Goal: Task Accomplishment & Management: Use online tool/utility

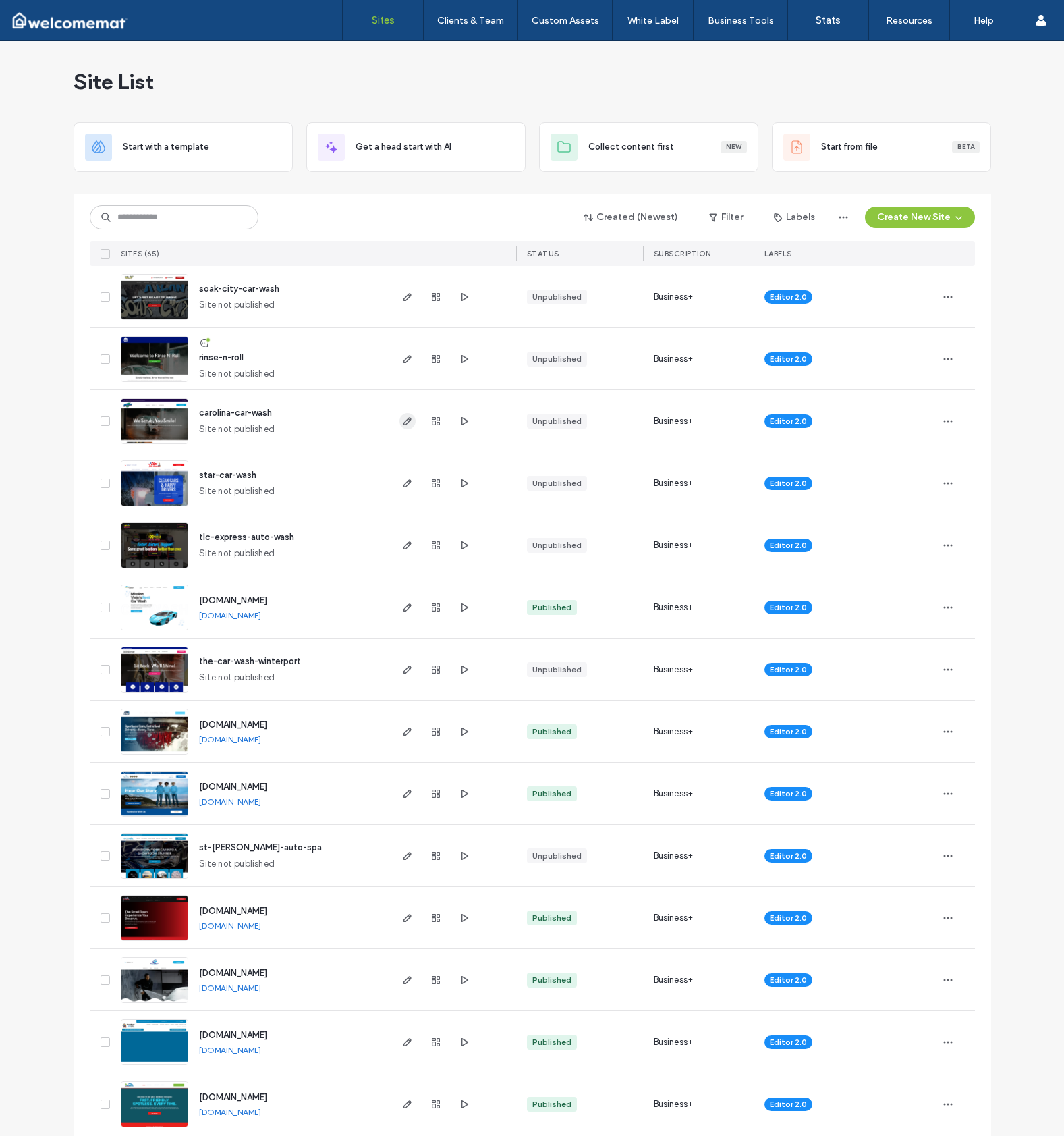
click at [403, 422] on icon "button" at bounding box center [407, 421] width 11 height 11
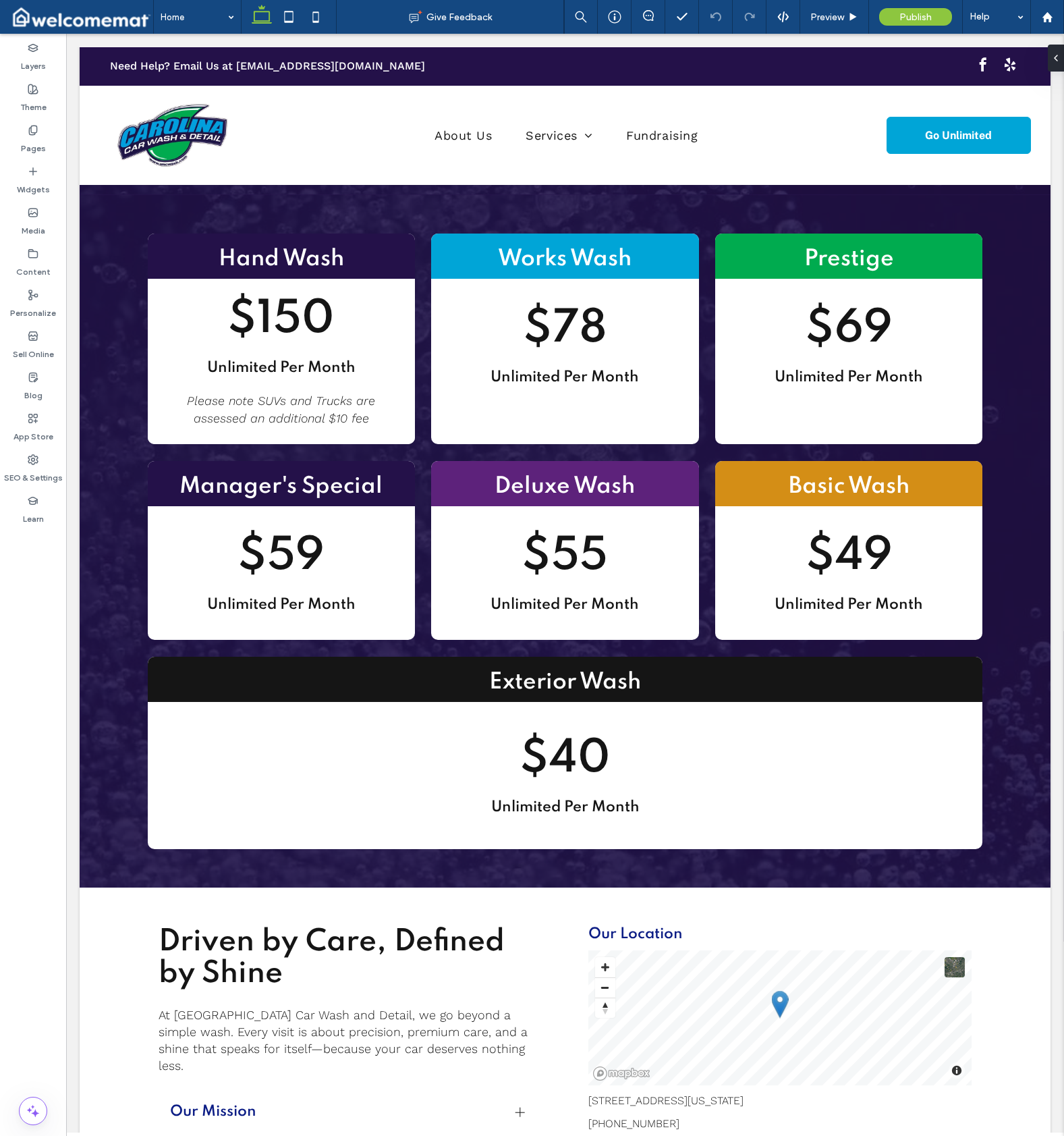
scroll to position [990, 0]
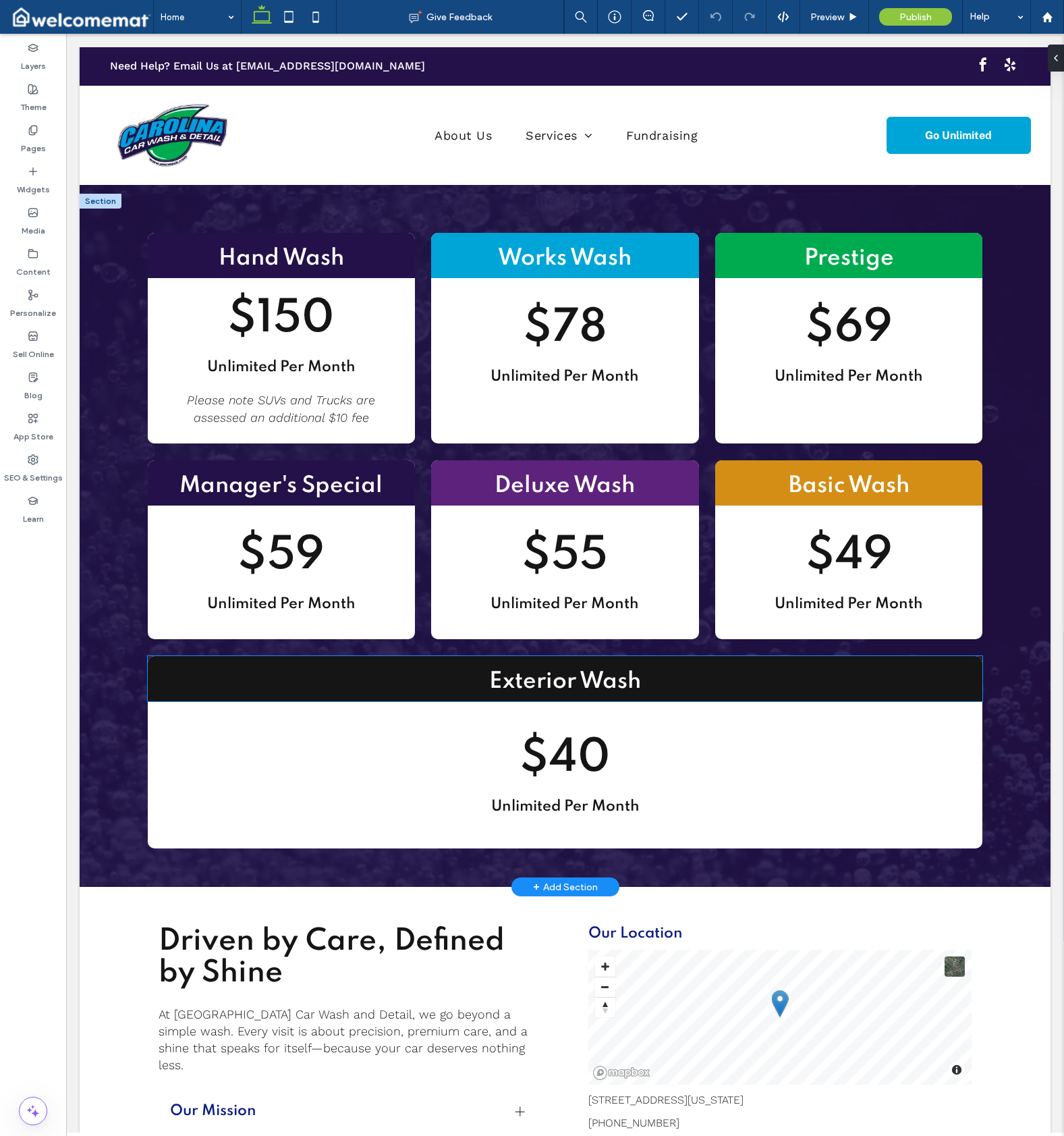
click at [167, 667] on h2 "Exterior Wash" at bounding box center [565, 681] width 836 height 31
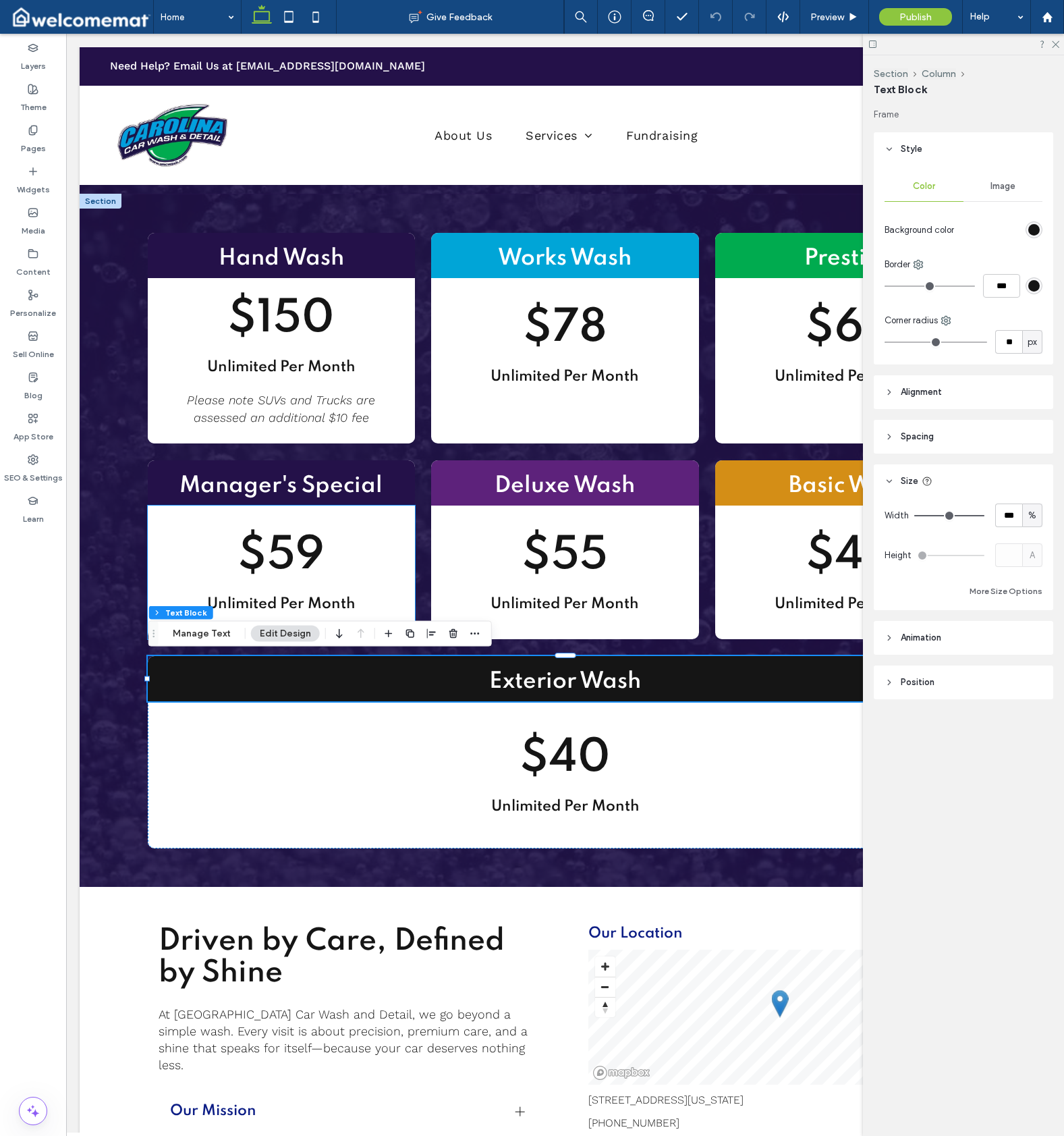
scroll to position [0, 0]
click at [346, 658] on div "Exterior Wash" at bounding box center [565, 678] width 836 height 45
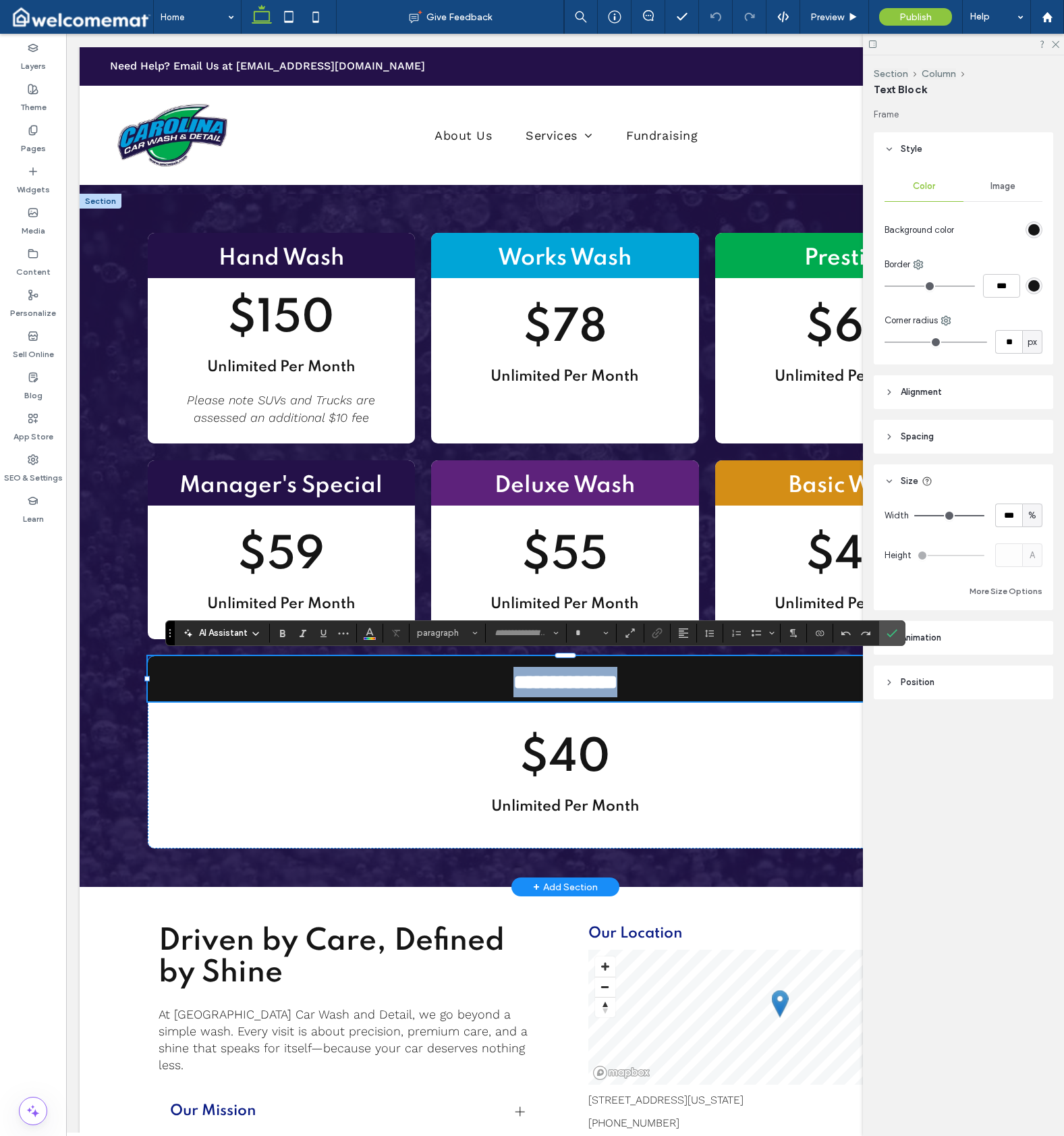
type input "*******"
type input "**"
click at [180, 670] on h2 "**********" at bounding box center [565, 681] width 836 height 31
click at [887, 629] on icon "Confirm" at bounding box center [892, 633] width 11 height 11
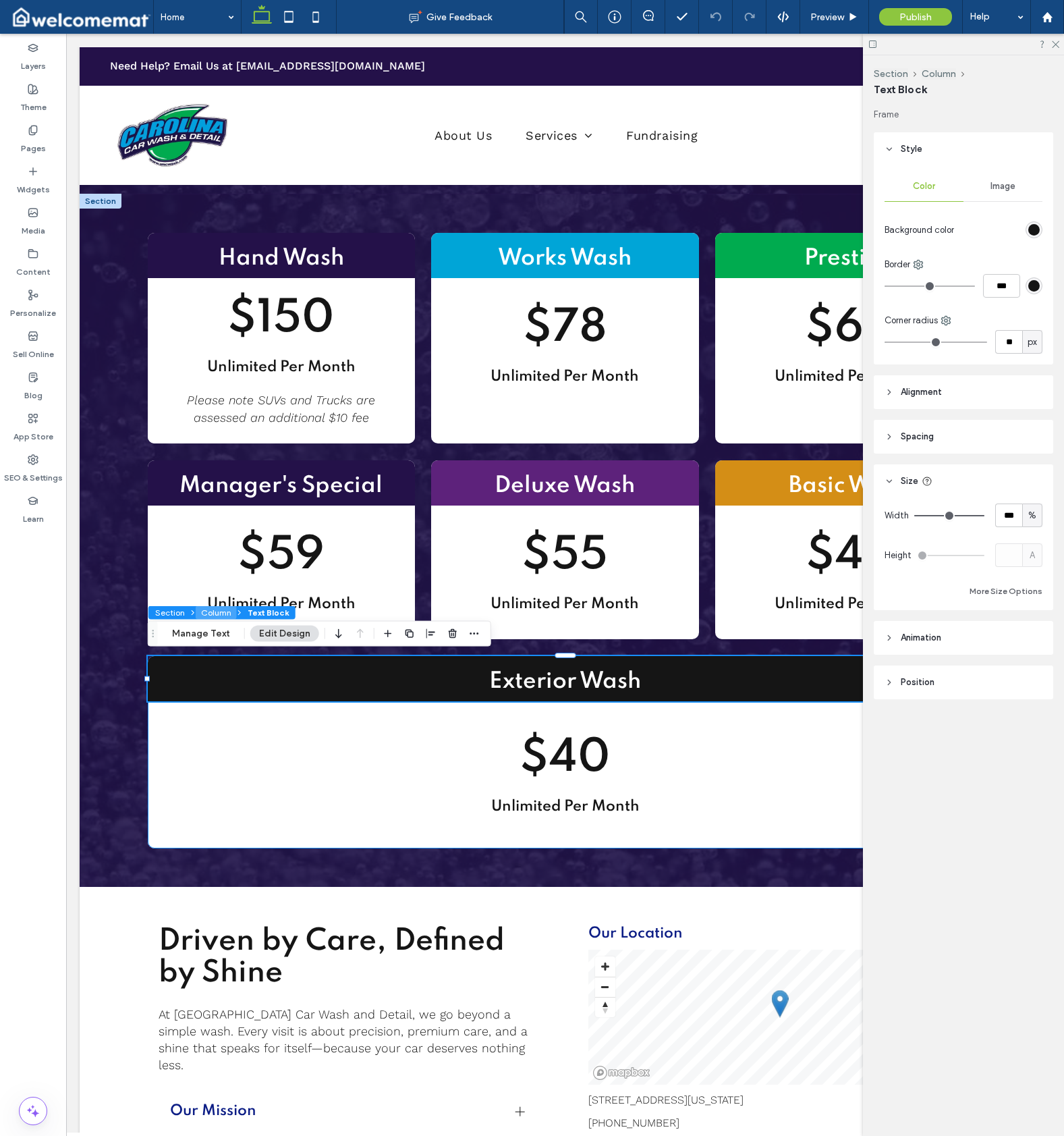
click at [205, 613] on button "Column" at bounding box center [216, 613] width 41 height 13
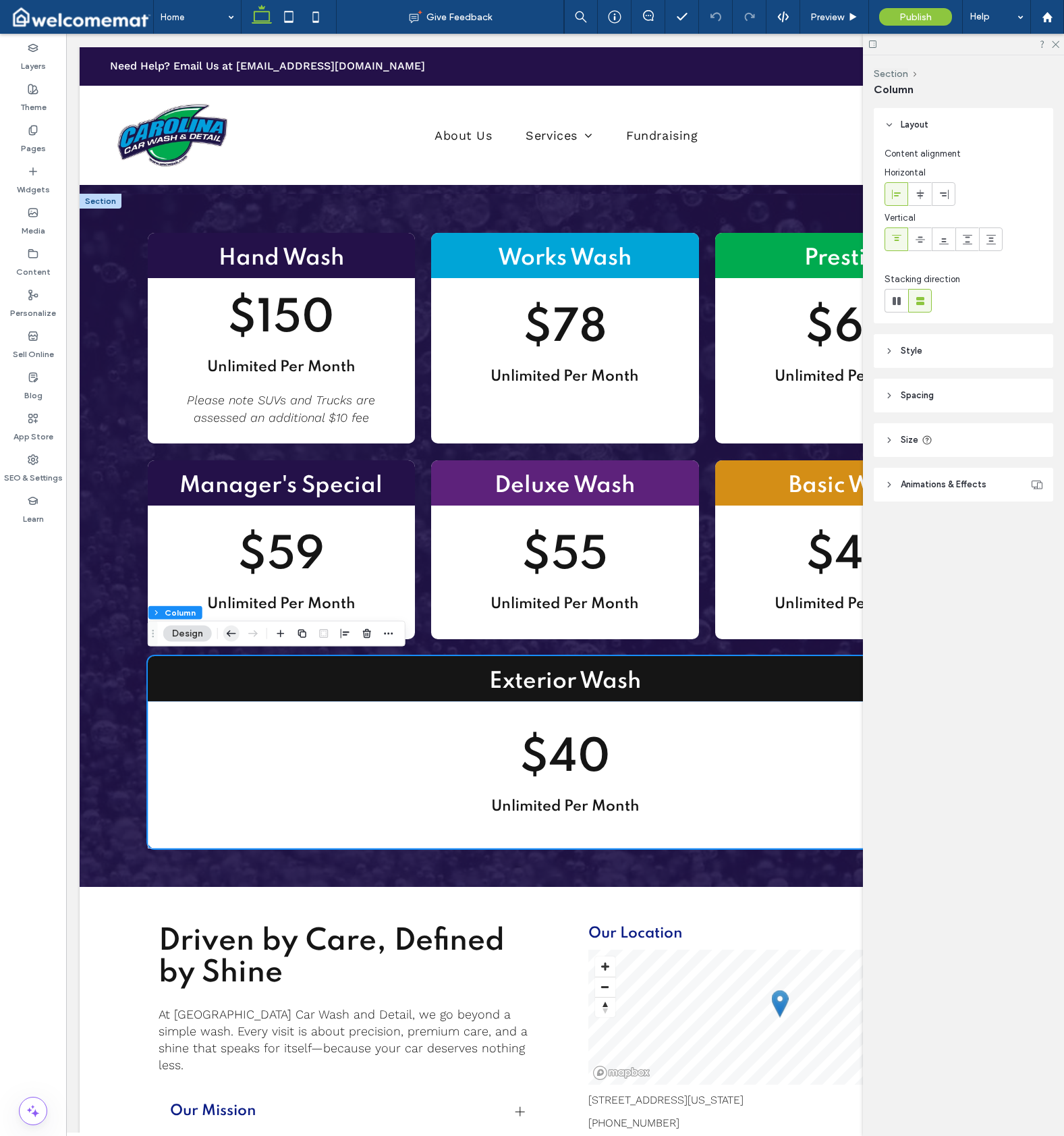
click at [232, 633] on icon "button" at bounding box center [232, 633] width 16 height 24
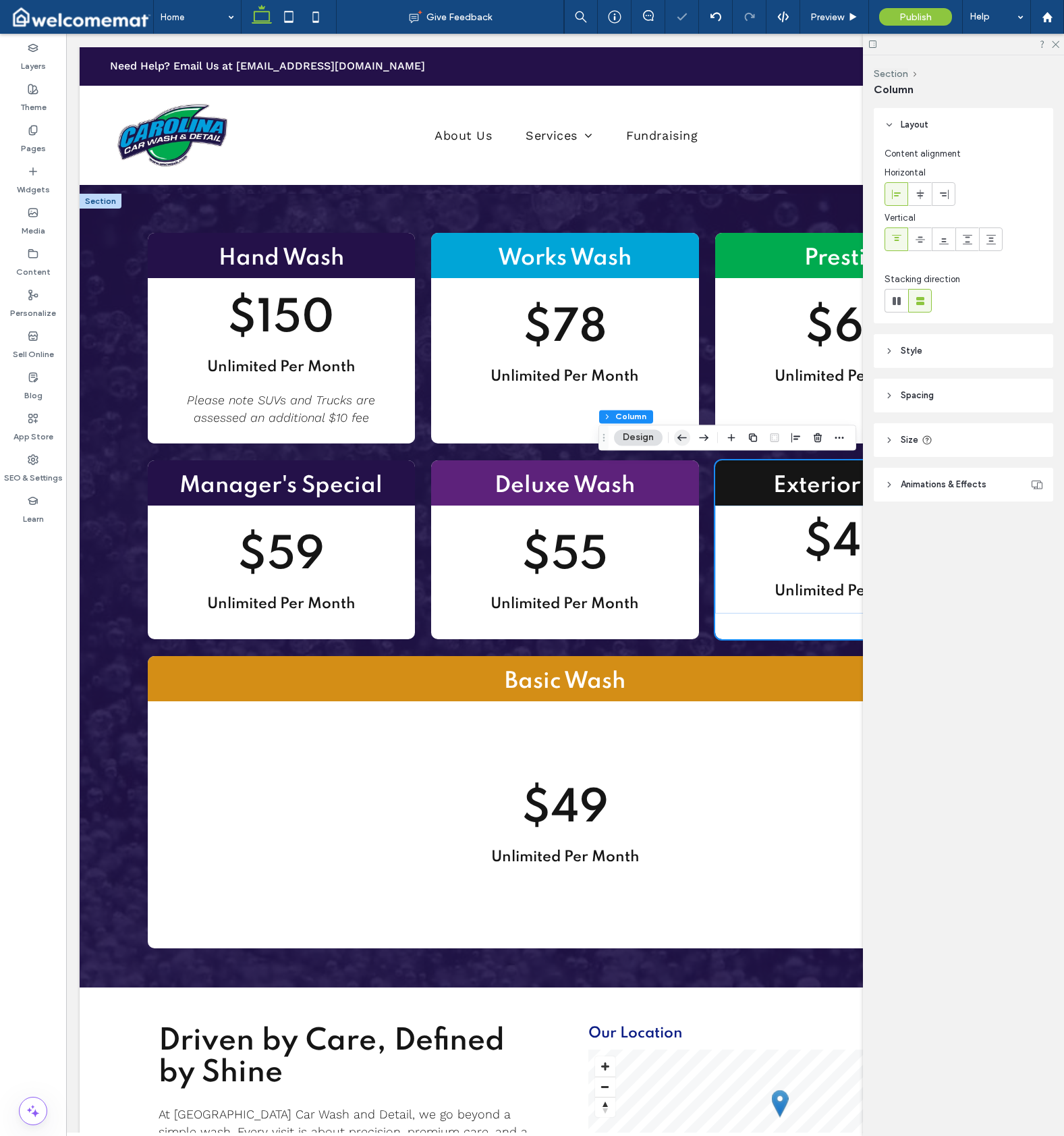
click at [680, 436] on use "button" at bounding box center [681, 437] width 9 height 6
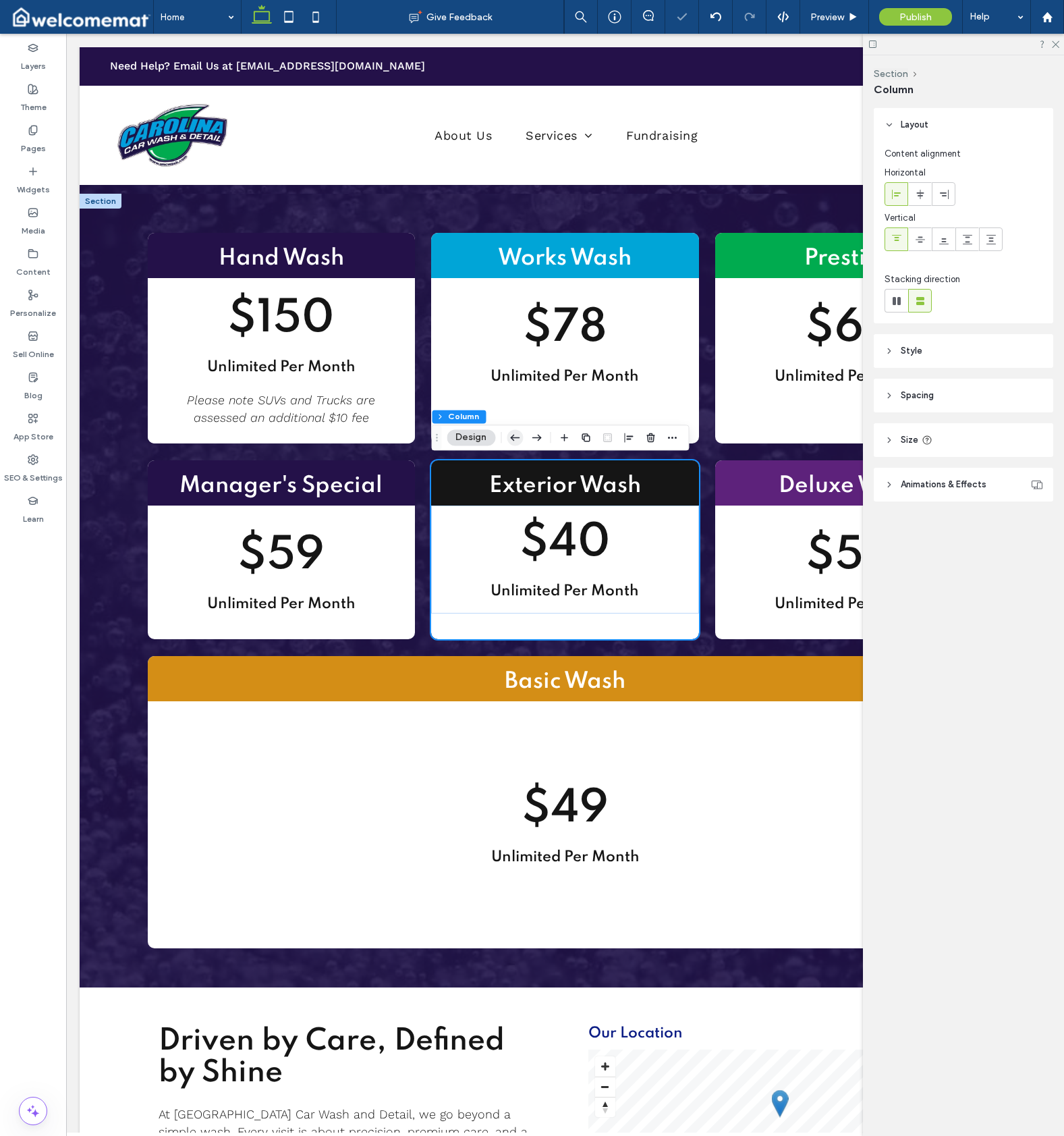
click at [516, 436] on icon "button" at bounding box center [515, 436] width 16 height 24
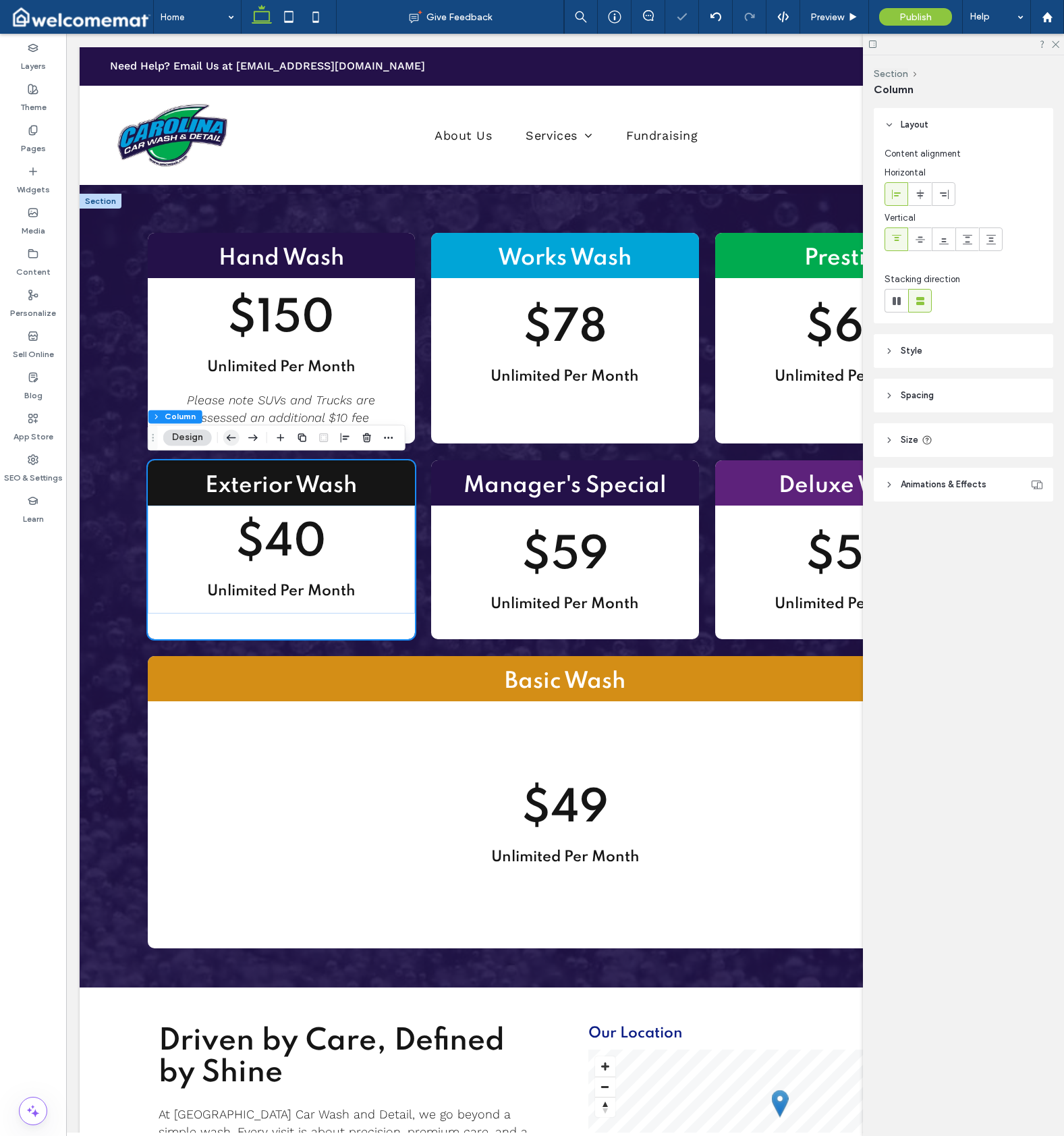
click at [231, 435] on icon "button" at bounding box center [232, 436] width 16 height 24
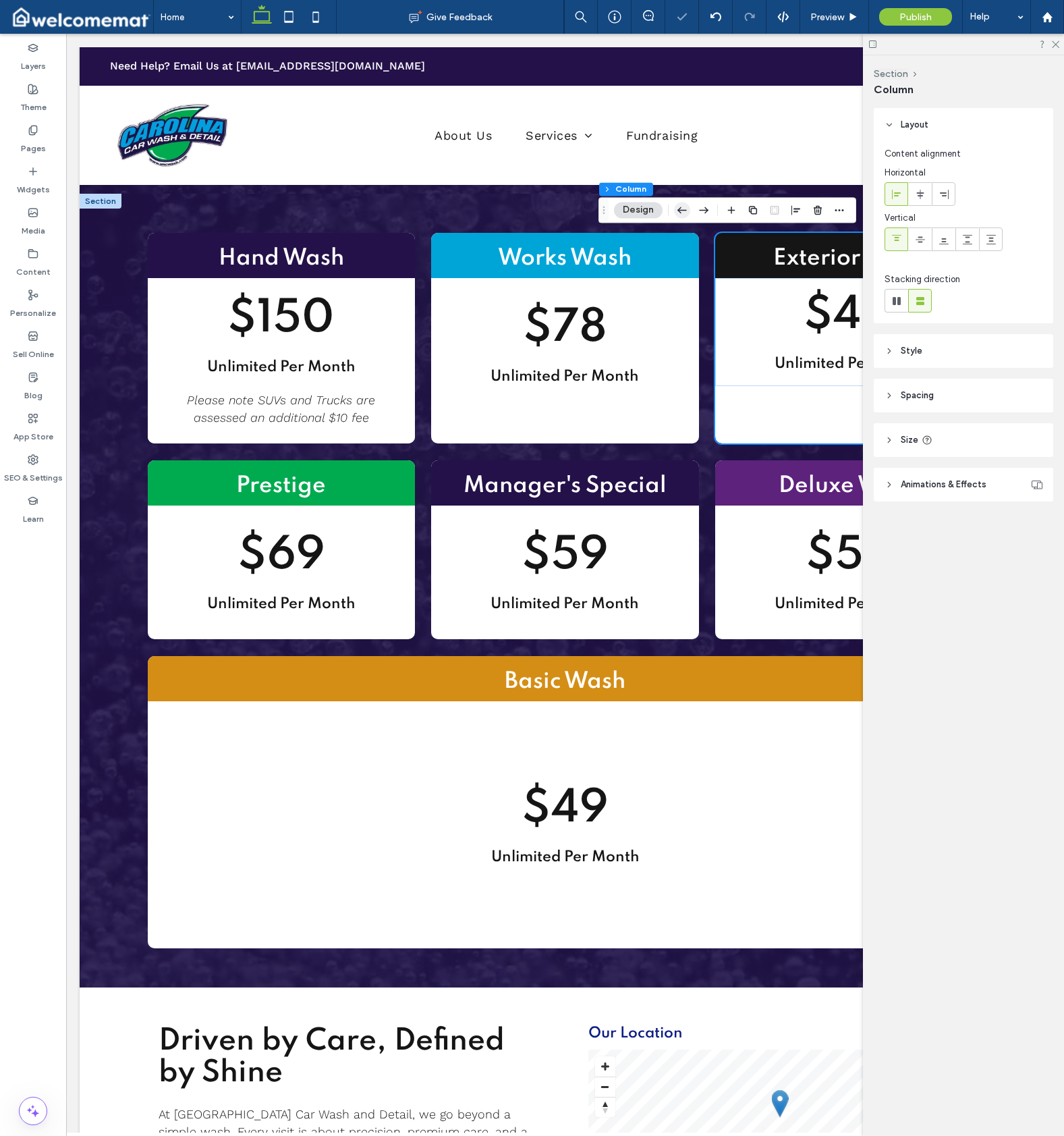
click at [682, 208] on icon "button" at bounding box center [682, 210] width 16 height 24
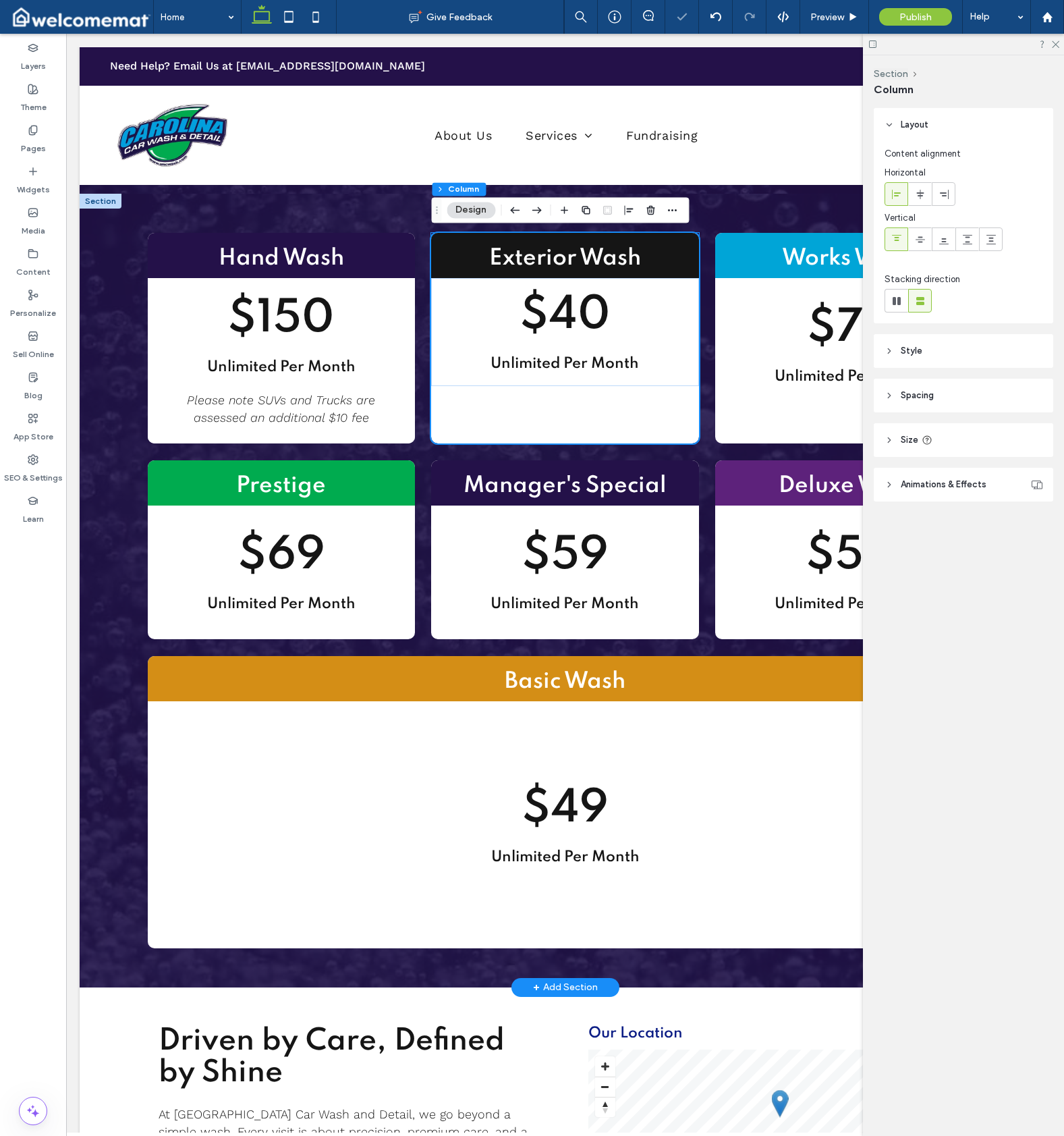
scroll to position [0, 2]
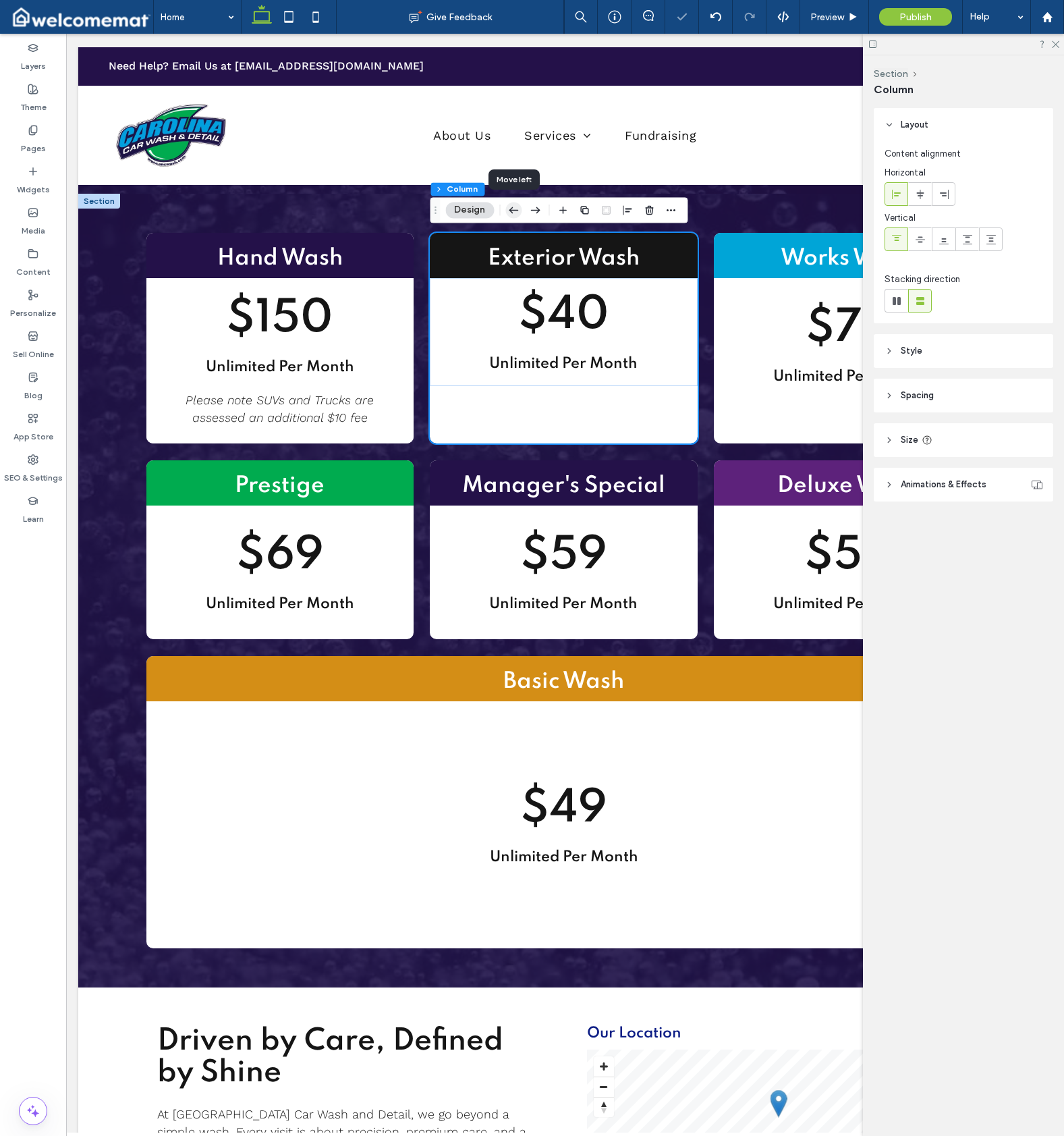
click at [510, 210] on icon "button" at bounding box center [514, 210] width 16 height 24
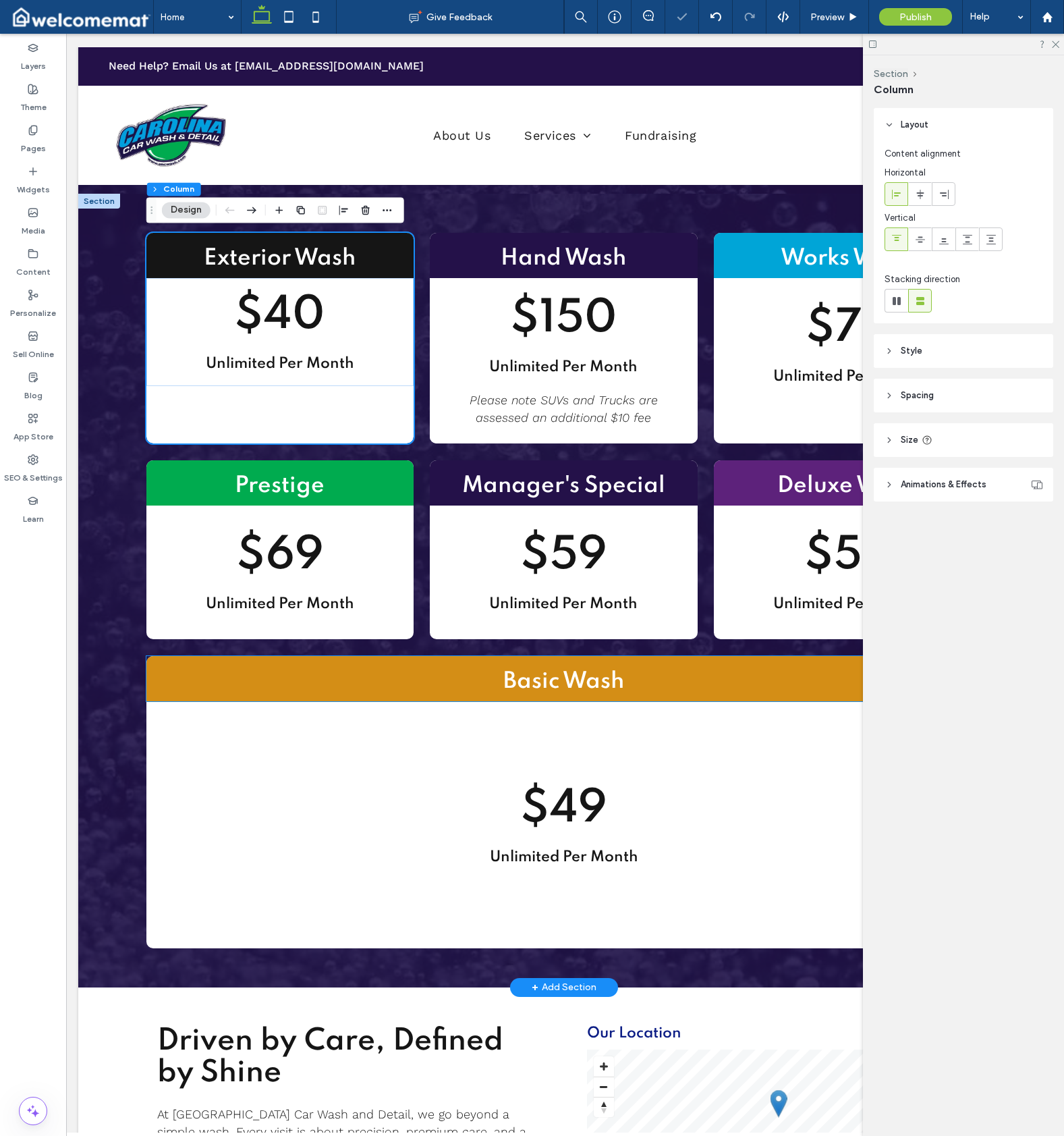
click at [150, 665] on div "Basic Wash" at bounding box center [564, 678] width 836 height 45
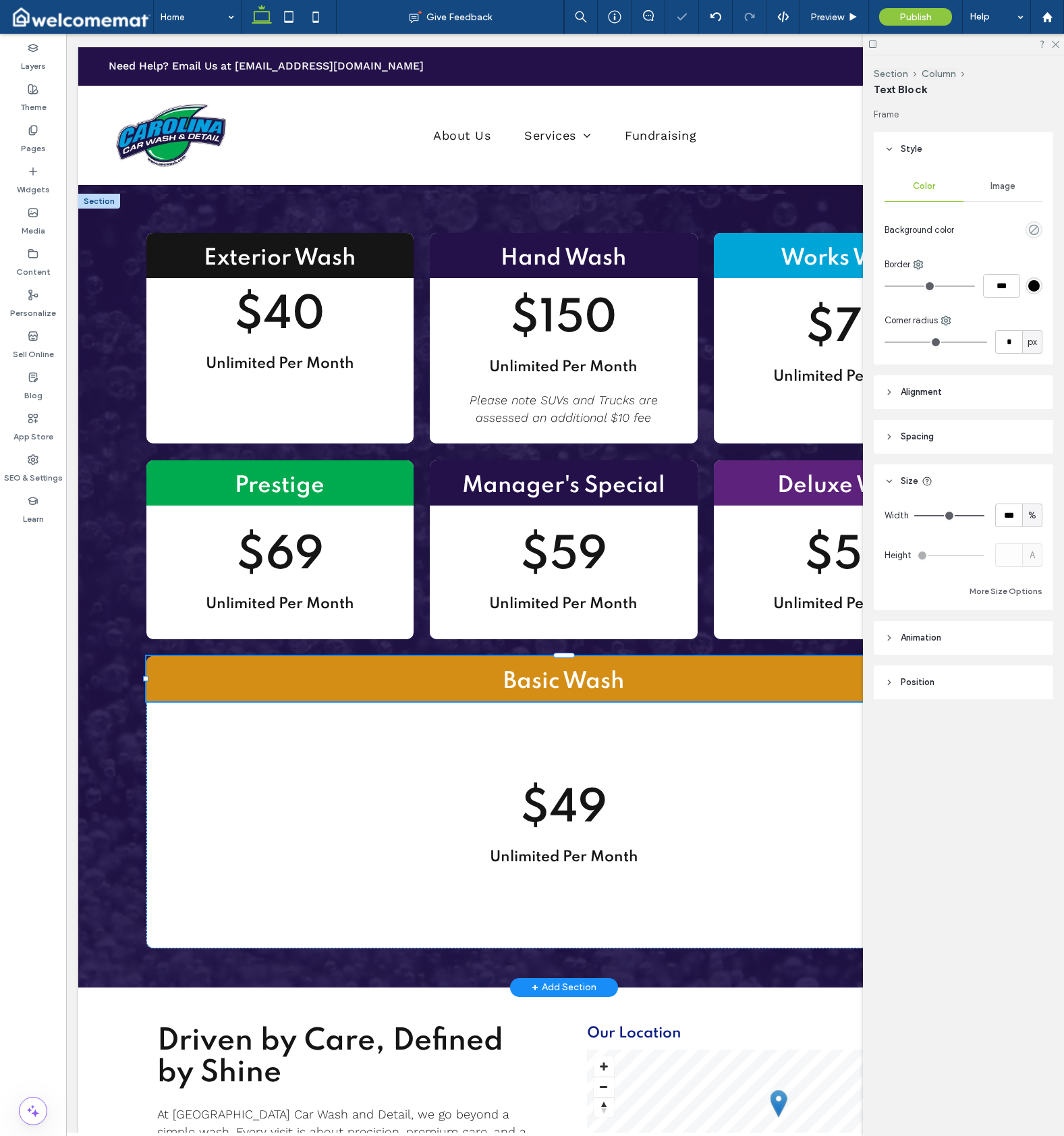
type input "**"
click at [210, 614] on button "Column" at bounding box center [215, 613] width 41 height 13
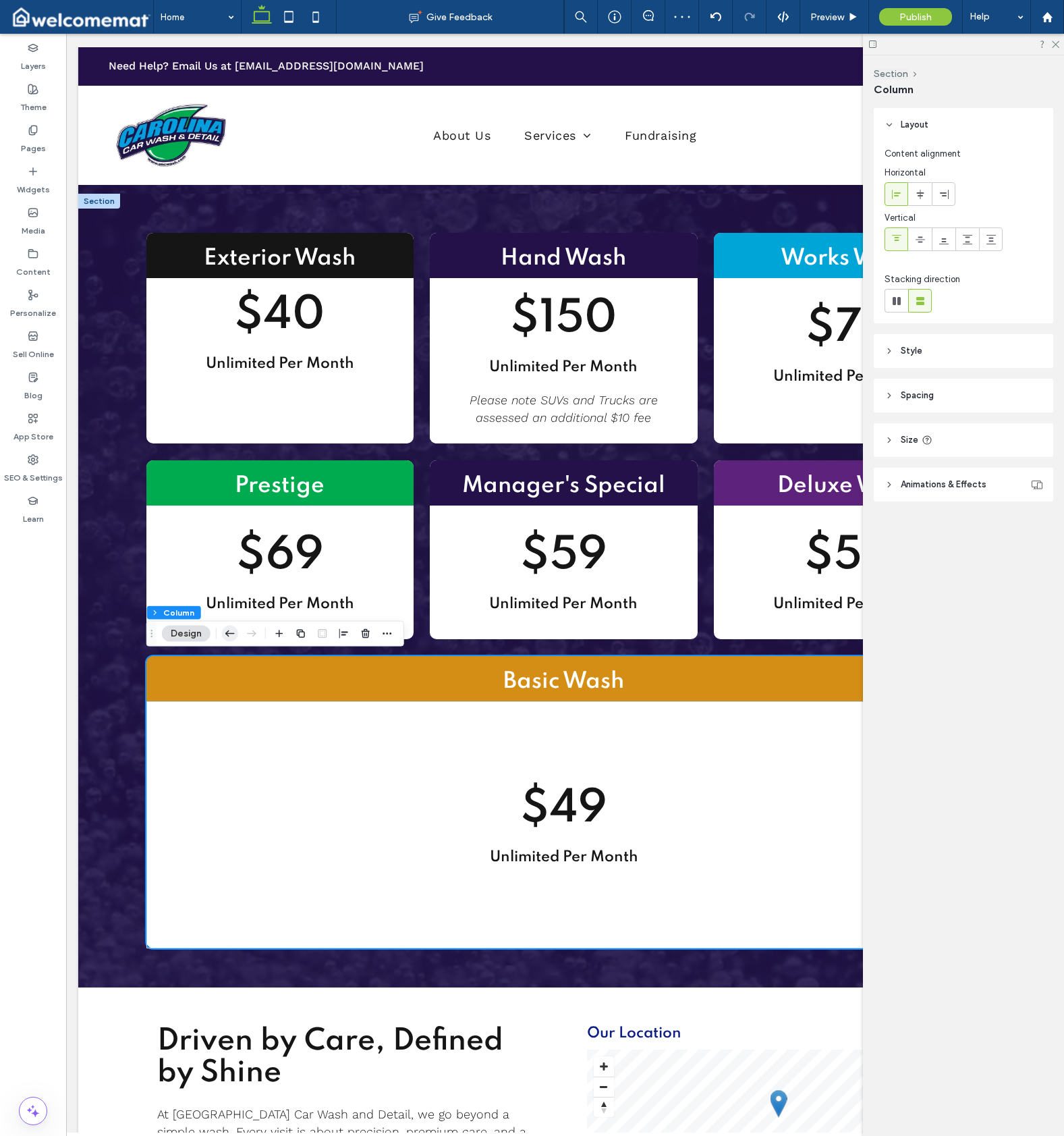
drag, startPoint x: 231, startPoint y: 636, endPoint x: 228, endPoint y: 557, distance: 79.1
click at [231, 636] on icon "button" at bounding box center [230, 633] width 16 height 24
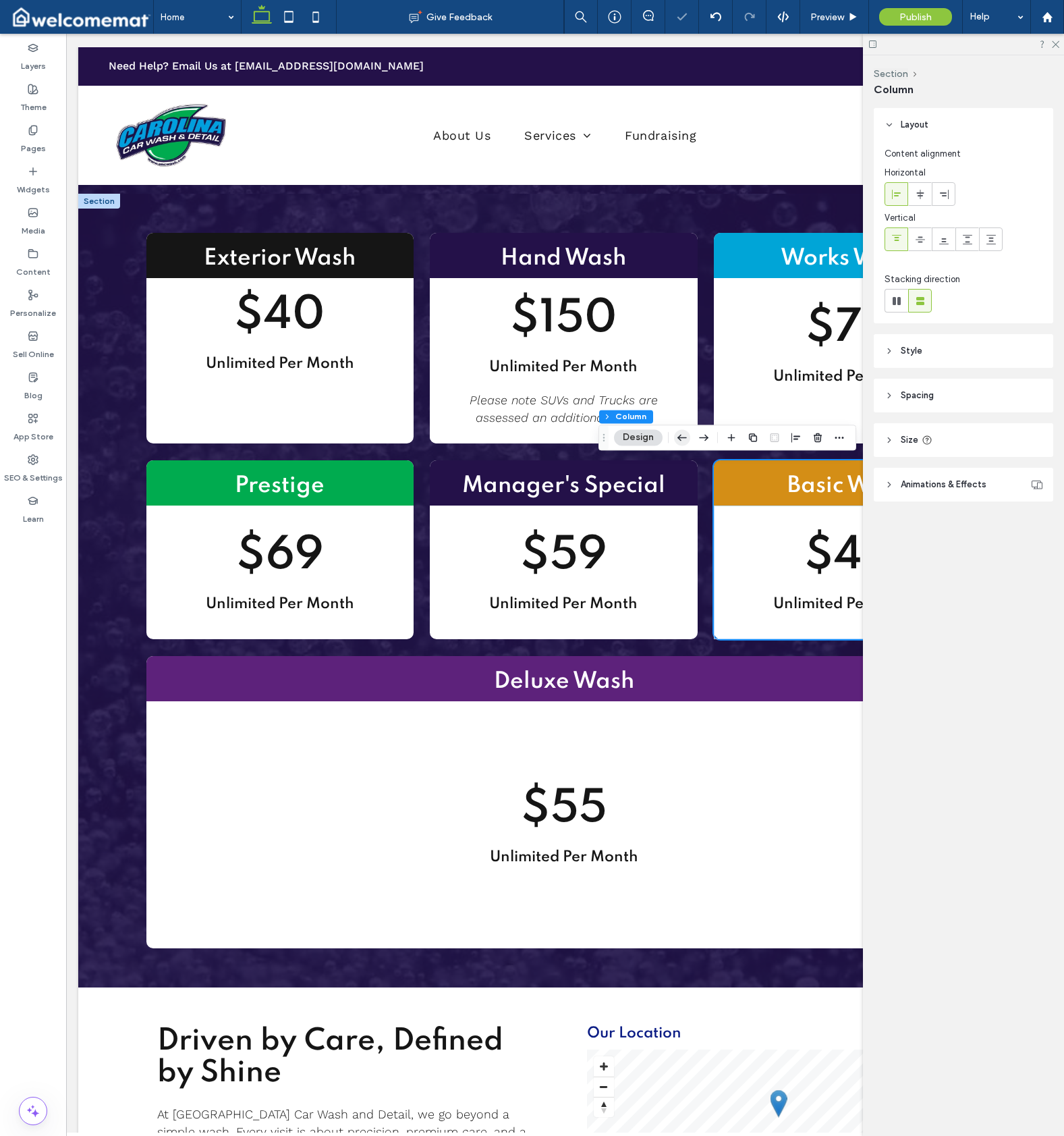
click at [684, 436] on icon "button" at bounding box center [682, 436] width 16 height 24
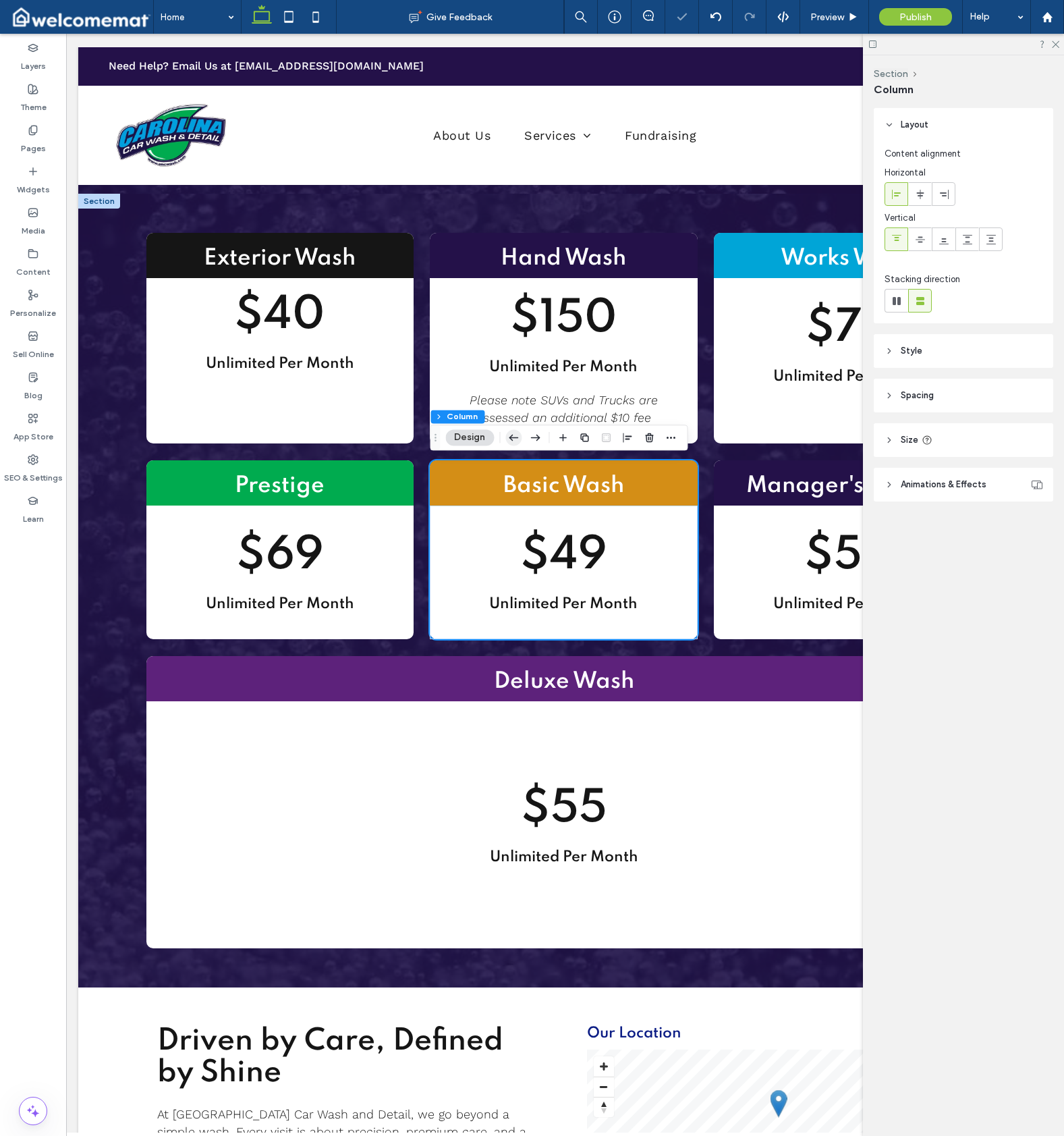
click at [508, 436] on icon "button" at bounding box center [514, 436] width 16 height 24
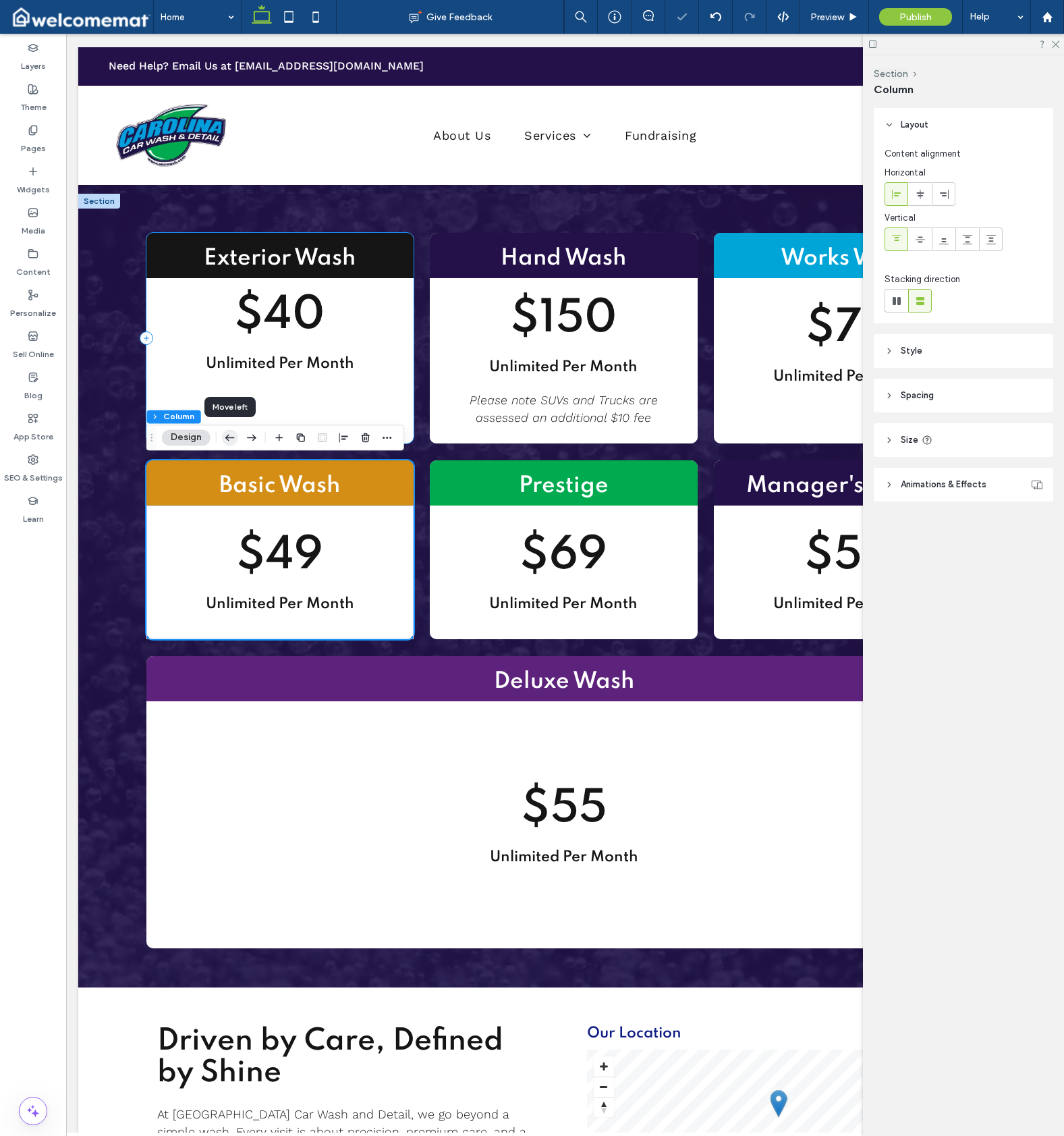
click at [224, 436] on icon "button" at bounding box center [230, 436] width 16 height 24
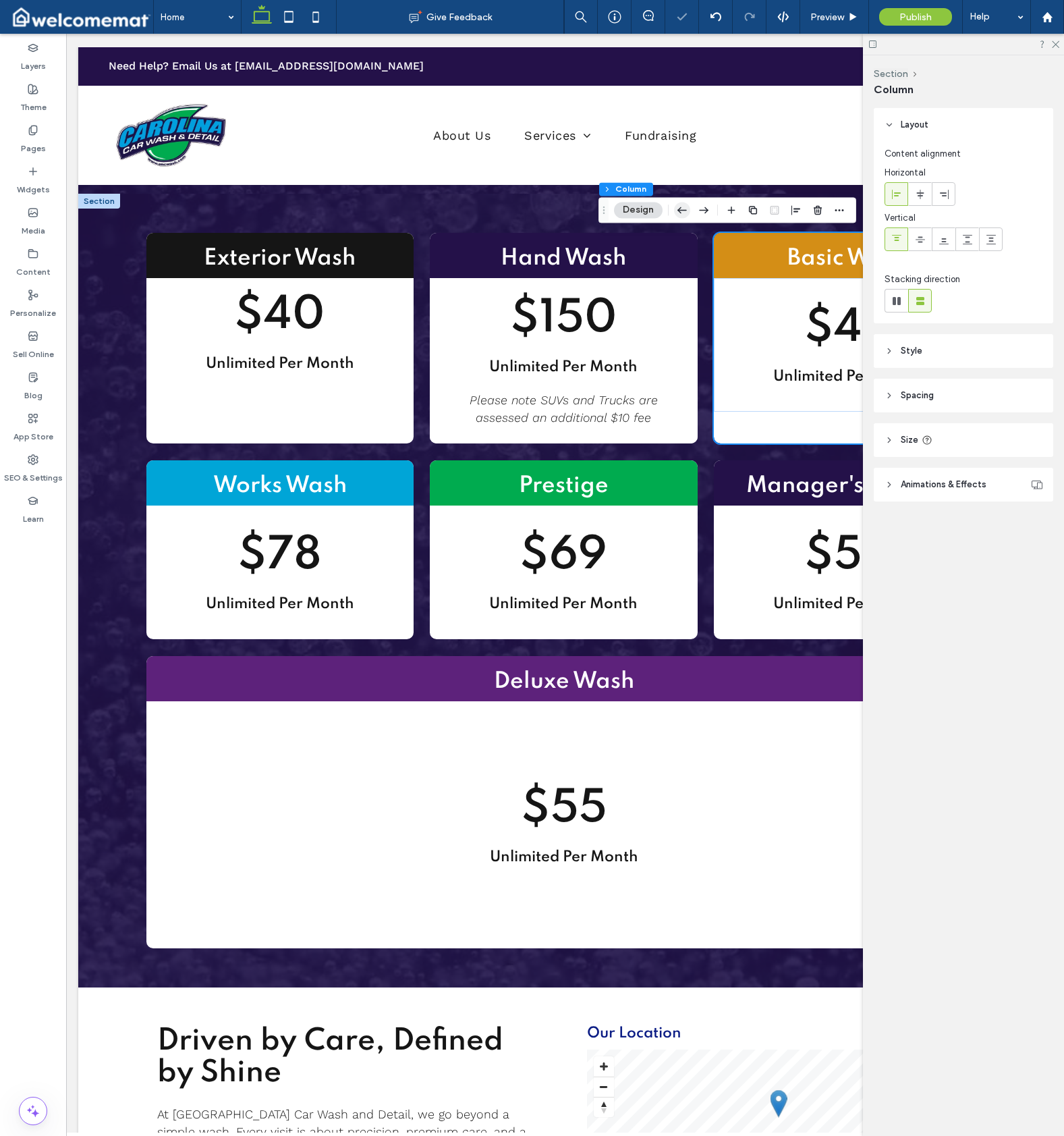
click at [681, 210] on use "button" at bounding box center [681, 210] width 9 height 6
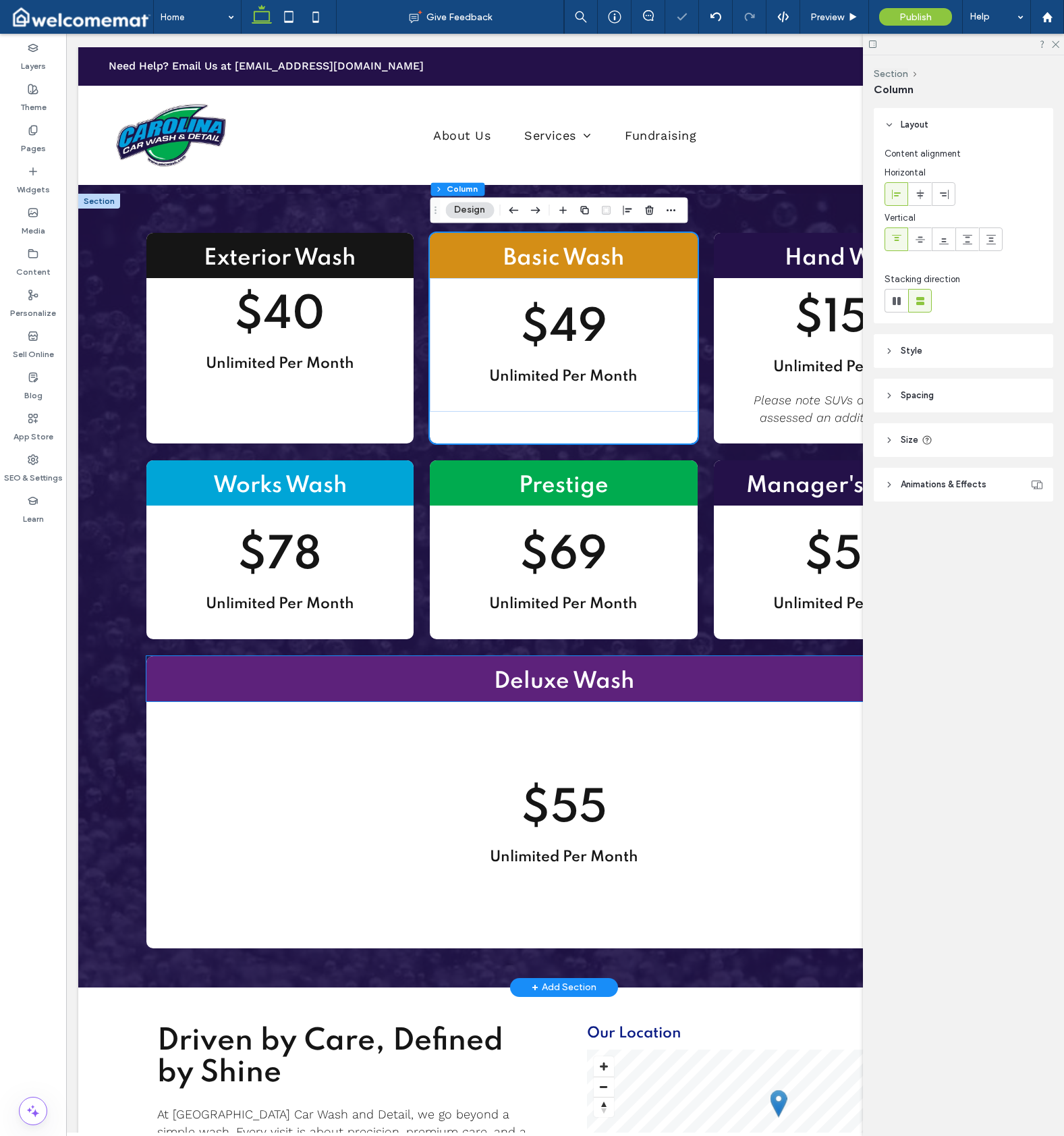
click at [528, 667] on h2 "Deluxe Wash" at bounding box center [564, 681] width 836 height 31
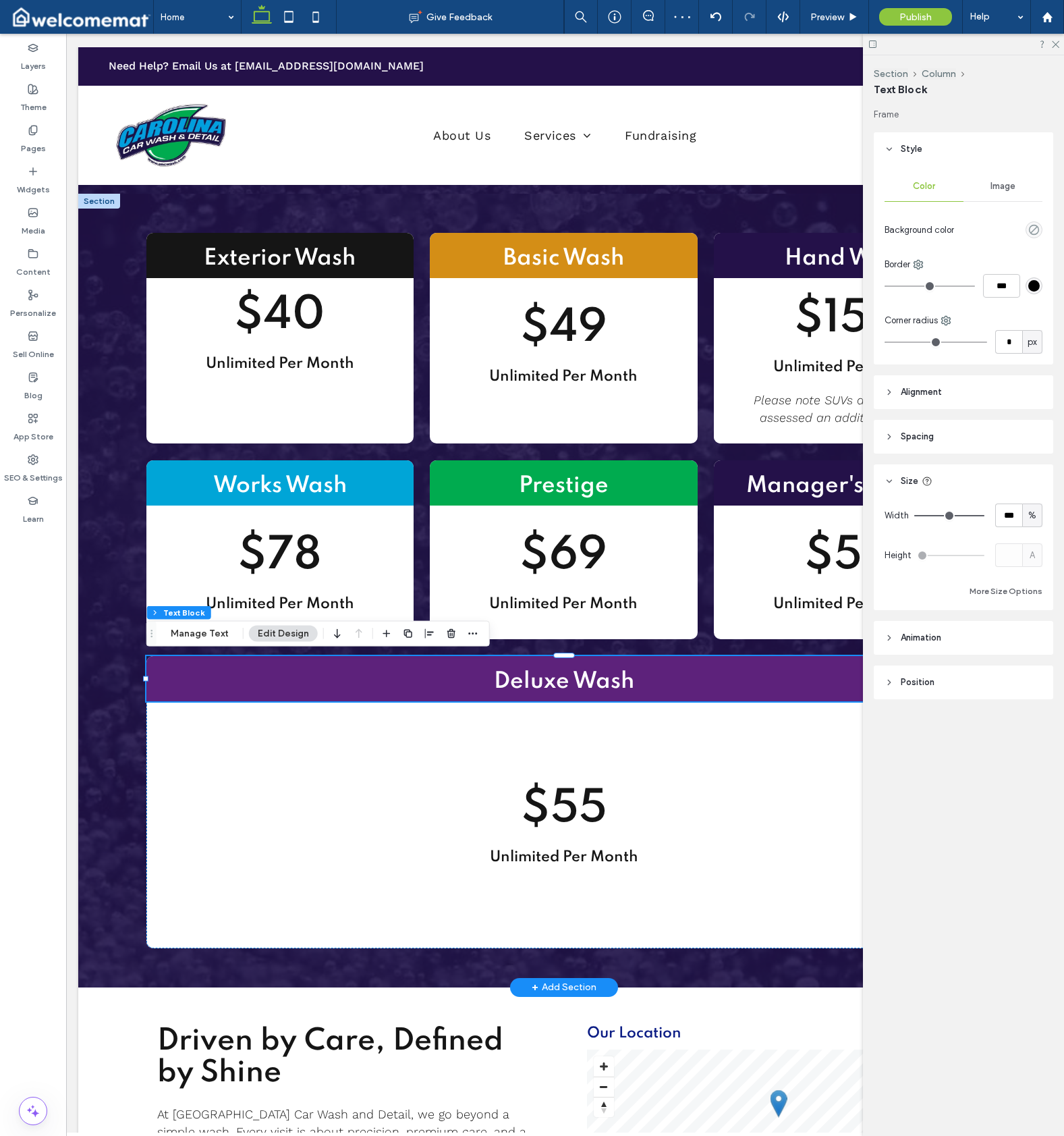
type input "**"
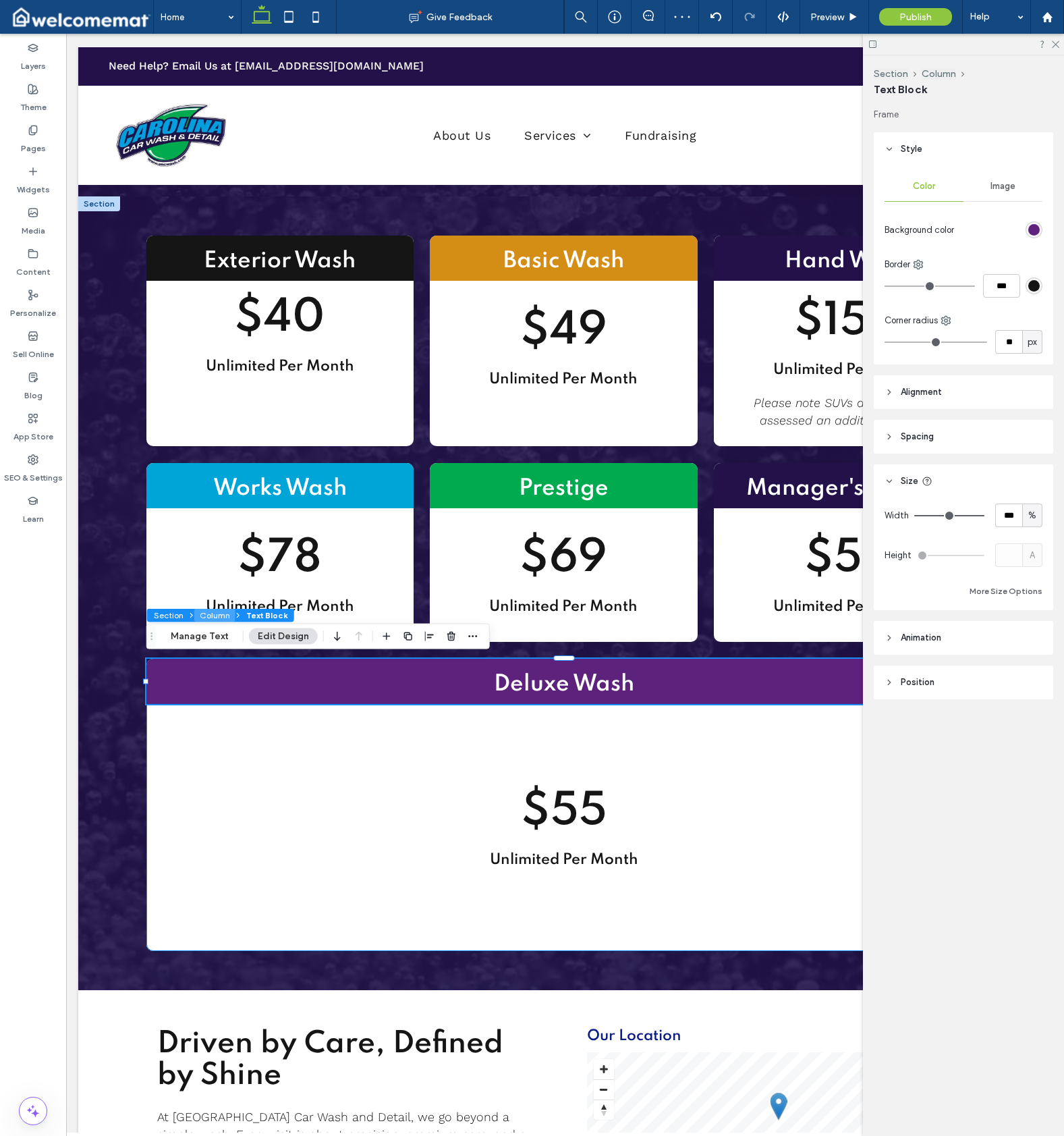
click at [218, 616] on button "Column" at bounding box center [215, 615] width 41 height 13
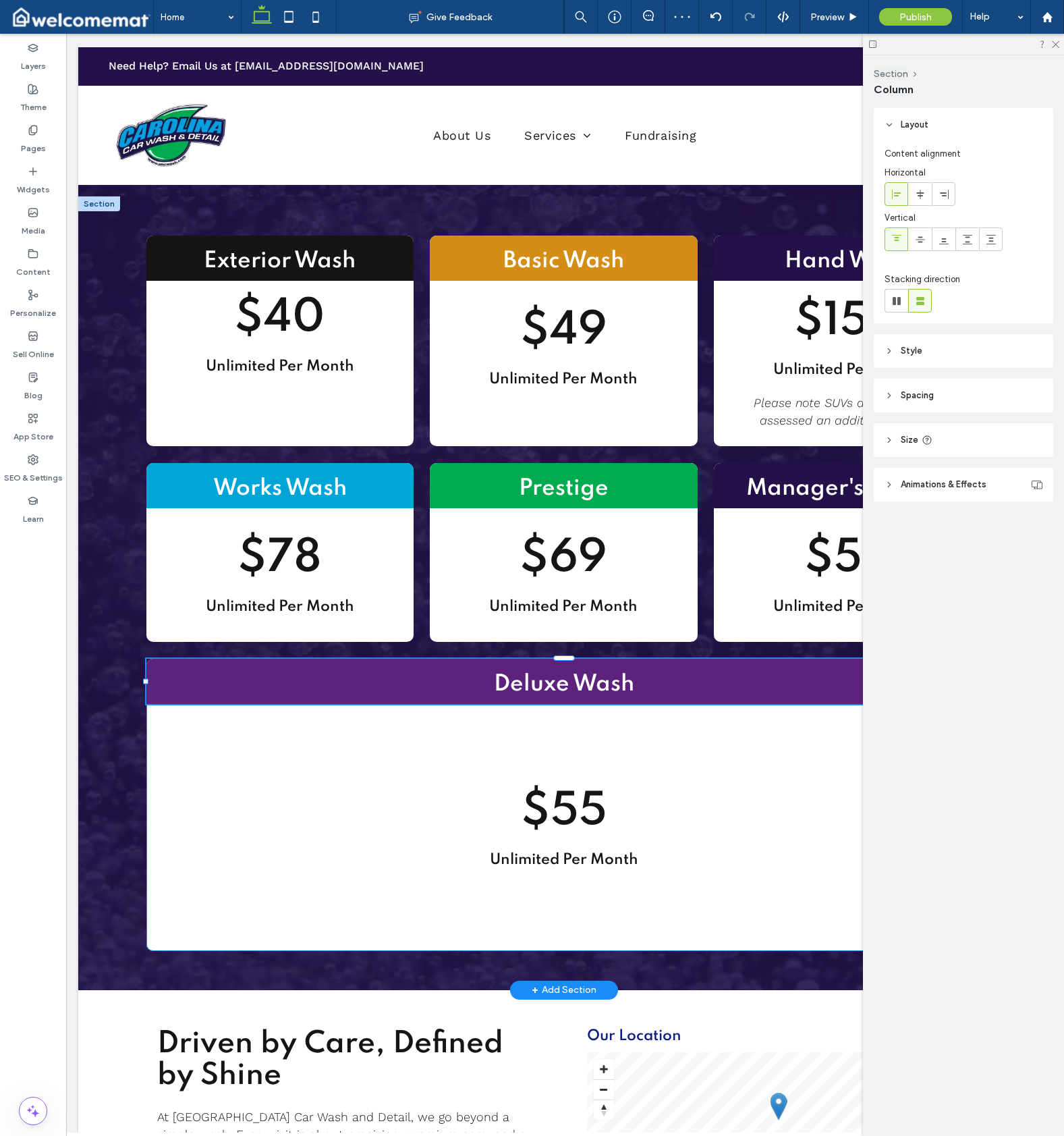
scroll to position [0, 0]
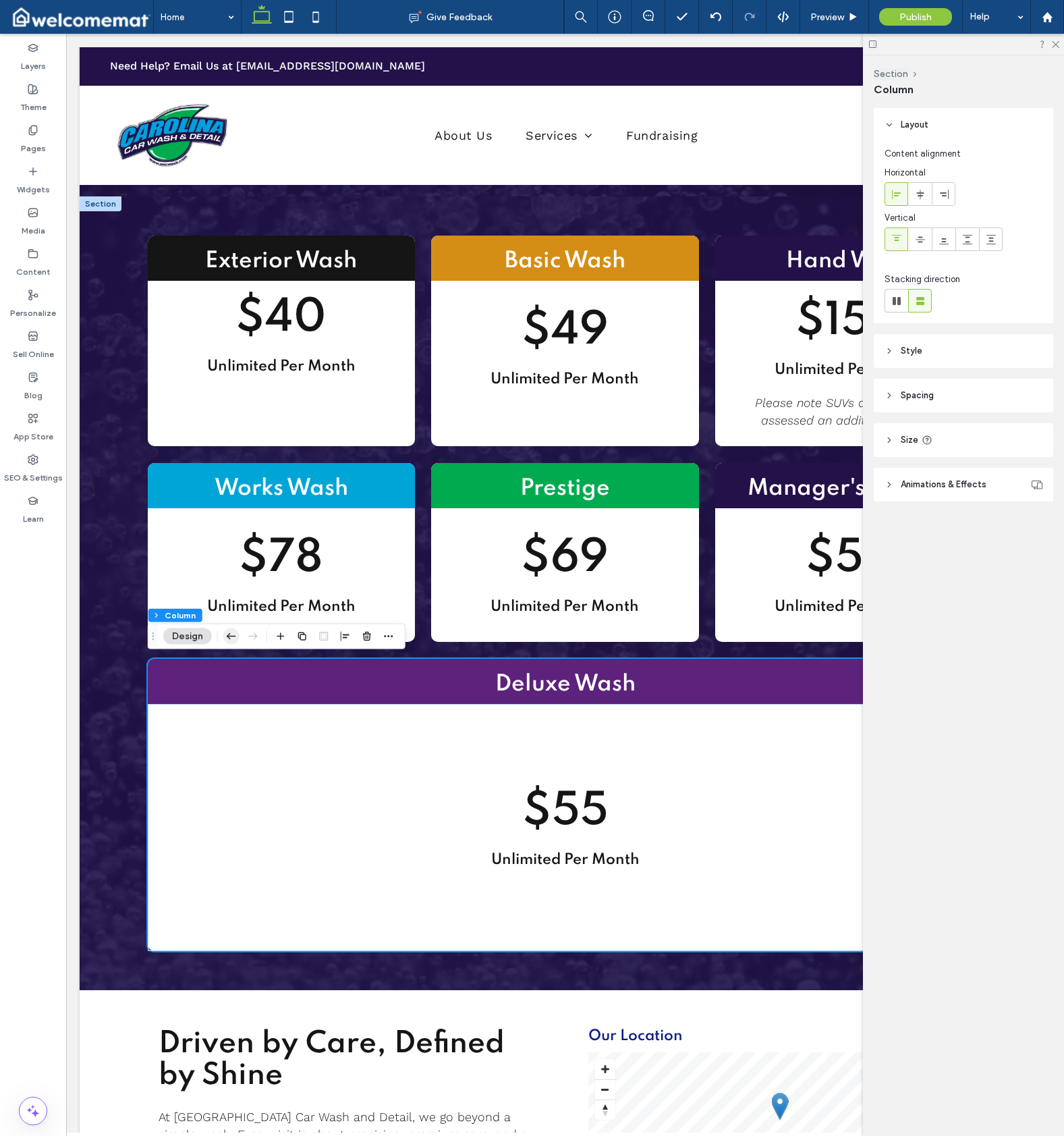
click at [229, 640] on icon "button" at bounding box center [232, 636] width 16 height 24
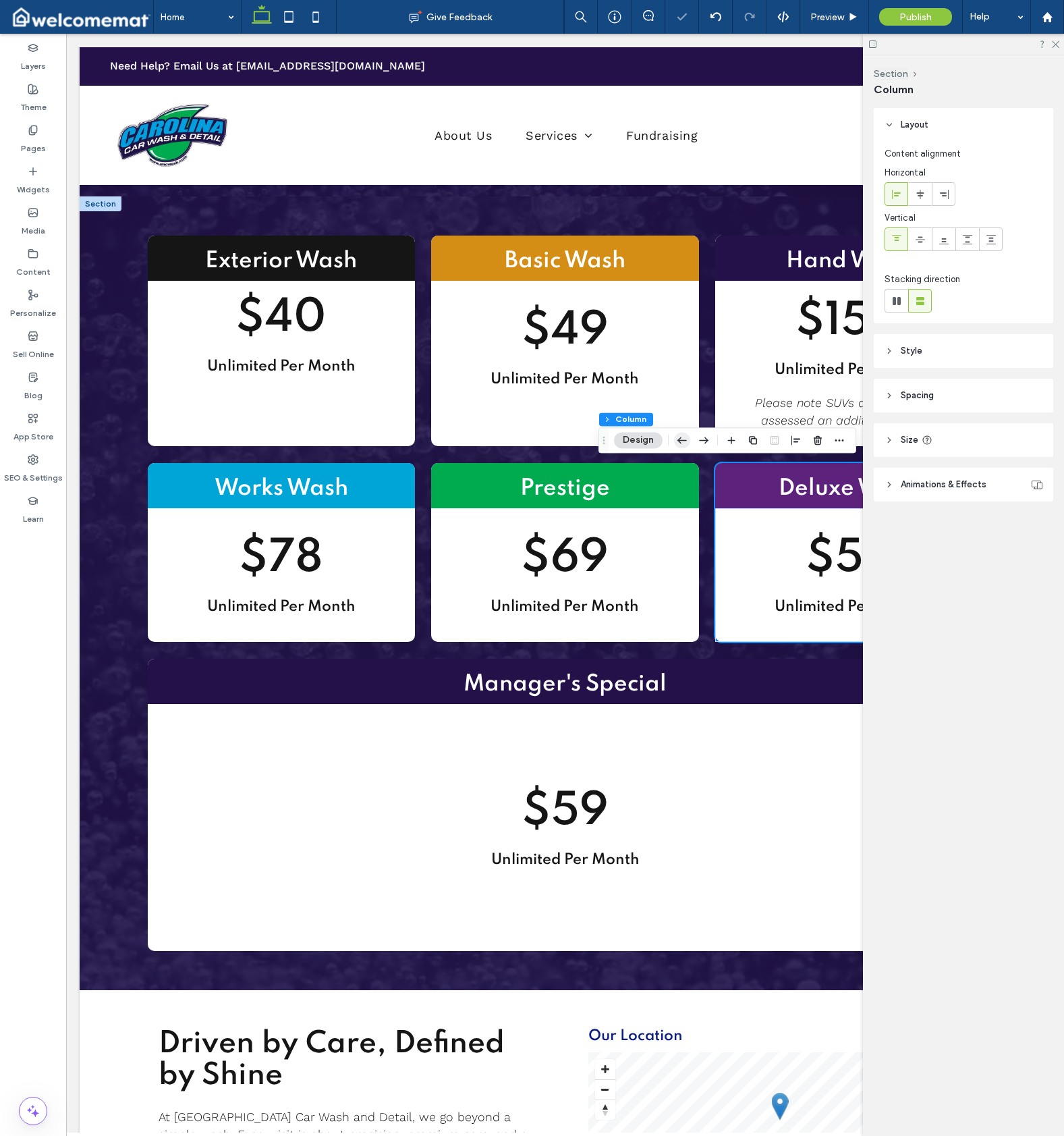
click at [682, 441] on use "button" at bounding box center [681, 440] width 9 height 6
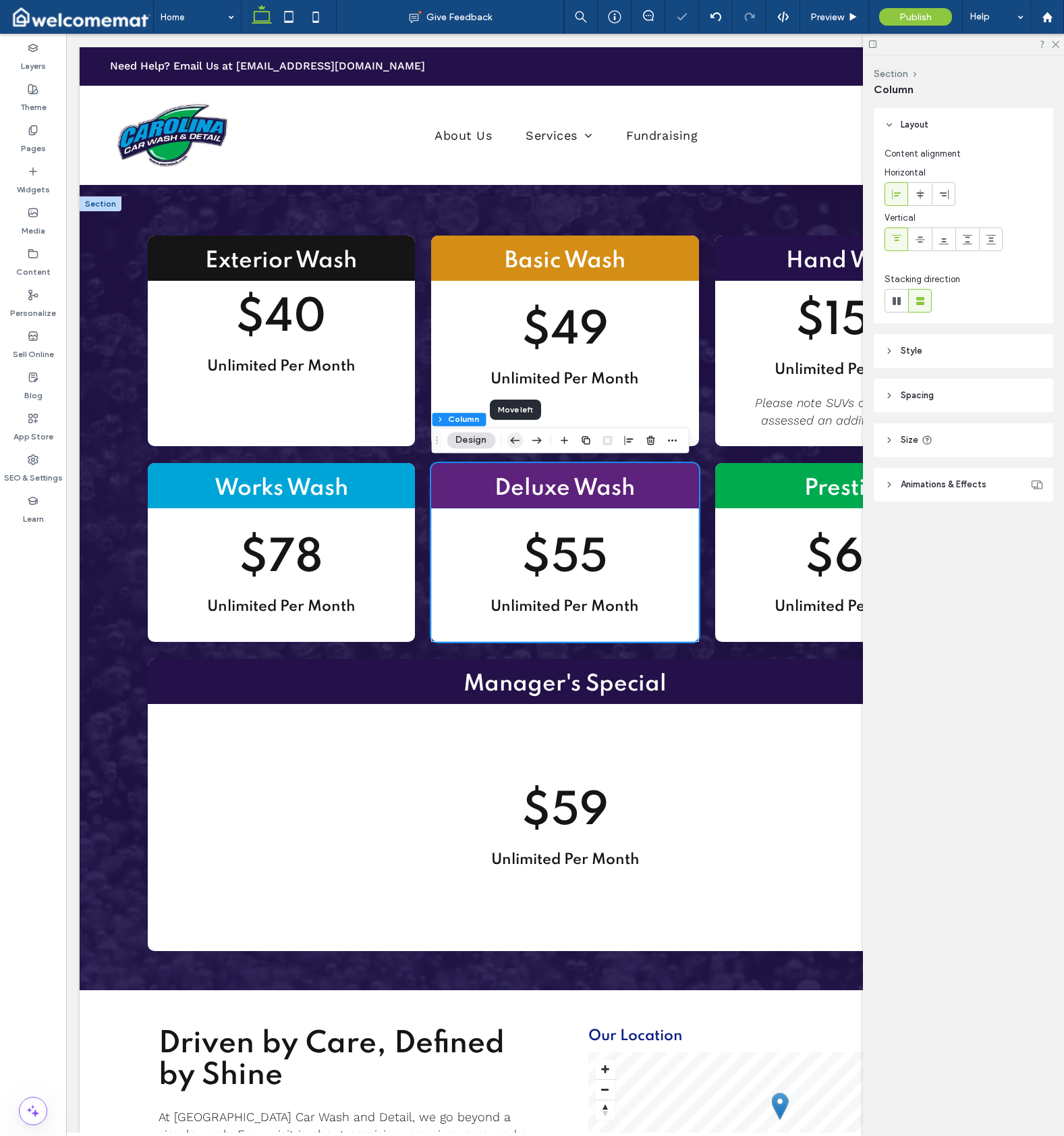
click at [521, 443] on icon "button" at bounding box center [515, 440] width 16 height 24
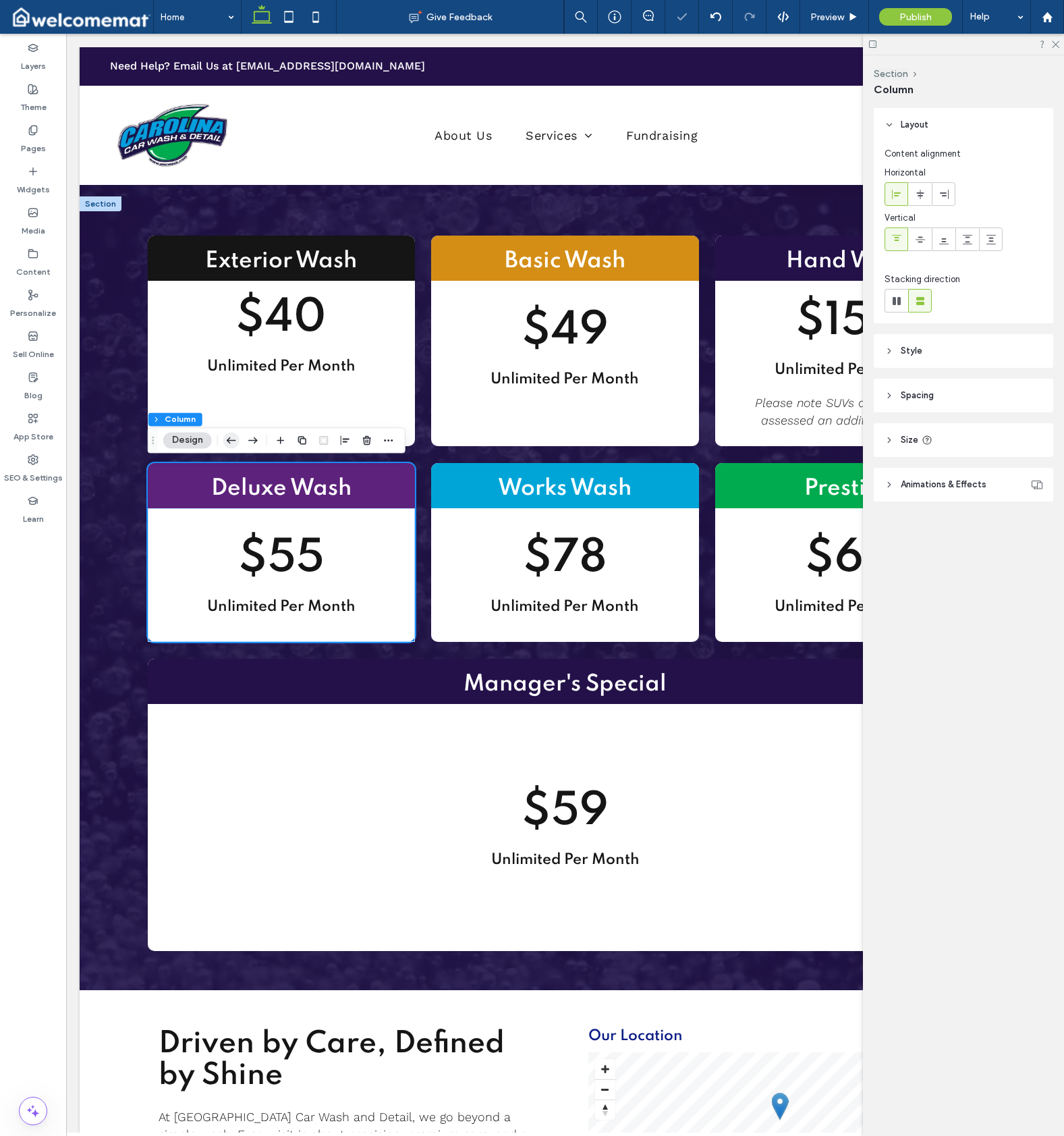
click at [228, 440] on use "button" at bounding box center [231, 440] width 9 height 6
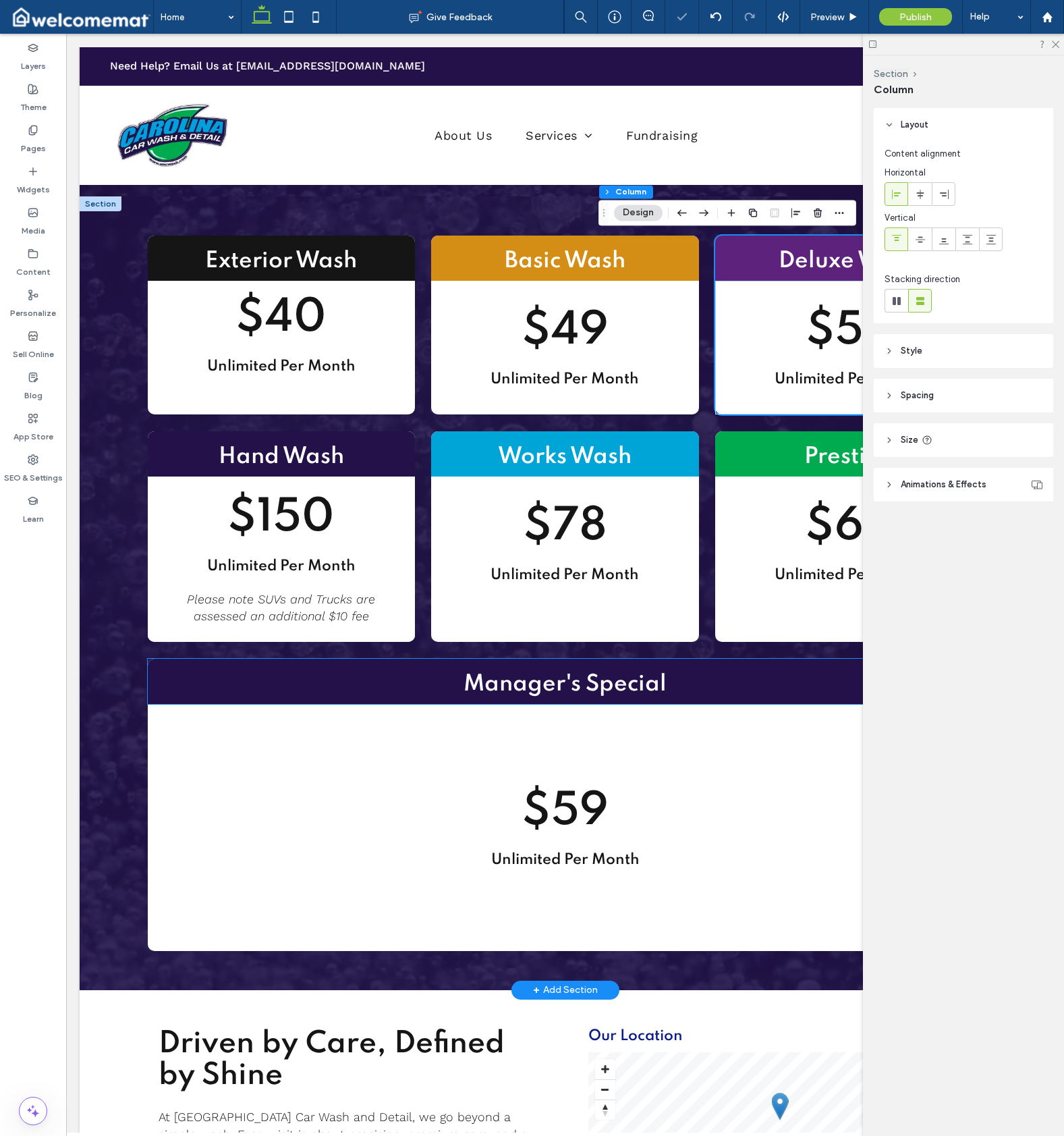
click at [195, 670] on h2 "Manager's Special" at bounding box center [565, 685] width 836 height 31
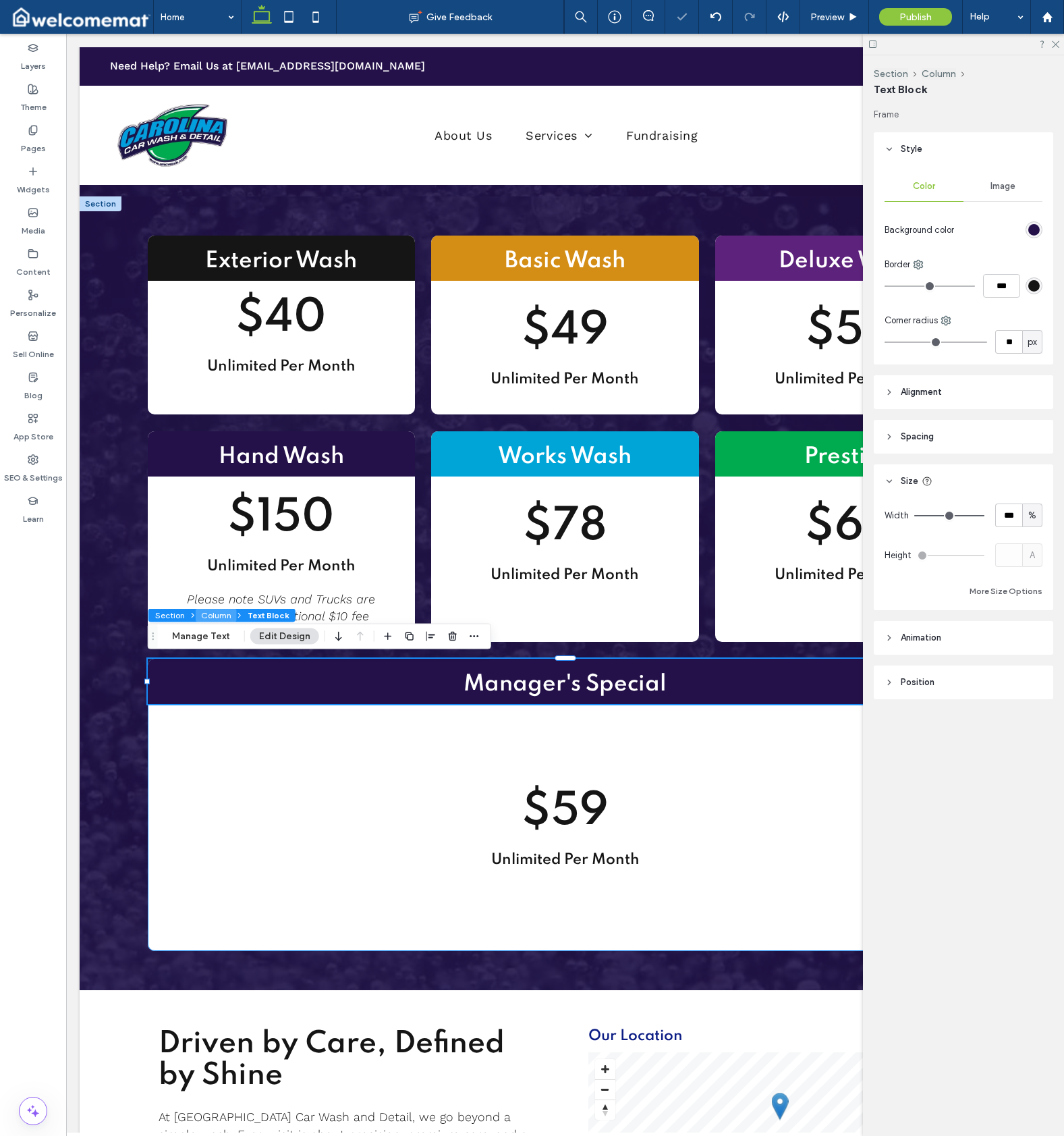
click at [217, 614] on button "Column" at bounding box center [216, 615] width 41 height 13
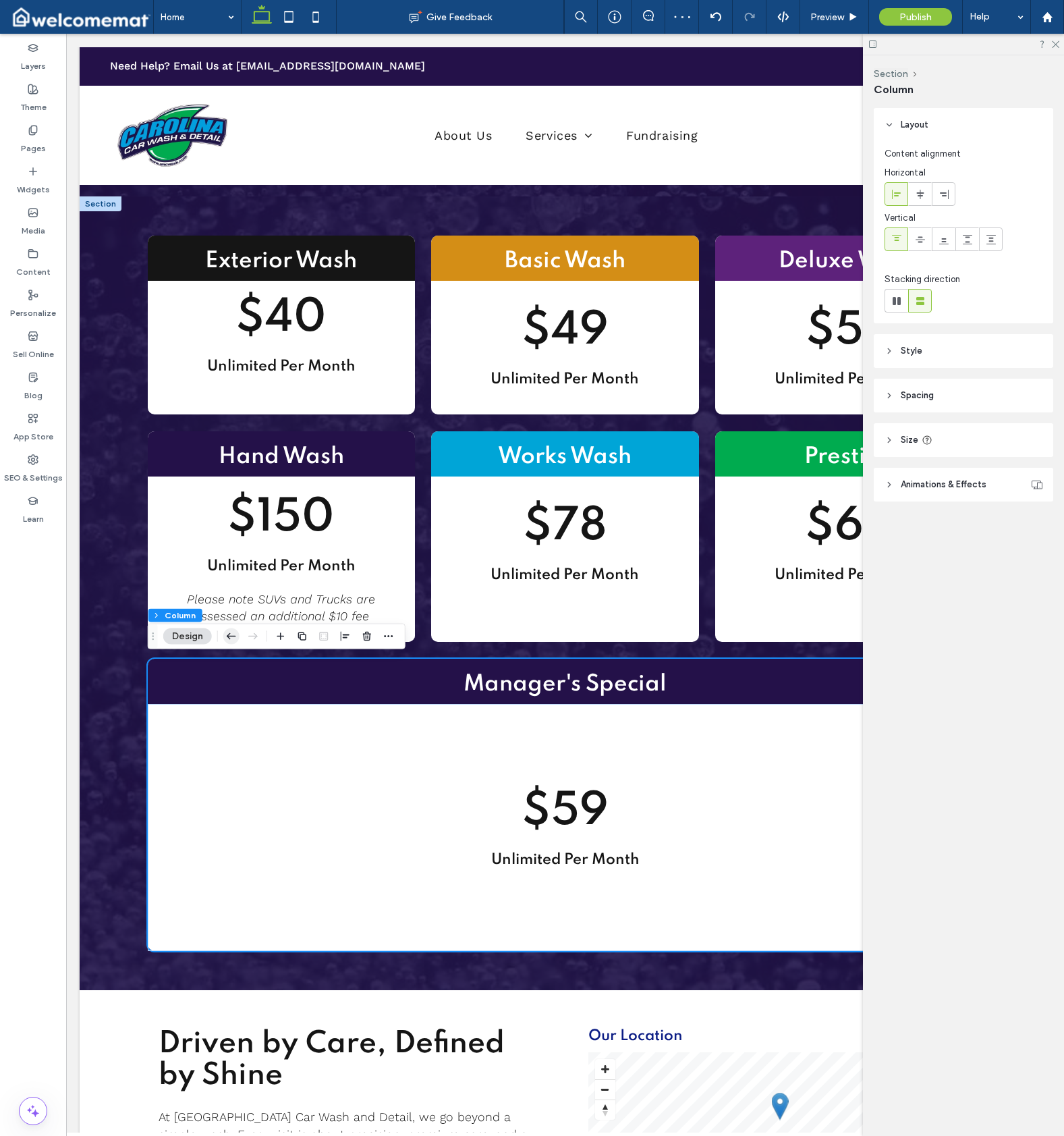
click at [238, 635] on icon "button" at bounding box center [232, 636] width 16 height 24
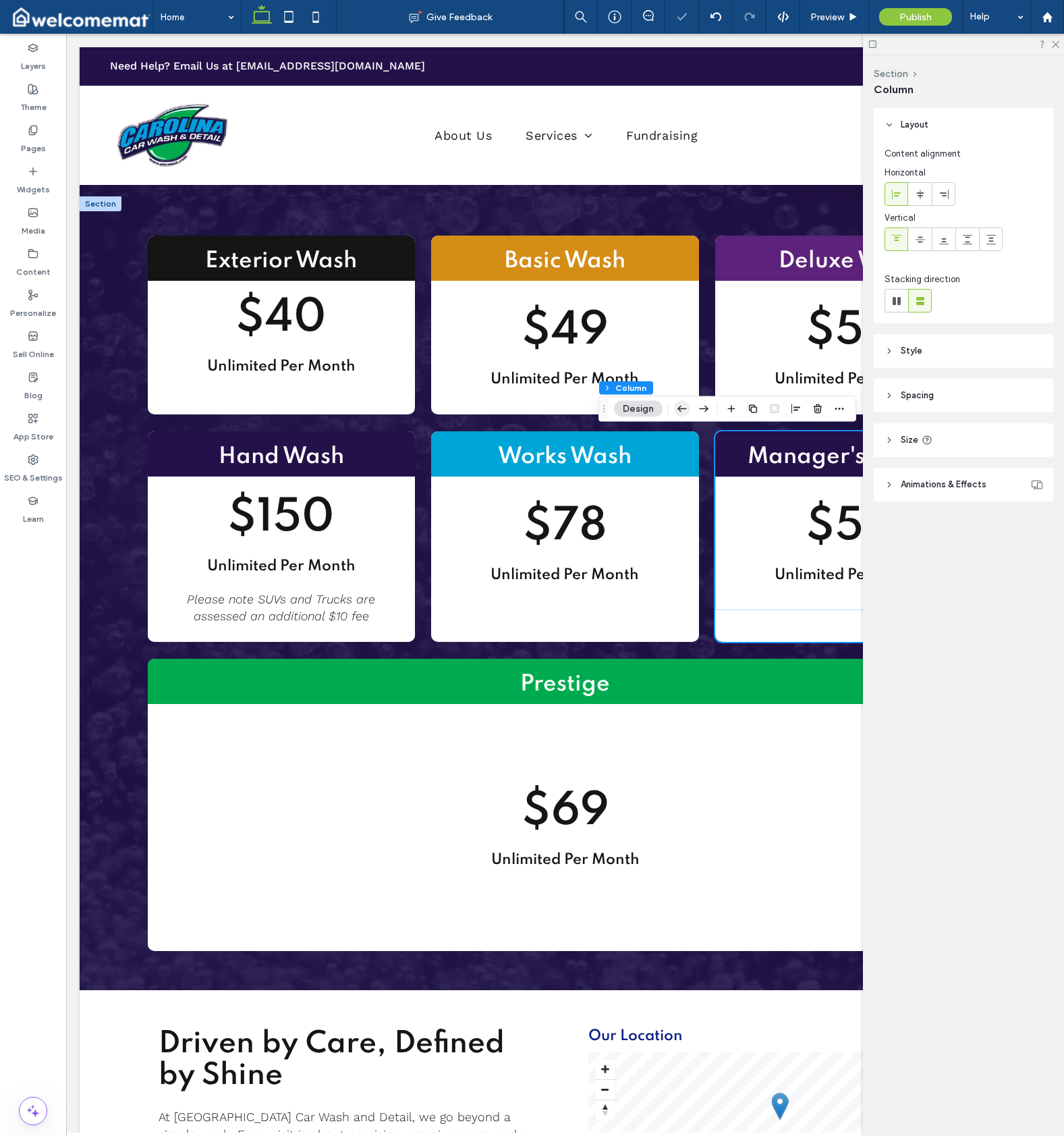
click at [685, 407] on icon "button" at bounding box center [682, 408] width 16 height 24
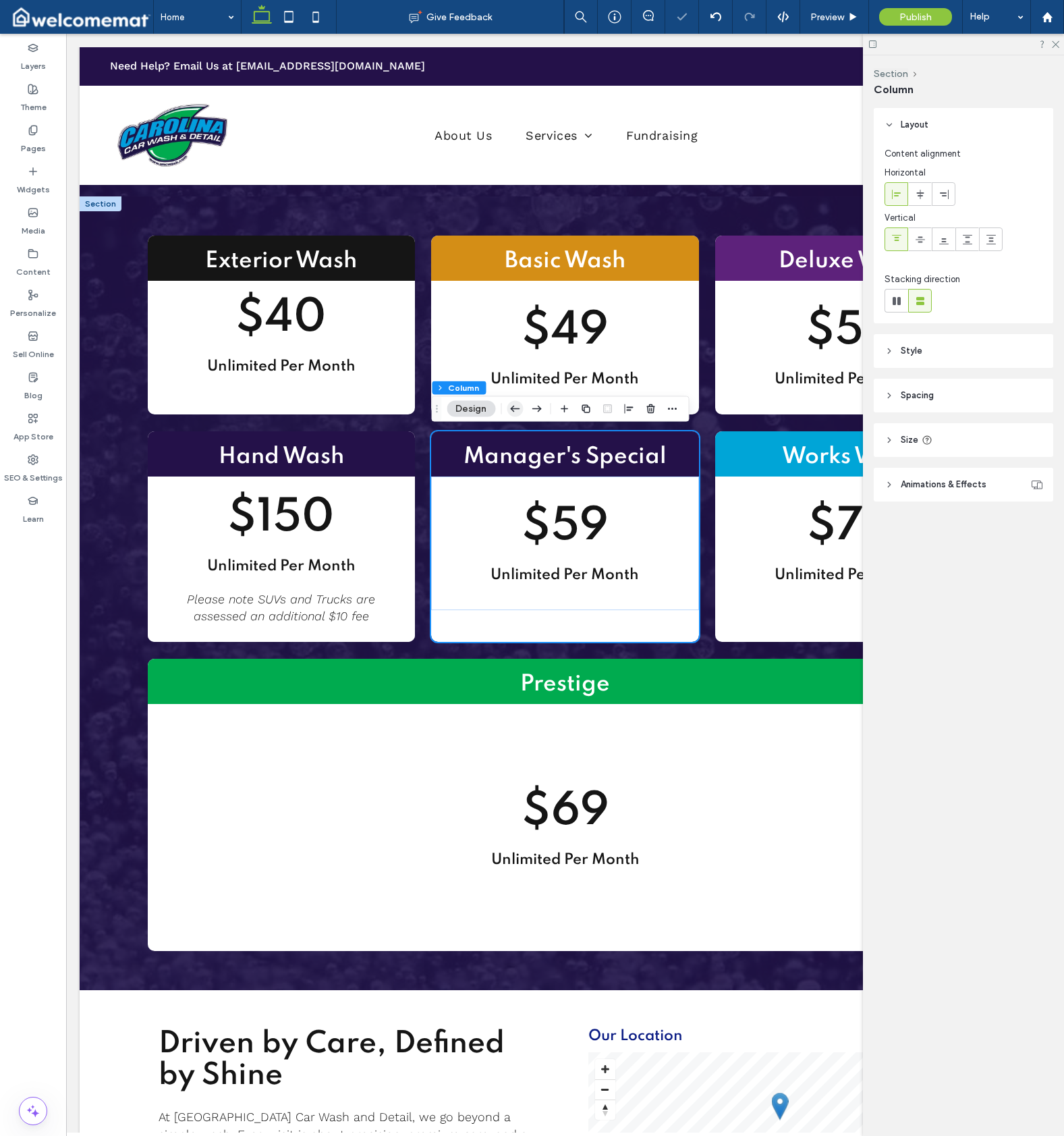
click at [514, 406] on icon "button" at bounding box center [515, 408] width 16 height 24
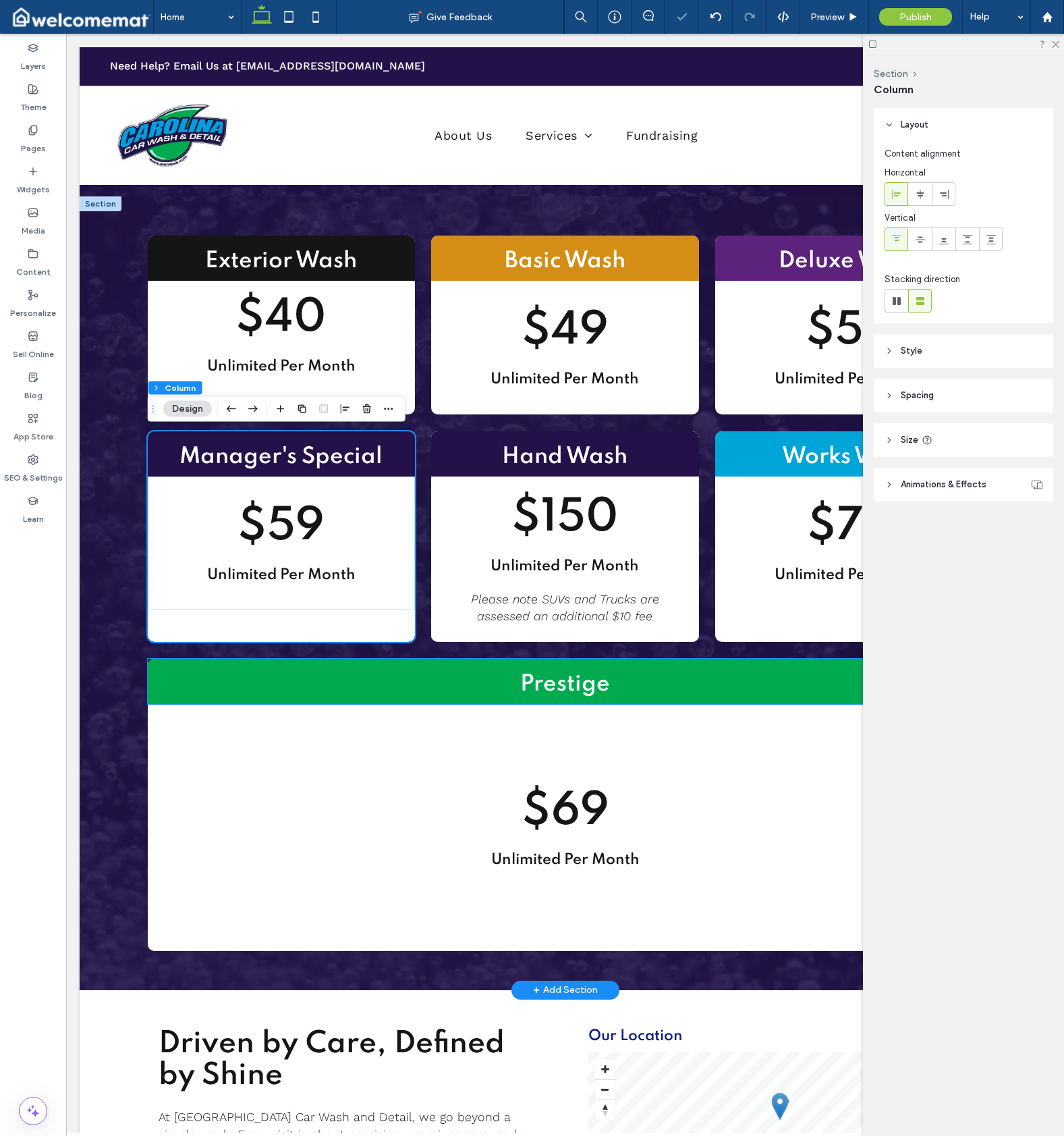
click at [171, 671] on h2 "Prestige" at bounding box center [565, 685] width 836 height 31
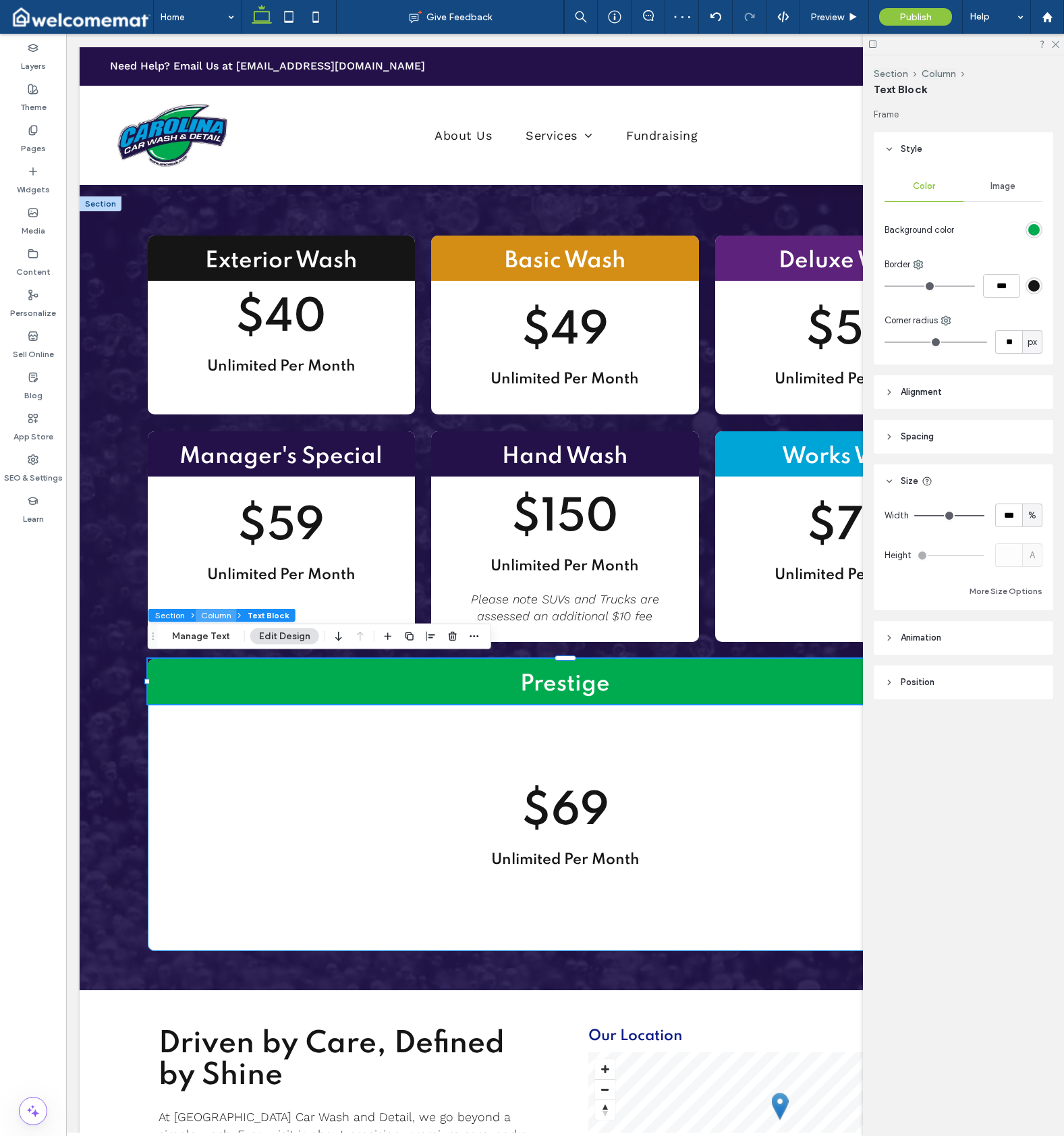
click at [228, 614] on button "Column" at bounding box center [216, 615] width 41 height 13
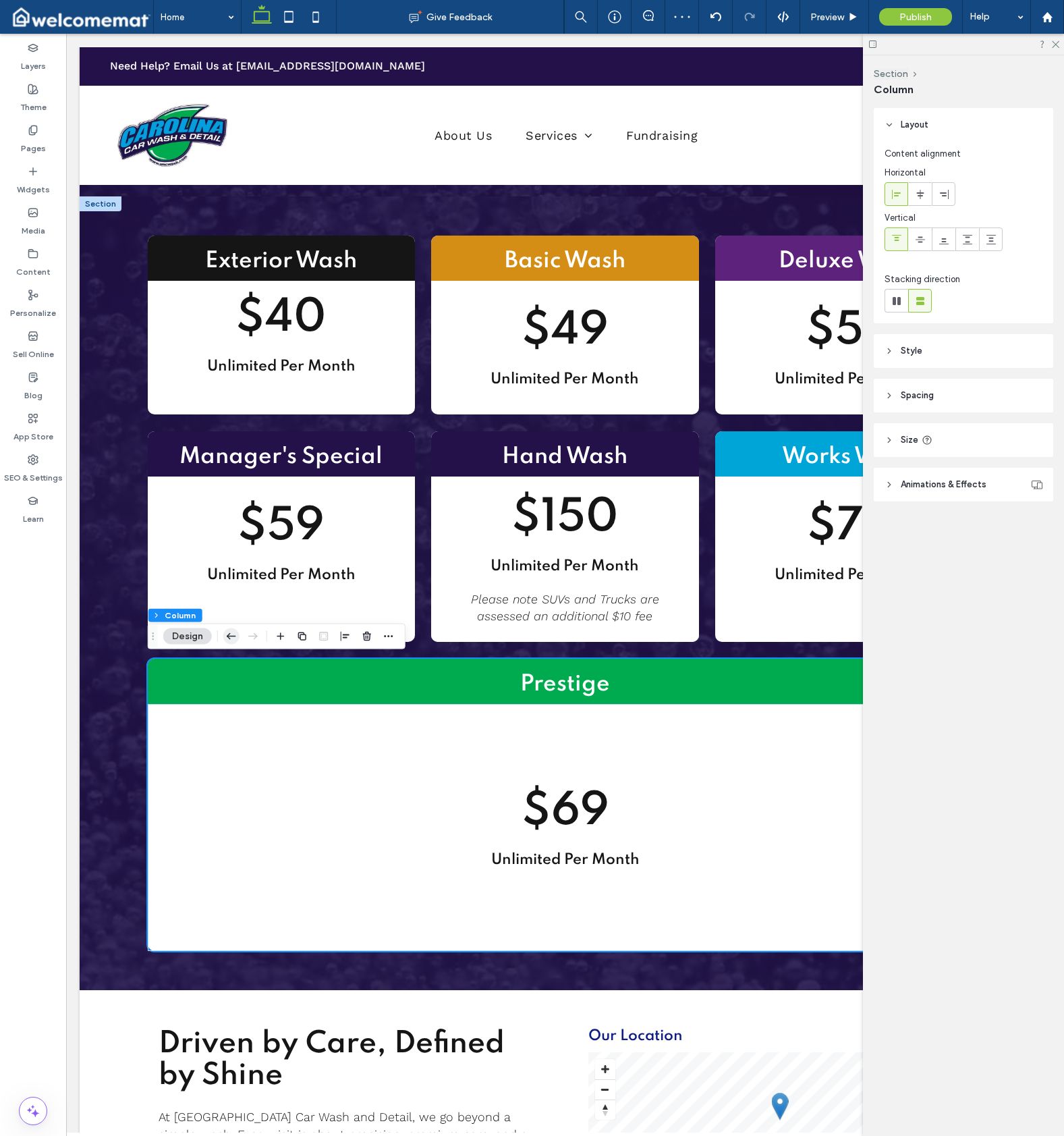
click at [228, 639] on icon "button" at bounding box center [232, 636] width 16 height 24
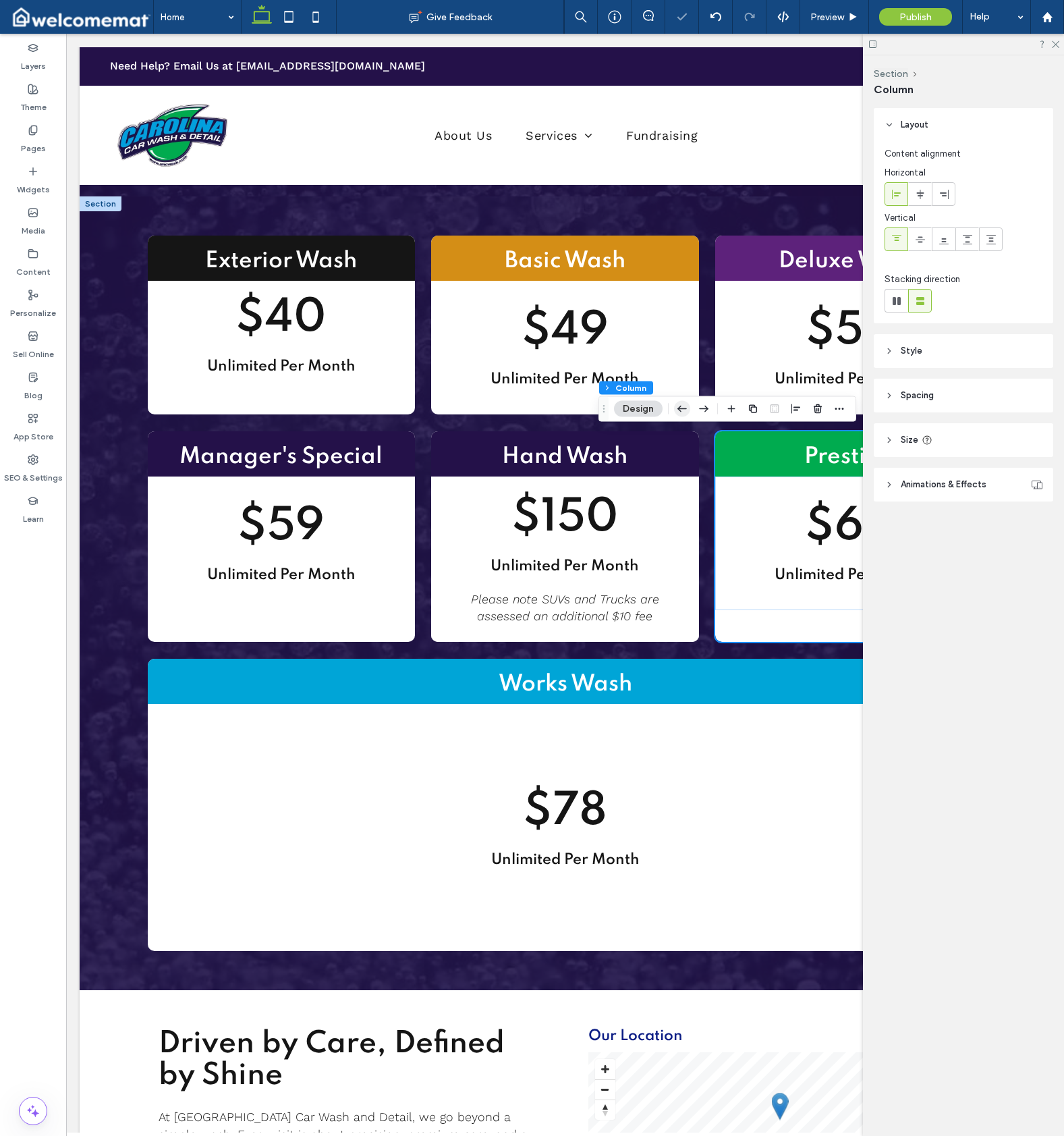
click at [686, 406] on icon "button" at bounding box center [682, 408] width 16 height 24
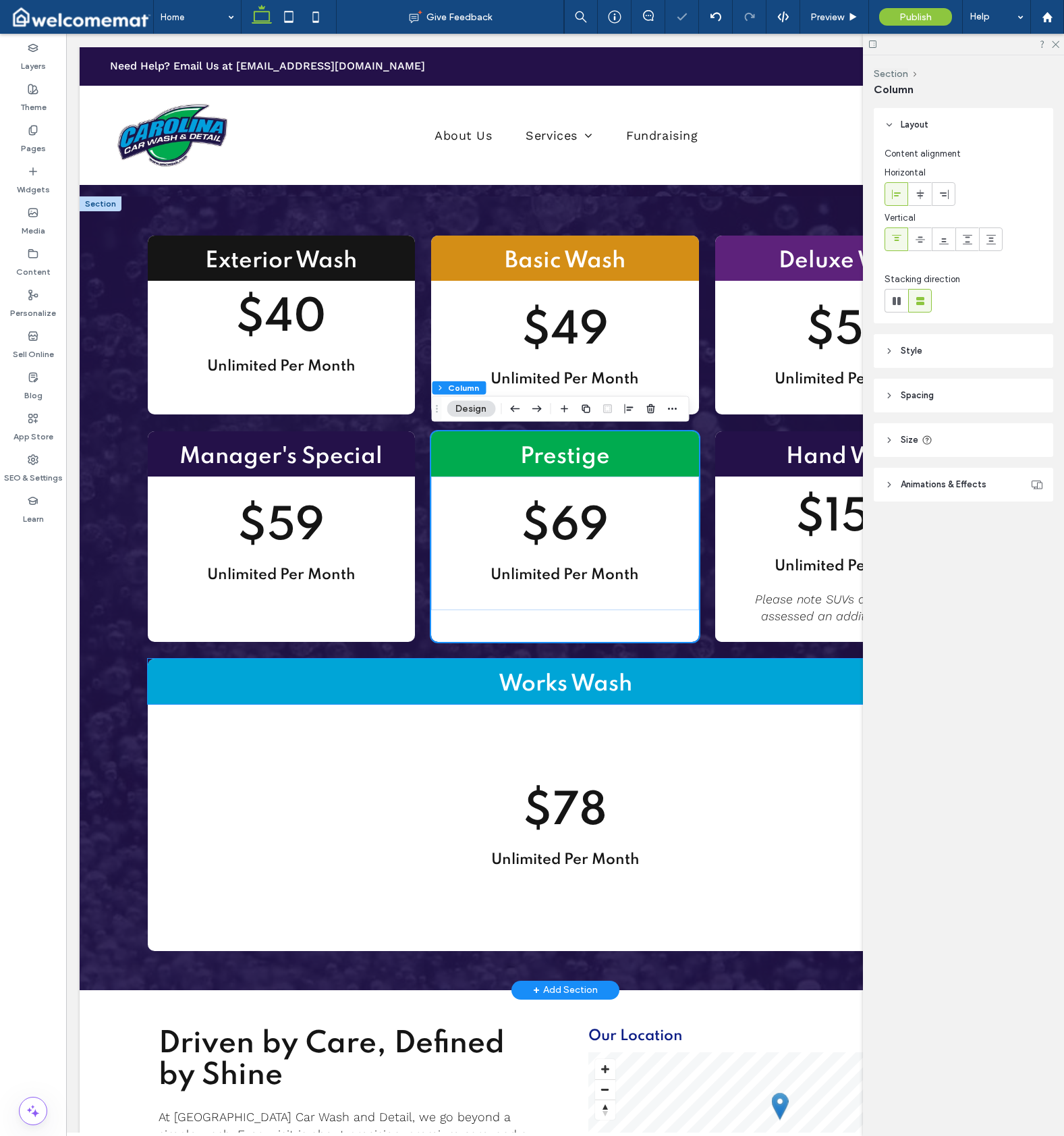
click at [206, 670] on h2 "Works Wash" at bounding box center [565, 685] width 836 height 31
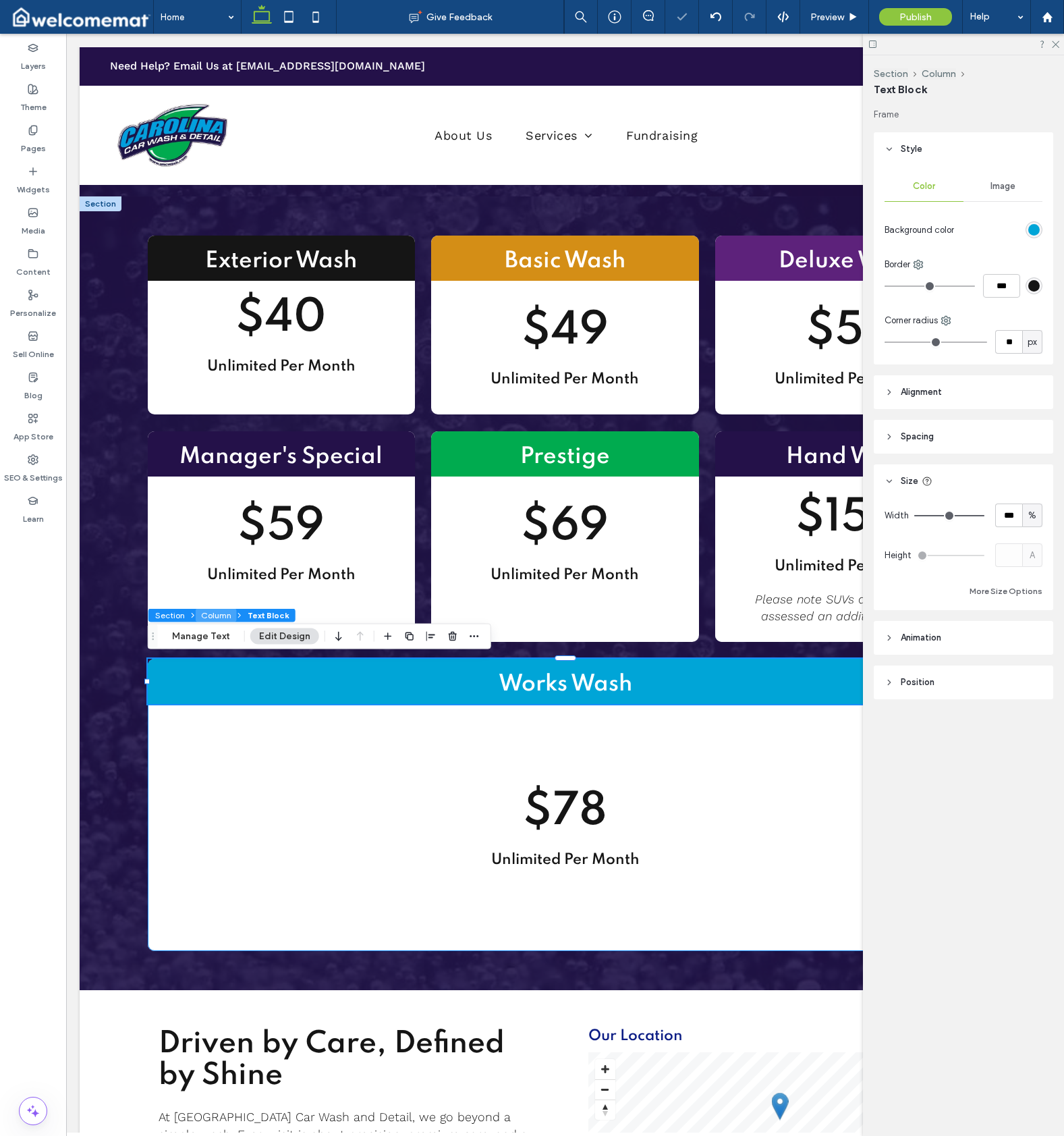
click at [224, 616] on button "Column" at bounding box center [216, 615] width 41 height 13
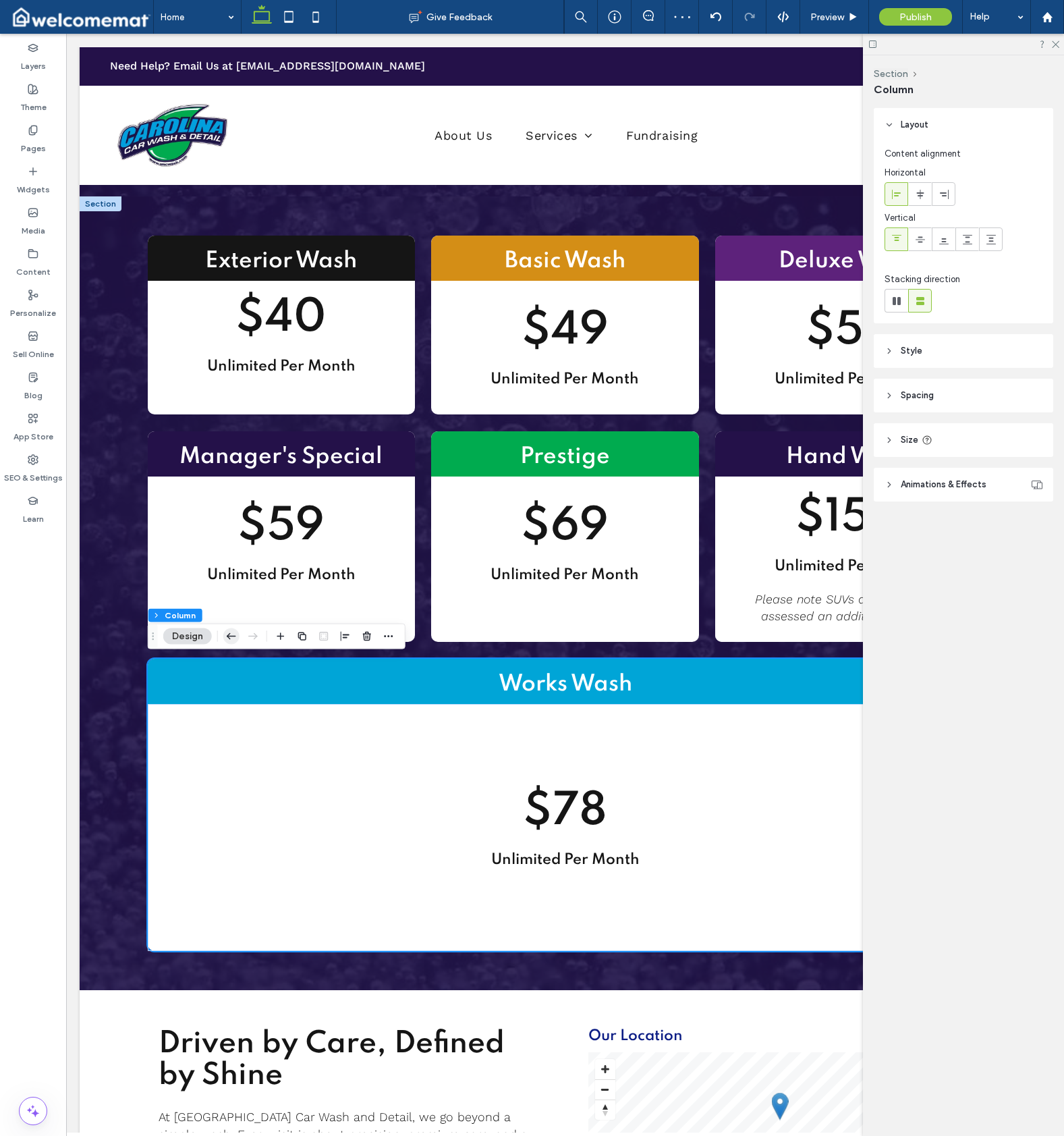
click at [233, 640] on icon "button" at bounding box center [232, 636] width 16 height 24
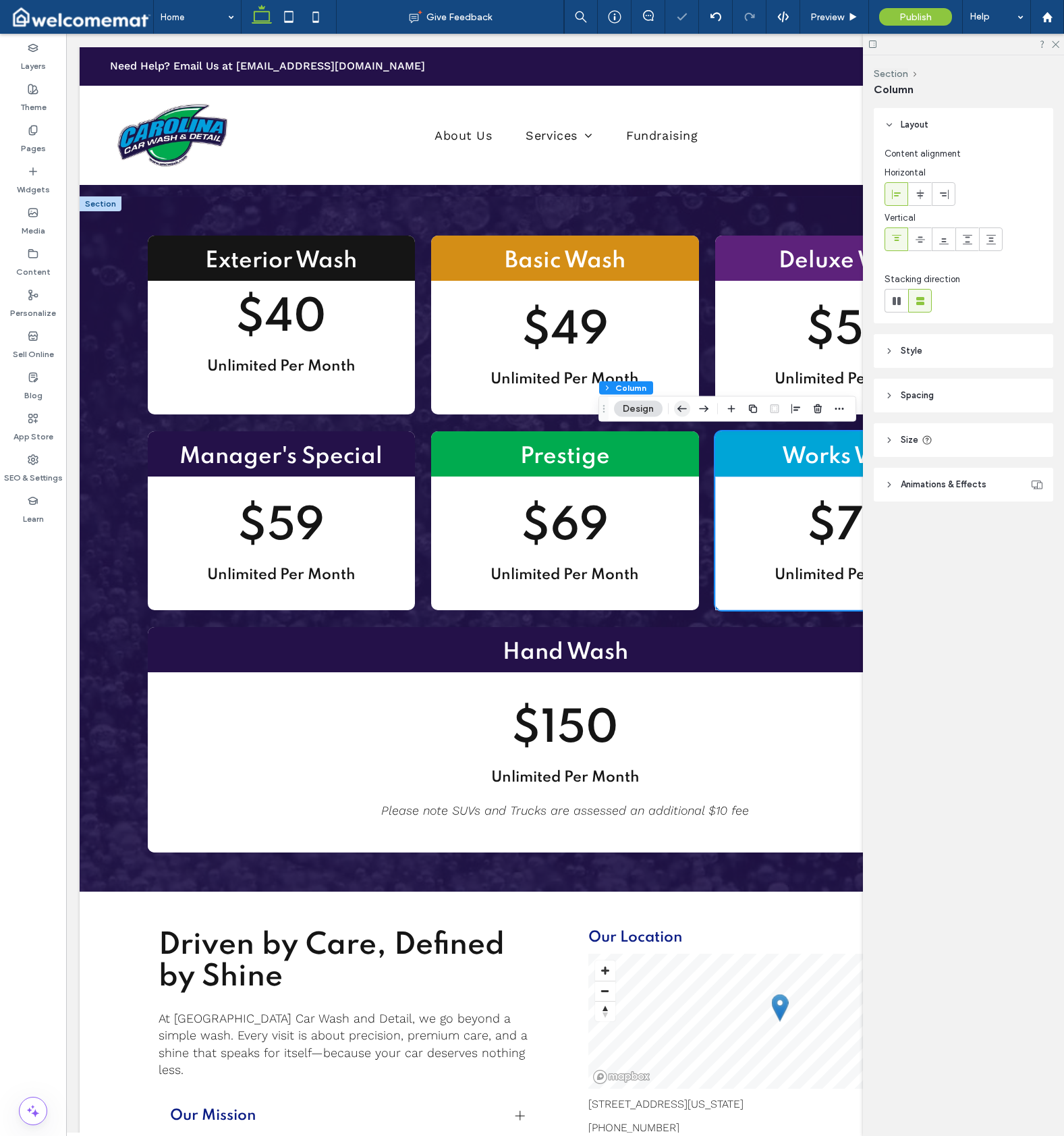
click at [683, 407] on icon "button" at bounding box center [682, 408] width 16 height 24
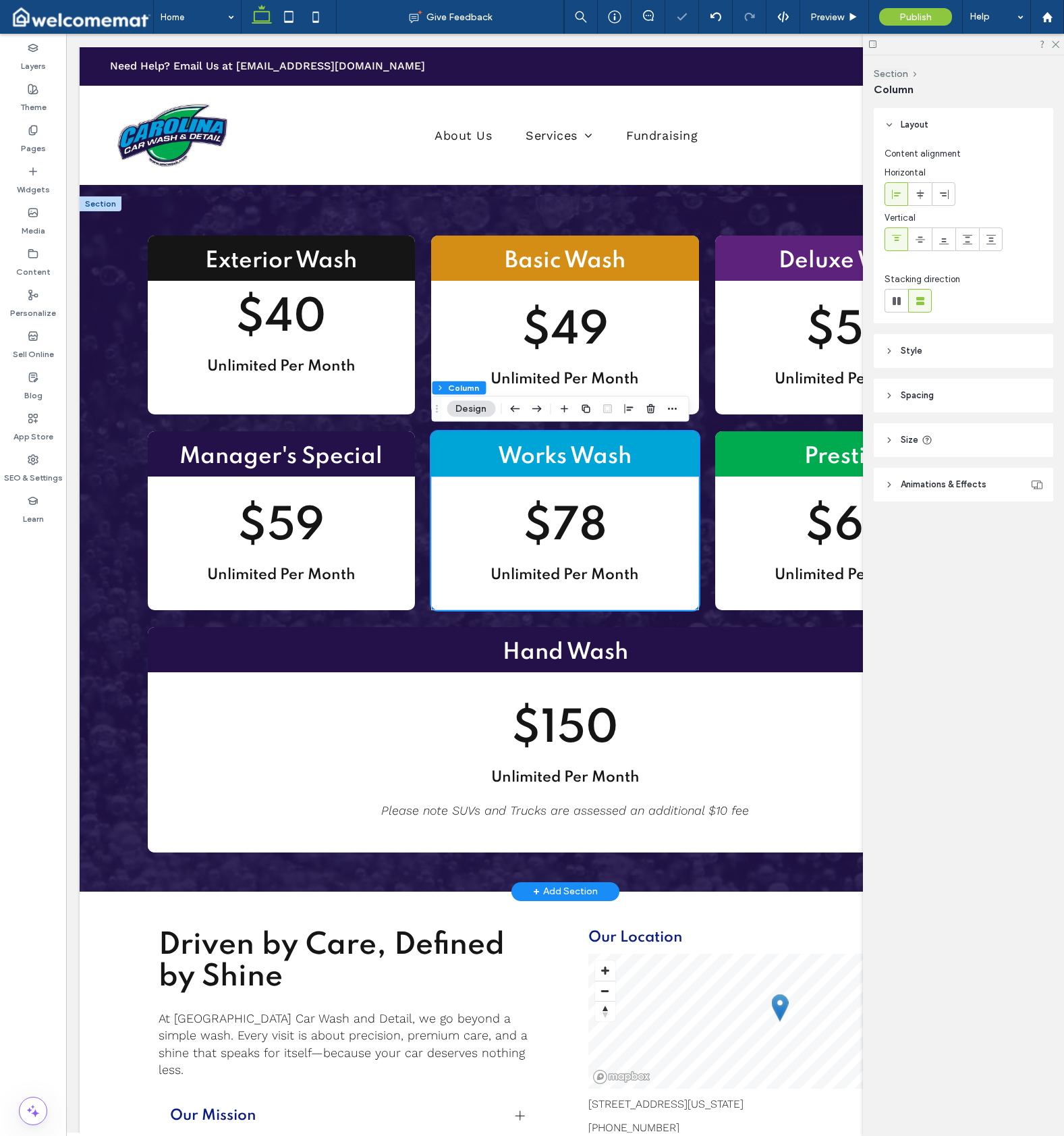
click at [96, 709] on div "Exterior Wash $40 Unlimited Per Month Basic Wash $49 Unlimited Per Month Deluxe…" at bounding box center [565, 544] width 971 height 695
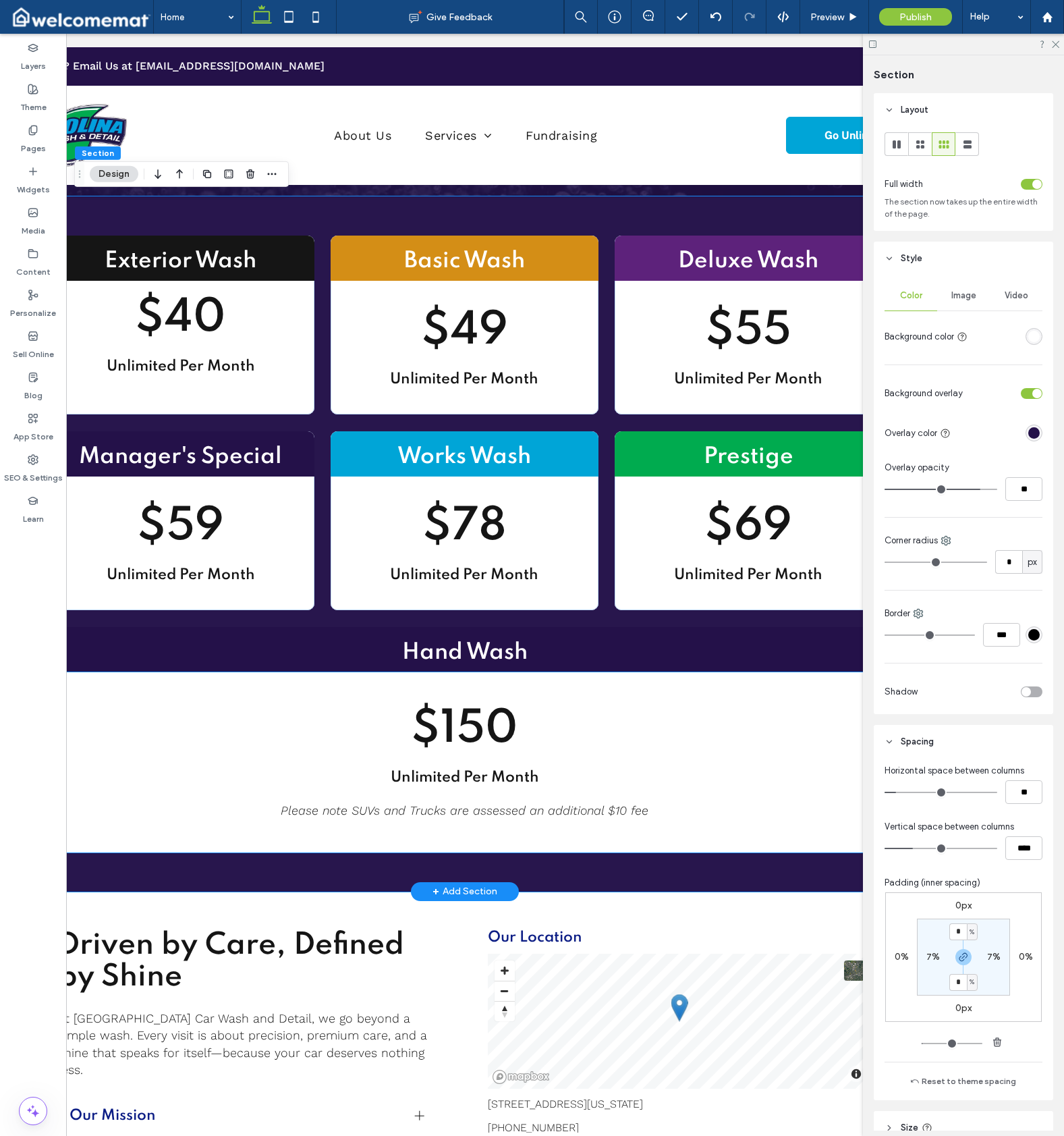
scroll to position [0, 111]
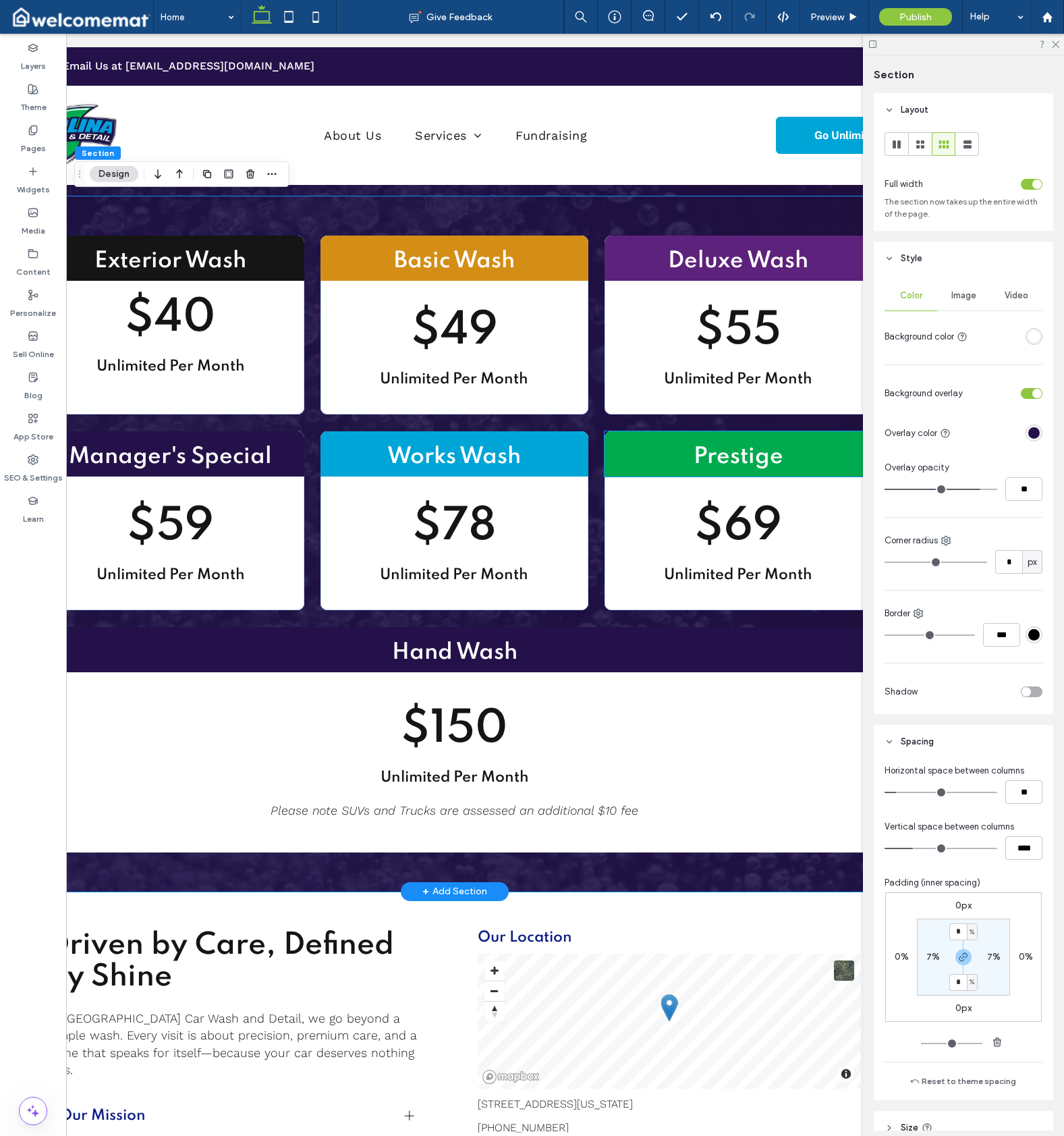
click at [629, 463] on h2 "Prestige" at bounding box center [738, 457] width 267 height 31
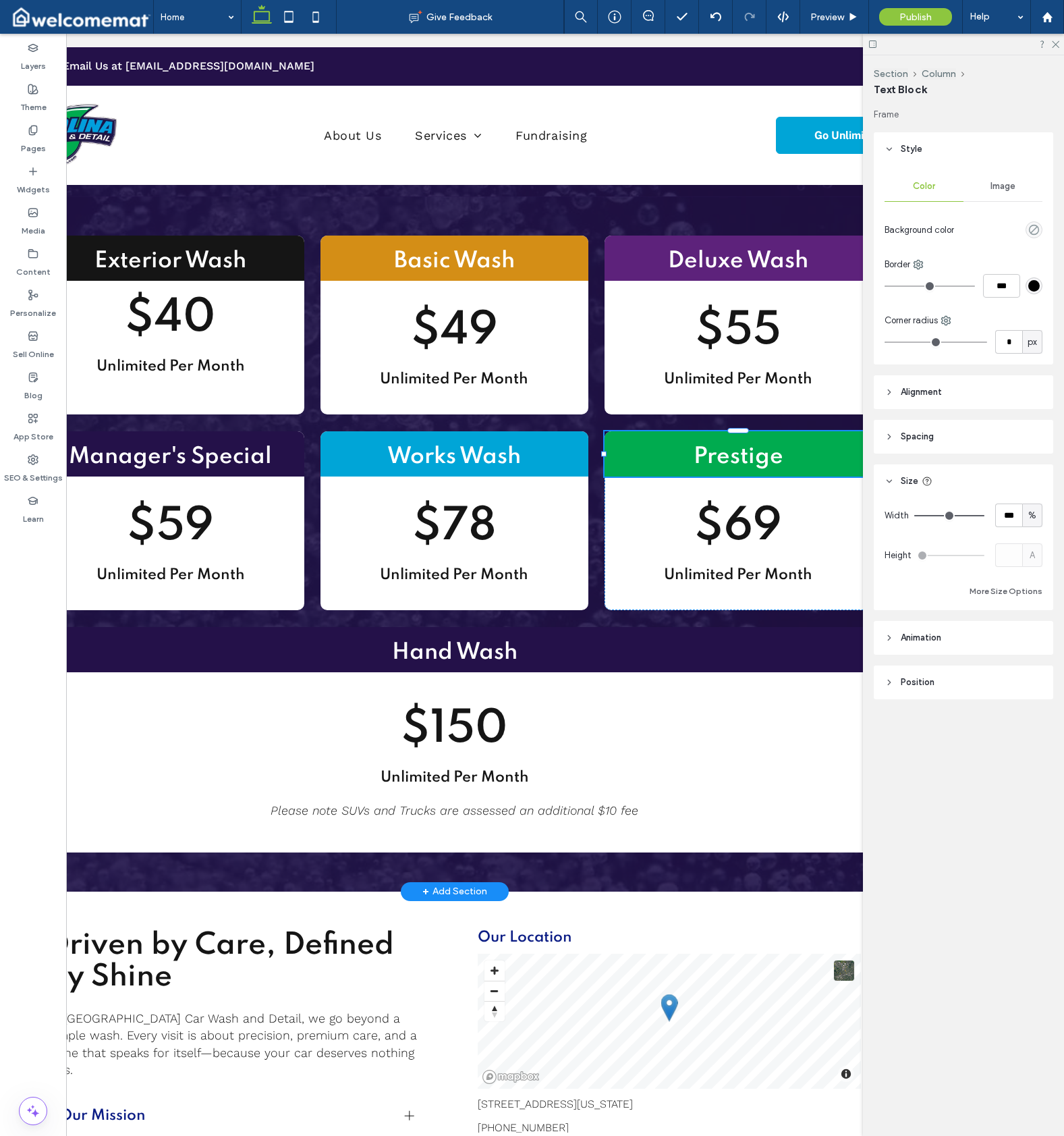
type input "**"
click at [592, 390] on button "Column" at bounding box center [584, 388] width 41 height 13
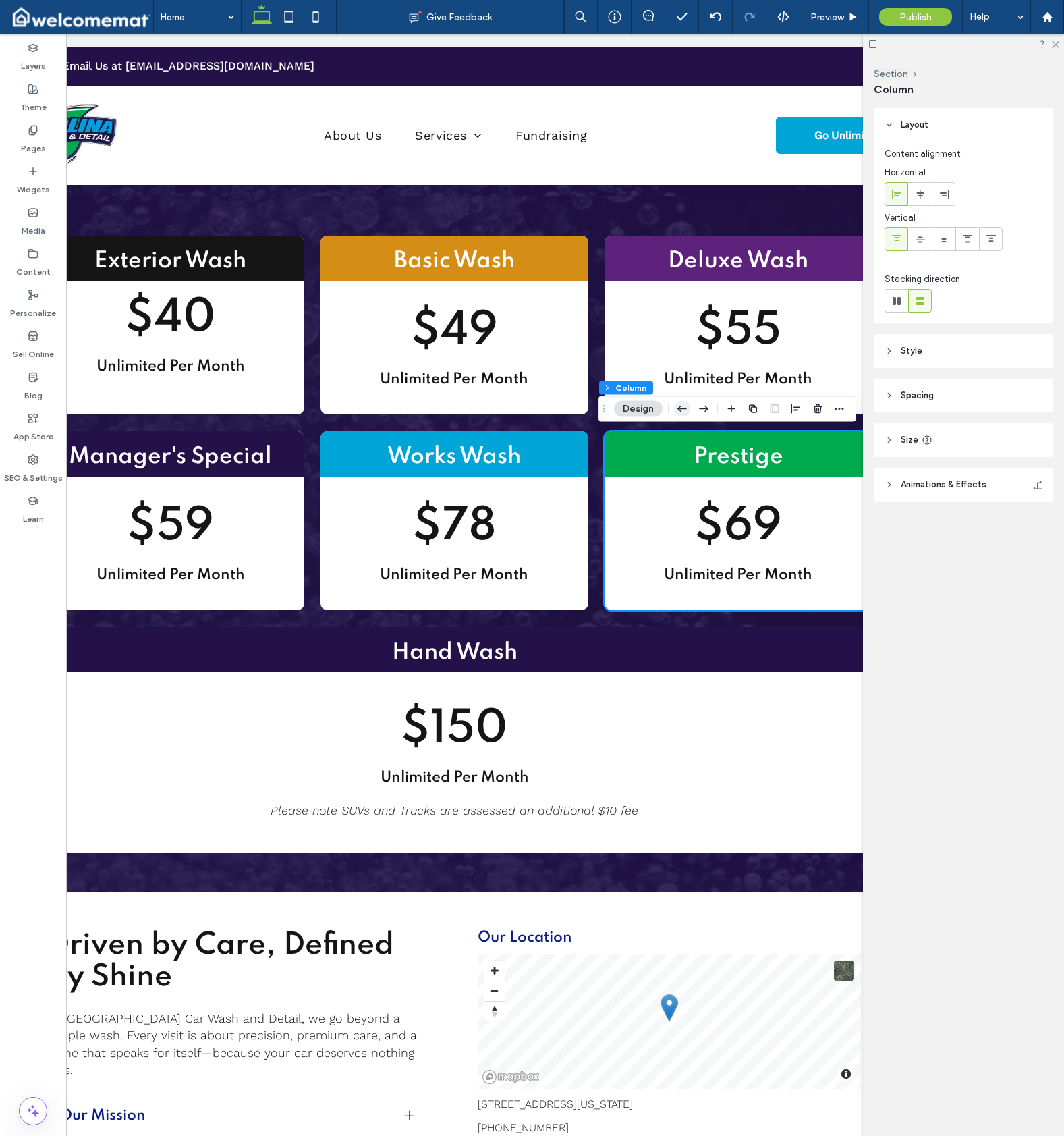
click at [680, 410] on use "button" at bounding box center [681, 408] width 9 height 6
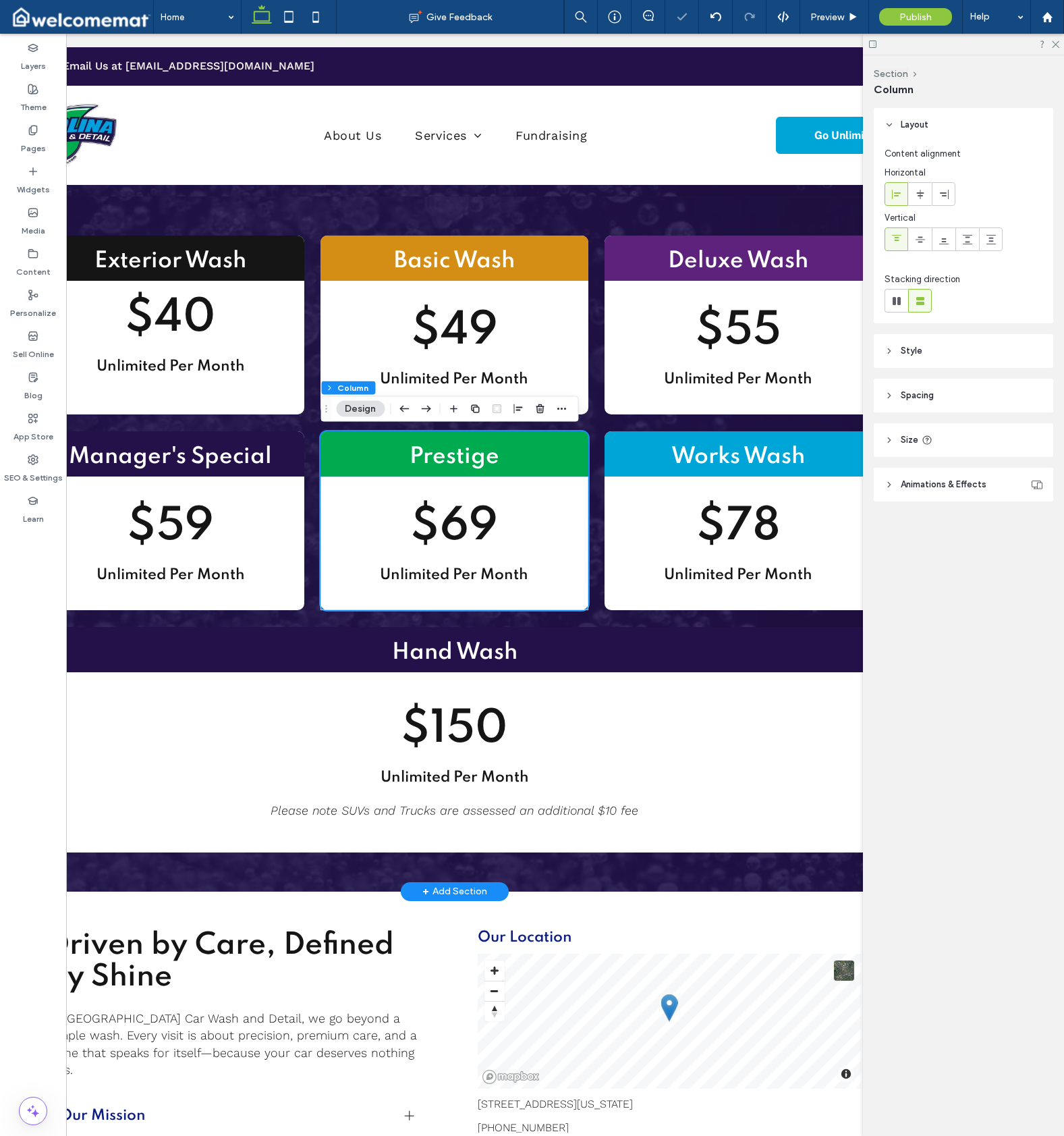
click at [845, 624] on div "Exterior Wash $40 Unlimited Per Month Basic Wash $49 Unlimited Per Month Deluxe…" at bounding box center [454, 544] width 971 height 695
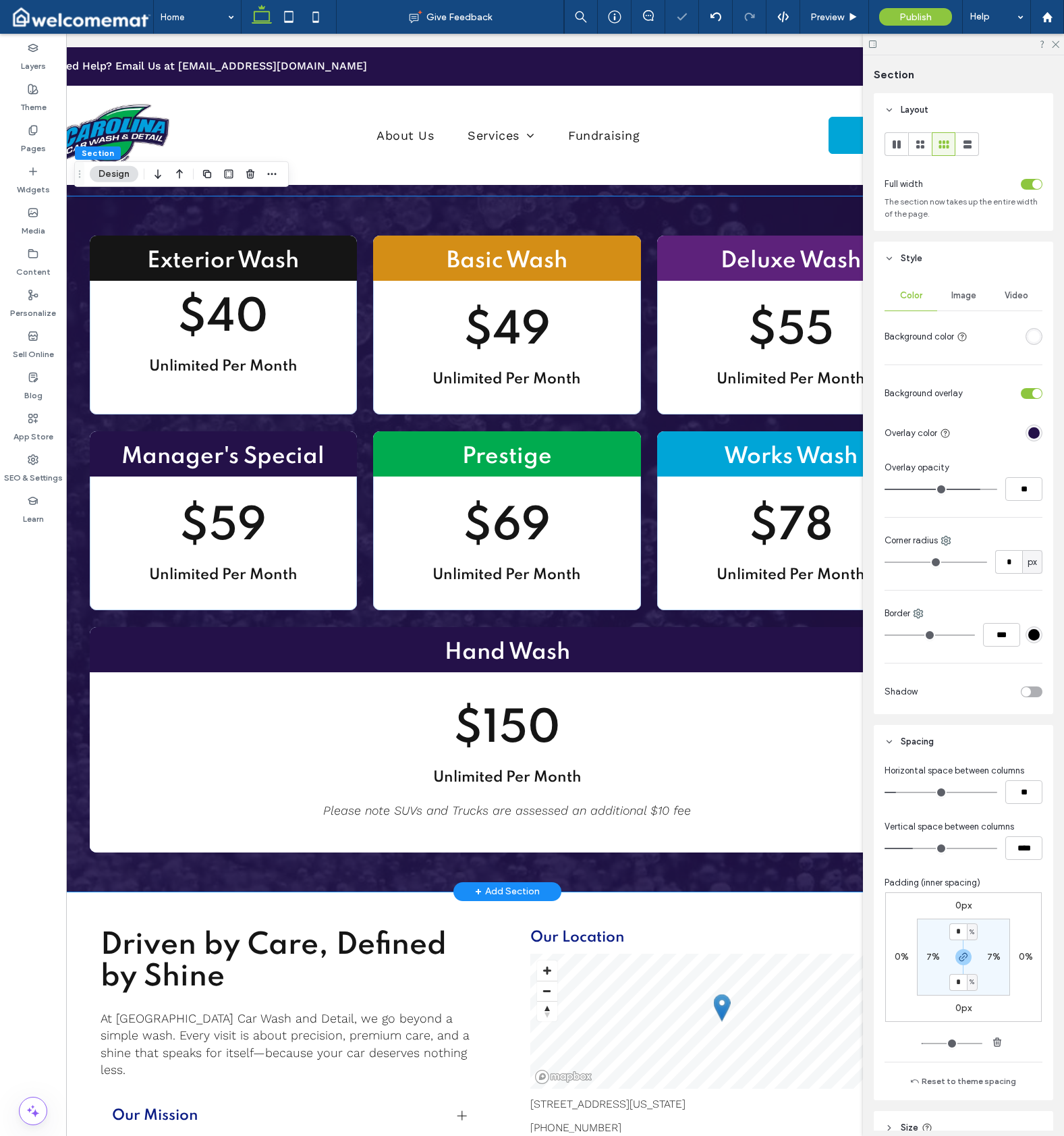
scroll to position [0, 58]
click at [815, 638] on h2 "Hand Wash" at bounding box center [508, 653] width 836 height 31
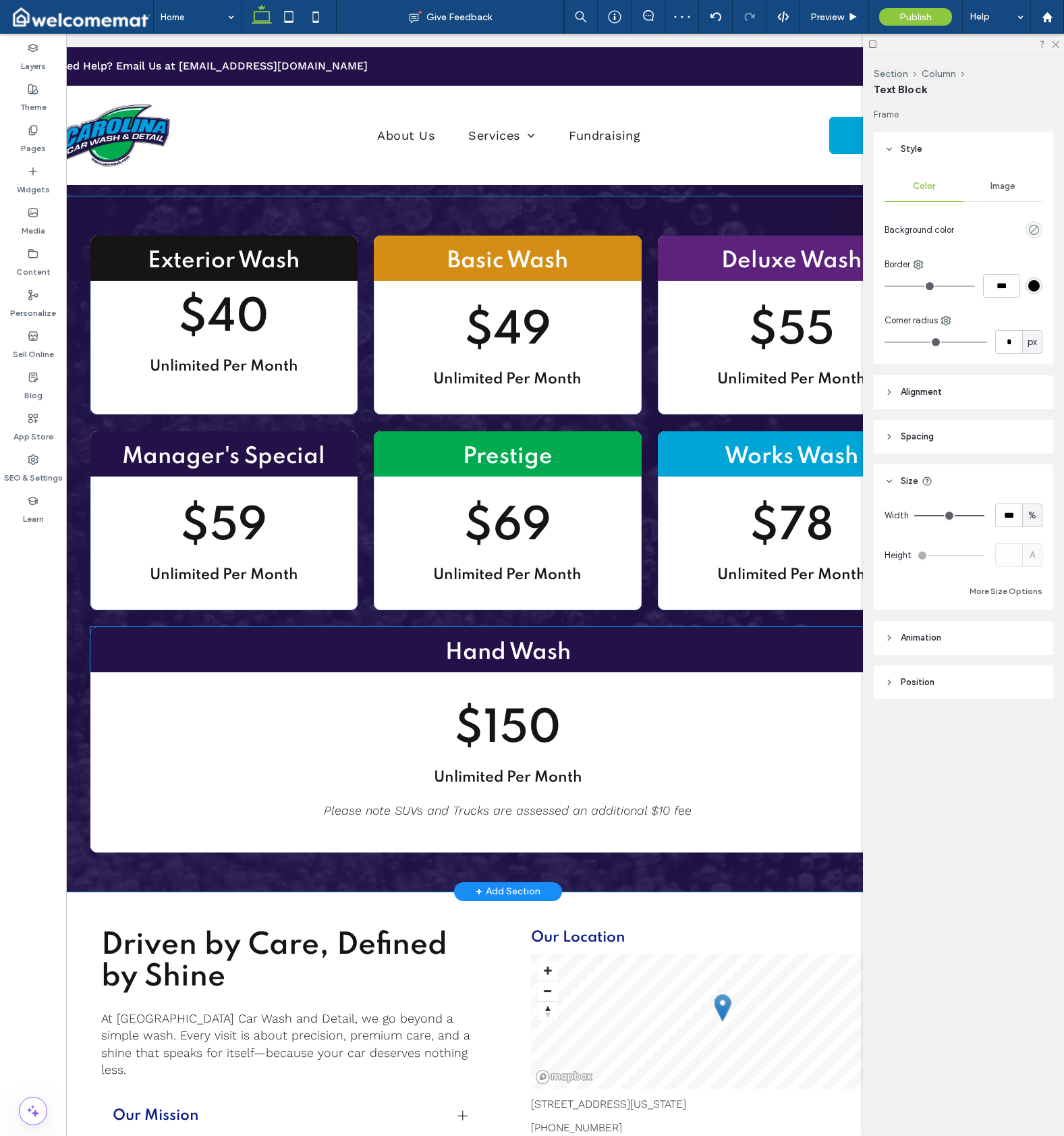
type input "**"
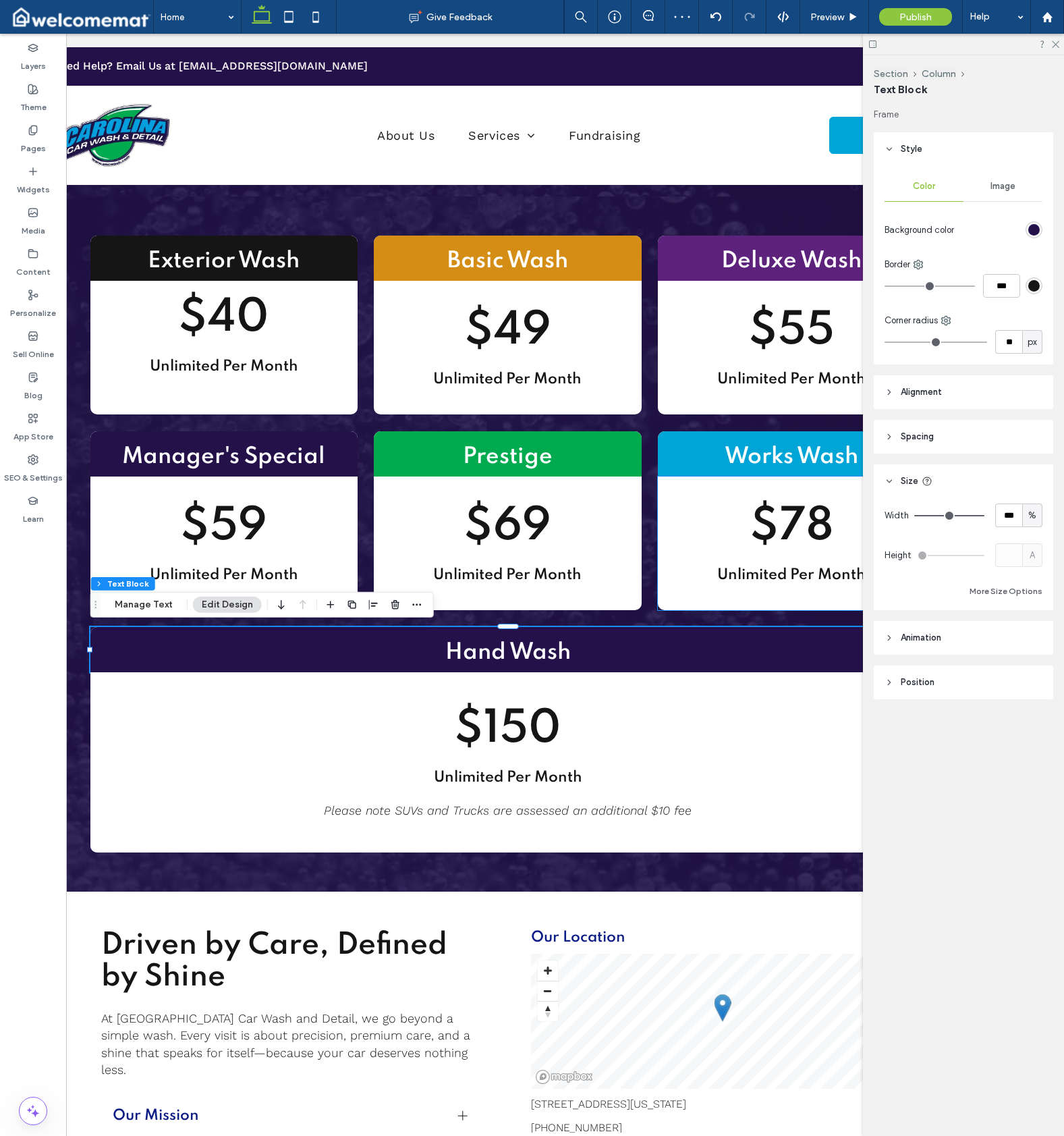
click at [1038, 231] on div "rgb(36, 17, 73)" at bounding box center [1034, 230] width 12 height 12
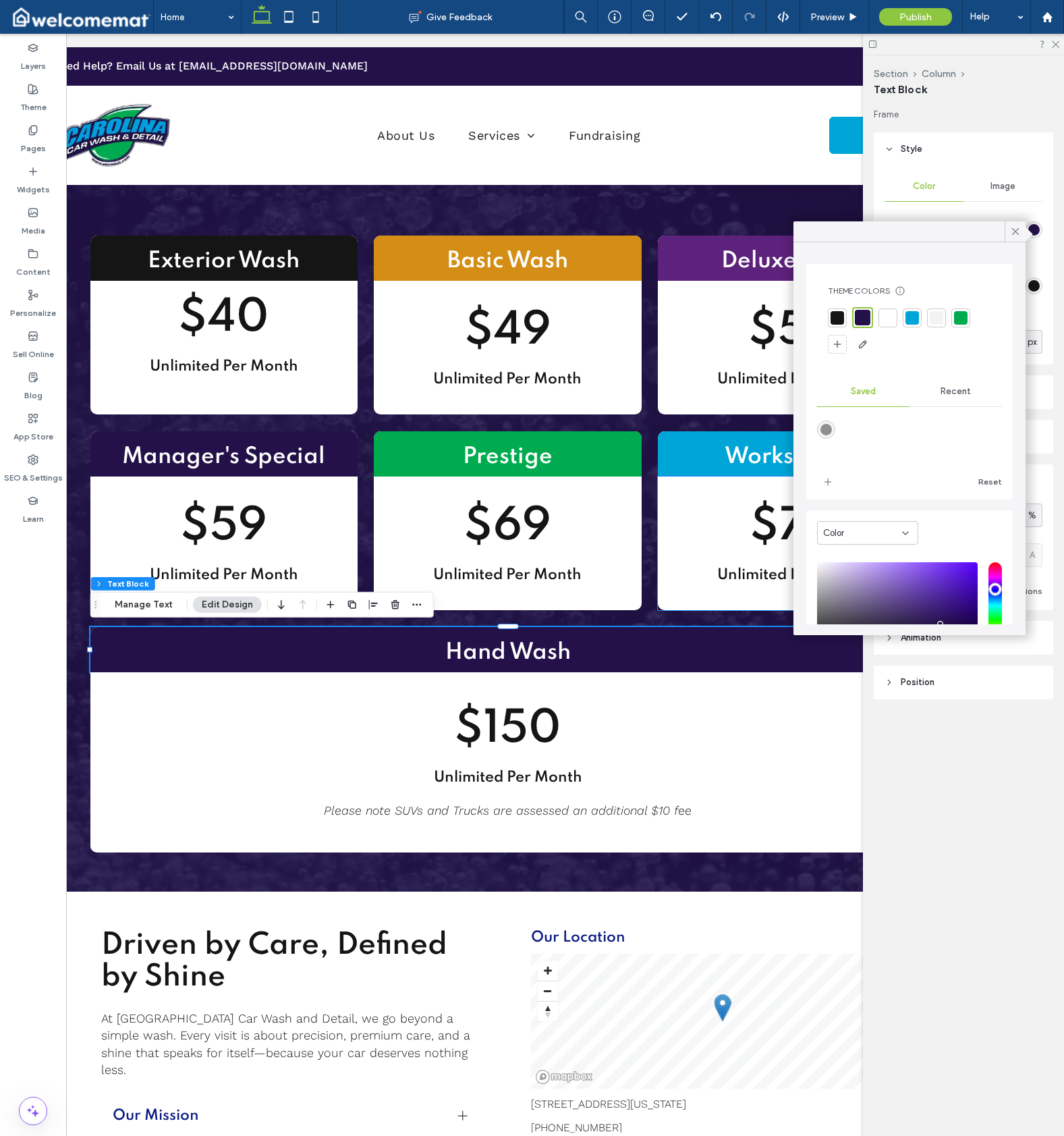
click at [836, 323] on div at bounding box center [837, 318] width 13 height 13
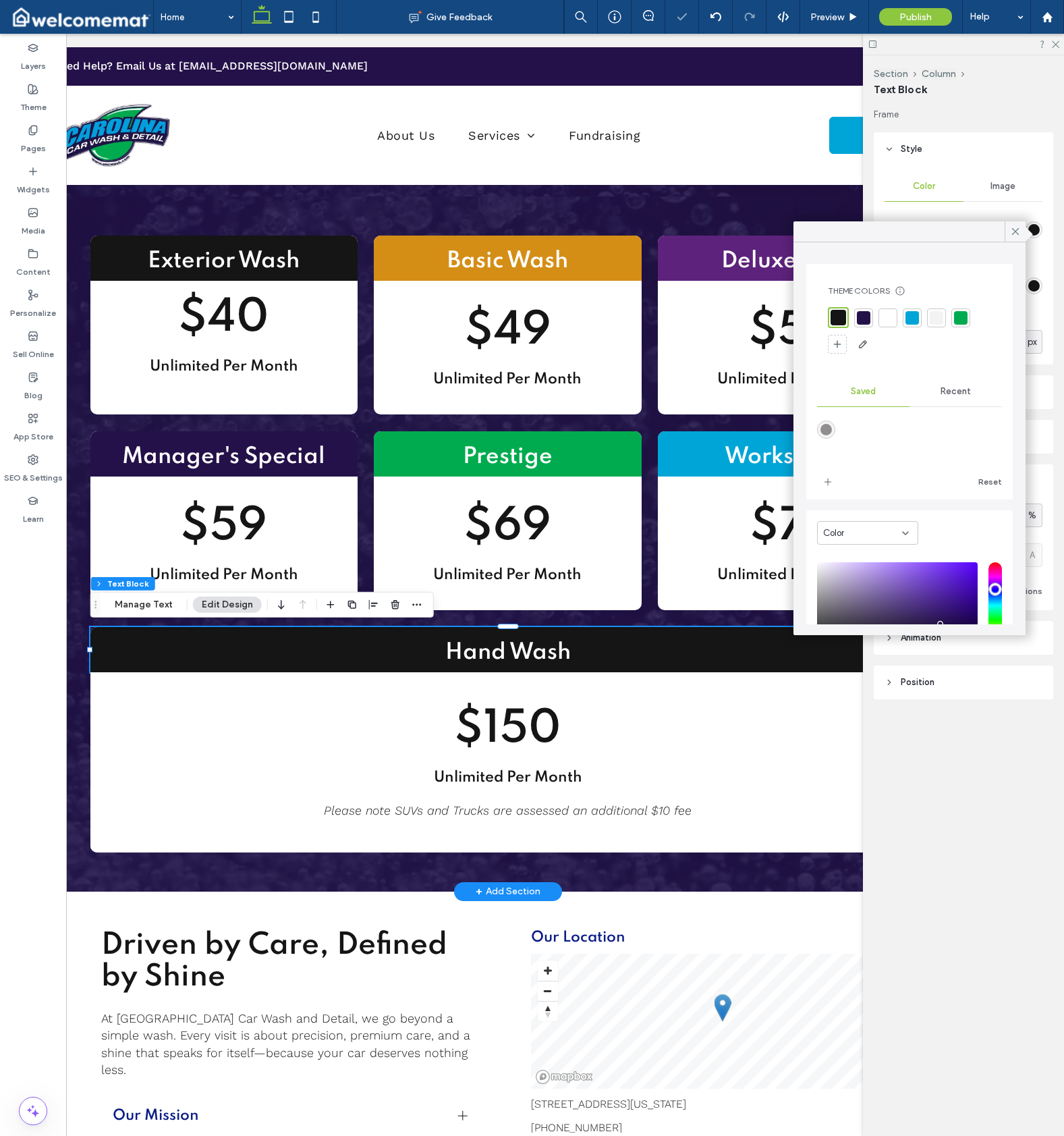
click at [812, 887] on div "Exterior Wash $40 Unlimited Per Month Basic Wash $49 Unlimited Per Month Deluxe…" at bounding box center [507, 544] width 971 height 695
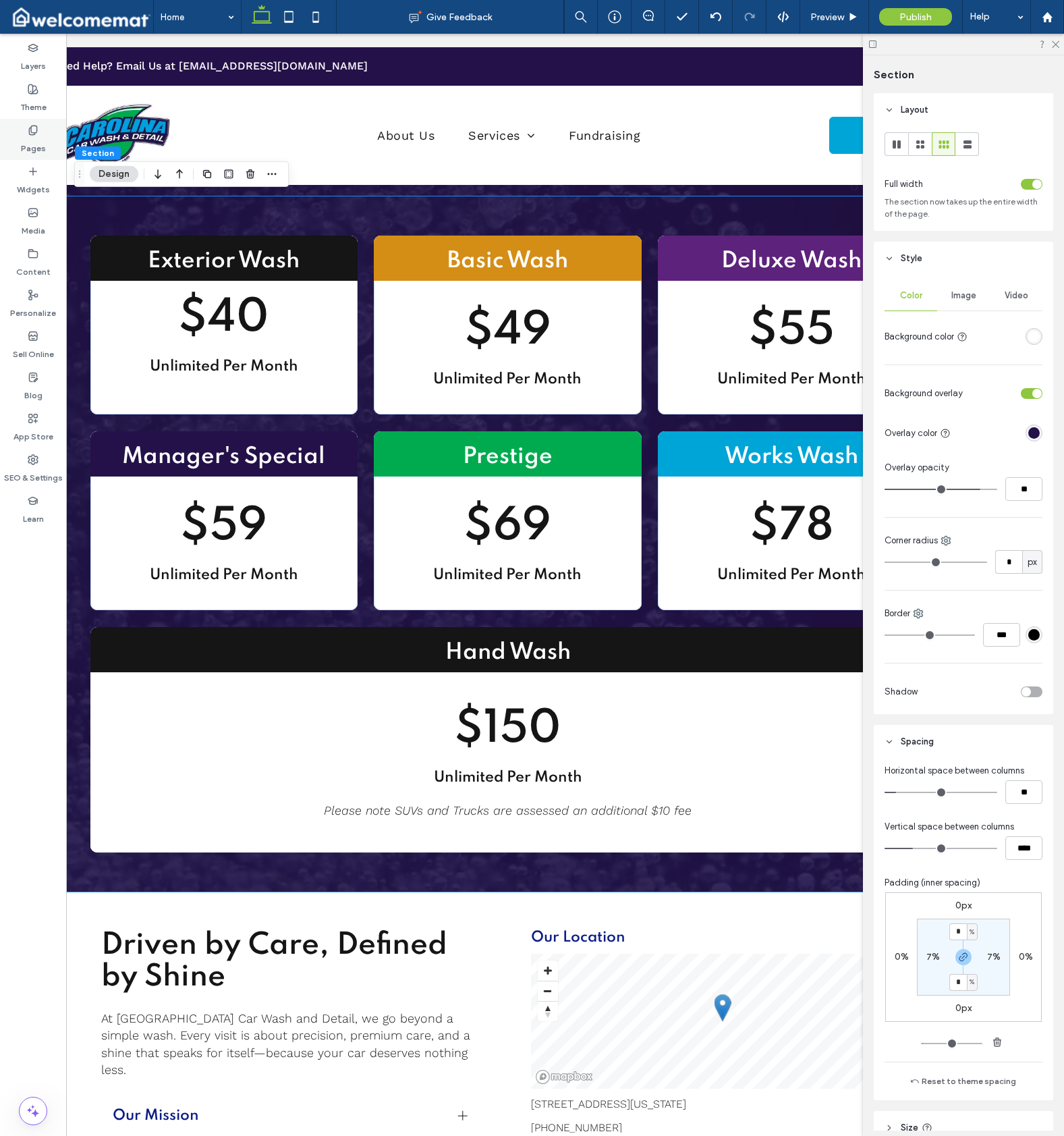
click at [29, 148] on label "Pages" at bounding box center [33, 144] width 25 height 19
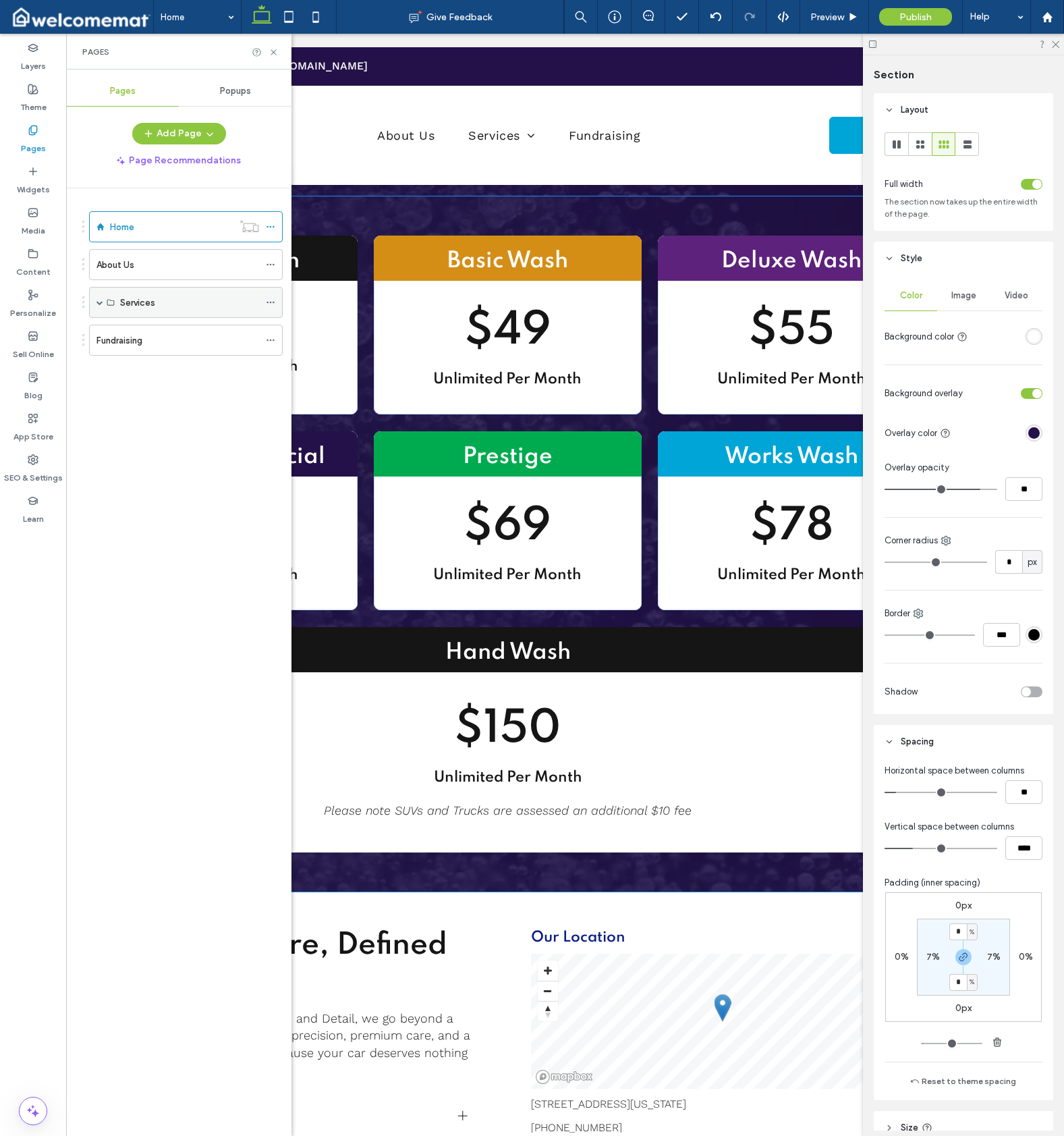
click at [98, 303] on span at bounding box center [100, 302] width 7 height 7
click at [167, 336] on label "Single Washes" at bounding box center [149, 333] width 59 height 24
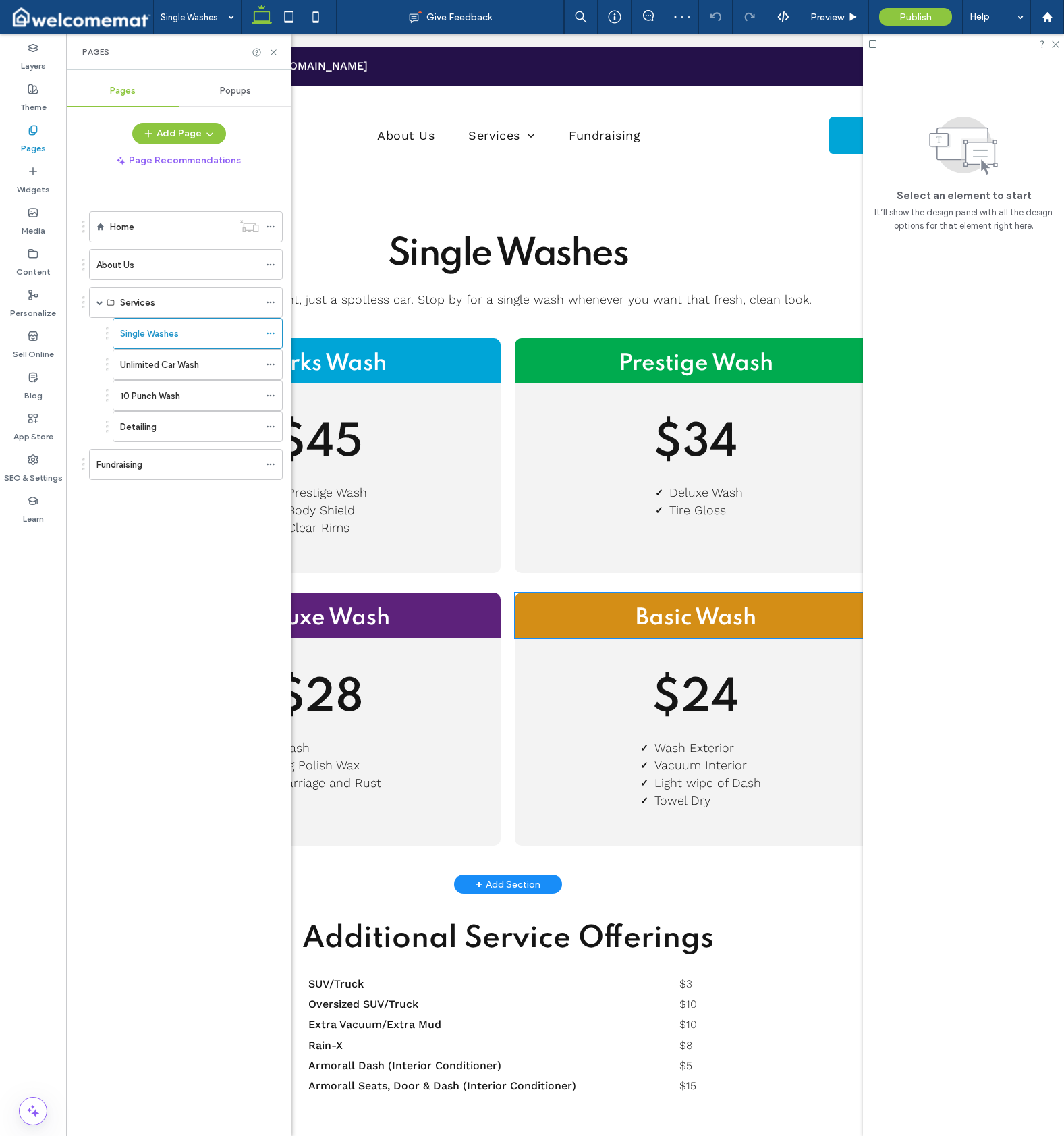
click at [563, 624] on h2 "Basic Wash" at bounding box center [695, 618] width 362 height 31
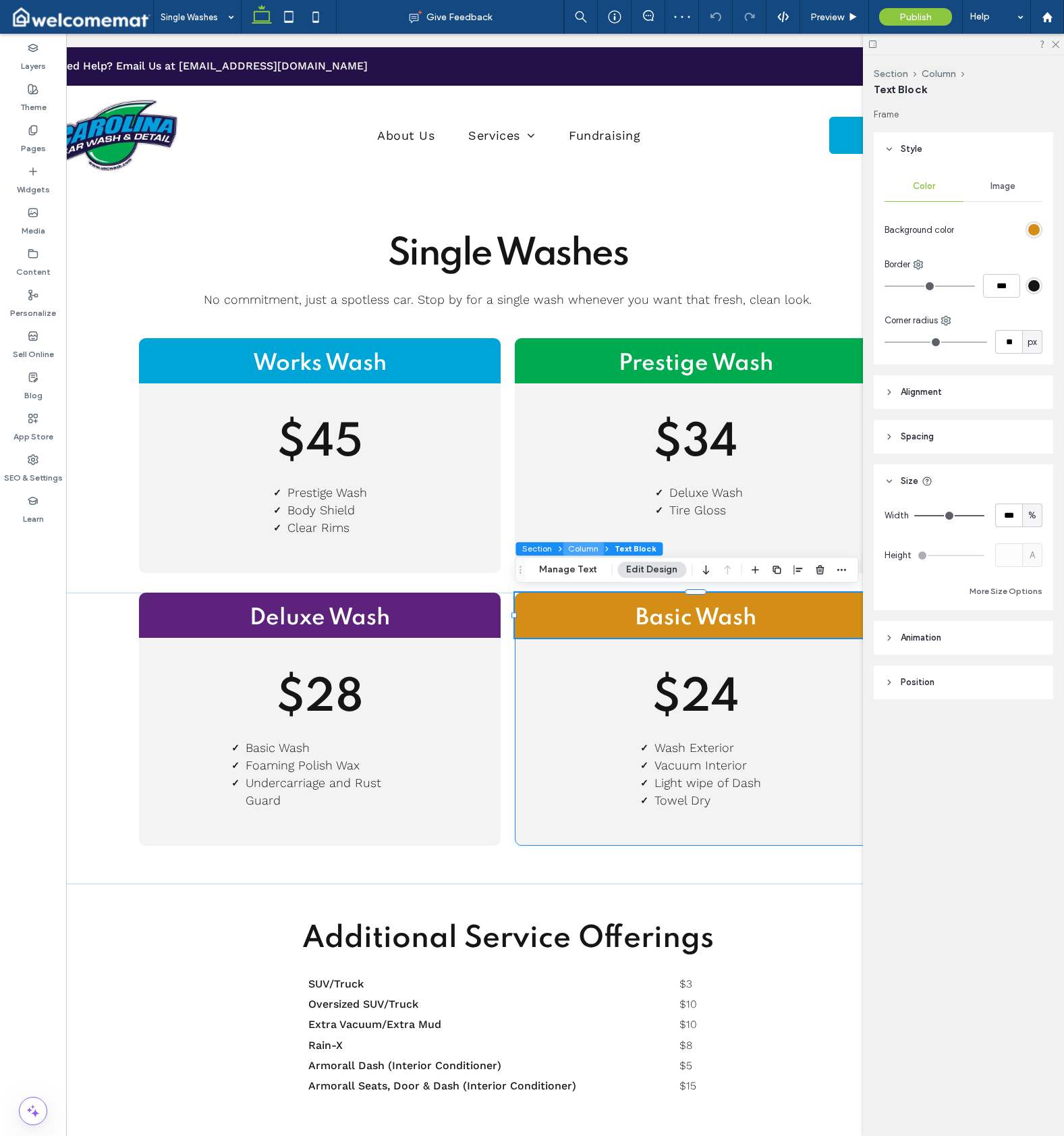
click at [590, 545] on button "Column" at bounding box center [583, 549] width 41 height 13
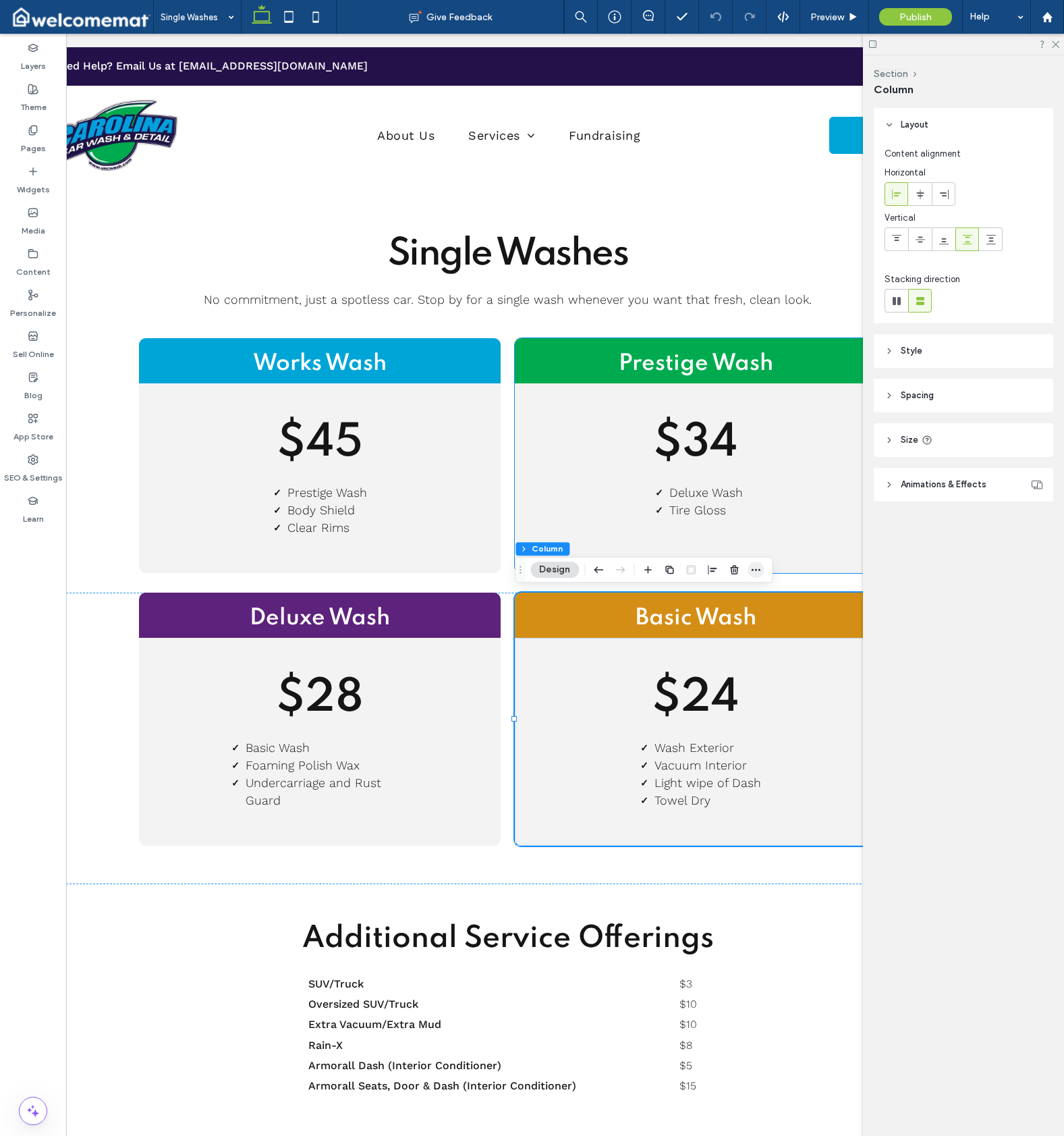
click at [751, 566] on icon "button" at bounding box center [756, 569] width 11 height 11
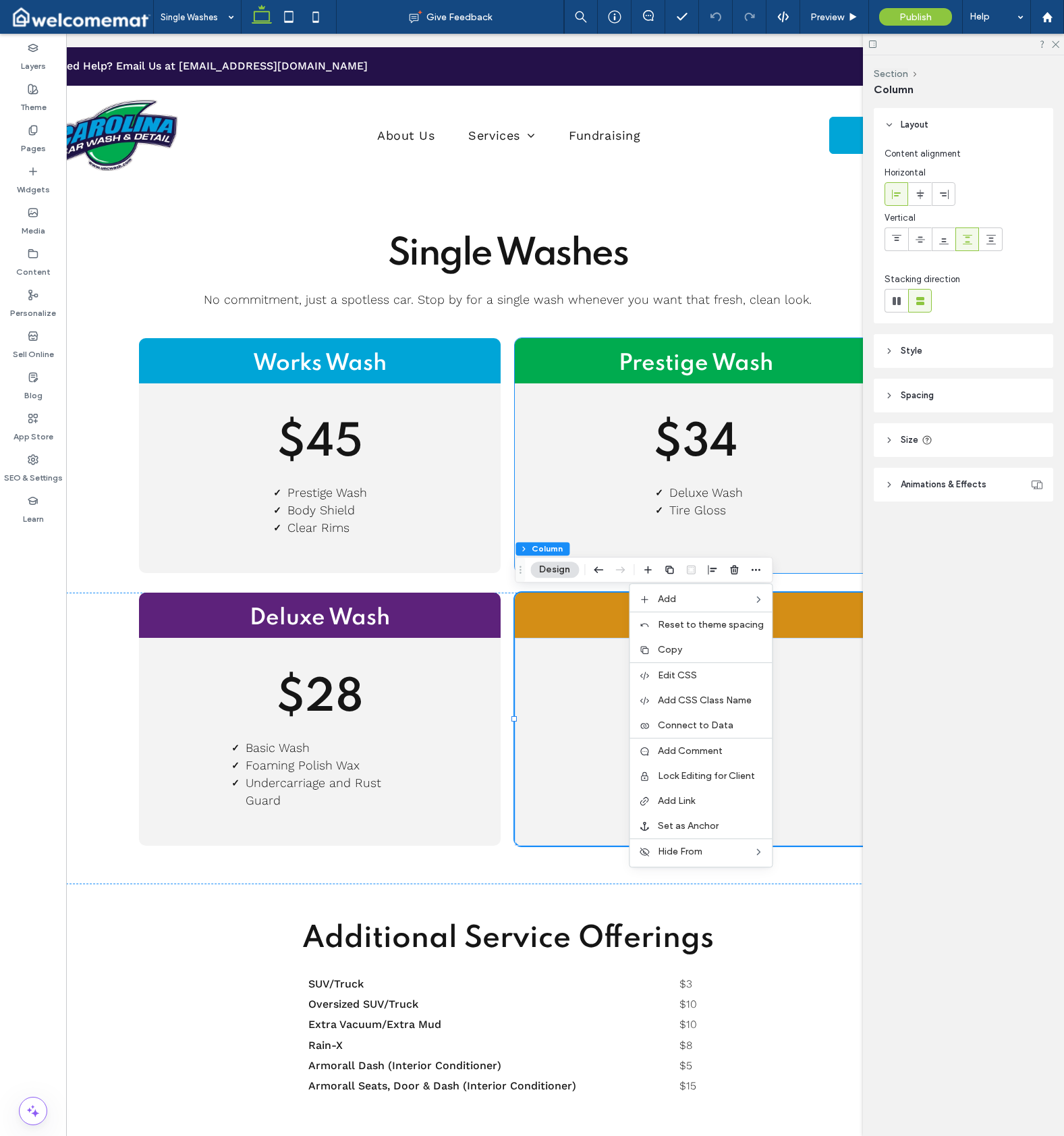
drag, startPoint x: 720, startPoint y: 654, endPoint x: 728, endPoint y: 652, distance: 8.2
click at [720, 654] on label "Copy" at bounding box center [711, 649] width 106 height 12
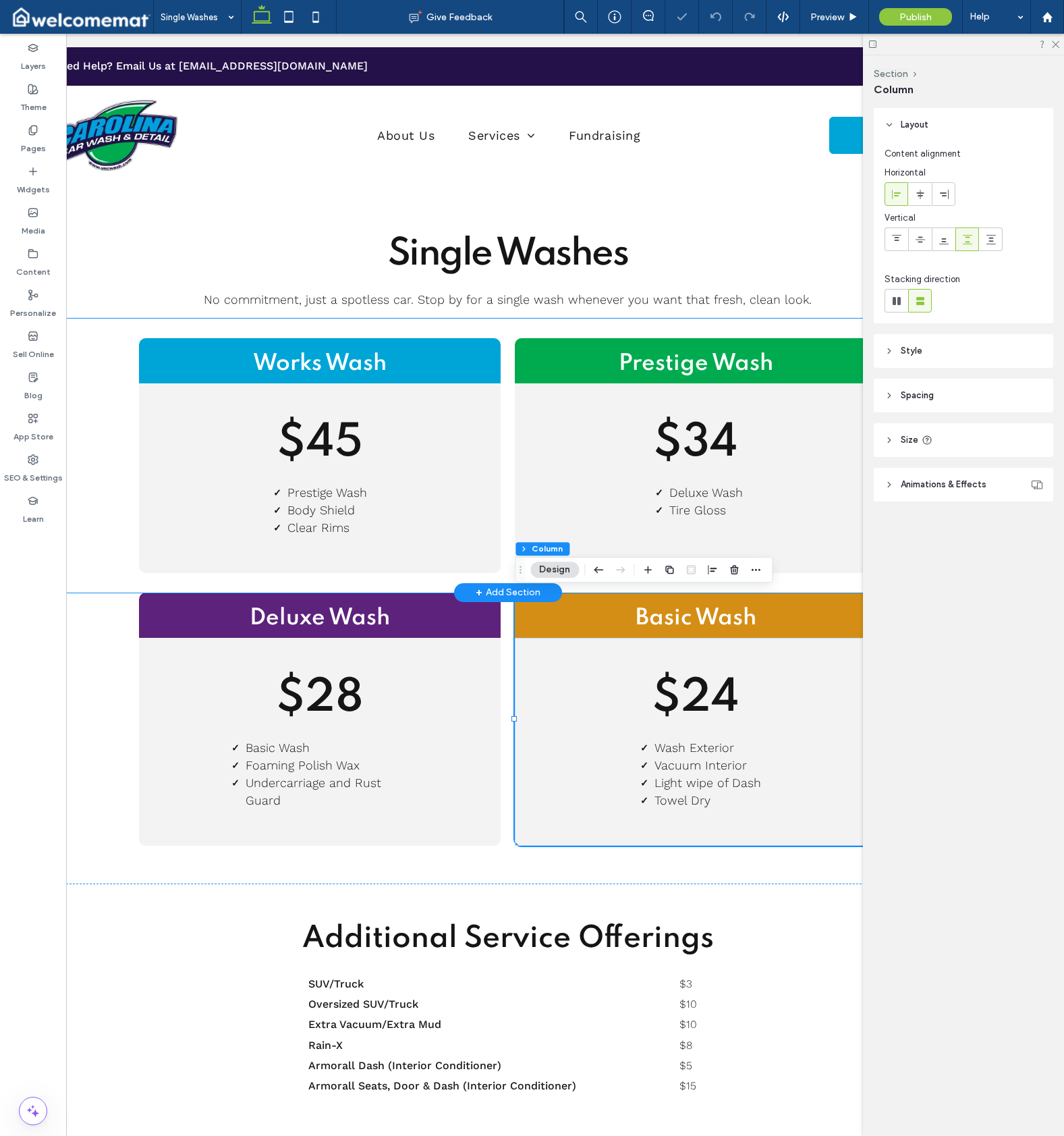
click at [104, 368] on div "Works Wash $45 Prestige Wash Body Shield Clear Rims Prestige Wash $34 Deluxe Wa…" at bounding box center [507, 455] width 971 height 274
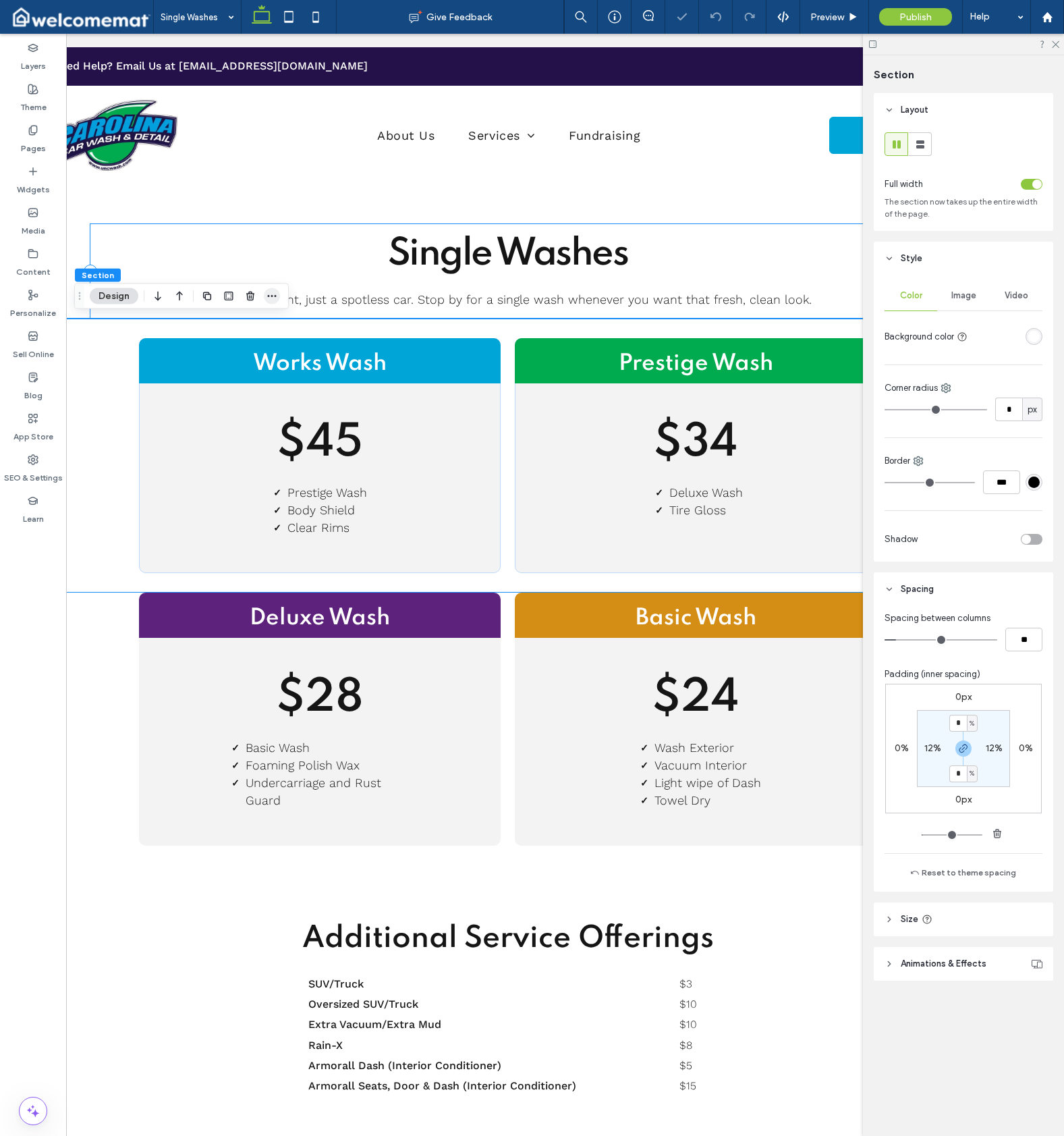
click at [269, 295] on use "button" at bounding box center [272, 296] width 9 height 2
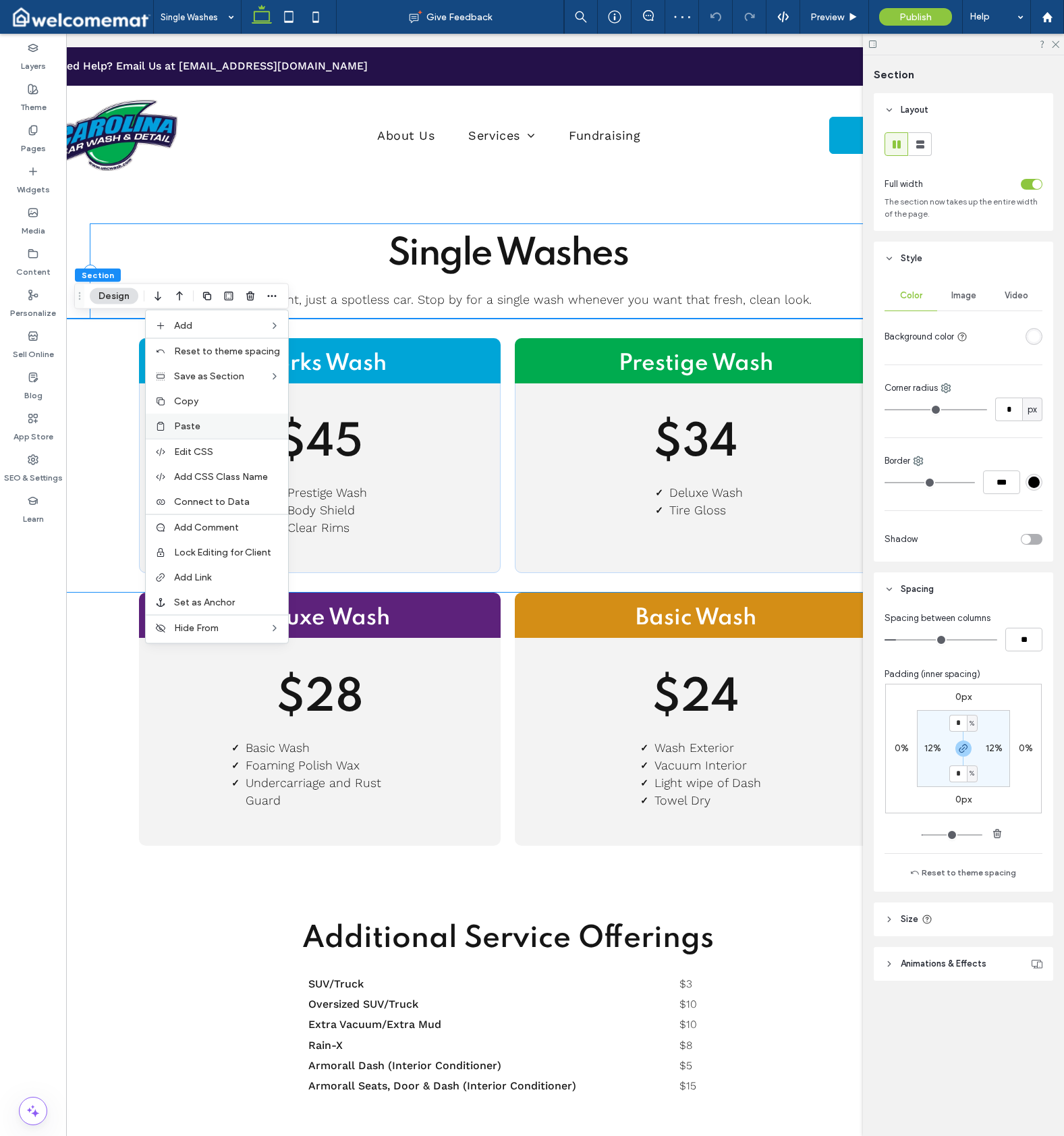
click at [219, 427] on label "Paste" at bounding box center [227, 427] width 106 height 12
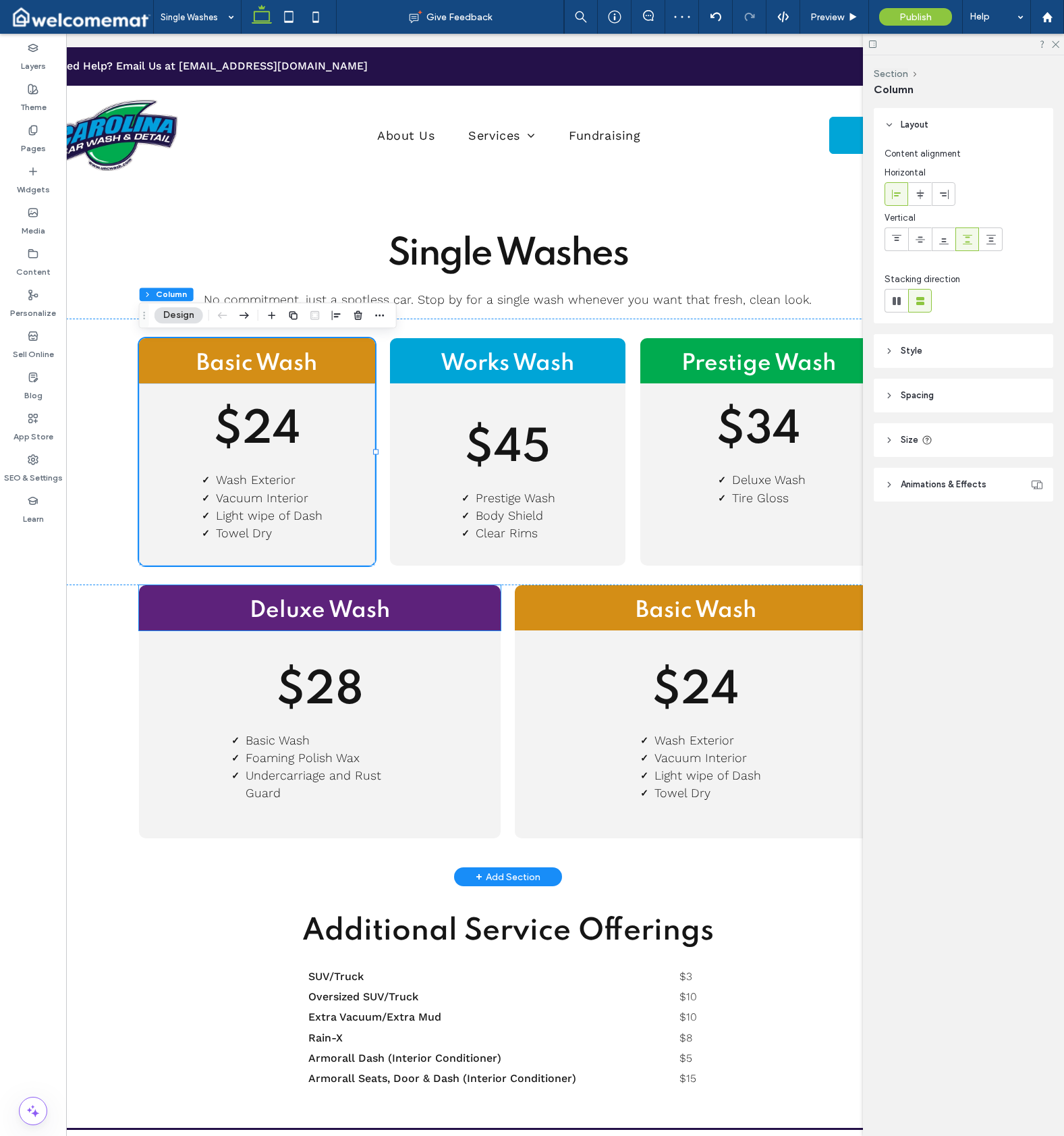
click at [482, 601] on h2 "Deluxe Wash" at bounding box center [320, 610] width 362 height 31
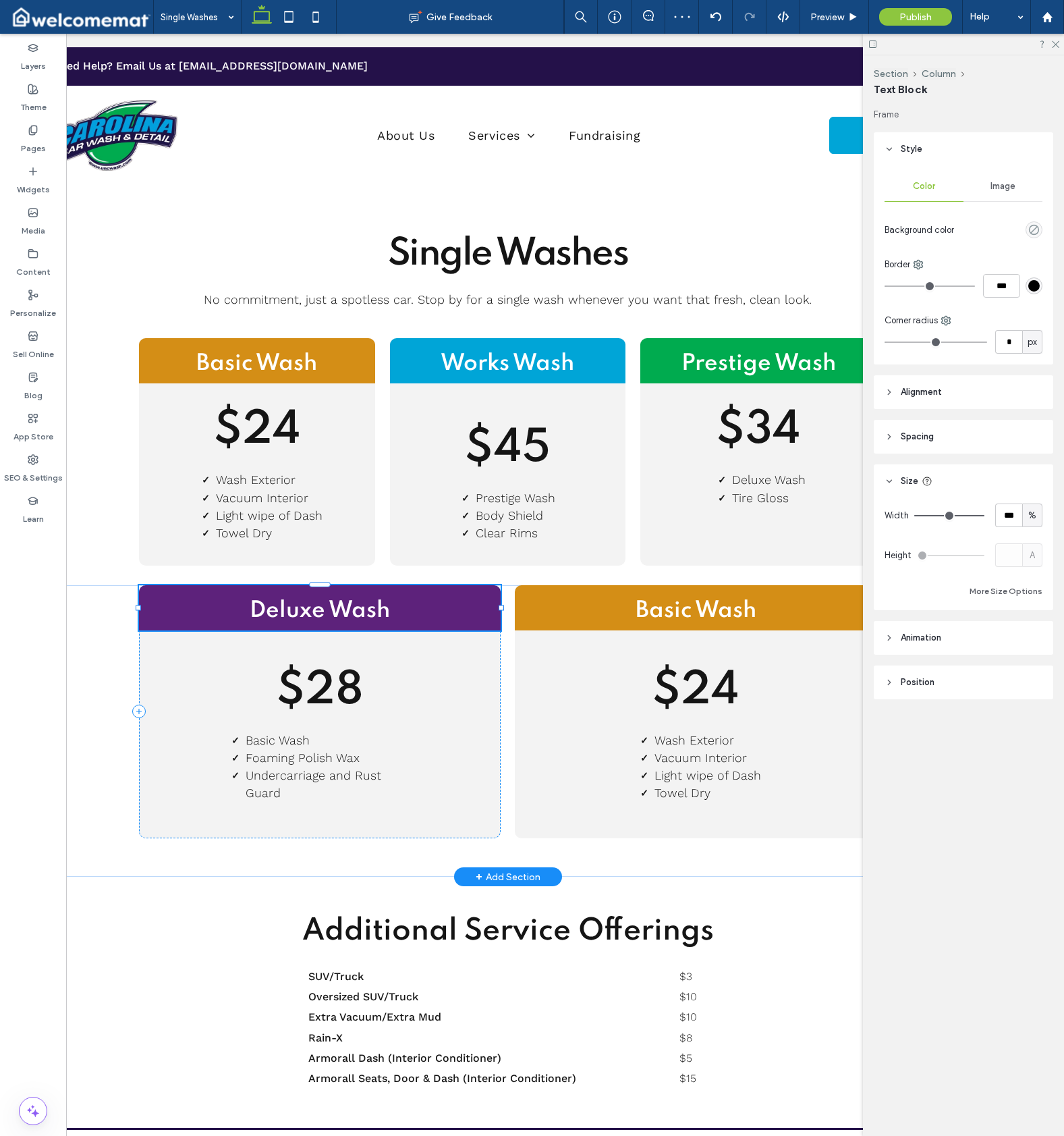
type input "**"
click at [199, 547] on button "Column" at bounding box center [208, 541] width 41 height 13
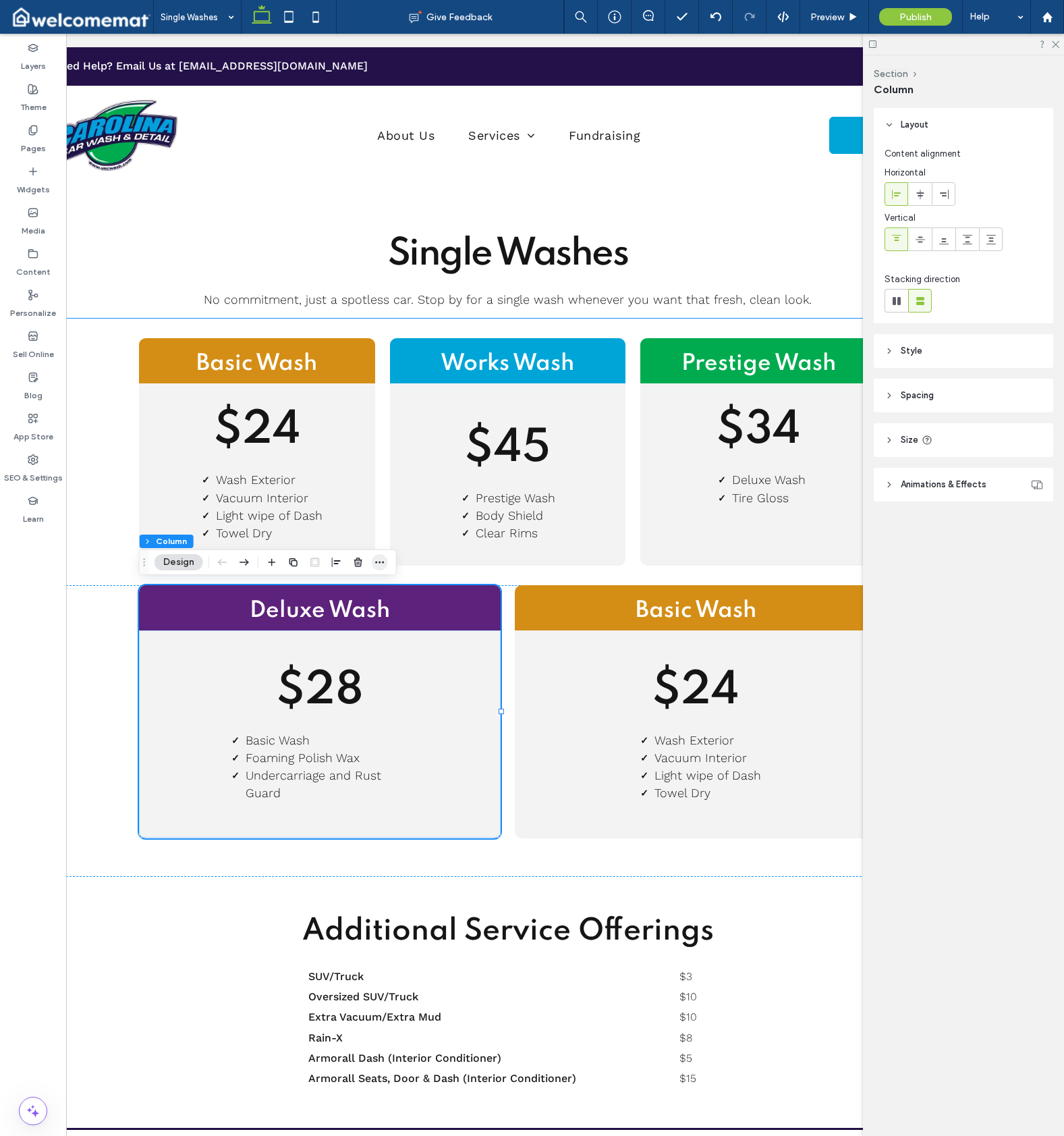
click at [377, 563] on use "button" at bounding box center [379, 563] width 9 height 2
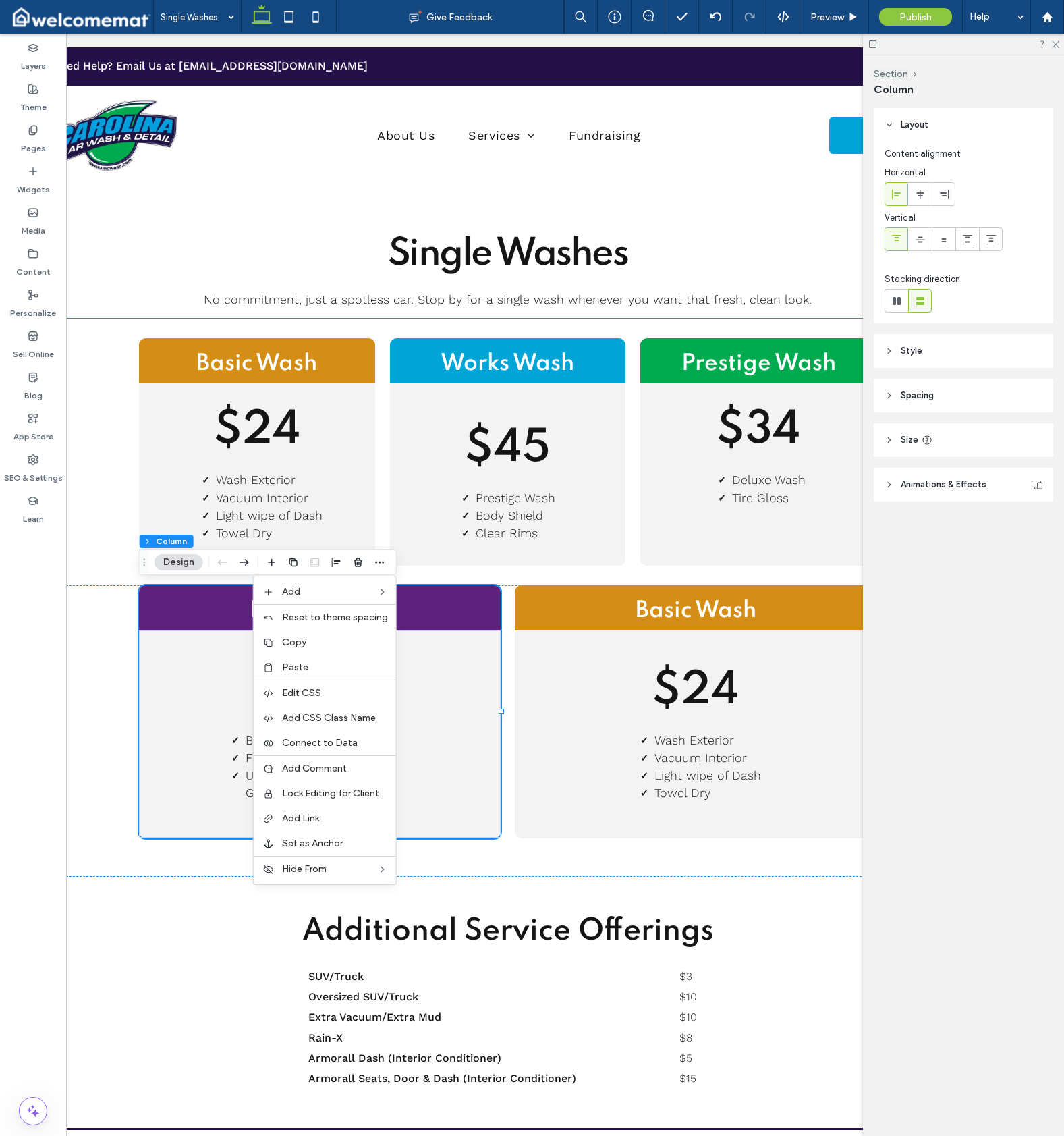
click at [344, 645] on label "Copy" at bounding box center [335, 642] width 106 height 12
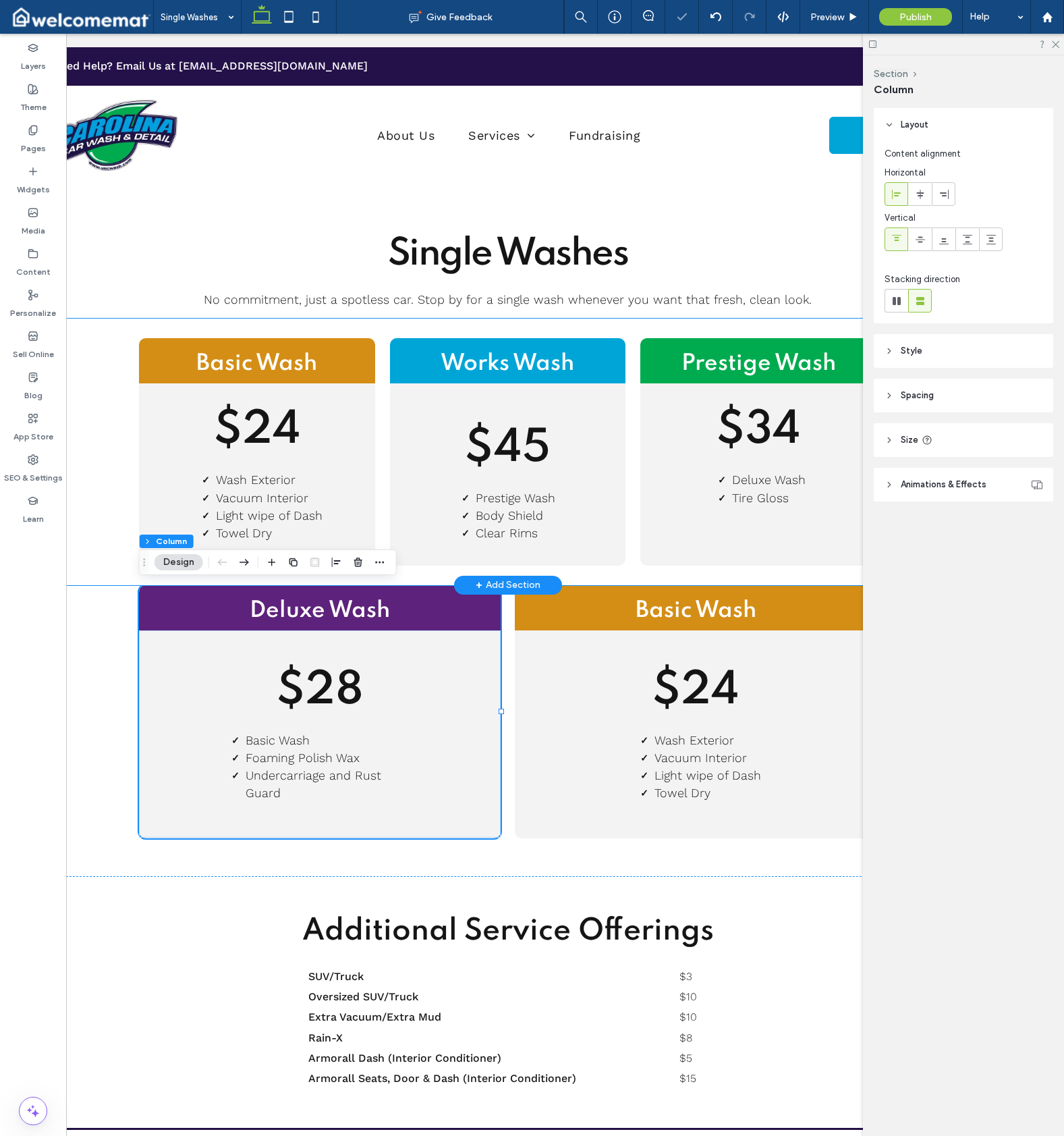
click at [119, 414] on div "Basic Wash $24 Wash Exterior Vacuum Interior Light wipe of Dash Towel Dry Works…" at bounding box center [507, 451] width 971 height 266
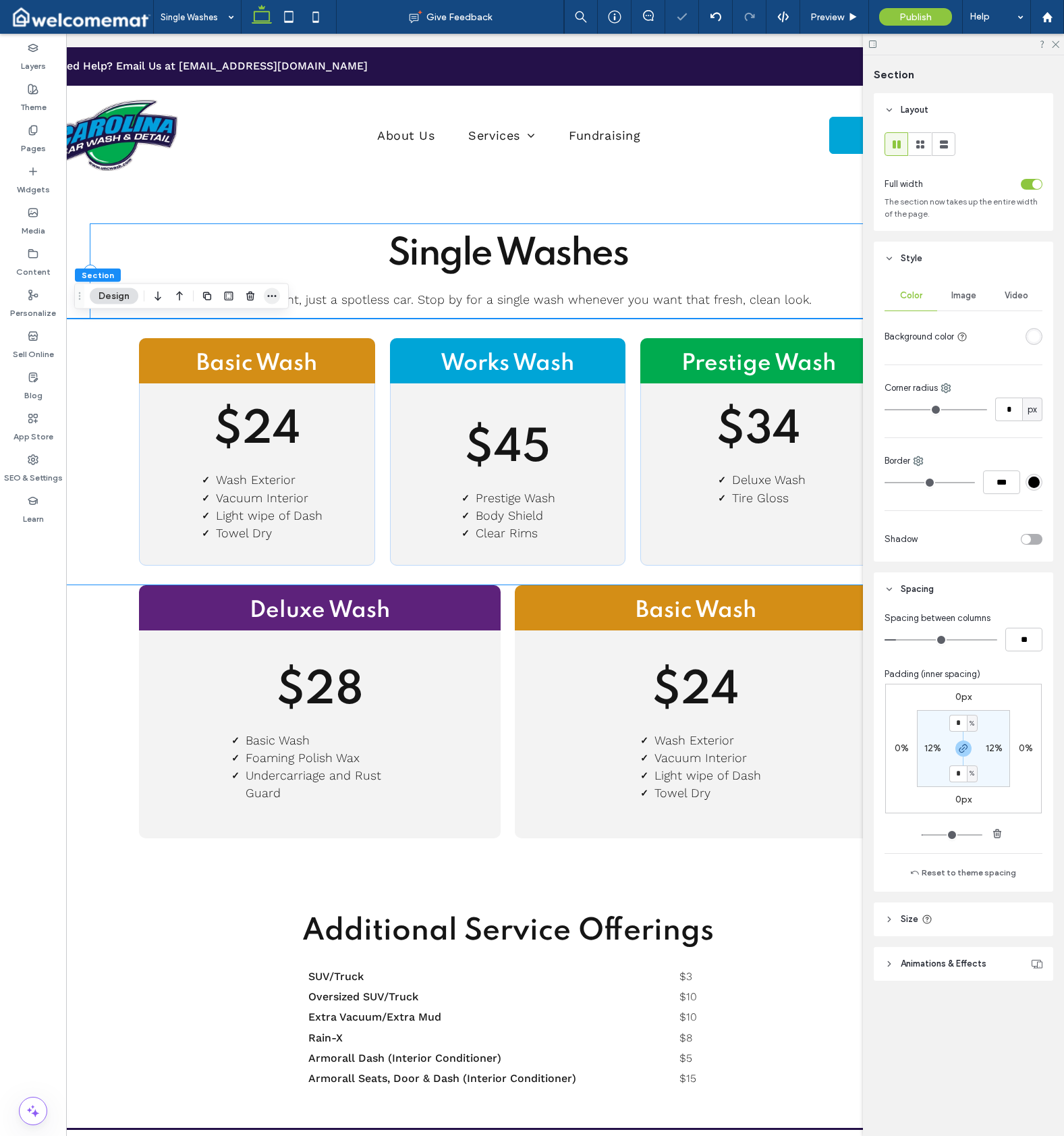
click at [275, 291] on icon "button" at bounding box center [271, 296] width 11 height 11
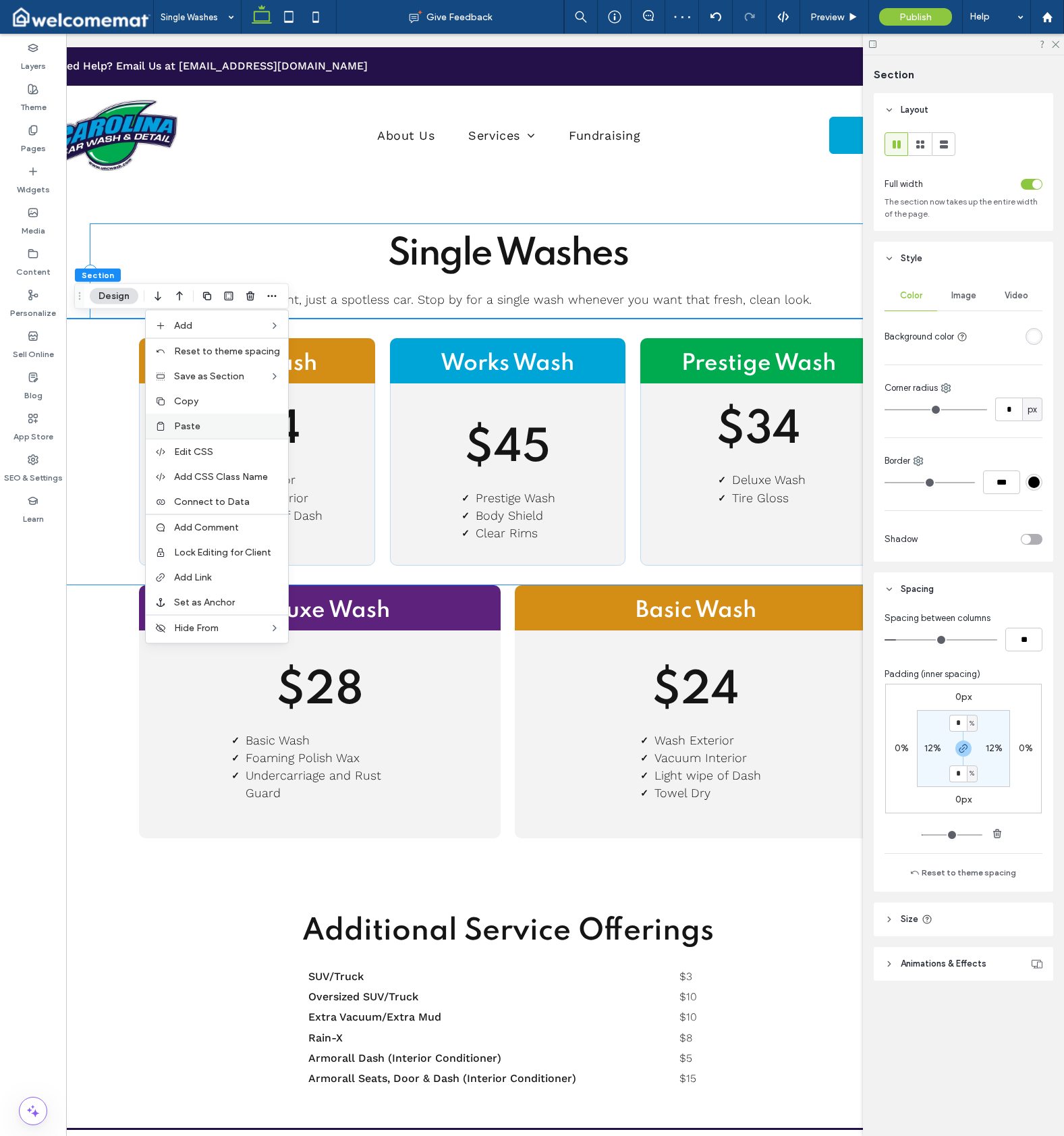
click at [224, 420] on div "Paste" at bounding box center [217, 427] width 143 height 25
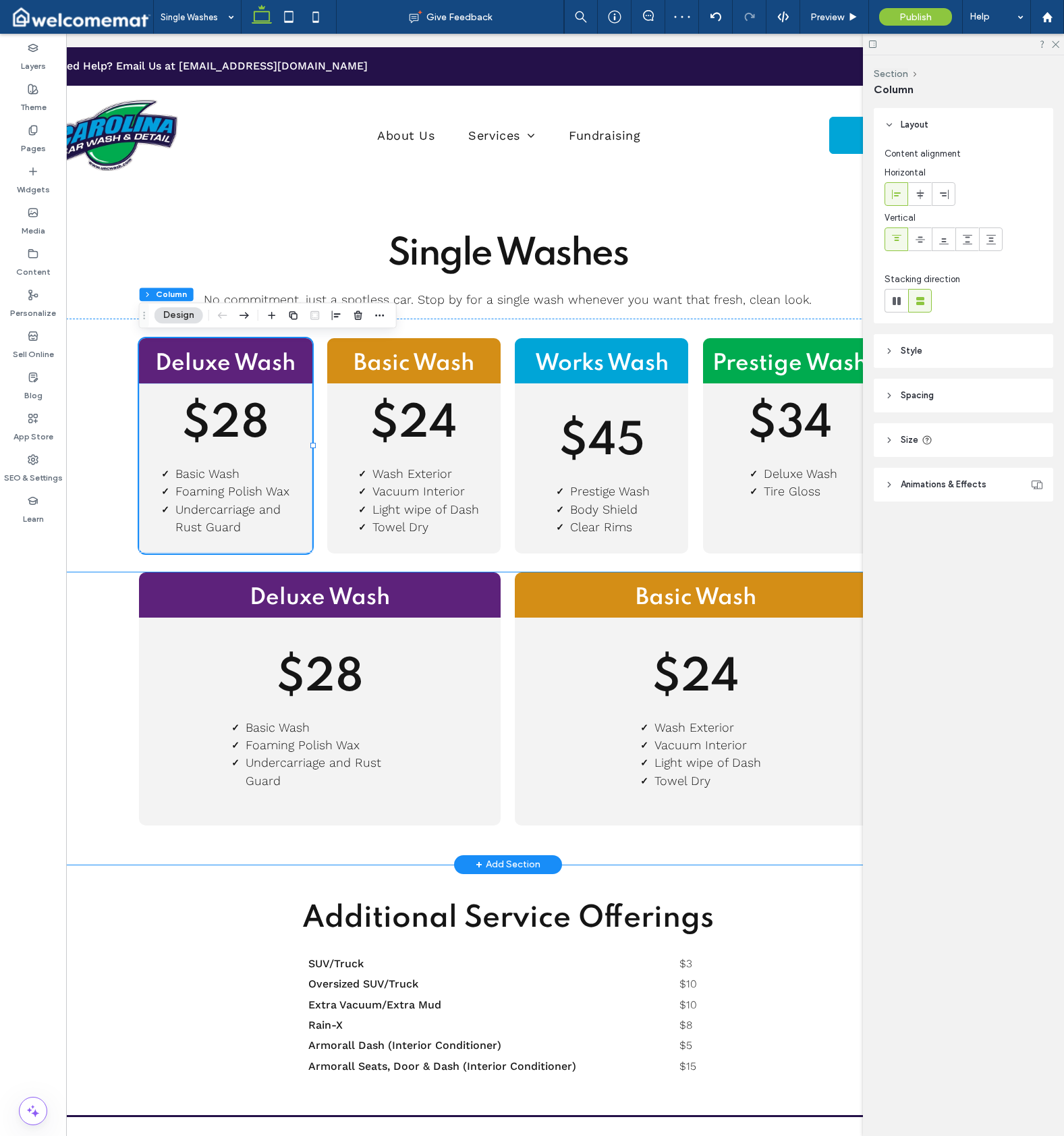
scroll to position [2, 0]
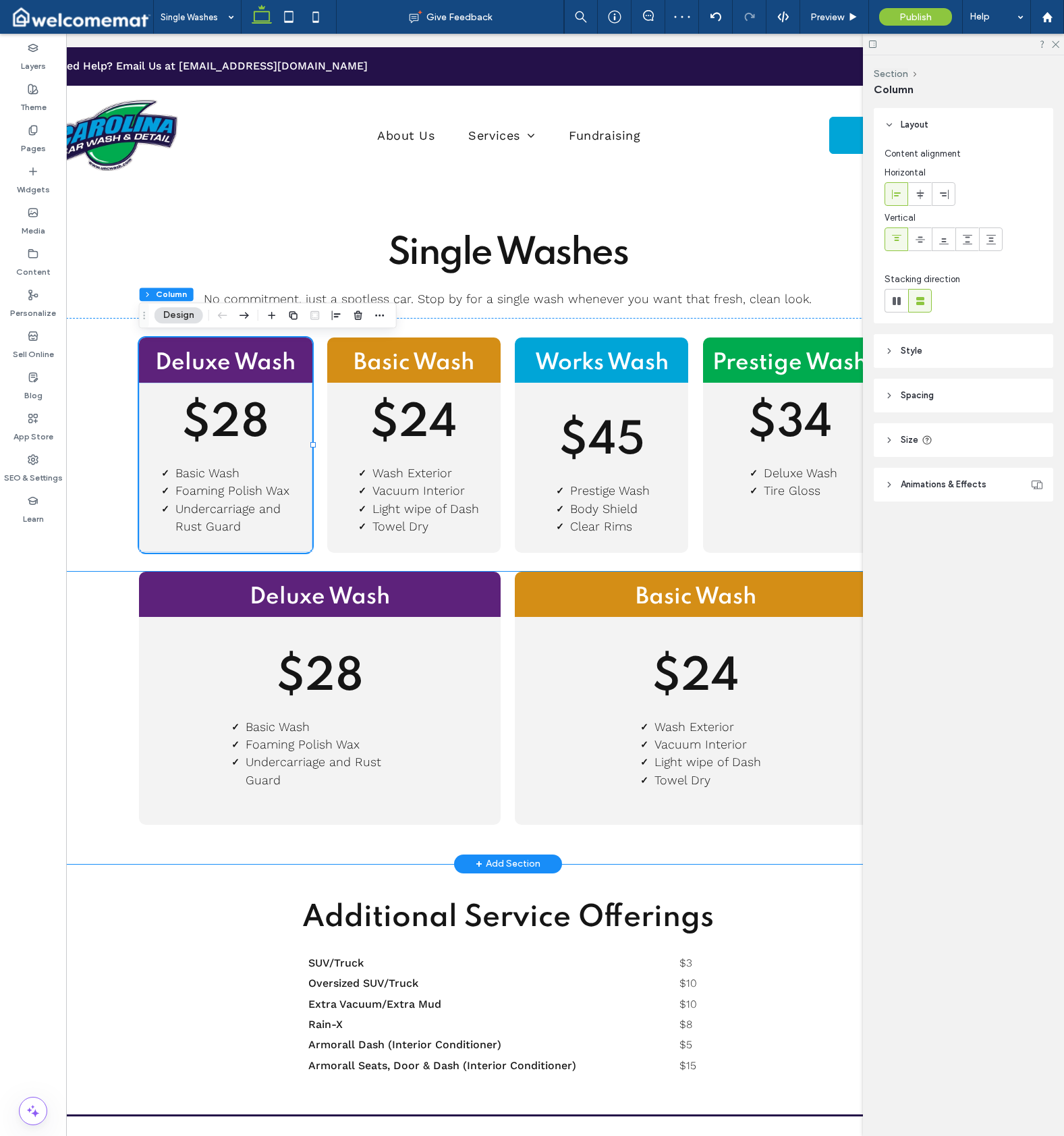
click at [114, 662] on div "Deluxe Wash $28 Basic Wash Foaming Polish Wax Undercarriage and Rust Guard Basi…" at bounding box center [507, 717] width 971 height 291
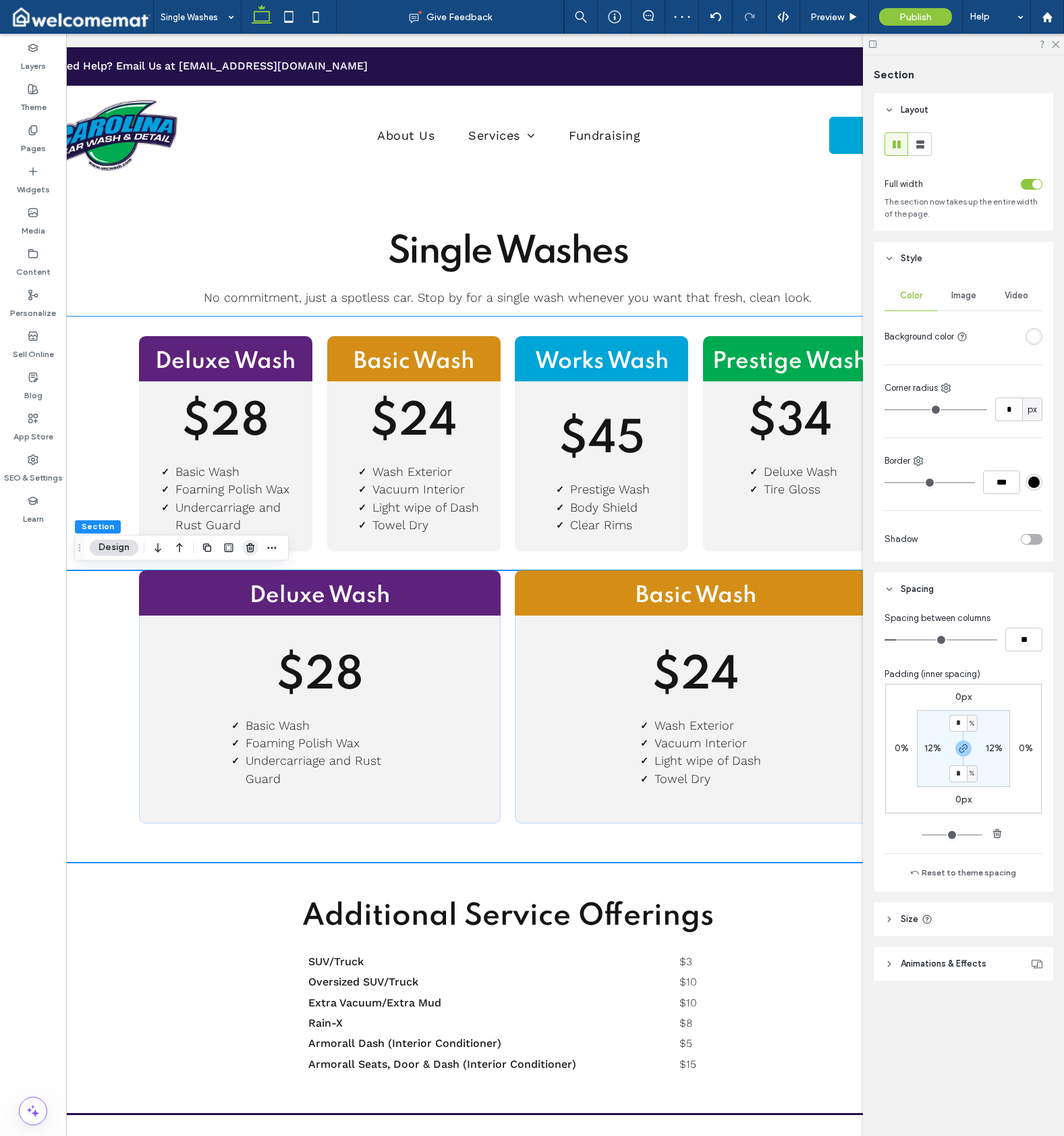
click at [251, 544] on icon "button" at bounding box center [250, 547] width 11 height 11
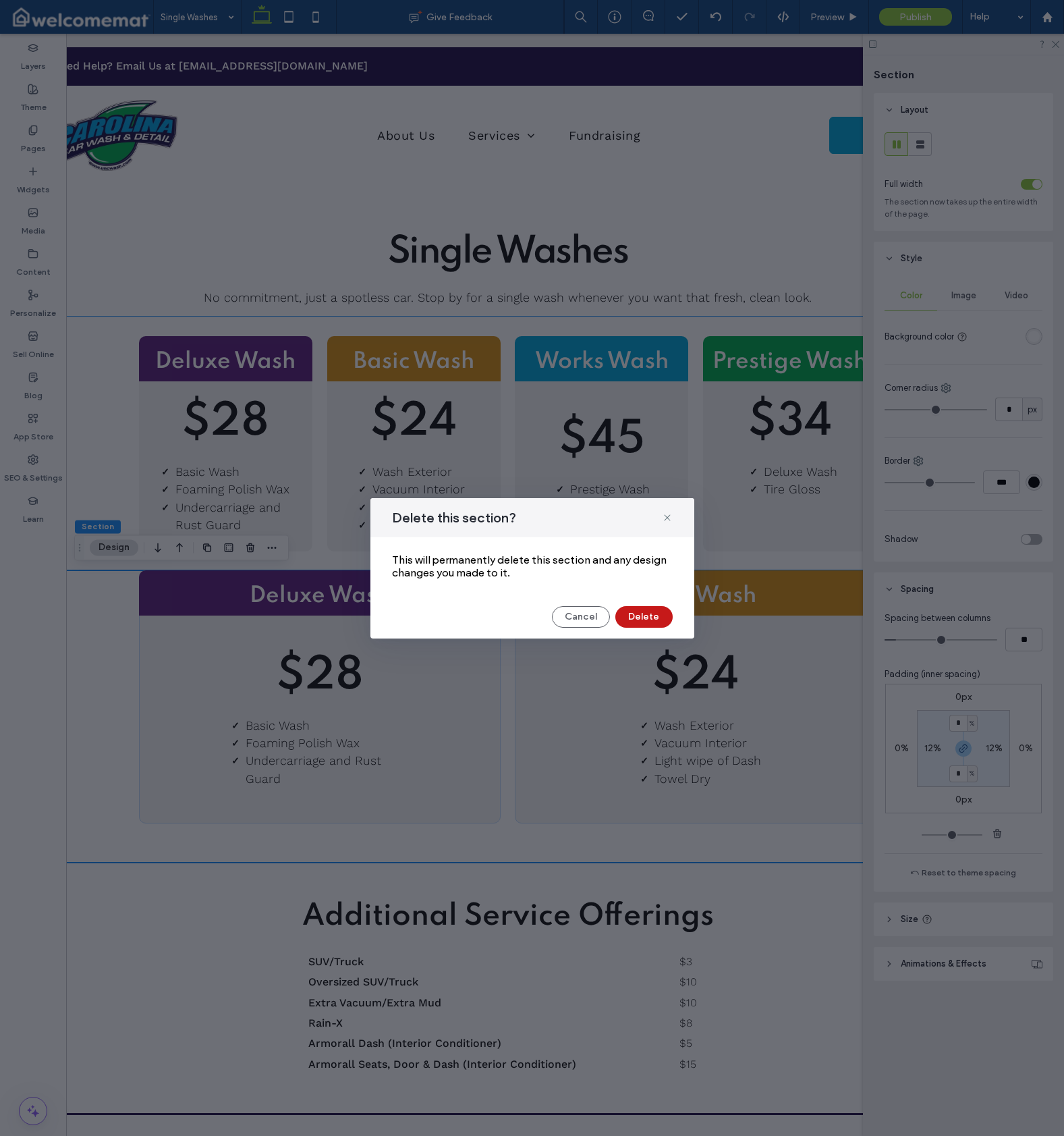
click at [658, 612] on button "Delete" at bounding box center [644, 617] width 58 height 21
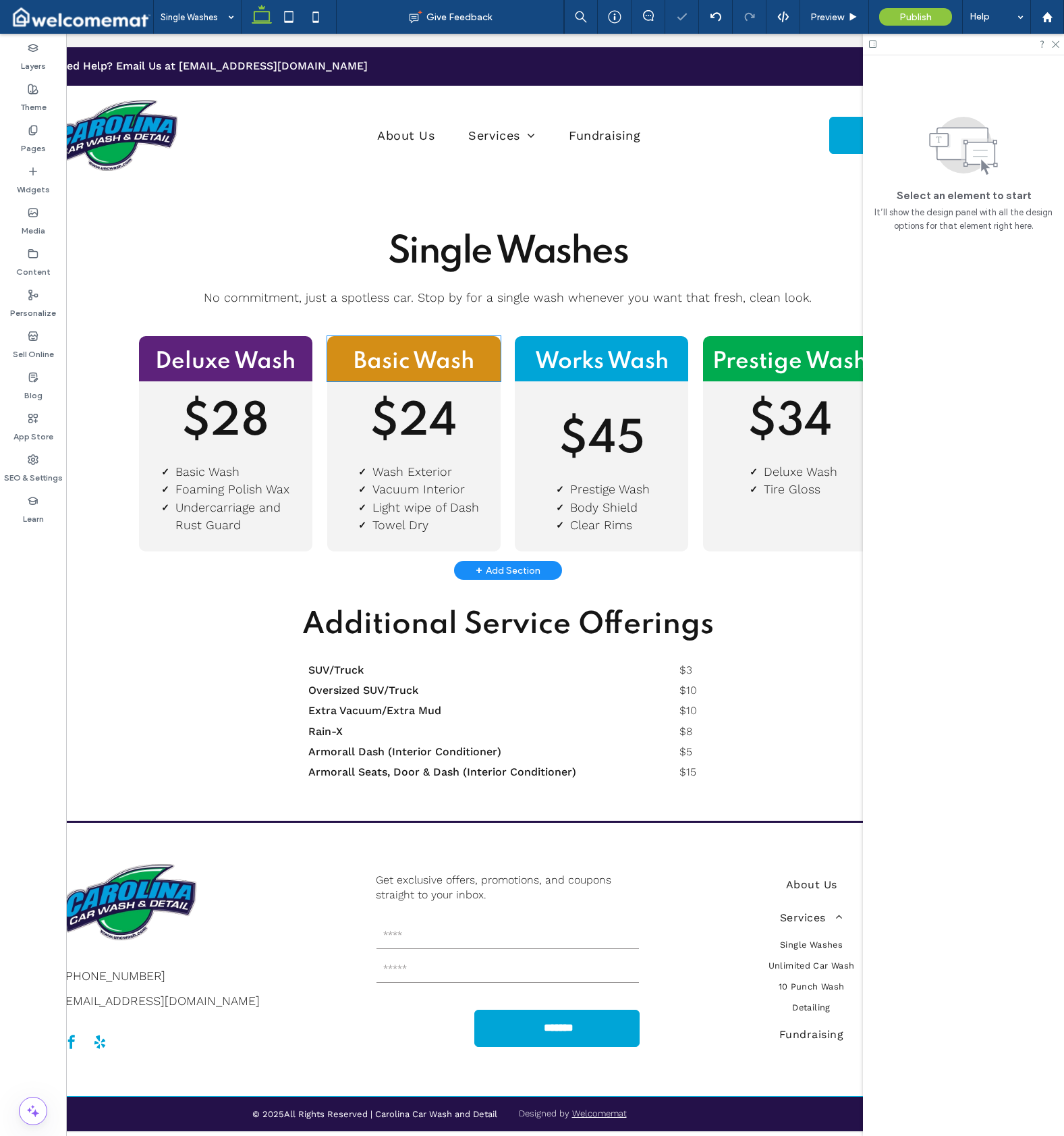
click at [491, 344] on div "Basic Wash" at bounding box center [414, 358] width 173 height 45
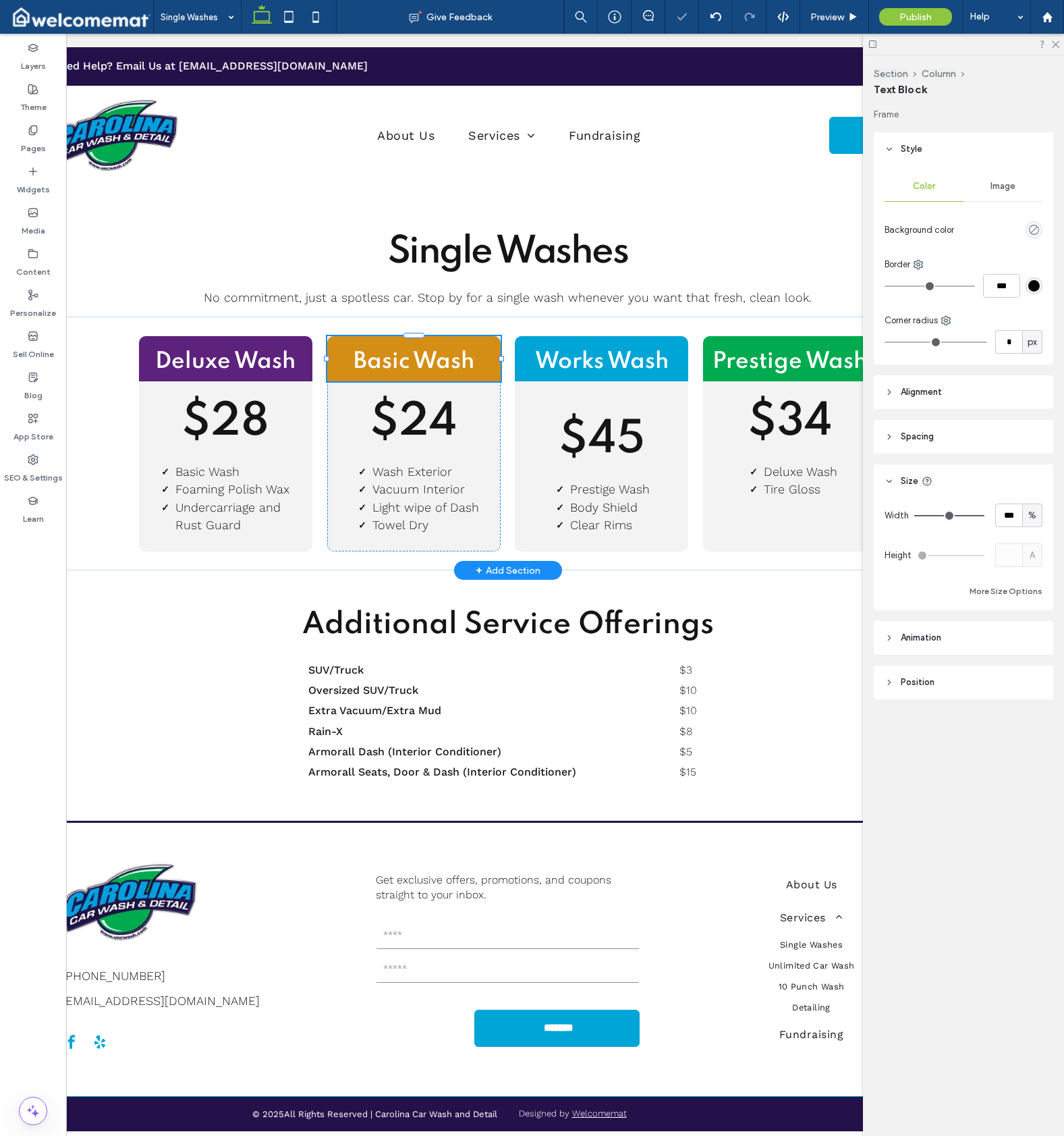
type input "**"
click at [396, 291] on button "Column" at bounding box center [396, 292] width 41 height 13
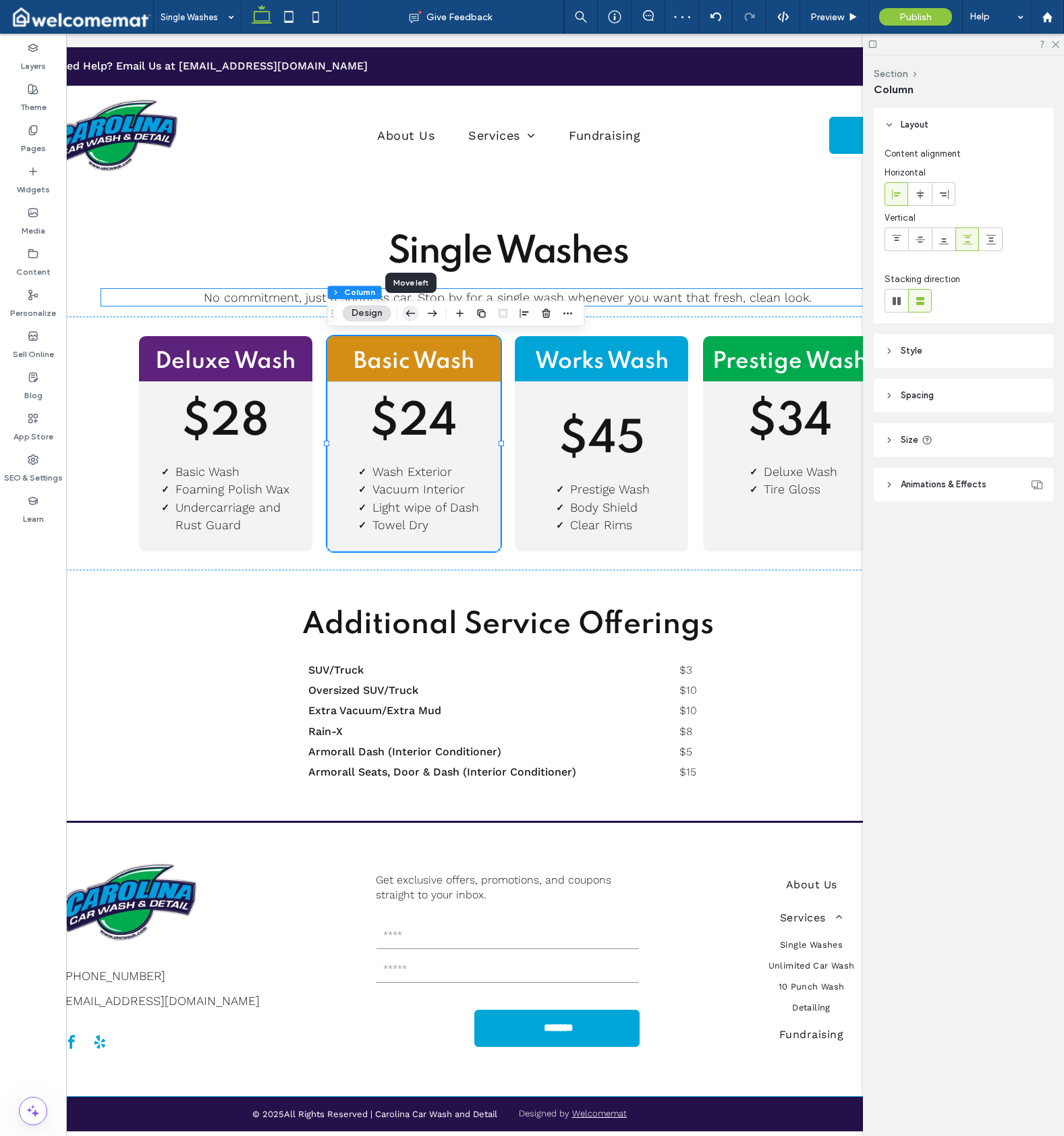
click at [407, 313] on use "button" at bounding box center [411, 313] width 9 height 6
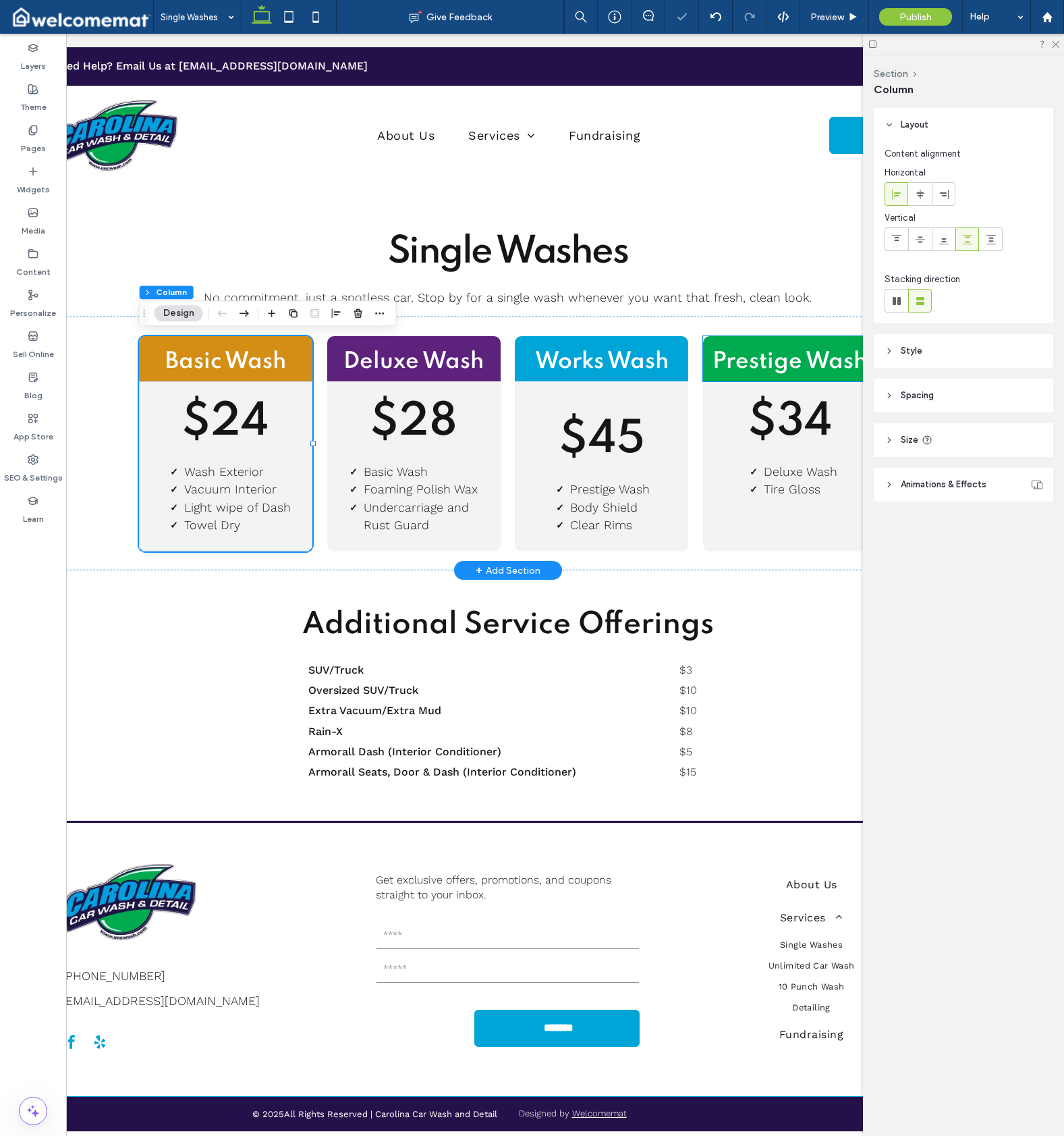
drag, startPoint x: 771, startPoint y: 358, endPoint x: 758, endPoint y: 354, distance: 13.6
click at [771, 358] on span "Prestige Wash" at bounding box center [789, 362] width 154 height 23
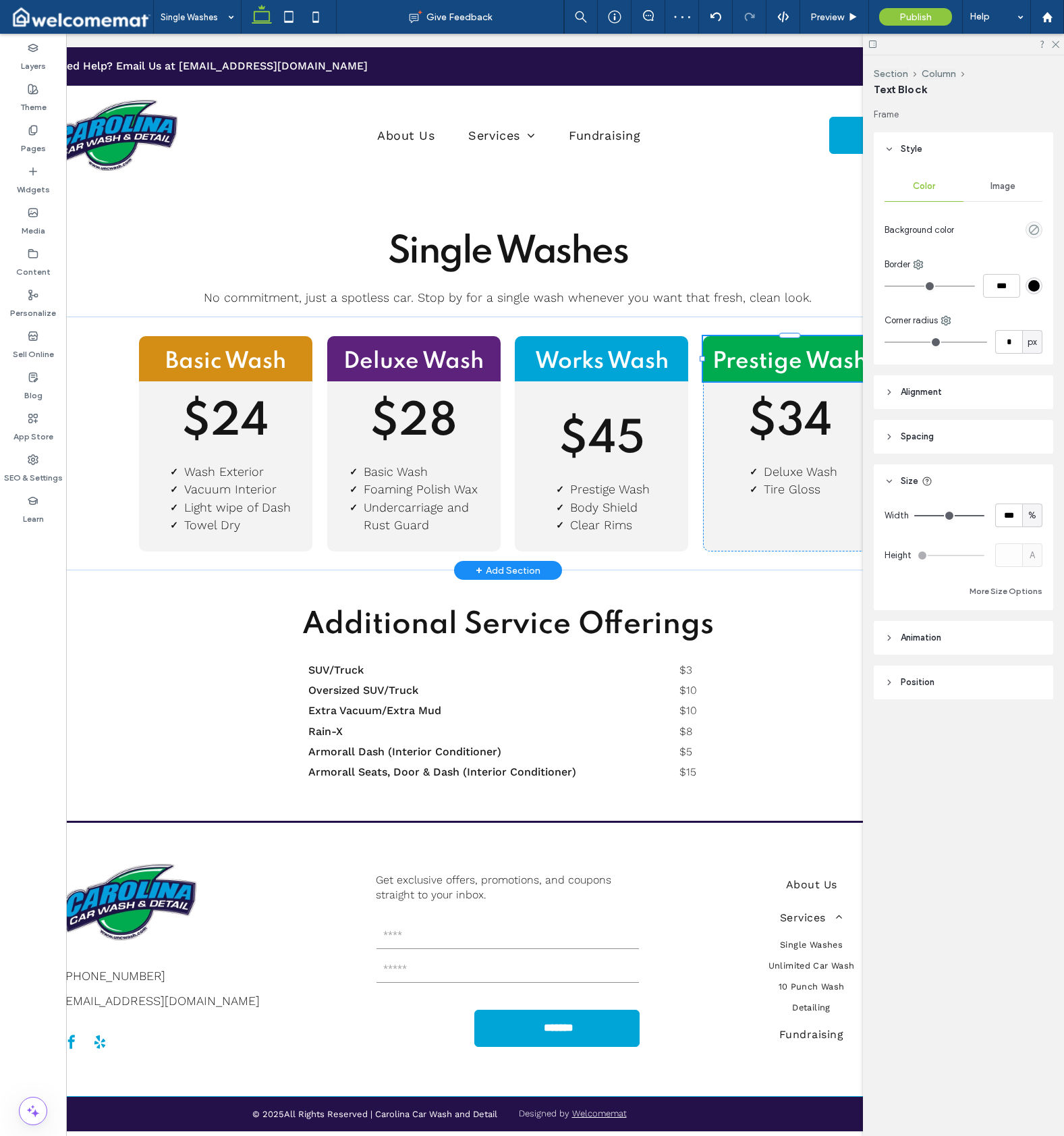
type input "**"
click at [583, 291] on button "Column" at bounding box center [584, 292] width 41 height 13
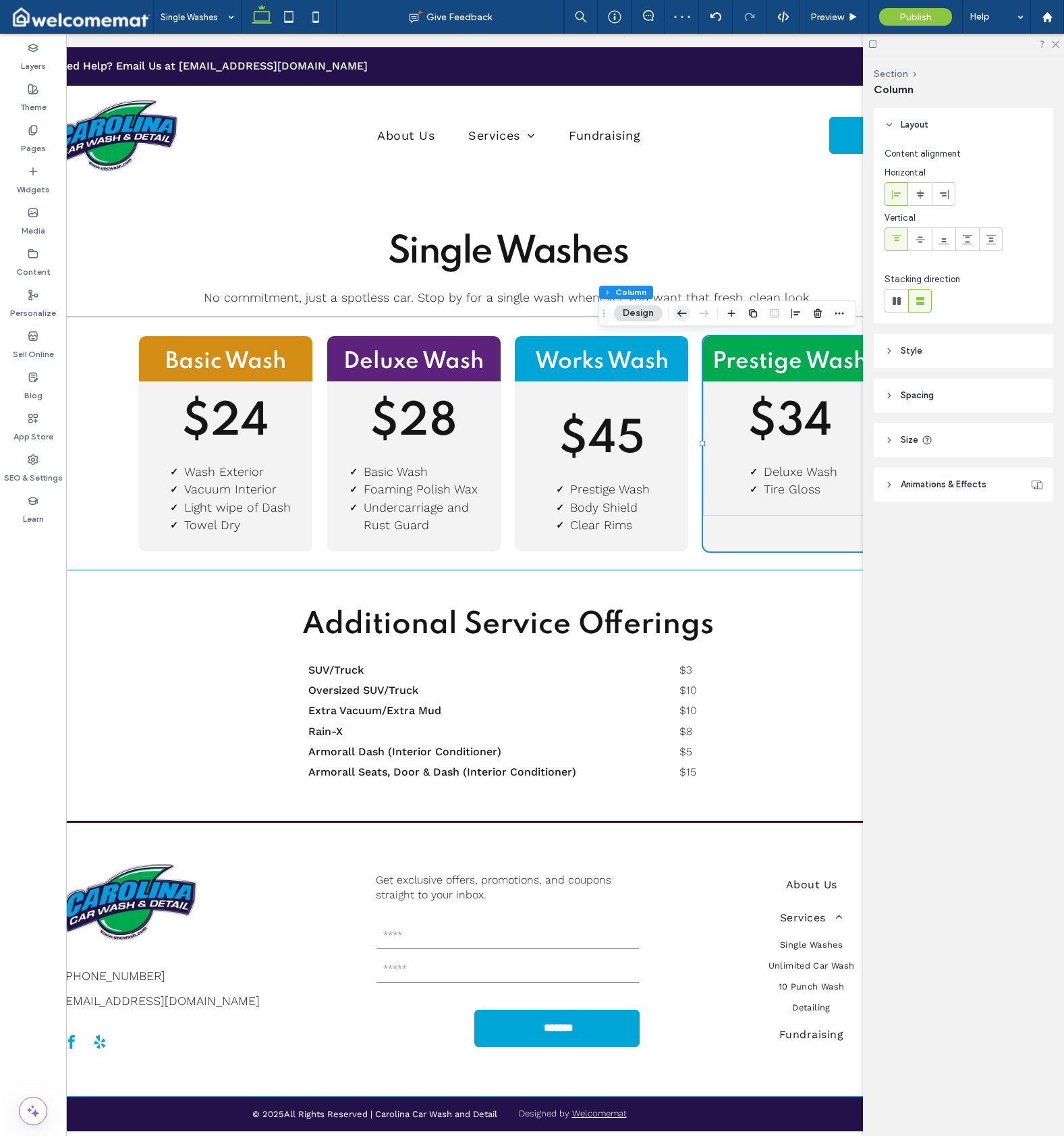
click at [683, 313] on use "button" at bounding box center [681, 313] width 9 height 6
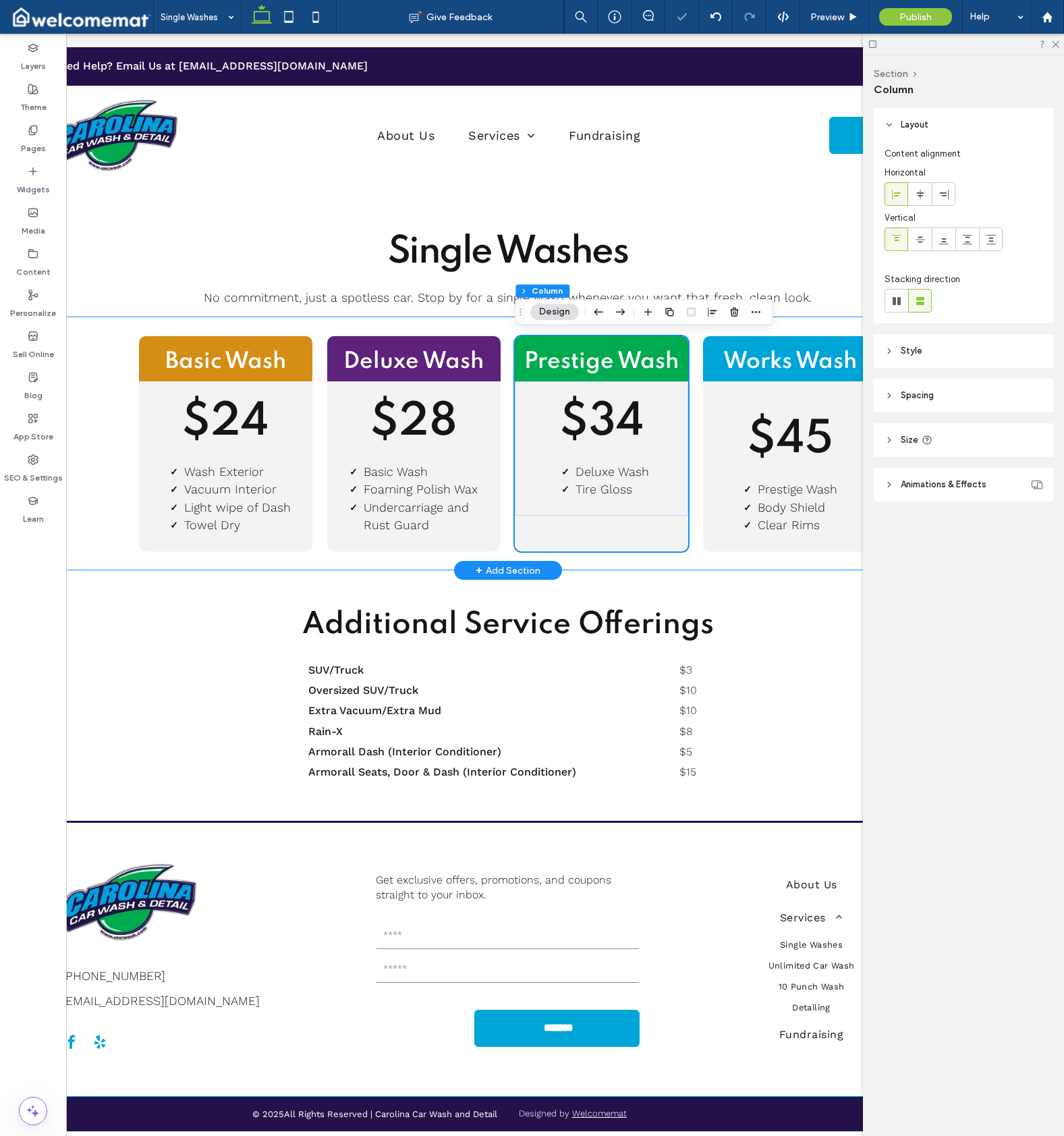
scroll to position [3, 0]
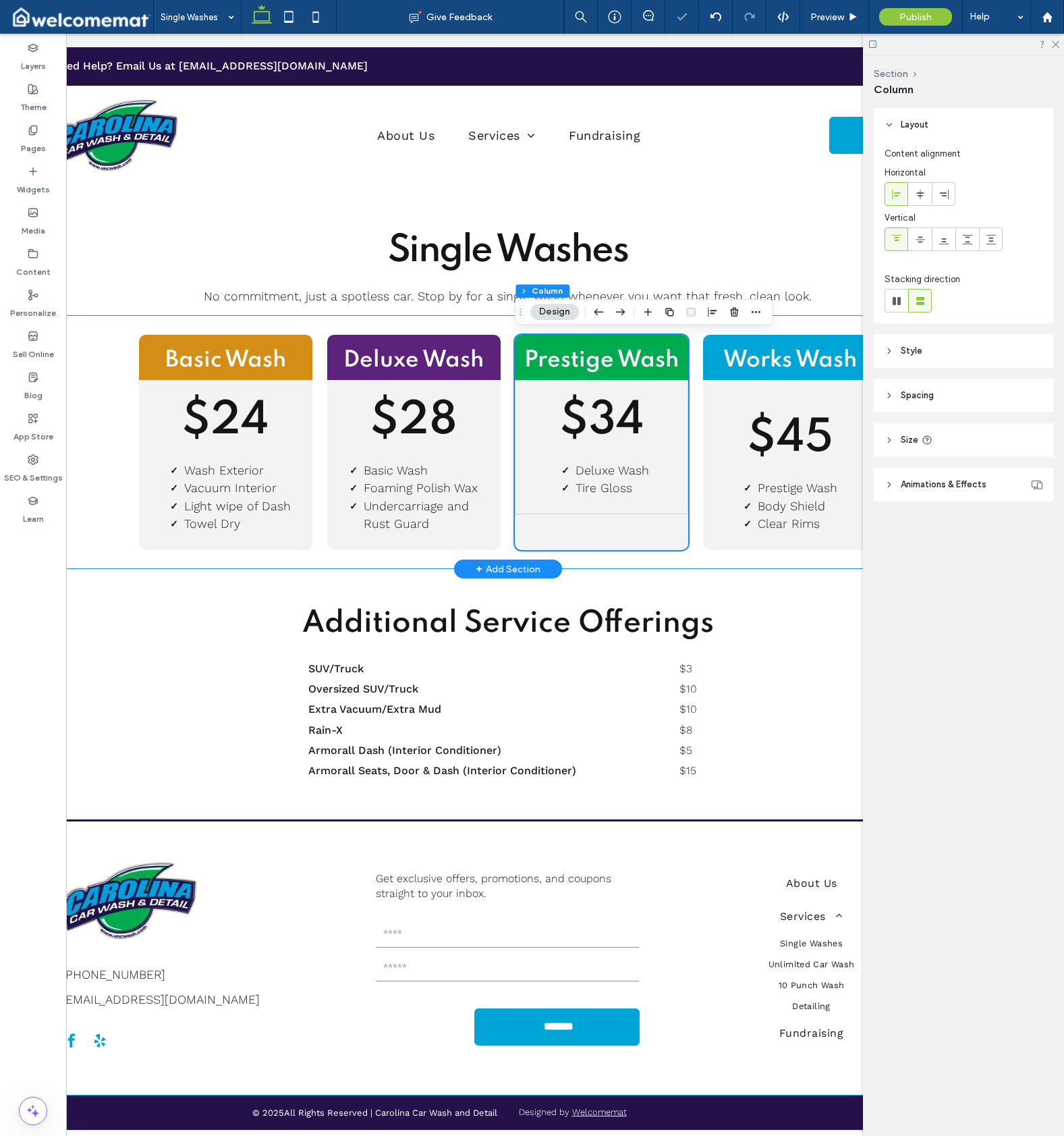
click at [98, 438] on div "Basic Wash $24 Wash Exterior Vacuum Interior Light wipe of Dash Towel Dry Delux…" at bounding box center [507, 442] width 971 height 254
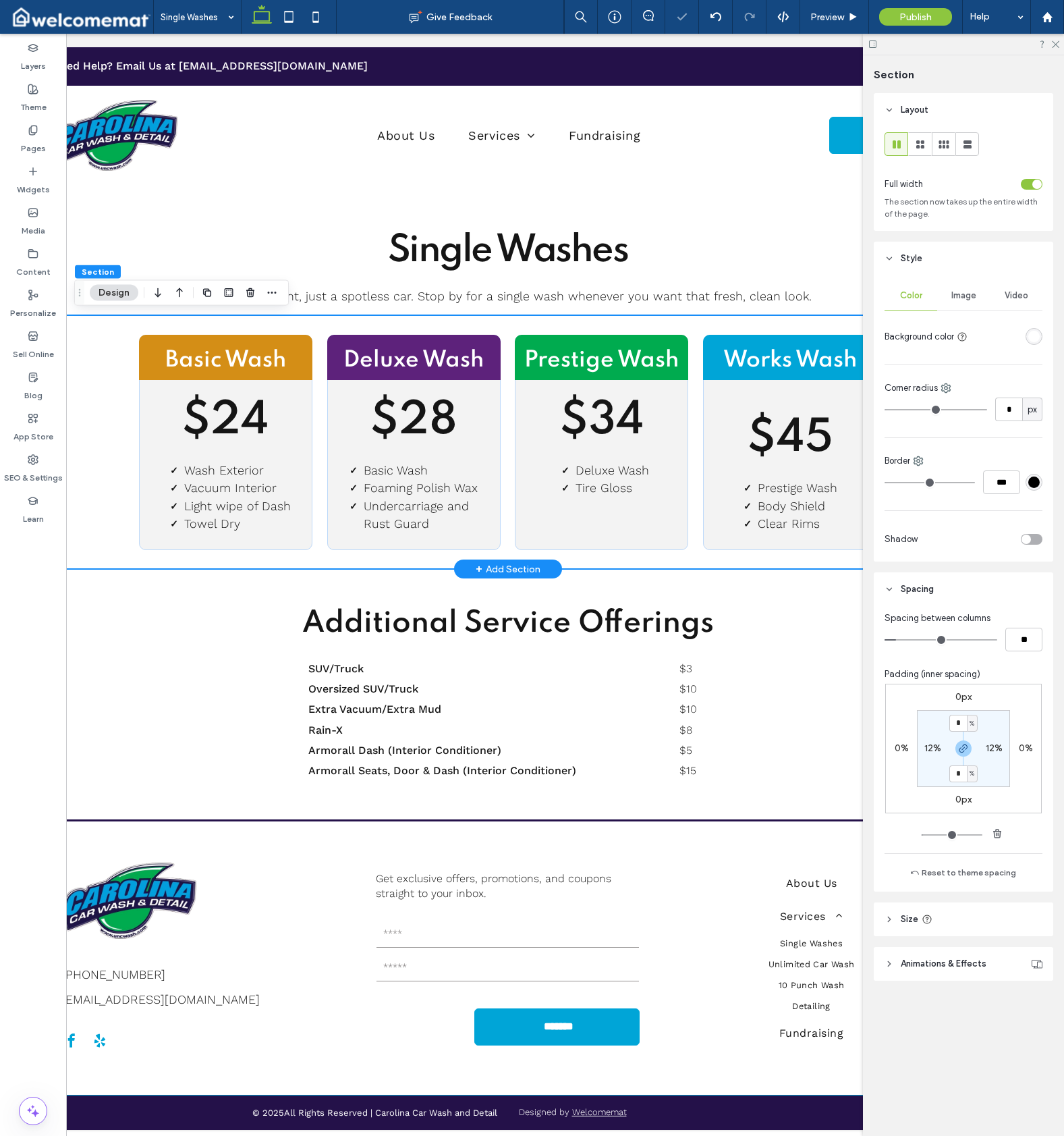
scroll to position [0, 0]
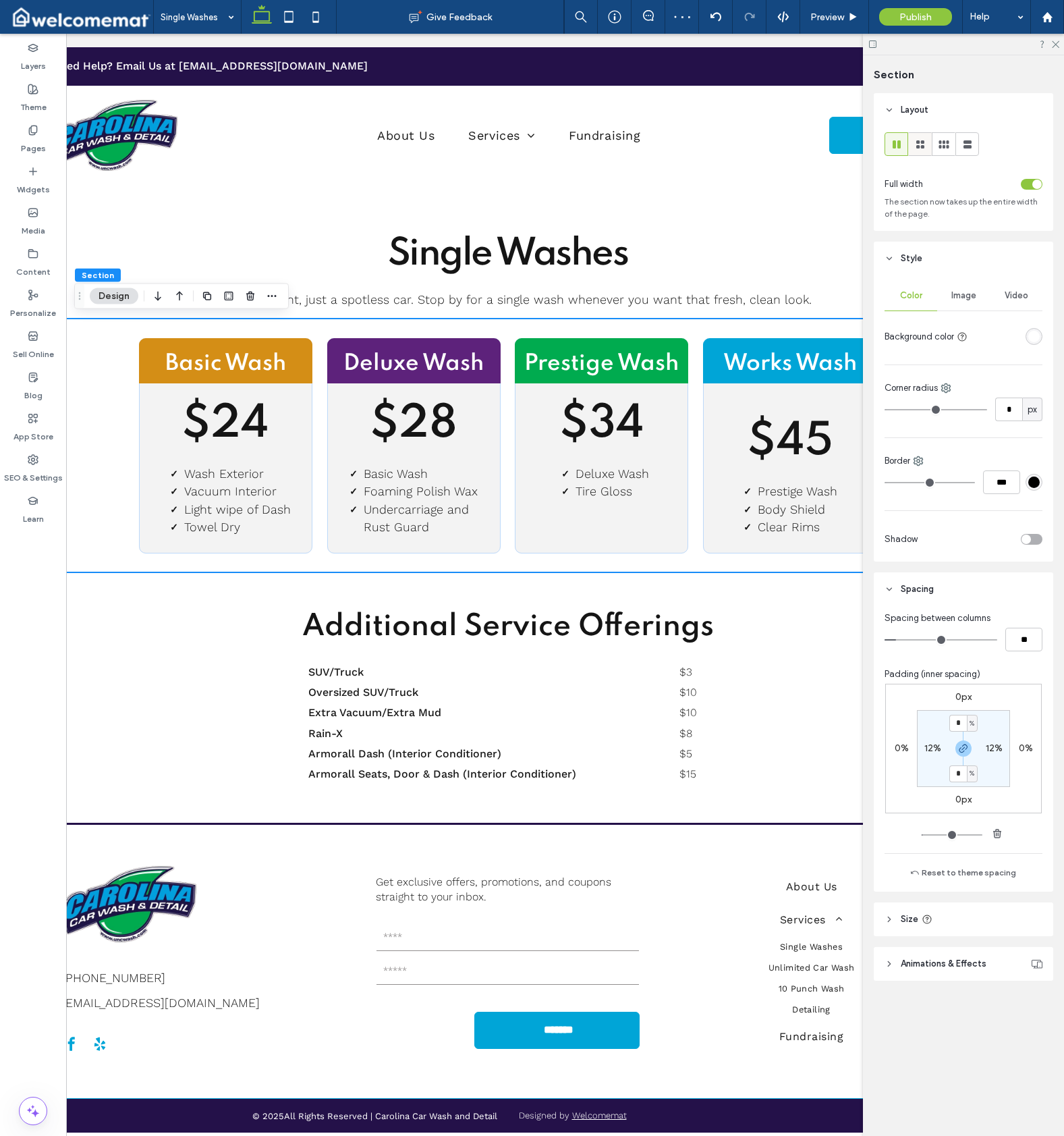
click at [916, 146] on use at bounding box center [920, 144] width 8 height 8
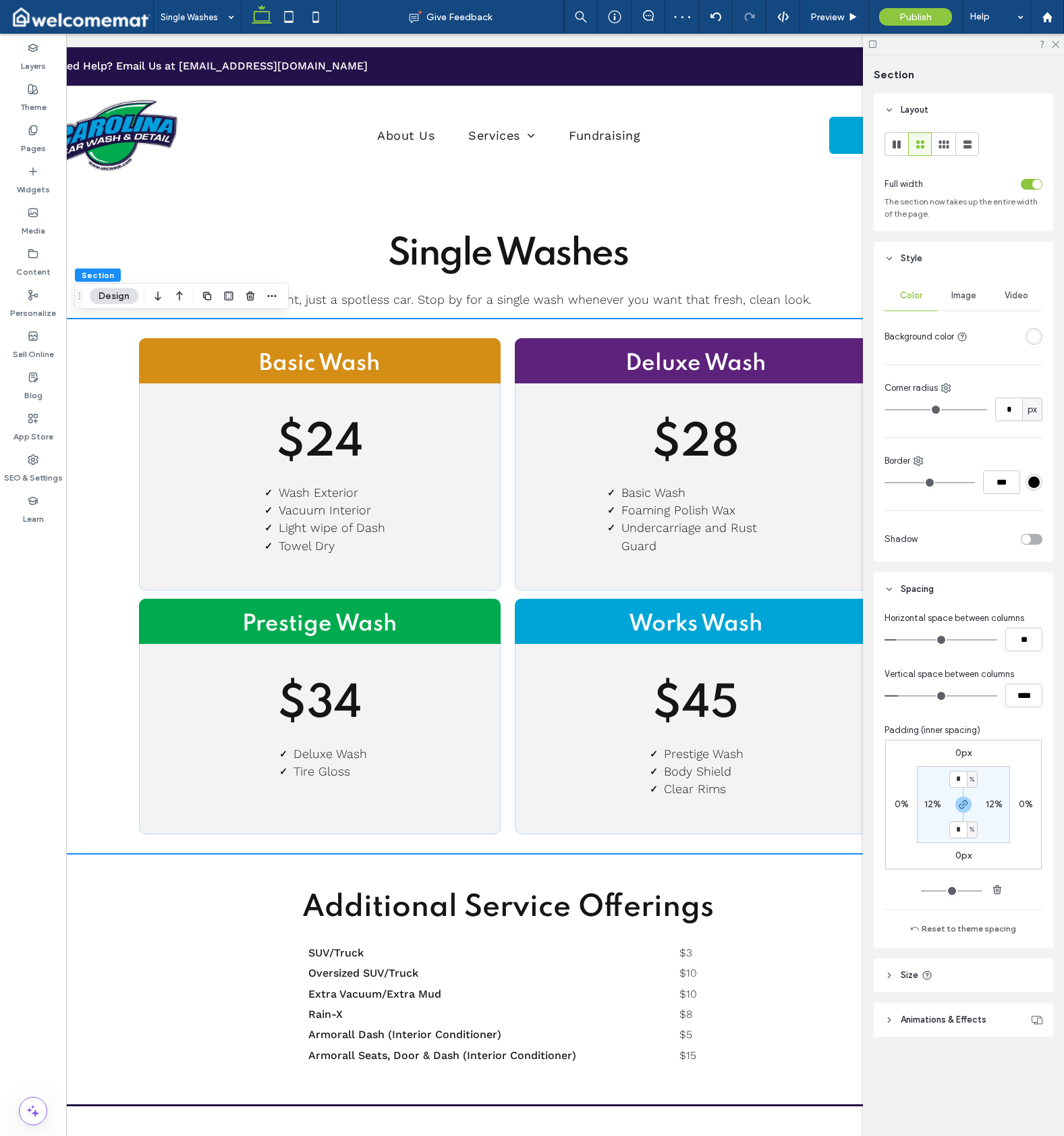
type input "**"
type input "****"
type input "**"
type input "****"
type input "**"
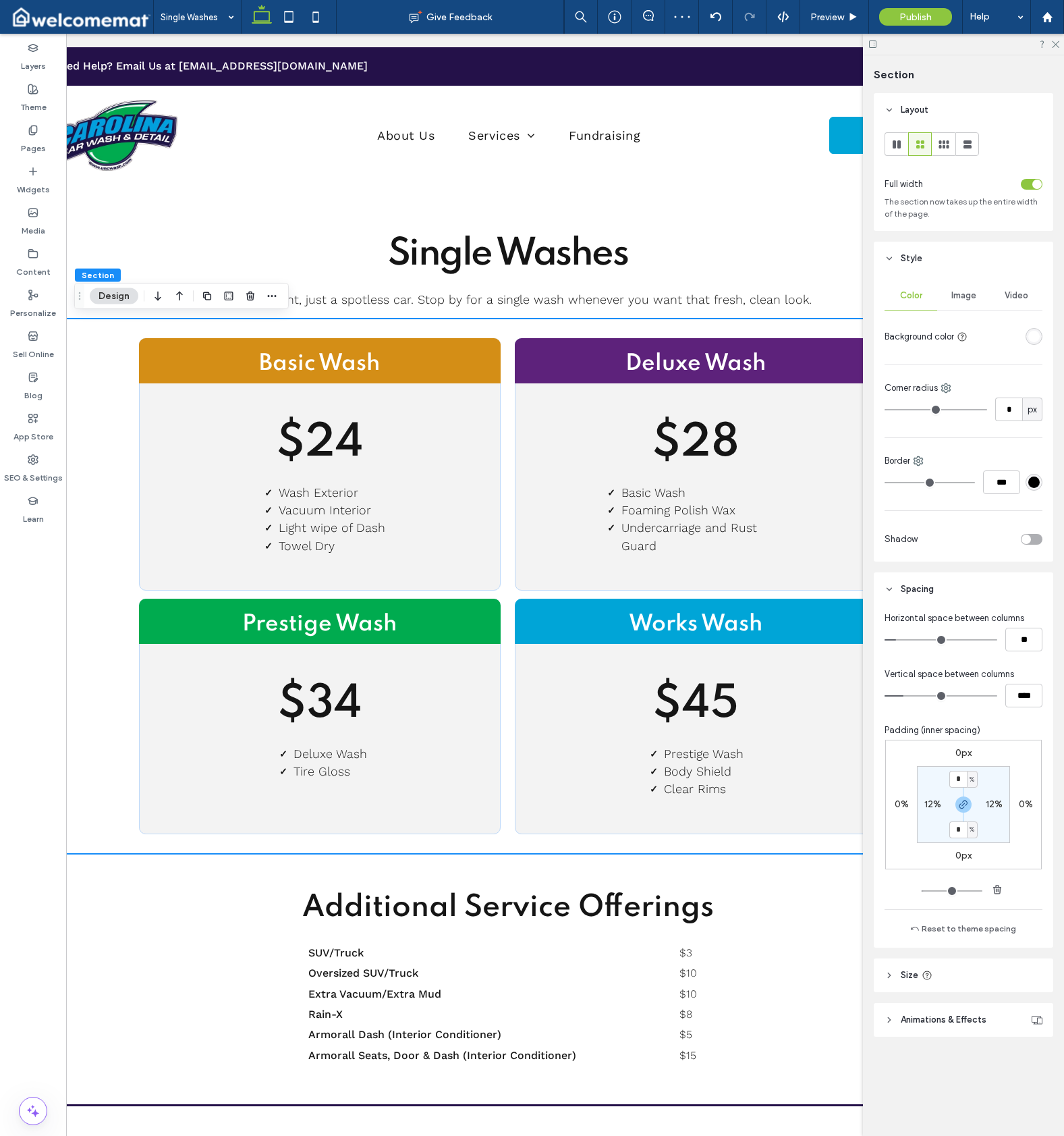
type input "****"
type input "**"
click at [909, 695] on input "range" at bounding box center [941, 696] width 113 height 2
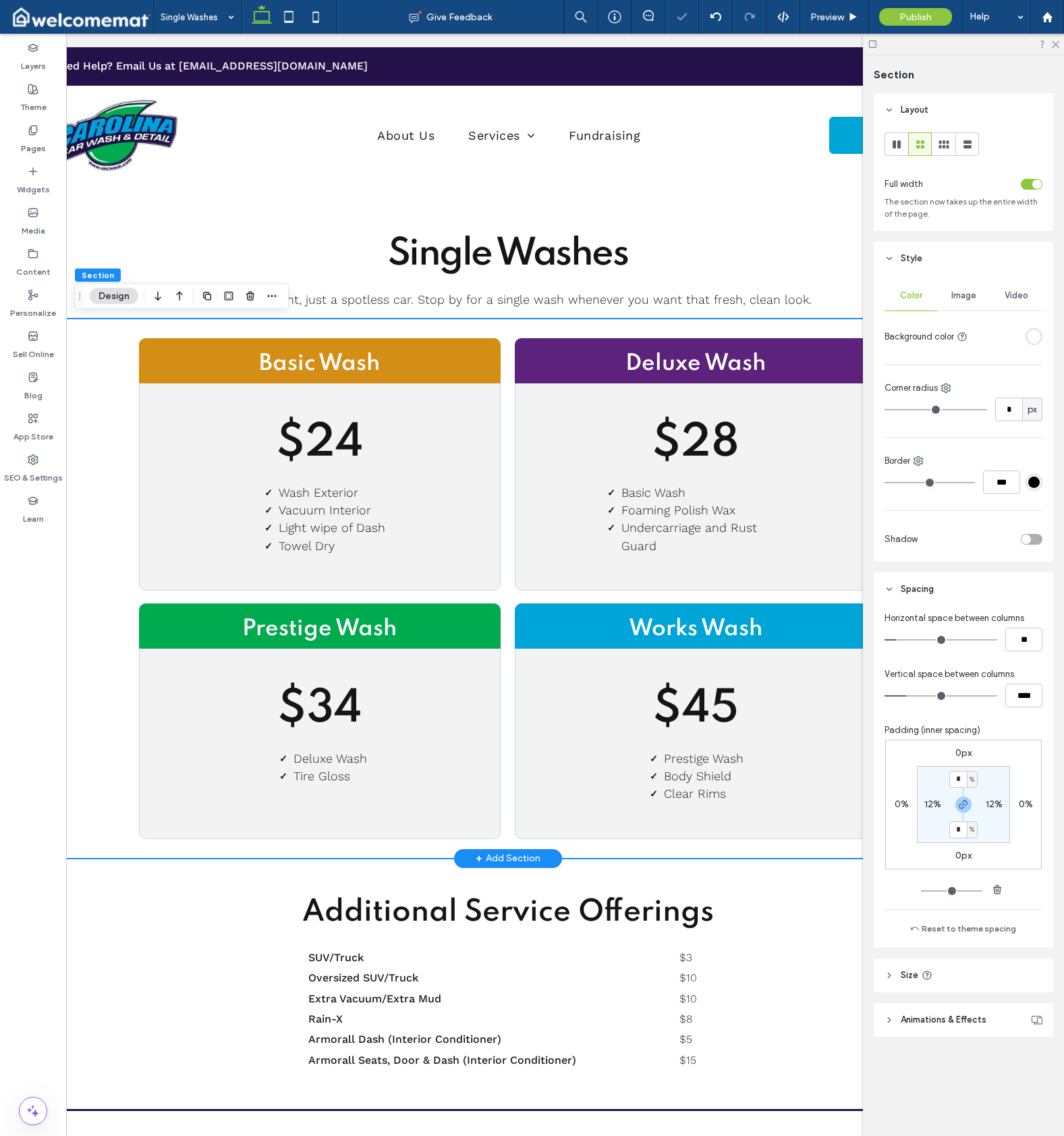
click at [108, 555] on div "Basic Wash $24 Wash Exterior Vacuum Interior Light wipe of Dash Towel Dry Delux…" at bounding box center [507, 588] width 971 height 540
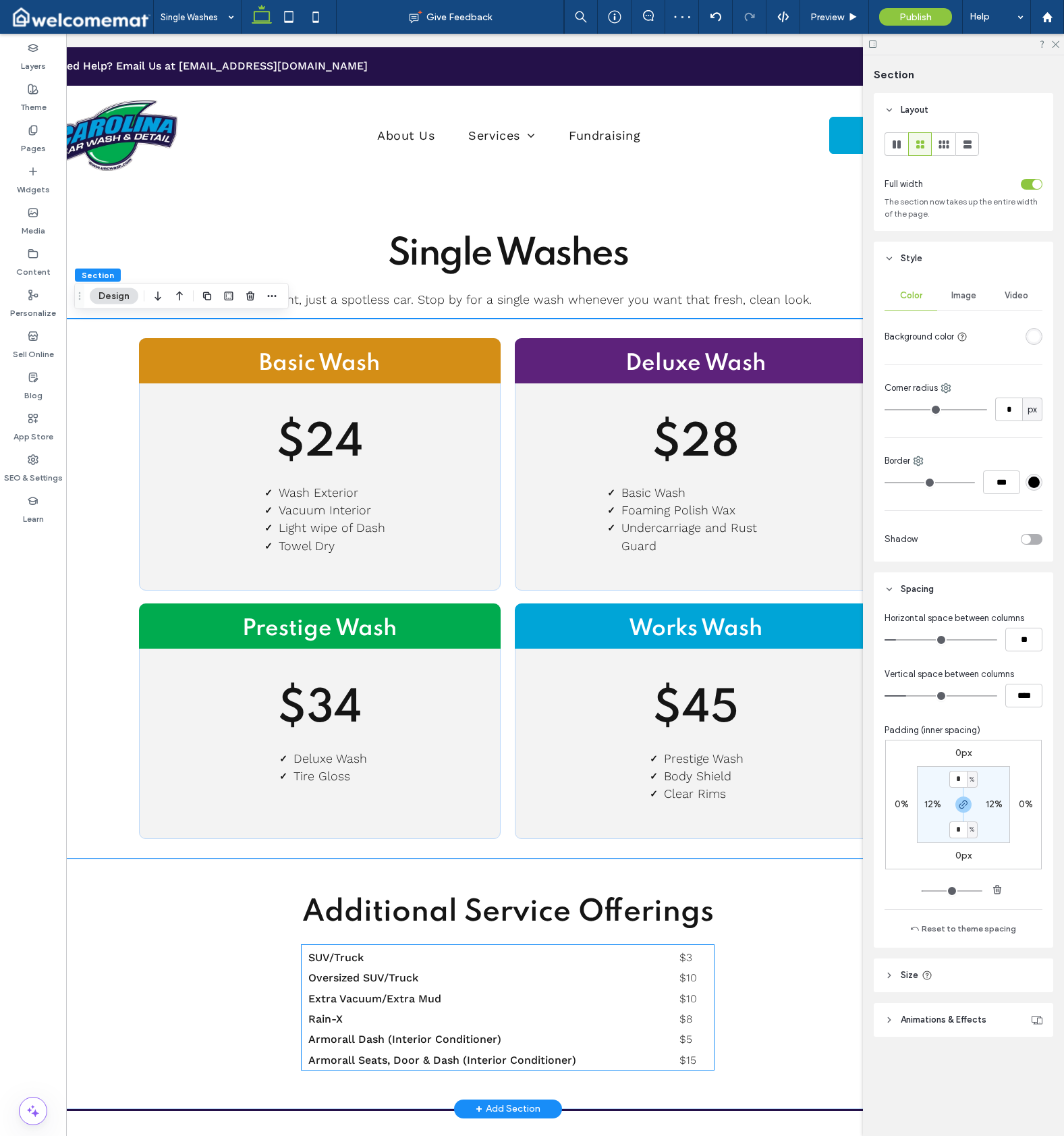
click at [694, 1022] on td "$8" at bounding box center [694, 1018] width 41 height 21
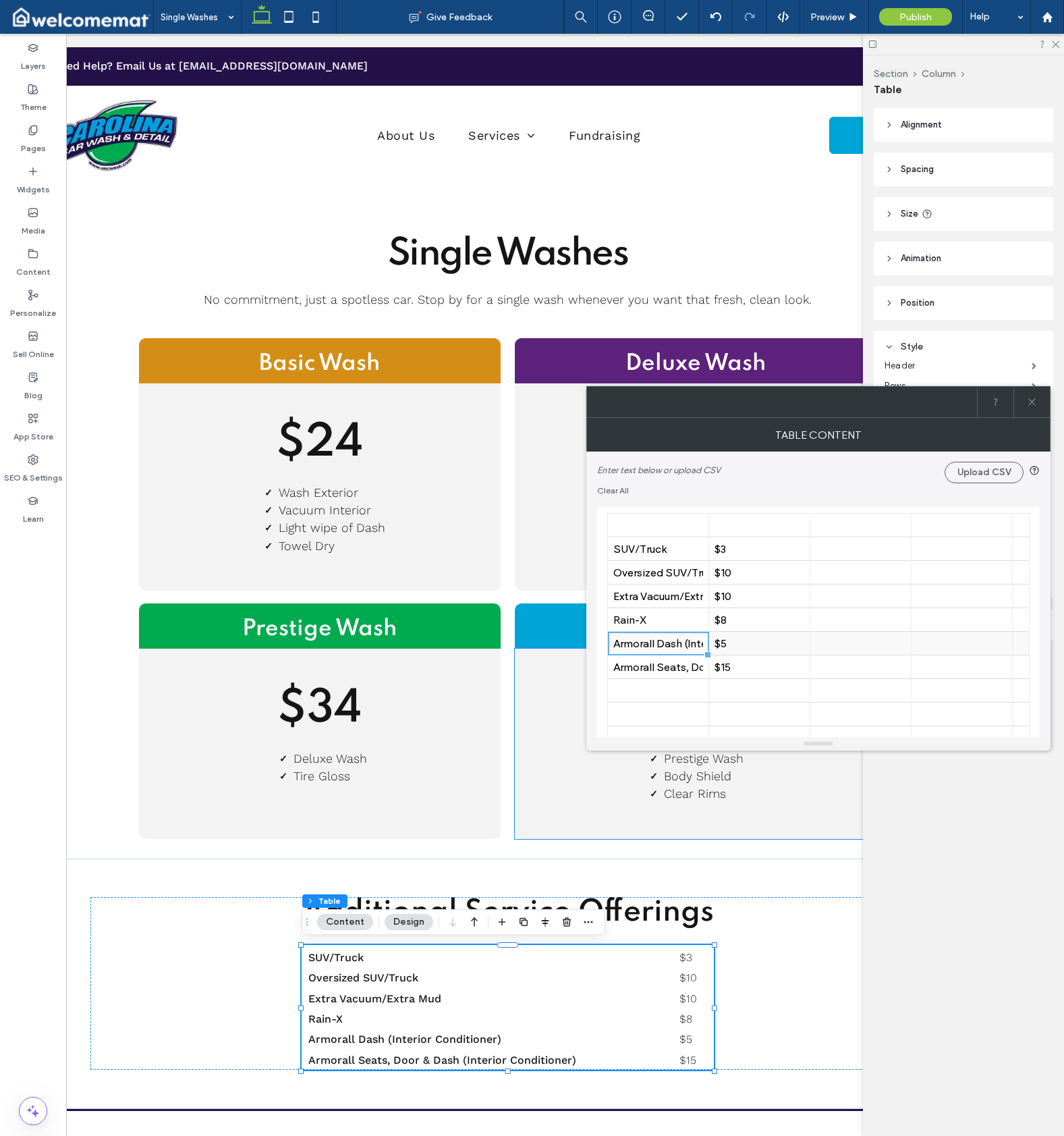
click at [631, 640] on div "Armorall Dash (Interior Conditioner)" at bounding box center [658, 643] width 90 height 13
drag, startPoint x: 640, startPoint y: 643, endPoint x: 742, endPoint y: 643, distance: 102.0
click at [625, 574] on div "Oversized SUV/Truck" at bounding box center [658, 573] width 90 height 13
click at [608, 561] on div "Oversized SUV/Truck" at bounding box center [658, 573] width 101 height 24
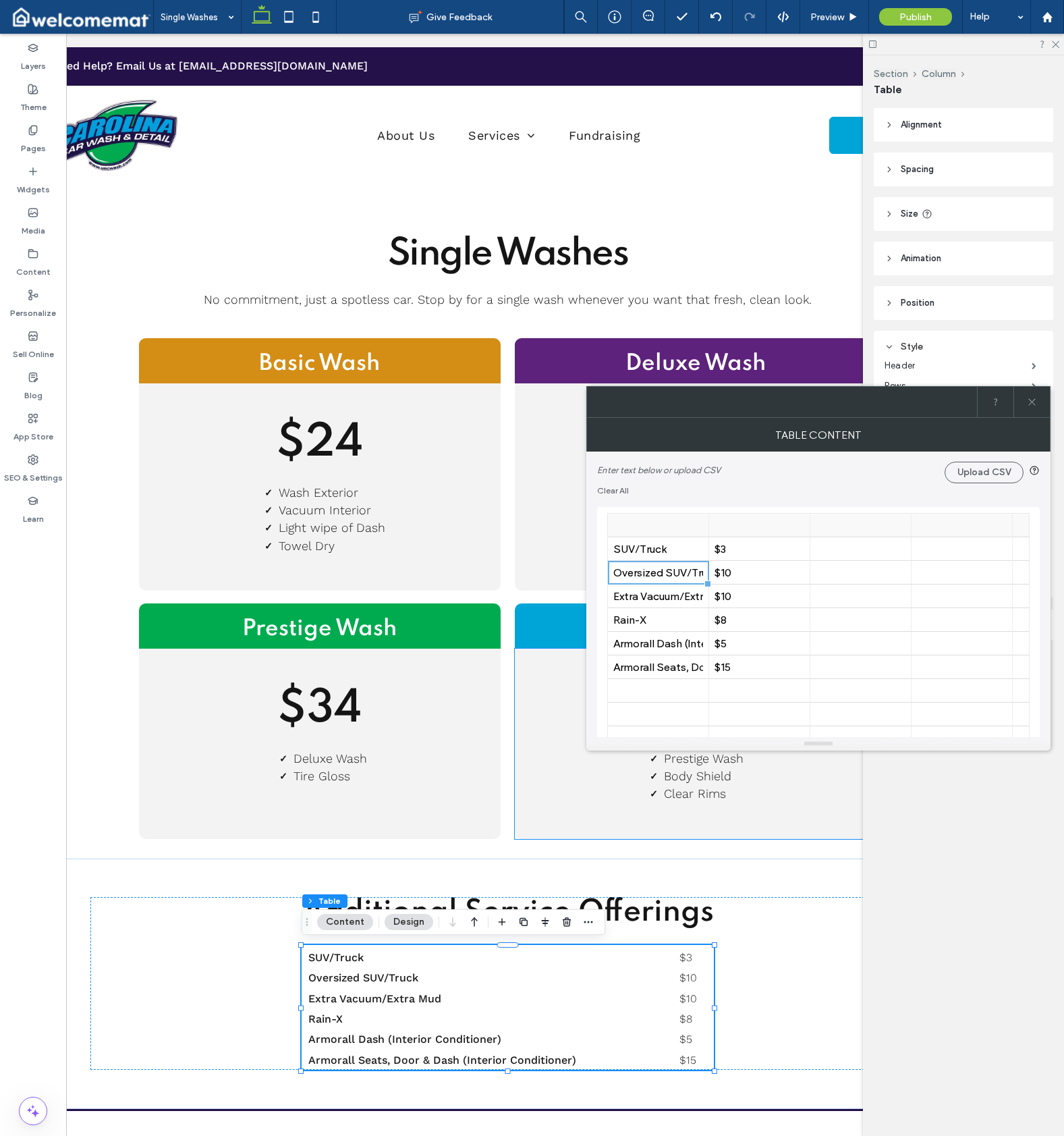
click at [638, 531] on div at bounding box center [658, 526] width 90 height 24
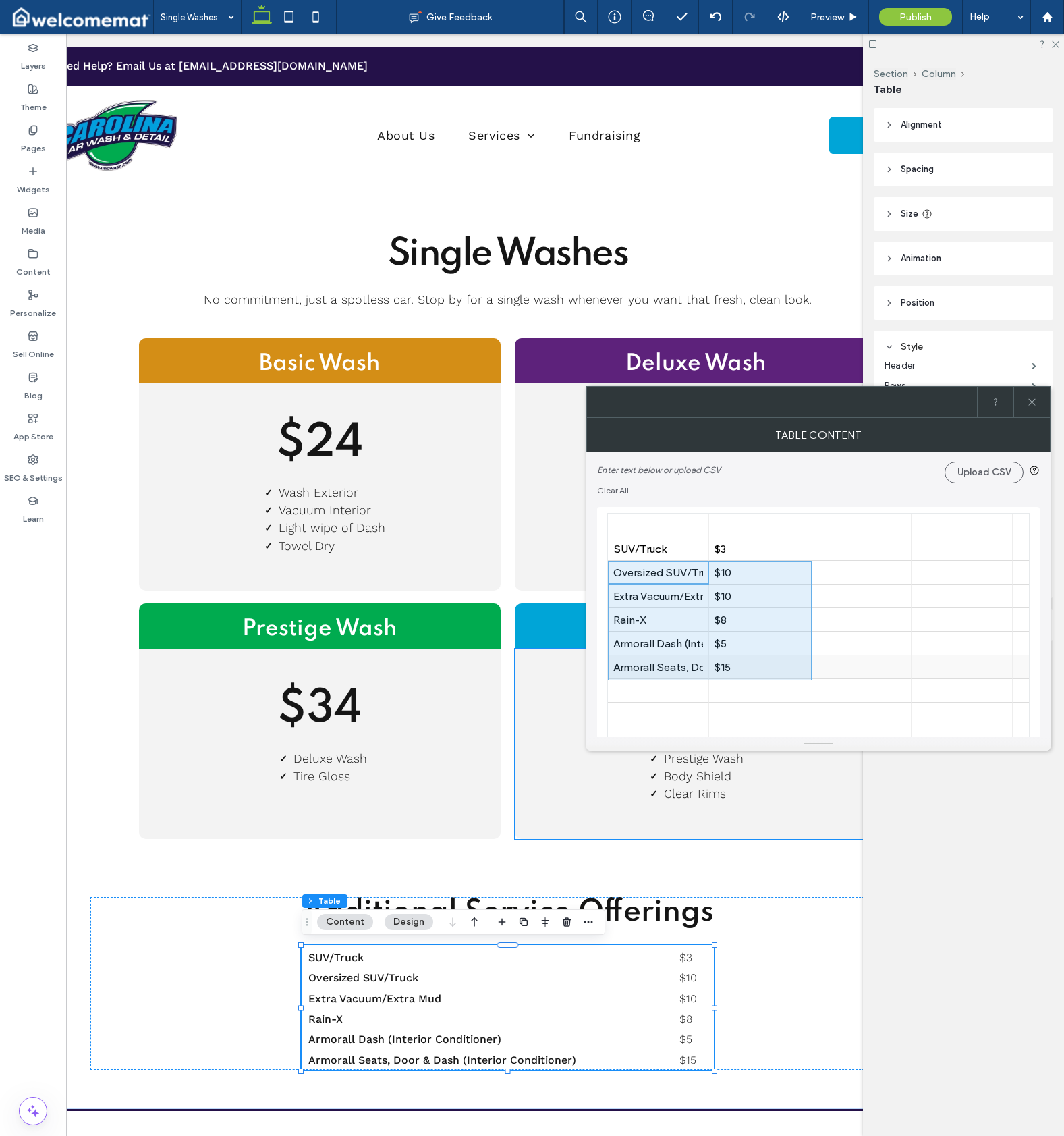
drag, startPoint x: 633, startPoint y: 573, endPoint x: 740, endPoint y: 672, distance: 145.8
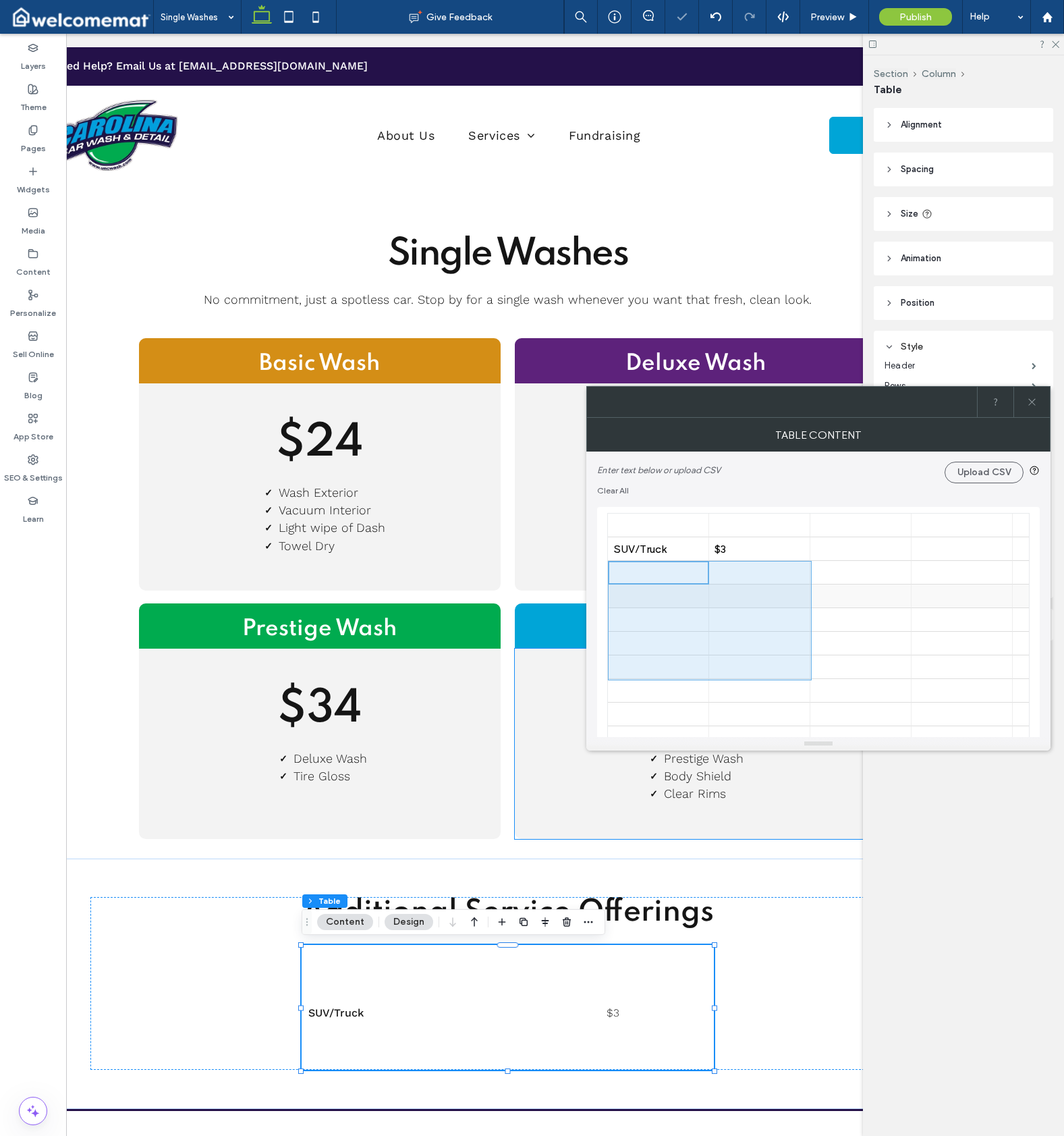
click at [647, 592] on div at bounding box center [658, 596] width 90 height 24
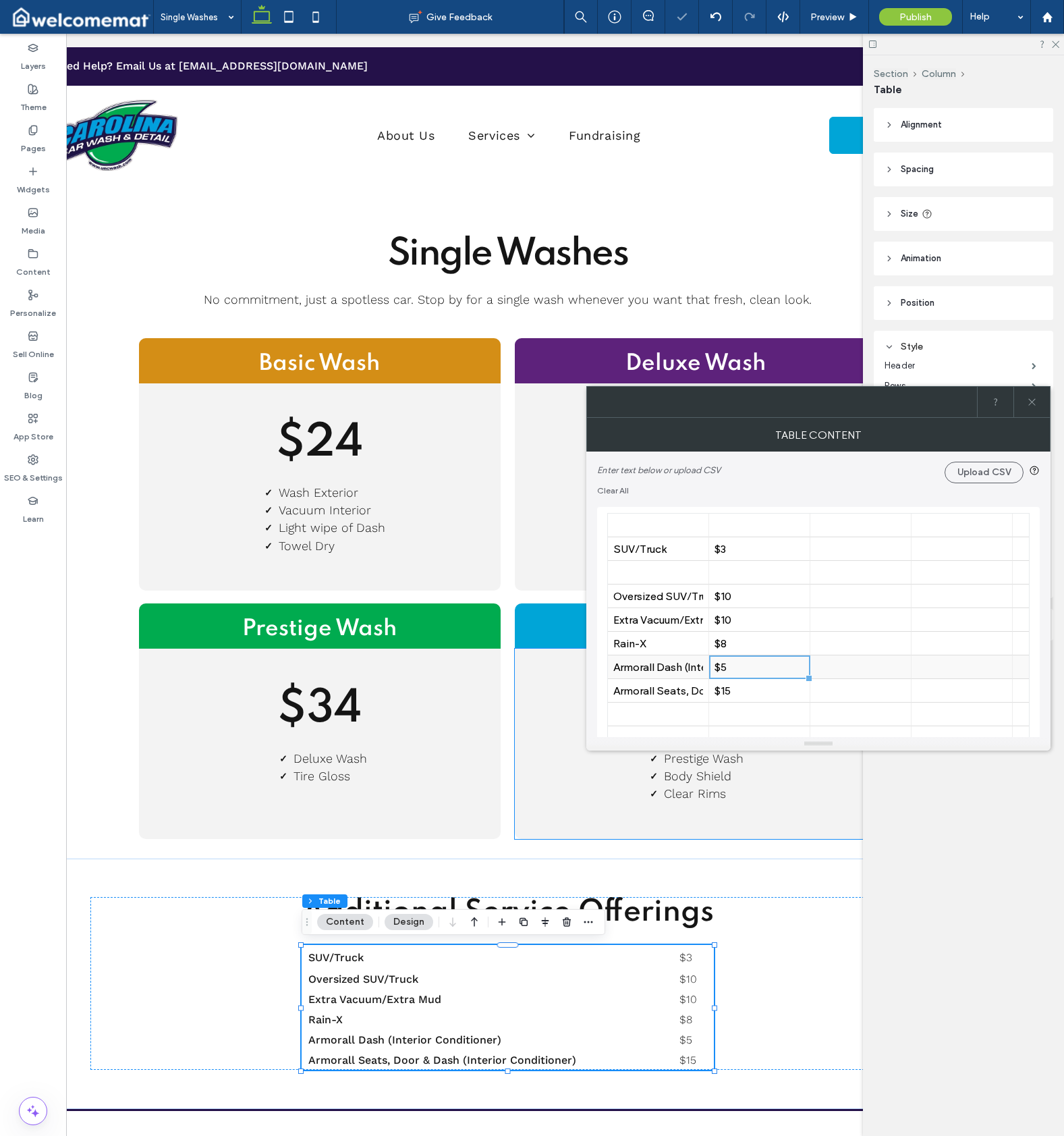
drag, startPoint x: 789, startPoint y: 673, endPoint x: 777, endPoint y: 669, distance: 12.6
click at [789, 673] on div "$5" at bounding box center [759, 667] width 90 height 13
drag, startPoint x: 784, startPoint y: 668, endPoint x: 627, endPoint y: 661, distance: 157.2
click at [643, 573] on div at bounding box center [658, 573] width 90 height 24
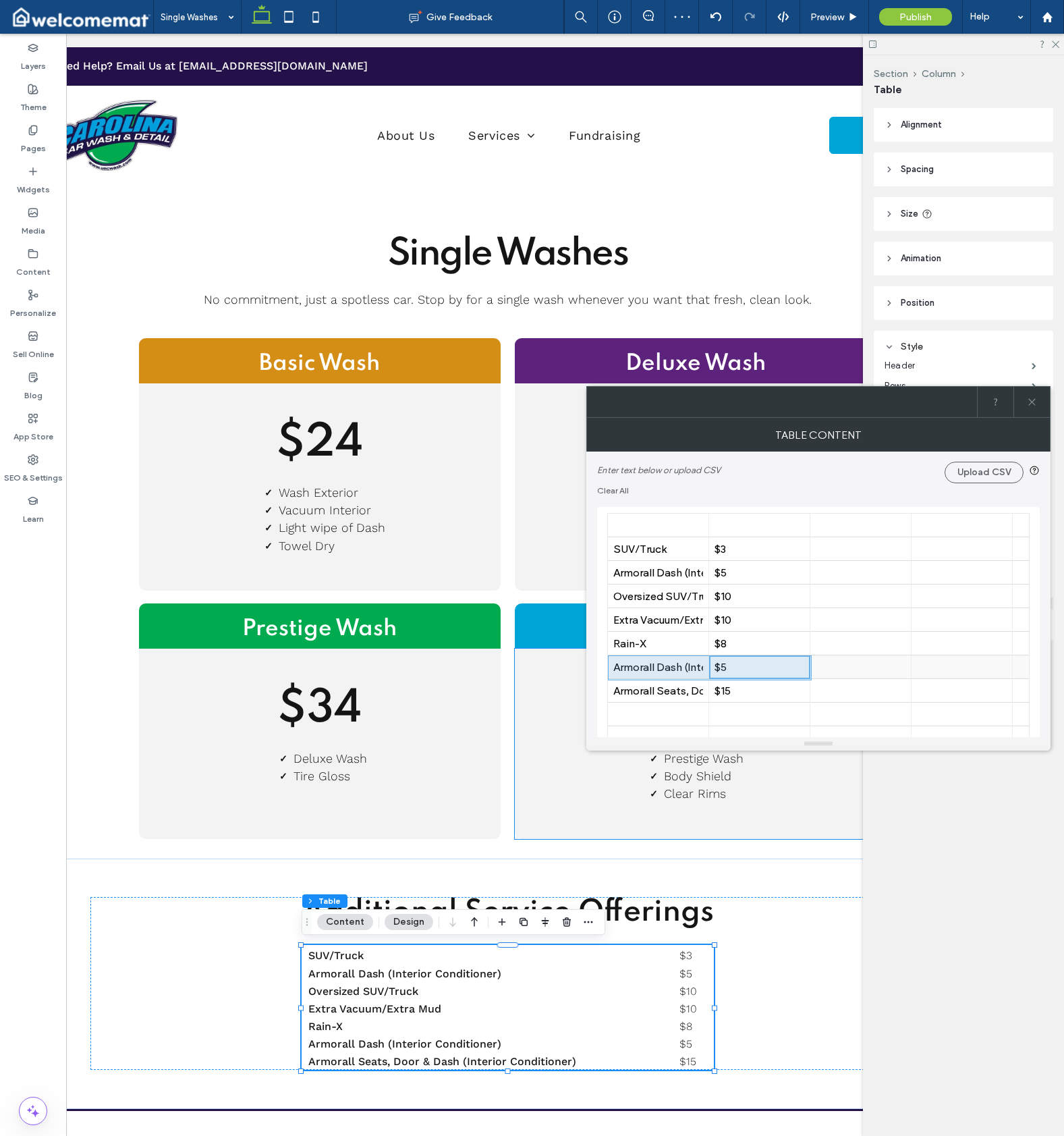
drag, startPoint x: 756, startPoint y: 670, endPoint x: 651, endPoint y: 669, distance: 105.0
drag, startPoint x: 639, startPoint y: 598, endPoint x: 755, endPoint y: 620, distance: 118.1
click at [774, 621] on div "$10" at bounding box center [759, 620] width 90 height 13
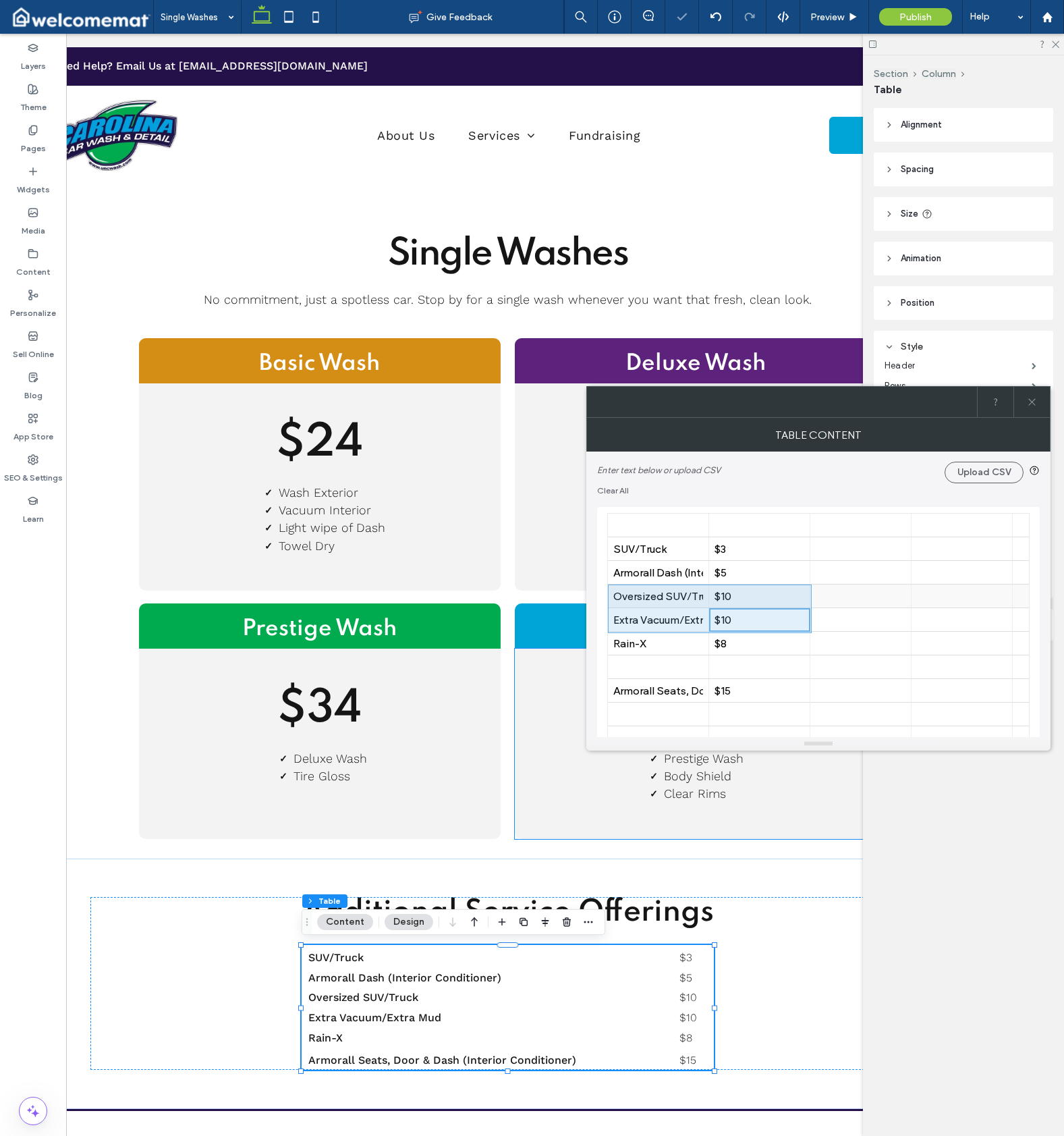
drag, startPoint x: 783, startPoint y: 621, endPoint x: 639, endPoint y: 596, distance: 146.2
drag, startPoint x: 643, startPoint y: 643, endPoint x: 627, endPoint y: 610, distance: 36.7
click at [643, 643] on div "Rain-X" at bounding box center [658, 643] width 90 height 13
drag, startPoint x: 621, startPoint y: 603, endPoint x: 752, endPoint y: 695, distance: 160.1
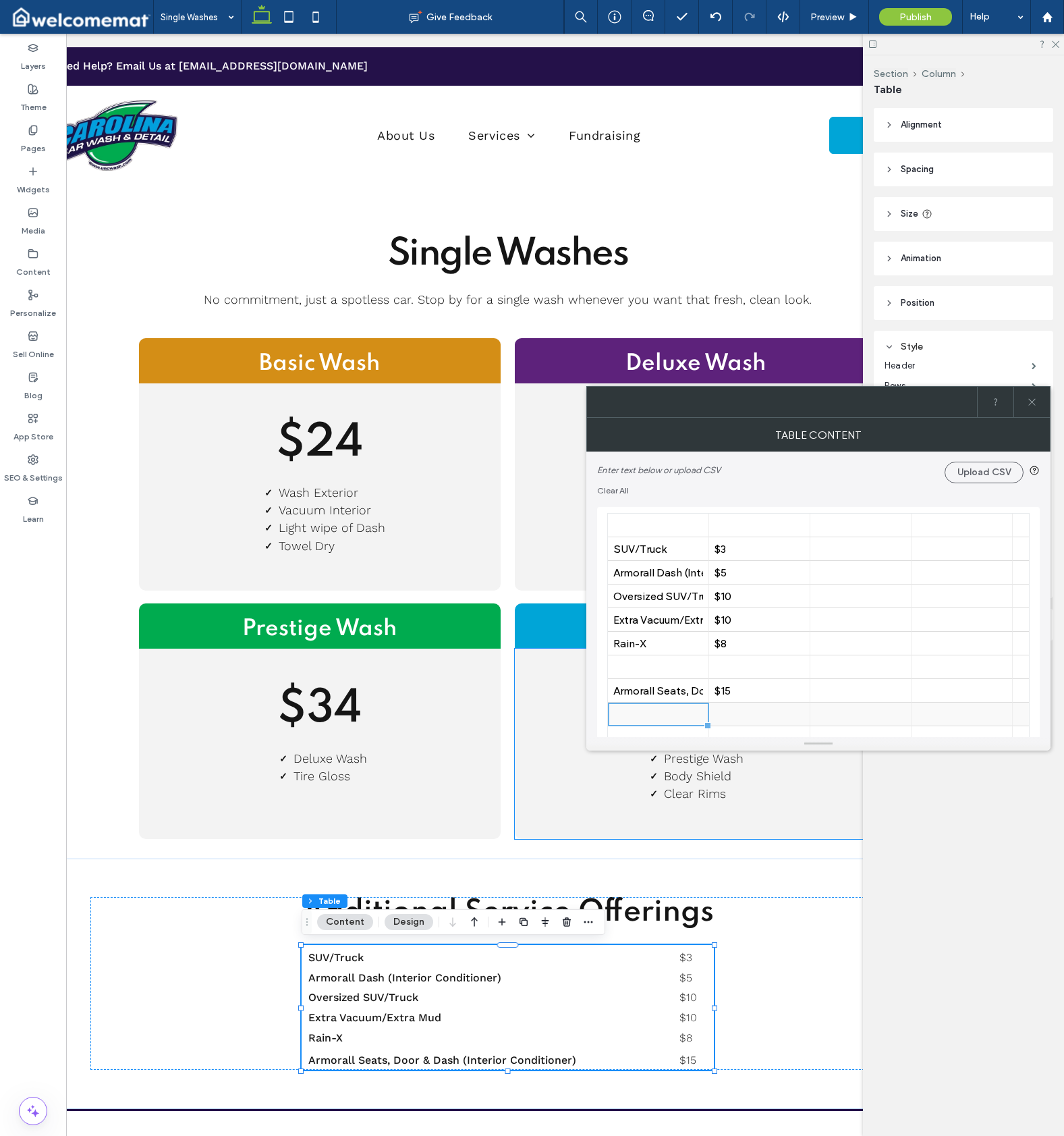
click at [683, 710] on div at bounding box center [658, 714] width 90 height 24
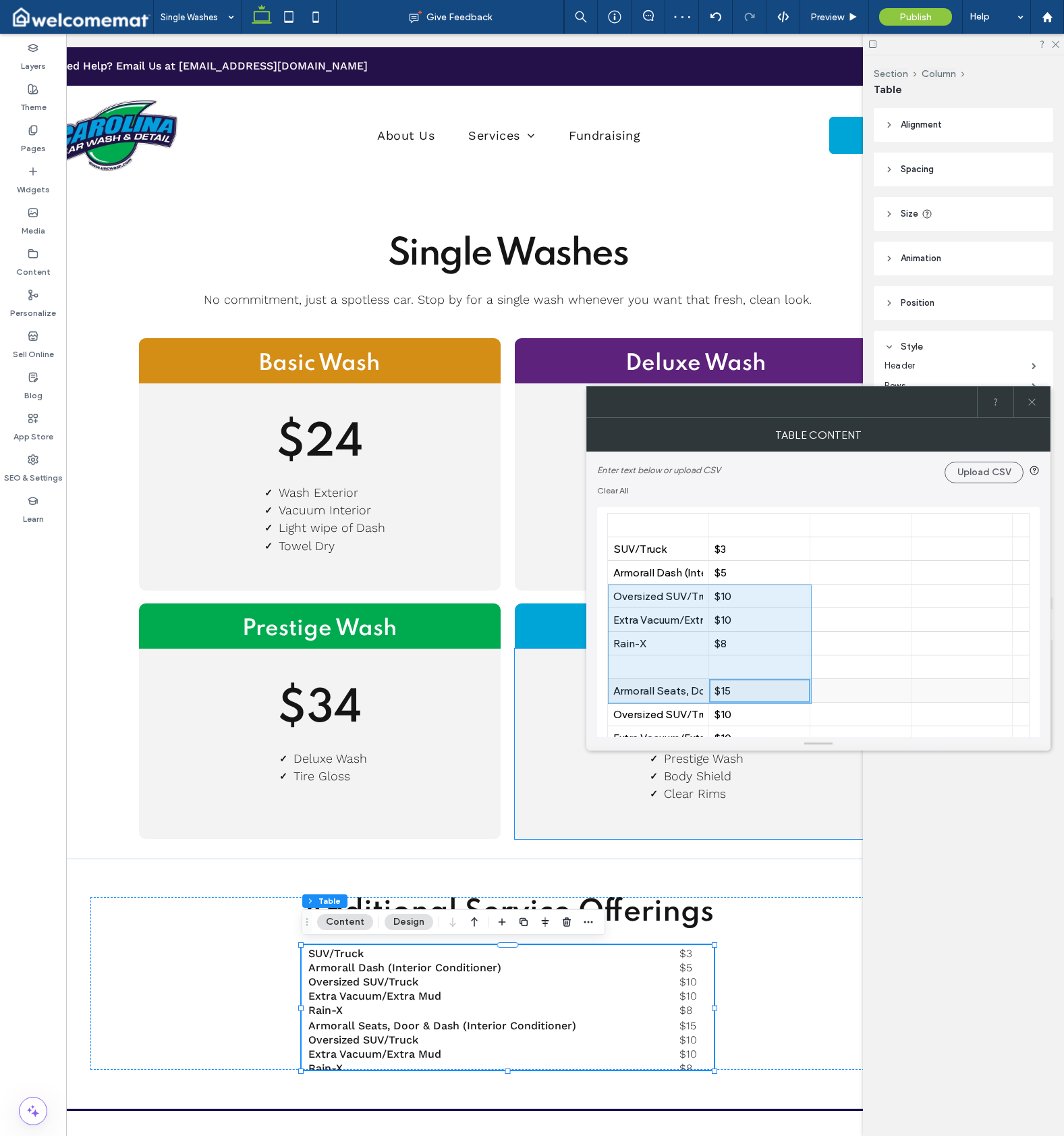
drag, startPoint x: 769, startPoint y: 691, endPoint x: 738, endPoint y: 685, distance: 31.6
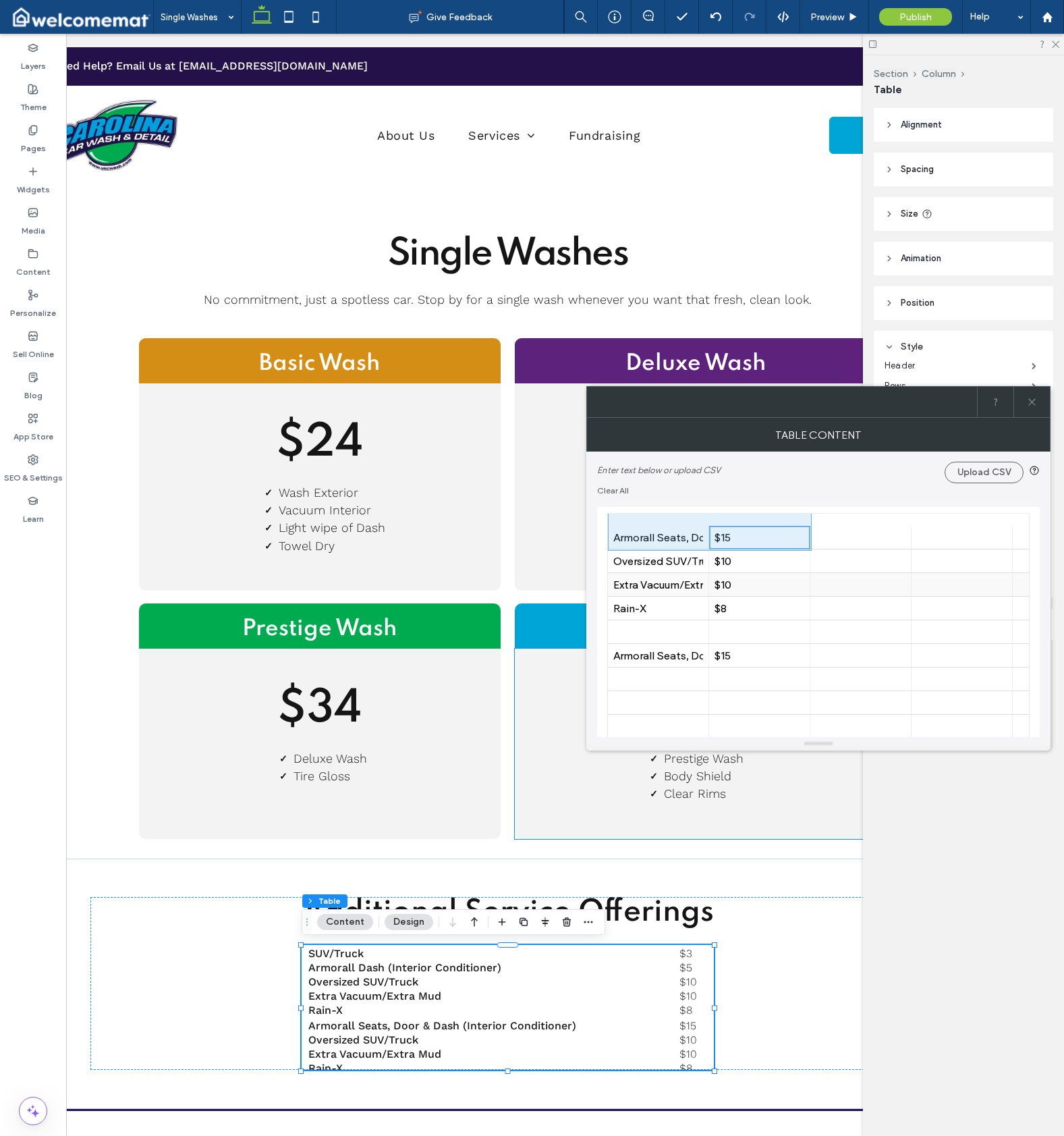
scroll to position [163, 0]
click at [768, 650] on div "$15" at bounding box center [759, 646] width 90 height 13
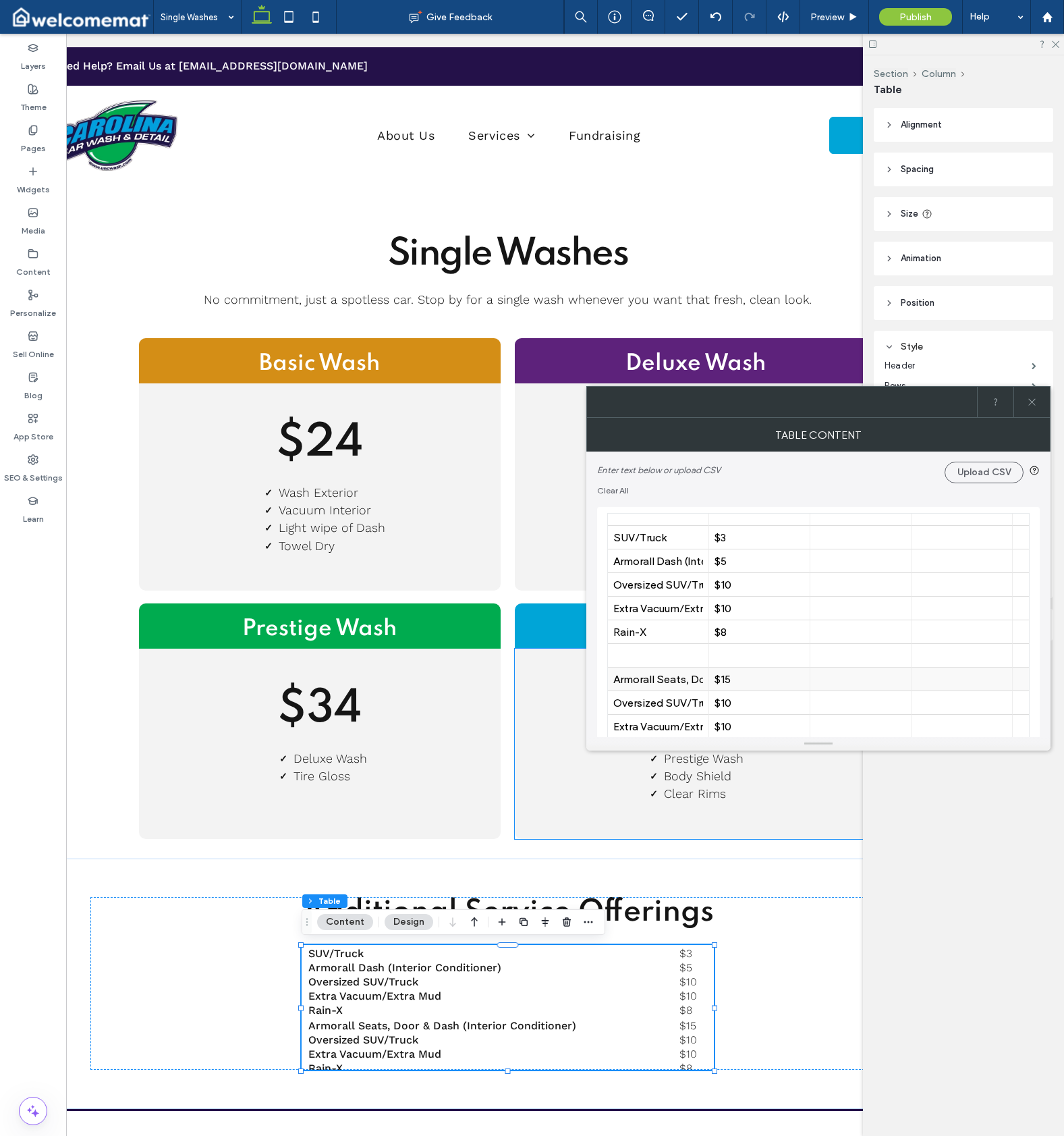
drag, startPoint x: 779, startPoint y: 681, endPoint x: 629, endPoint y: 672, distance: 150.3
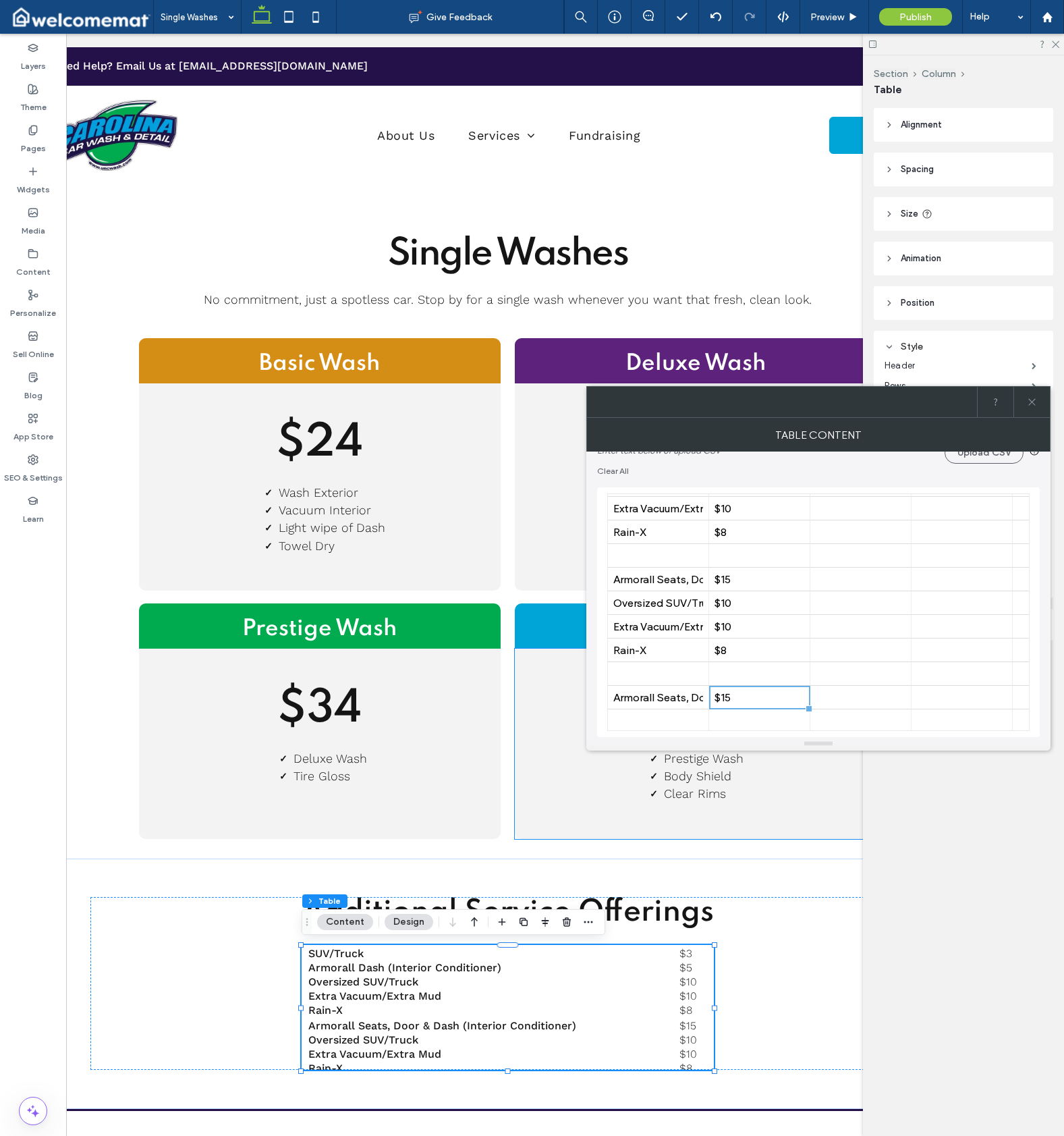
scroll to position [81, 0]
click at [647, 589] on div "Armorall Seats, Door & Dash (Interior Conditioner)" at bounding box center [658, 591] width 90 height 13
drag, startPoint x: 651, startPoint y: 589, endPoint x: 782, endPoint y: 594, distance: 131.1
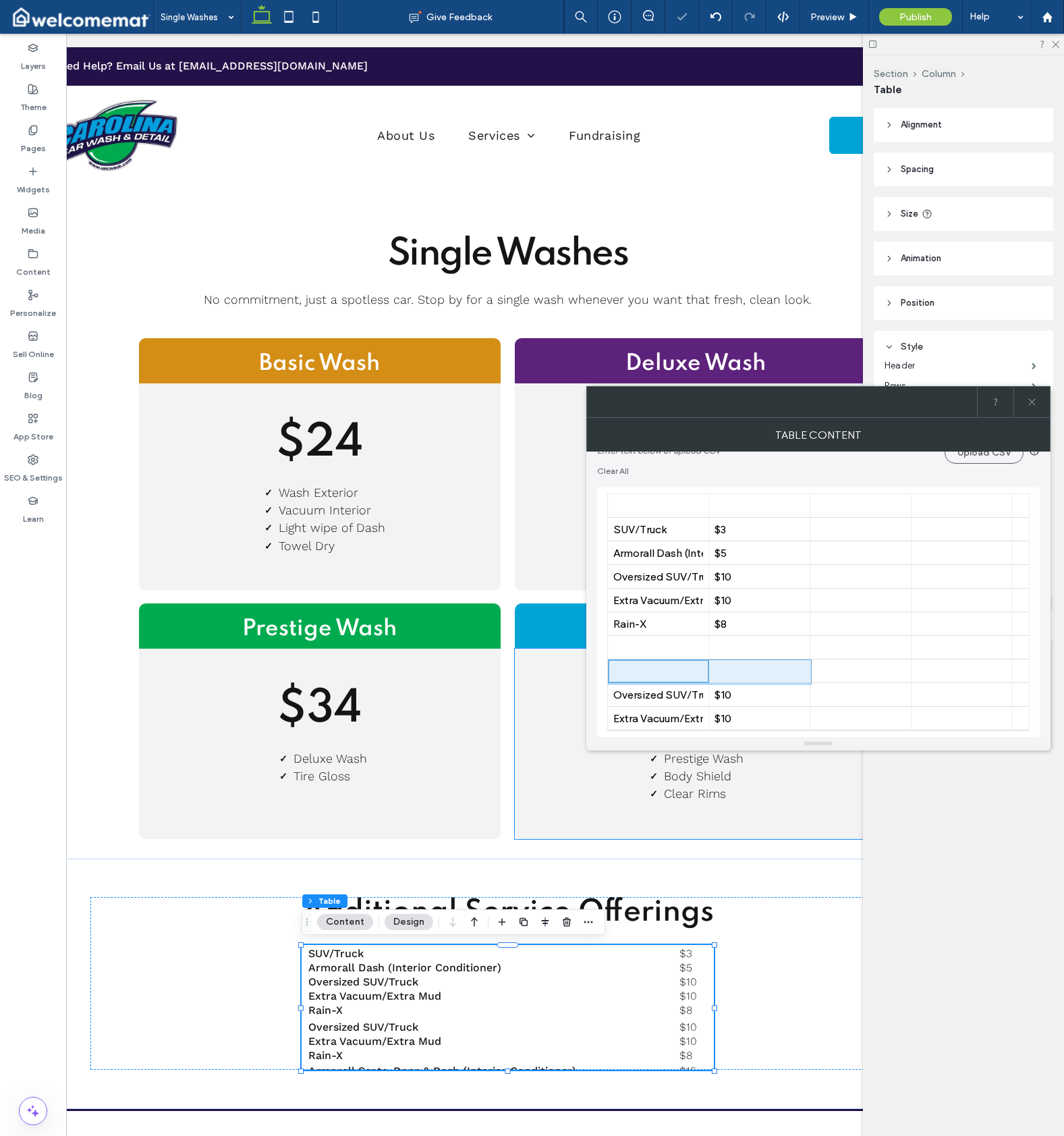
scroll to position [0, 0]
drag, startPoint x: 746, startPoint y: 613, endPoint x: 778, endPoint y: 625, distance: 34.2
drag, startPoint x: 771, startPoint y: 625, endPoint x: 673, endPoint y: 623, distance: 98.0
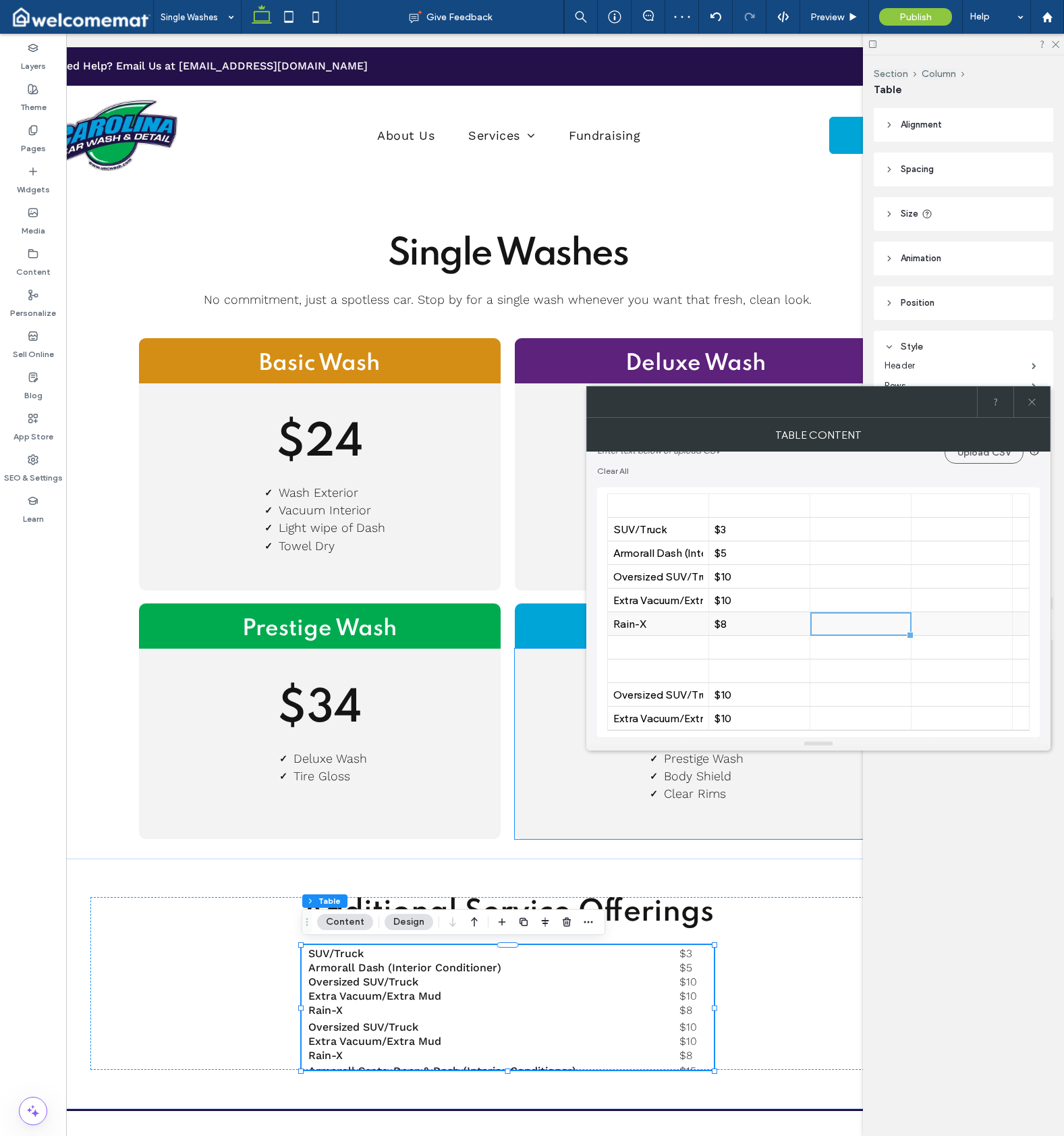
click at [847, 617] on div at bounding box center [860, 624] width 90 height 24
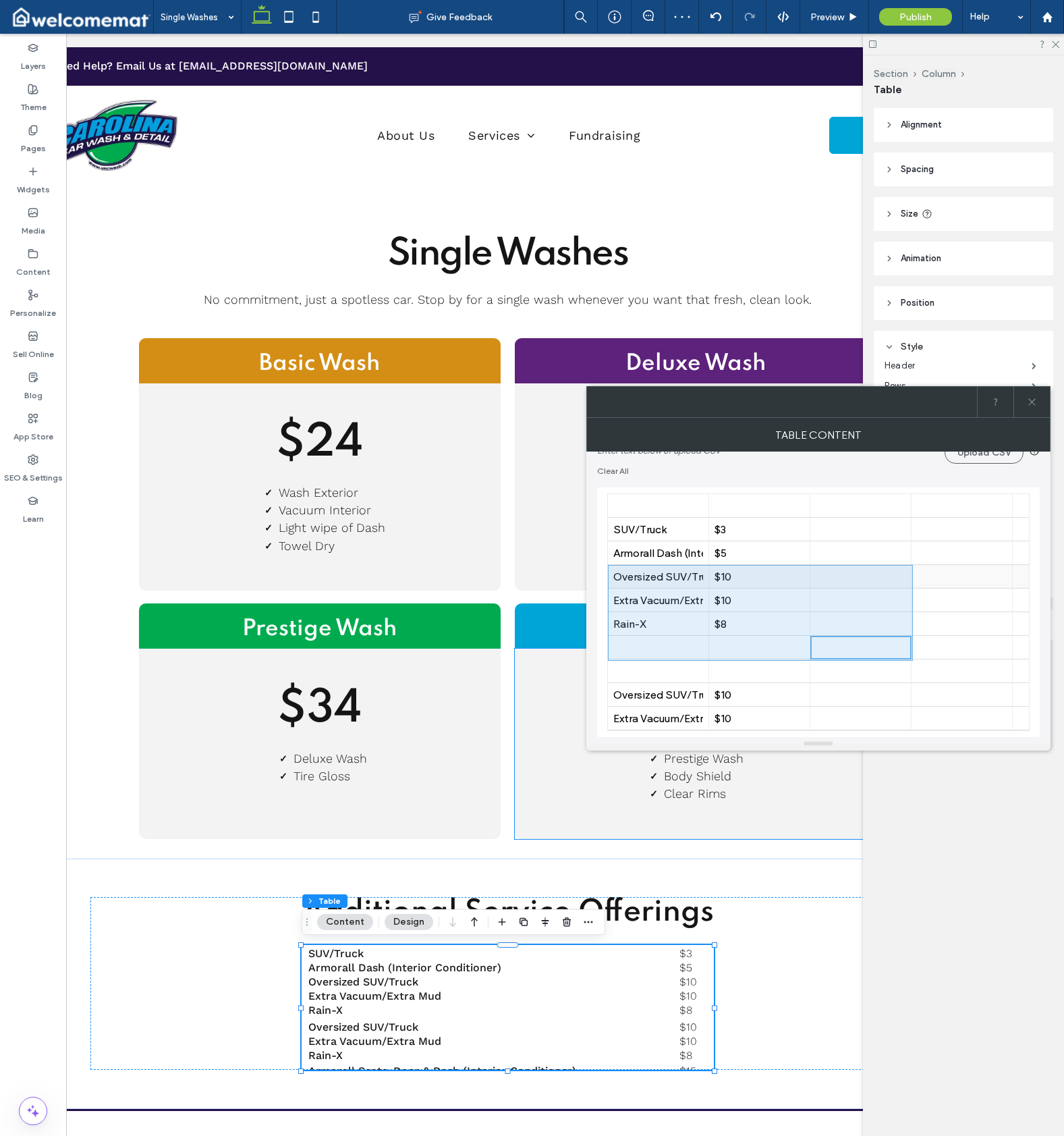
drag, startPoint x: 840, startPoint y: 647, endPoint x: 614, endPoint y: 583, distance: 234.9
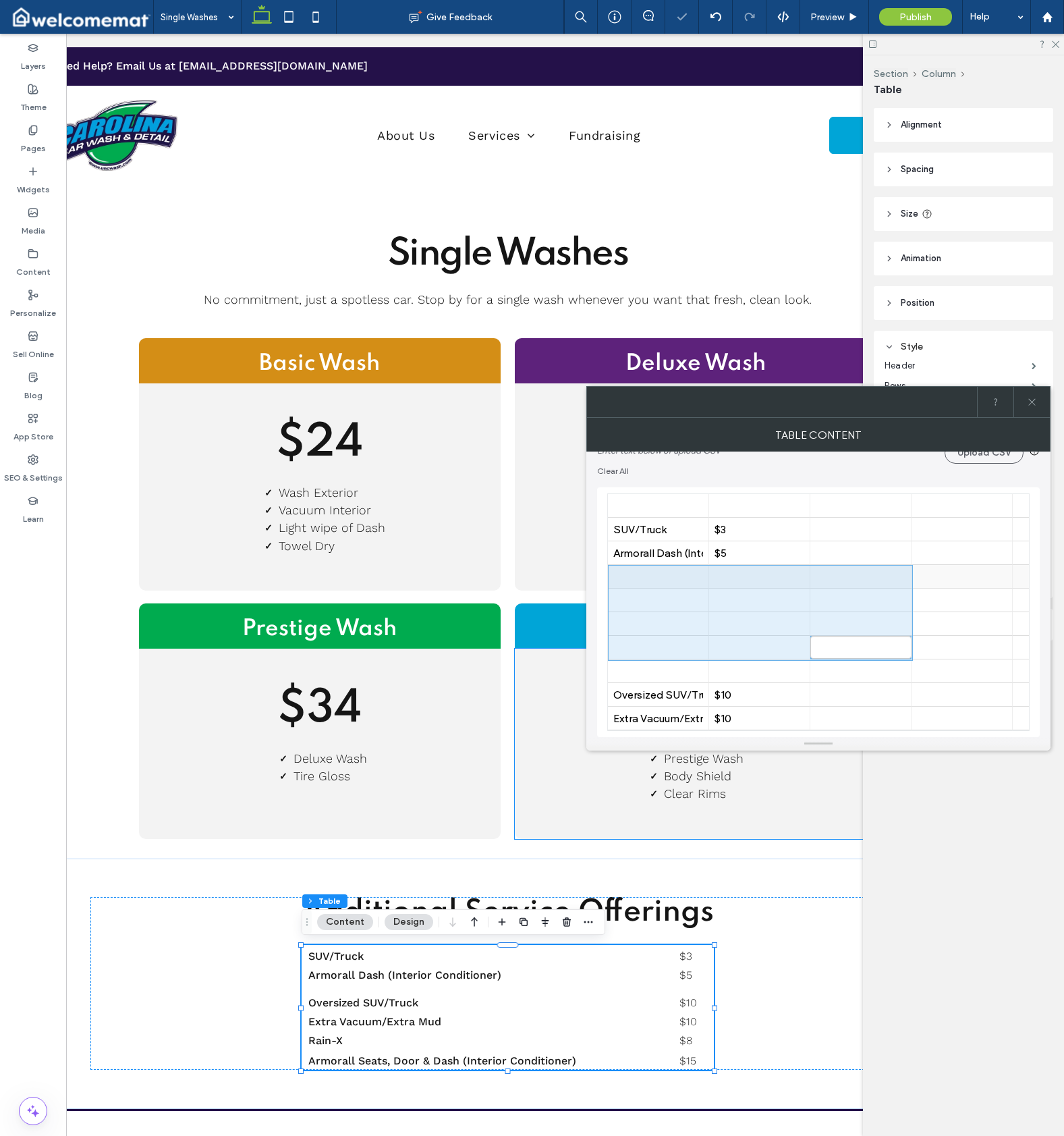
click at [647, 578] on div at bounding box center [658, 577] width 90 height 24
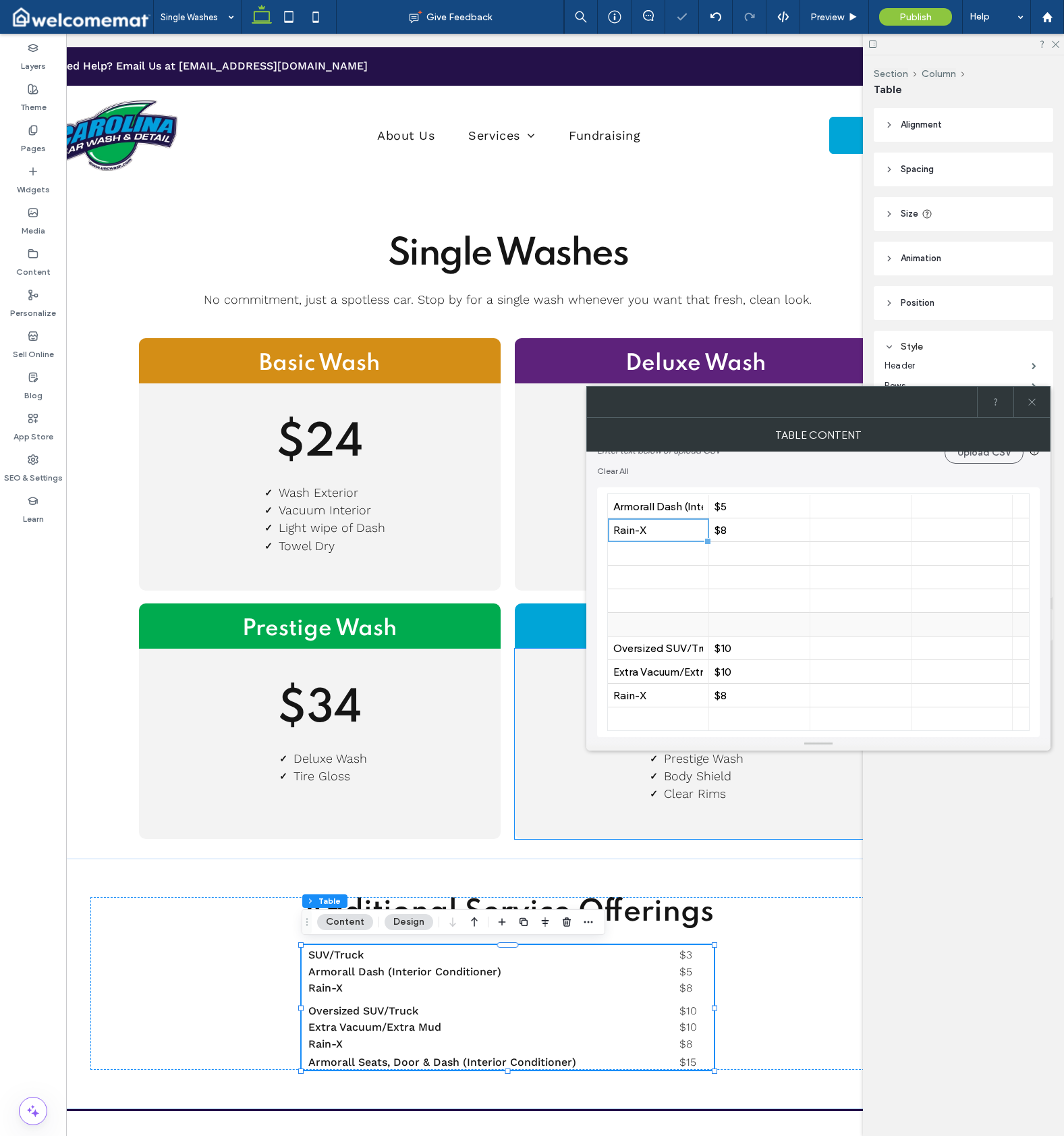
scroll to position [48, 0]
click at [662, 643] on div "Oversized SUV/Truck" at bounding box center [658, 647] width 90 height 13
drag, startPoint x: 653, startPoint y: 641, endPoint x: 746, endPoint y: 666, distance: 96.3
click at [655, 551] on div at bounding box center [658, 552] width 90 height 24
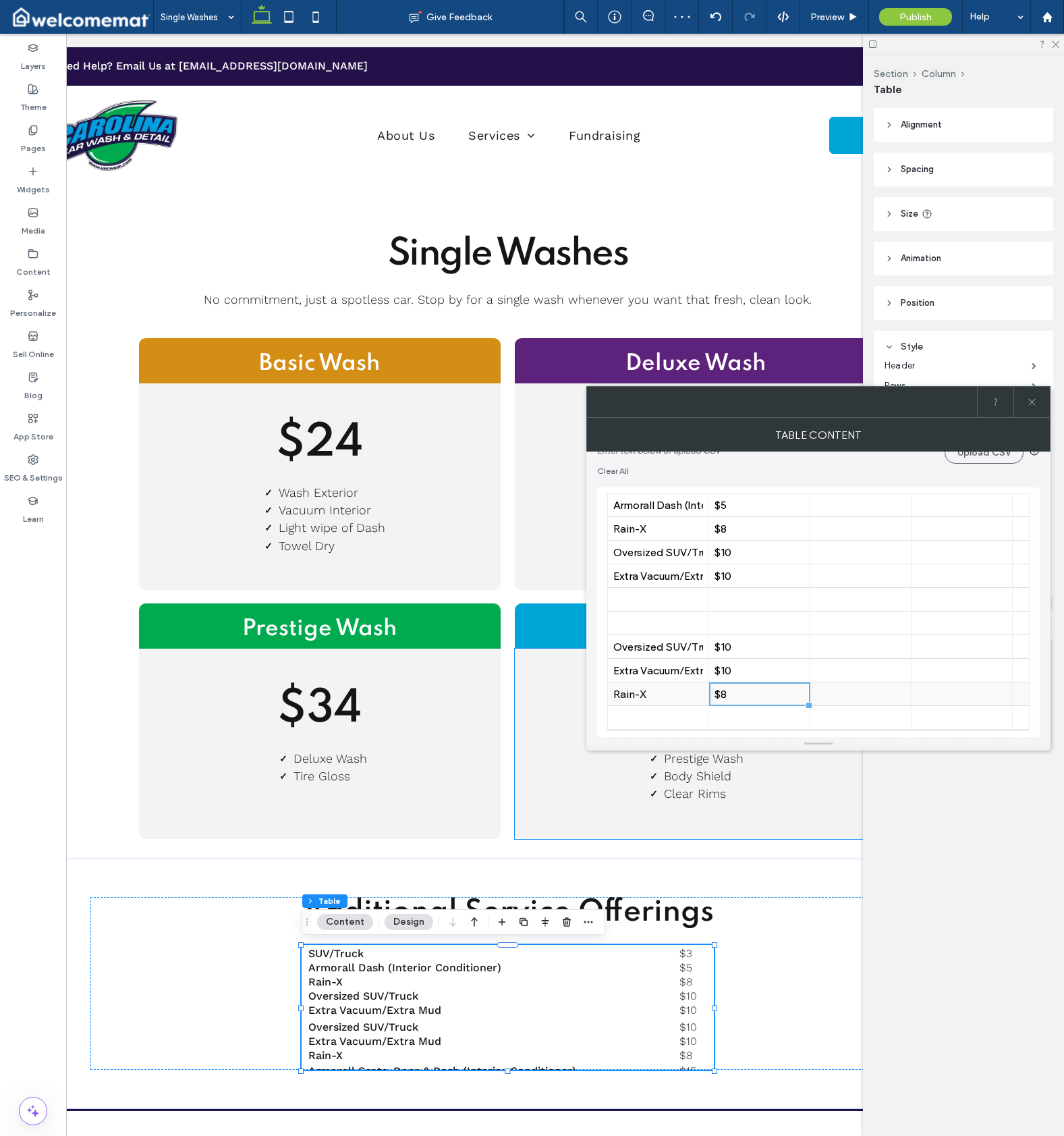
click at [797, 691] on div "$8" at bounding box center [759, 695] width 90 height 13
drag, startPoint x: 803, startPoint y: 697, endPoint x: 612, endPoint y: 650, distance: 196.7
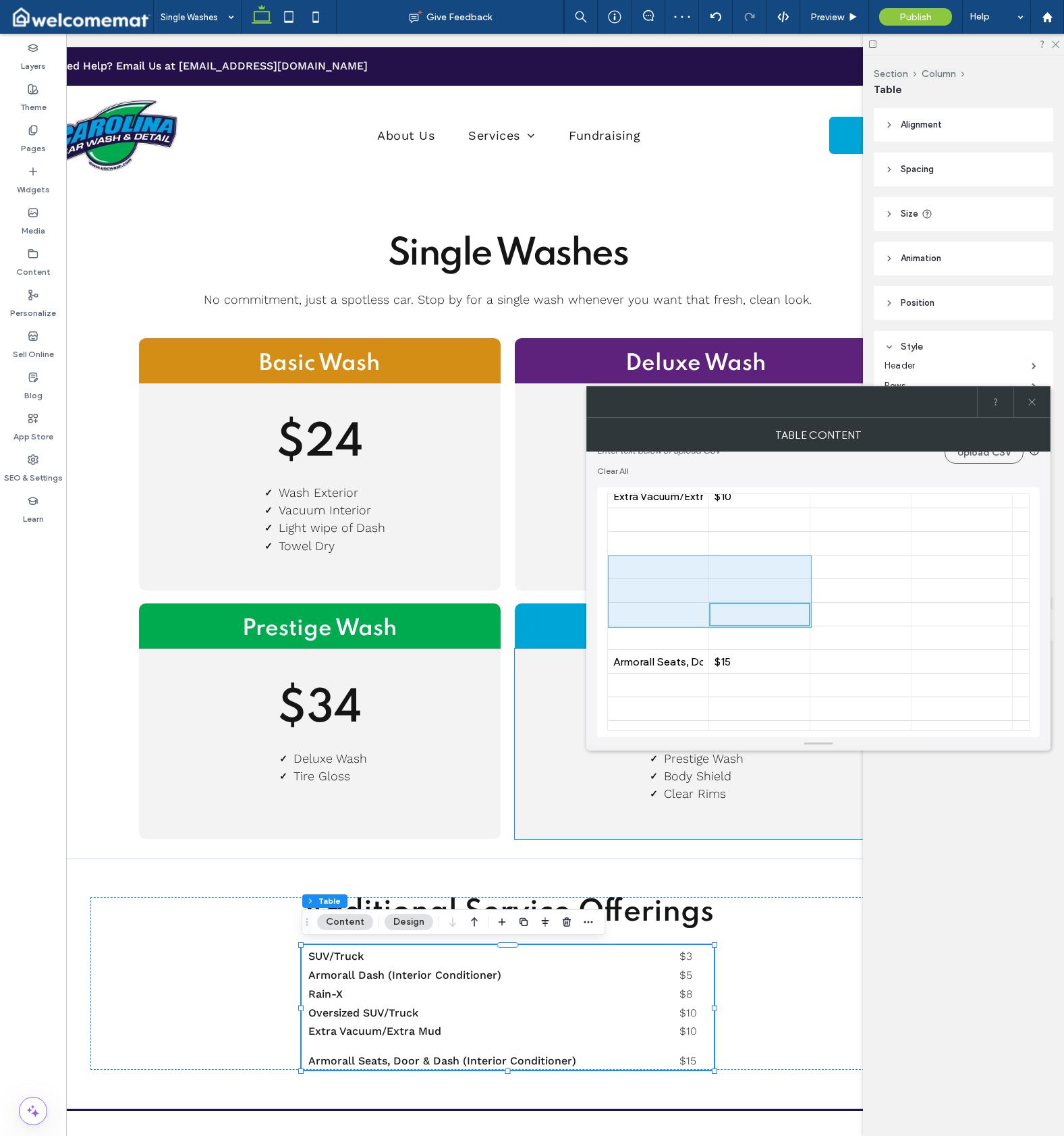
drag, startPoint x: 662, startPoint y: 667, endPoint x: 753, endPoint y: 671, distance: 91.1
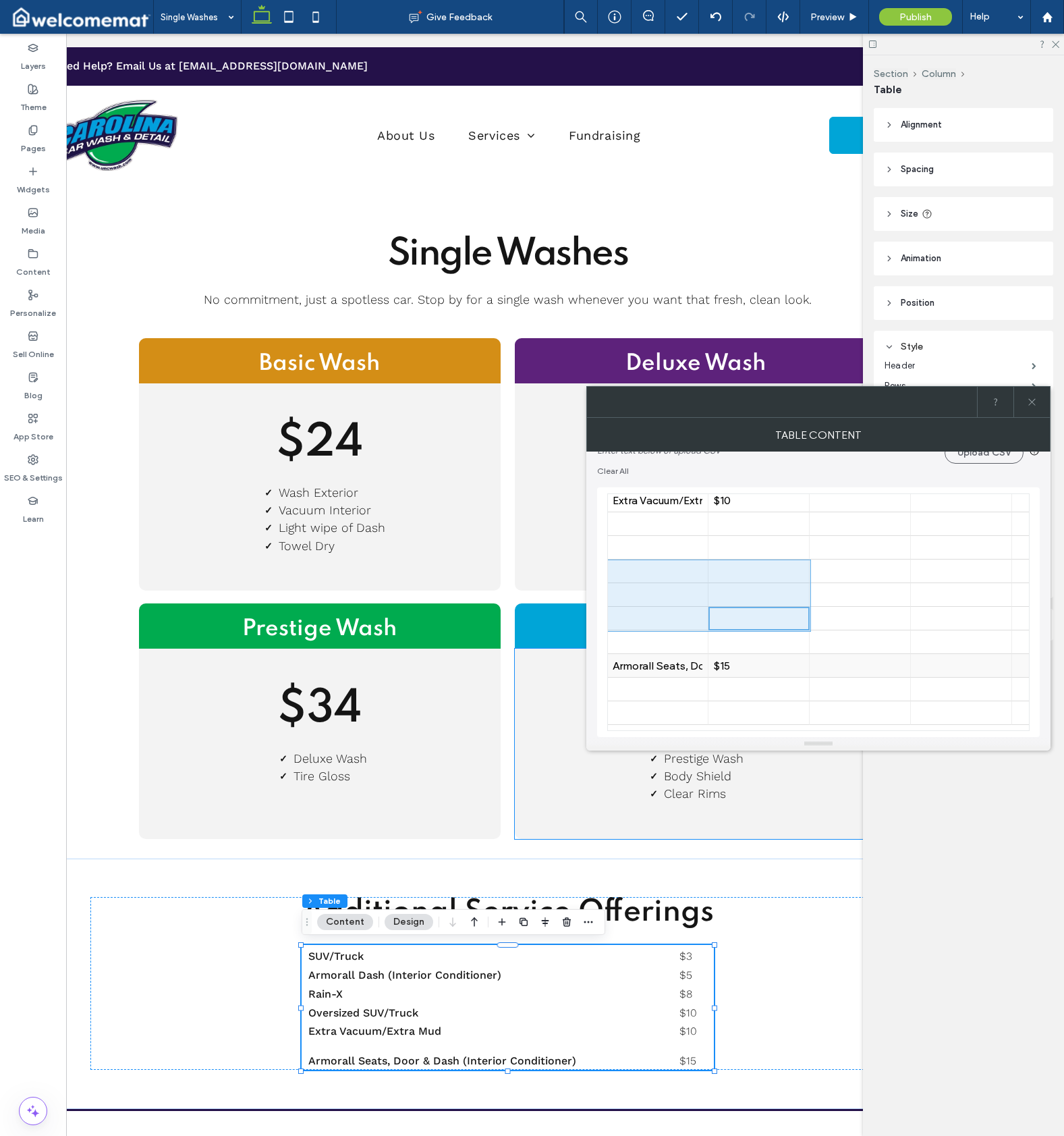
click at [751, 666] on div "$15" at bounding box center [759, 666] width 90 height 13
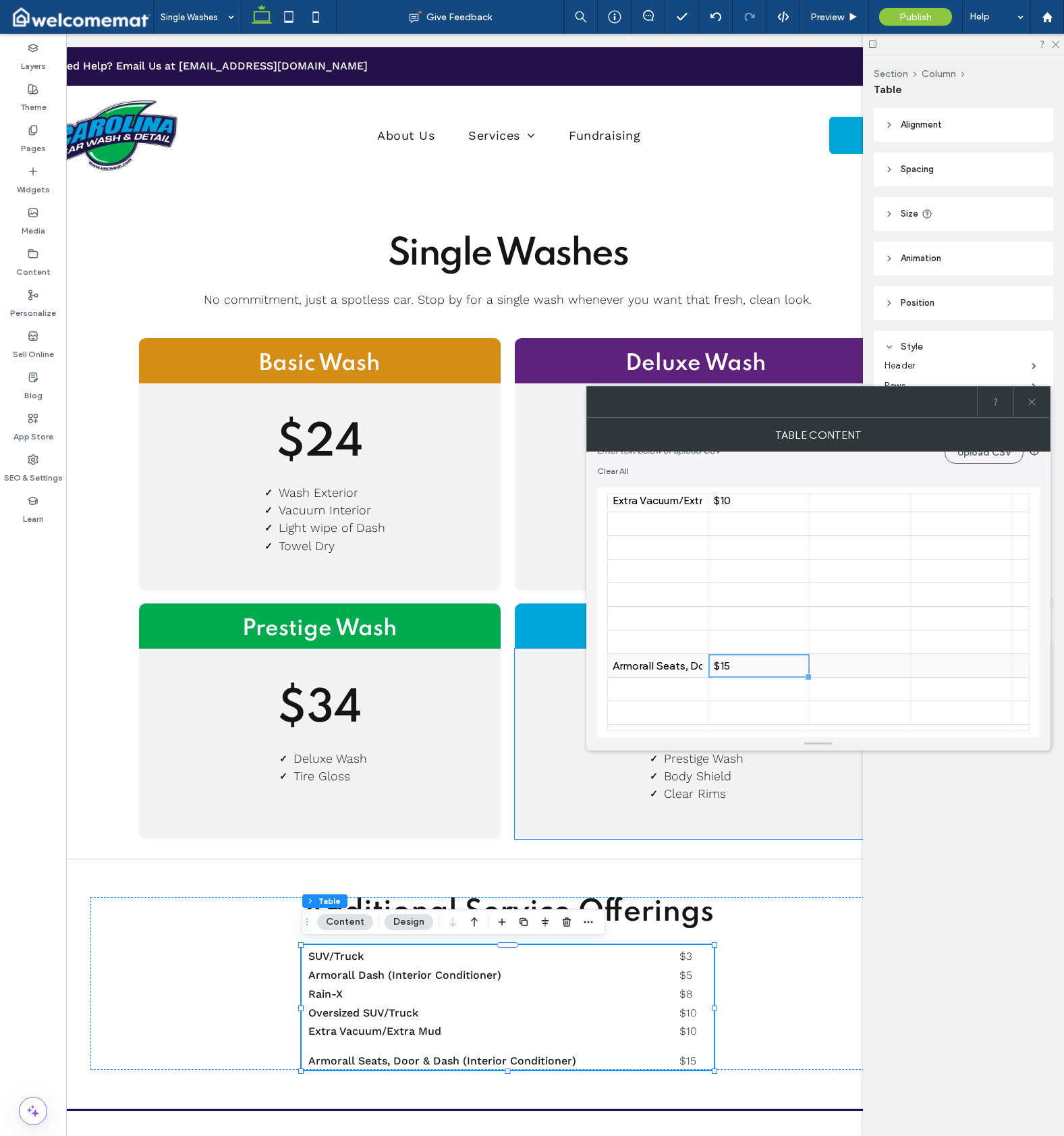
click at [677, 665] on div "Armorall Seats, Door & Dash (Interior Conditioner)" at bounding box center [657, 666] width 90 height 13
drag, startPoint x: 679, startPoint y: 666, endPoint x: 765, endPoint y: 670, distance: 86.1
click at [669, 524] on div at bounding box center [657, 524] width 90 height 24
drag, startPoint x: 822, startPoint y: 686, endPoint x: 796, endPoint y: 692, distance: 26.7
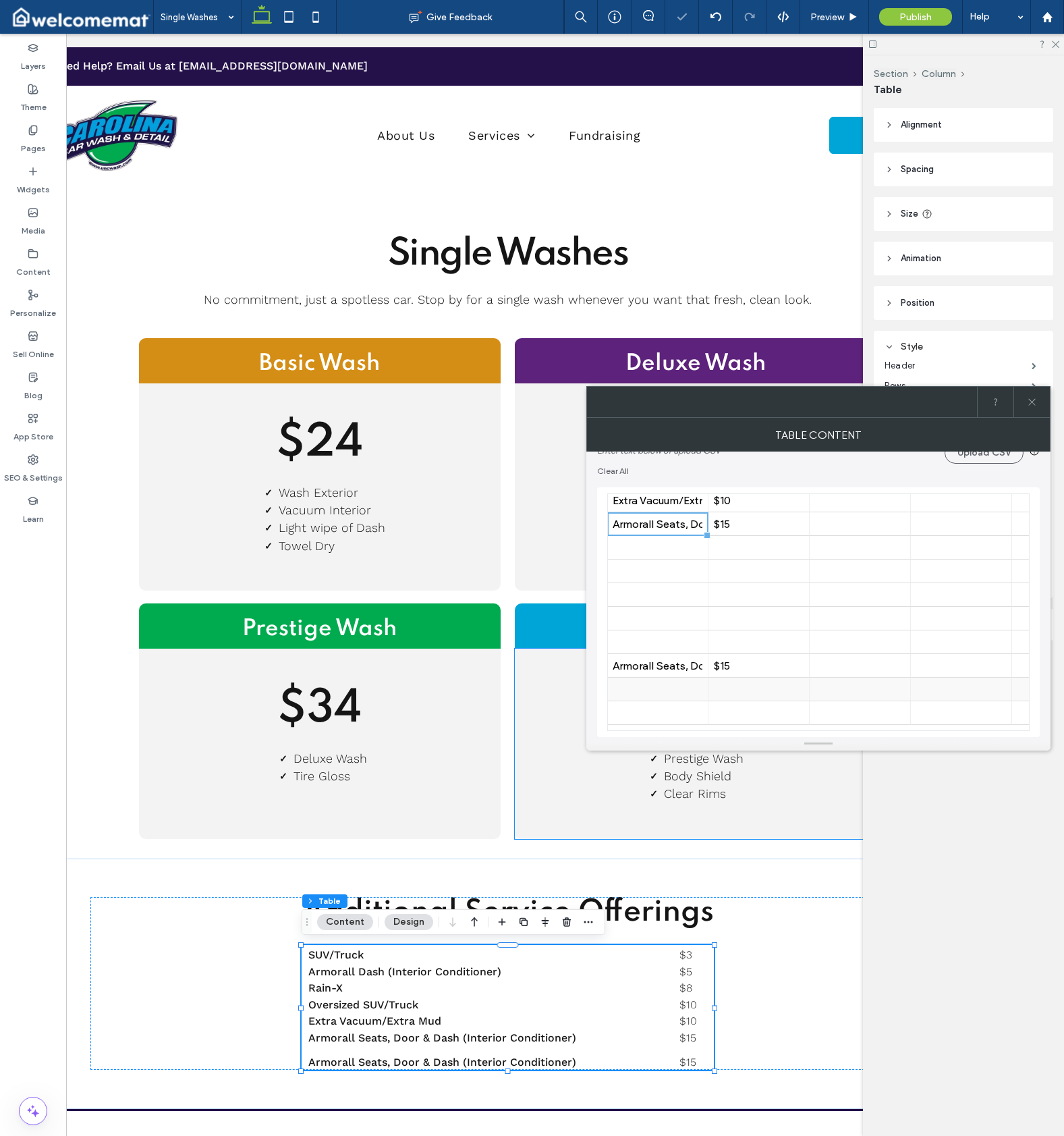
click at [822, 686] on div at bounding box center [859, 689] width 90 height 24
drag, startPoint x: 798, startPoint y: 694, endPoint x: 624, endPoint y: 652, distance: 179.0
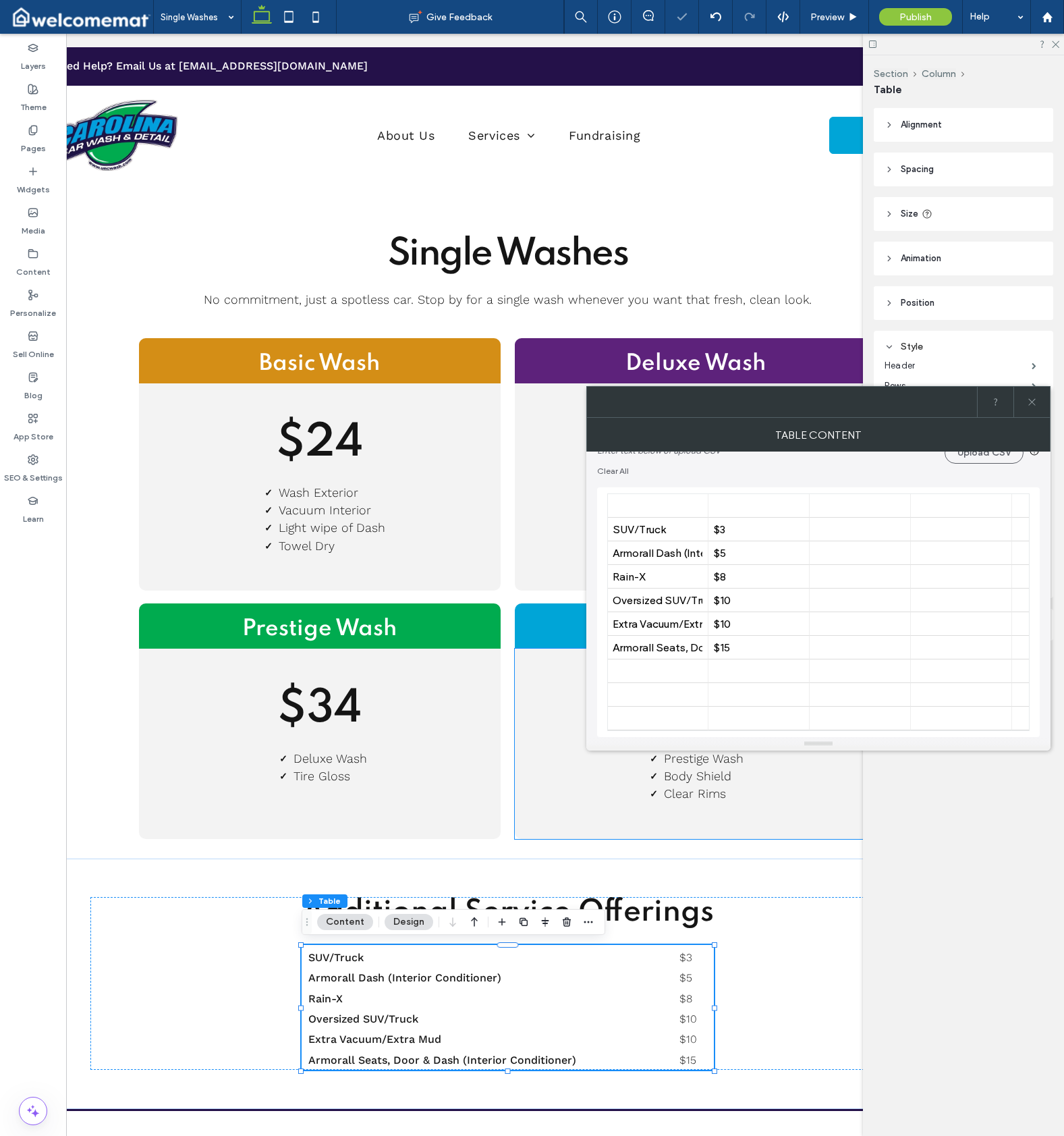
scroll to position [0, 1]
click at [1031, 399] on icon at bounding box center [1032, 402] width 10 height 10
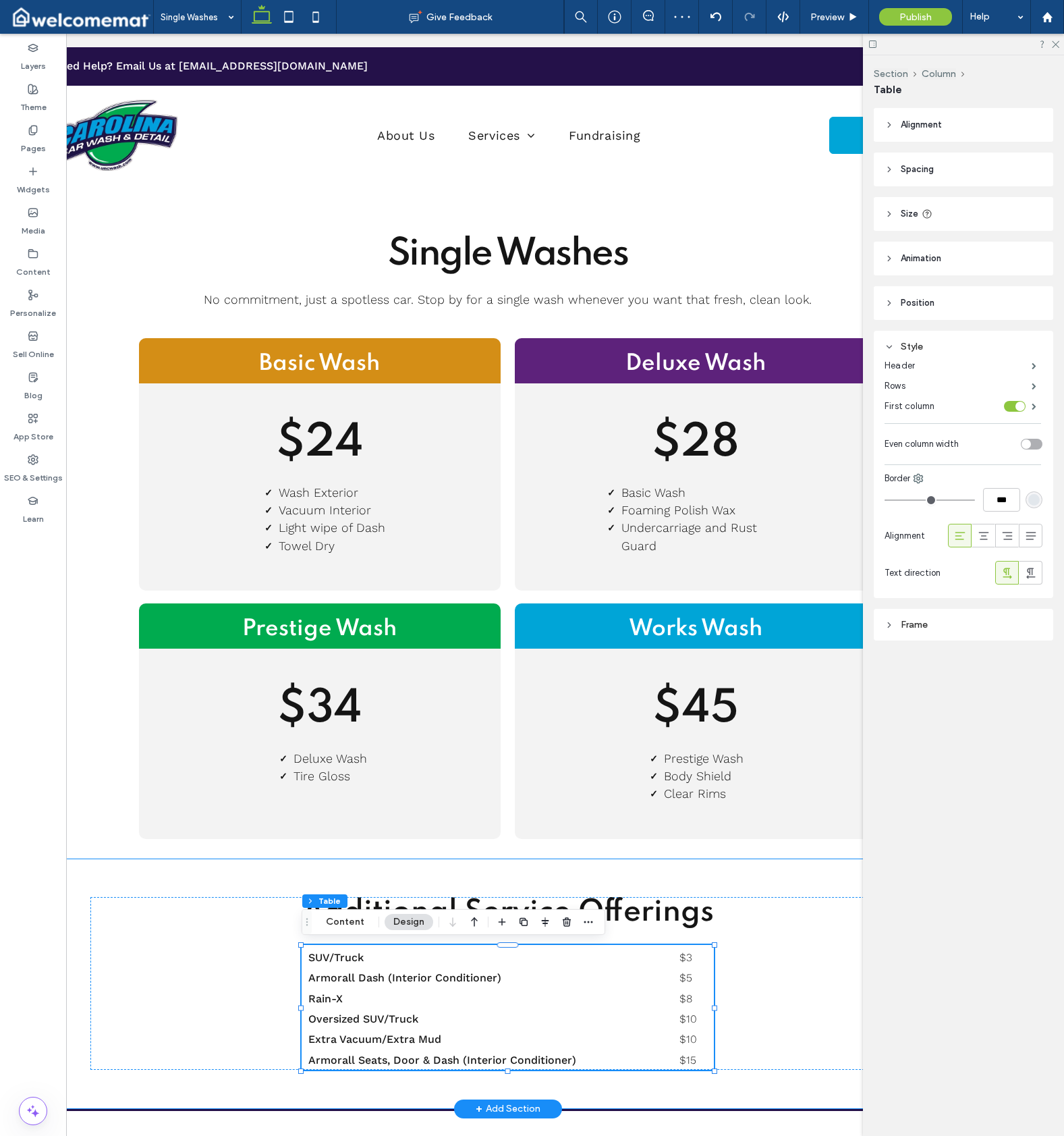
click at [200, 879] on div "Additional Service Offerings SUV/Truck $3 Armorall Dash (Interior Conditioner) …" at bounding box center [507, 984] width 971 height 251
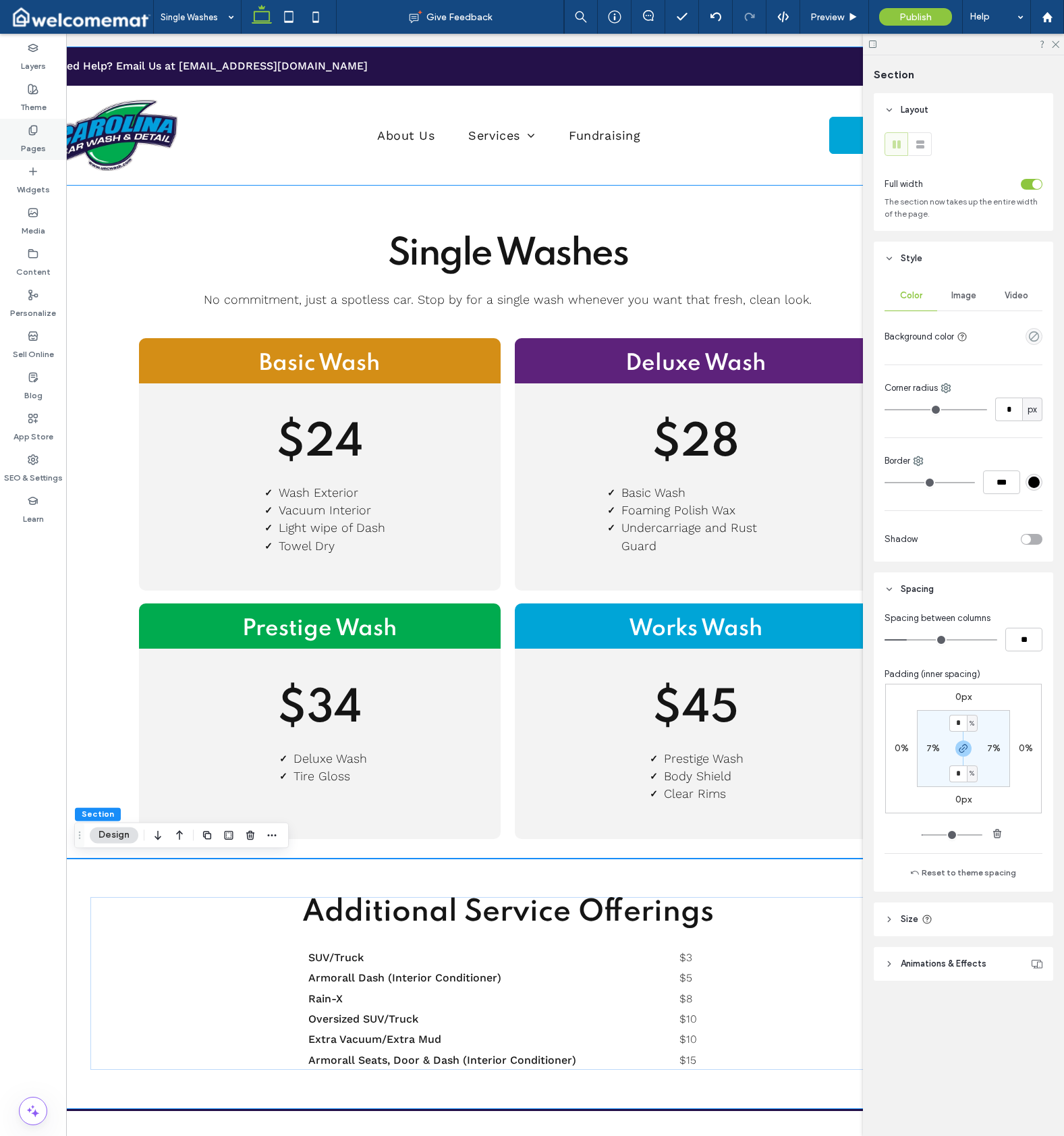
click at [31, 139] on label "Pages" at bounding box center [33, 144] width 25 height 19
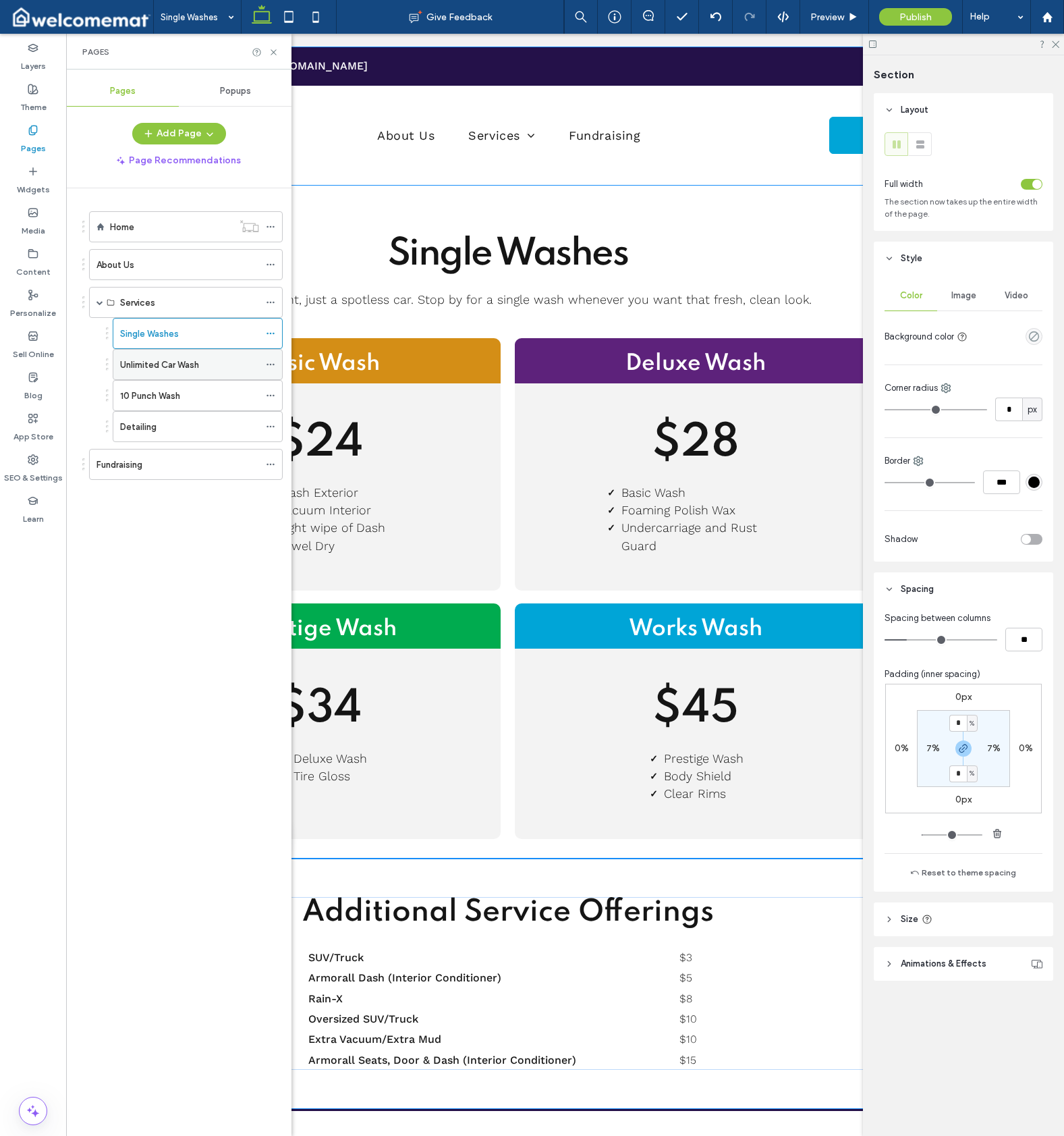
click at [156, 370] on label "Unlimited Car Wash" at bounding box center [160, 365] width 79 height 24
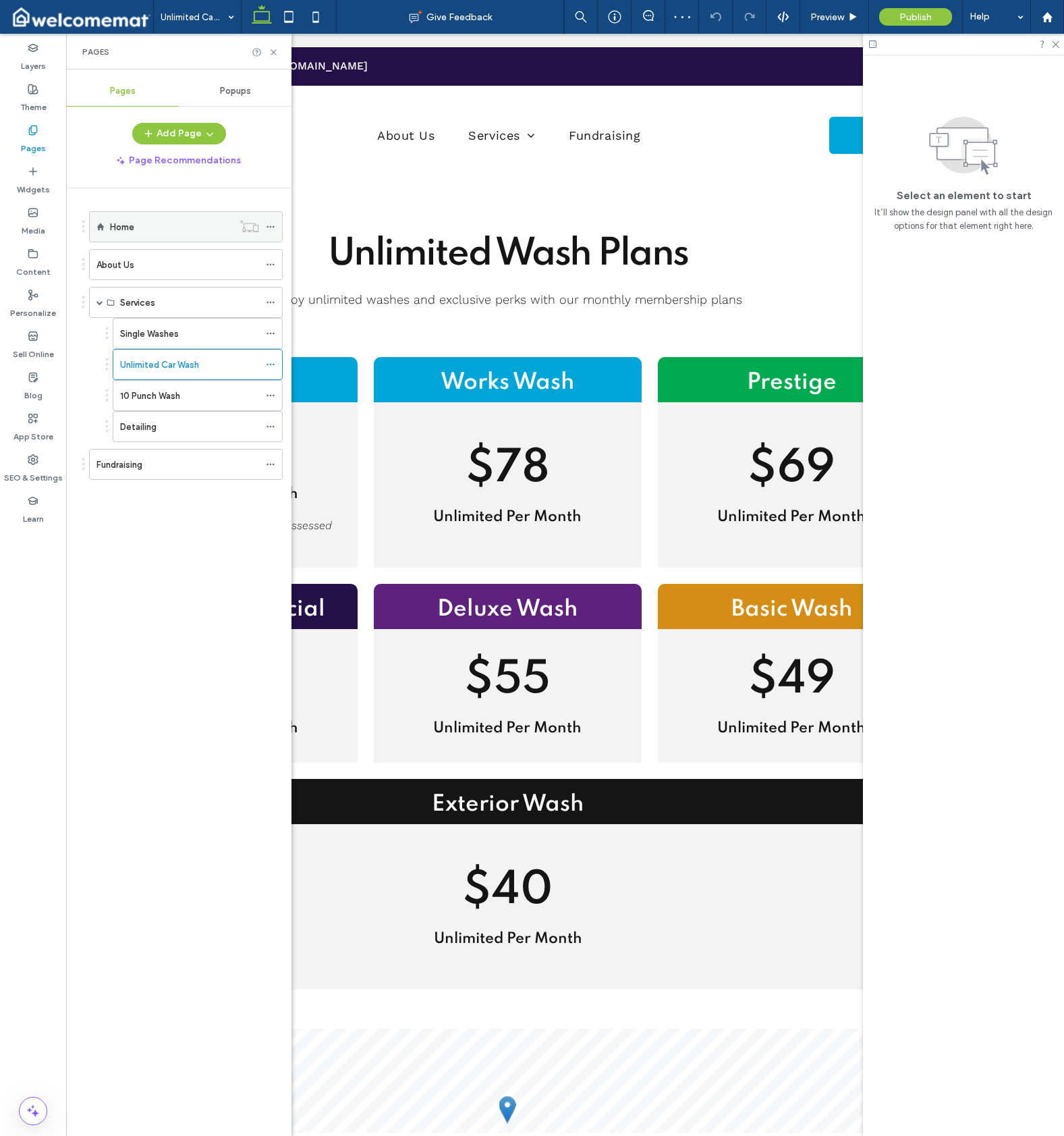
click at [181, 233] on div "Home" at bounding box center [171, 227] width 123 height 14
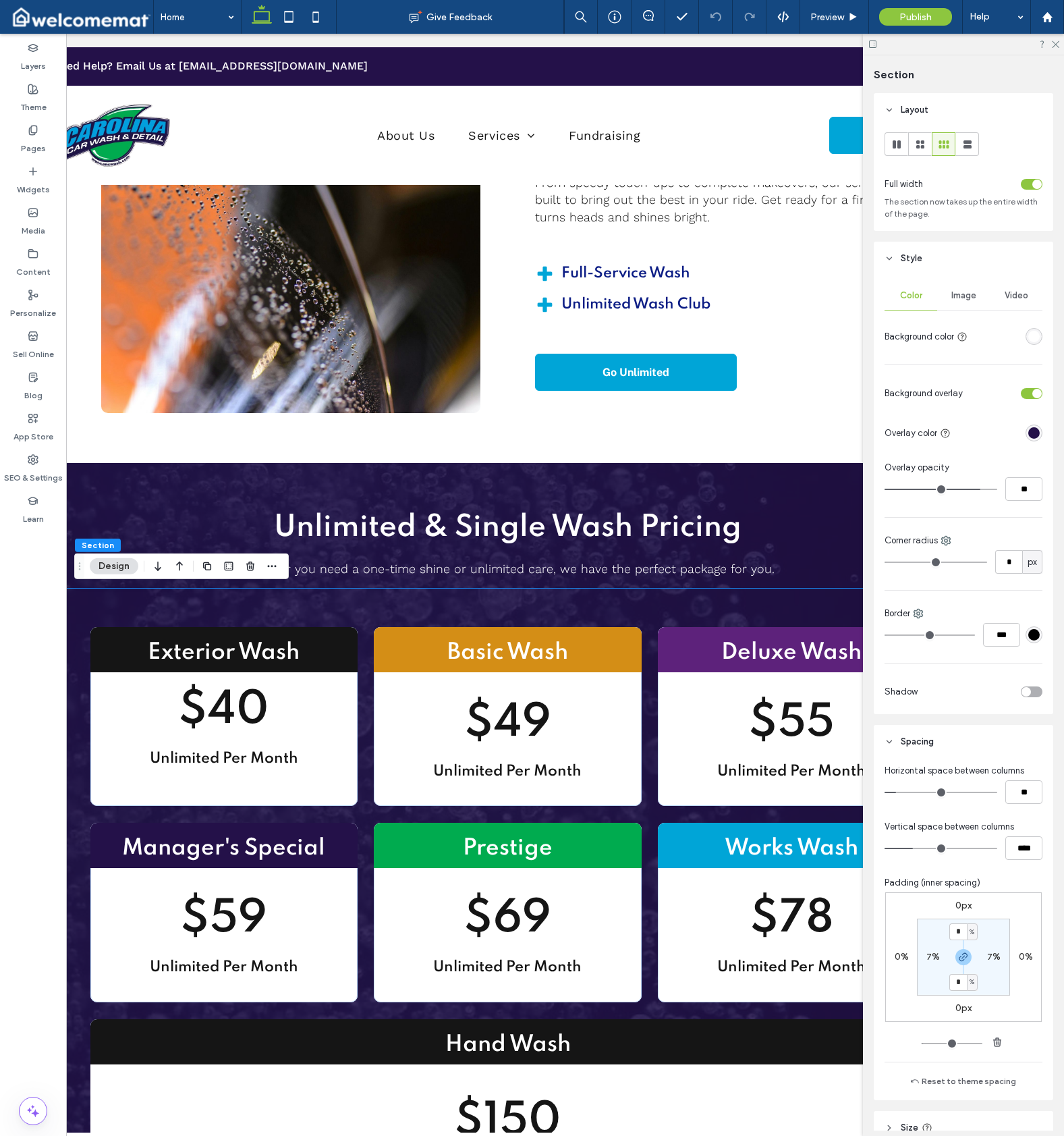
click at [426, 605] on div "Exterior Wash $40 Unlimited Per Month Basic Wash $49 Unlimited Per Month Deluxe…" at bounding box center [507, 936] width 971 height 695
click at [274, 569] on icon "button" at bounding box center [271, 566] width 11 height 11
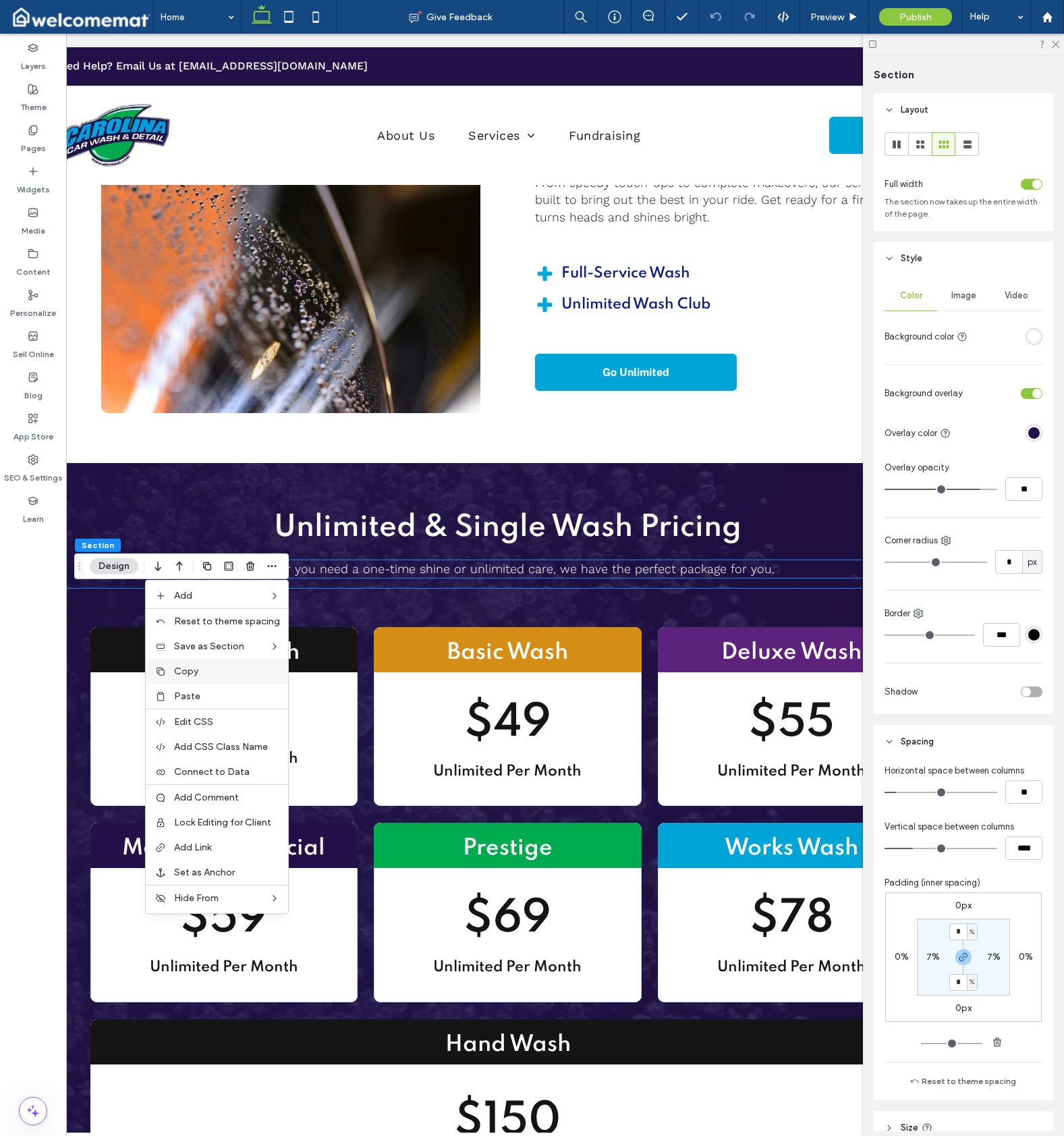
click at [216, 673] on label "Copy" at bounding box center [227, 672] width 106 height 12
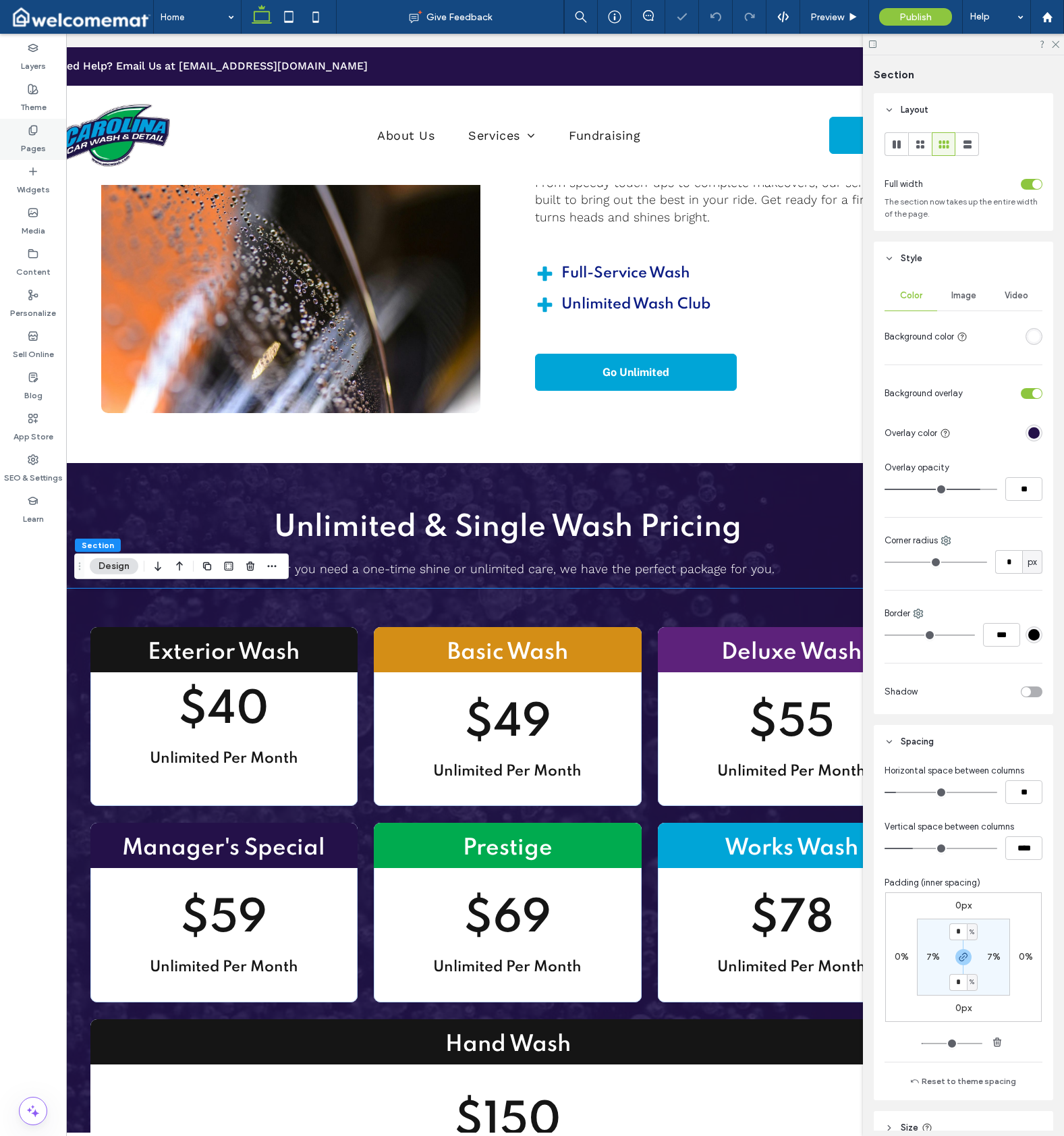
click at [38, 122] on div "Pages" at bounding box center [33, 139] width 66 height 41
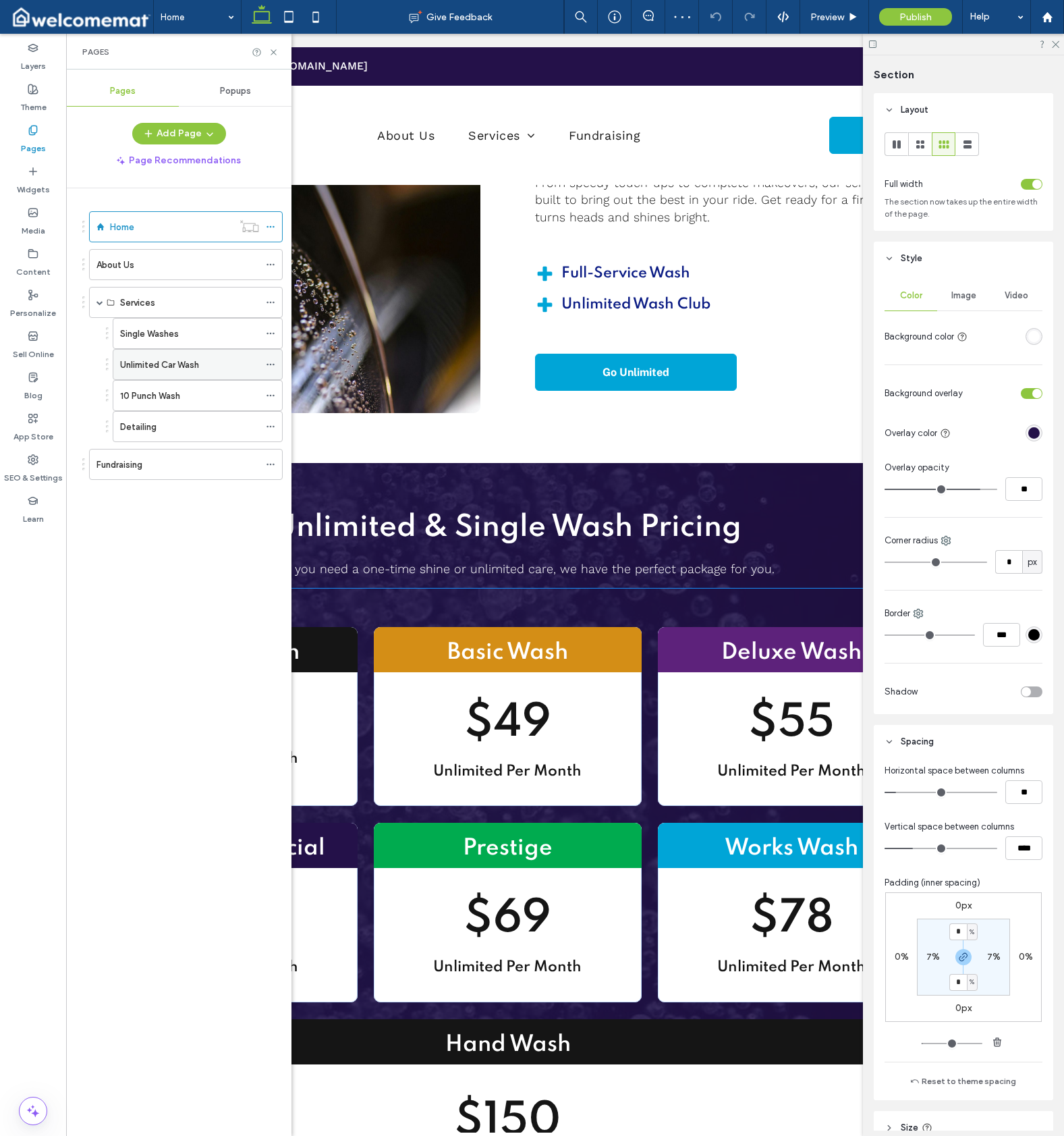
click at [158, 365] on label "Unlimited Car Wash" at bounding box center [160, 365] width 79 height 24
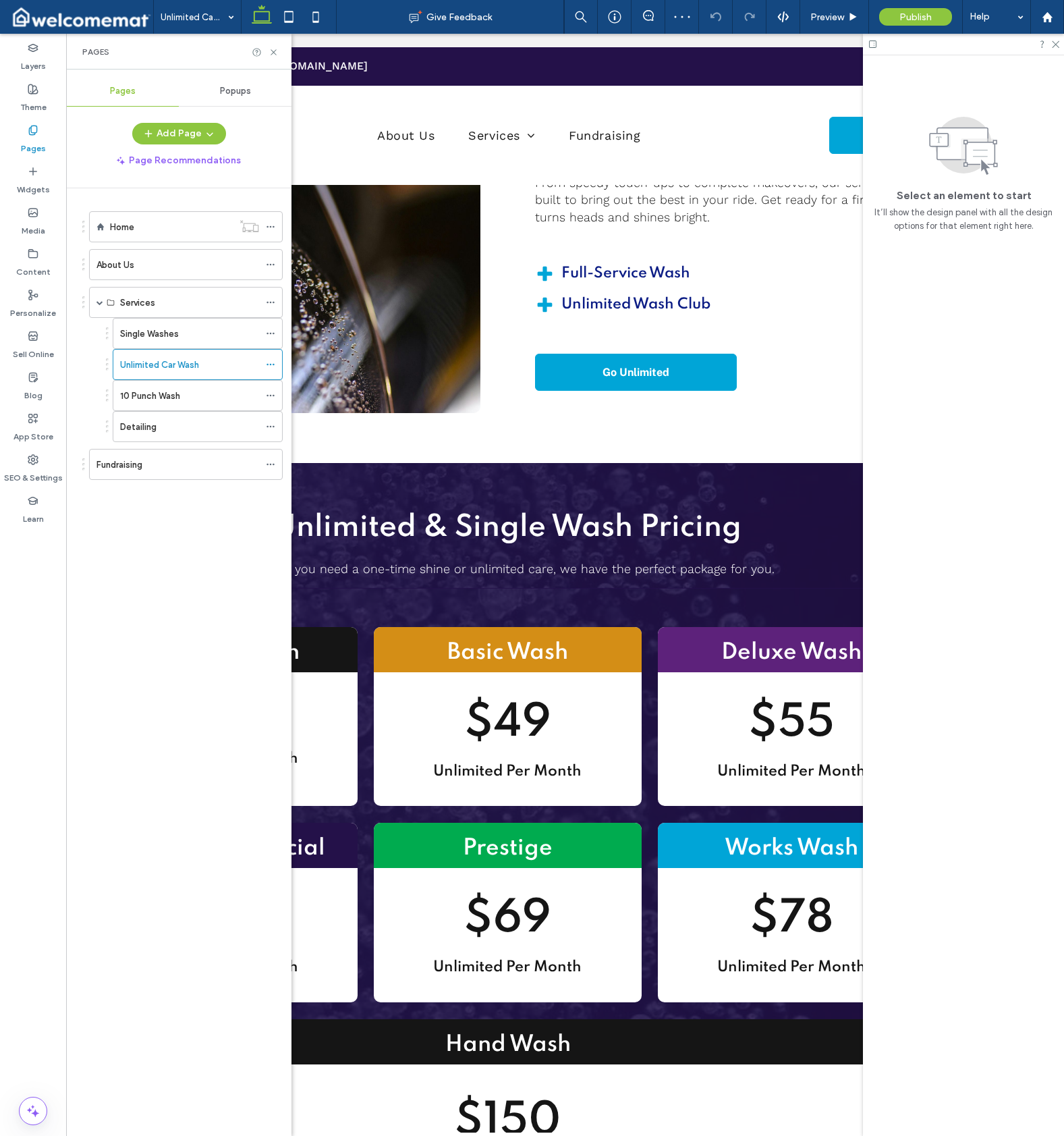
click at [273, 48] on icon at bounding box center [274, 52] width 10 height 10
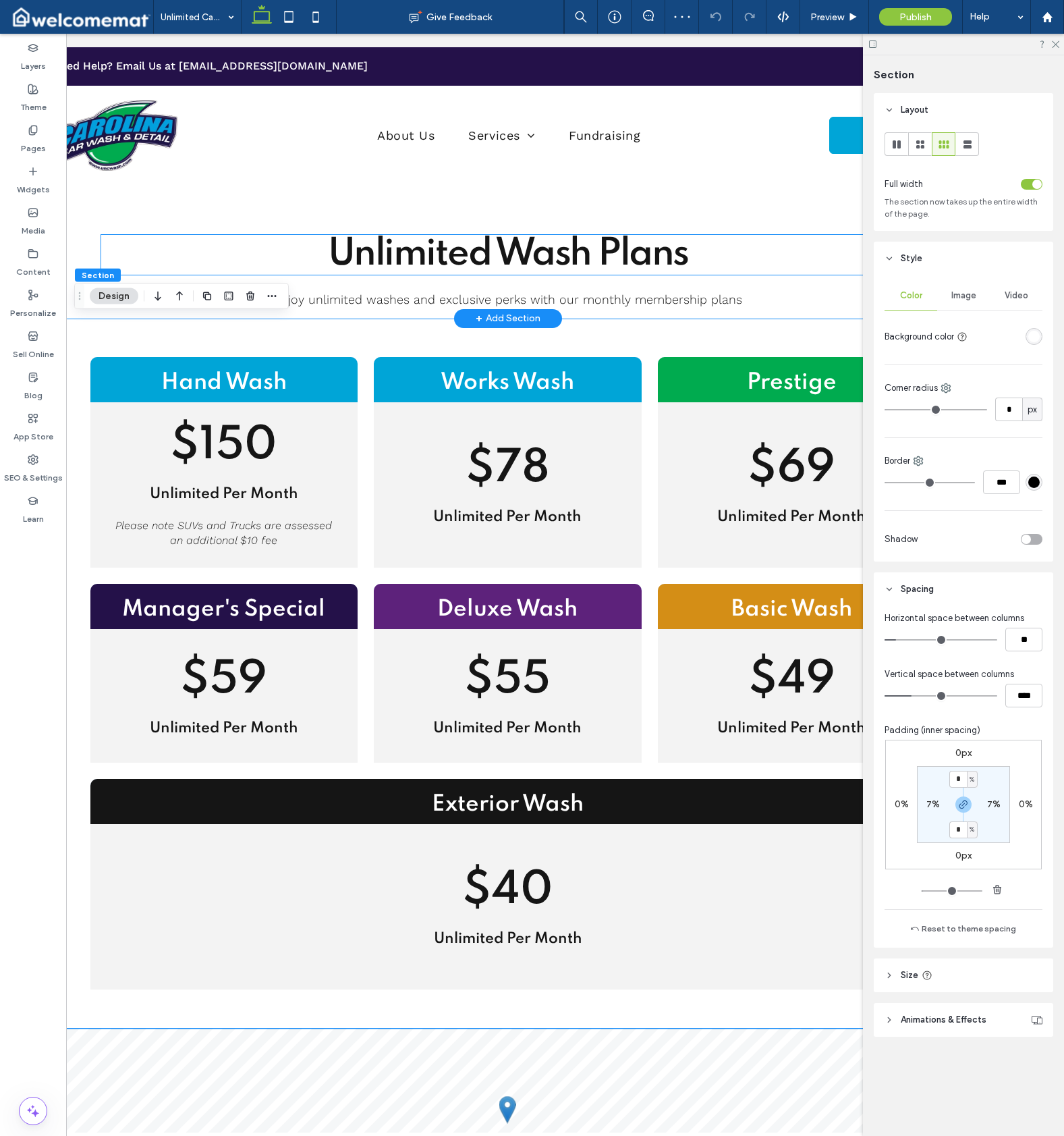
click at [148, 247] on h1 "Unlimited Wash Plans" at bounding box center [508, 255] width 814 height 40
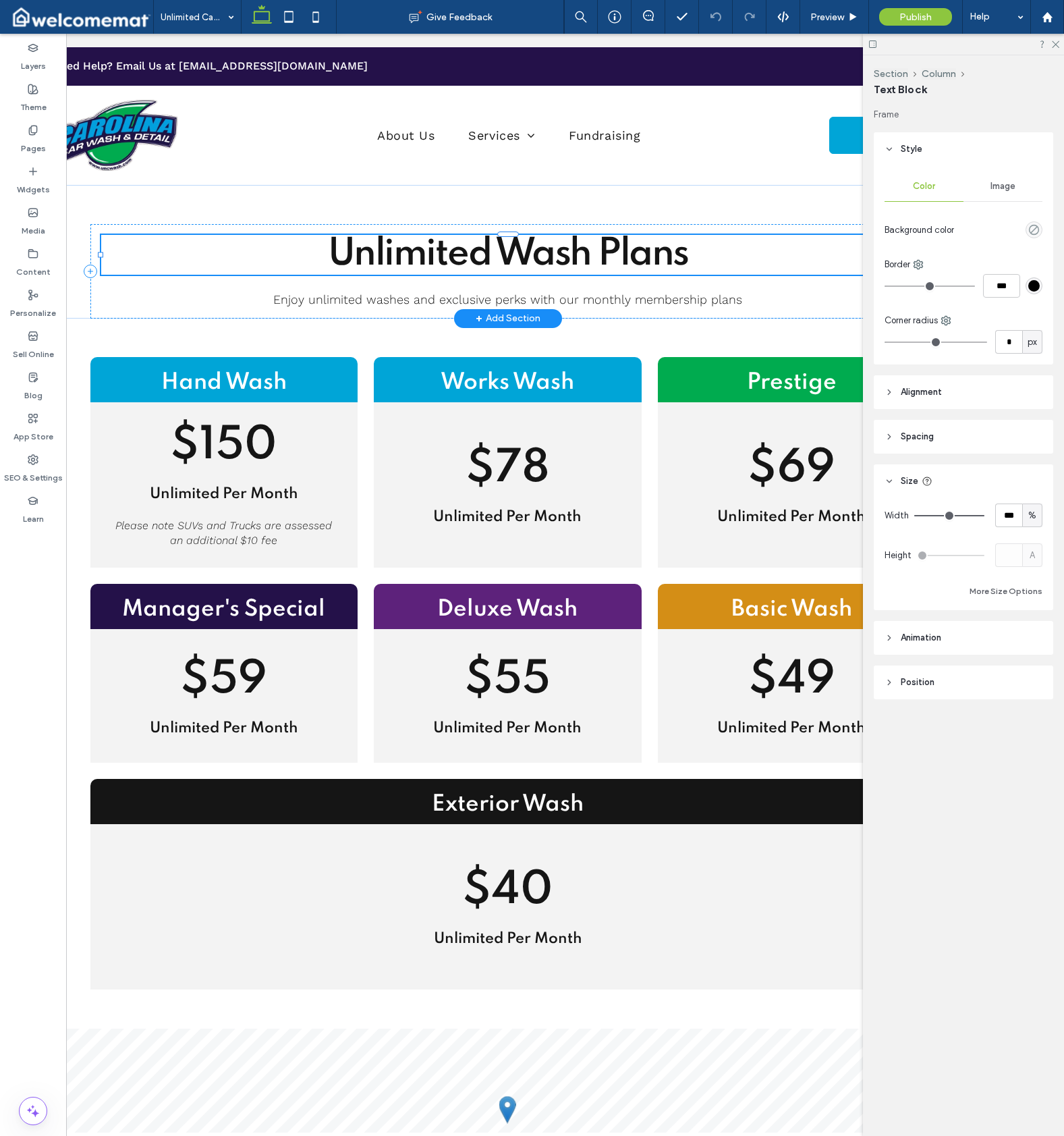
scroll to position [0, 46]
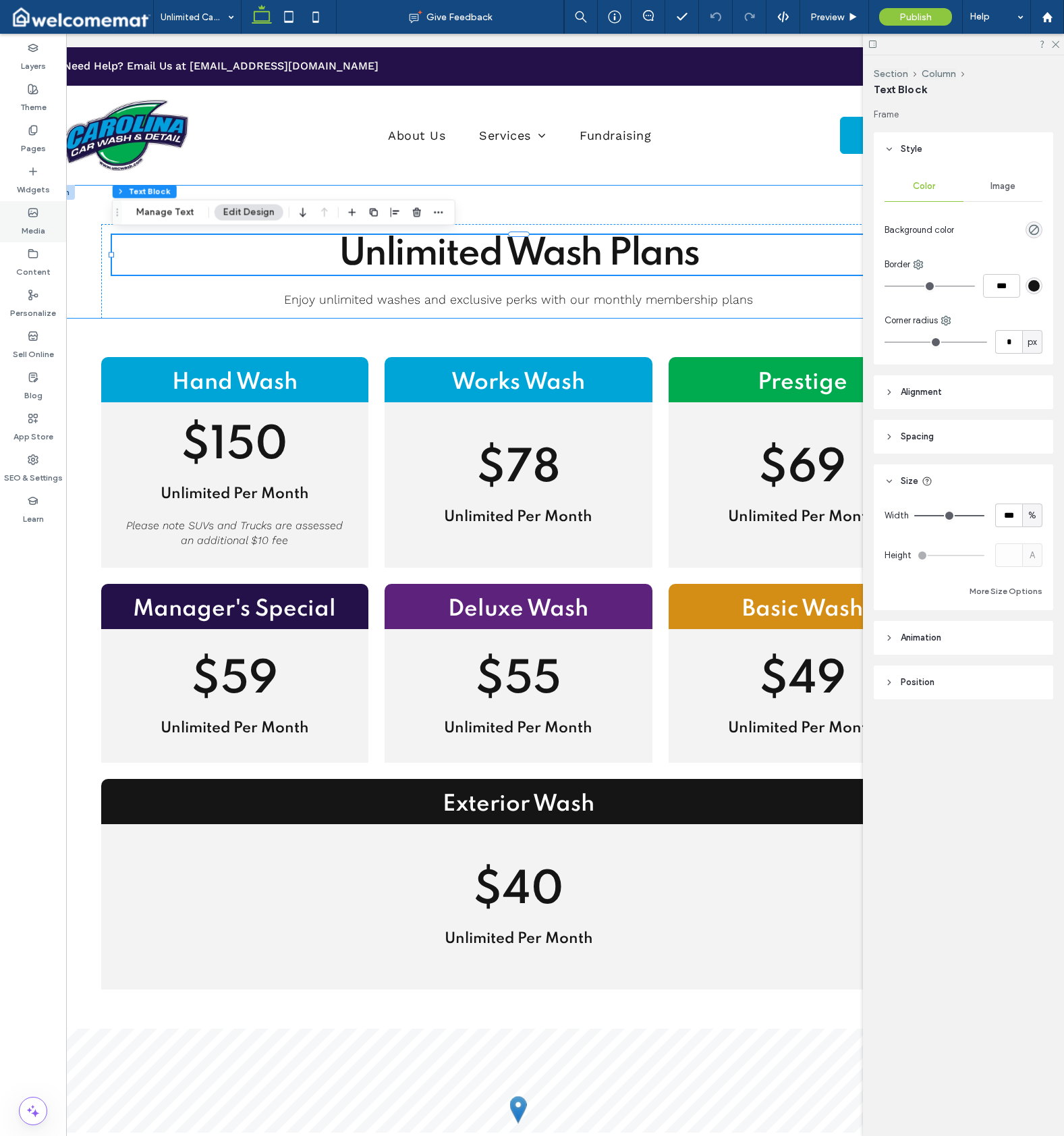
click at [64, 229] on div "Media" at bounding box center [33, 222] width 66 height 41
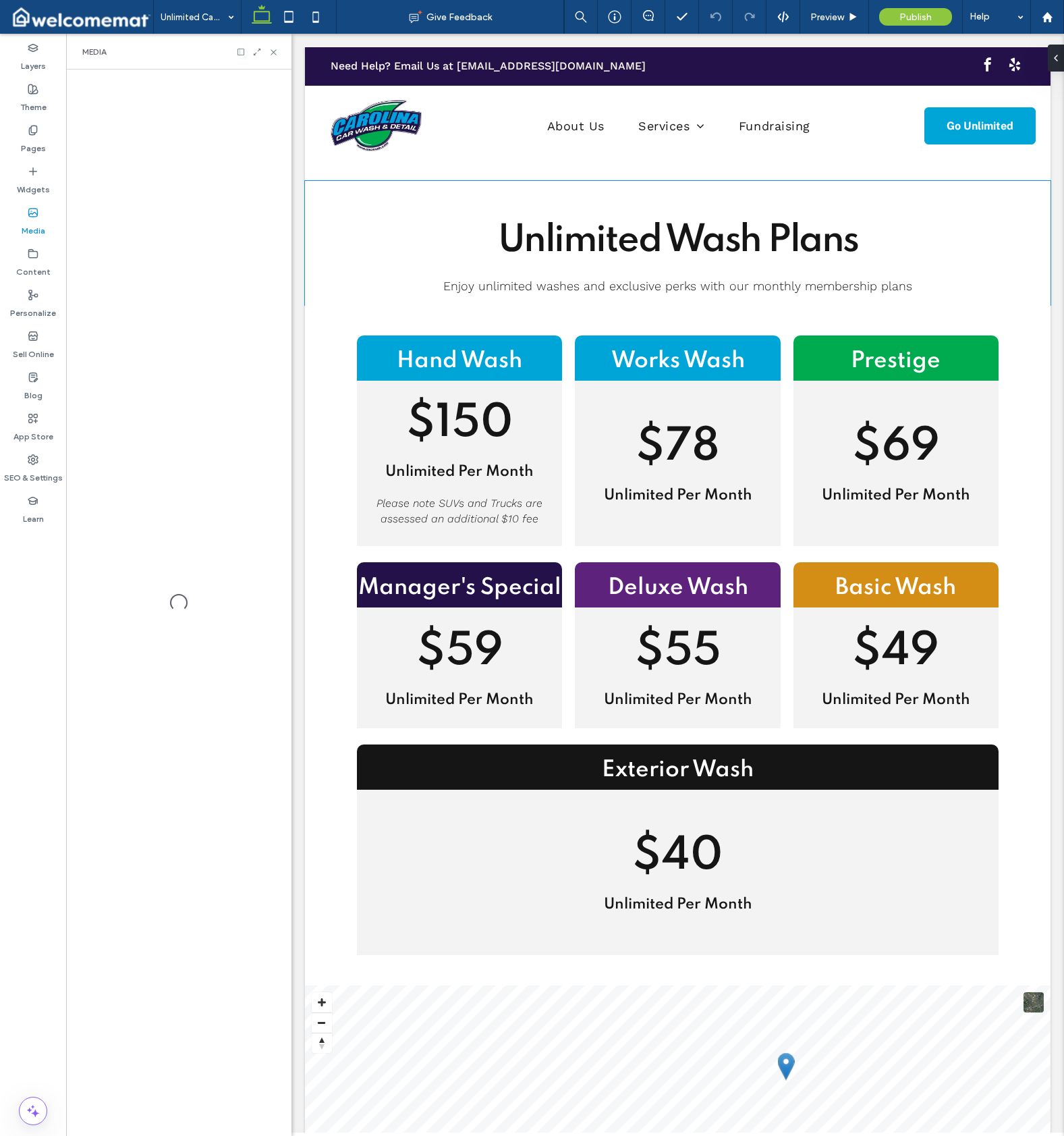
scroll to position [0, 0]
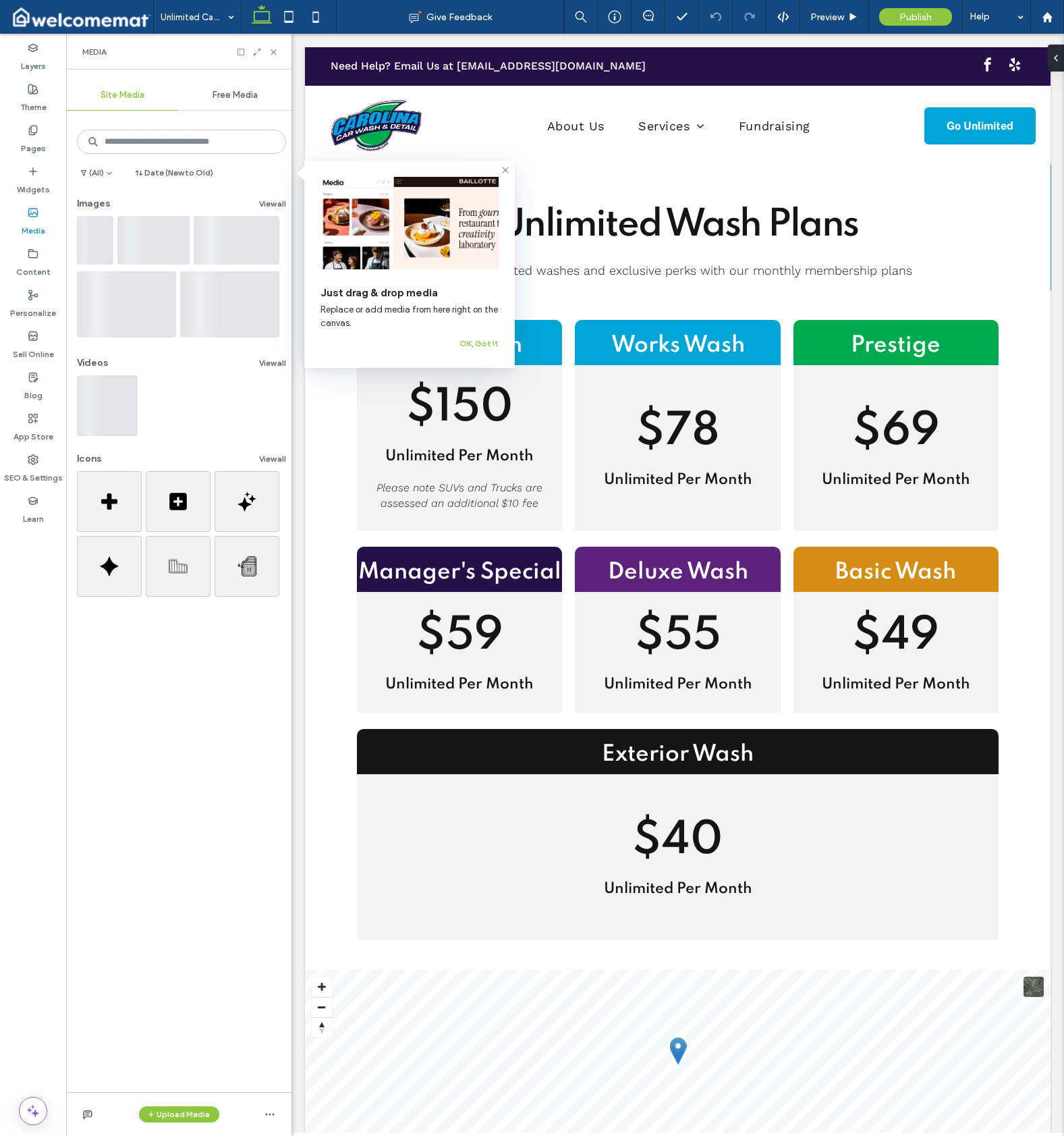
click at [359, 205] on div "Just drag & drop media Replace or add media from here right on the canvas. OK, …" at bounding box center [410, 264] width 178 height 175
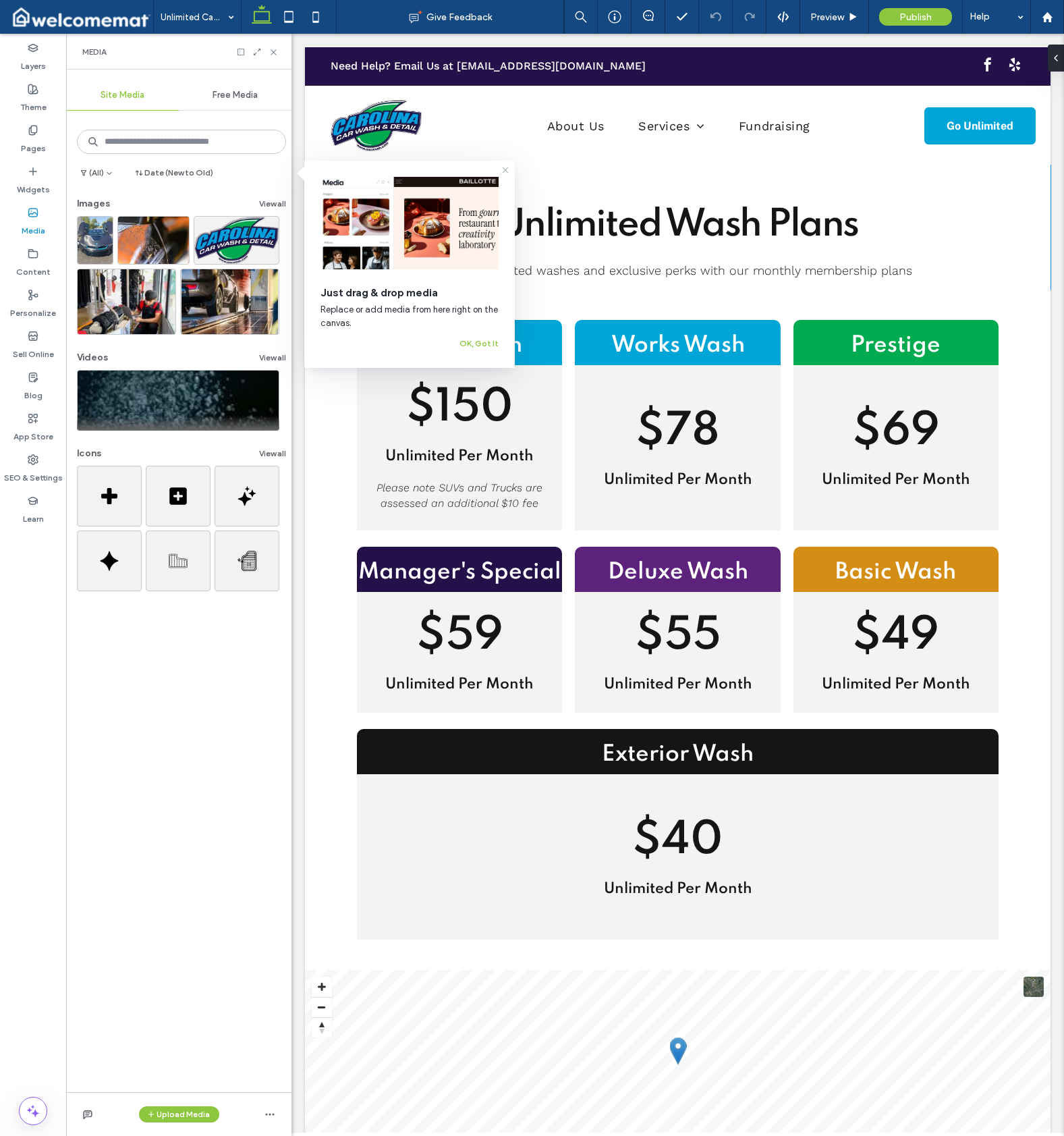
click at [506, 169] on icon at bounding box center [505, 170] width 11 height 11
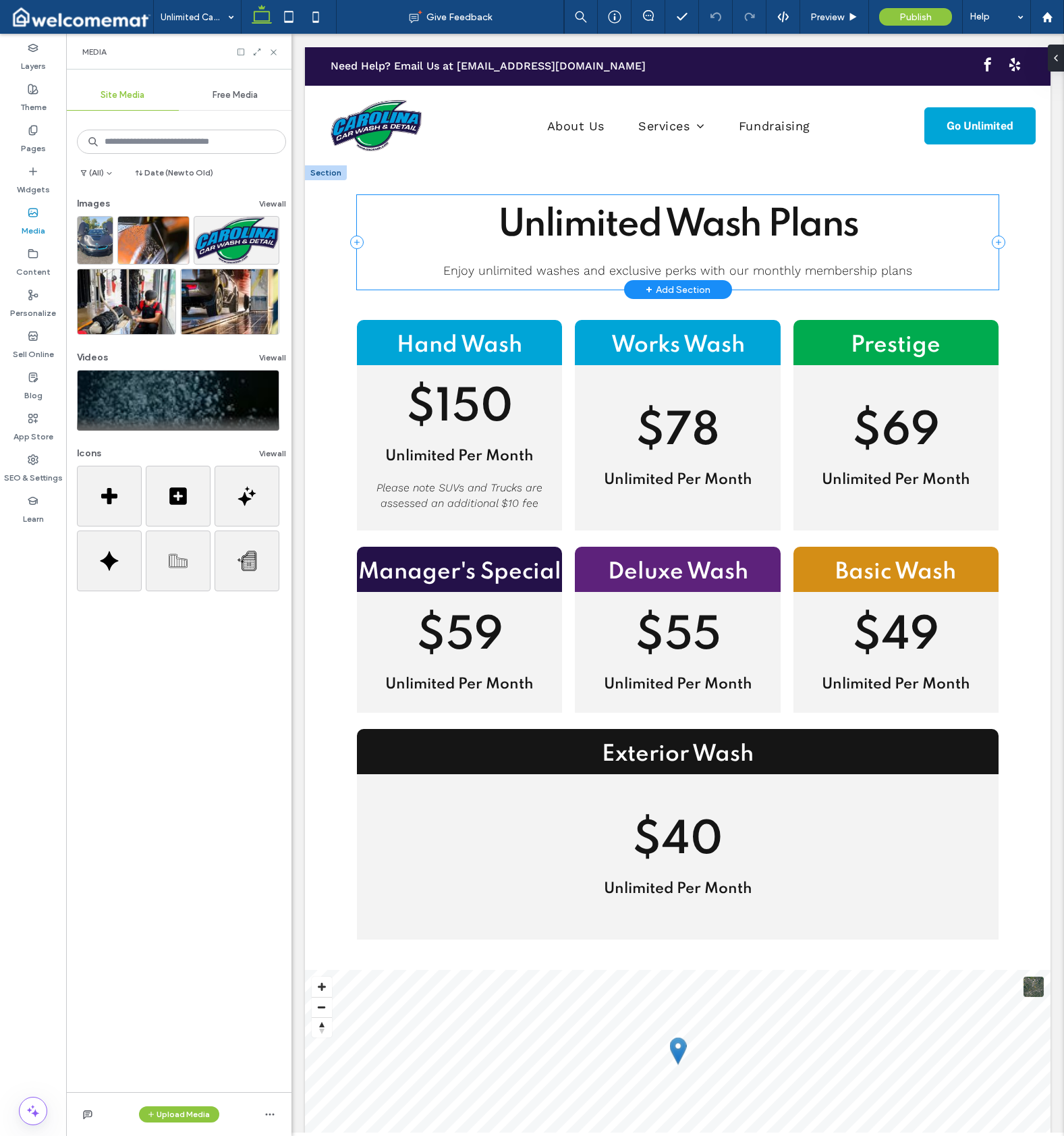
click at [359, 211] on div "Unlimited Wash Plans Enjoy unlimited washes and exclusive perks with our monthl…" at bounding box center [677, 242] width 641 height 95
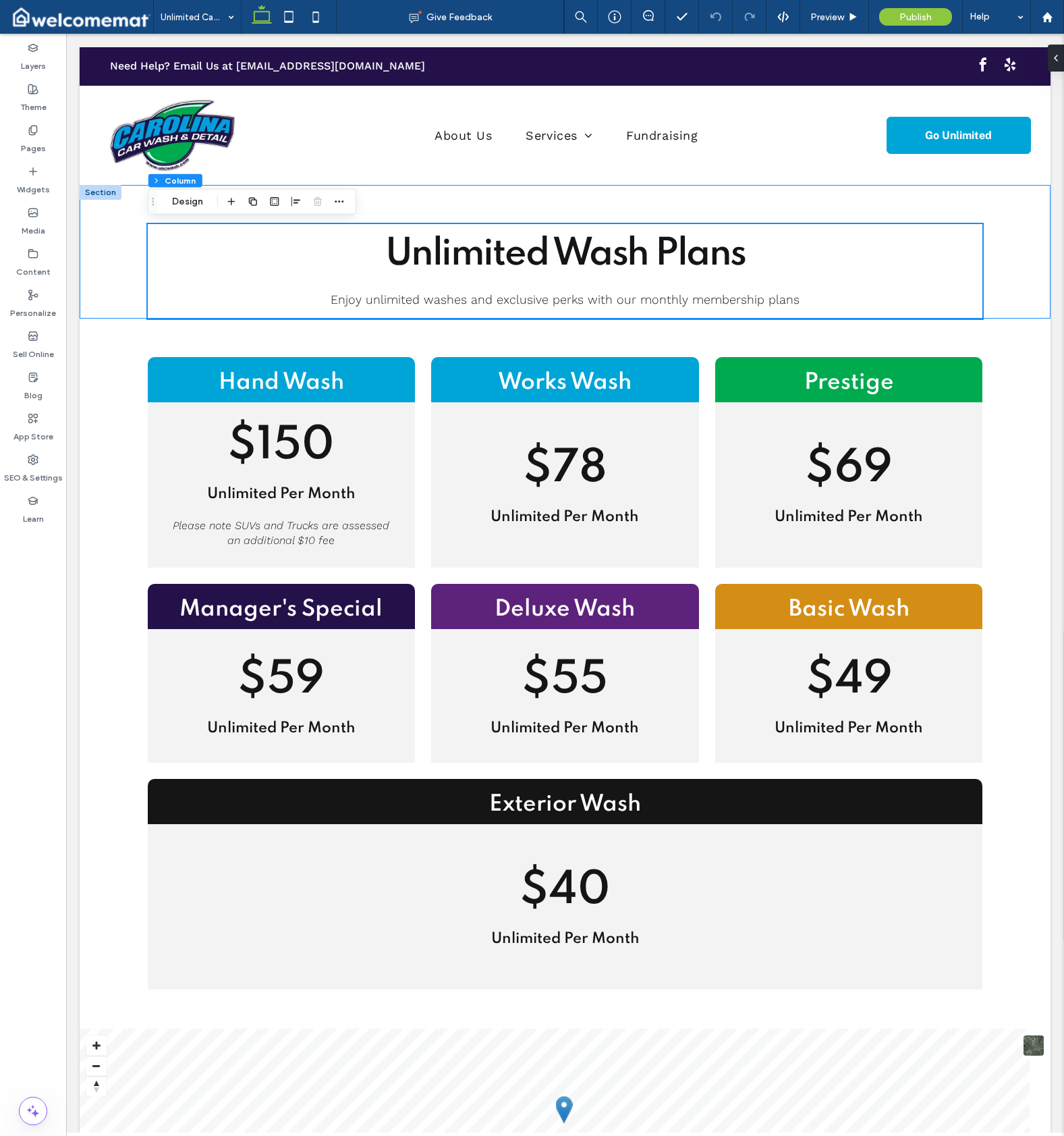
drag, startPoint x: 336, startPoint y: 210, endPoint x: 249, endPoint y: 177, distance: 93.0
click at [336, 210] on div at bounding box center [340, 201] width 16 height 24
click at [427, 199] on div "Unlimited Wash Plans Enjoy unlimited washes and exclusive perks with our monthl…" at bounding box center [565, 252] width 971 height 134
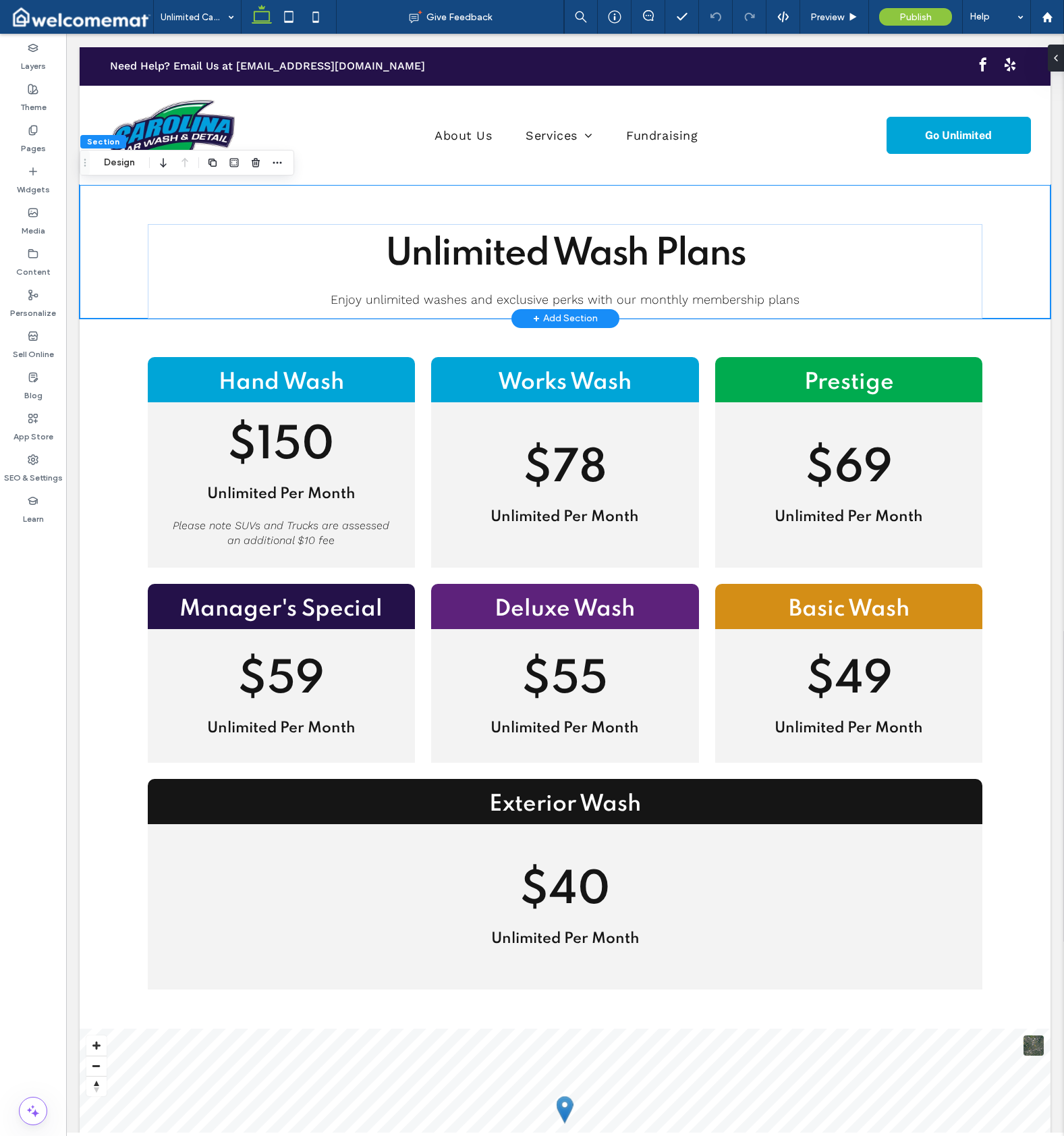
click at [412, 204] on div "Unlimited Wash Plans Enjoy unlimited washes and exclusive perks with our monthl…" at bounding box center [565, 252] width 971 height 134
click at [283, 160] on span "button" at bounding box center [277, 163] width 16 height 16
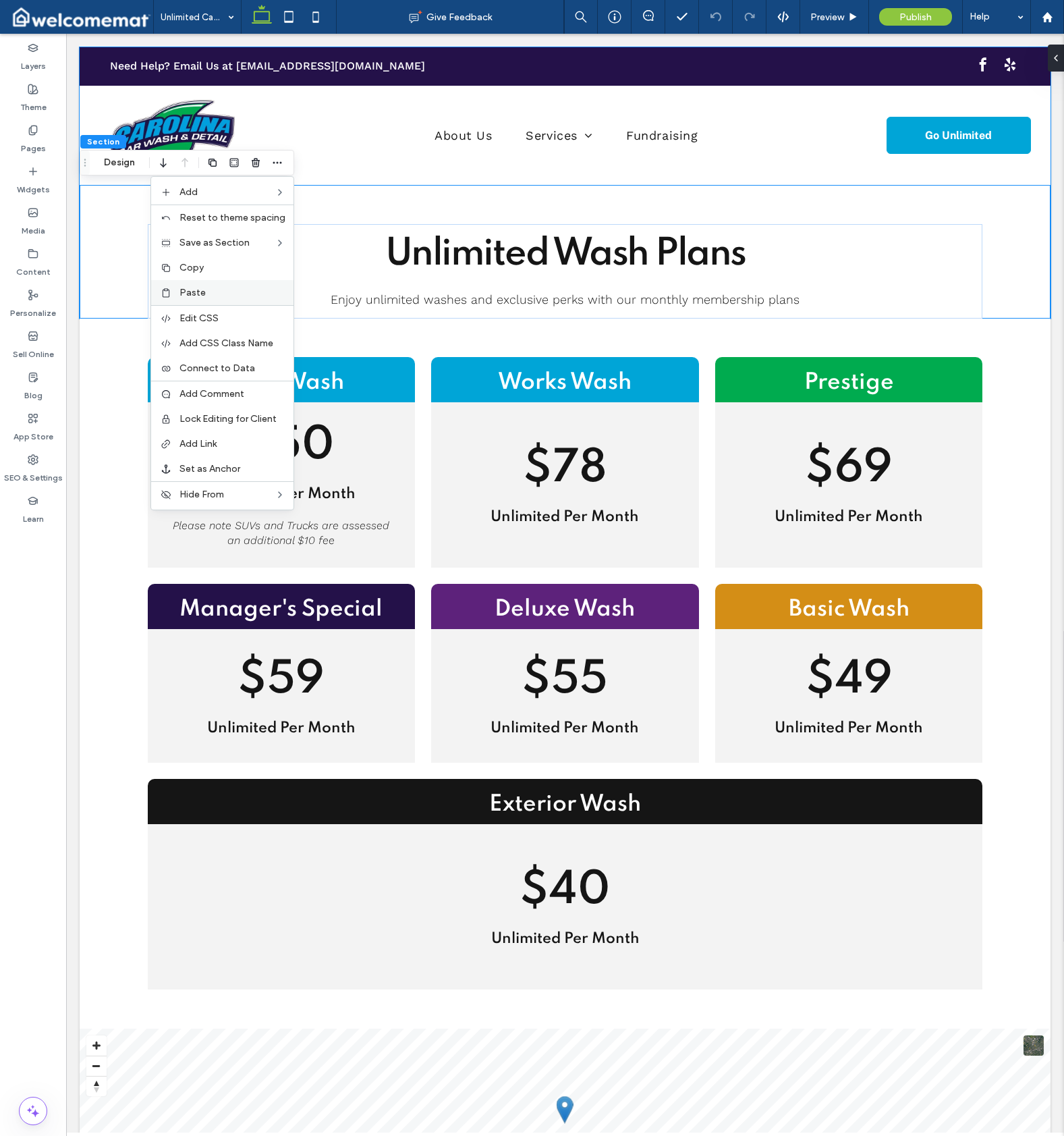
click at [214, 288] on label "Paste" at bounding box center [233, 293] width 106 height 12
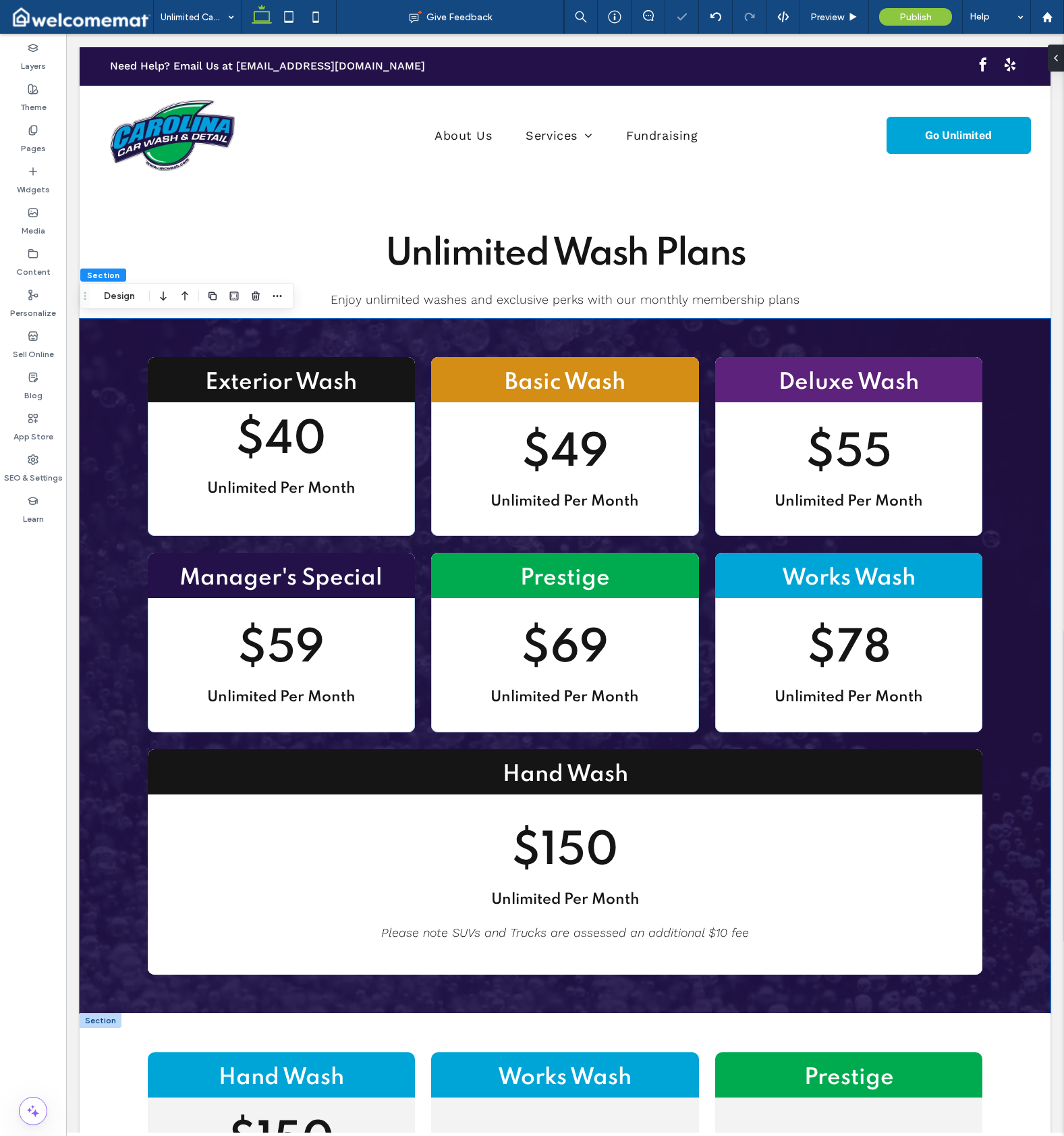
click at [106, 1025] on div at bounding box center [101, 1021] width 42 height 15
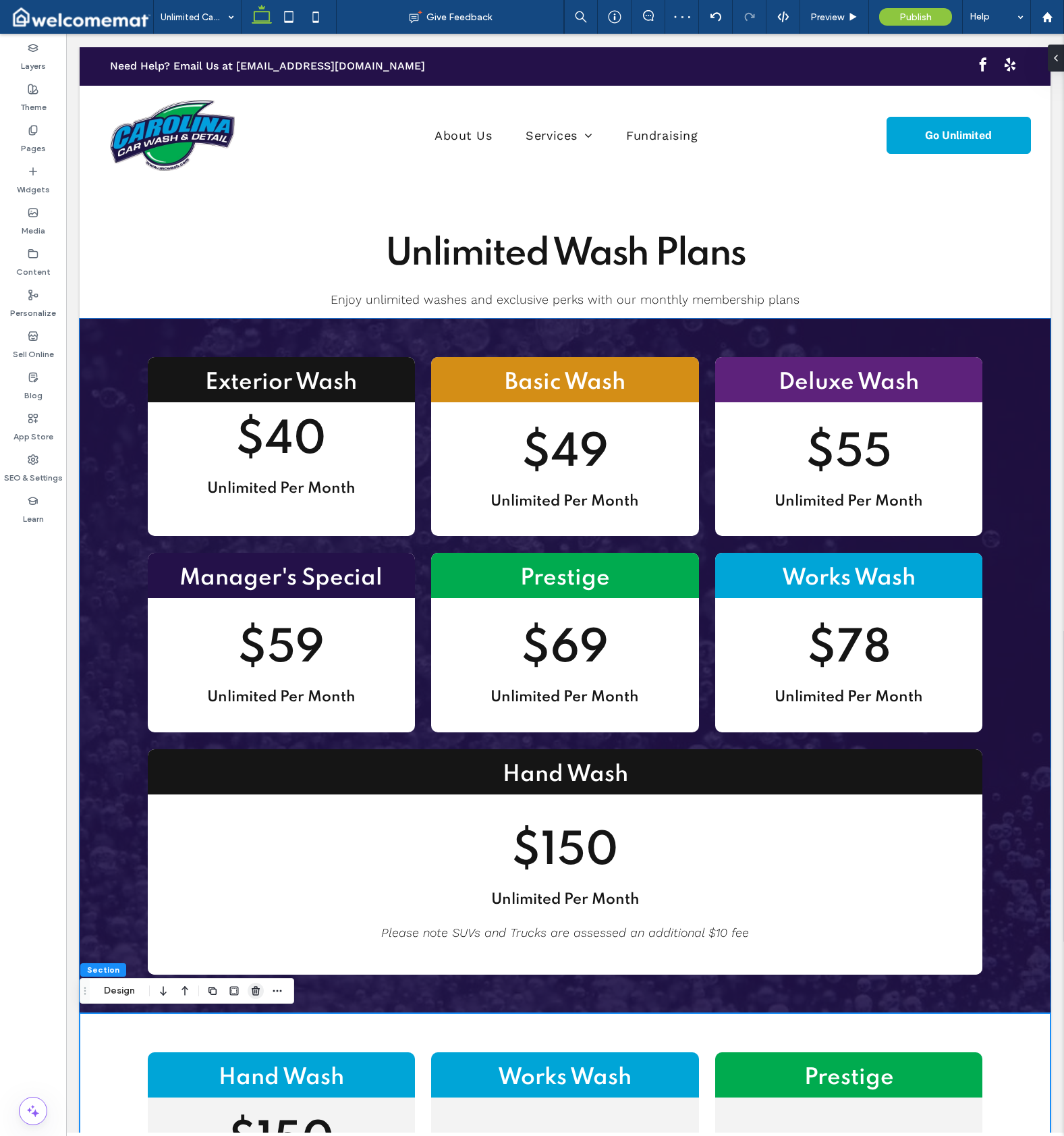
click at [254, 989] on use "button" at bounding box center [256, 990] width 8 height 9
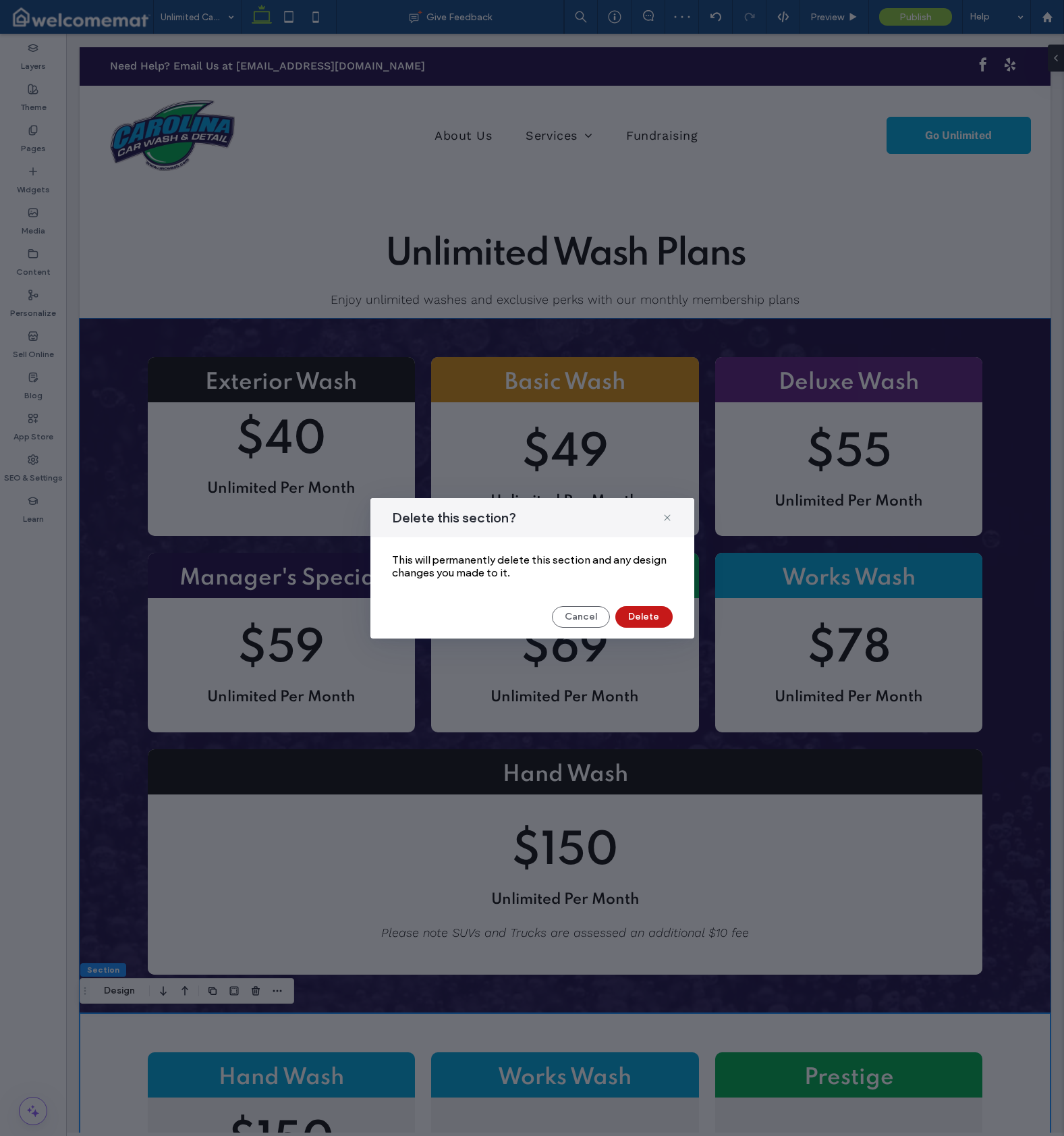
click at [638, 618] on button "Delete" at bounding box center [644, 617] width 58 height 21
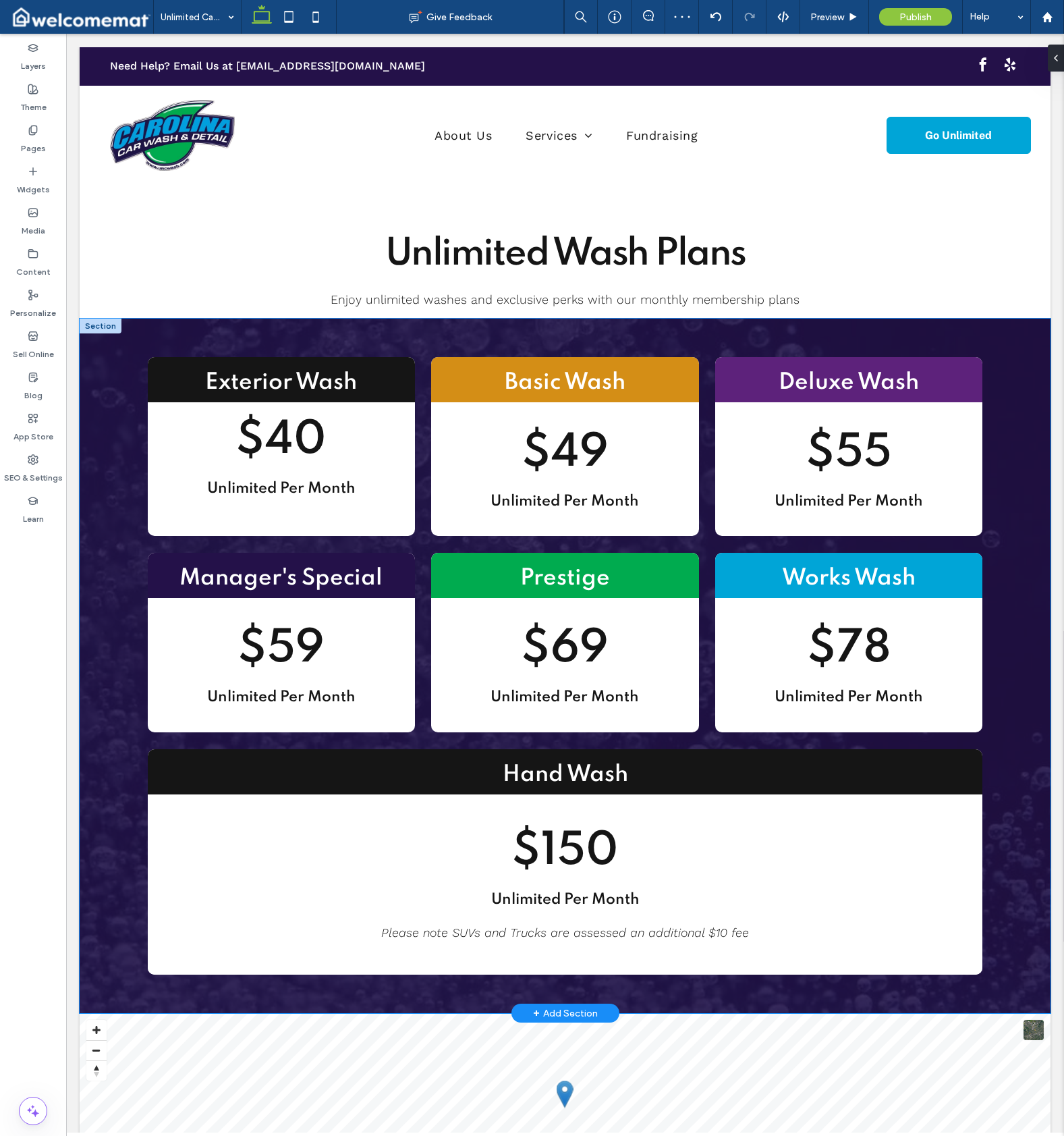
click at [1019, 337] on div "Exterior Wash $40 Unlimited Per Month Basic Wash $49 Unlimited Per Month Deluxe…" at bounding box center [565, 666] width 971 height 695
click at [1062, 60] on div at bounding box center [1053, 58] width 21 height 27
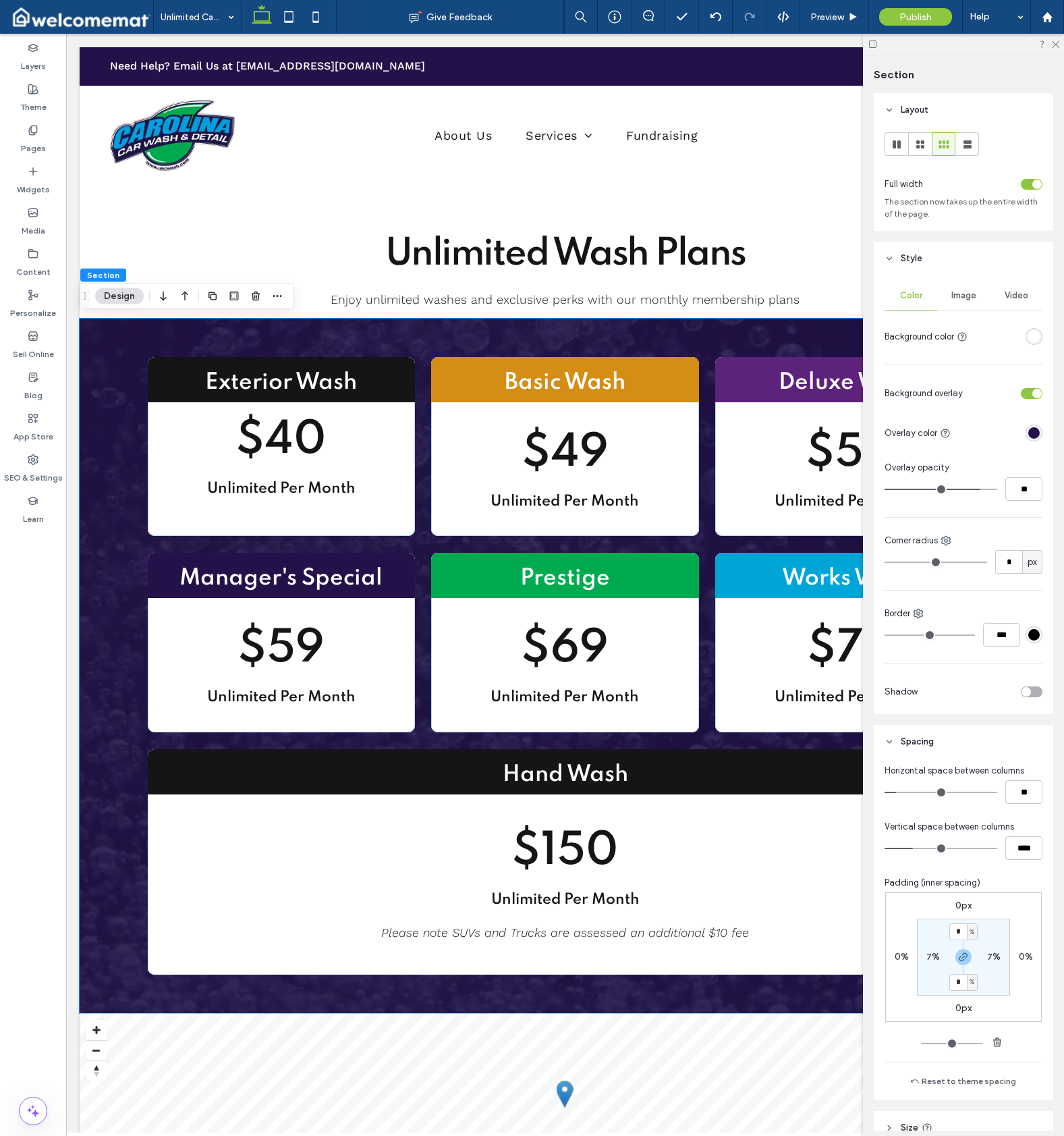
click at [1030, 337] on div "rgba(255, 255, 255, 1)" at bounding box center [1034, 337] width 12 height 12
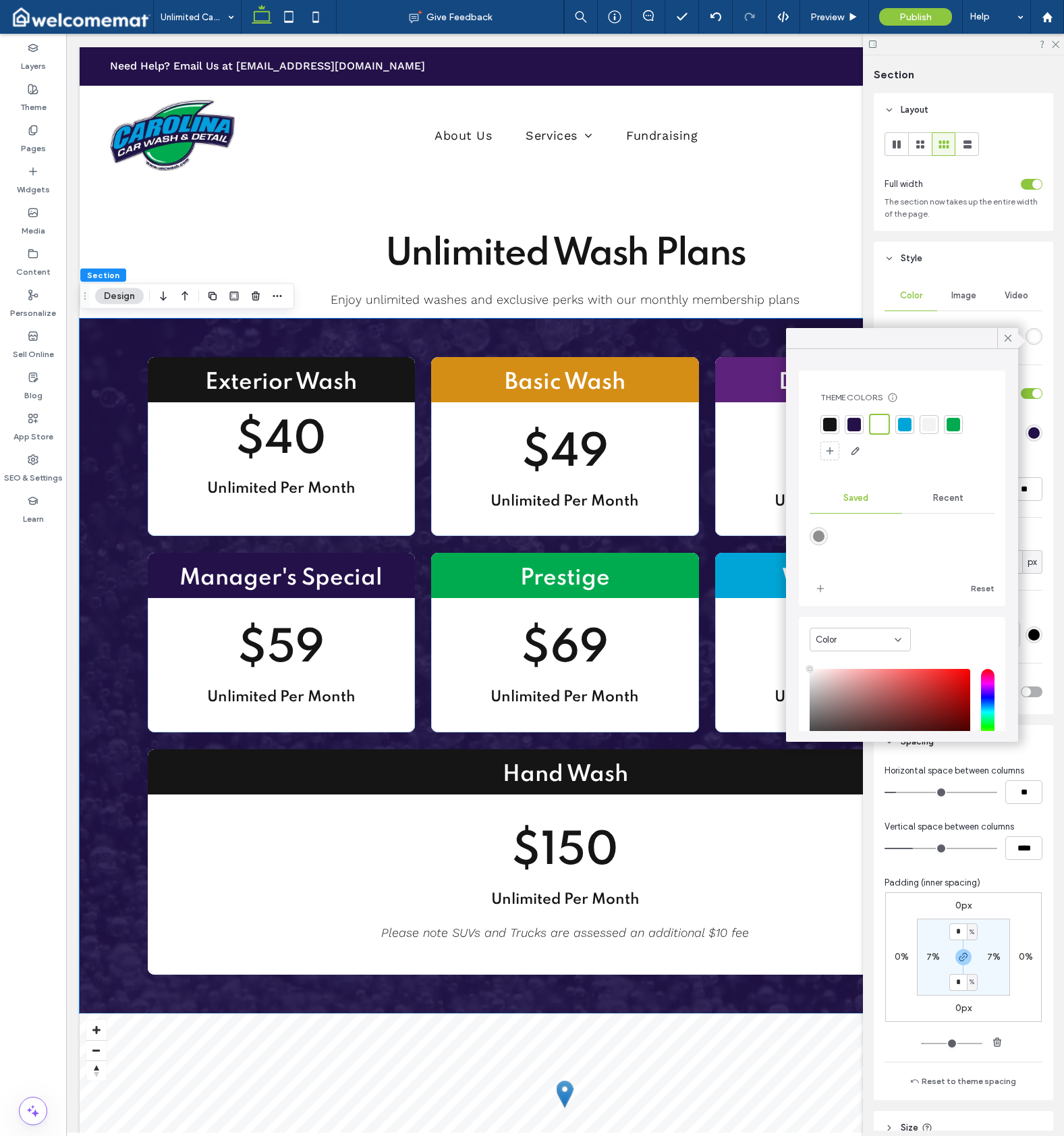
click at [971, 292] on span "Image" at bounding box center [964, 295] width 25 height 11
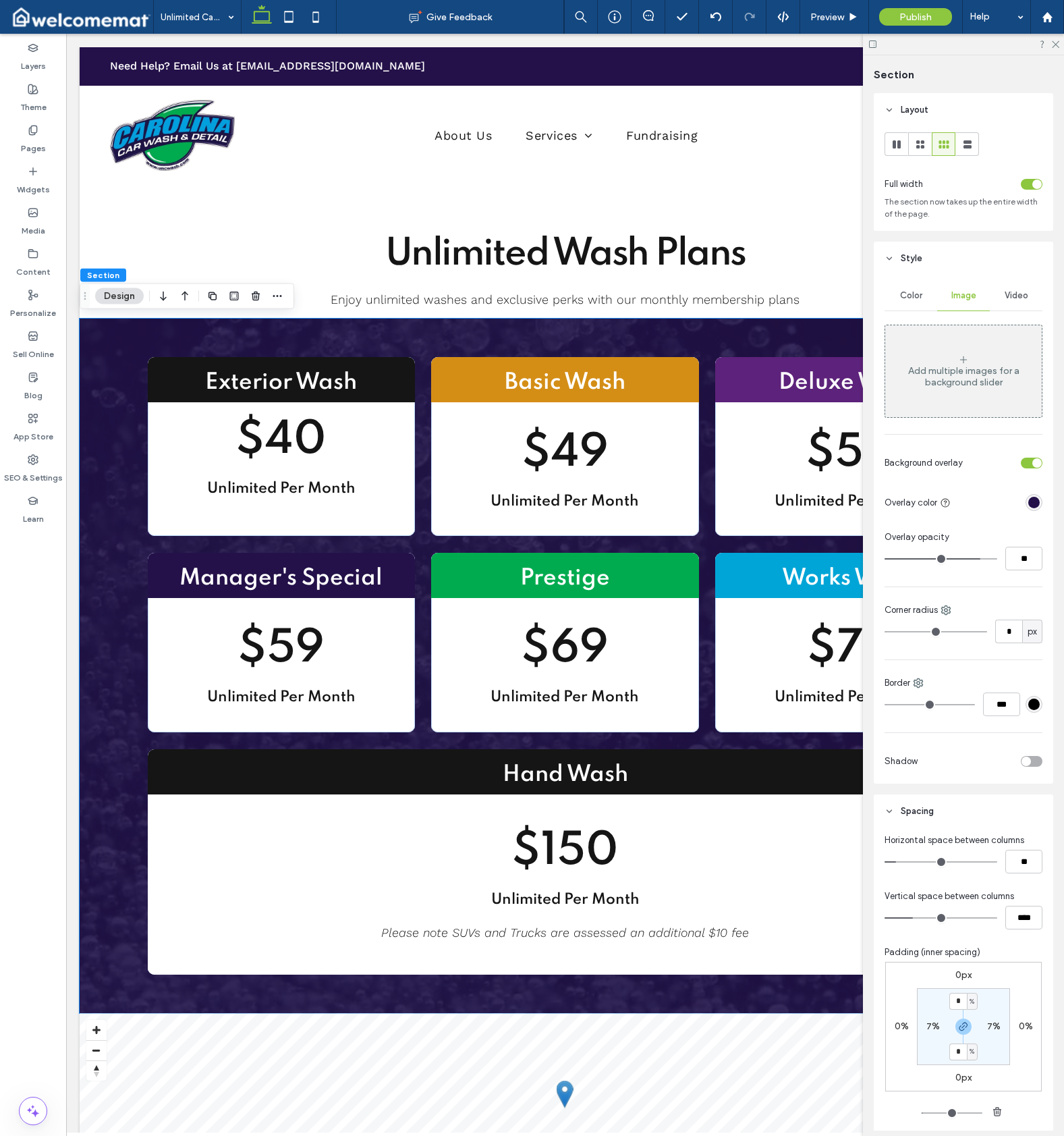
click at [1005, 296] on span "Video" at bounding box center [1016, 295] width 24 height 11
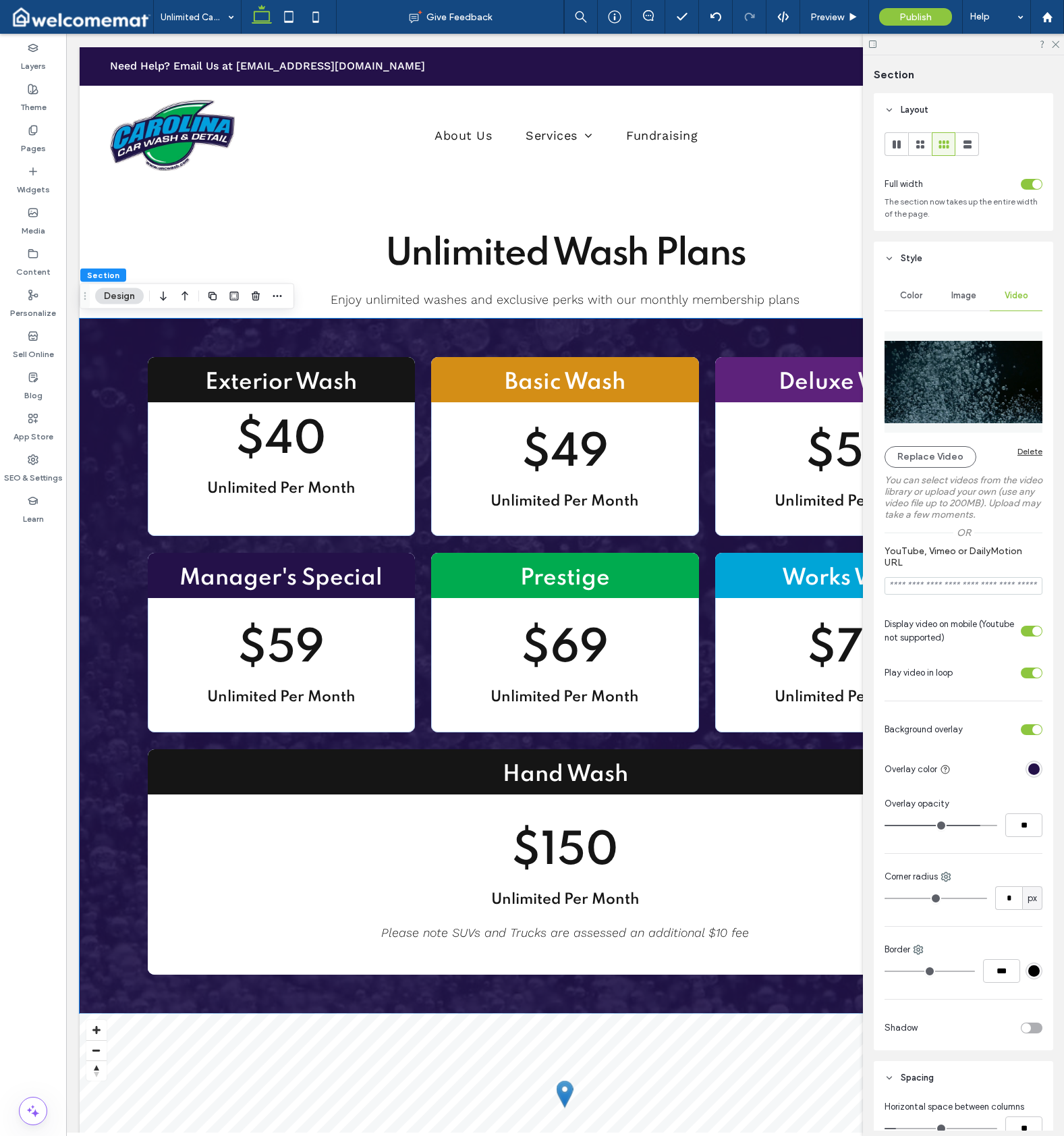
click at [1024, 451] on div "Delete" at bounding box center [1030, 451] width 25 height 10
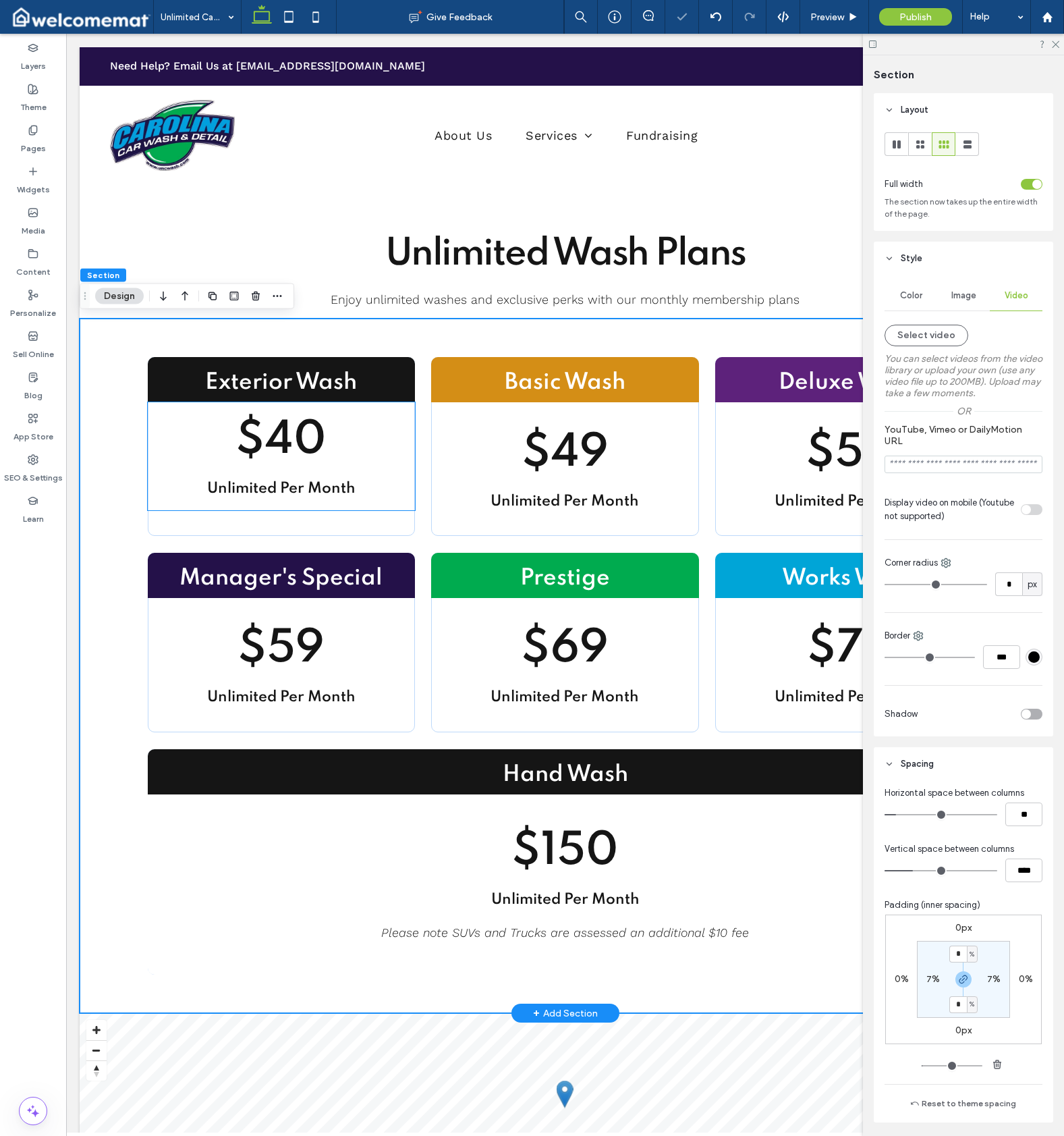
click at [398, 481] on div "$40 Unlimited Per Month" at bounding box center [281, 456] width 267 height 108
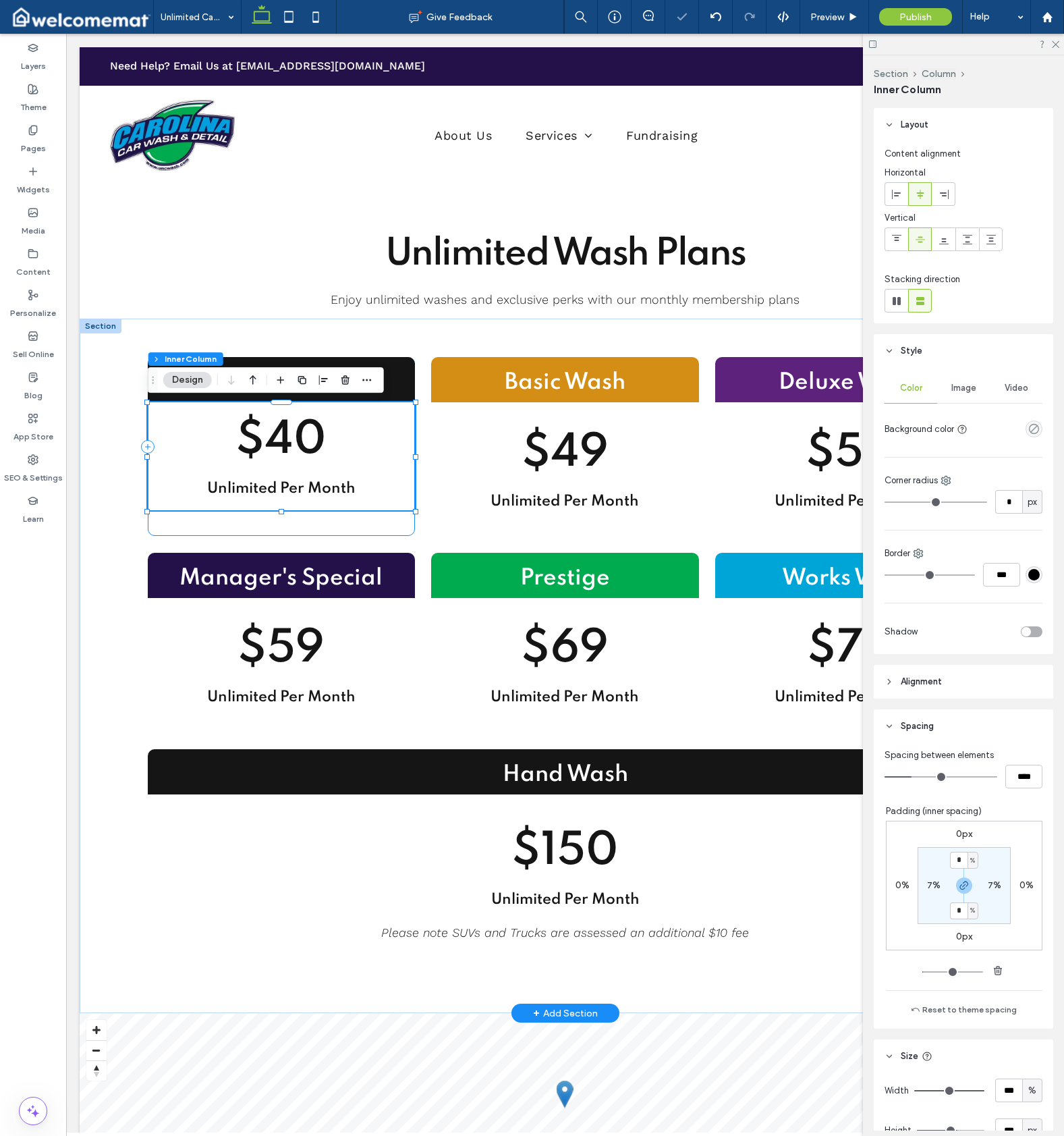
click at [403, 525] on div "Exterior Wash $40 Unlimited Per Month" at bounding box center [281, 446] width 267 height 179
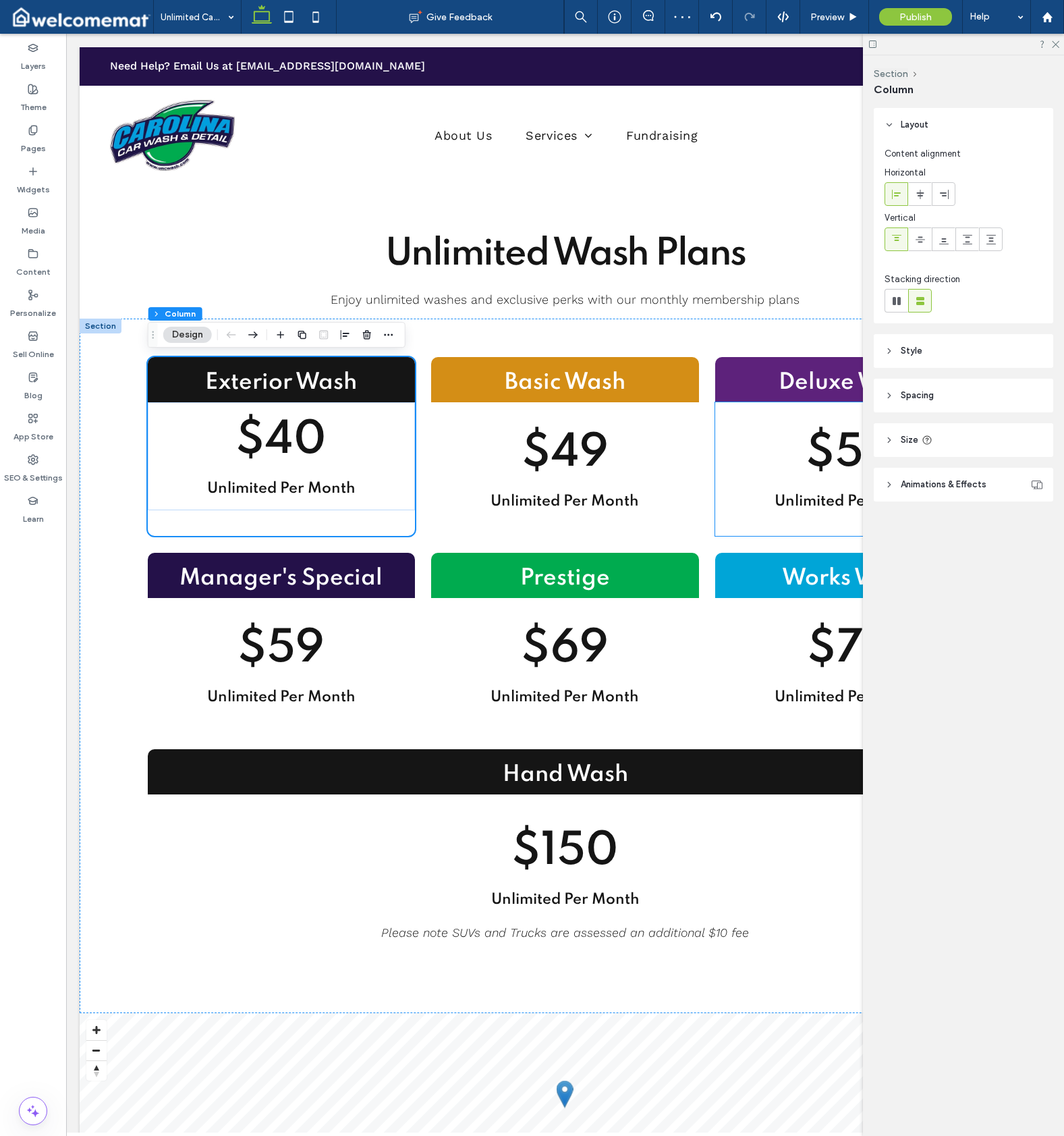
click at [937, 358] on header "Style" at bounding box center [963, 351] width 180 height 34
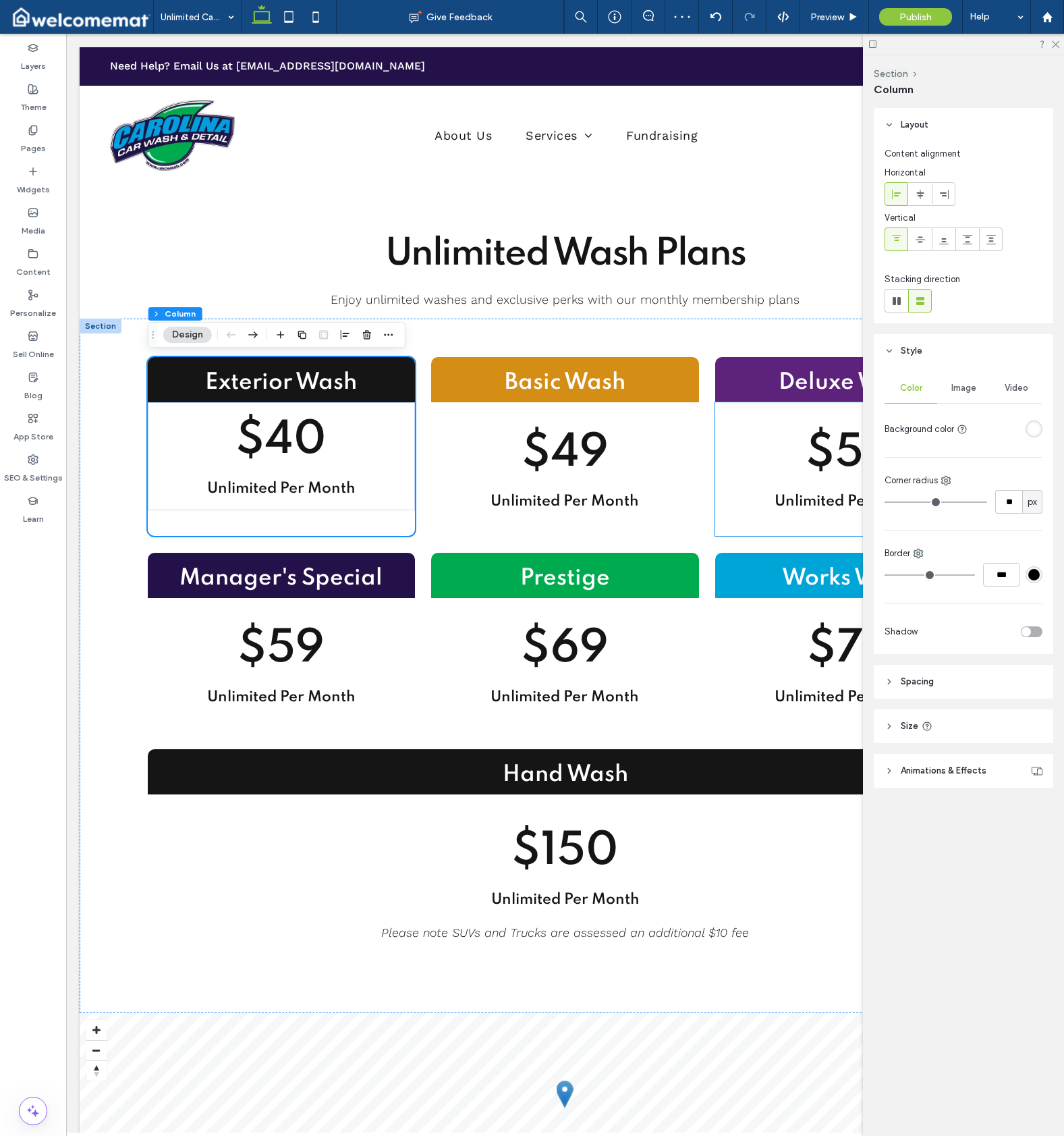
click at [1037, 433] on div "rgba(255, 255, 255, 1)" at bounding box center [1034, 429] width 12 height 12
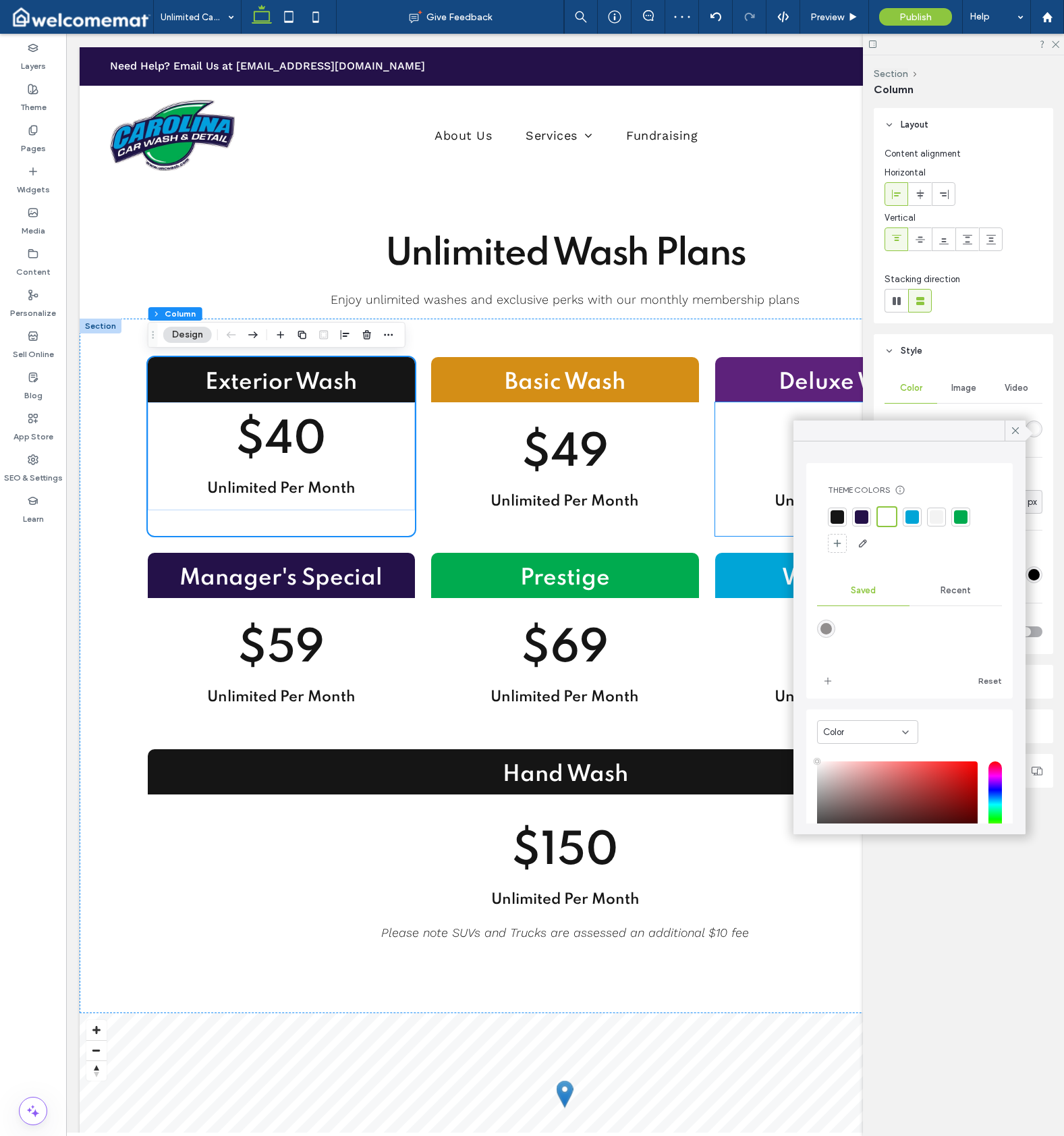
drag, startPoint x: 937, startPoint y: 518, endPoint x: 852, endPoint y: 513, distance: 85.1
click at [937, 518] on div at bounding box center [936, 517] width 13 height 13
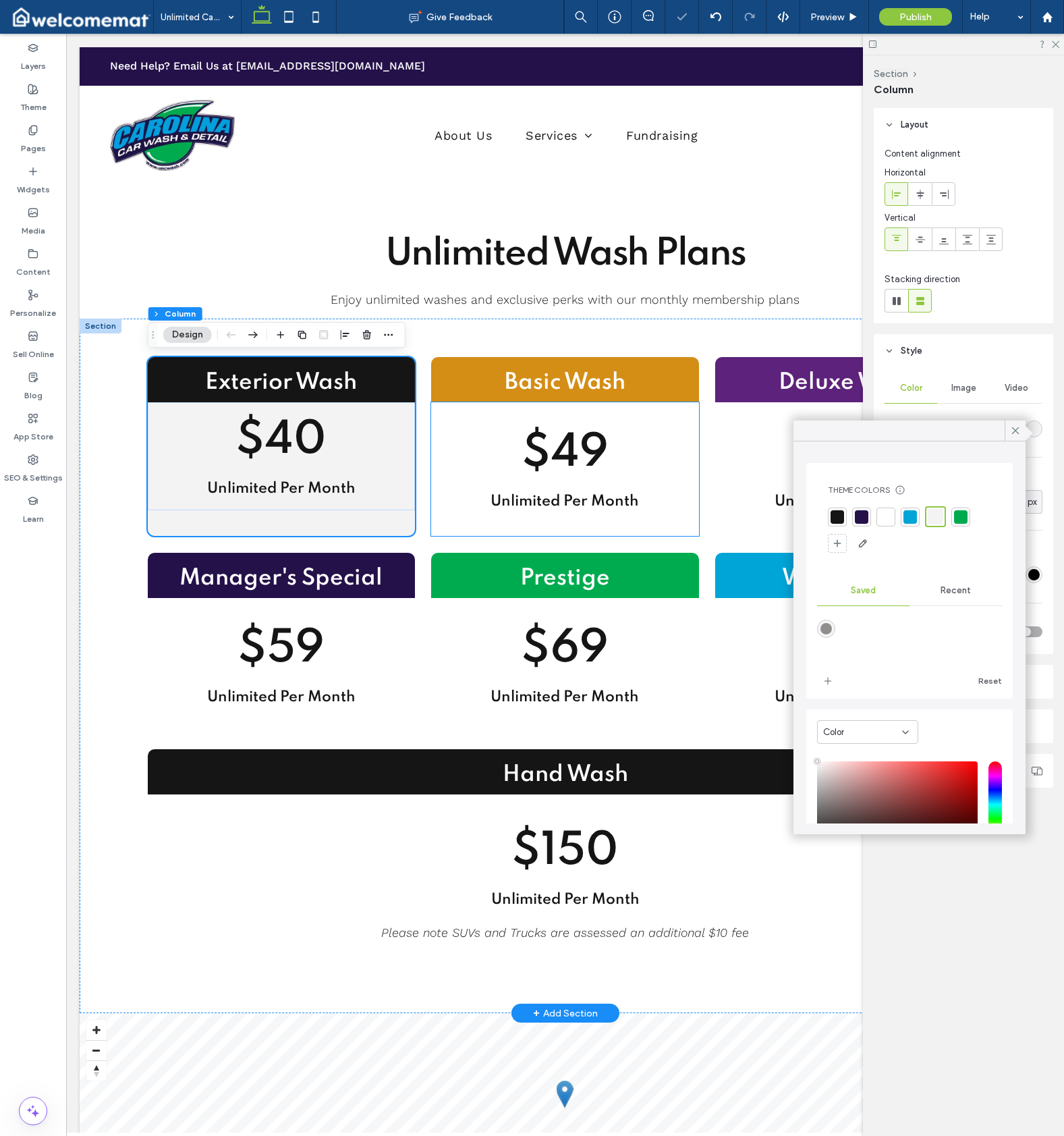
drag, startPoint x: 633, startPoint y: 522, endPoint x: 770, endPoint y: 503, distance: 138.3
click at [633, 522] on div "$49 Unlimited Per Month" at bounding box center [565, 469] width 267 height 134
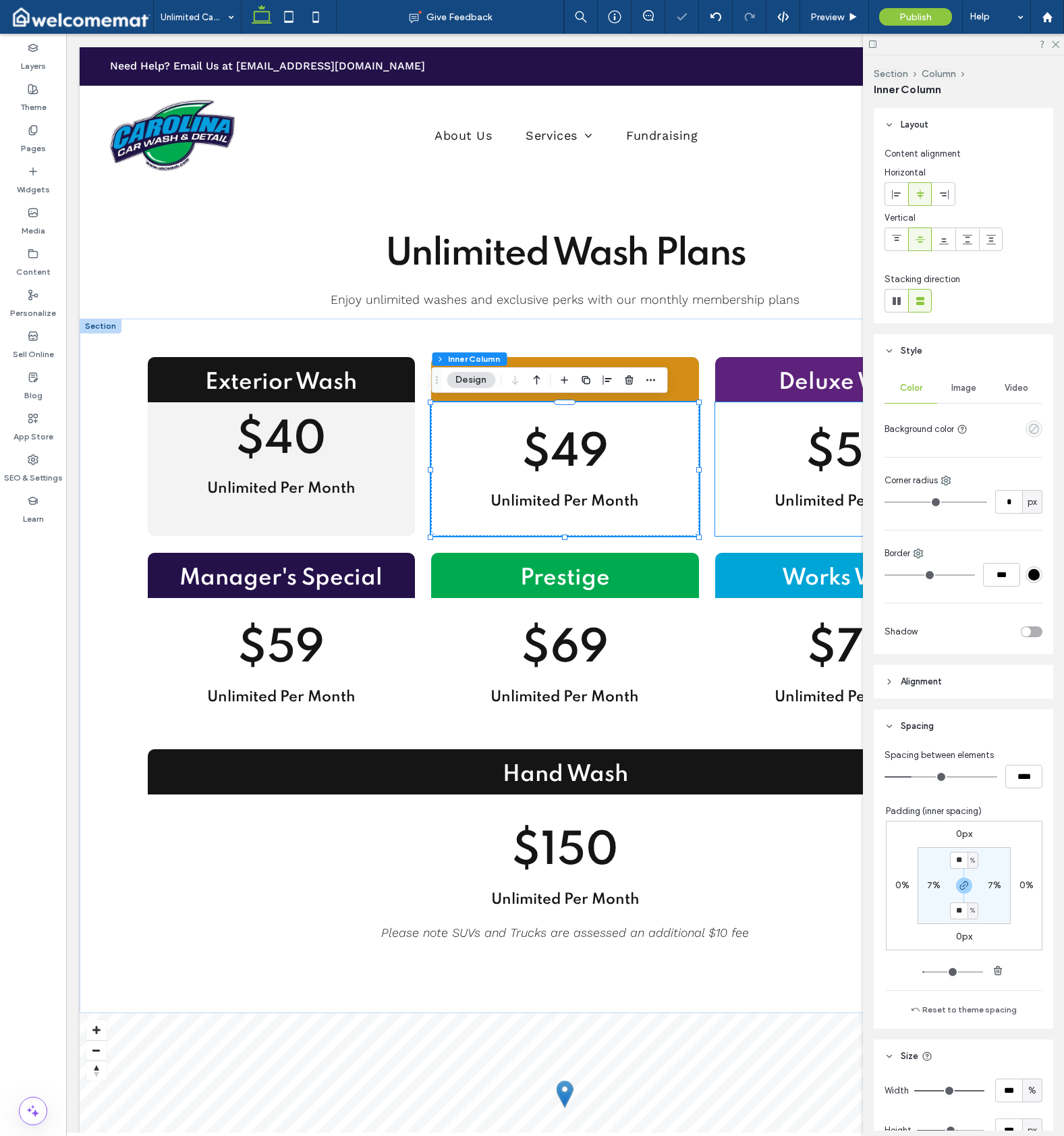
drag, startPoint x: 1017, startPoint y: 427, endPoint x: 1029, endPoint y: 427, distance: 12.0
click at [1018, 427] on div at bounding box center [1008, 429] width 69 height 24
click at [1029, 427] on use "empty color" at bounding box center [1034, 429] width 10 height 10
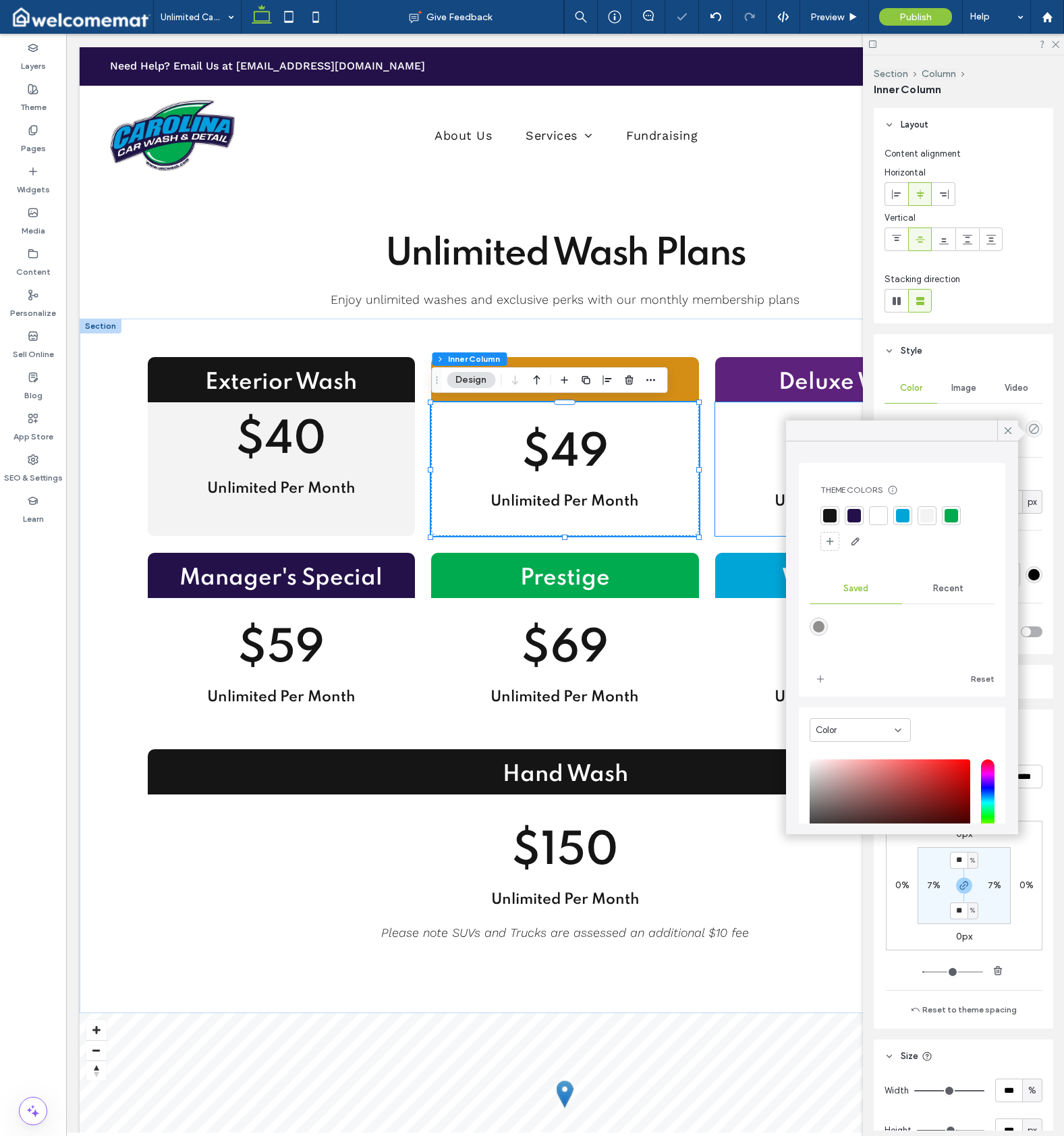
drag, startPoint x: 924, startPoint y: 517, endPoint x: 818, endPoint y: 516, distance: 106.0
click at [924, 517] on div at bounding box center [927, 516] width 13 height 13
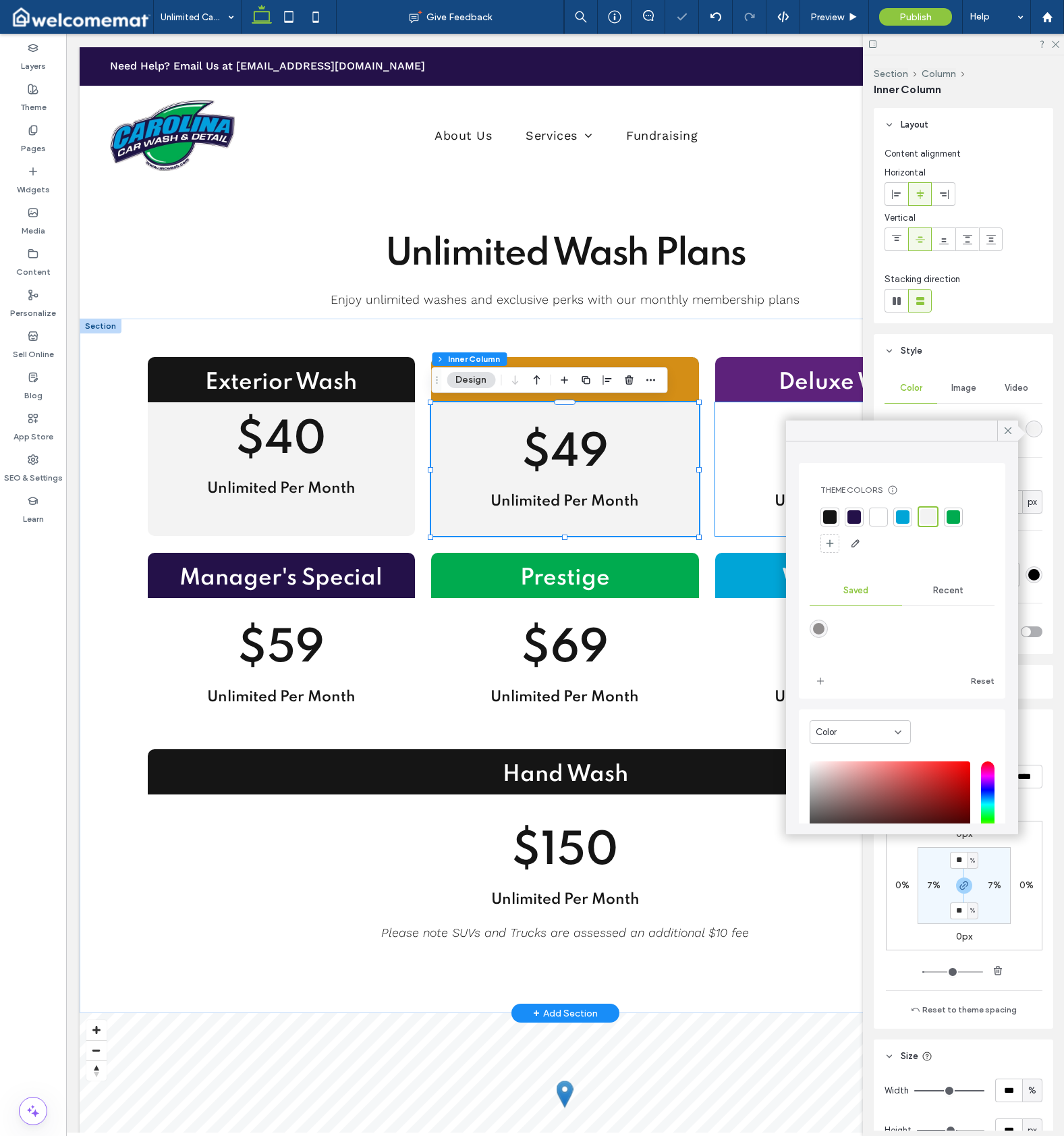
click at [736, 523] on div "$55 Unlimited Per Month" at bounding box center [849, 469] width 267 height 134
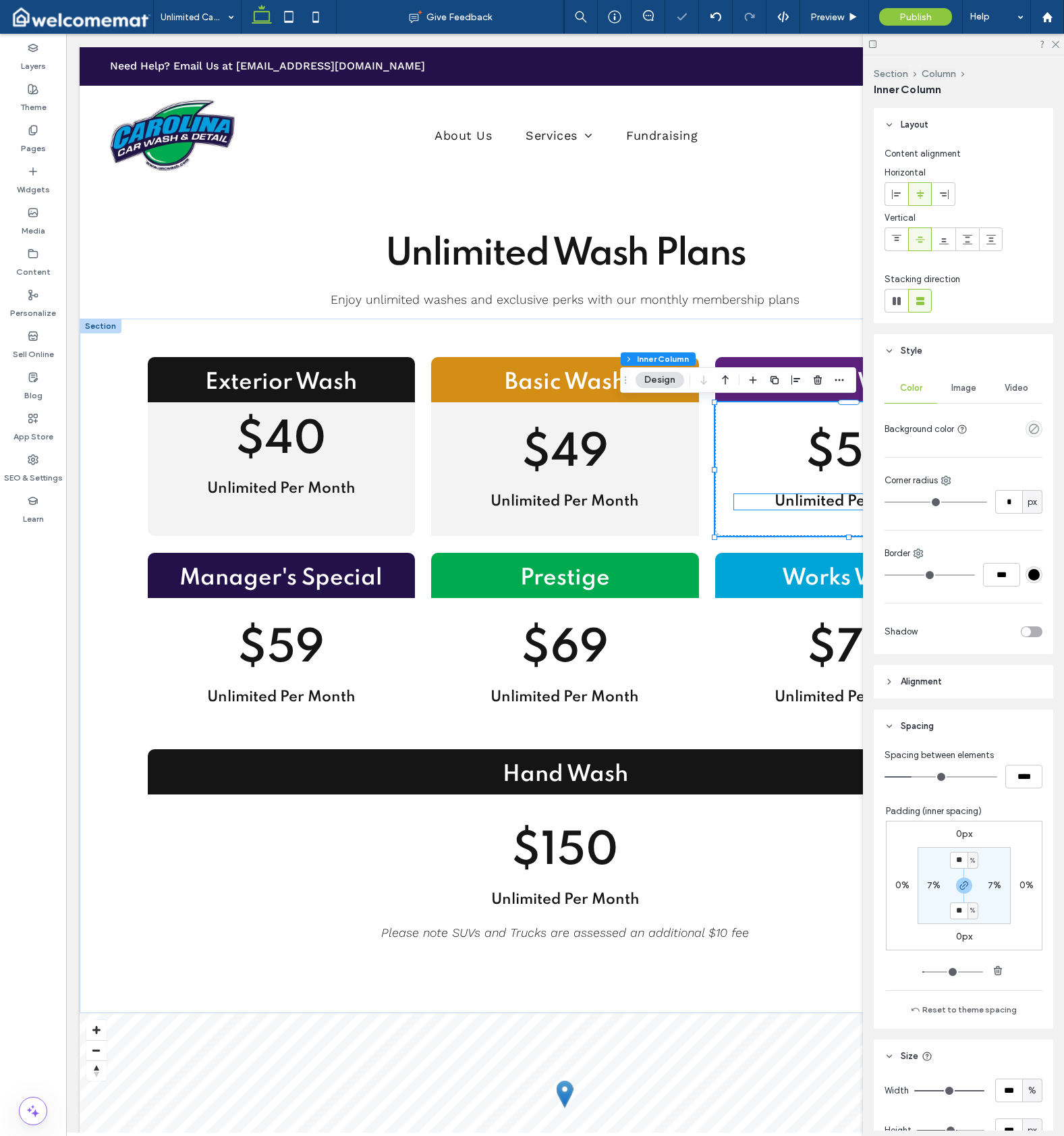
click at [1026, 436] on div "empty color" at bounding box center [1034, 429] width 16 height 16
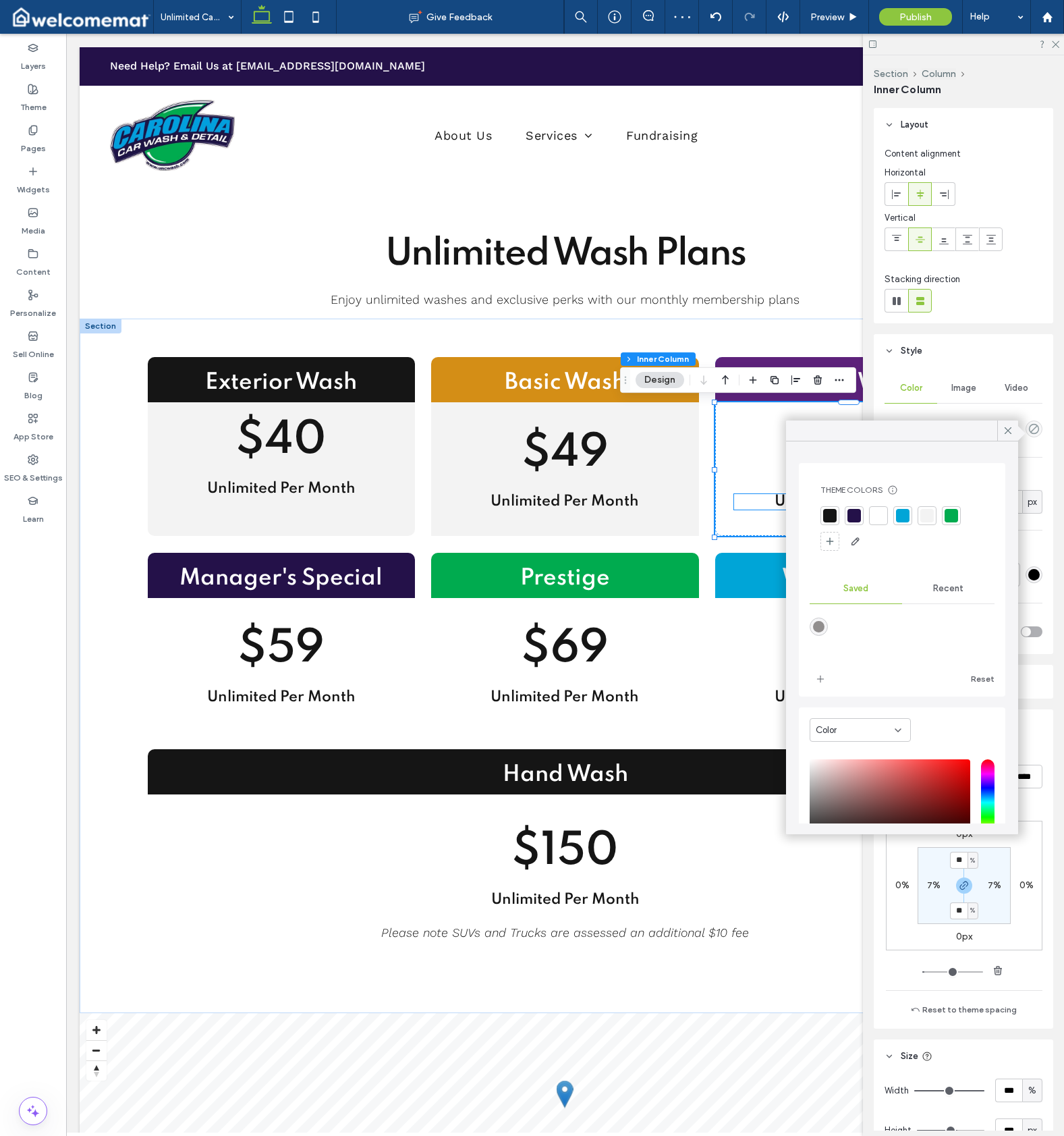
click at [1022, 436] on div at bounding box center [1017, 433] width 12 height 12
drag, startPoint x: 925, startPoint y: 518, endPoint x: 906, endPoint y: 520, distance: 19.1
click at [925, 518] on div at bounding box center [927, 516] width 13 height 13
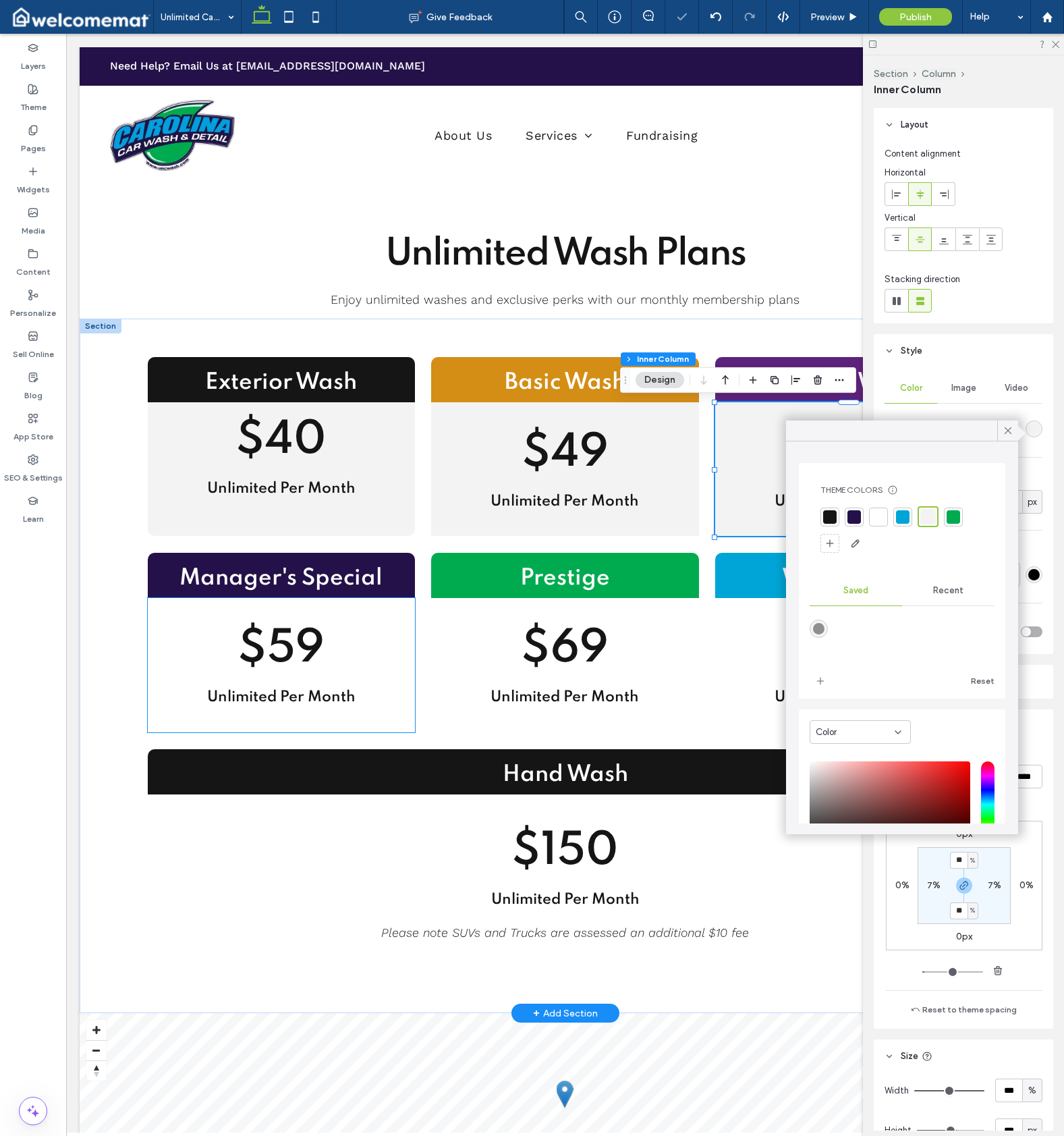
click at [404, 723] on div "$59 Unlimited Per Month" at bounding box center [281, 665] width 267 height 134
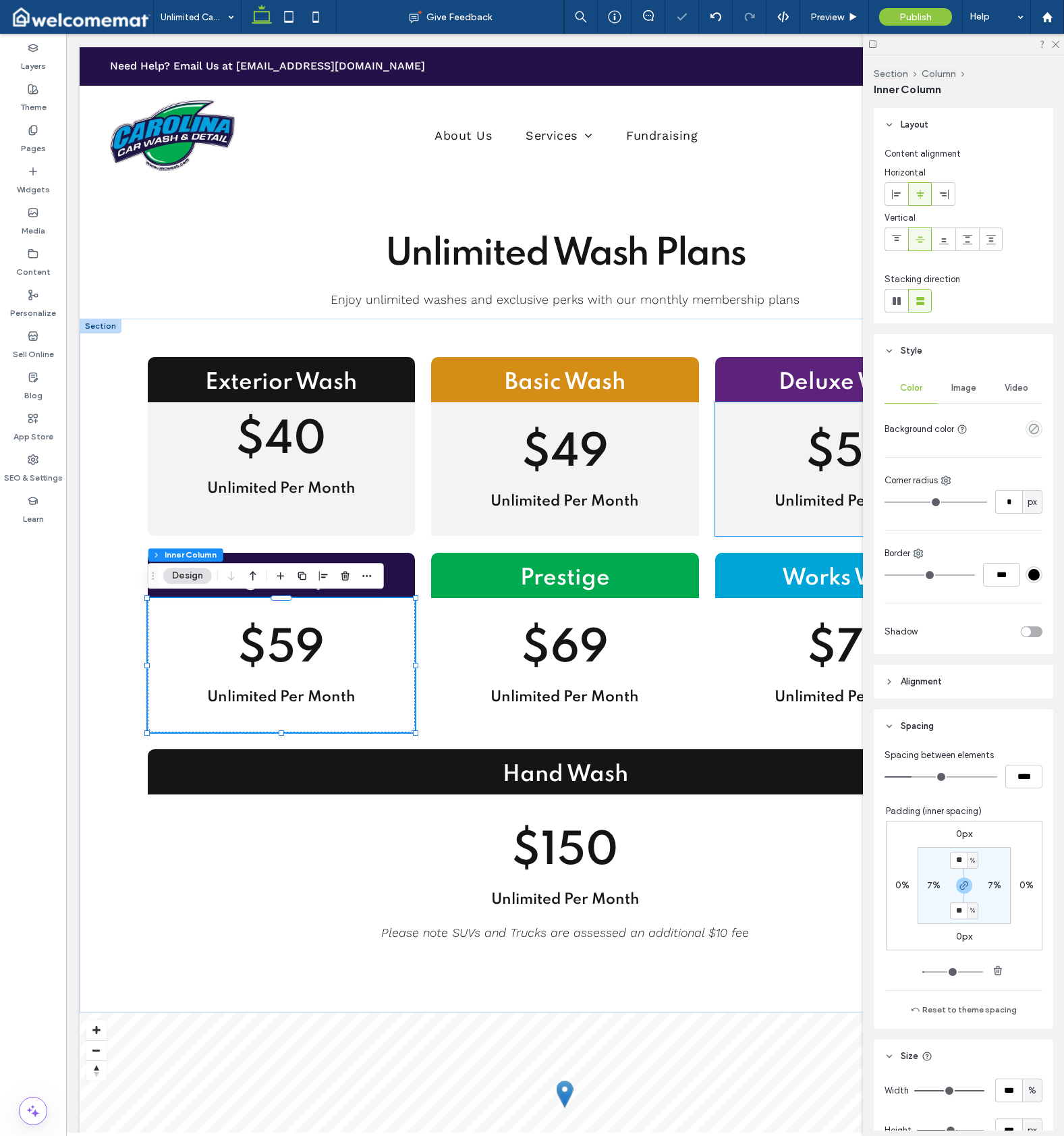
click at [1034, 425] on div "empty color" at bounding box center [1034, 429] width 16 height 16
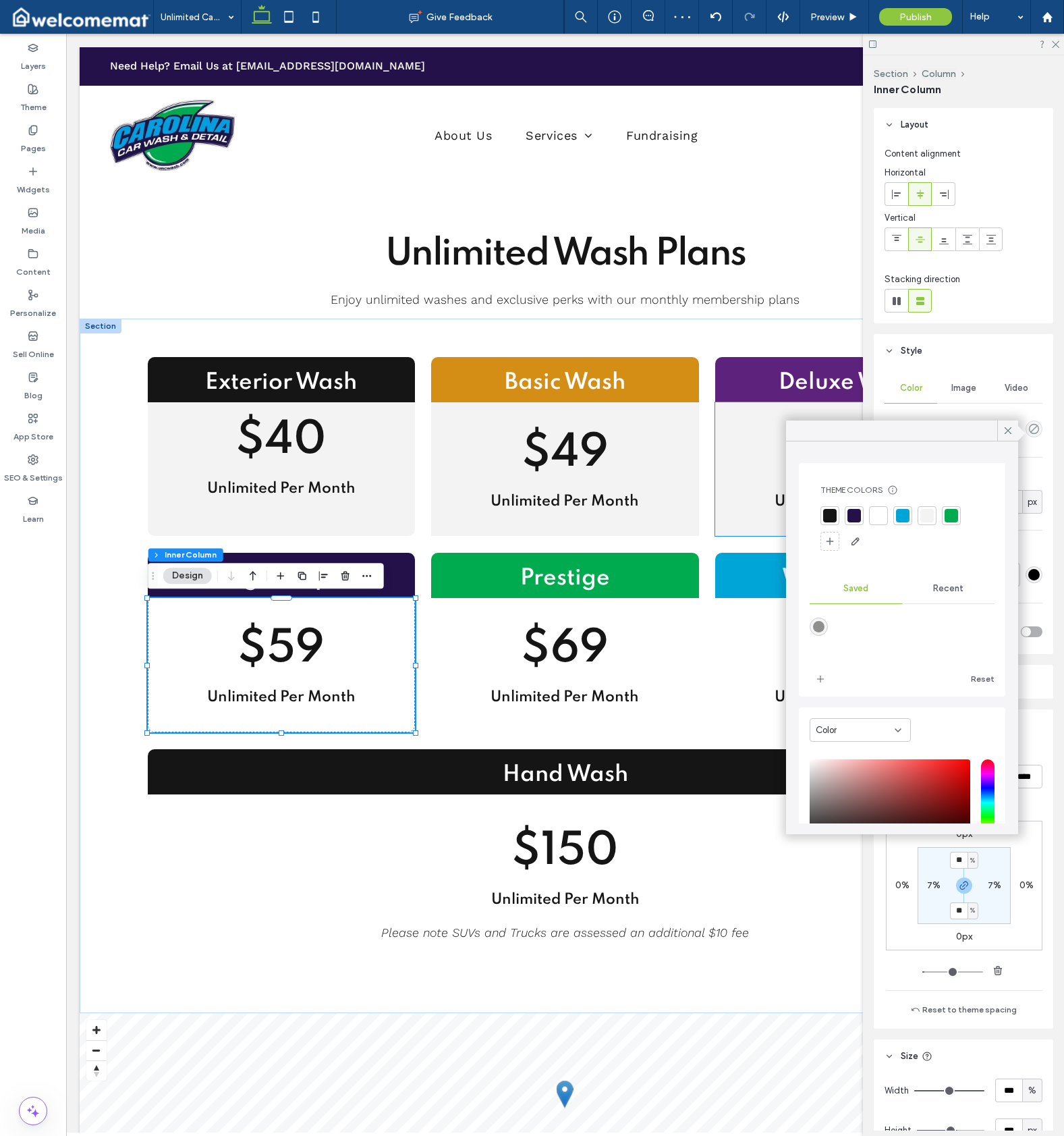
click at [930, 515] on div at bounding box center [927, 516] width 13 height 13
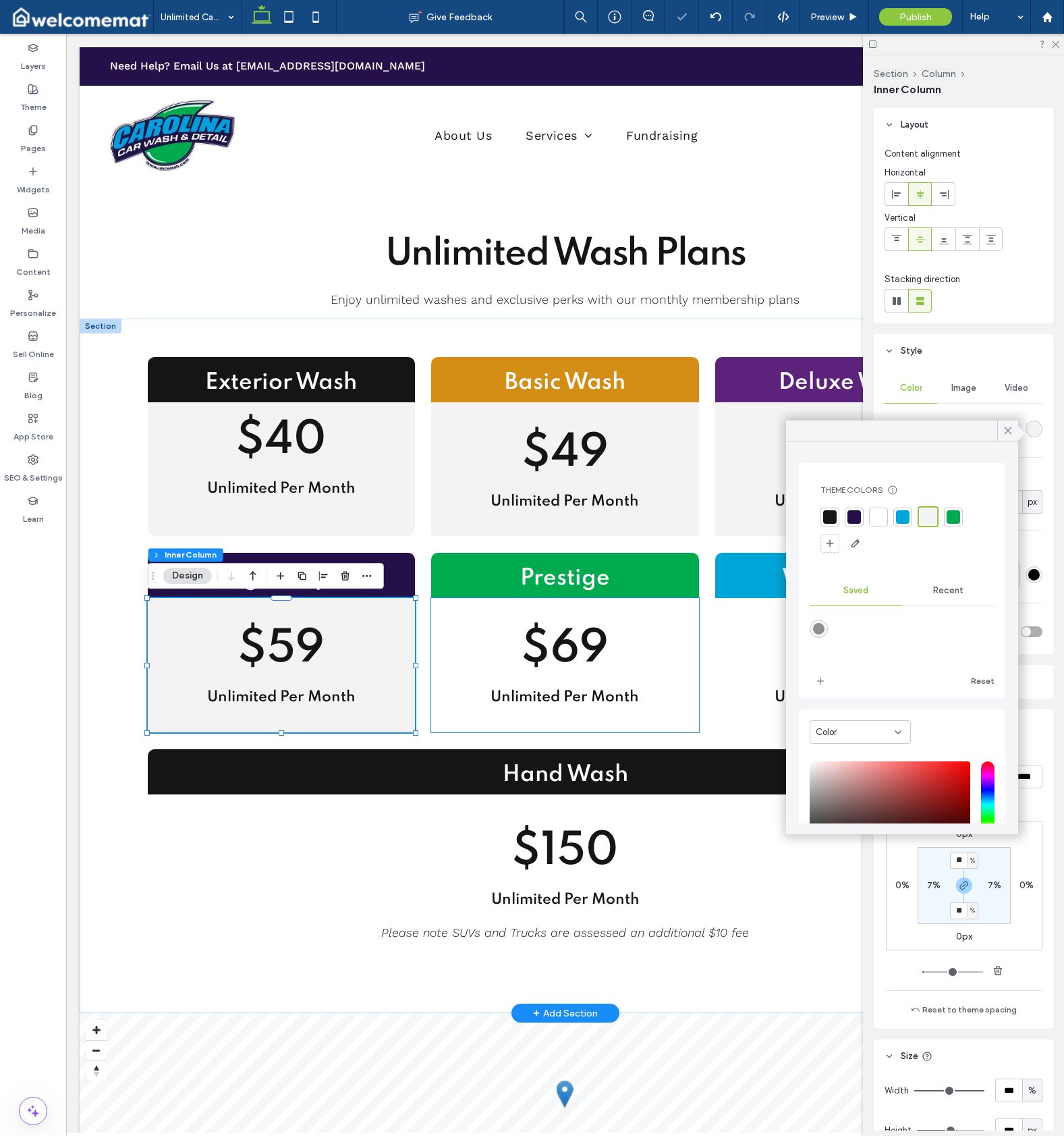
drag, startPoint x: 672, startPoint y: 618, endPoint x: 902, endPoint y: 497, distance: 259.9
click at [672, 618] on div "$69 Unlimited Per Month" at bounding box center [565, 665] width 267 height 134
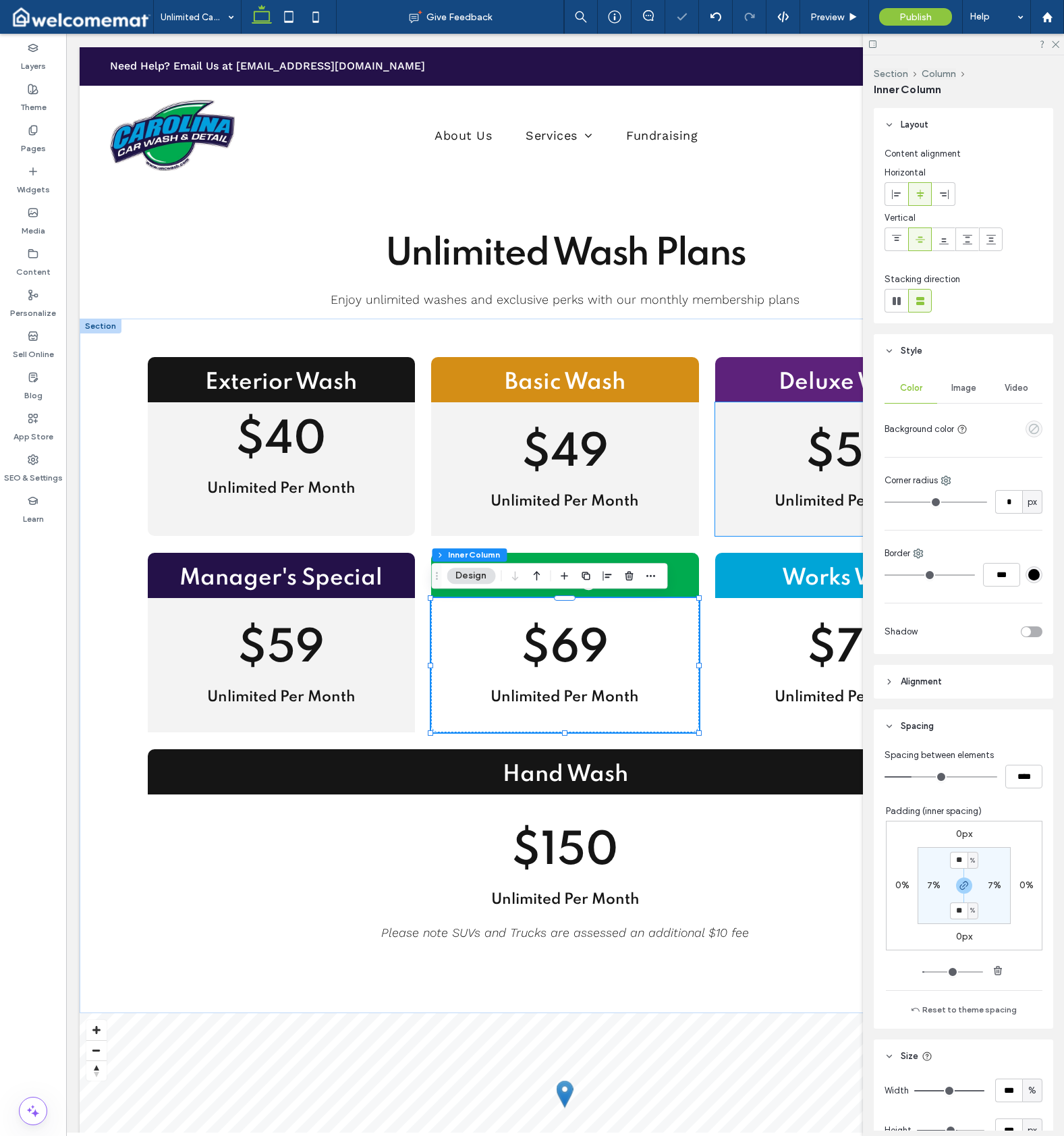
click at [1029, 427] on icon "empty color" at bounding box center [1034, 429] width 12 height 12
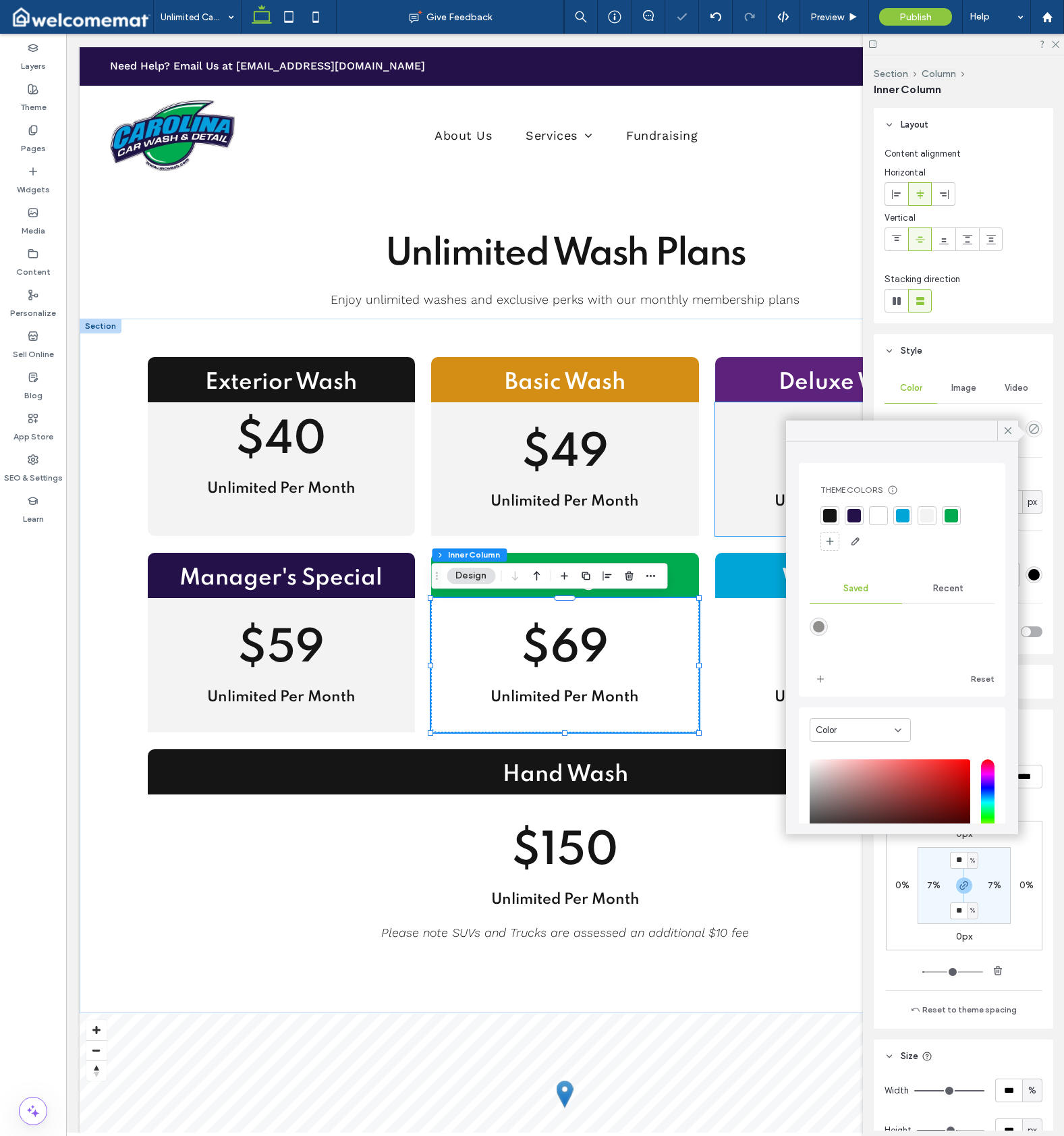
drag, startPoint x: 925, startPoint y: 511, endPoint x: 834, endPoint y: 566, distance: 106.3
click at [925, 511] on div at bounding box center [927, 516] width 13 height 13
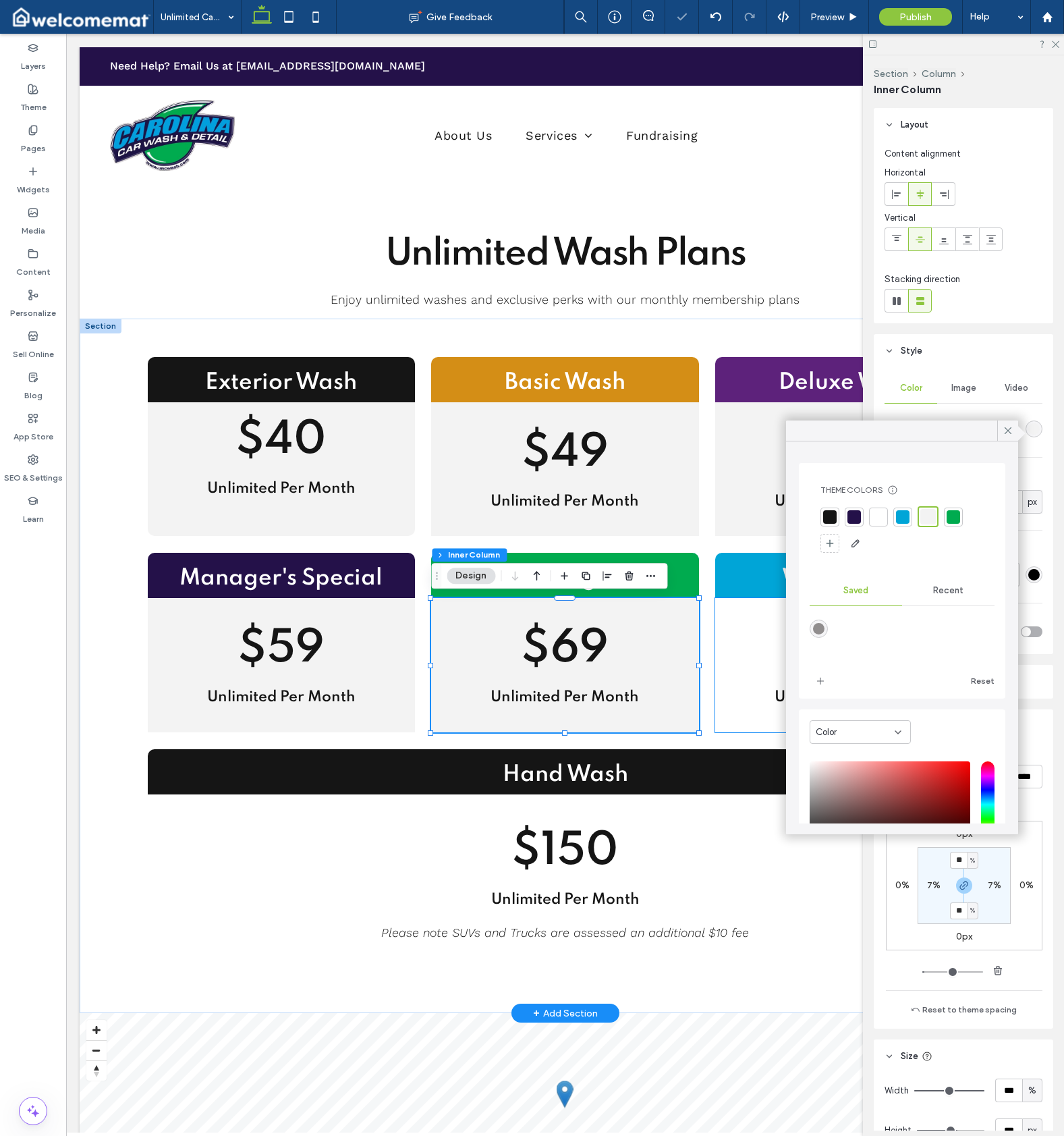
click at [739, 625] on h2 "$78" at bounding box center [849, 649] width 230 height 49
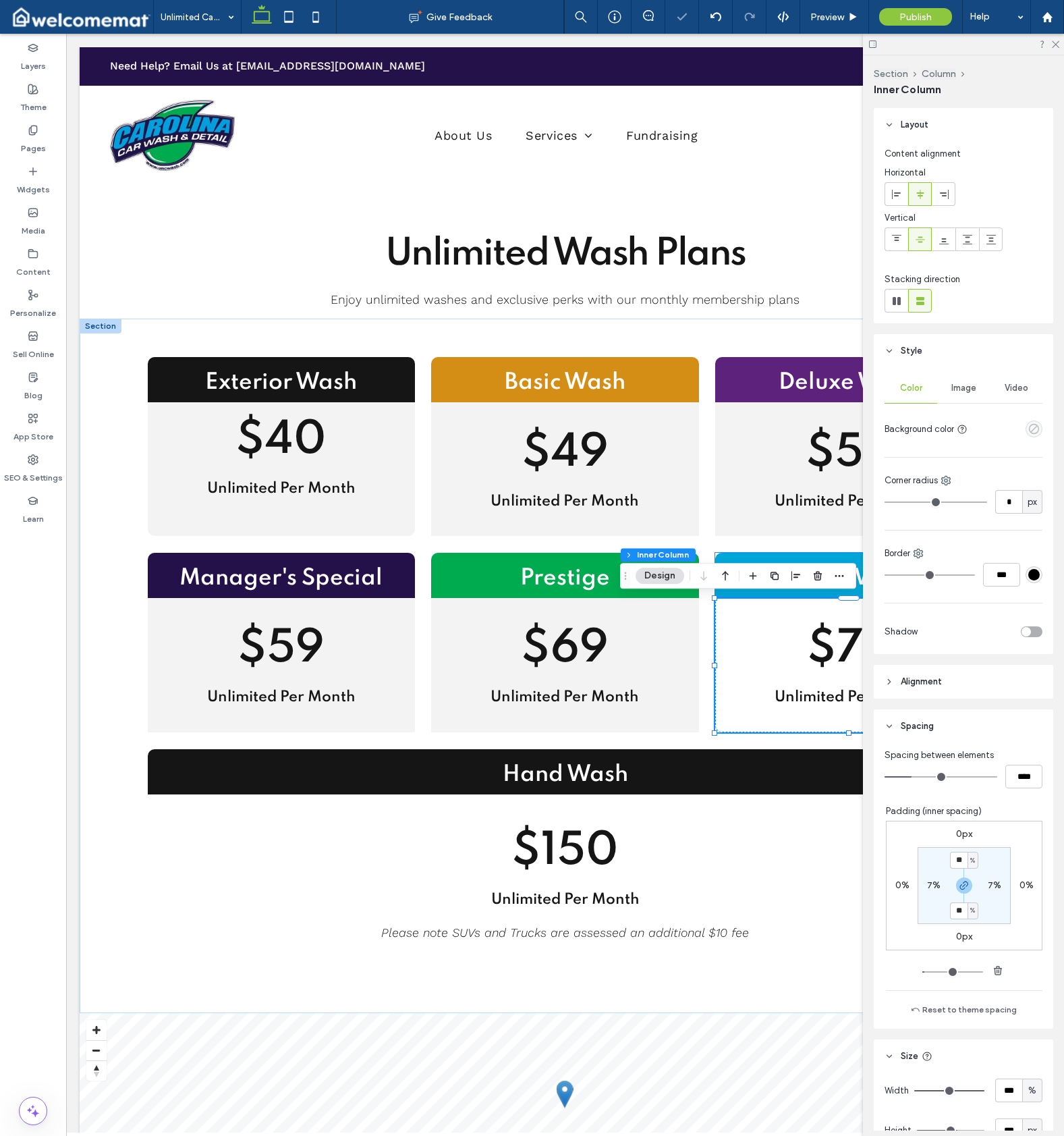
click at [1029, 427] on icon "empty color" at bounding box center [1034, 429] width 12 height 12
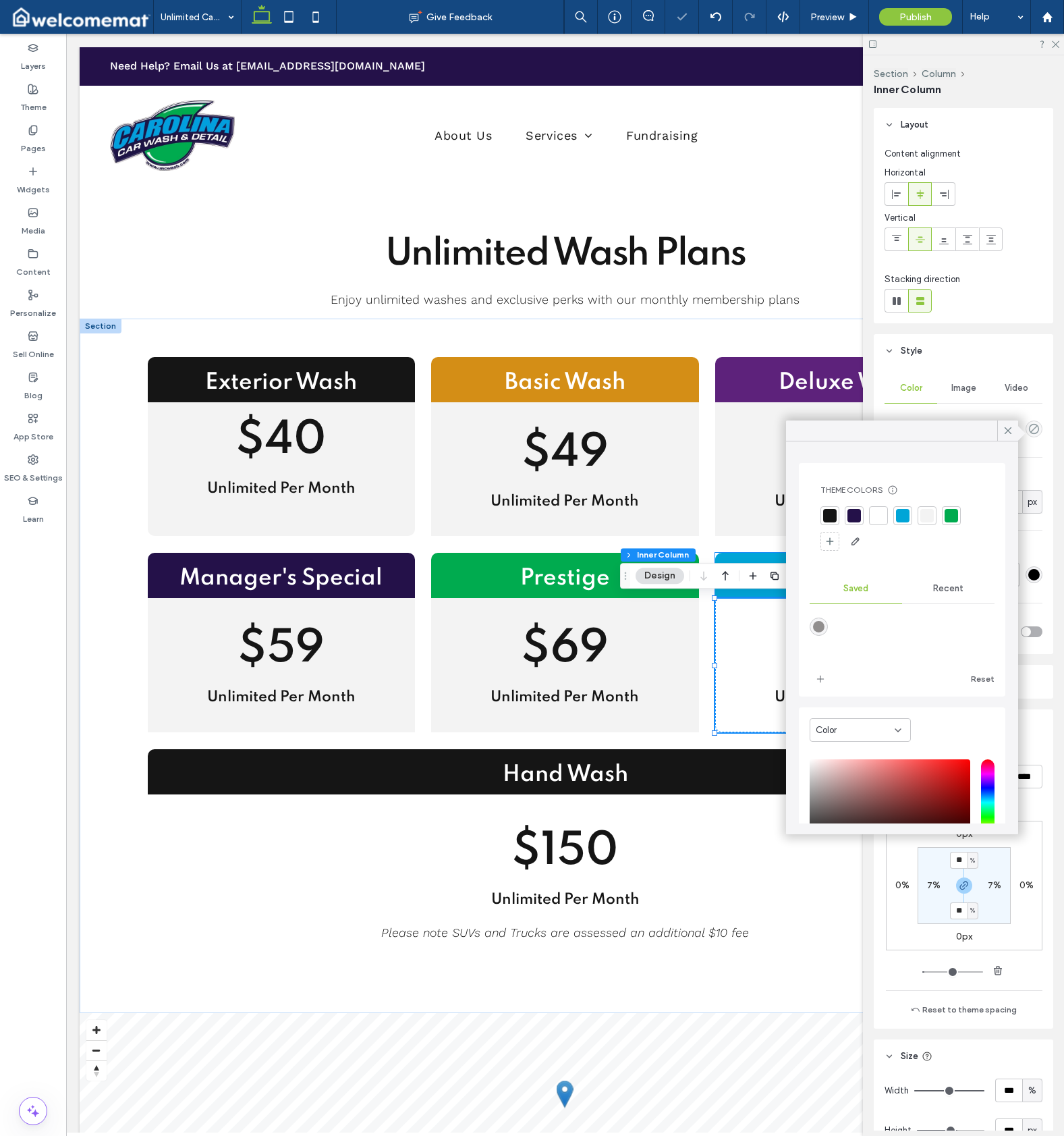
click at [886, 516] on div at bounding box center [878, 516] width 19 height 19
click at [921, 514] on div at bounding box center [929, 516] width 19 height 19
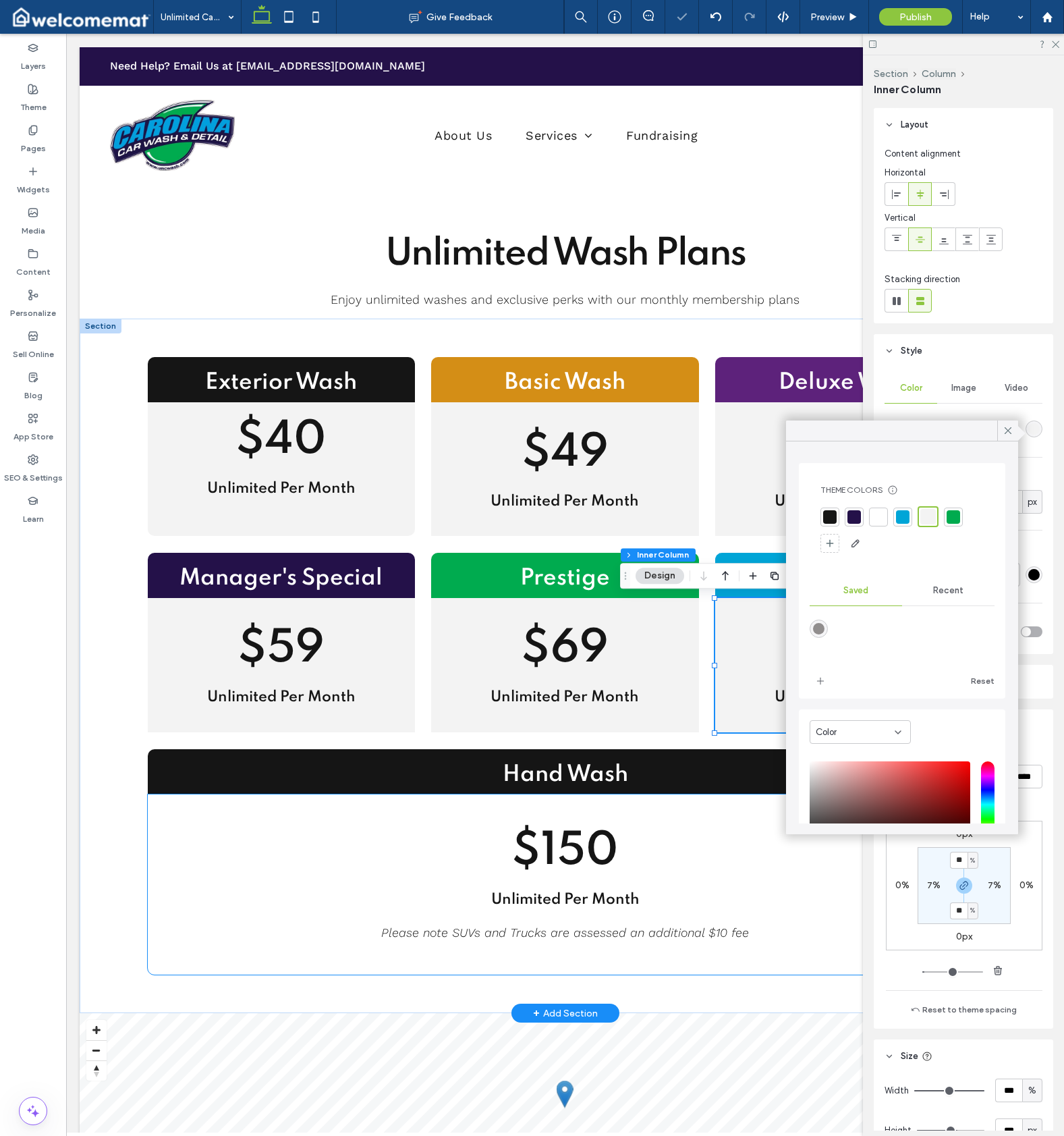
click at [743, 822] on div "$150 Unlimited Per Month Please note SUVs and Trucks are assessed an additional…" at bounding box center [565, 884] width 836 height 180
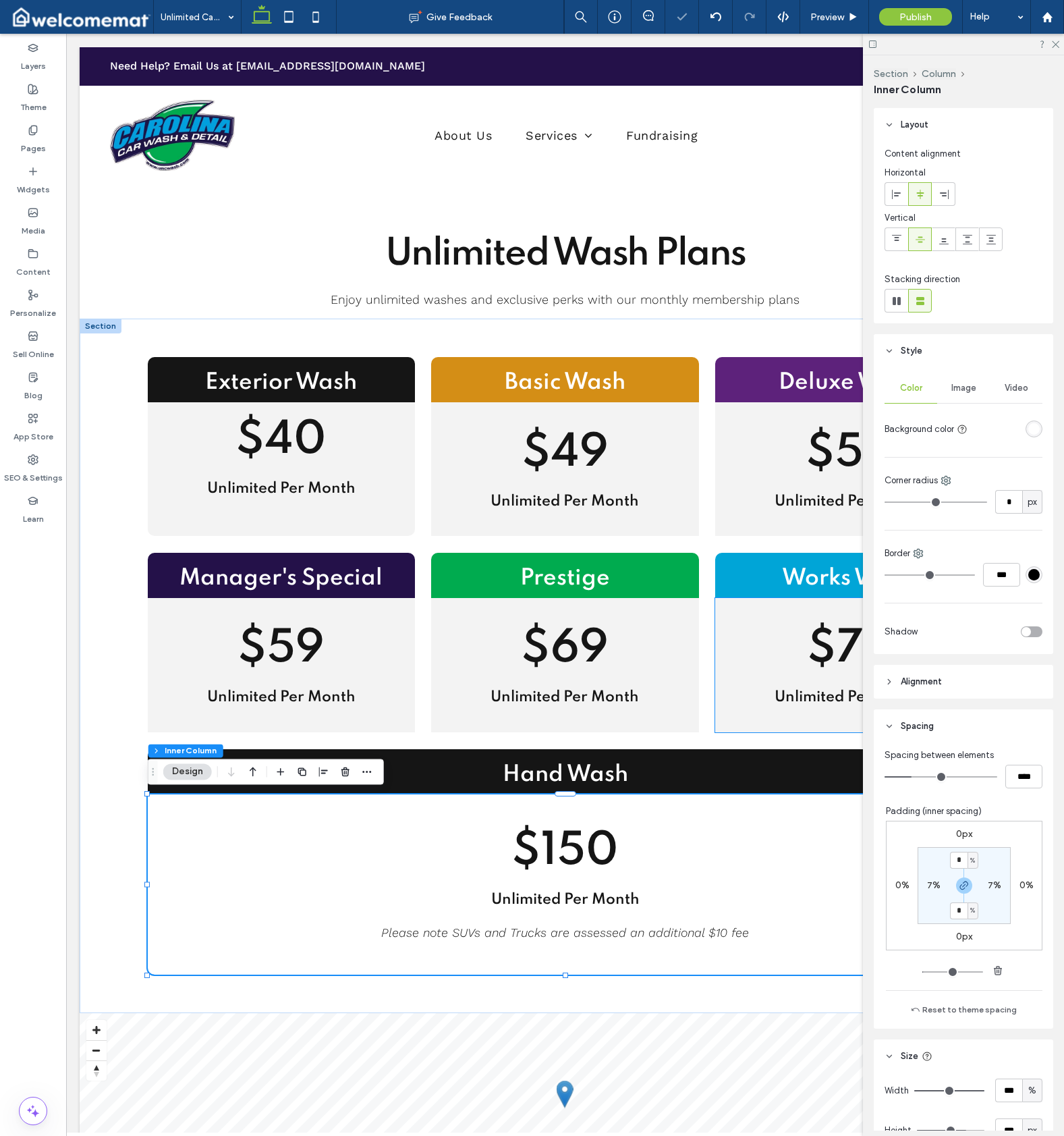
click at [1029, 431] on div "rgba(255, 255, 255, 1)" at bounding box center [1034, 429] width 12 height 12
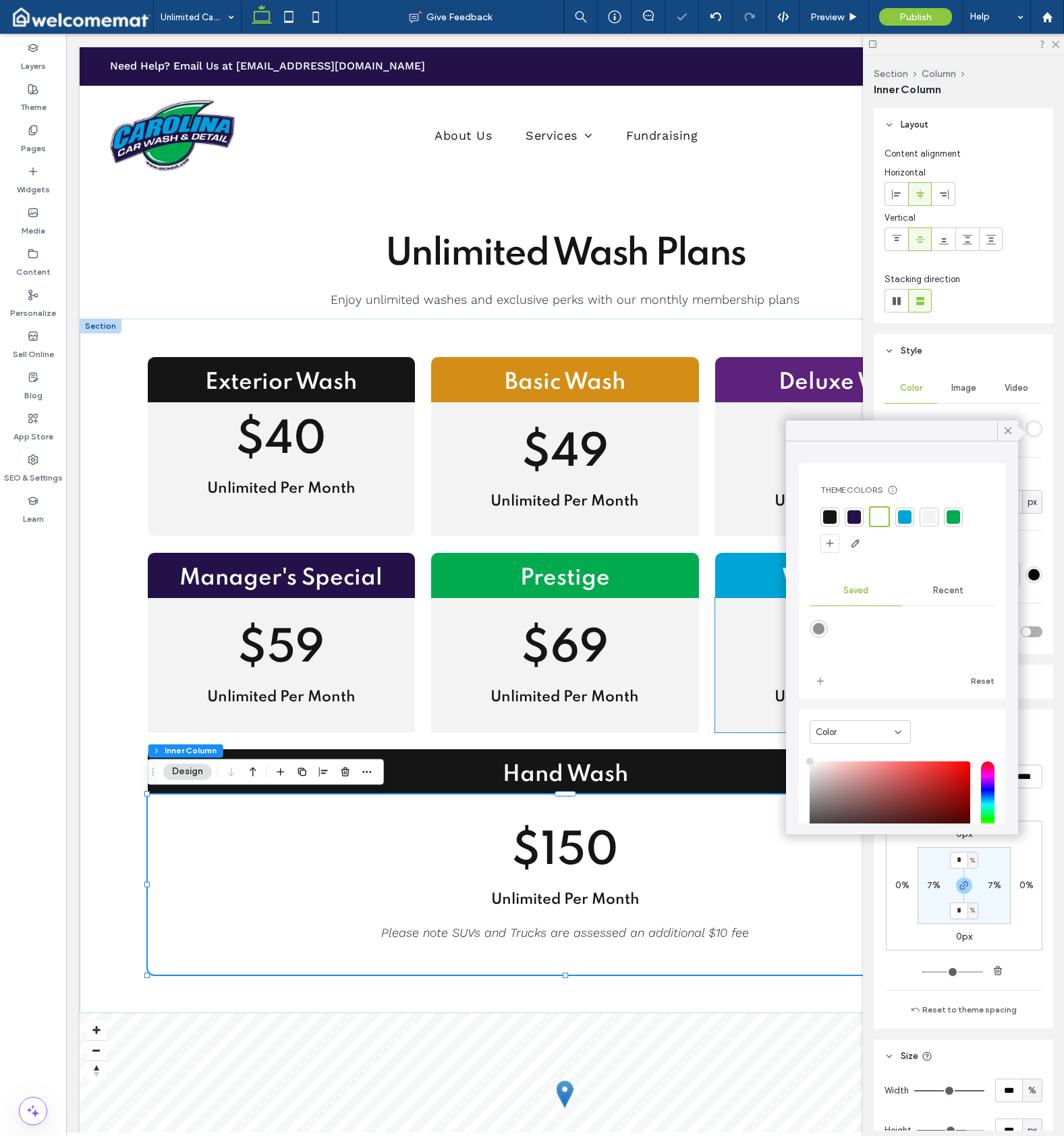
click at [920, 523] on div at bounding box center [929, 516] width 19 height 19
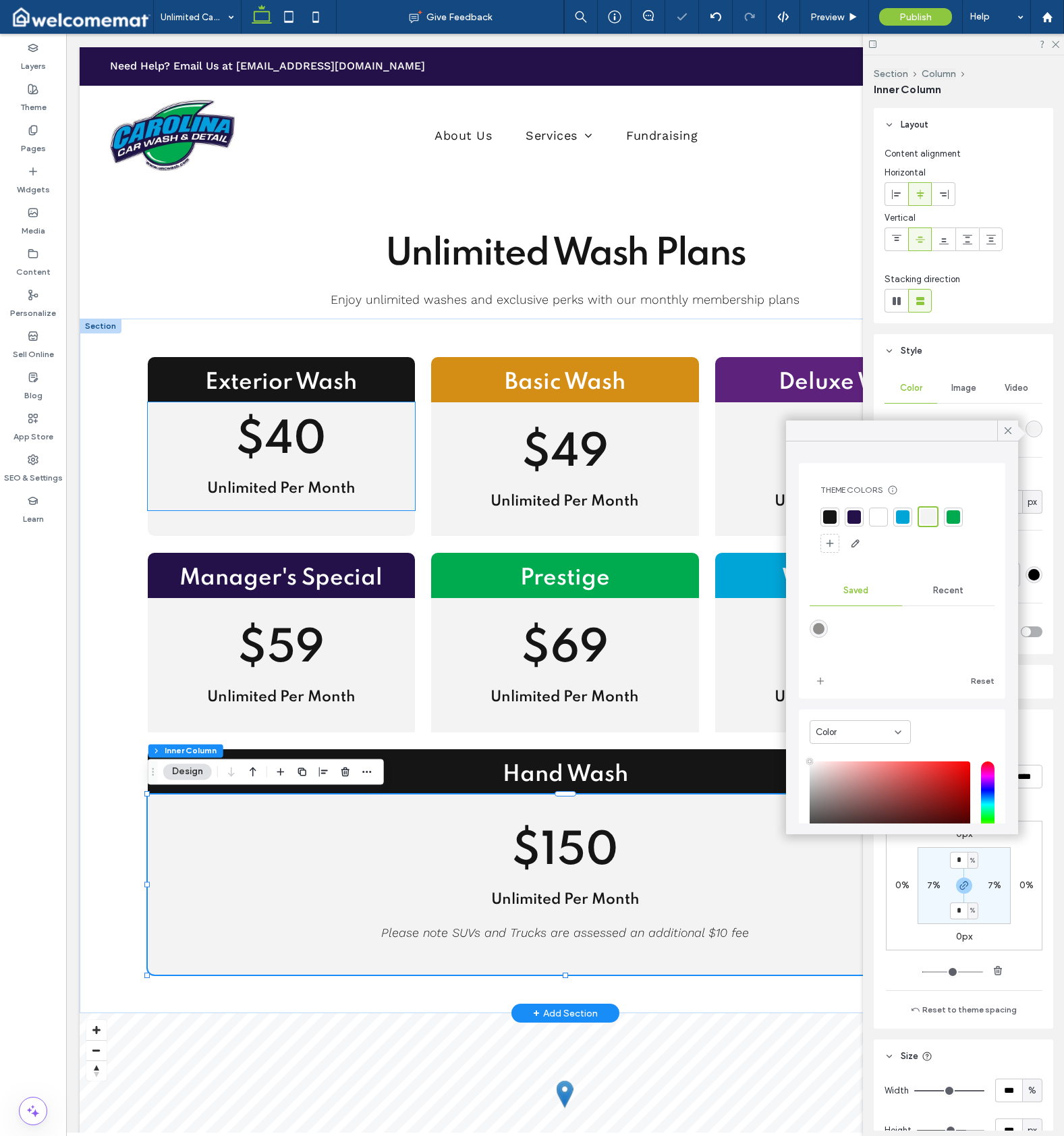
click at [394, 499] on div "$40 Unlimited Per Month" at bounding box center [281, 456] width 267 height 108
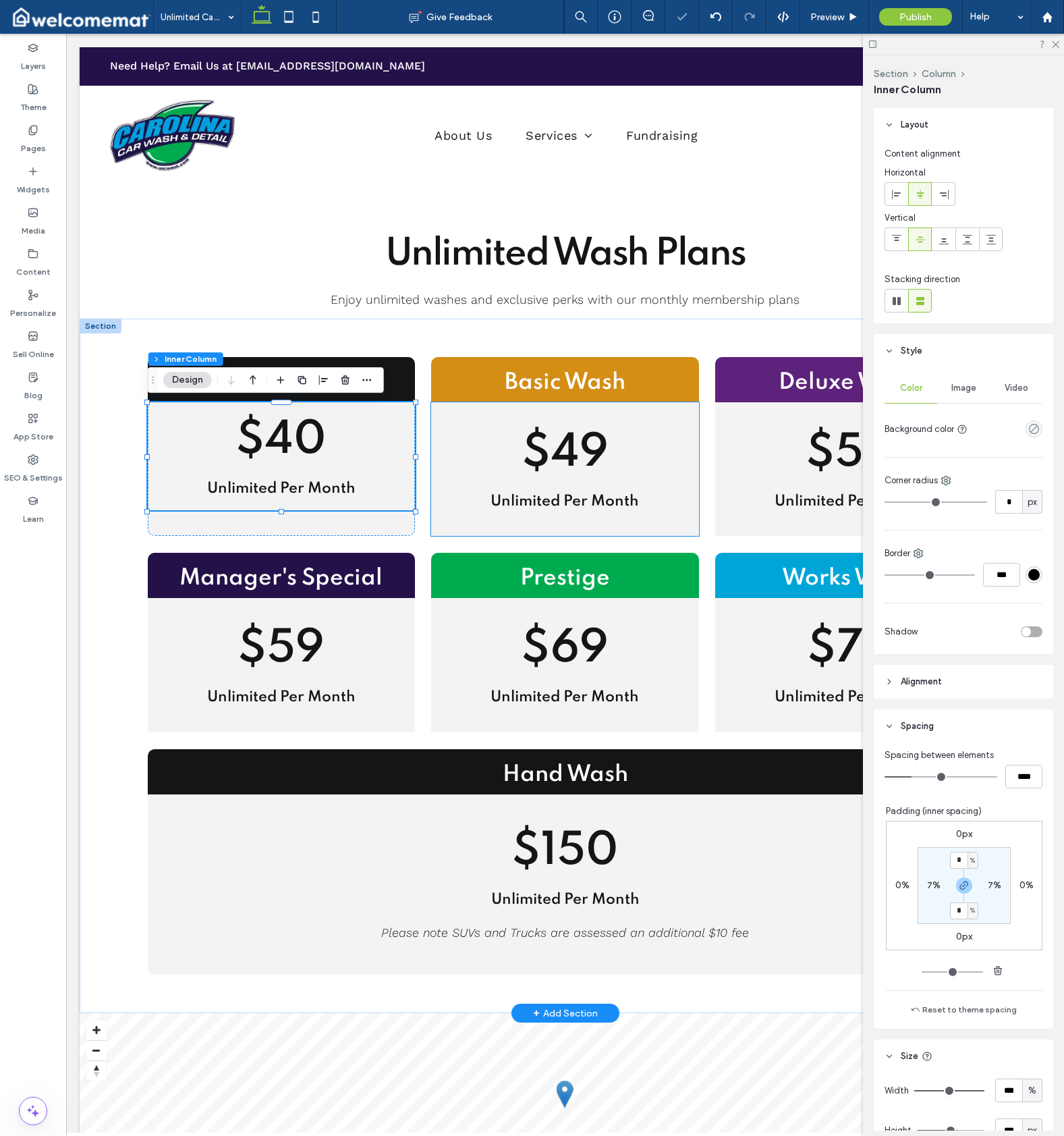
click at [503, 528] on div "$49 Unlimited Per Month" at bounding box center [565, 469] width 267 height 134
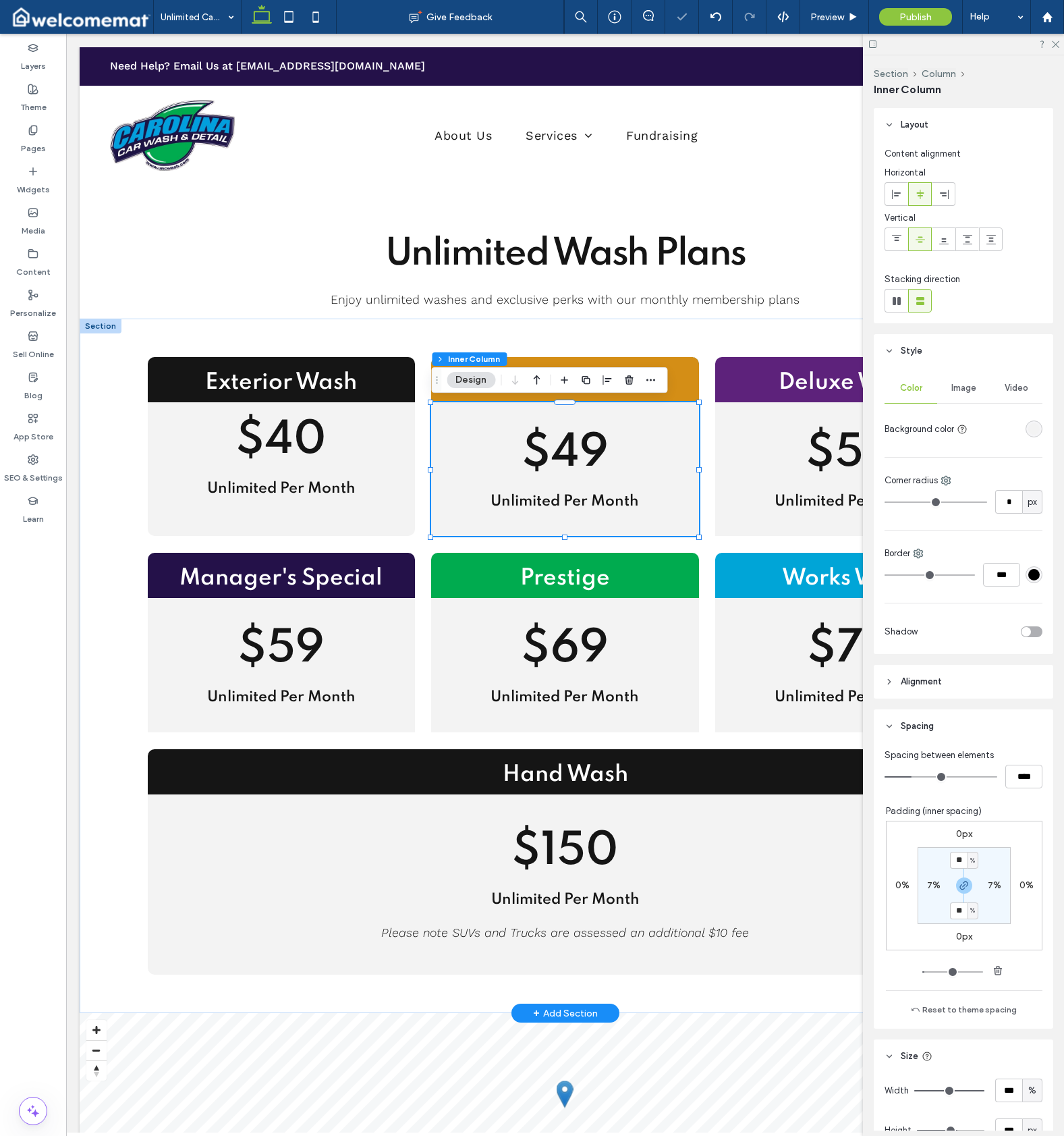
drag, startPoint x: 474, startPoint y: 520, endPoint x: 450, endPoint y: 516, distance: 24.3
click at [474, 520] on div "$49 Unlimited Per Month" at bounding box center [565, 469] width 267 height 134
click at [349, 484] on span "Unlimited Per Month" at bounding box center [281, 488] width 148 height 15
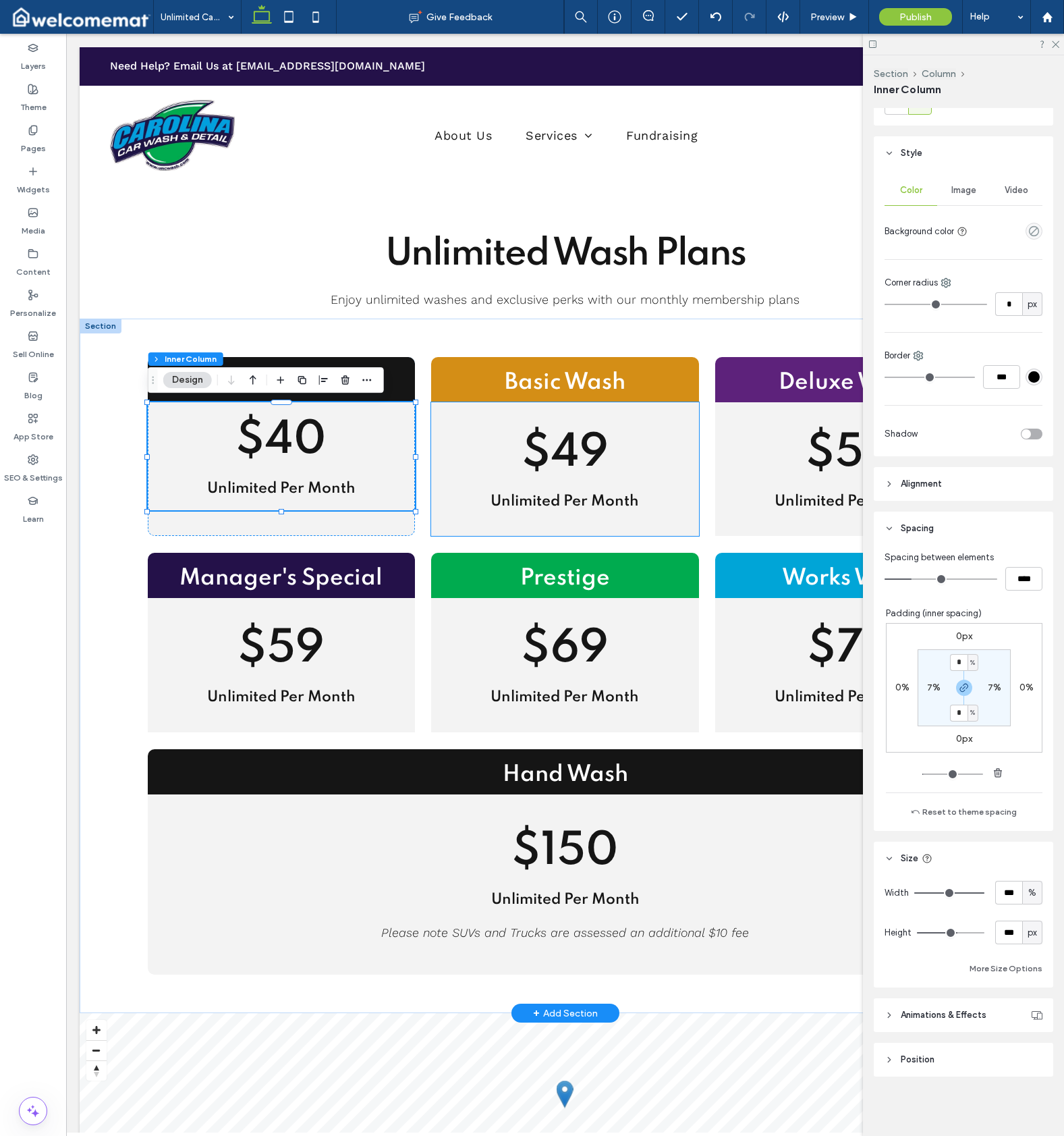
scroll to position [198, 0]
click at [548, 452] on span "$49" at bounding box center [565, 454] width 87 height 46
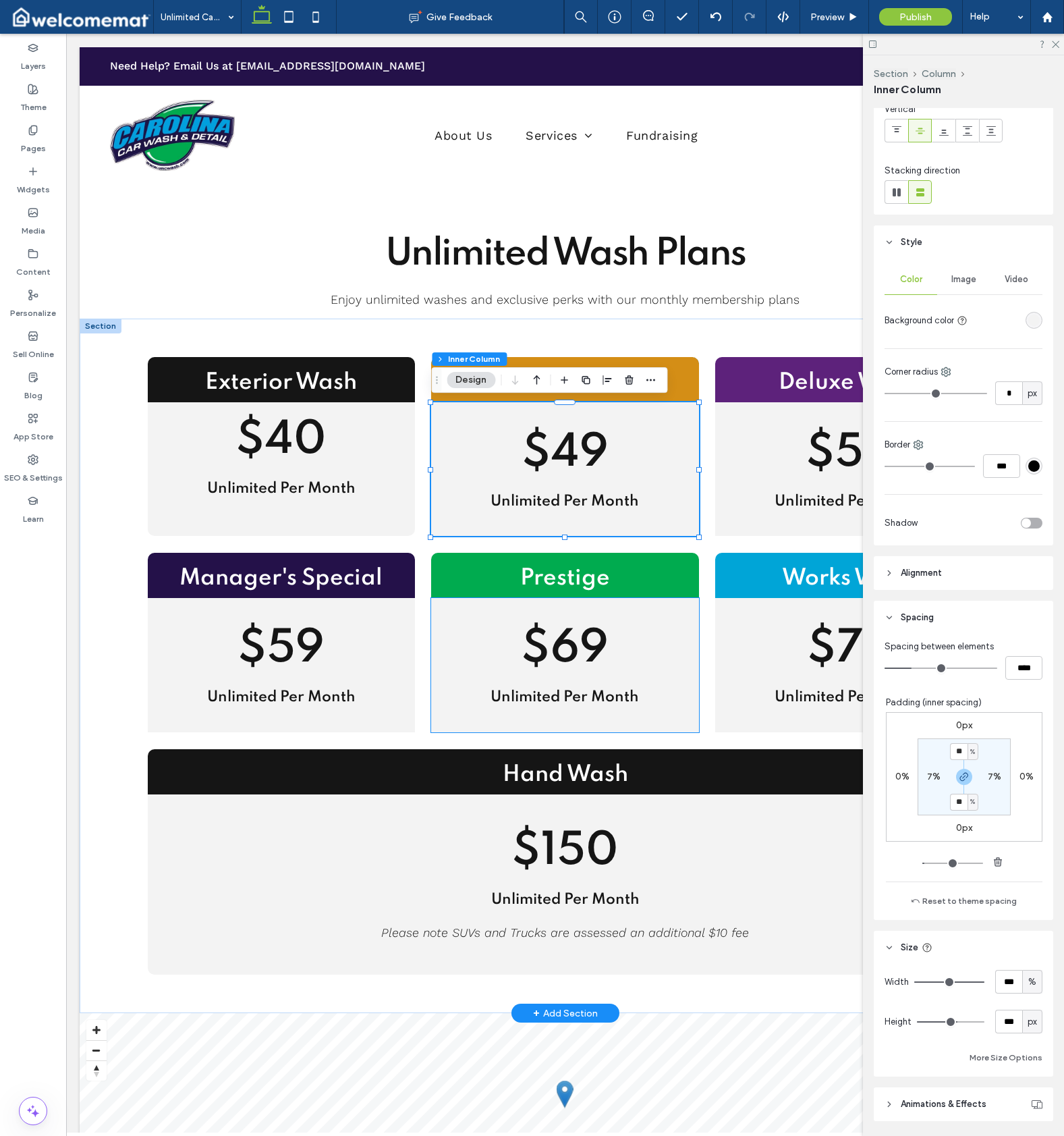
scroll to position [109, 0]
click at [331, 487] on span "Unlimited Per Month" at bounding box center [281, 488] width 148 height 15
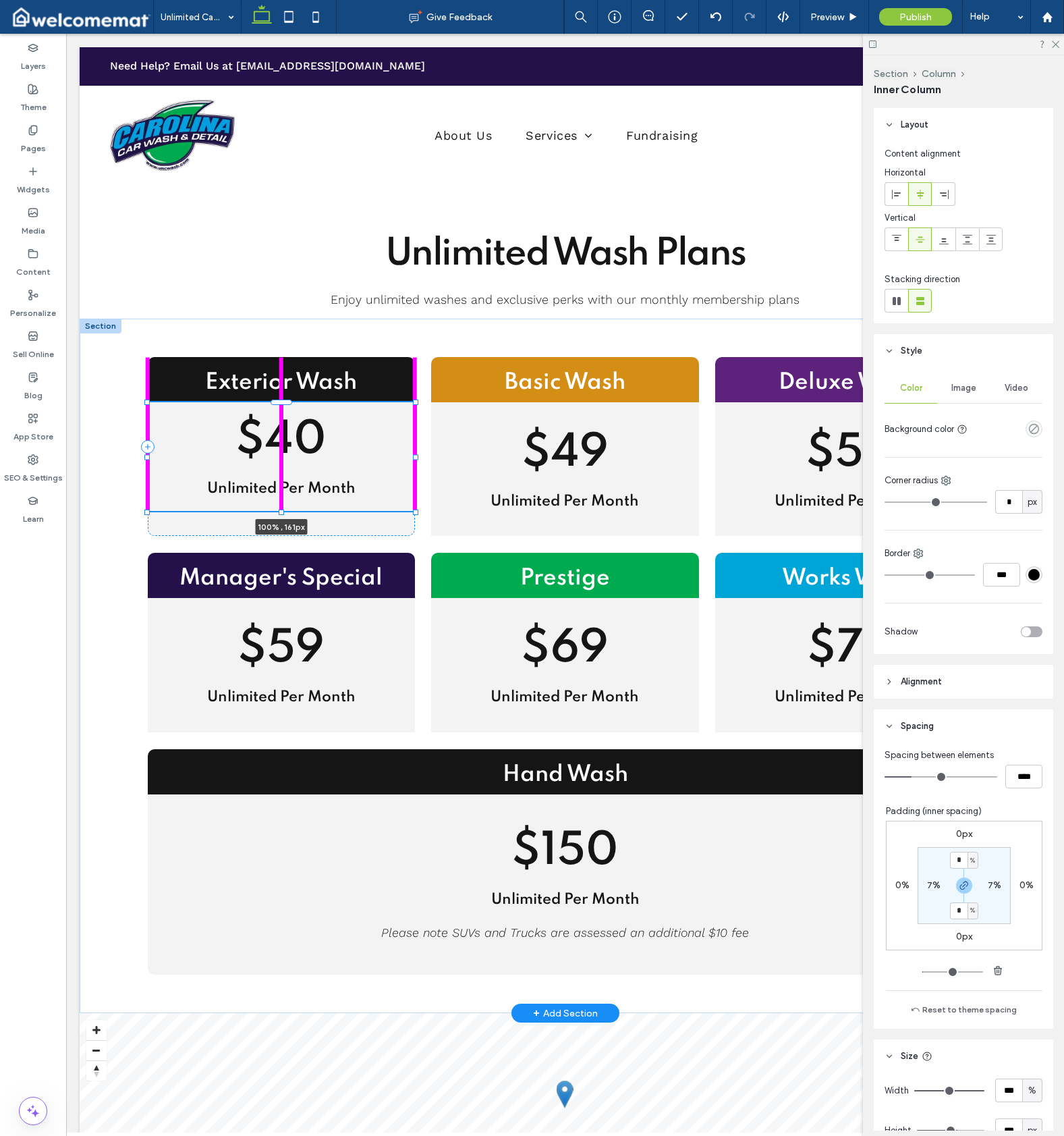
scroll to position [198, 0]
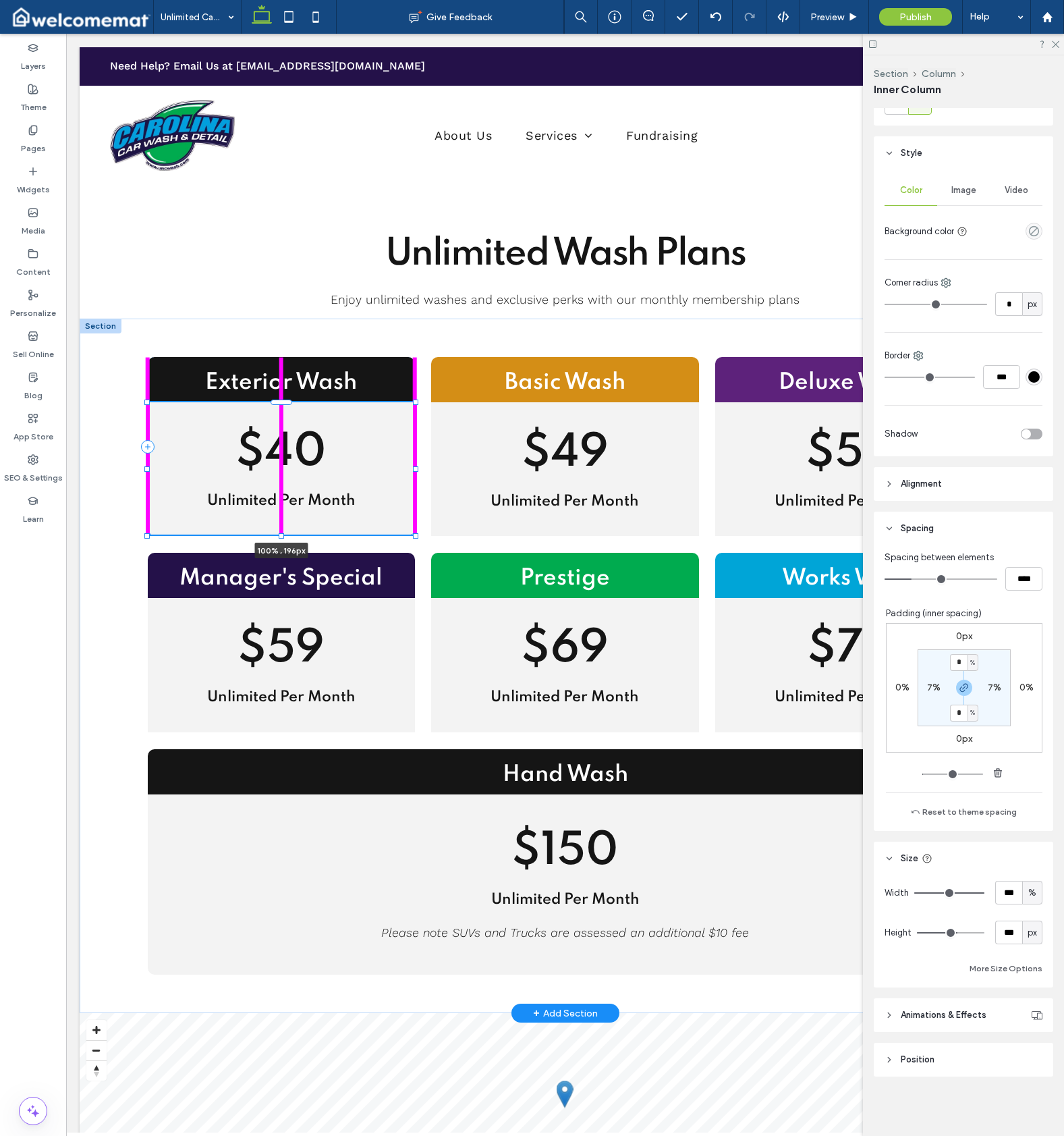
drag, startPoint x: 281, startPoint y: 510, endPoint x: 284, endPoint y: 534, distance: 24.2
click at [284, 534] on div "Exterior Wash $40 Unlimited Per Month 100% , 196px Basic Wash $49 Unlimited Per…" at bounding box center [565, 666] width 971 height 695
type input "***"
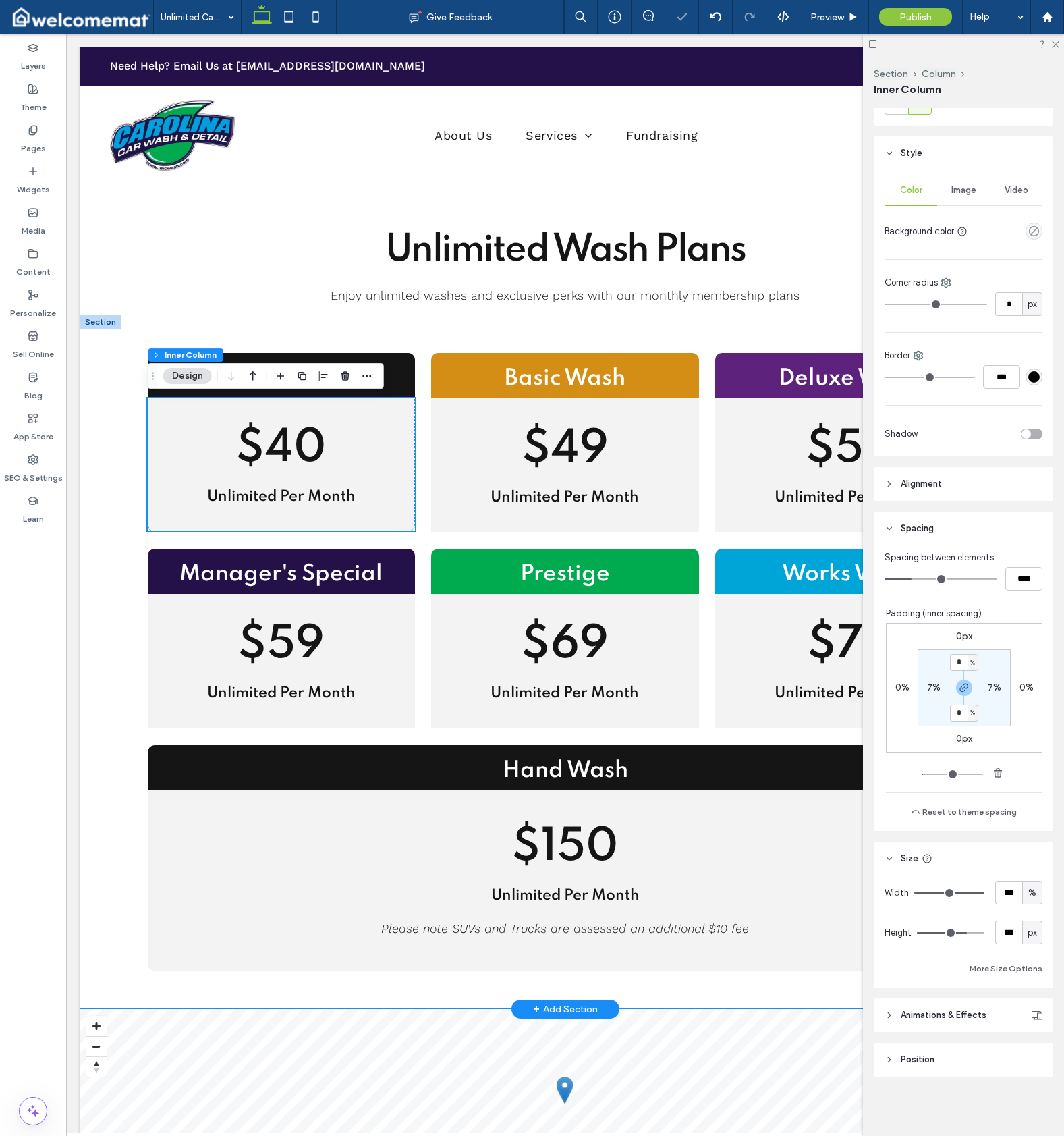
click at [98, 628] on div "Exterior Wash $40 Unlimited Per Month 100% , 196px Basic Wash $49 Unlimited Per…" at bounding box center [565, 662] width 971 height 695
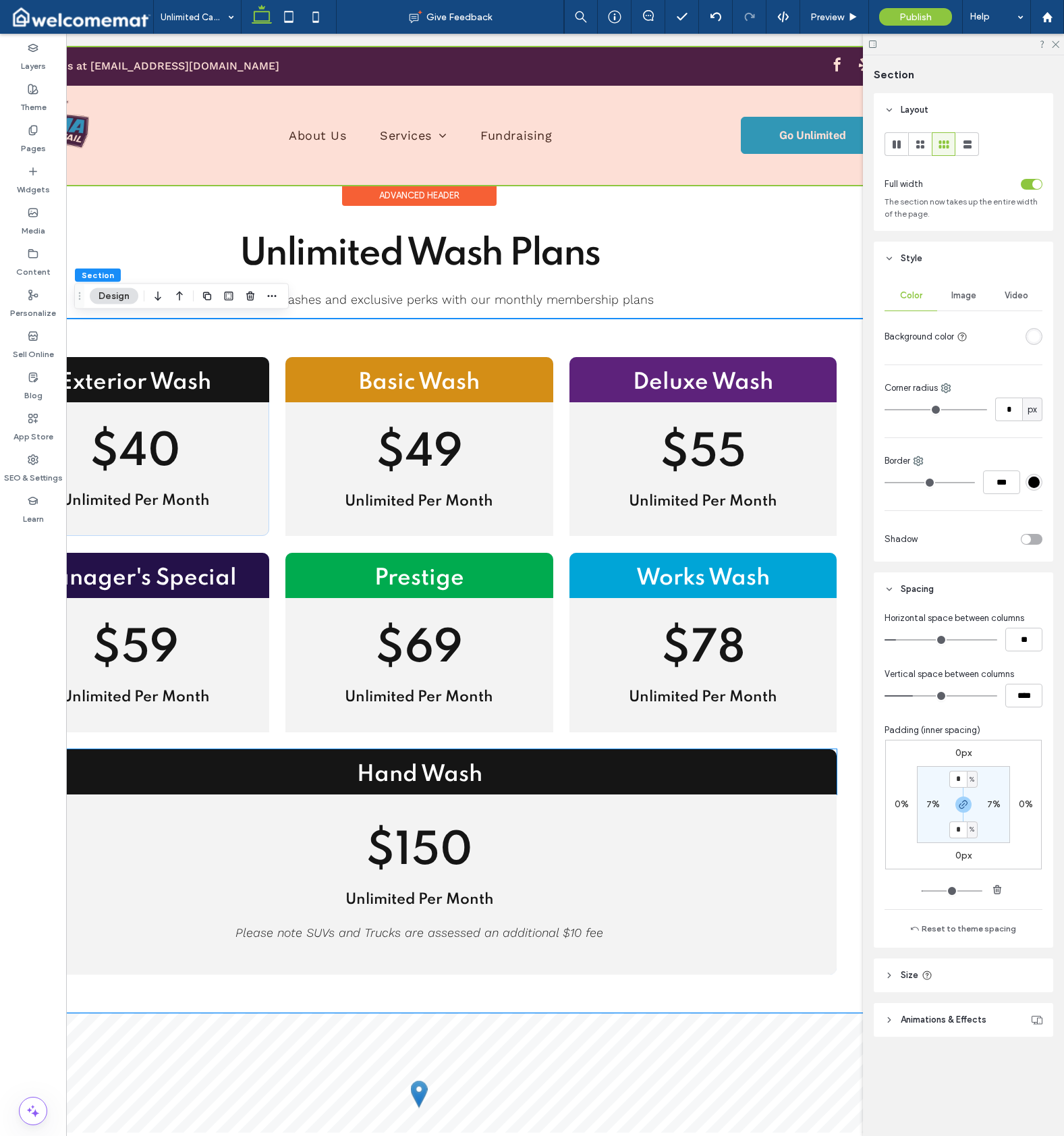
scroll to position [0, 154]
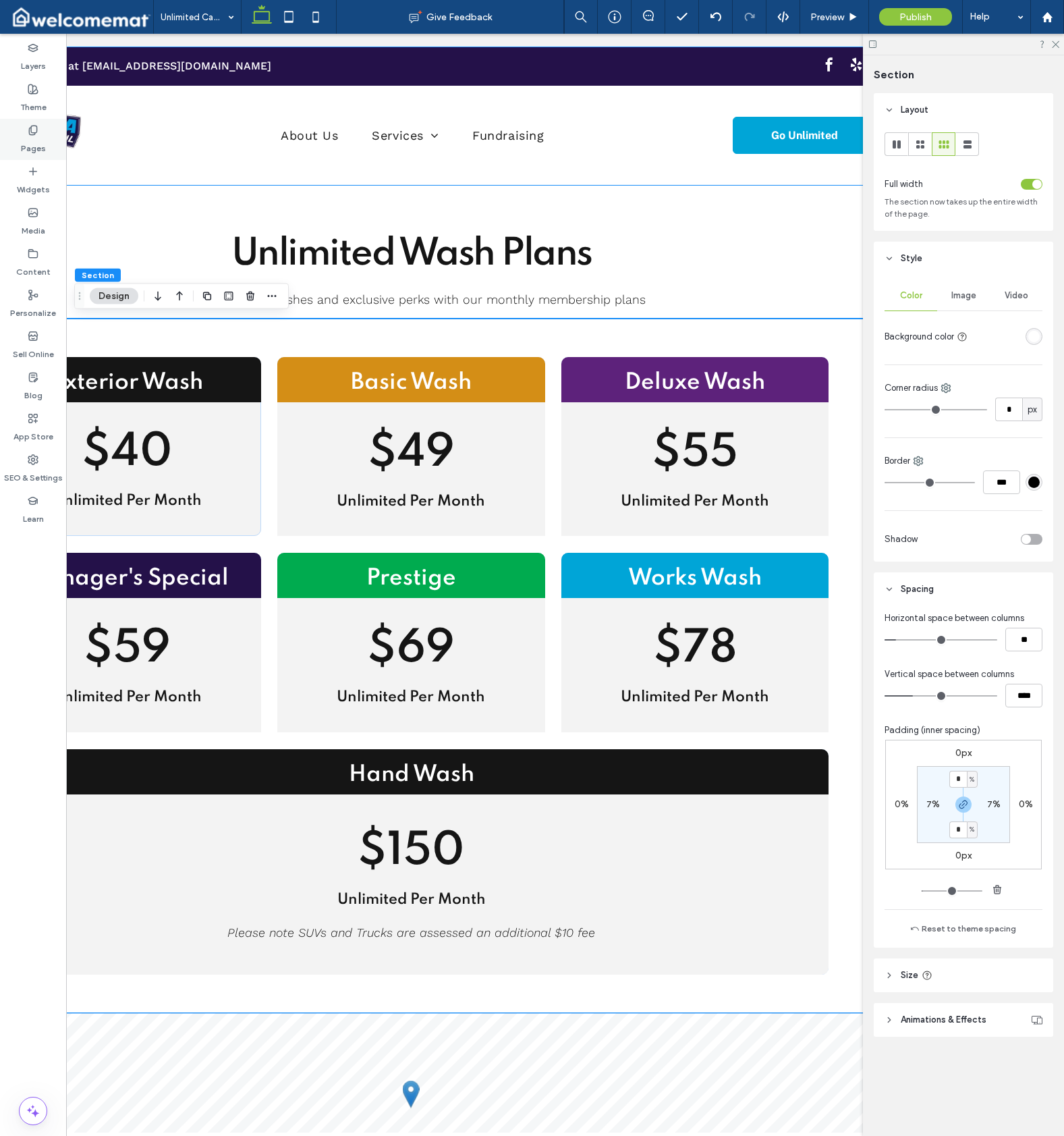
click at [35, 154] on div "Pages" at bounding box center [33, 139] width 66 height 41
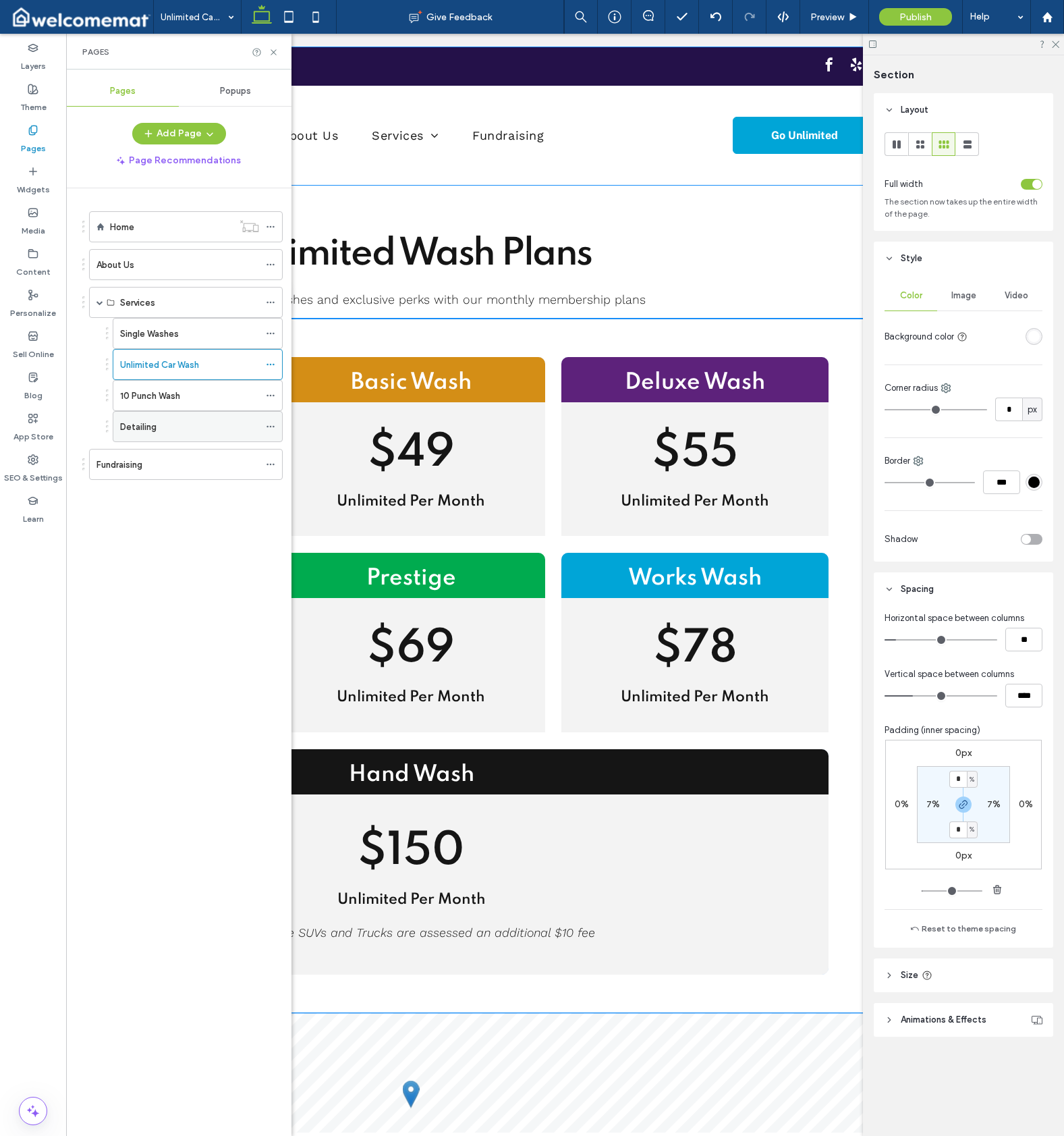
click at [172, 427] on div "Detailing" at bounding box center [190, 427] width 139 height 14
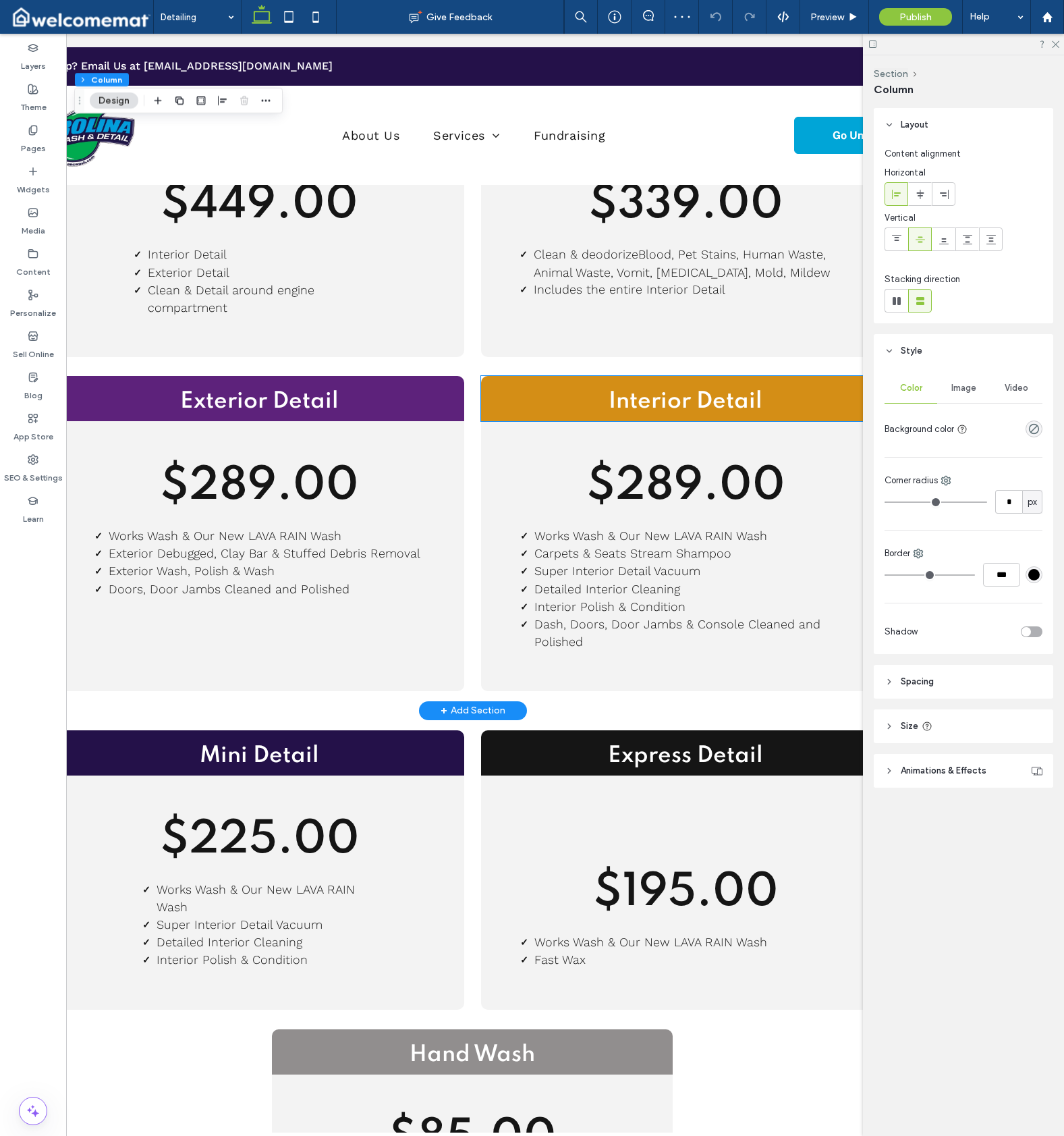
scroll to position [258, 0]
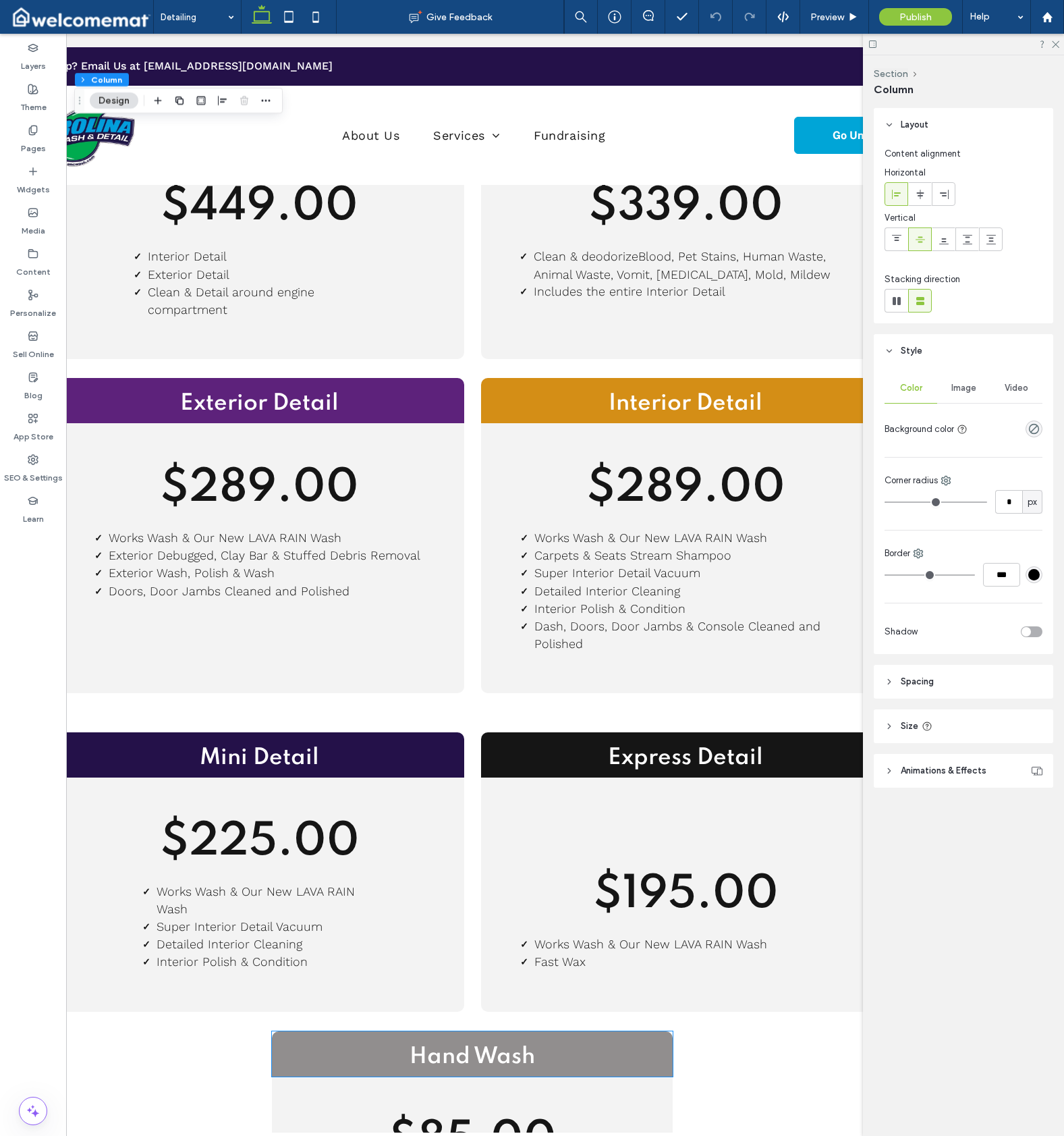
click at [327, 1042] on h2 "Hand Wash" at bounding box center [473, 1057] width 401 height 31
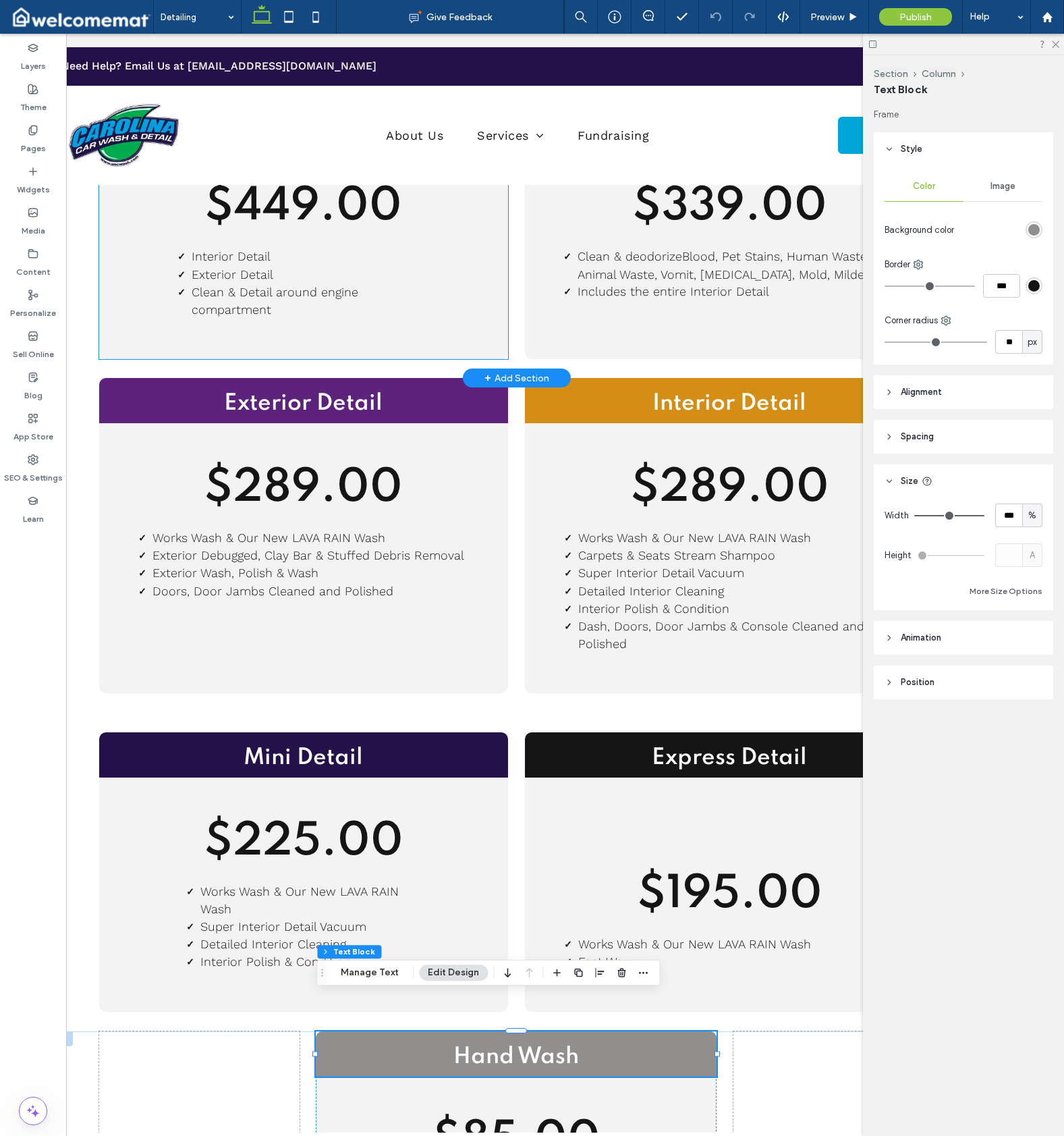
scroll to position [0, 48]
click at [355, 1042] on h2 "Hand Wash" at bounding box center [517, 1057] width 401 height 31
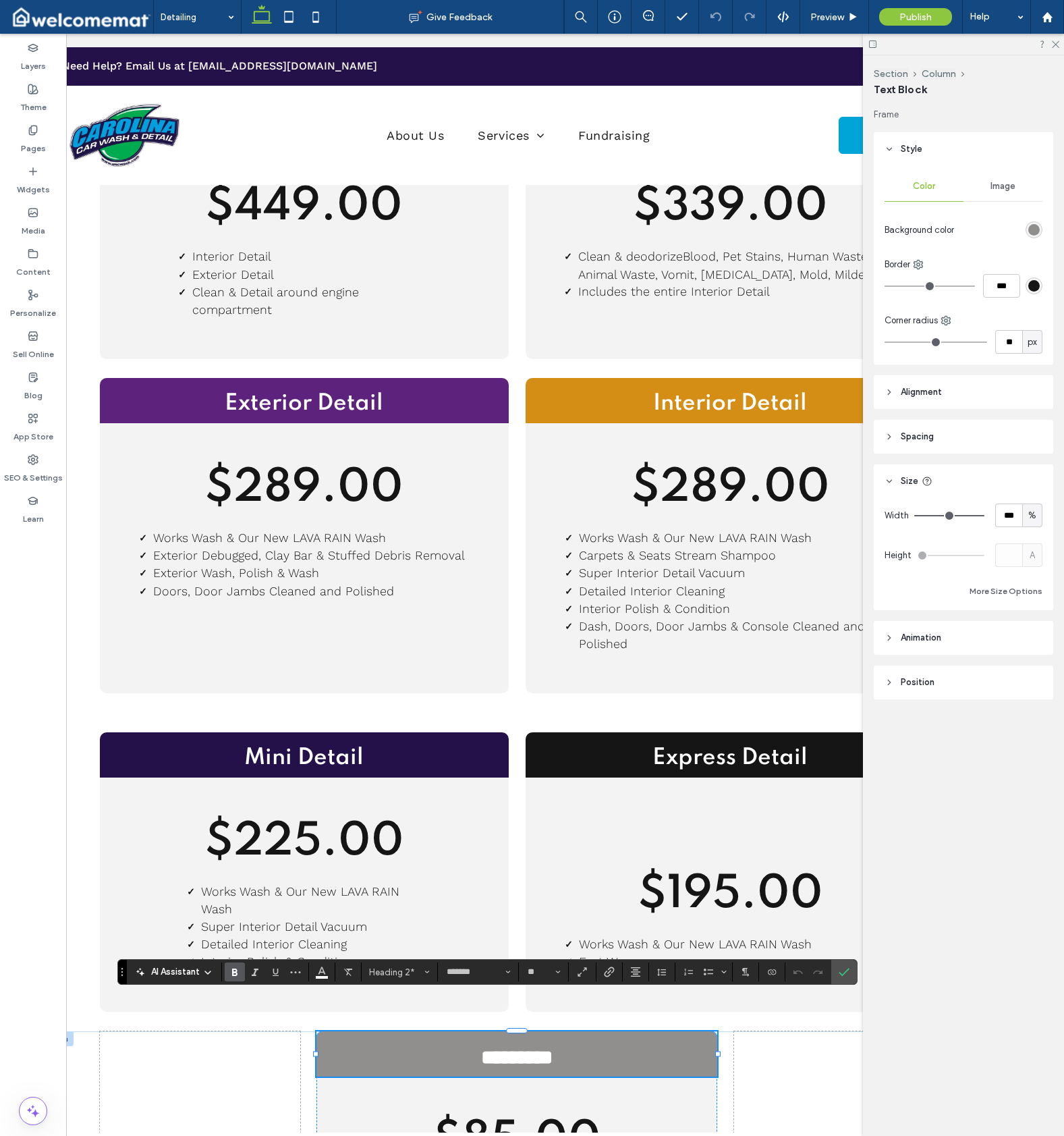
click at [403, 1042] on h2 "*********" at bounding box center [517, 1057] width 401 height 31
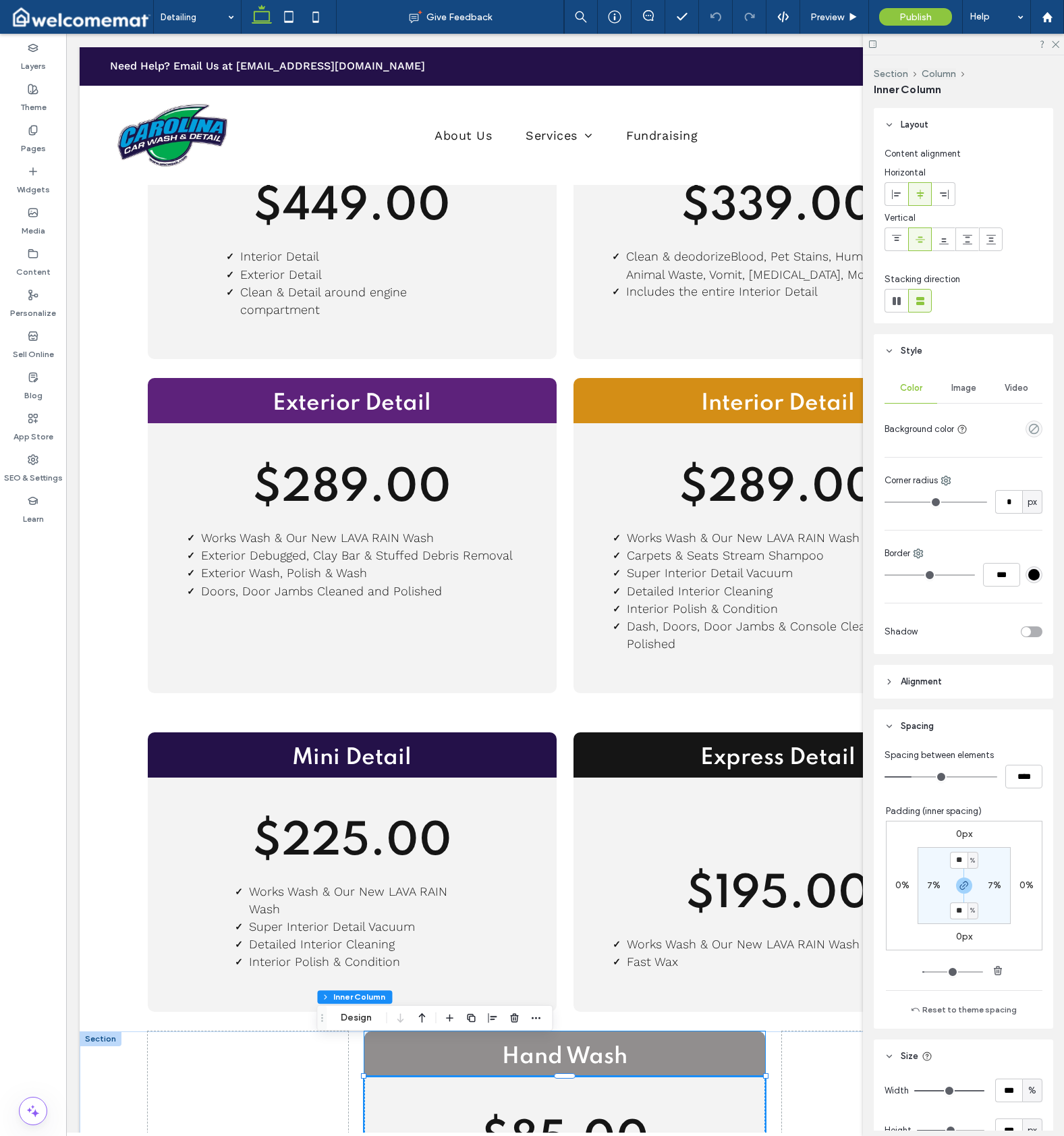
scroll to position [0, 0]
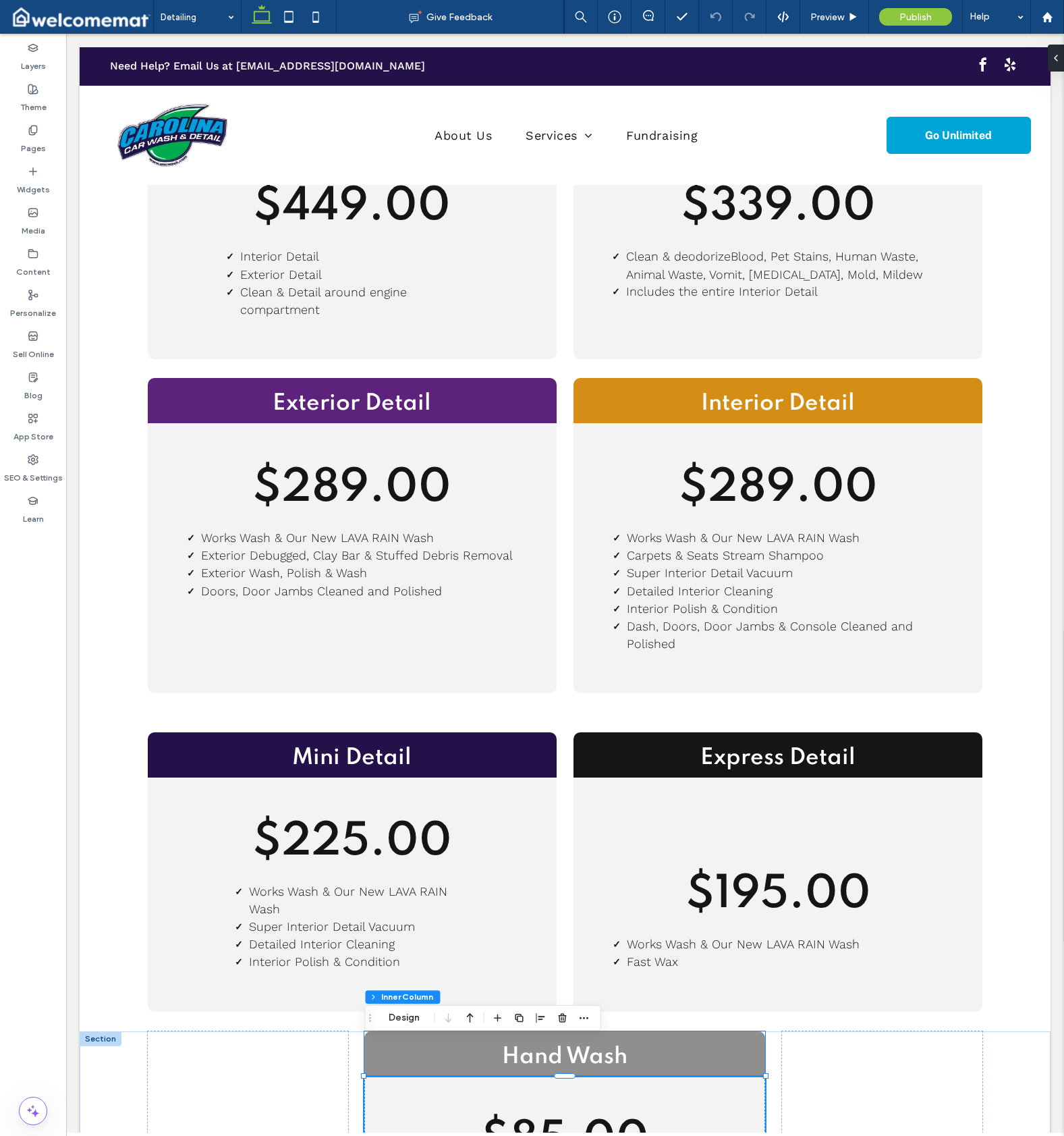
click at [599, 1031] on div "Hand Wash" at bounding box center [565, 1054] width 401 height 45
type input "**"
click at [432, 953] on button "Column" at bounding box center [433, 951] width 41 height 13
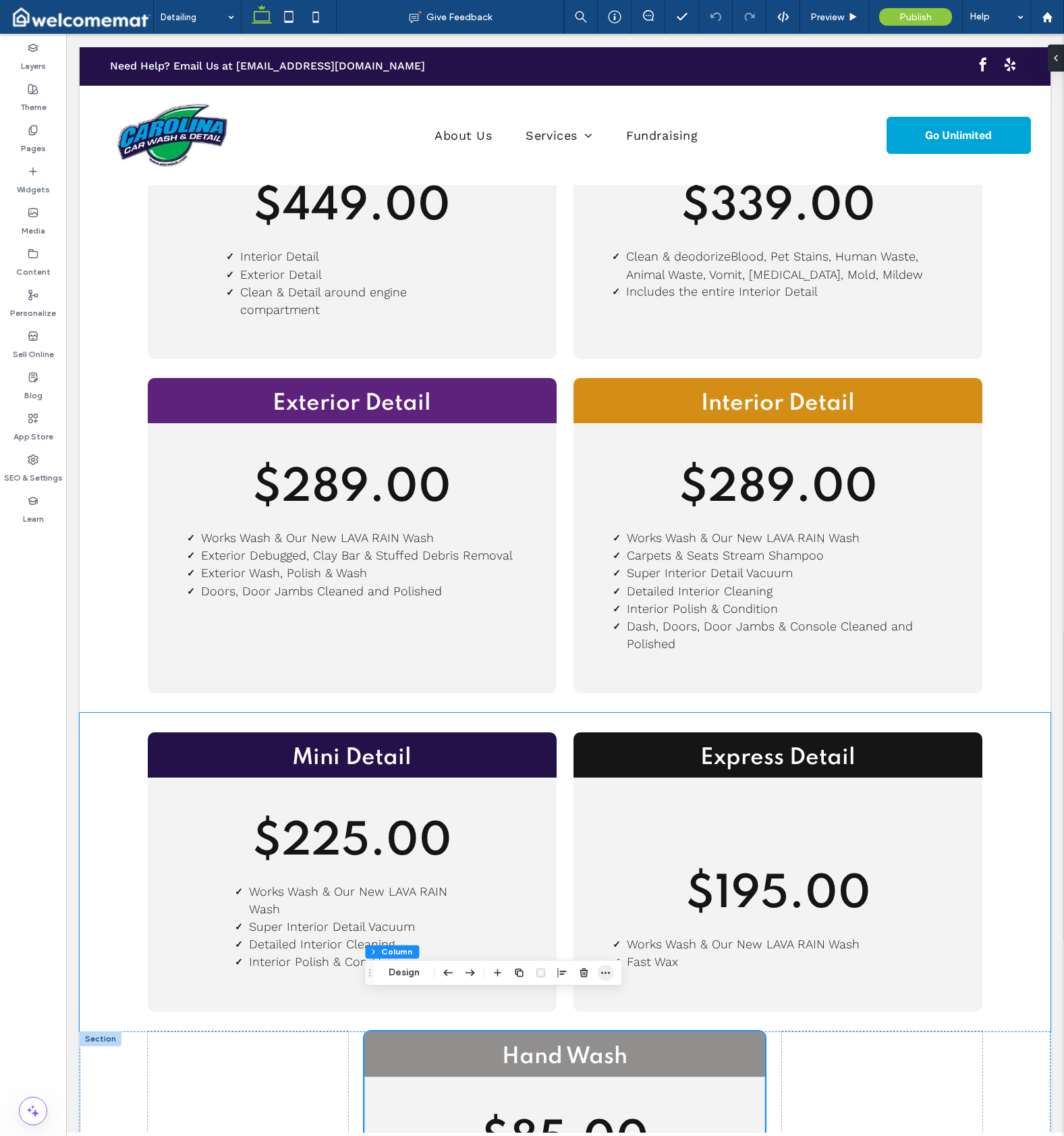
click at [607, 971] on icon "button" at bounding box center [605, 972] width 11 height 11
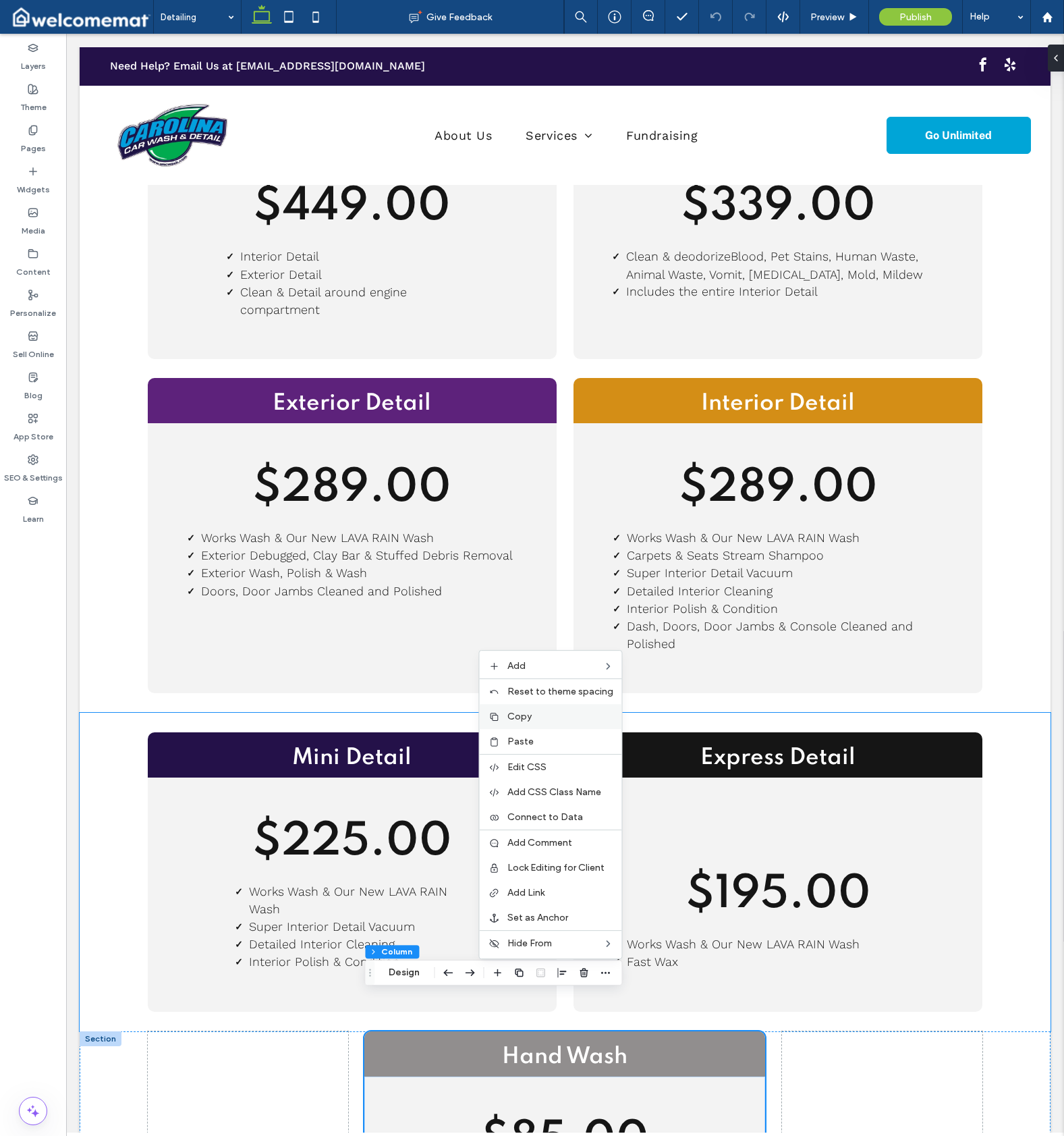
click at [563, 718] on label "Copy" at bounding box center [560, 716] width 106 height 12
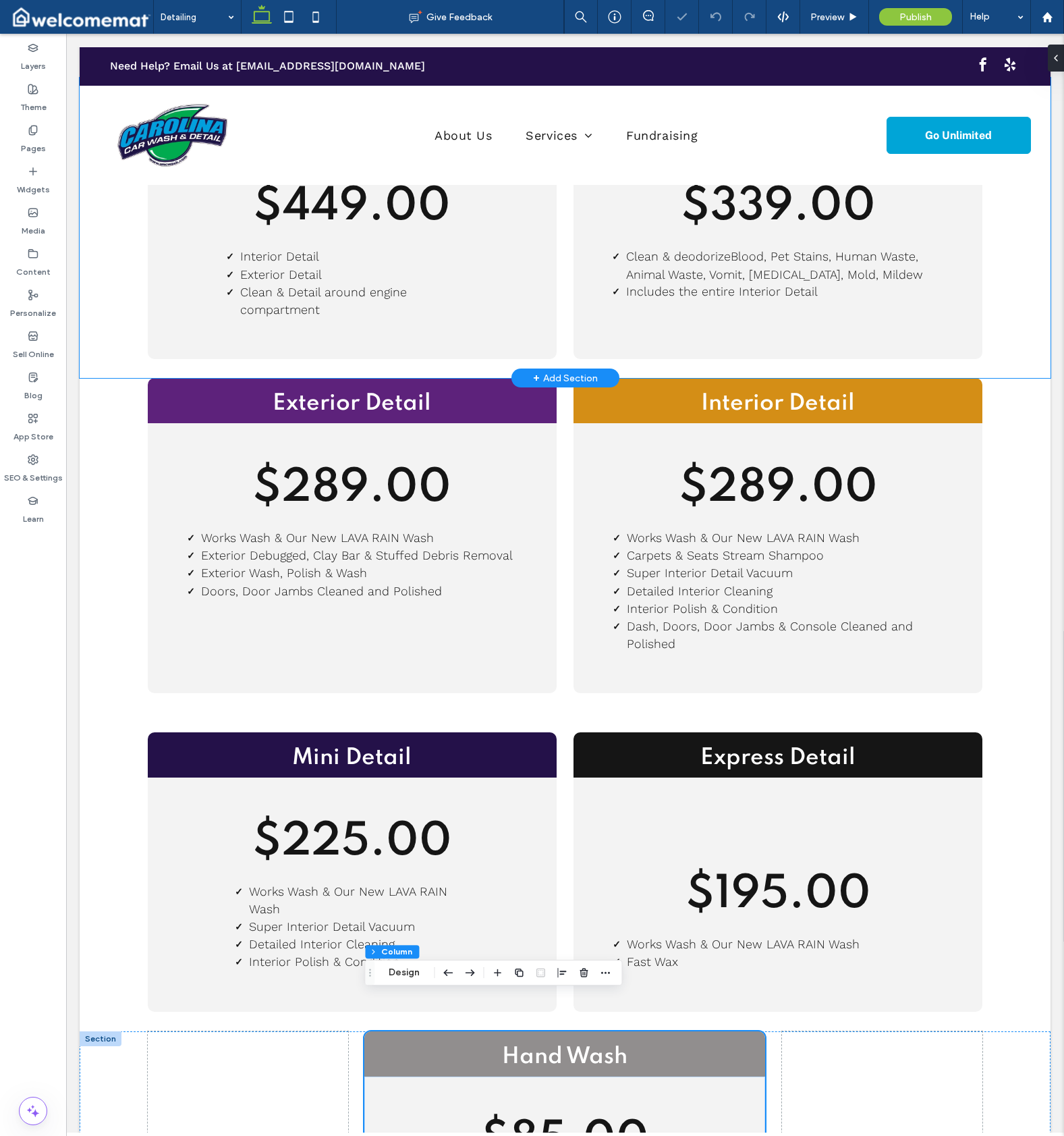
click at [127, 205] on div "Full Detail $449.00 Interior Detail Exterior Detail Clean & Detail around engin…" at bounding box center [565, 228] width 971 height 301
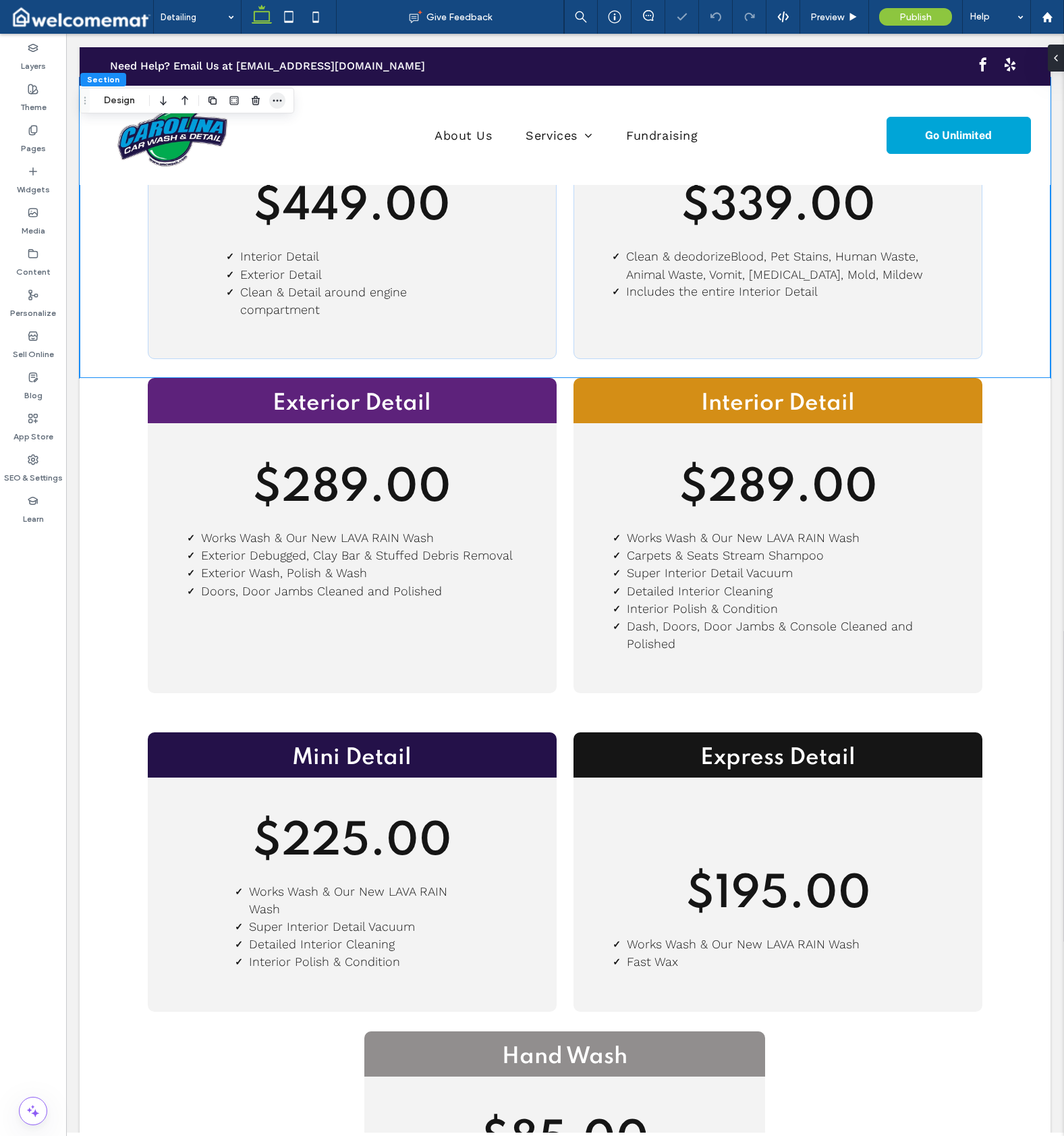
click at [280, 97] on icon "button" at bounding box center [277, 100] width 11 height 11
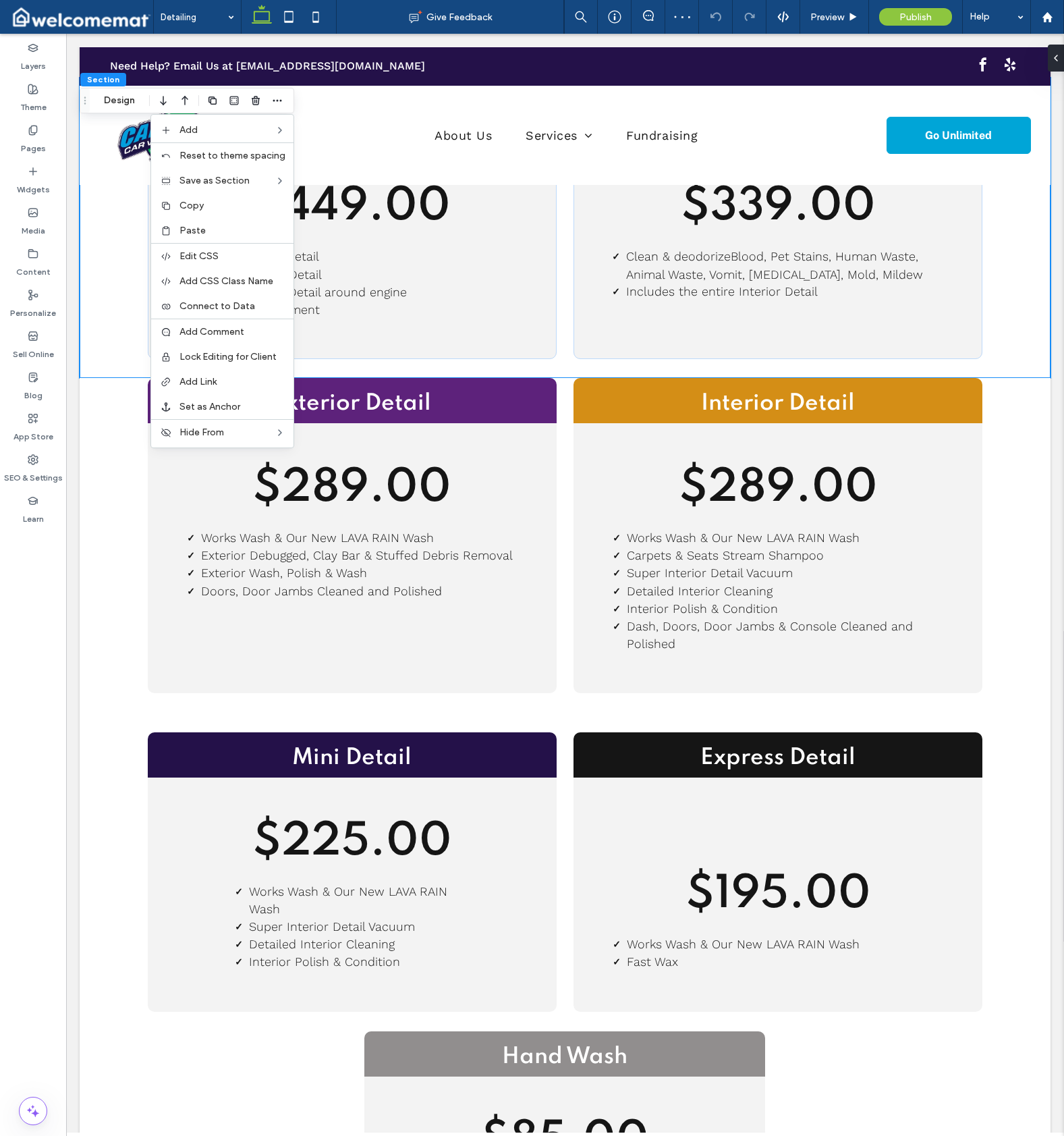
click at [233, 229] on label "Paste" at bounding box center [233, 230] width 106 height 12
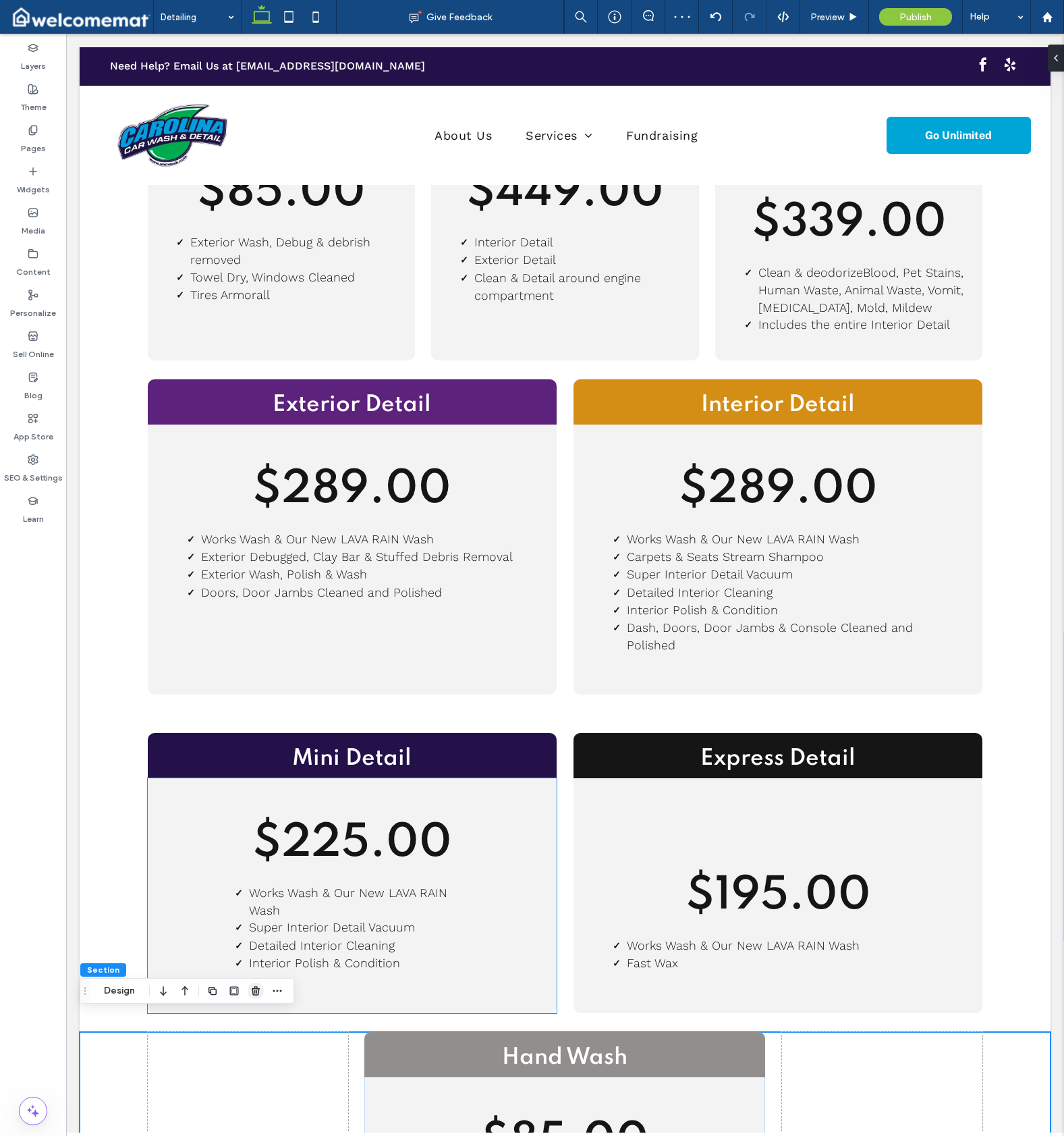
click at [258, 994] on icon "button" at bounding box center [256, 990] width 11 height 11
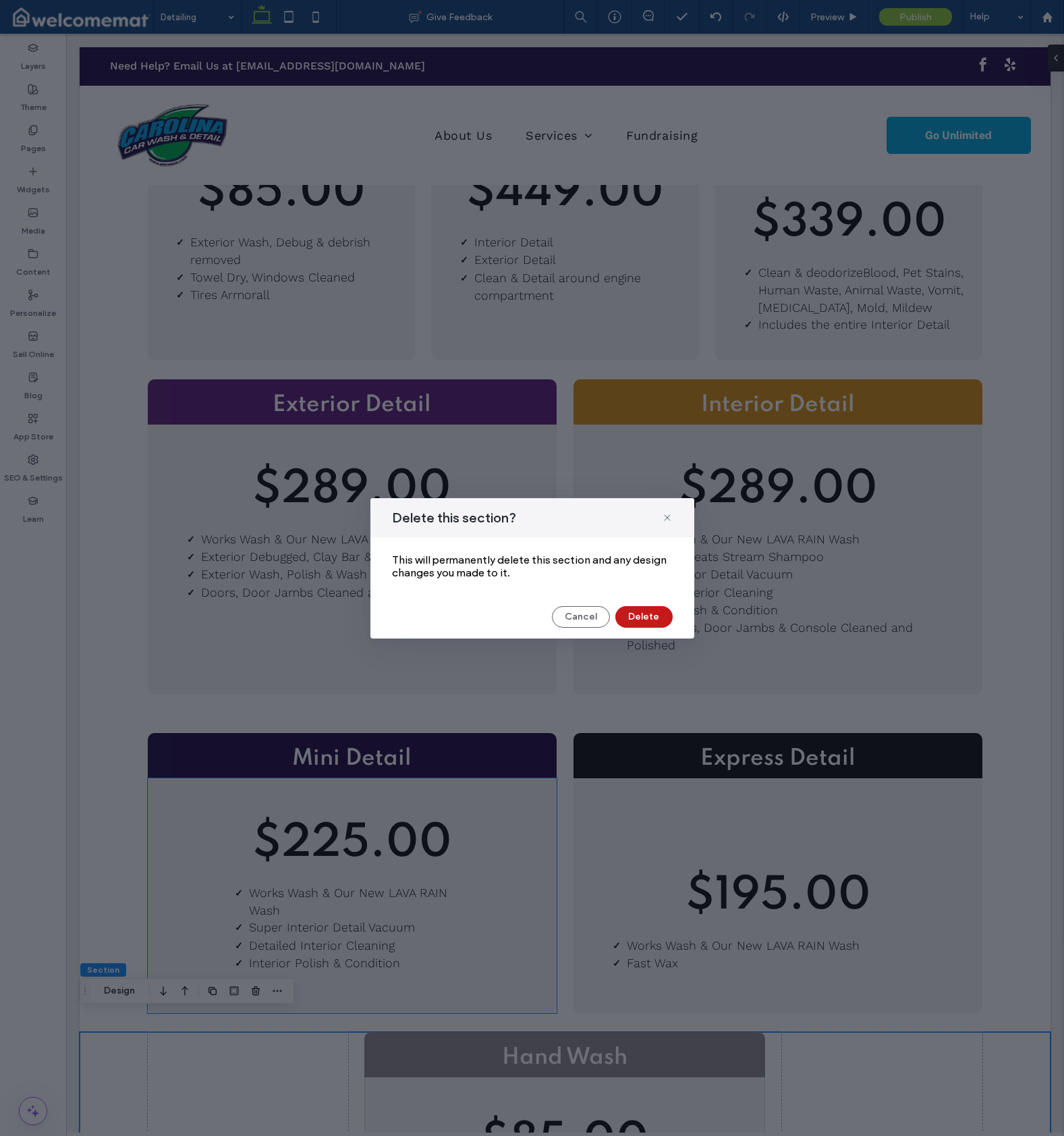
click at [661, 615] on button "Delete" at bounding box center [644, 617] width 58 height 21
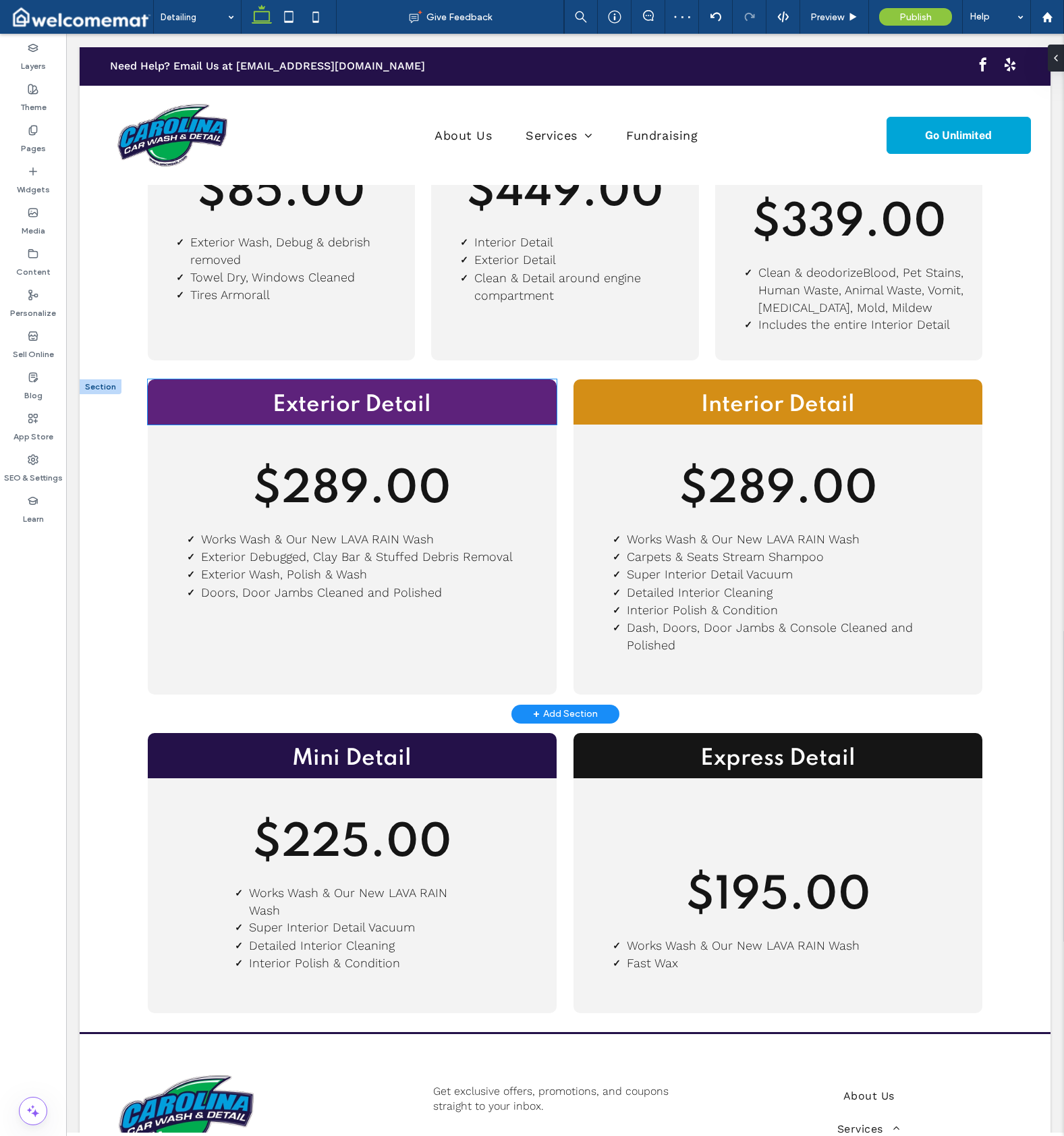
click at [158, 398] on h2 "Exterior Detail" at bounding box center [352, 405] width 409 height 31
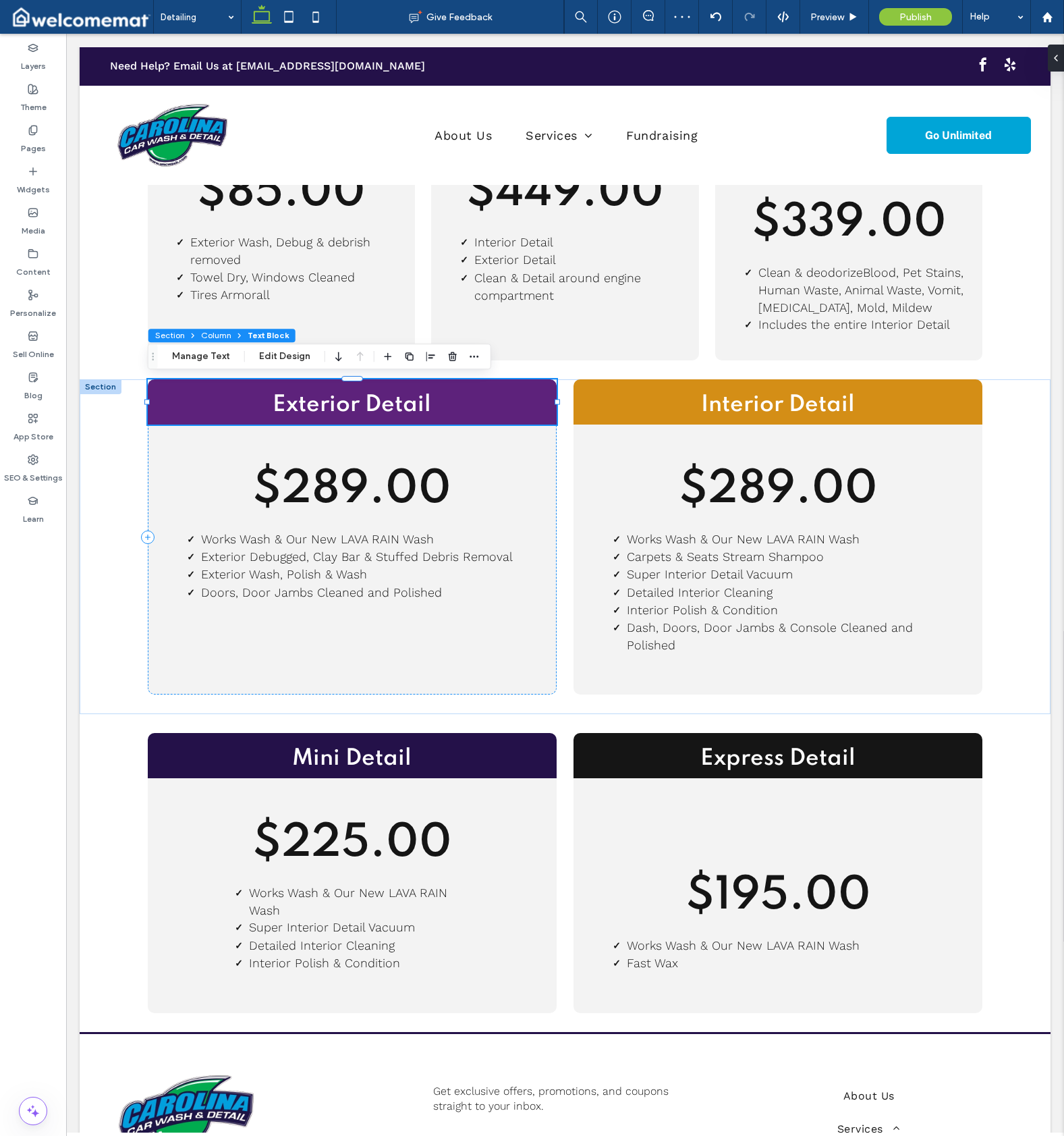
click at [236, 335] on icon at bounding box center [240, 336] width 8 height 8
click at [222, 337] on button "Column" at bounding box center [216, 335] width 41 height 13
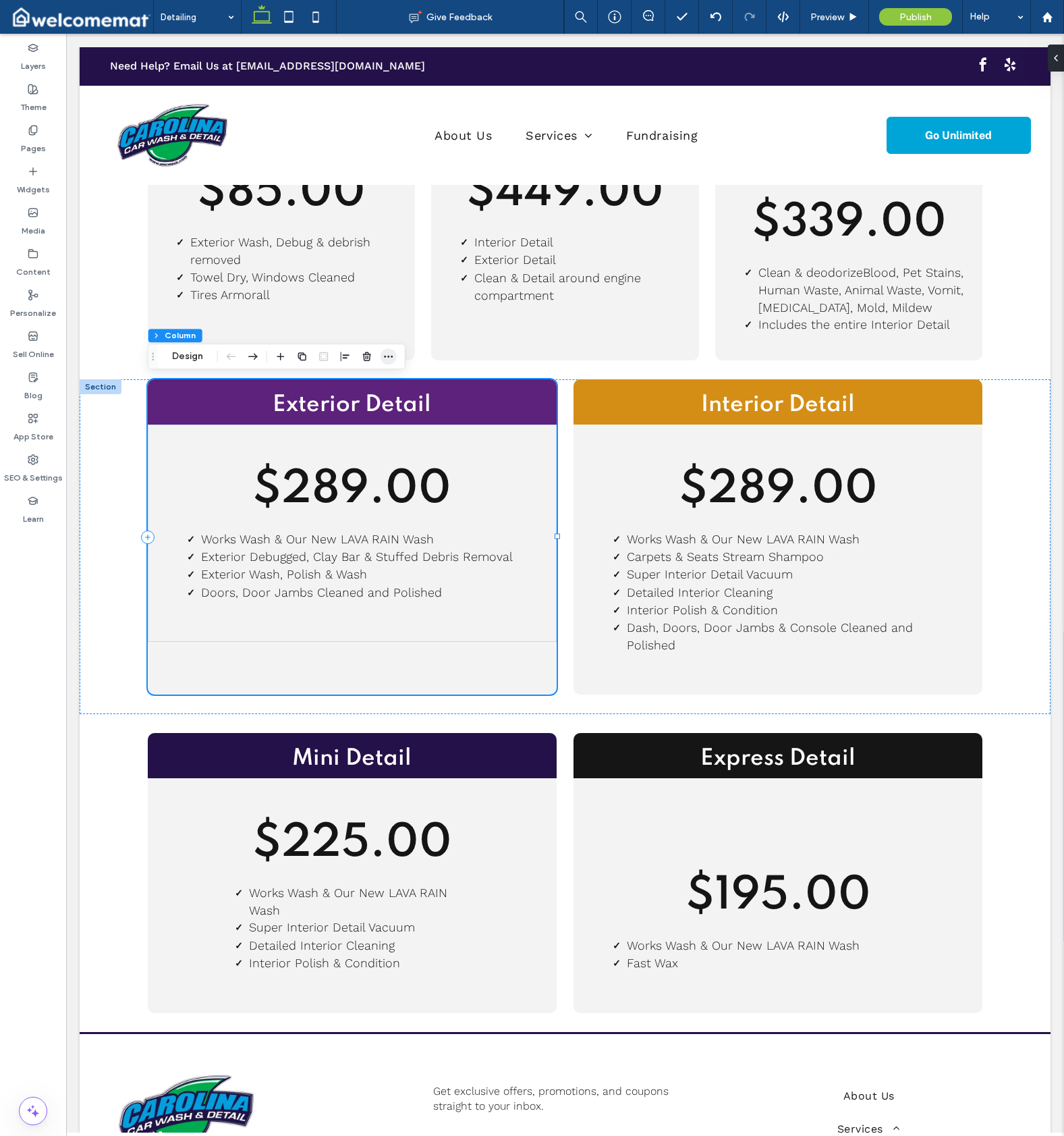
click at [392, 355] on icon "button" at bounding box center [388, 356] width 11 height 11
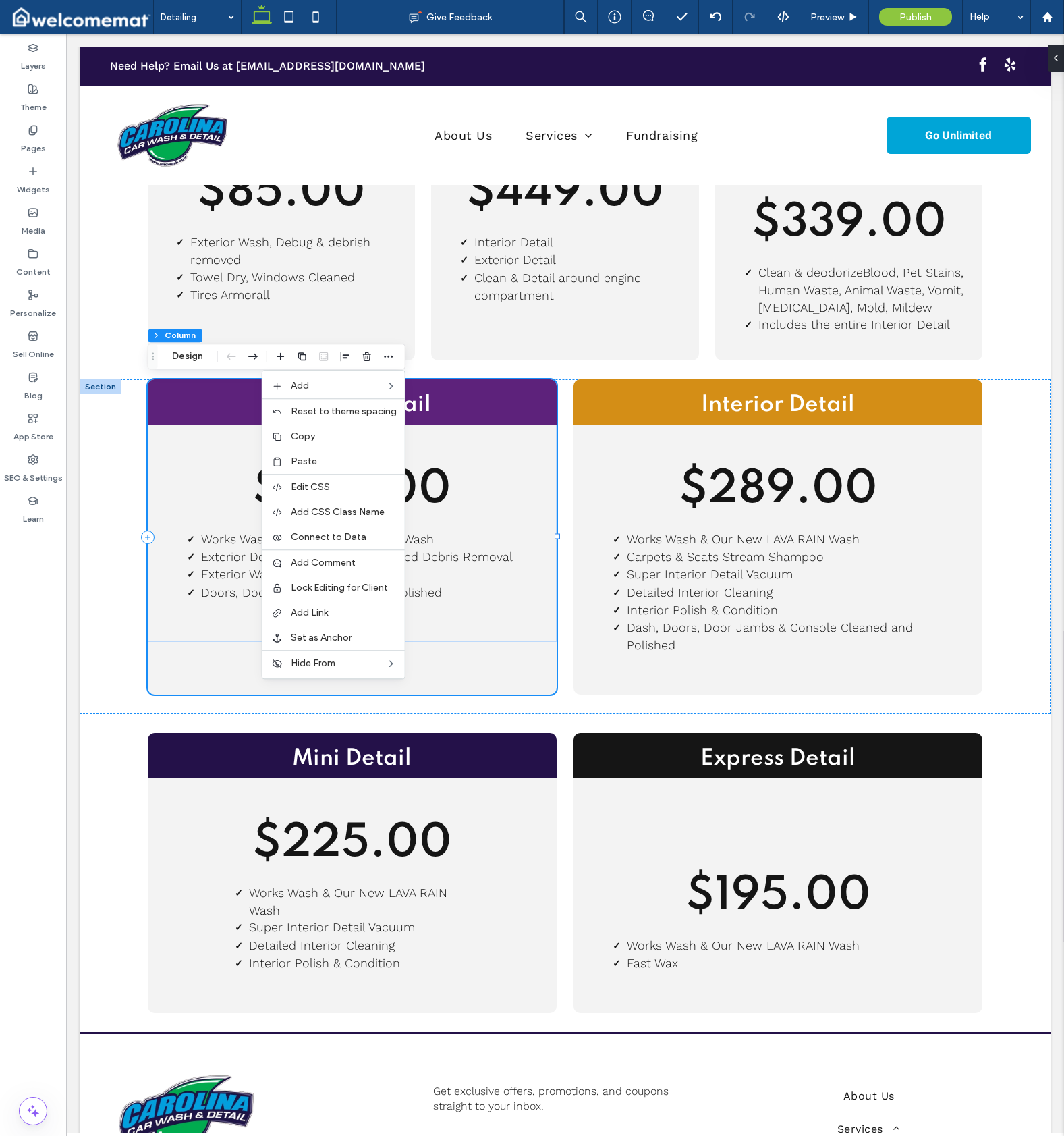
drag, startPoint x: 340, startPoint y: 435, endPoint x: 313, endPoint y: 389, distance: 53.3
click at [340, 435] on label "Copy" at bounding box center [344, 436] width 106 height 12
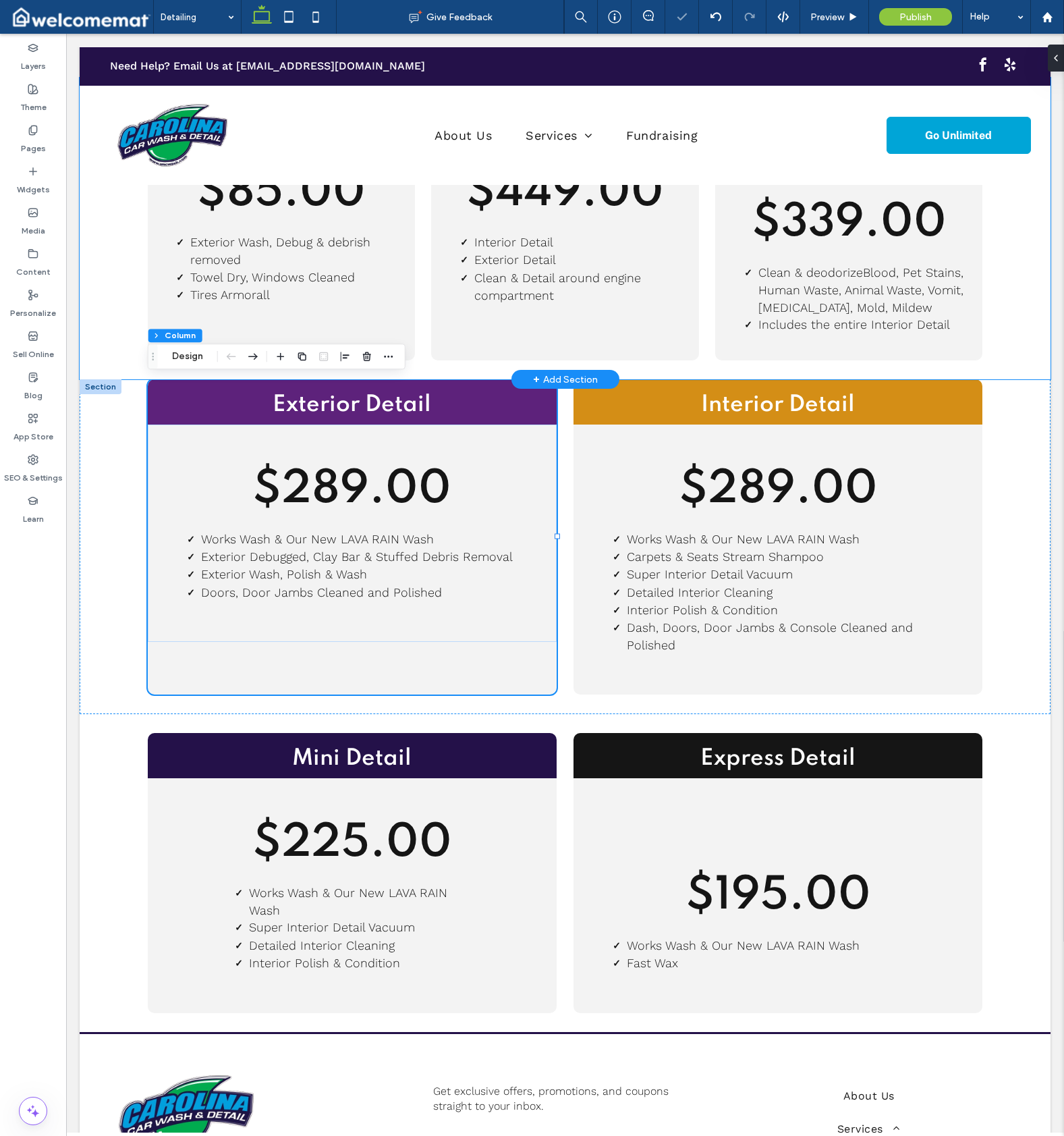
click at [101, 243] on div "Hand Wash $85.00 Exterior Wash, Debug & debrish removed Towel Dry, Windows Clea…" at bounding box center [565, 229] width 971 height 302
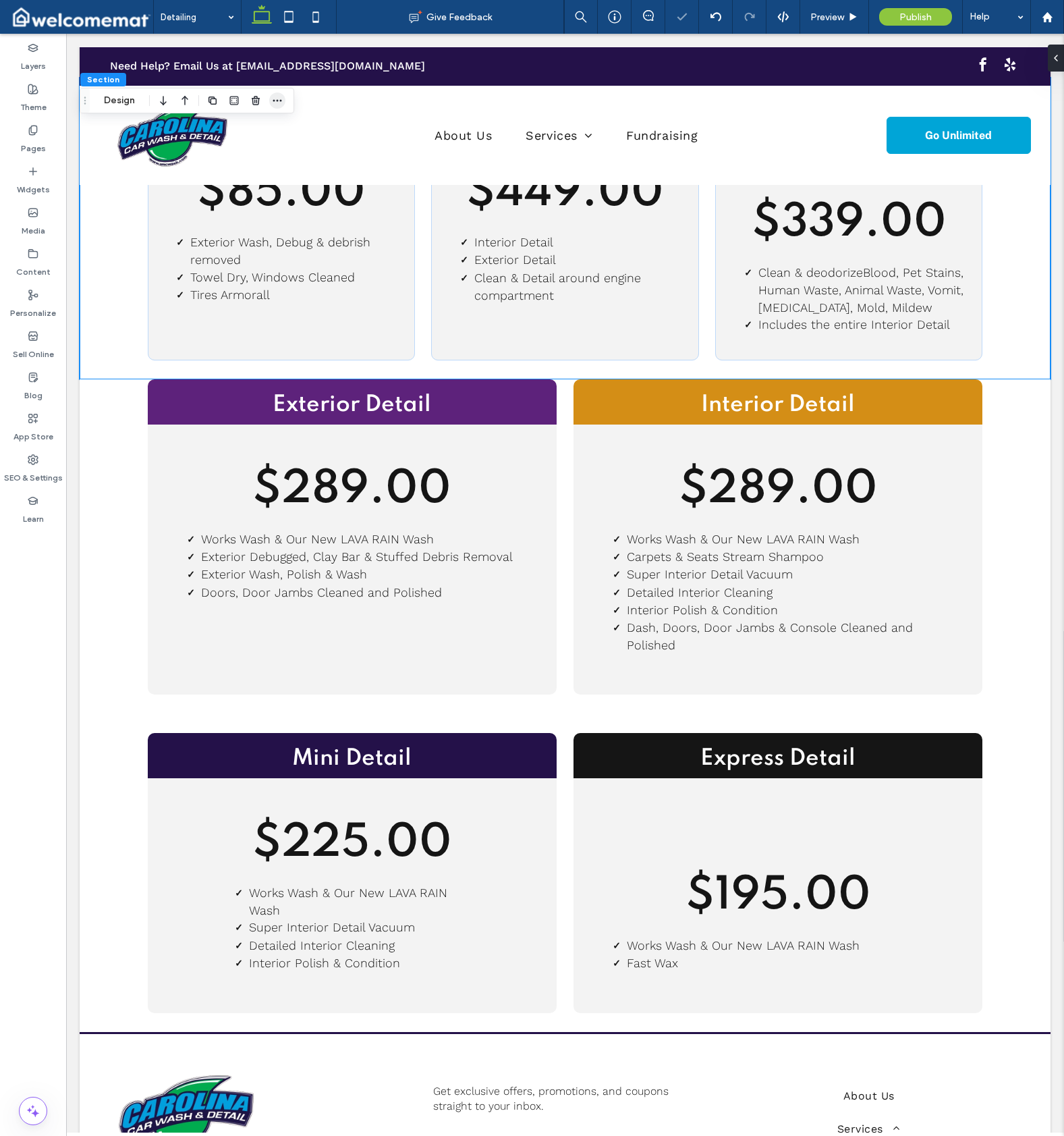
click at [276, 95] on icon "button" at bounding box center [277, 100] width 11 height 11
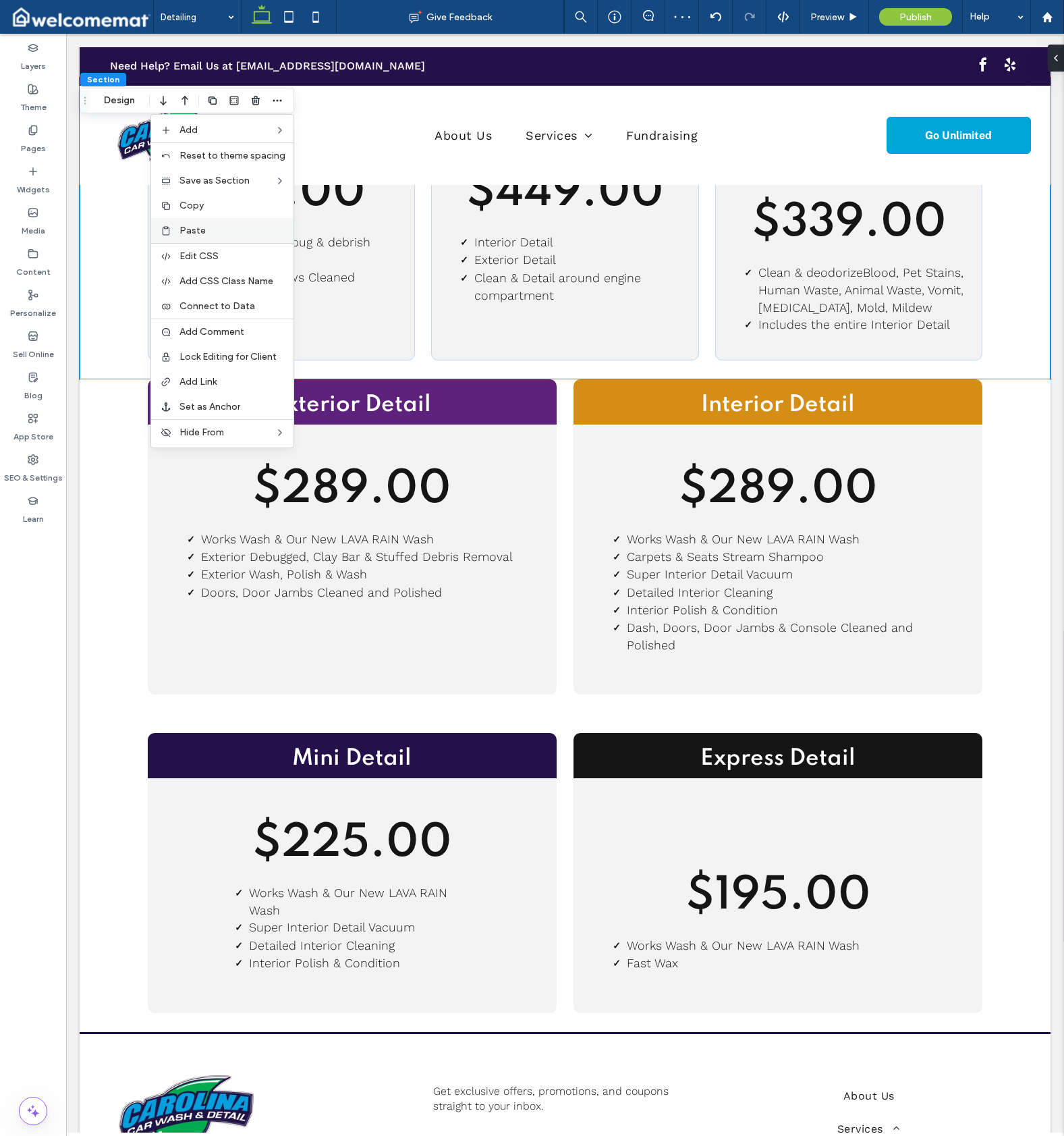
click at [228, 224] on label "Paste" at bounding box center [233, 230] width 106 height 12
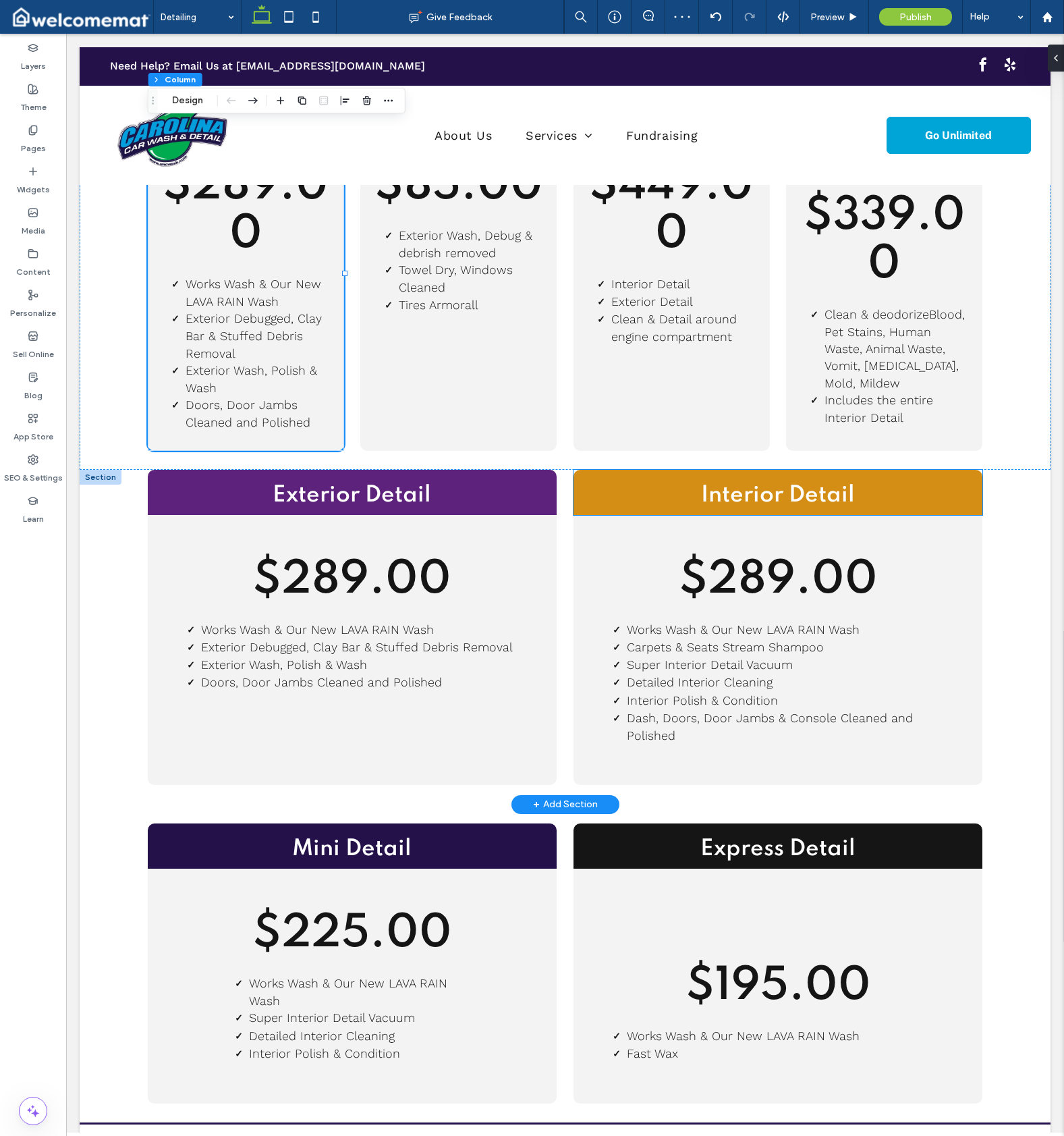
click at [610, 487] on h2 "Interior Detail" at bounding box center [778, 496] width 409 height 31
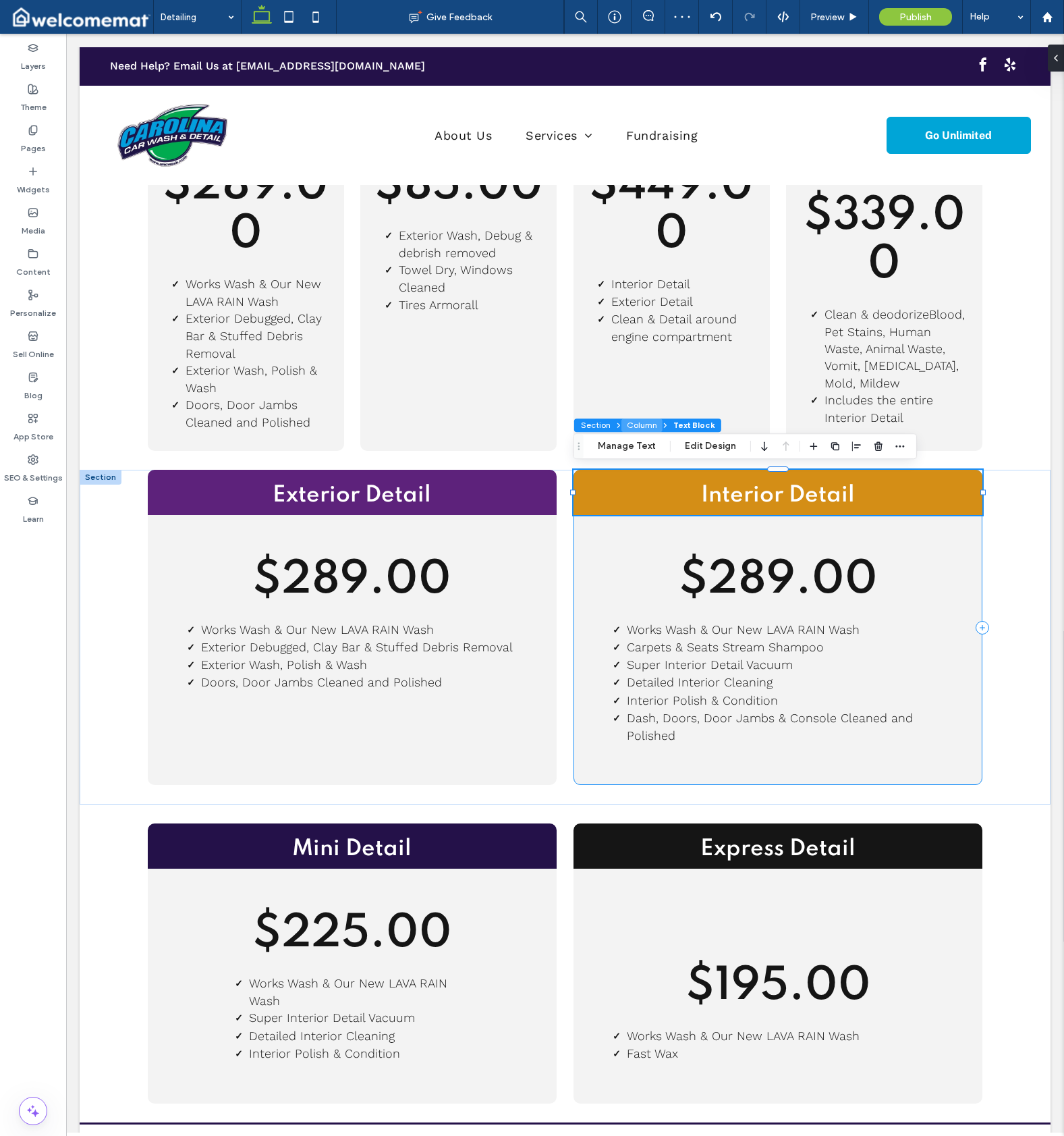
click at [643, 427] on button "Column" at bounding box center [642, 425] width 41 height 13
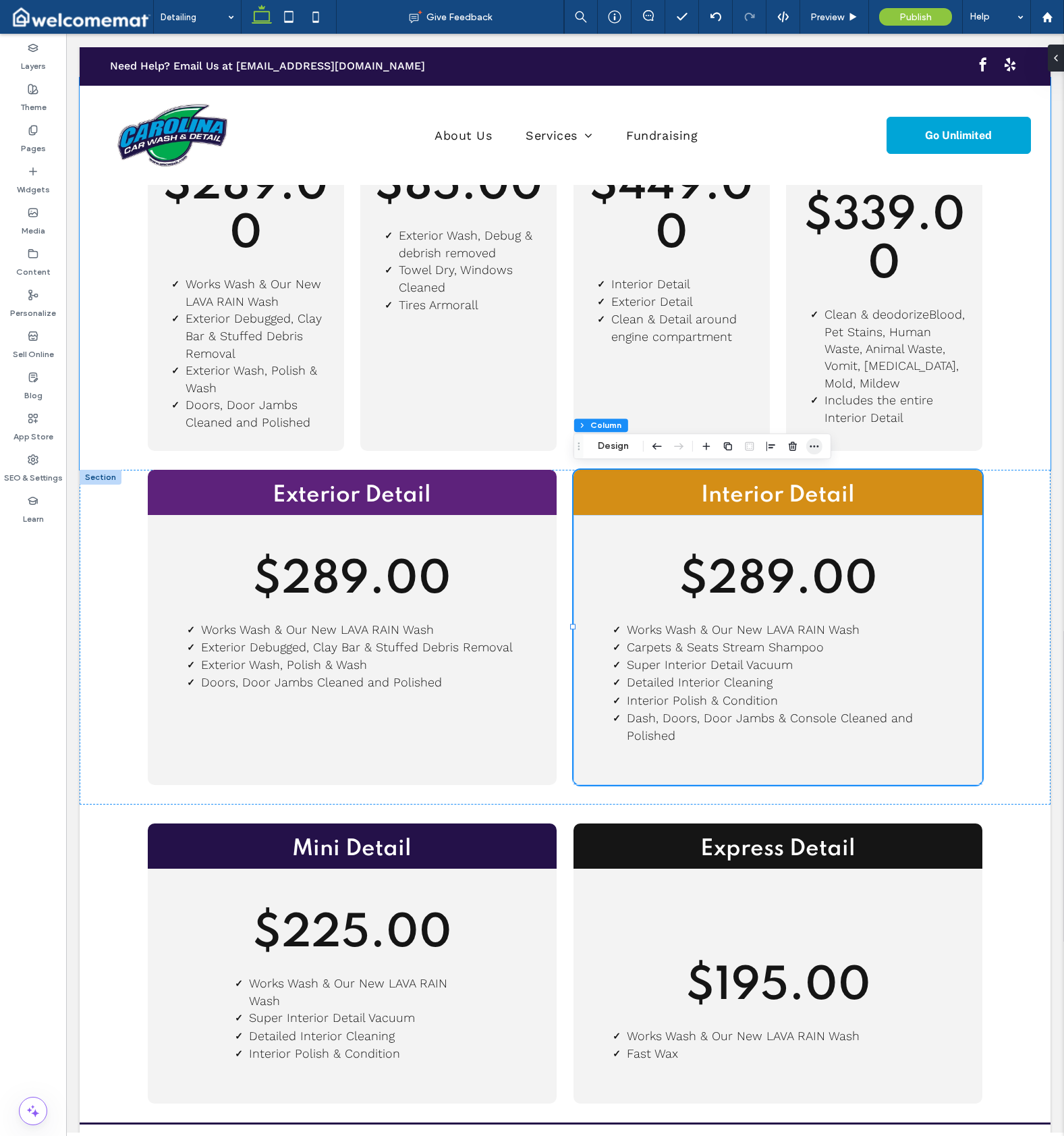
click at [816, 447] on icon "button" at bounding box center [814, 445] width 11 height 11
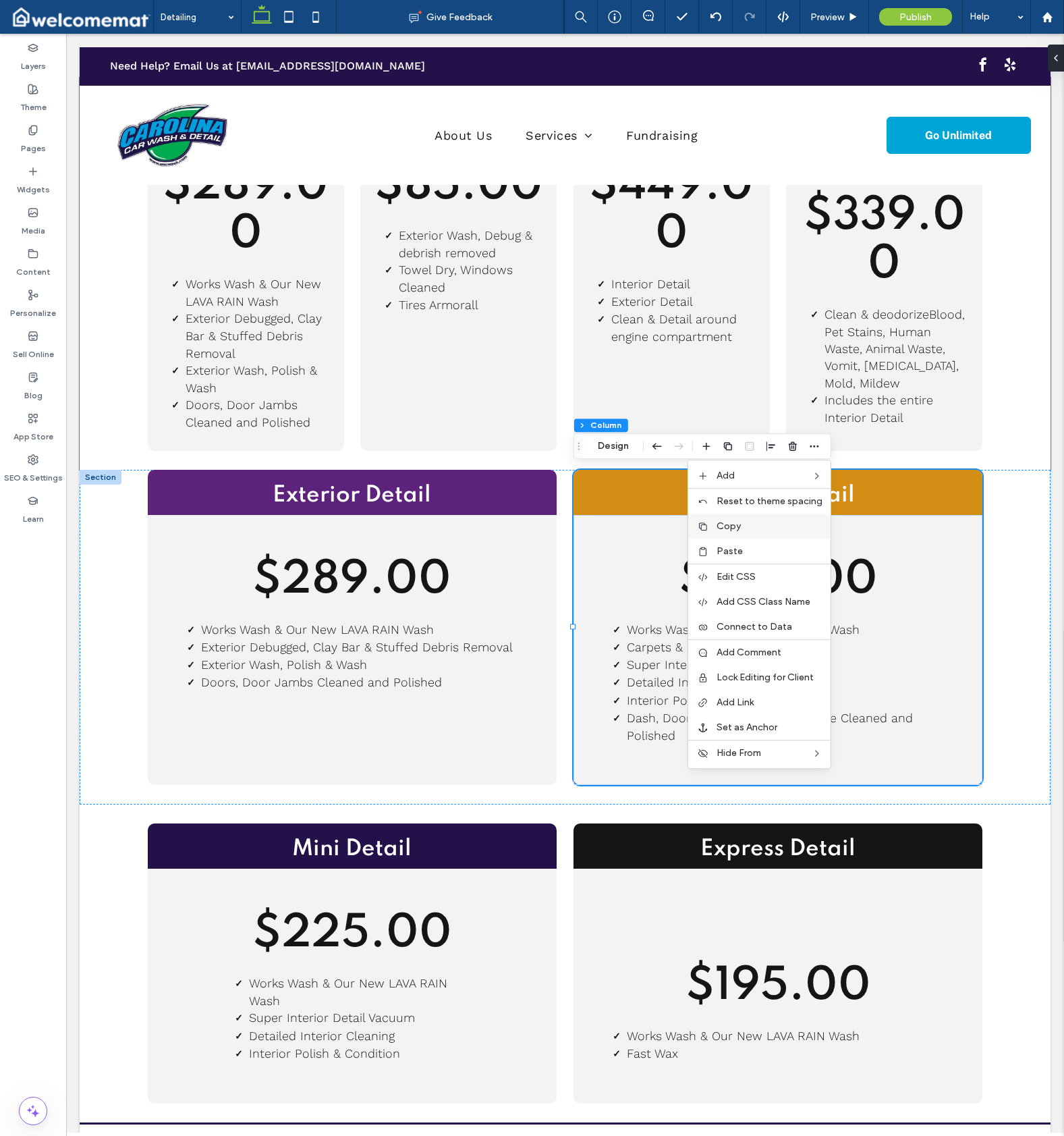
click at [768, 522] on label "Copy" at bounding box center [770, 526] width 106 height 12
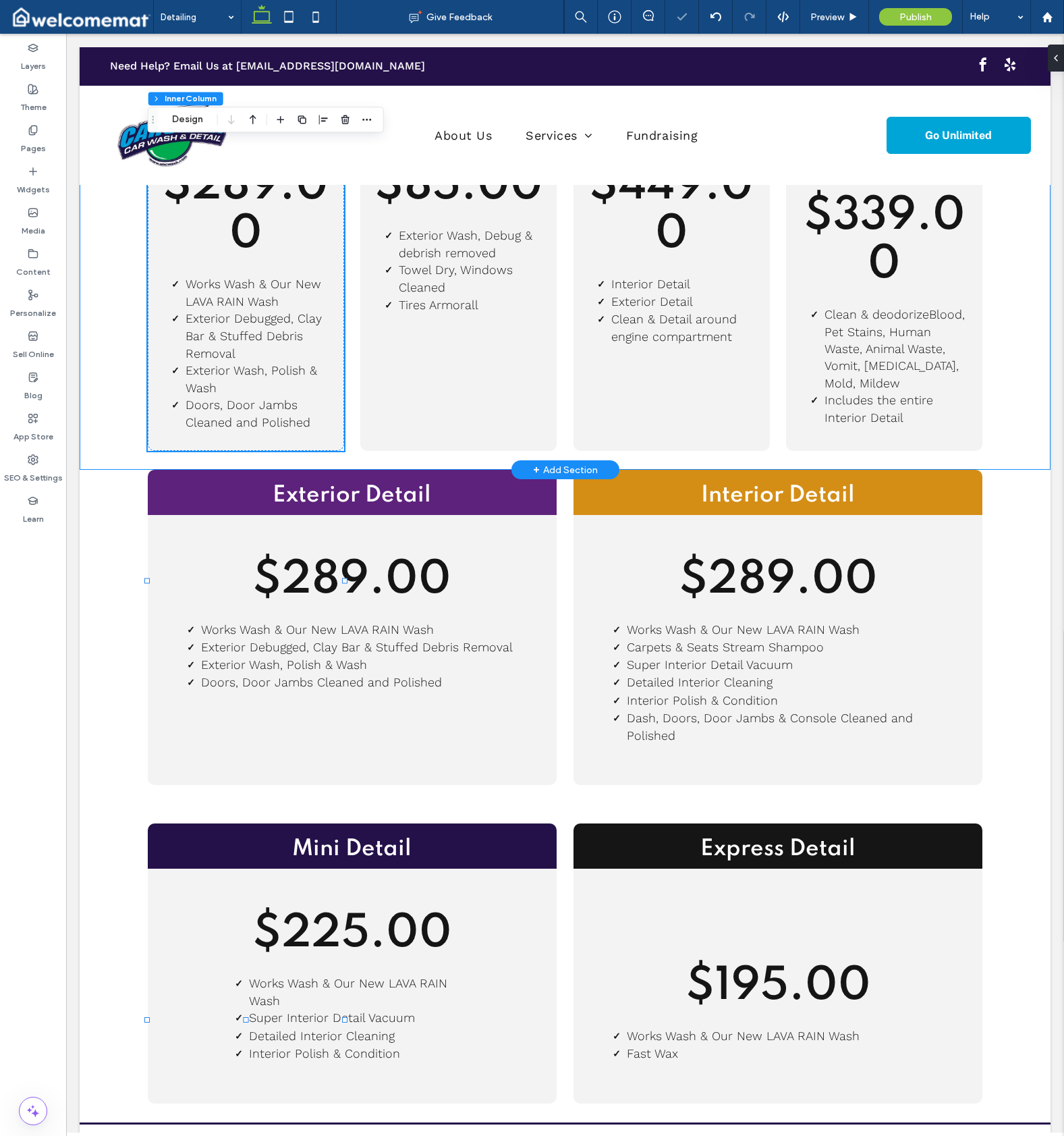
click at [136, 175] on div "Exterior Detail $289.00 Works Wash & Our New LAVA RAIN Wash Exterior Debugged, …" at bounding box center [565, 273] width 971 height 392
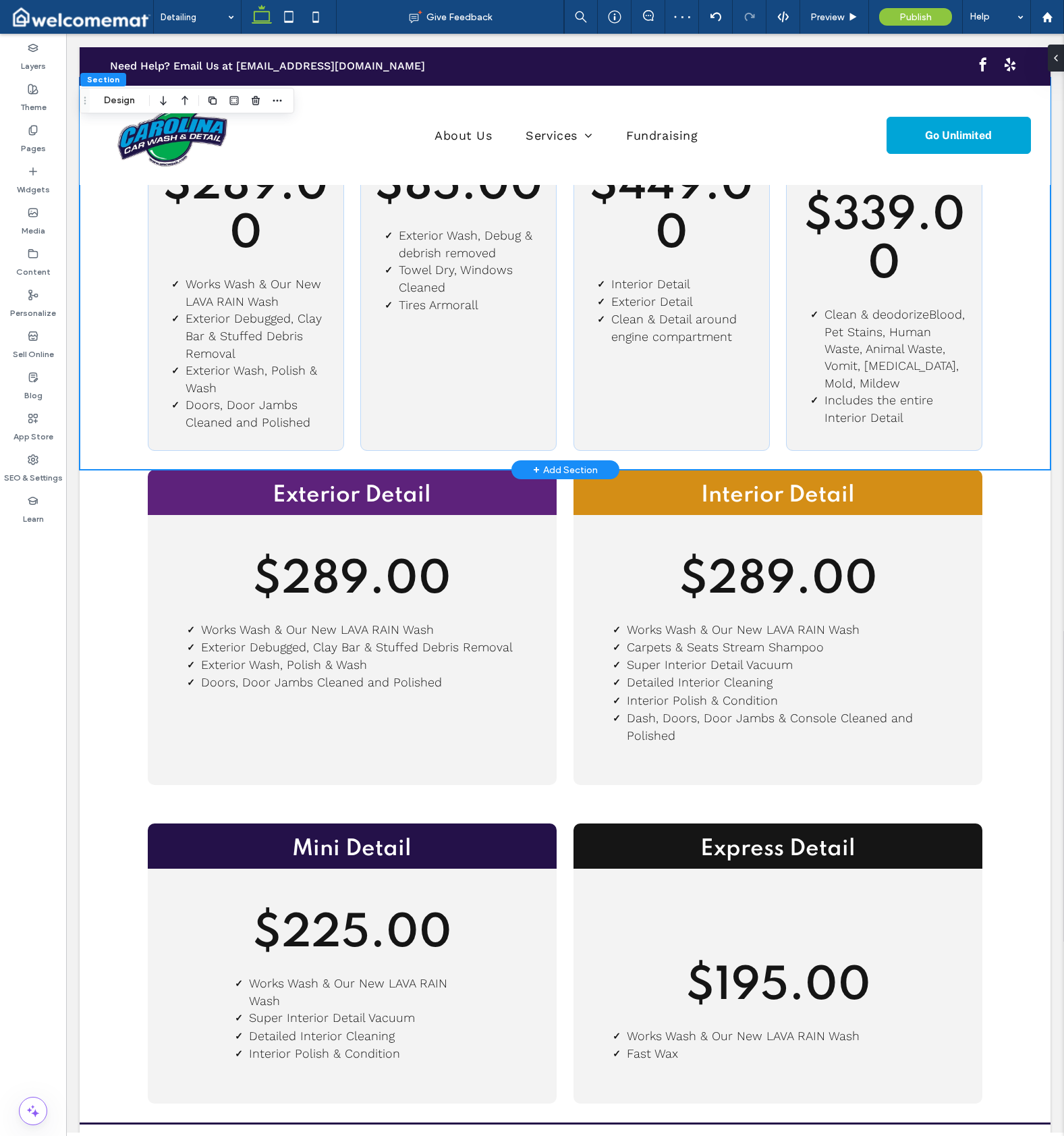
drag, startPoint x: 114, startPoint y: 160, endPoint x: 271, endPoint y: 86, distance: 173.6
click at [115, 160] on div "Exterior Detail $289.00 Works Wash & Our New LAVA RAIN Wash Exterior Debugged, …" at bounding box center [565, 273] width 971 height 392
click at [282, 100] on icon "button" at bounding box center [277, 100] width 11 height 11
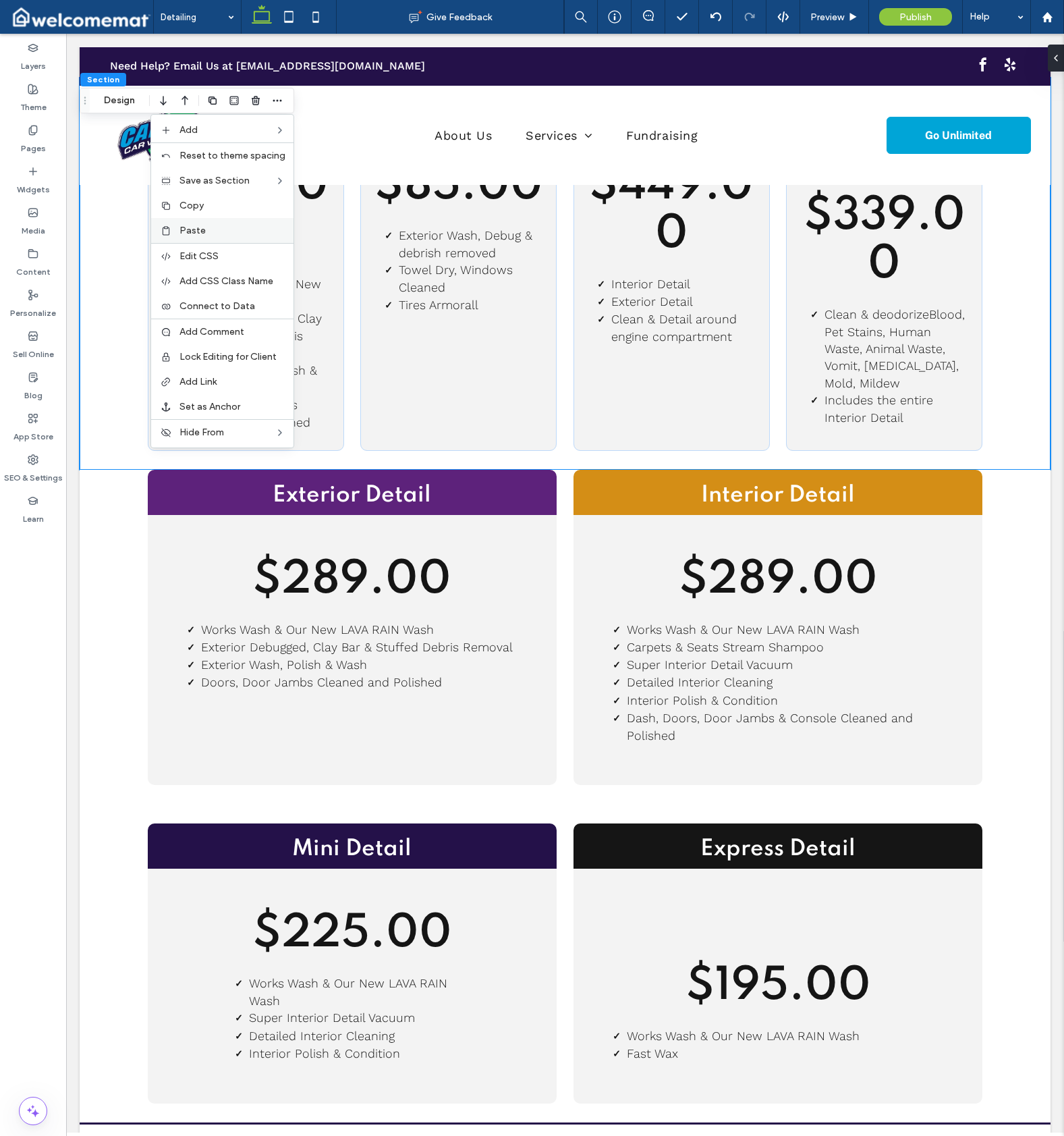
click at [215, 229] on label "Paste" at bounding box center [233, 230] width 106 height 12
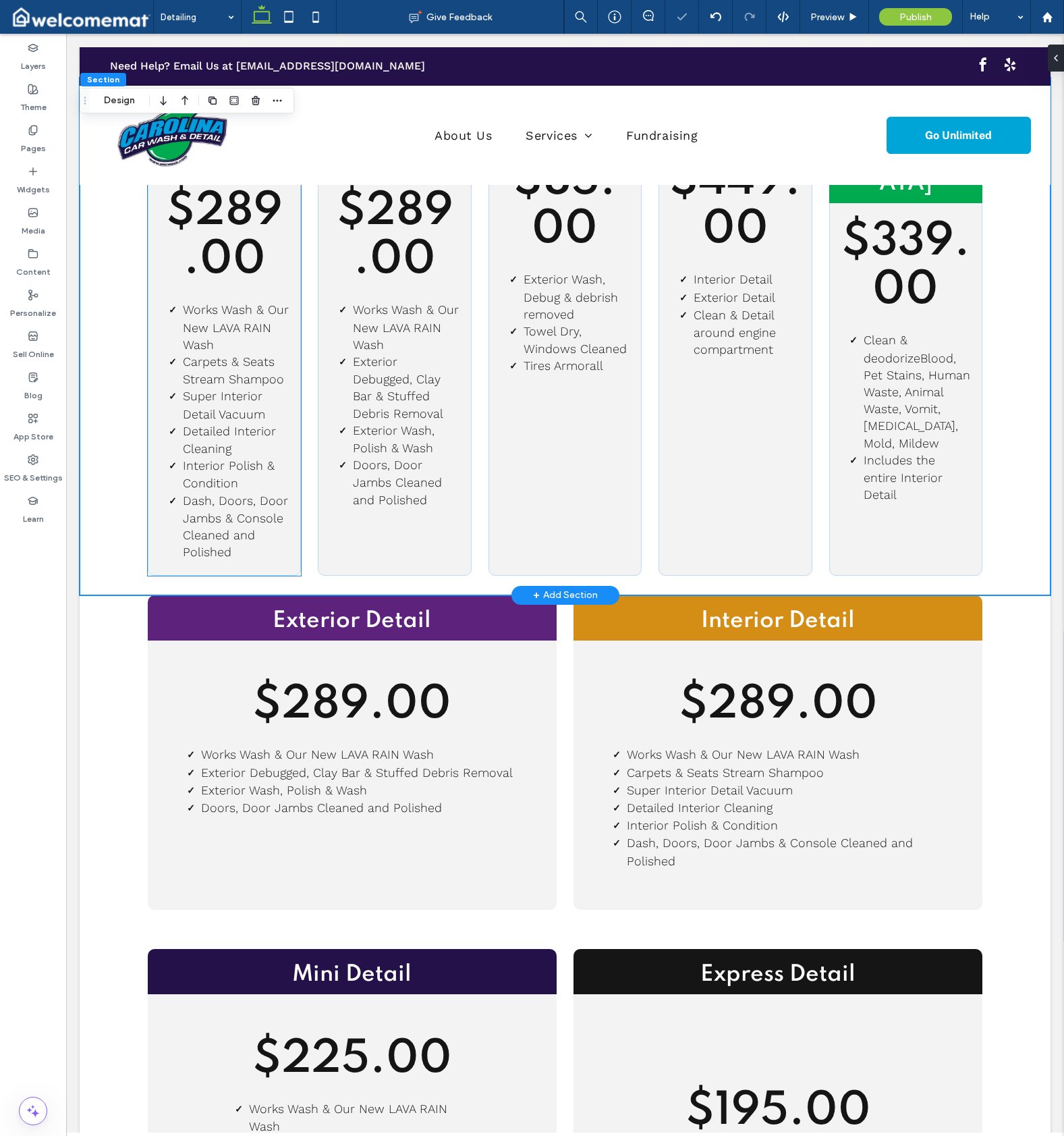
scroll to position [257, 0]
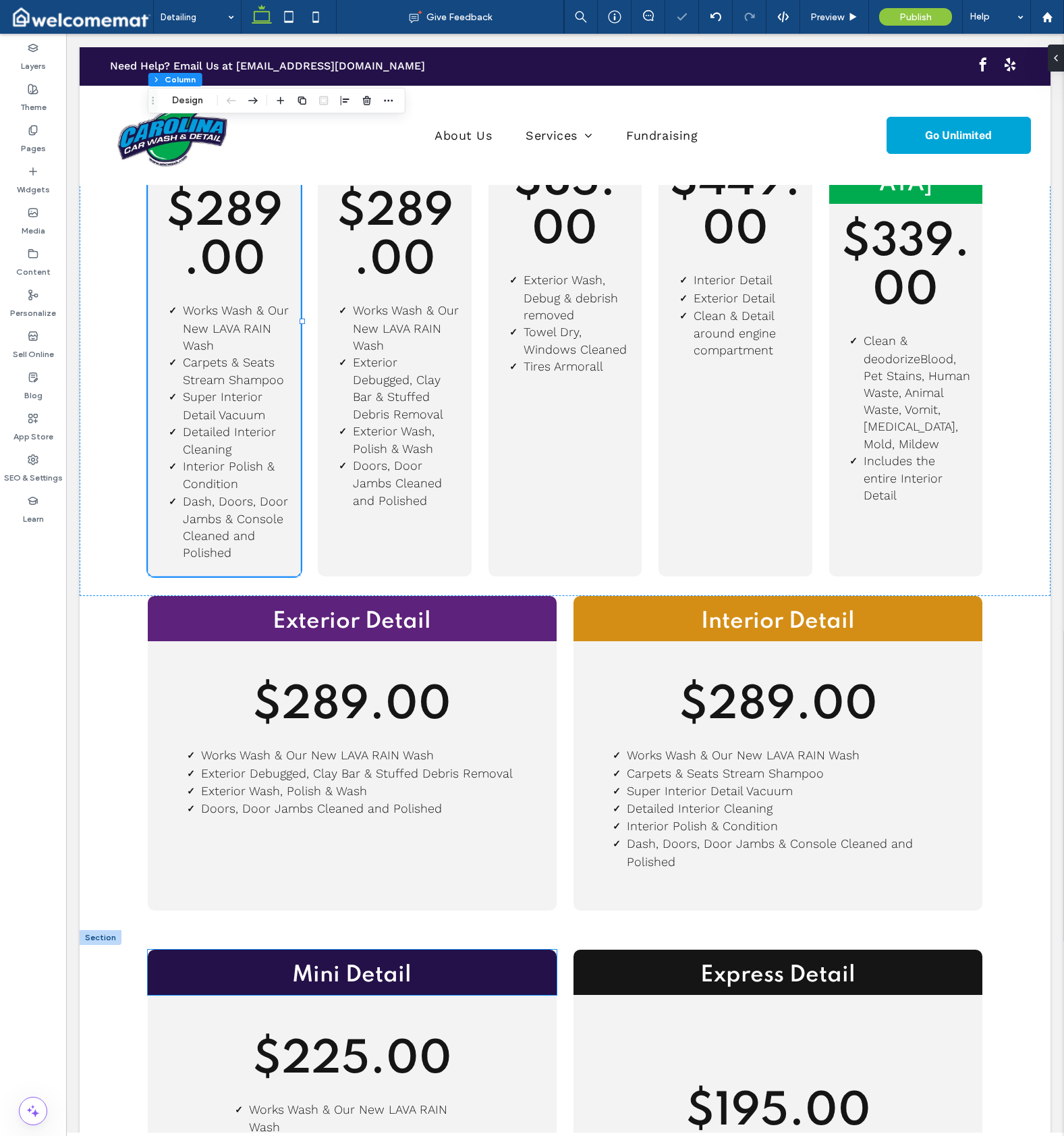
click at [193, 960] on h2 "Mini Detail" at bounding box center [352, 975] width 409 height 31
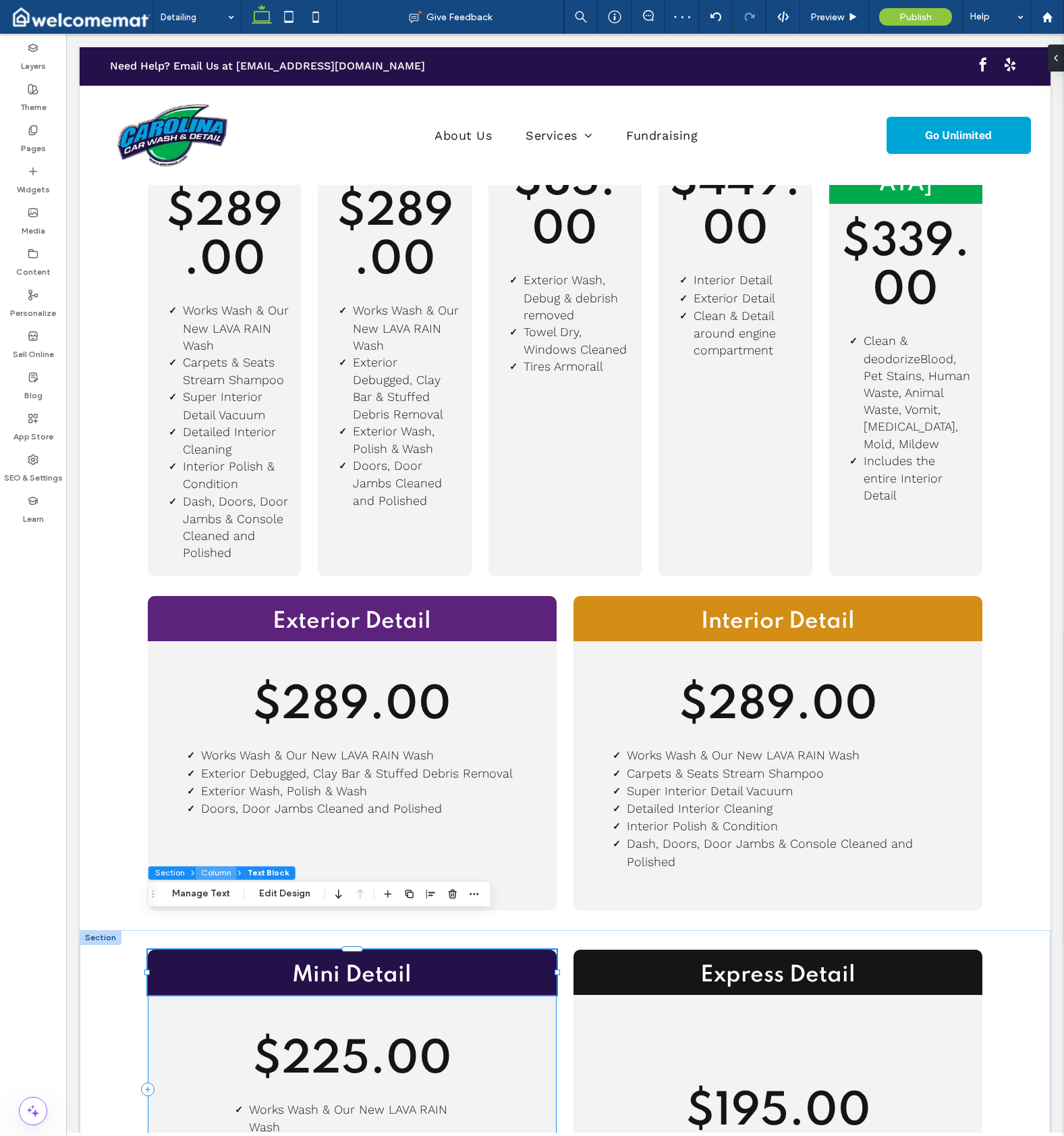
click at [223, 874] on button "Column" at bounding box center [216, 873] width 41 height 13
click at [384, 895] on icon "button" at bounding box center [388, 893] width 11 height 11
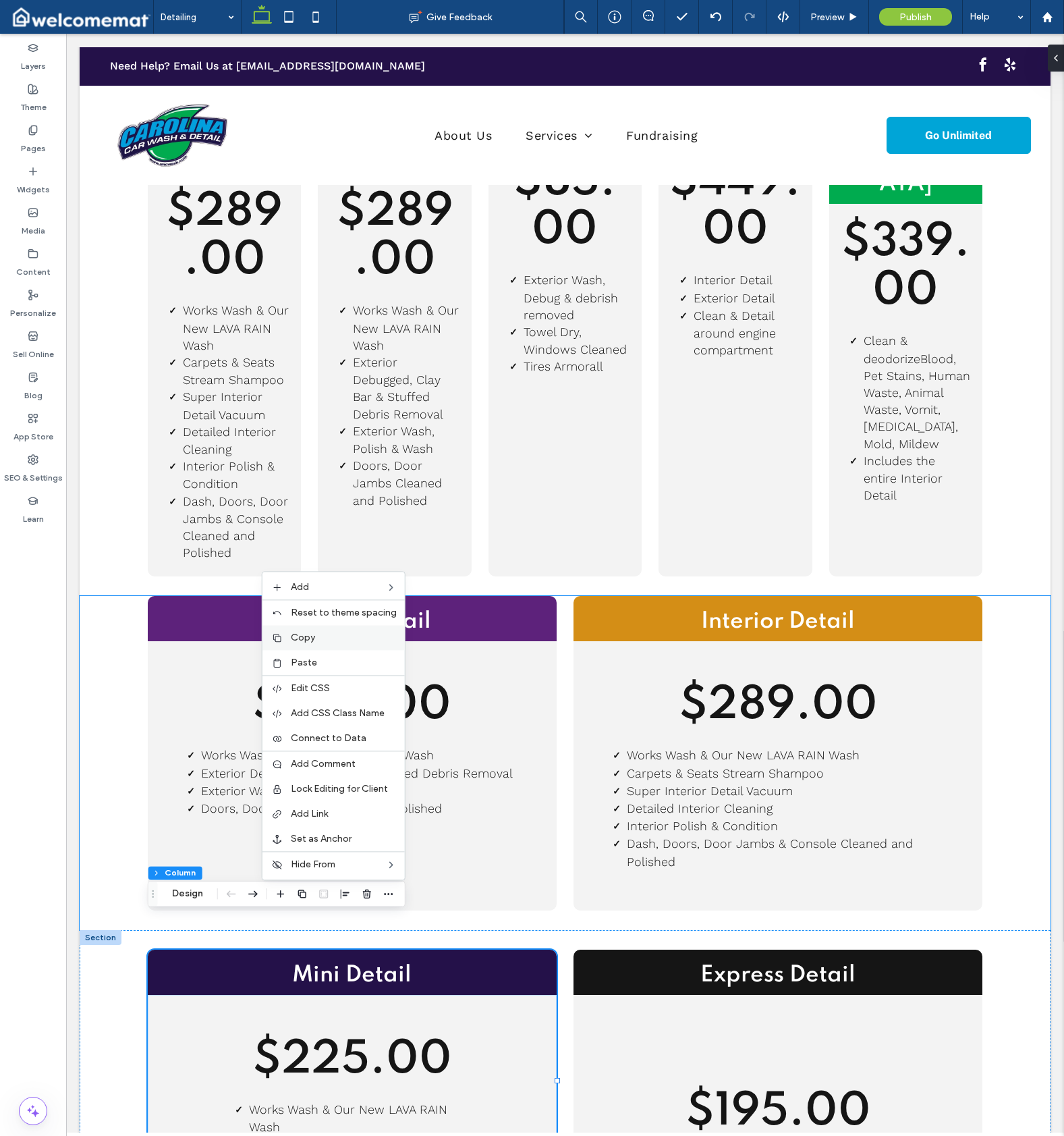
click at [332, 640] on label "Copy" at bounding box center [344, 638] width 106 height 12
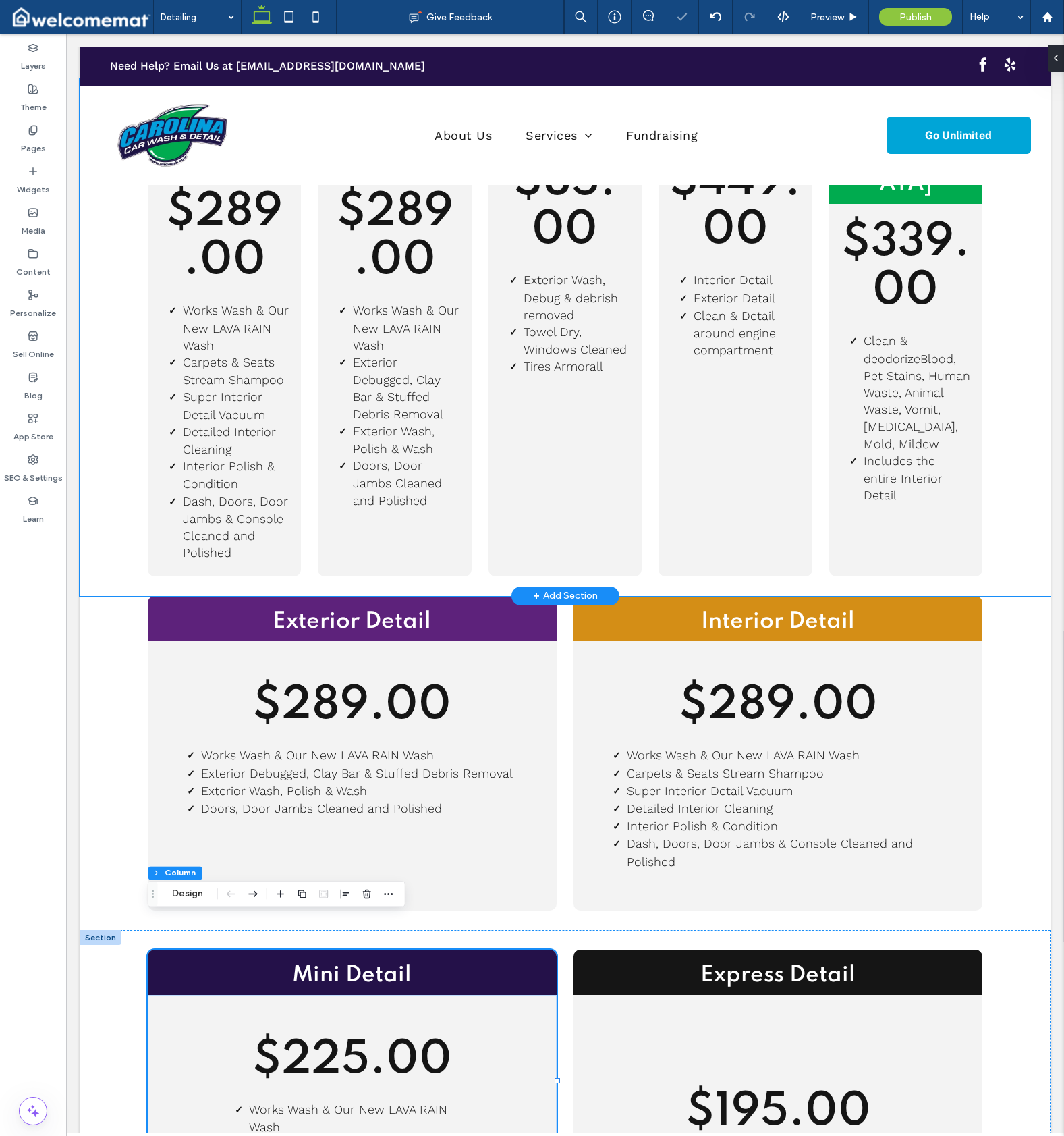
click at [98, 266] on div "Interior Detail $289.00 Works Wash & Our New LAVA RAIN Wash Carpets & Seats Str…" at bounding box center [565, 337] width 971 height 518
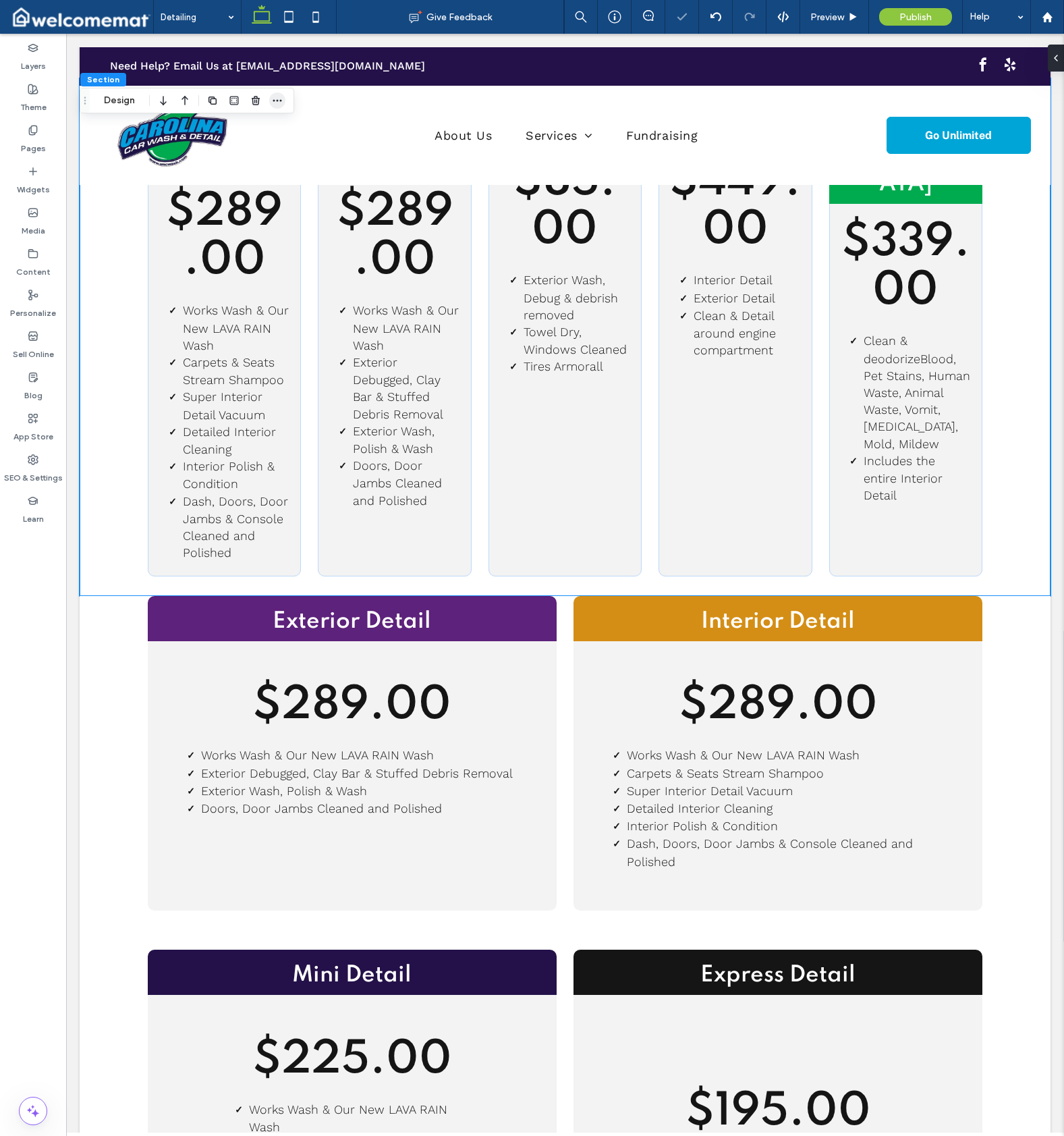
click at [279, 102] on icon "button" at bounding box center [277, 100] width 11 height 11
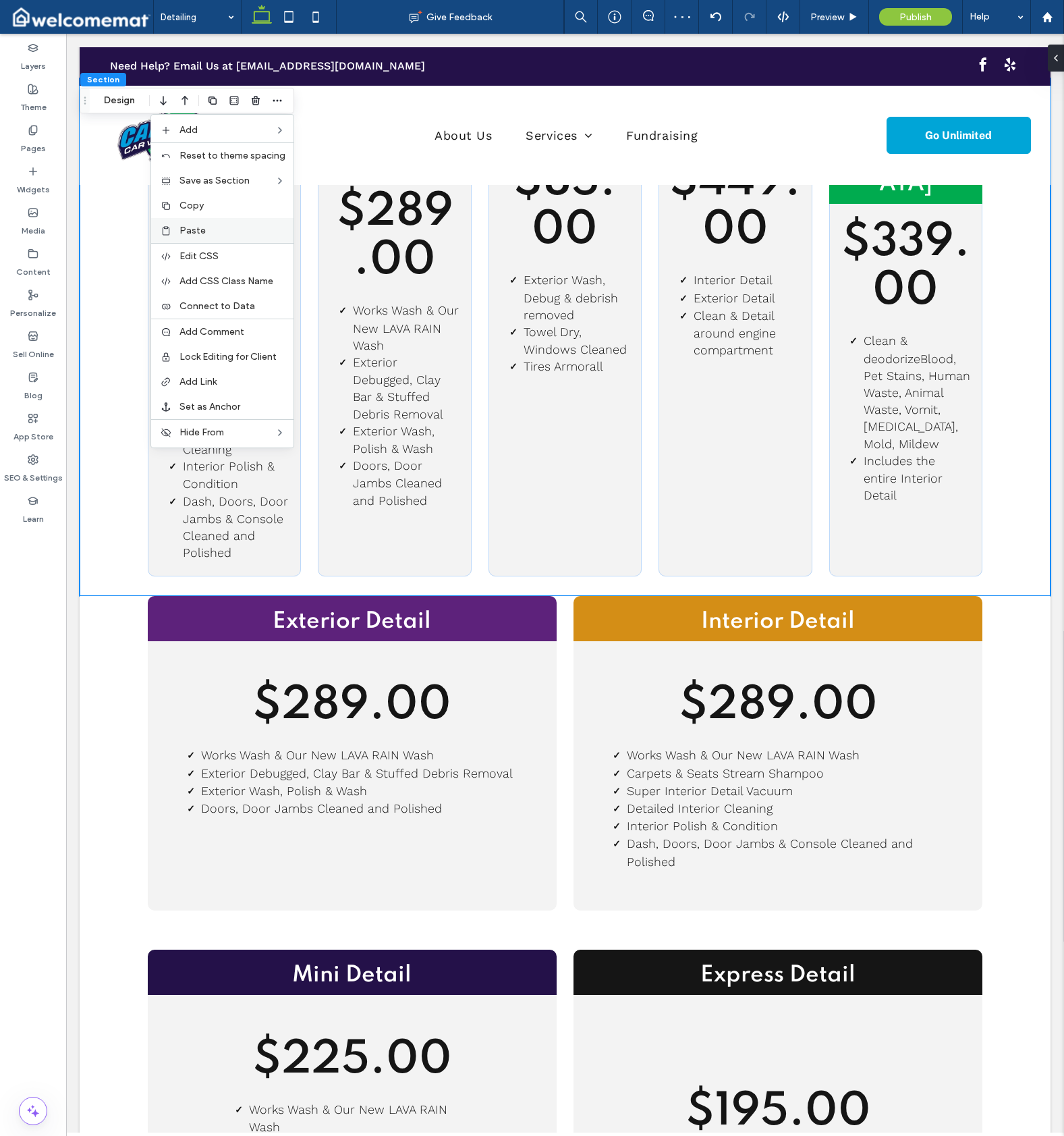
click at [214, 231] on label "Paste" at bounding box center [233, 230] width 106 height 12
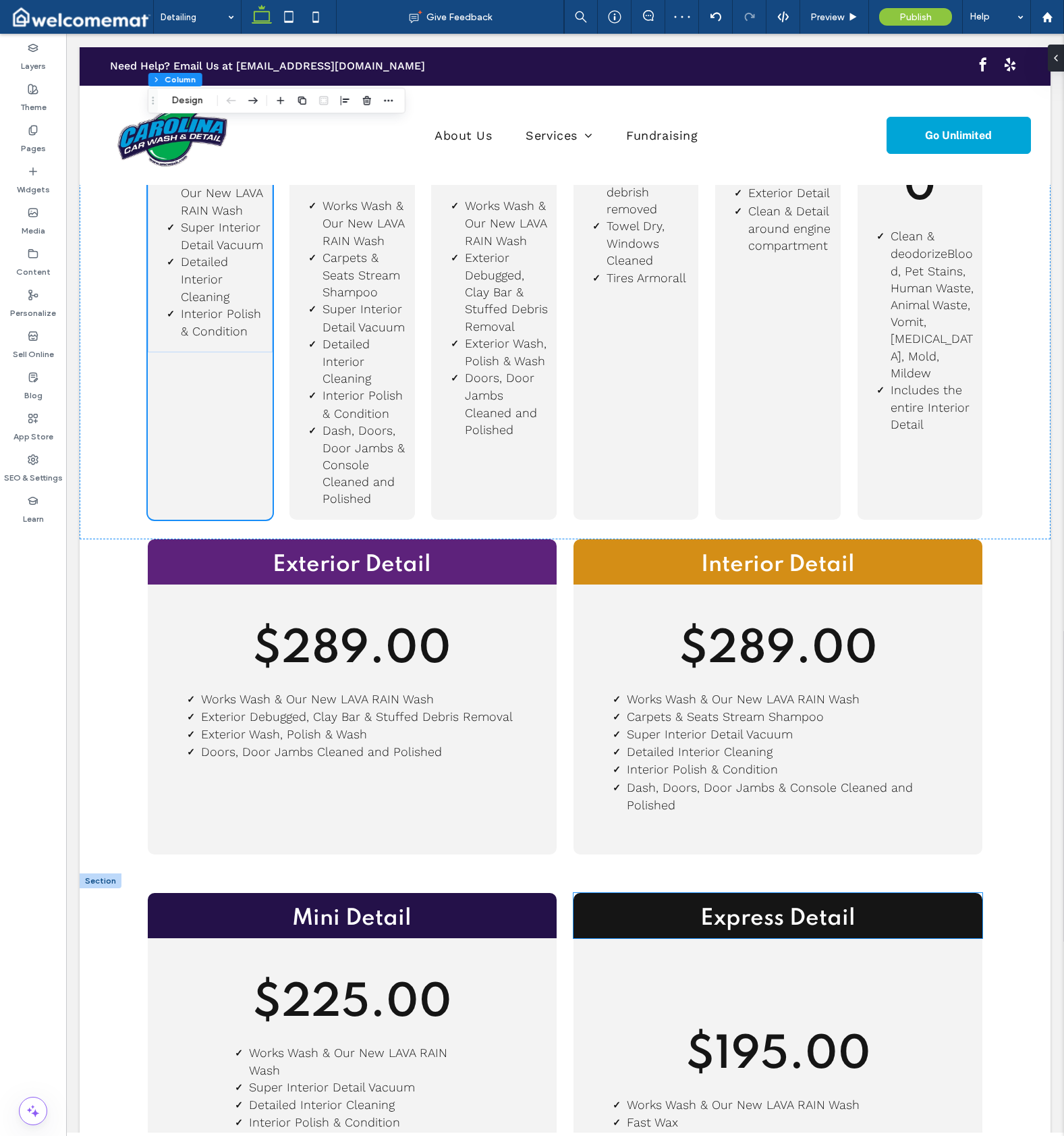
scroll to position [412, 0]
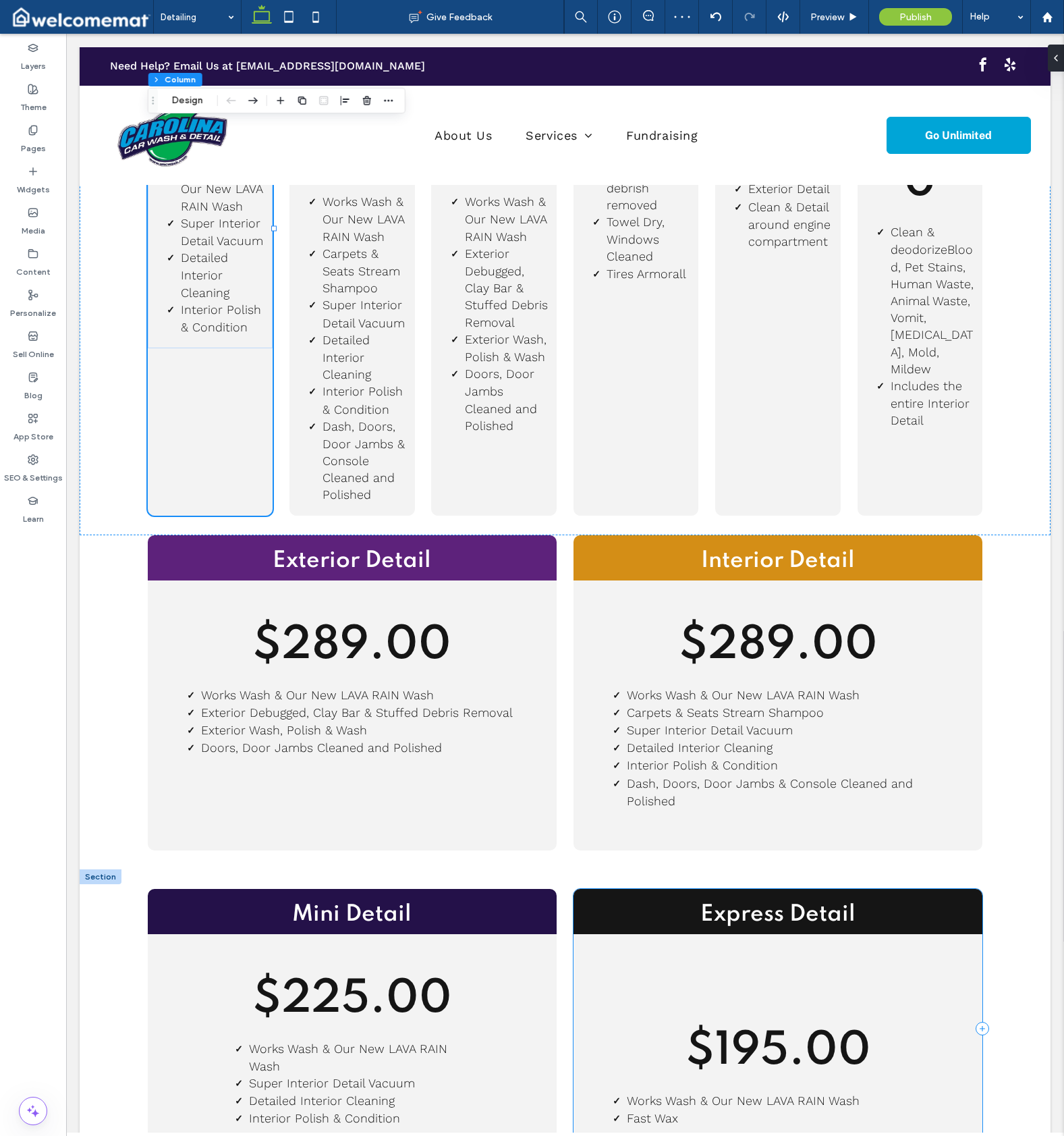
click at [610, 933] on div "Express Detail $195.00 Works Wash & Our New LAVA RAIN Wash Fast Wa x" at bounding box center [778, 1028] width 409 height 280
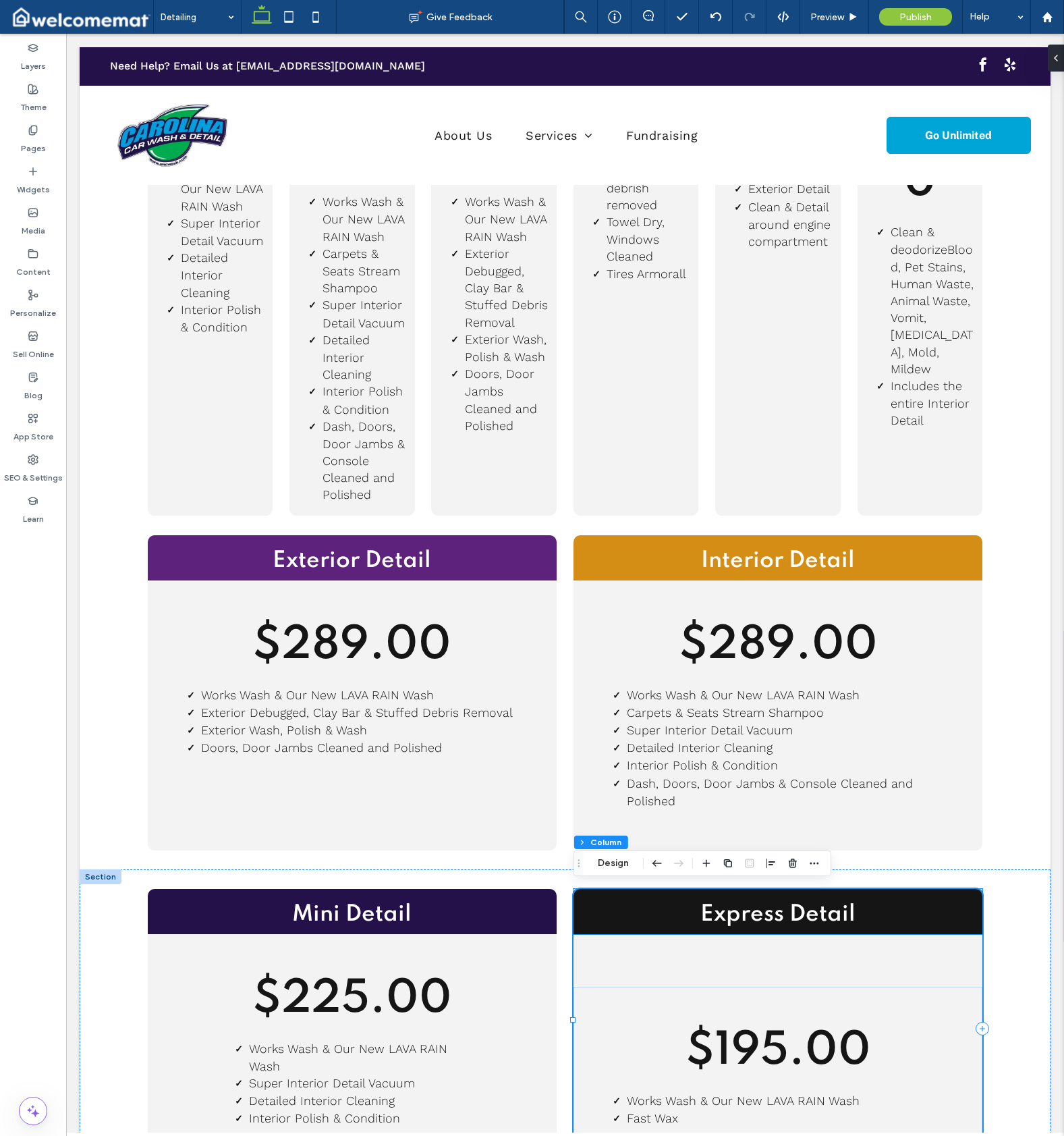
click at [610, 907] on h2 "Express Detail" at bounding box center [778, 915] width 409 height 31
type input "**"
click at [640, 841] on button "Column" at bounding box center [642, 842] width 41 height 13
click at [811, 864] on use "button" at bounding box center [814, 863] width 9 height 2
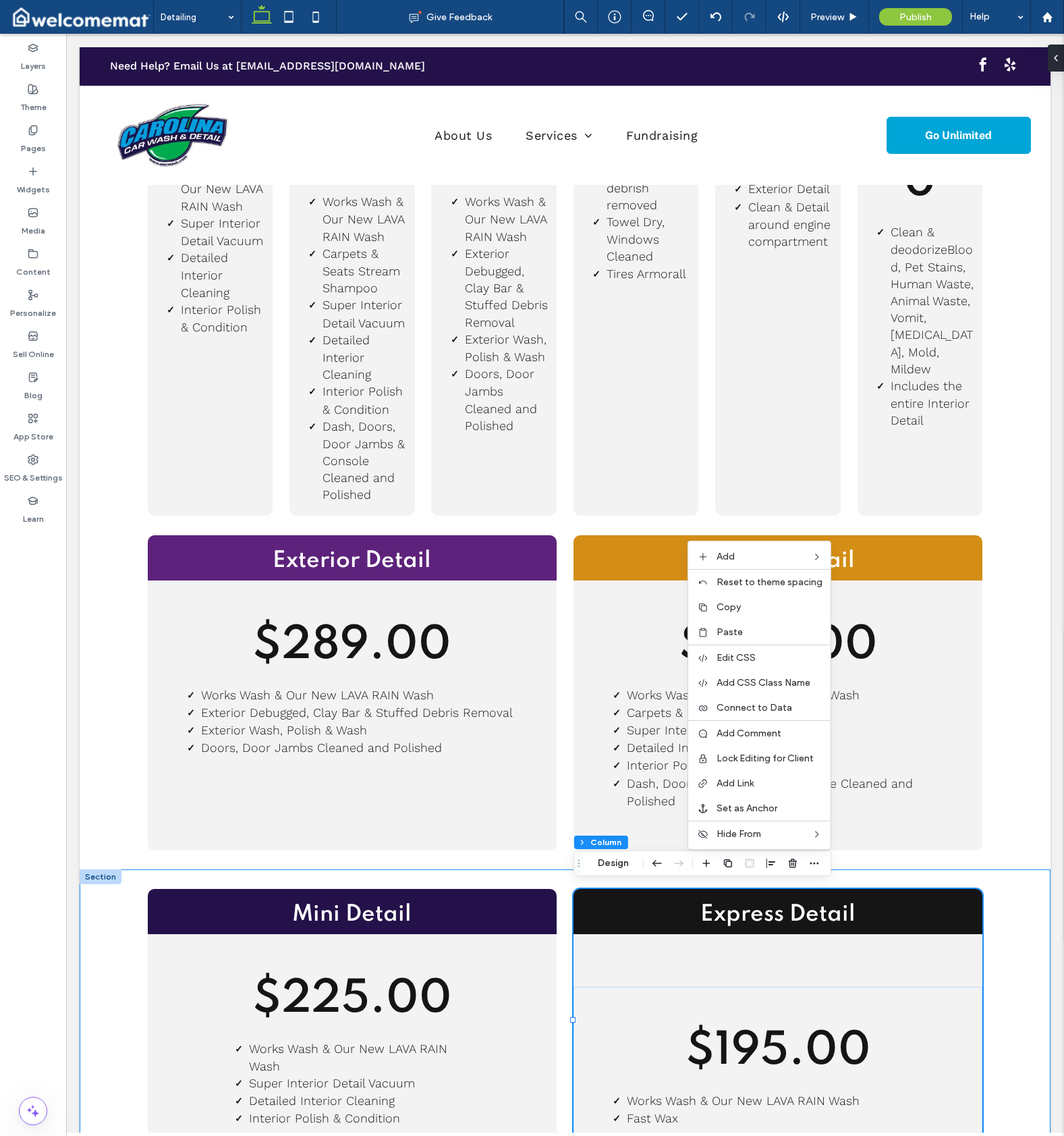
drag, startPoint x: 751, startPoint y: 606, endPoint x: 656, endPoint y: 576, distance: 99.6
click at [751, 606] on label "Copy" at bounding box center [770, 607] width 106 height 12
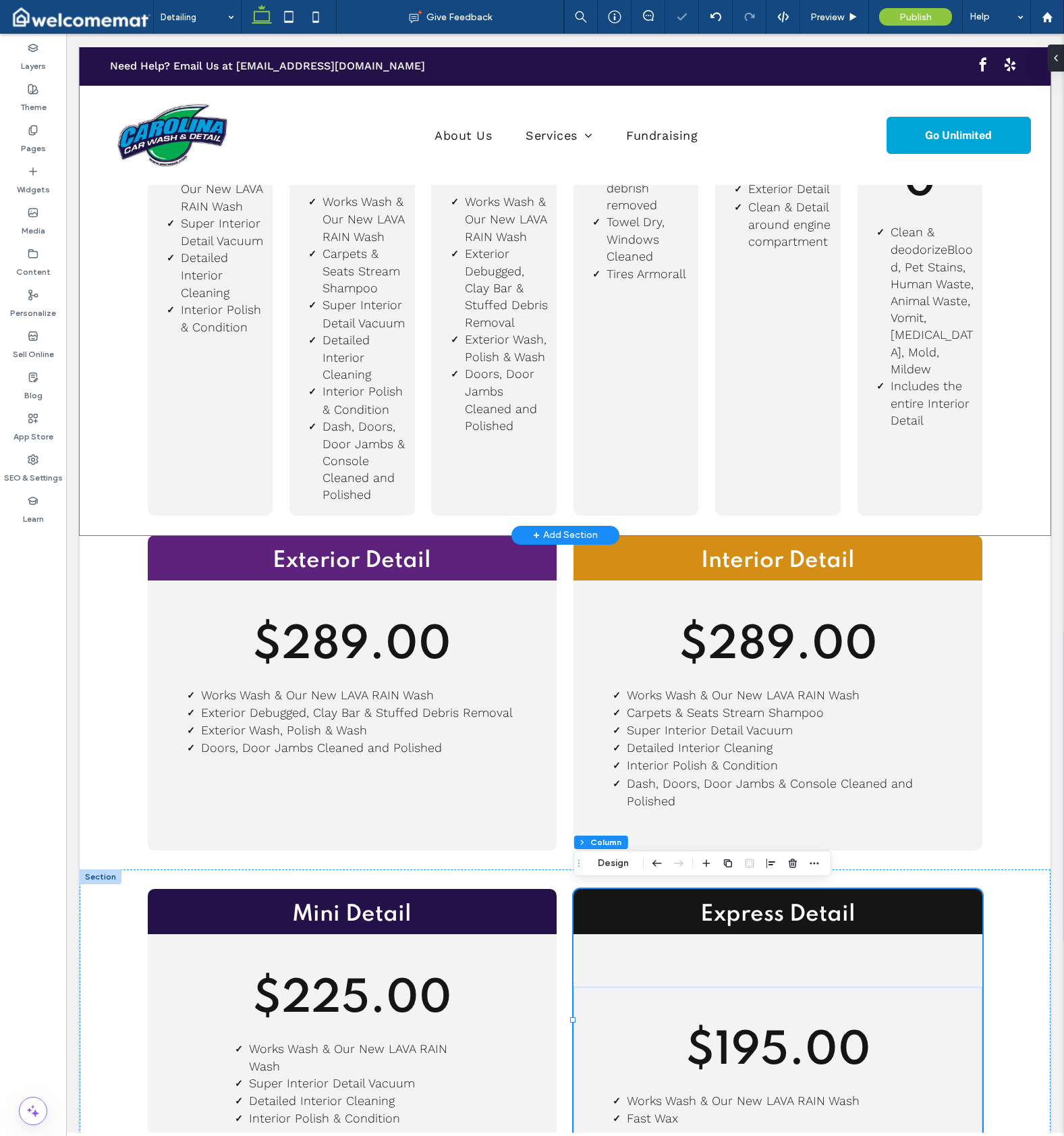
click at [106, 243] on div "Mini Detail $225.00 Works Wash & Our New LAVA RAIN Wash Super Interior Detail V…" at bounding box center [565, 229] width 971 height 611
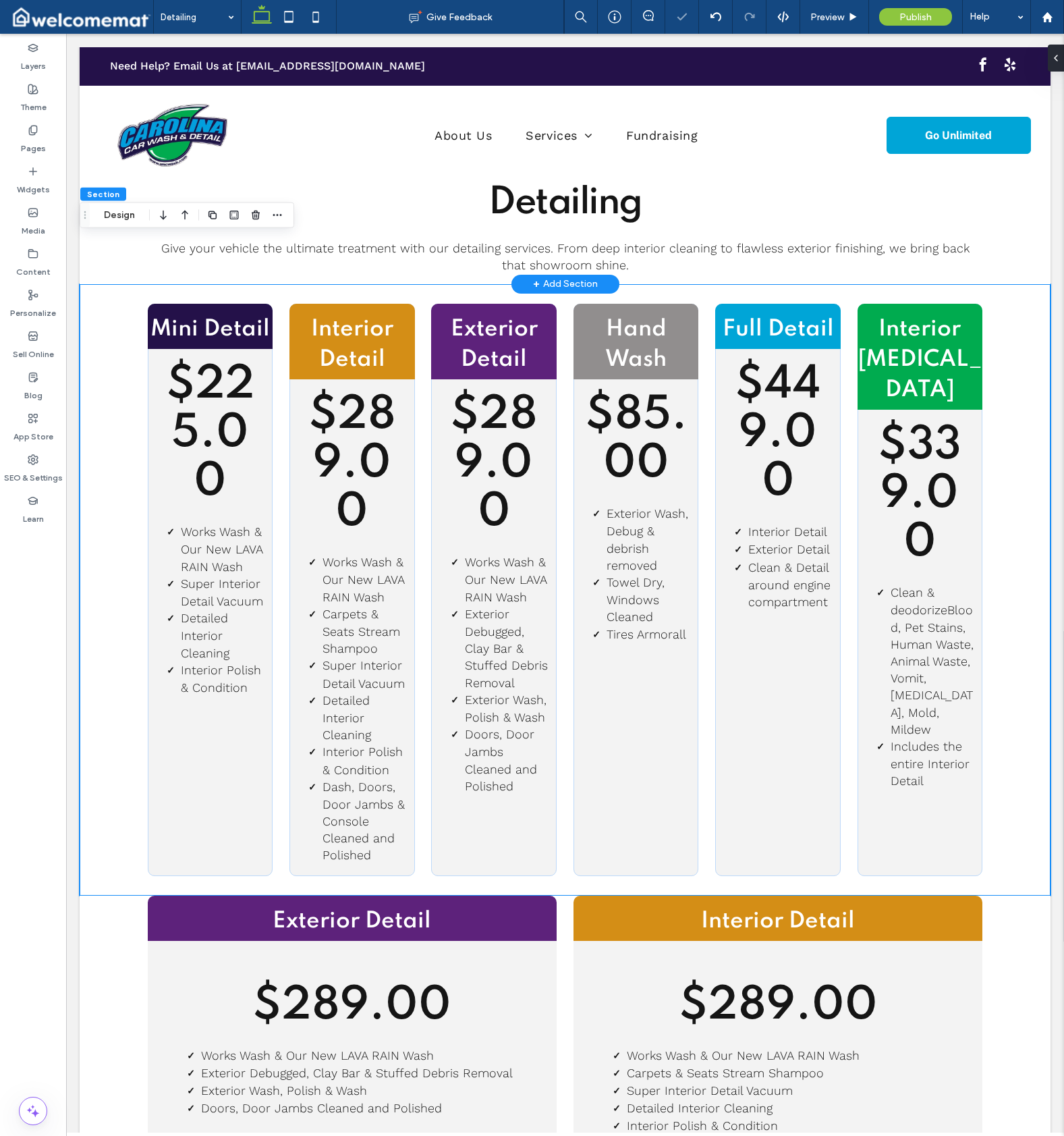
scroll to position [6, 0]
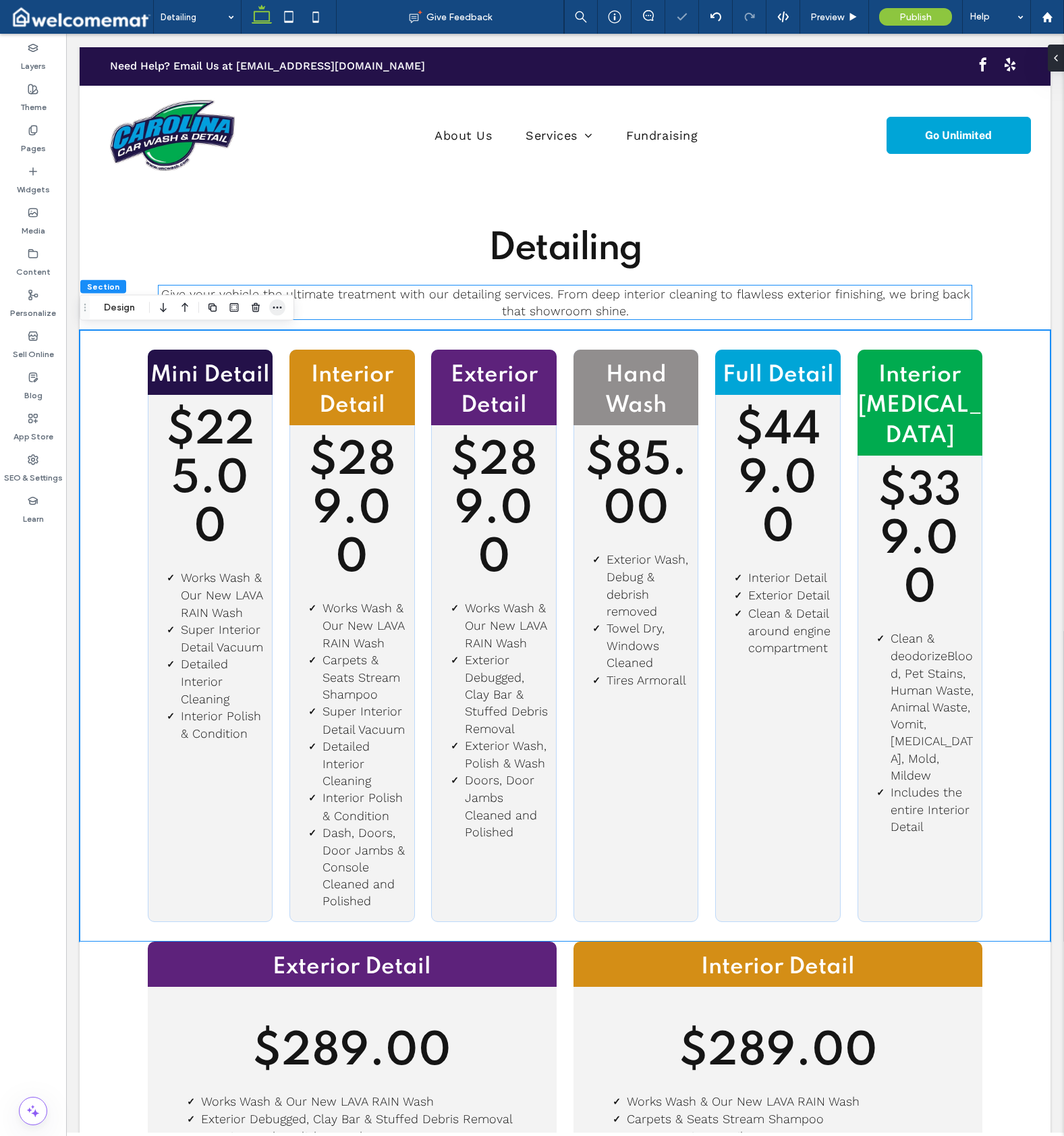
click at [273, 307] on icon "button" at bounding box center [277, 308] width 11 height 11
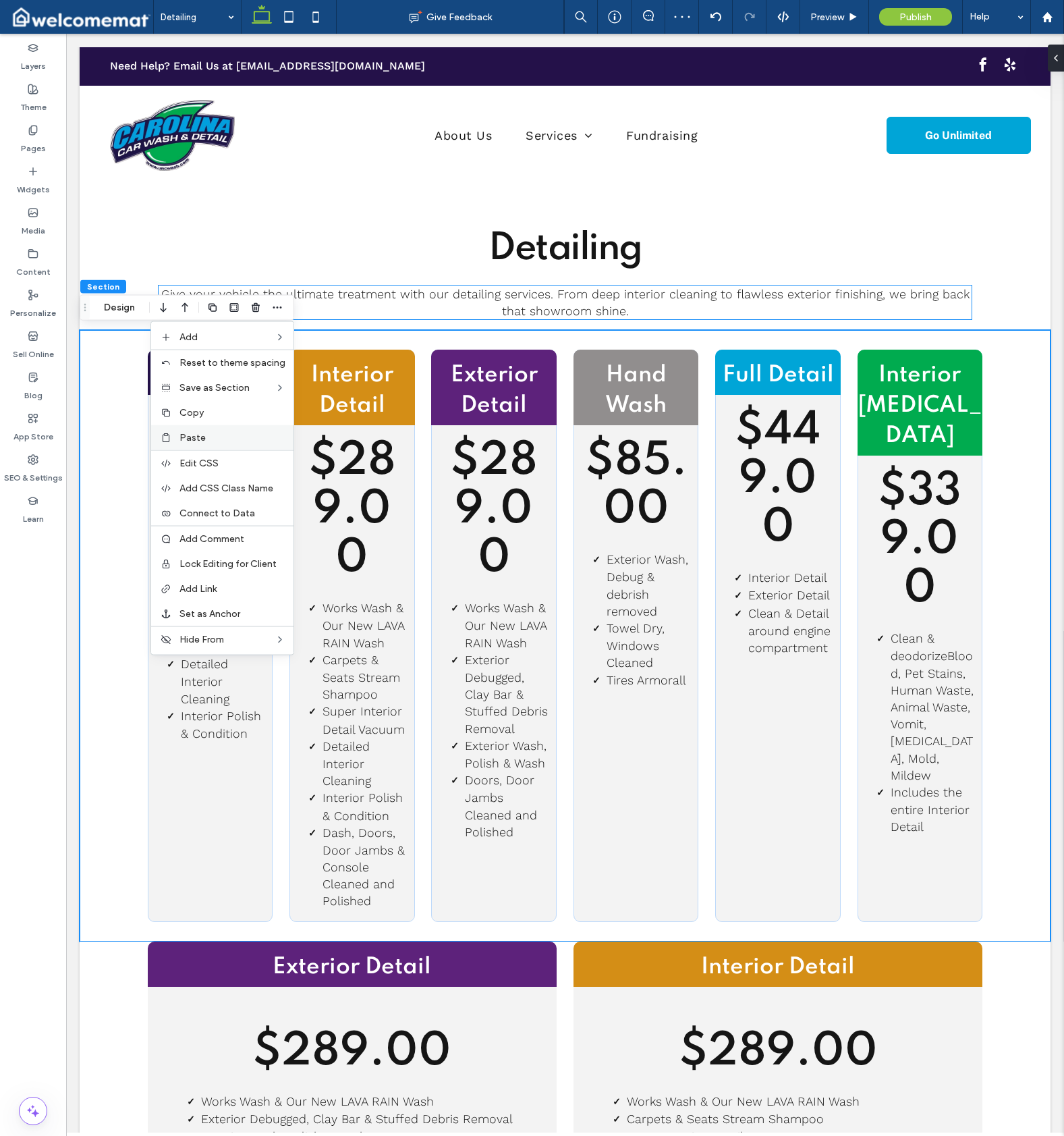
click at [219, 431] on div "Paste" at bounding box center [222, 437] width 143 height 25
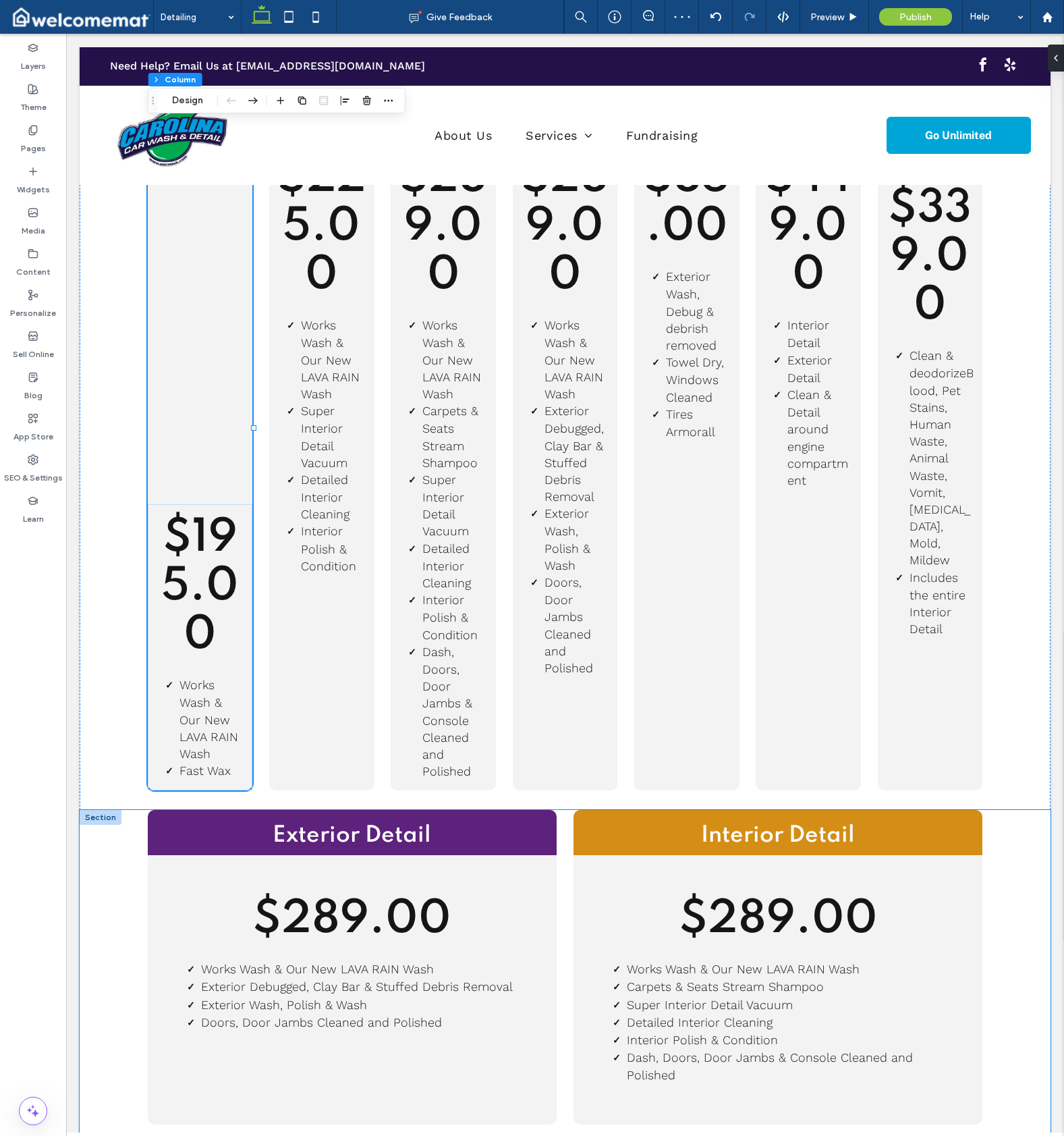
scroll to position [305, 0]
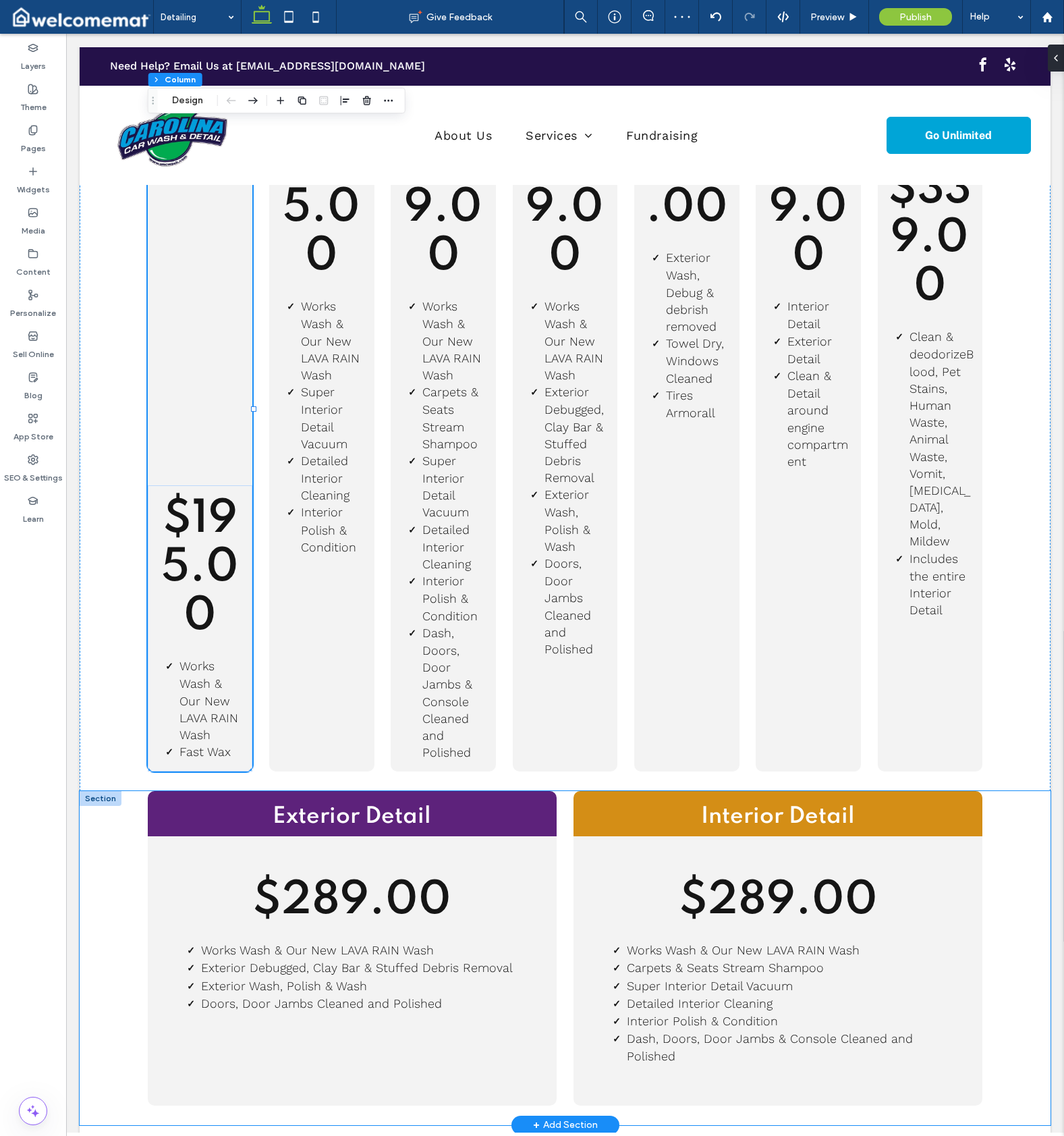
click at [120, 928] on div "Exterior Detail $289.00 Works Wash & Our New LAVA RAIN Wash Exterior Debugged, …" at bounding box center [565, 958] width 971 height 334
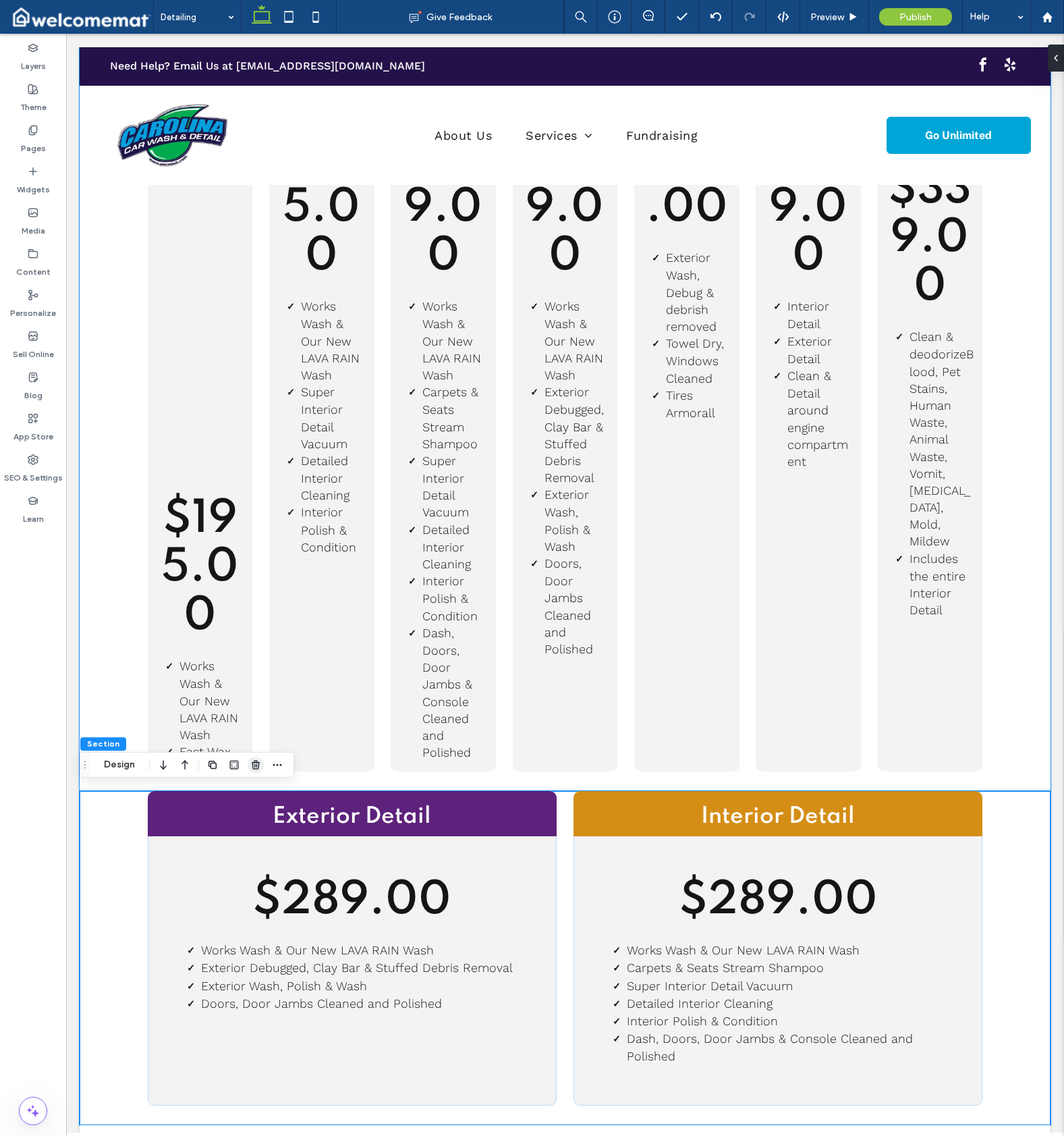
click at [253, 766] on use "button" at bounding box center [256, 764] width 8 height 9
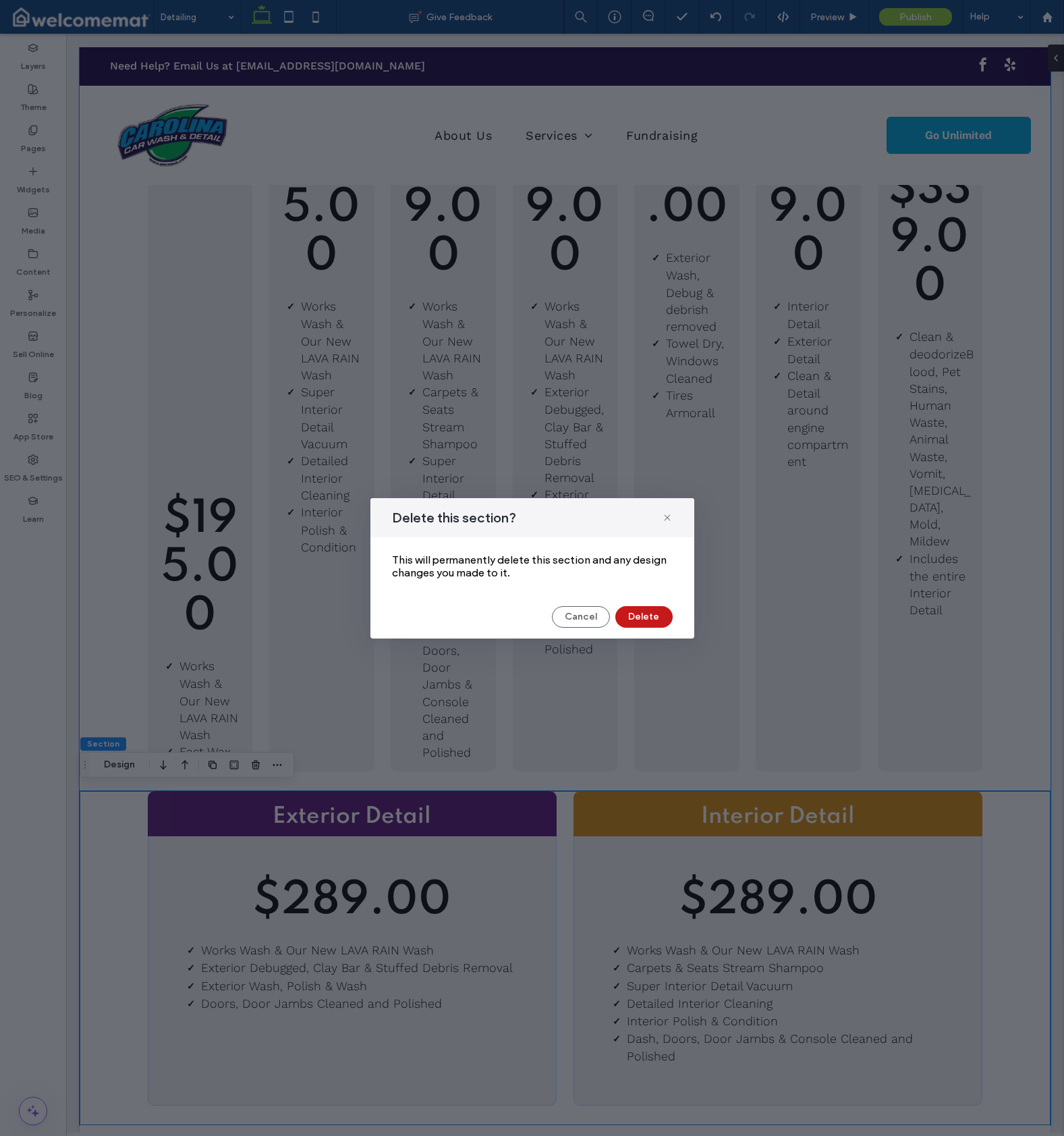
drag, startPoint x: 647, startPoint y: 618, endPoint x: 318, endPoint y: 662, distance: 331.9
click at [647, 618] on button "Delete" at bounding box center [644, 617] width 58 height 21
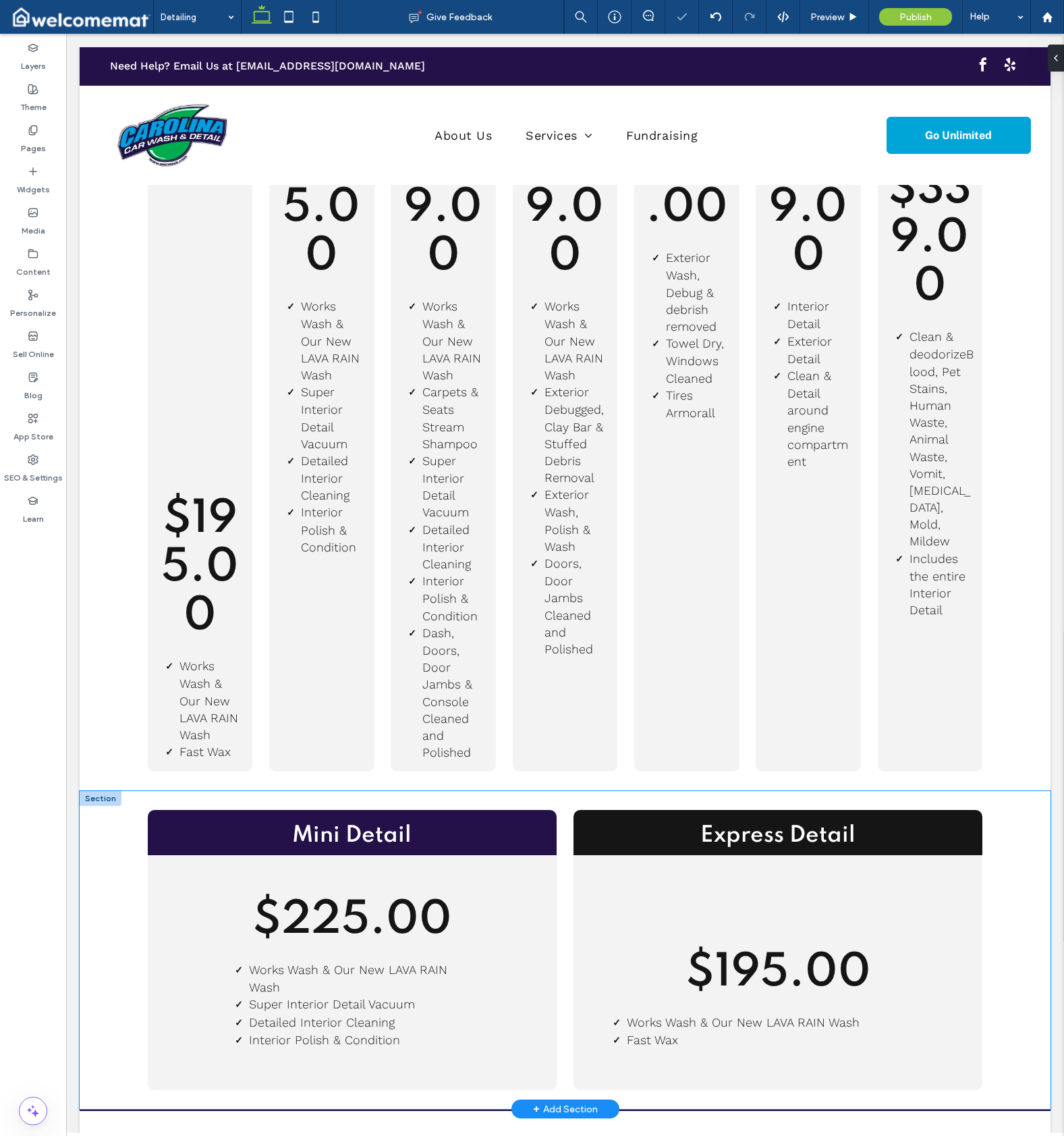
click at [111, 812] on div "Mini Detail $225.00 Works Wash & Our New LAVA RAIN Wash Super Interior Detail V…" at bounding box center [565, 950] width 971 height 318
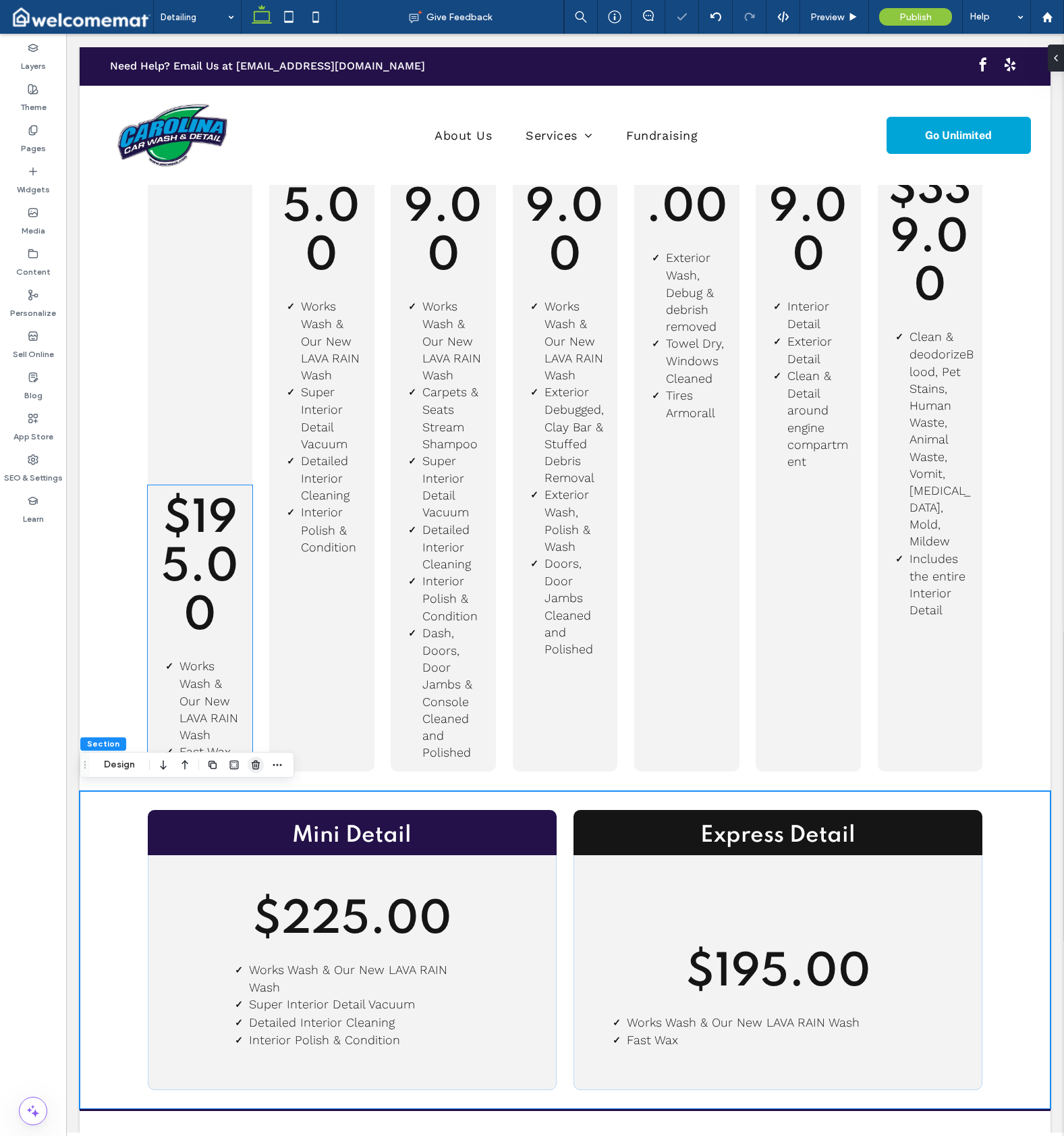
click at [258, 766] on icon "button" at bounding box center [256, 764] width 11 height 11
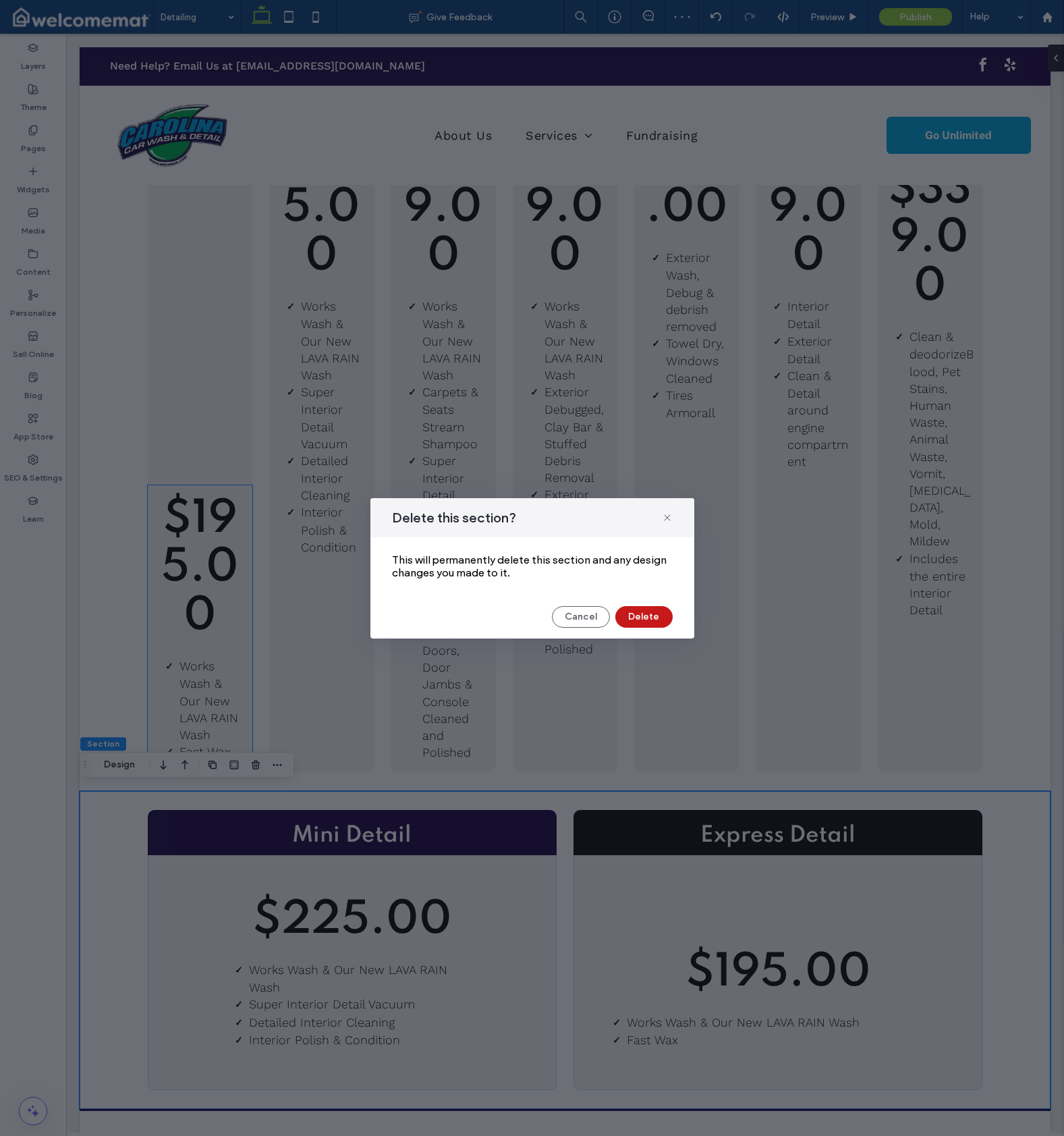
click at [659, 616] on button "Delete" at bounding box center [644, 617] width 58 height 21
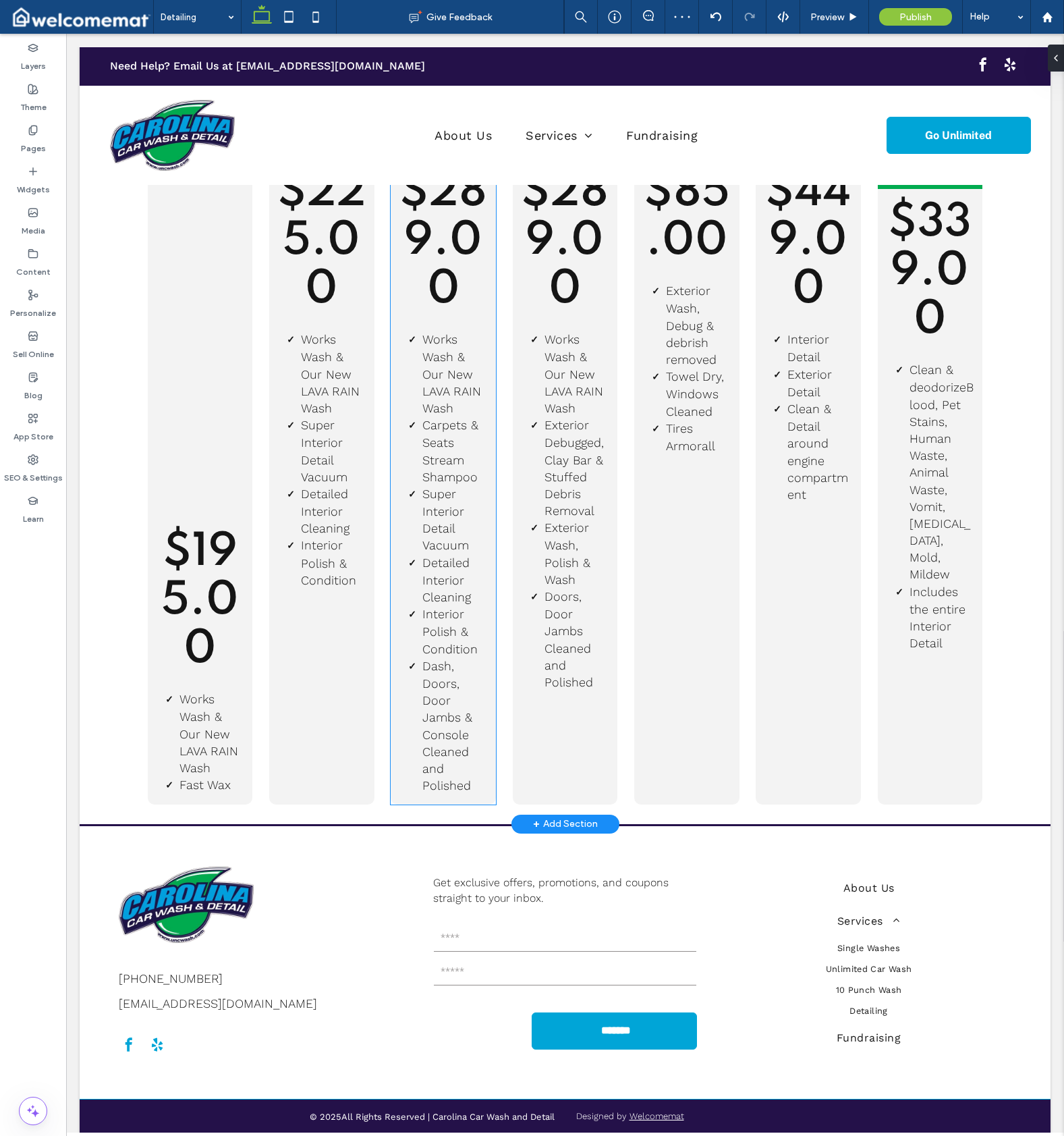
scroll to position [0, 0]
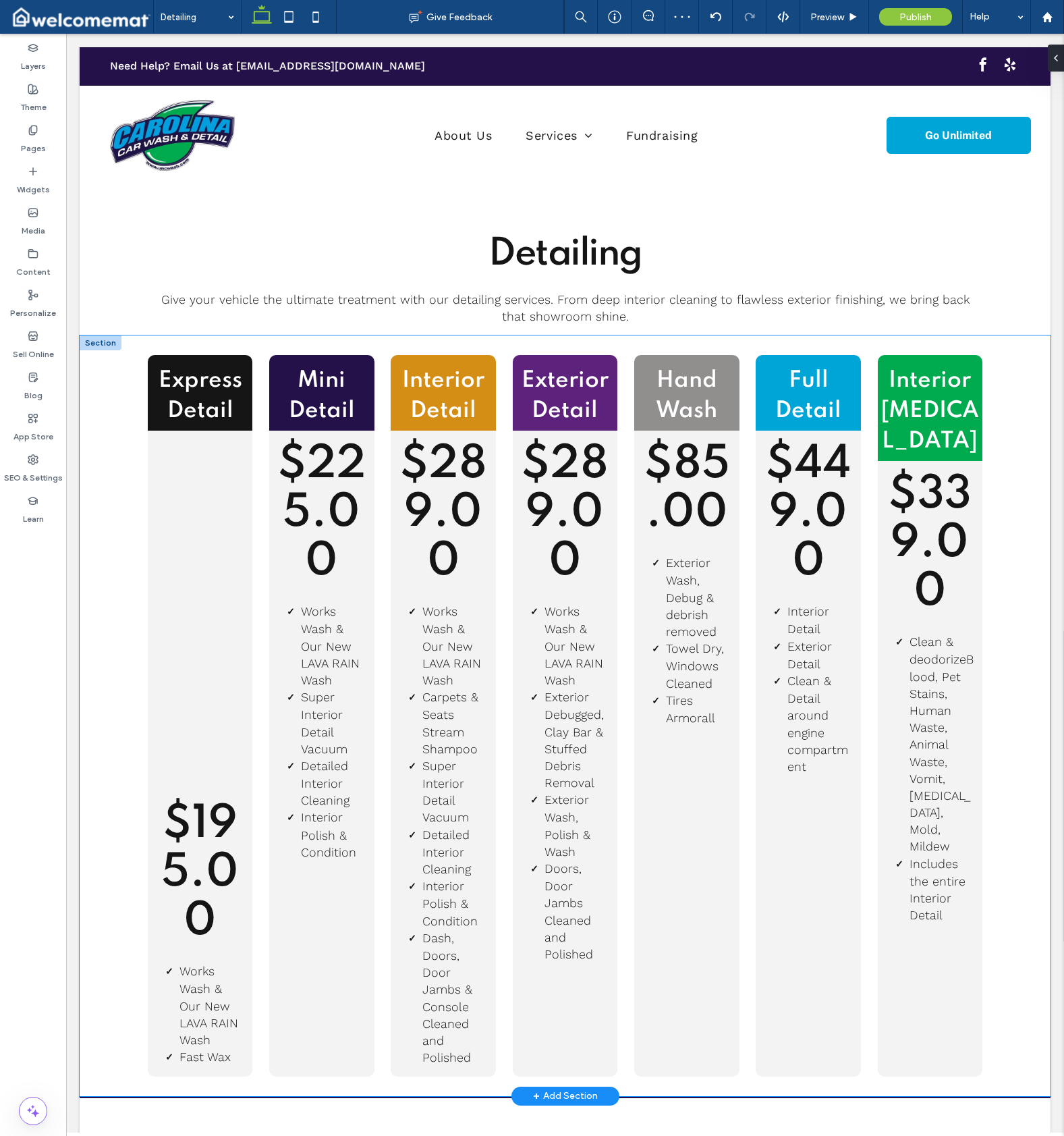
click at [126, 410] on div "Express Detail $195.00 Works Wash & Our New LAVA RAIN Wash Fast Wa x Mini Detai…" at bounding box center [565, 716] width 971 height 761
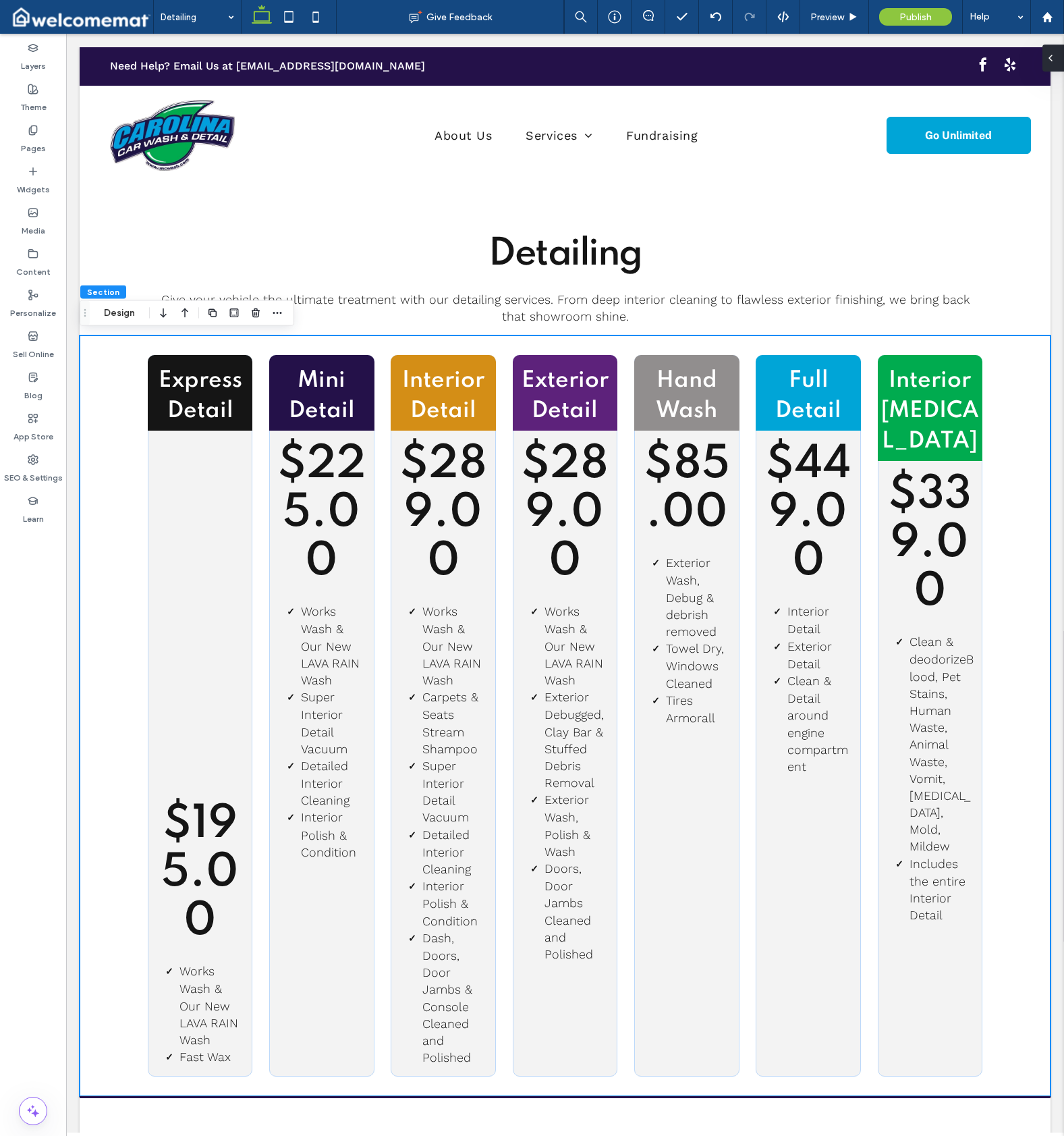
click at [1056, 65] on span at bounding box center [1050, 58] width 11 height 27
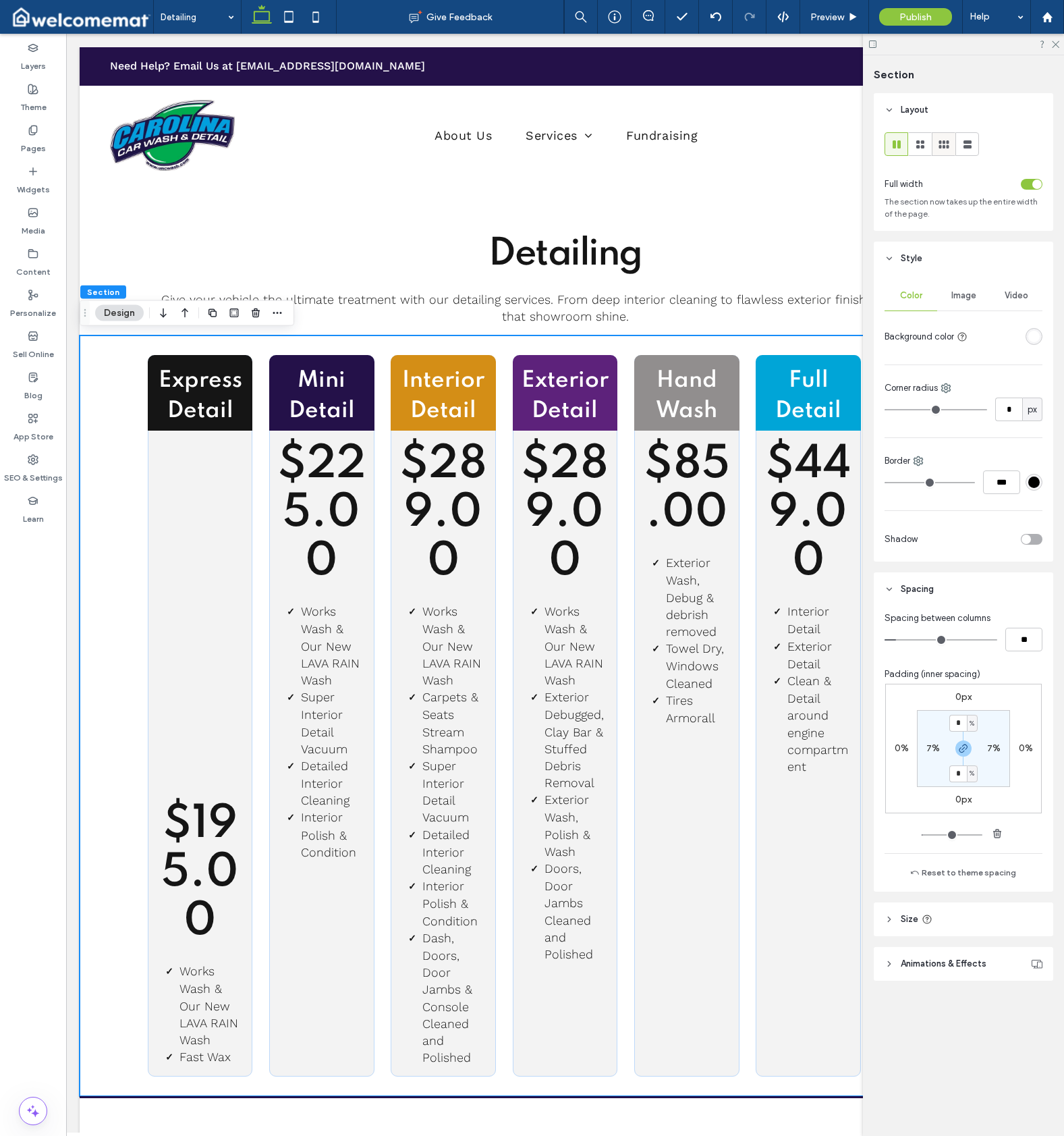
click at [944, 144] on use at bounding box center [944, 144] width 10 height 8
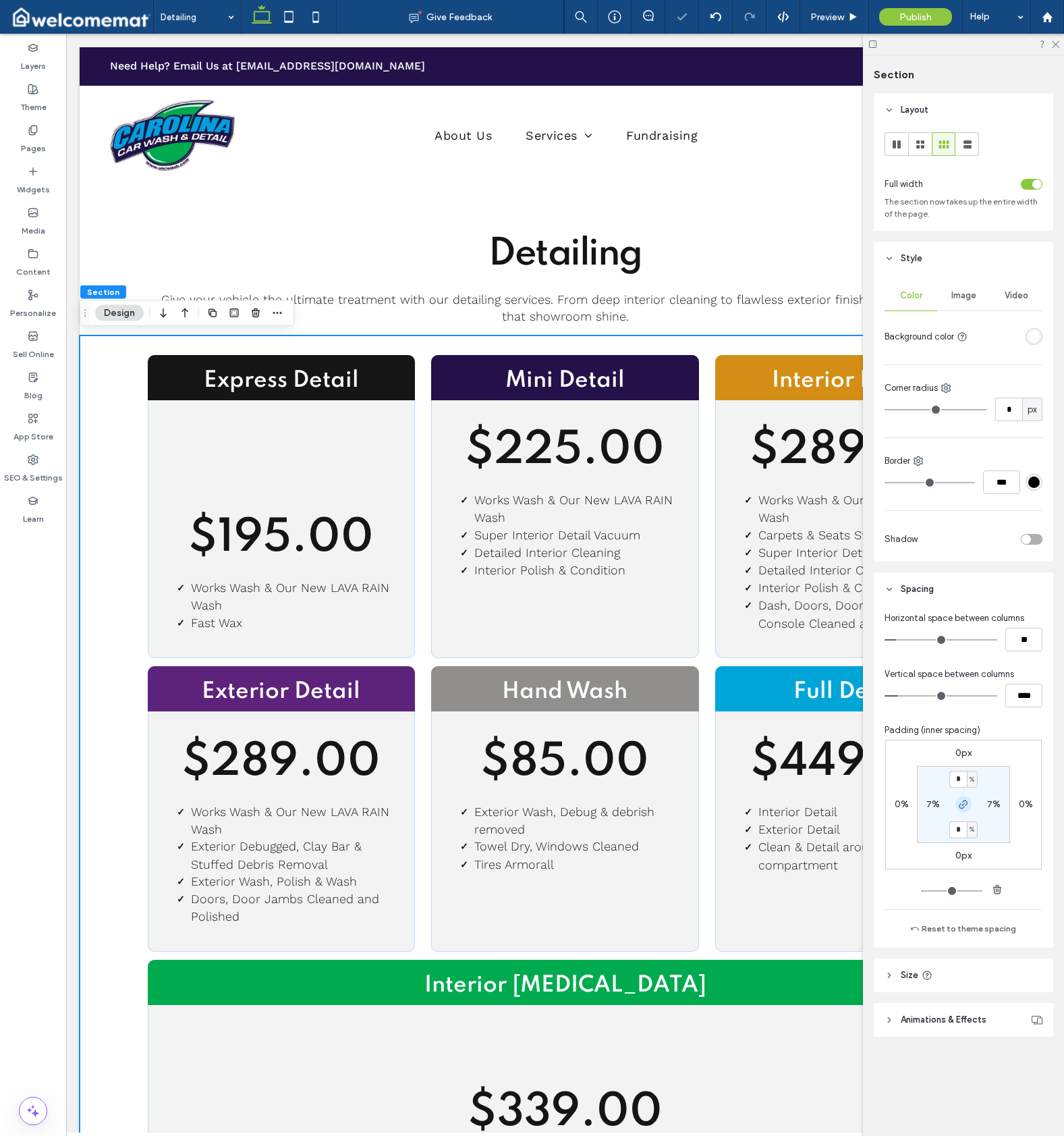
click at [963, 804] on icon "button" at bounding box center [963, 804] width 11 height 11
click at [969, 829] on label "2%" at bounding box center [963, 829] width 13 height 12
click at [965, 831] on input "*" at bounding box center [958, 830] width 17 height 16
click at [967, 828] on div "%" at bounding box center [972, 830] width 11 height 16
click at [963, 829] on div "%" at bounding box center [967, 829] width 17 height 13
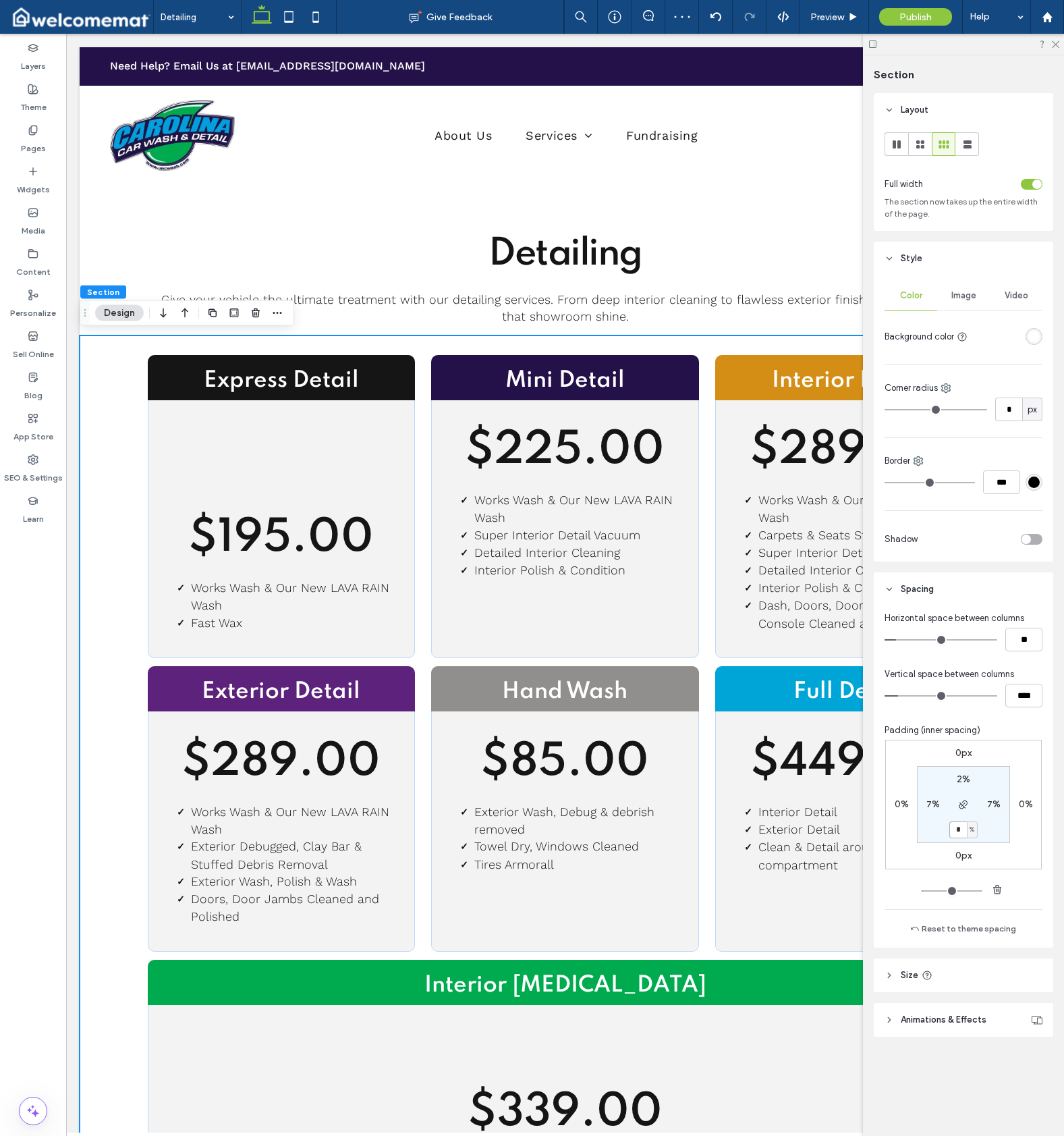
click at [959, 830] on input "*" at bounding box center [958, 830] width 17 height 16
type input "*"
click at [343, 455] on div "Express Detail $195.00 Works Wash & Our New LAVA RAIN Wash Fast Wa x" at bounding box center [281, 507] width 267 height 304
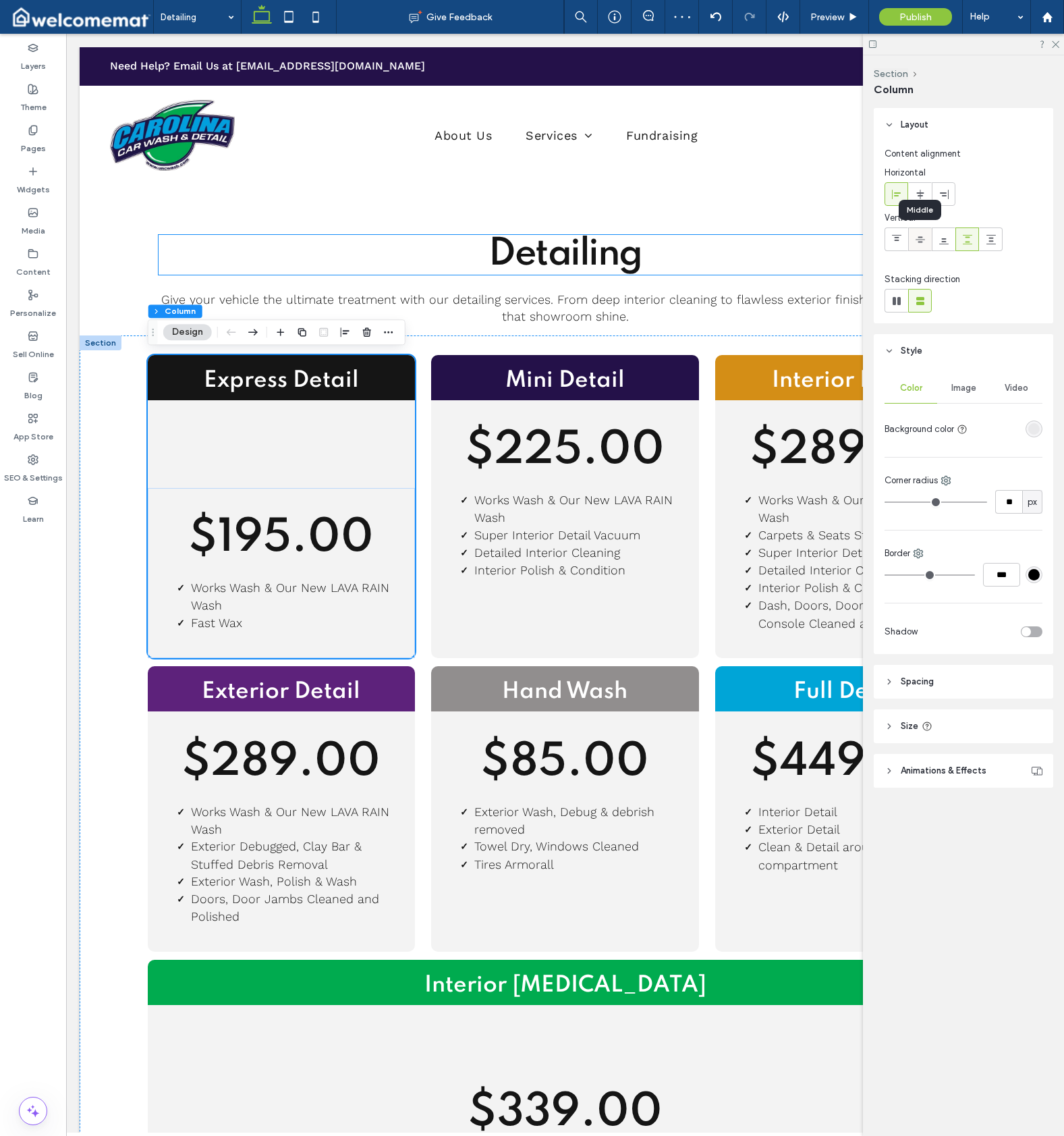
click at [920, 243] on icon at bounding box center [920, 239] width 11 height 11
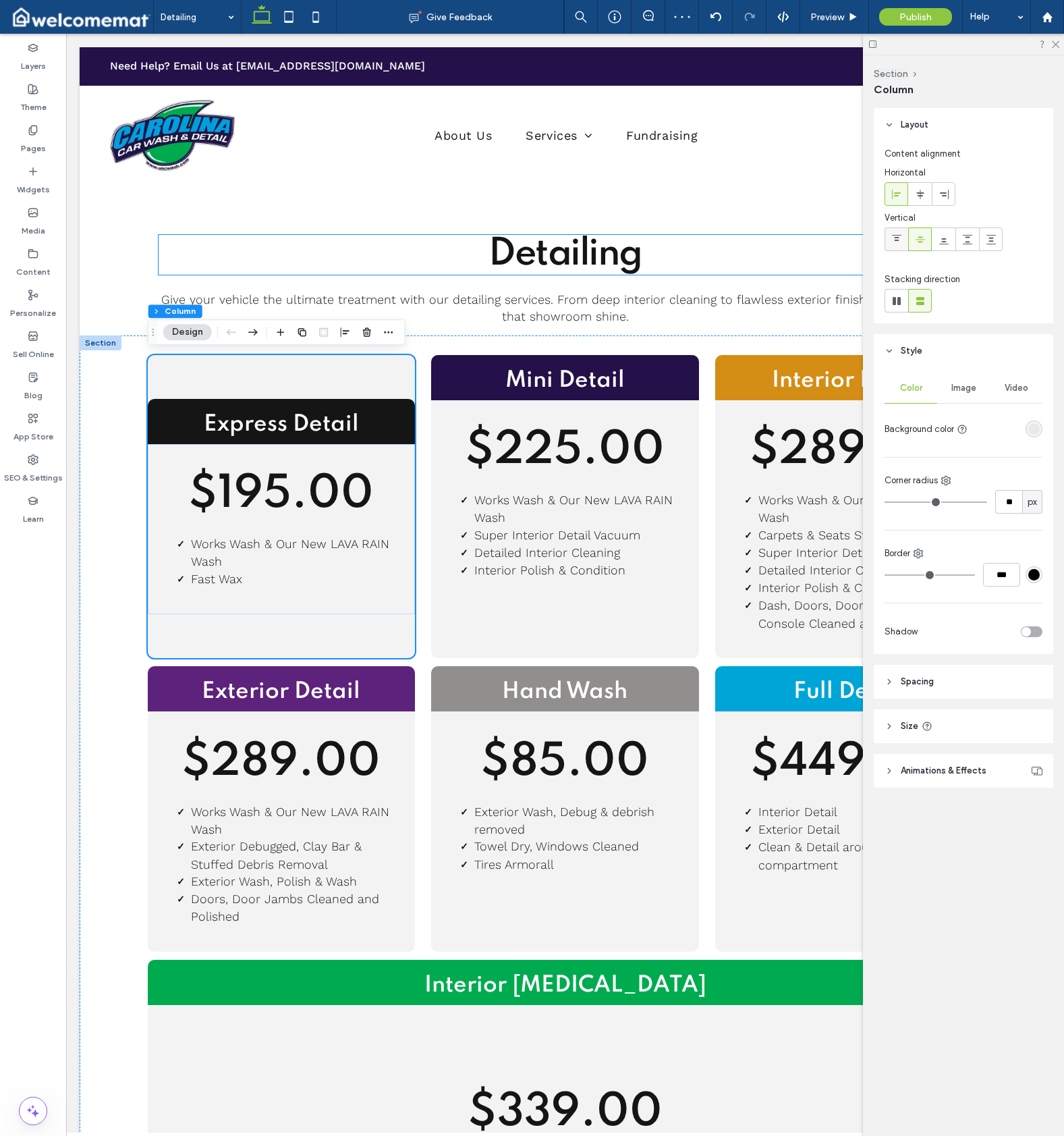
click at [902, 240] on div at bounding box center [896, 239] width 22 height 22
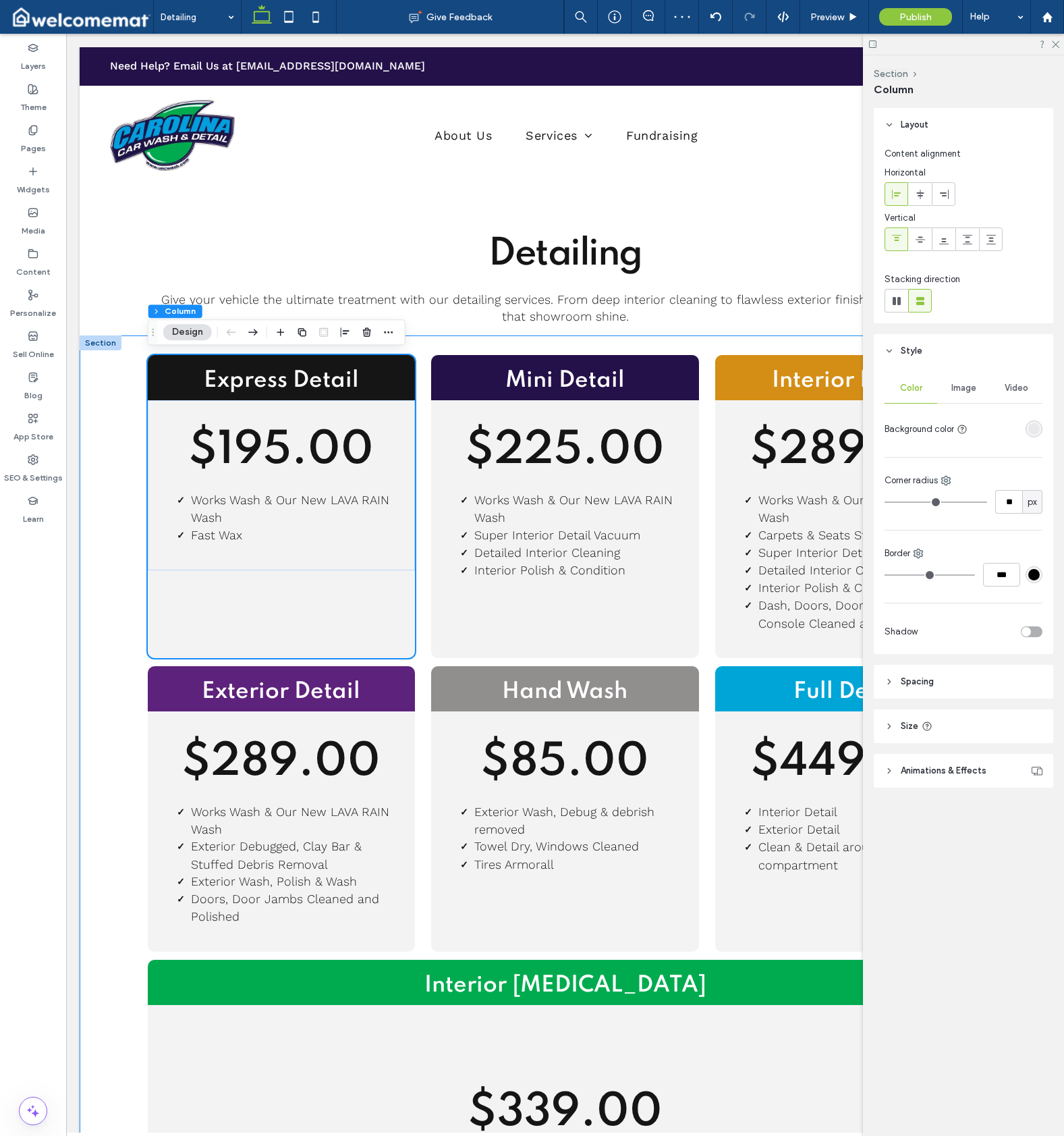
click at [105, 722] on div "Express Detail $195.00 Works Wash & Our New LAVA RAIN Wash Fast Wa x Mini Detai…" at bounding box center [565, 823] width 971 height 975
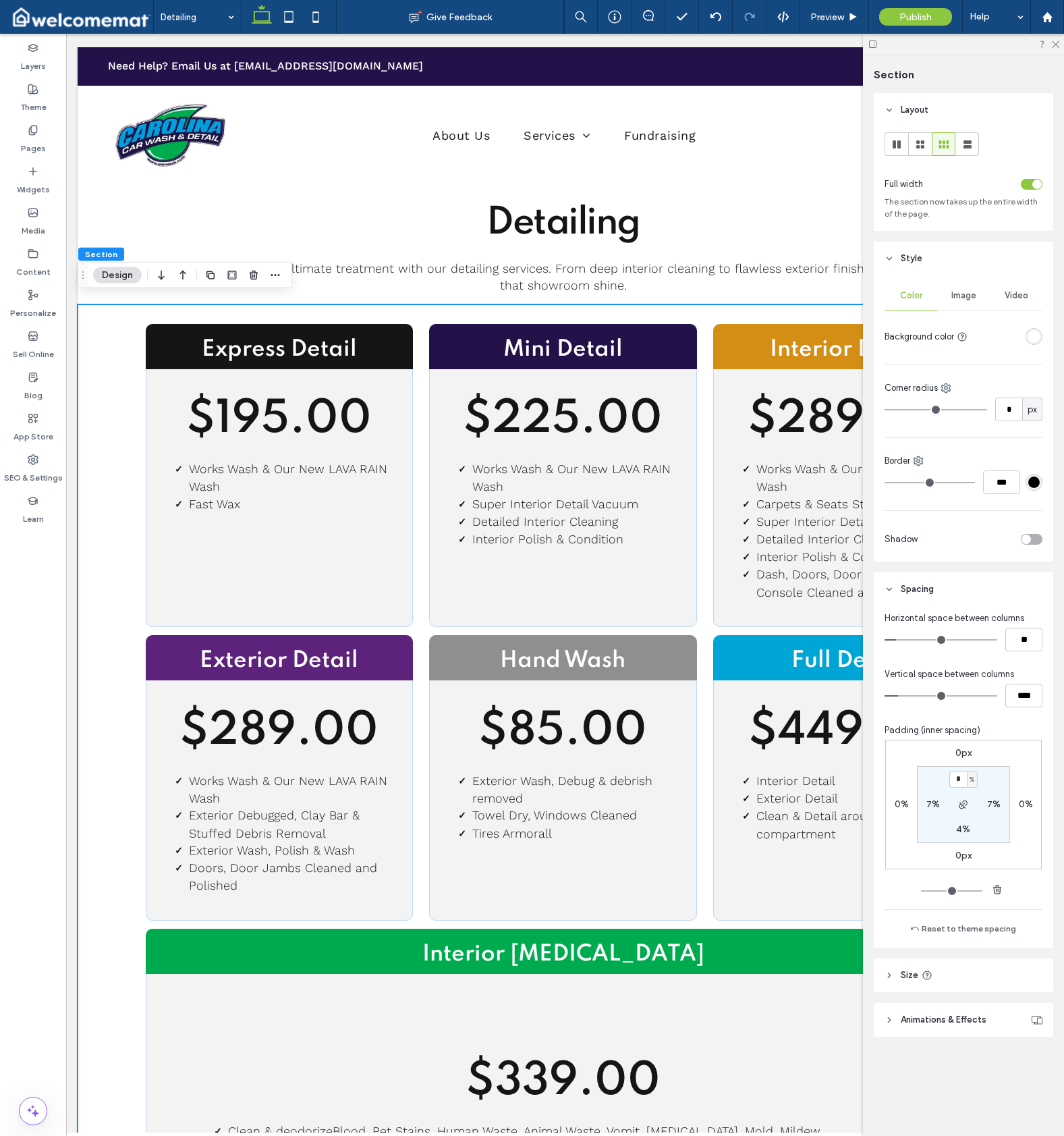
scroll to position [0, 12]
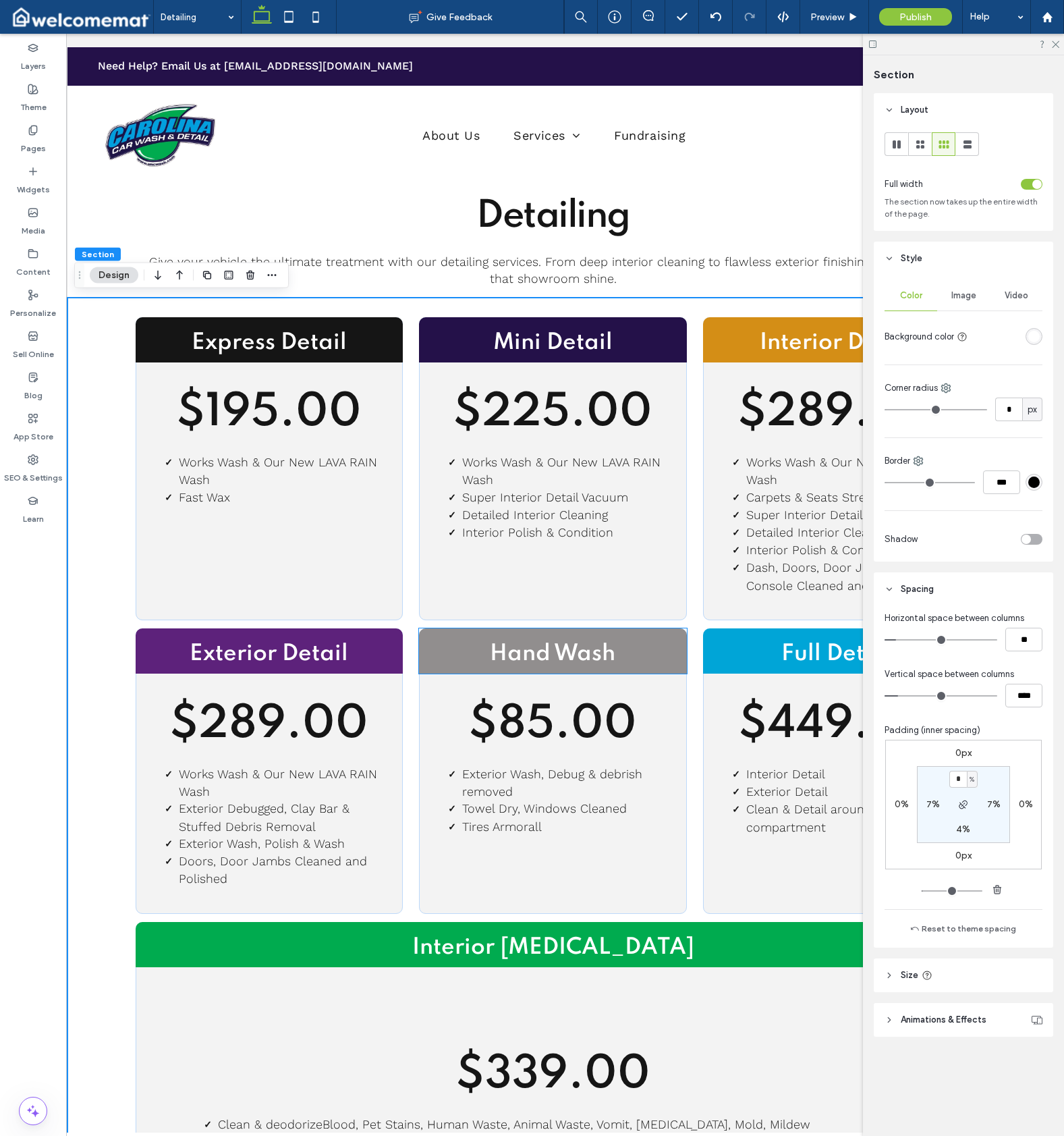
click at [448, 647] on h2 "Hand Wash" at bounding box center [553, 654] width 267 height 31
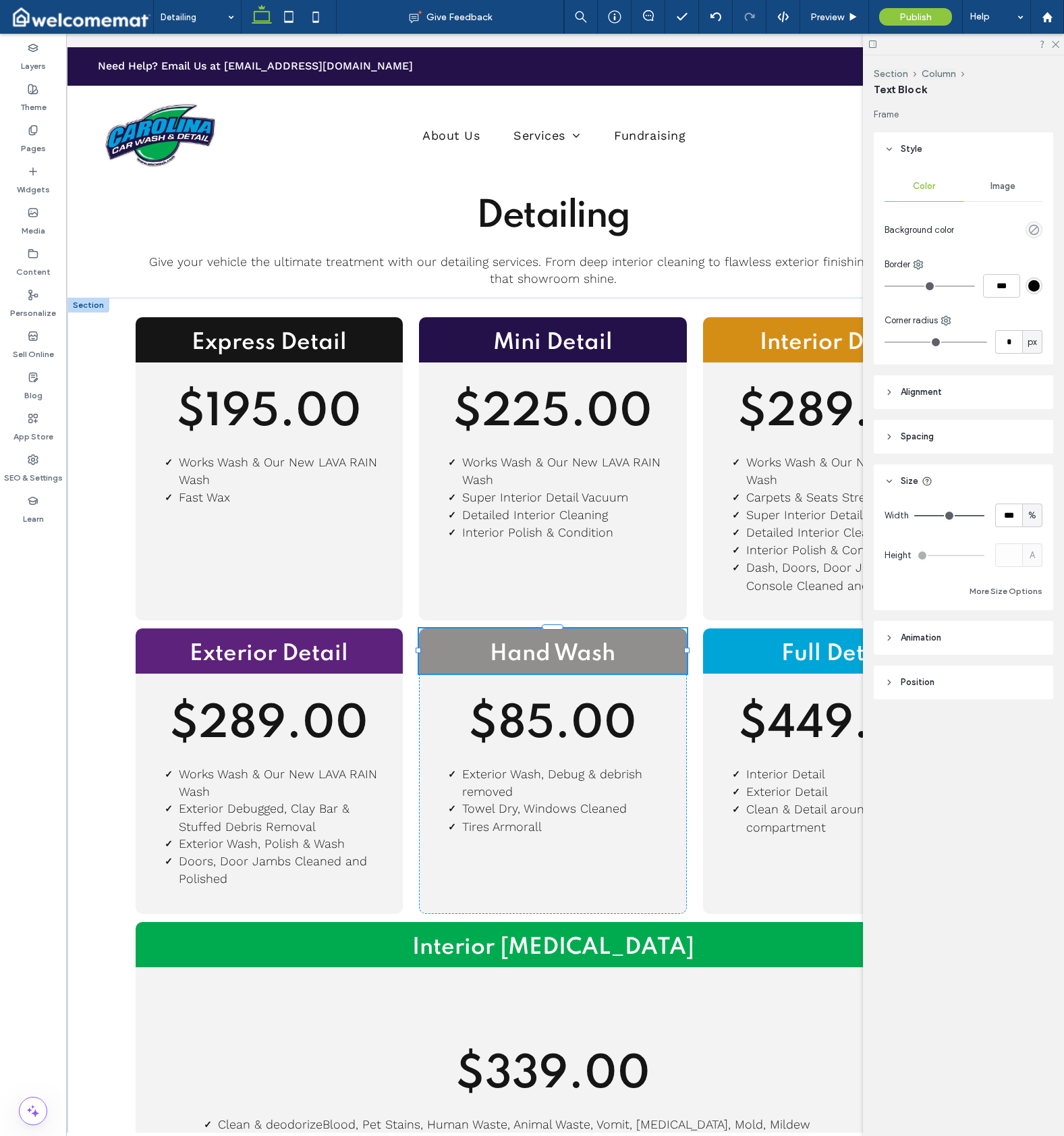
type input "**"
click at [489, 584] on button "Column" at bounding box center [487, 584] width 41 height 13
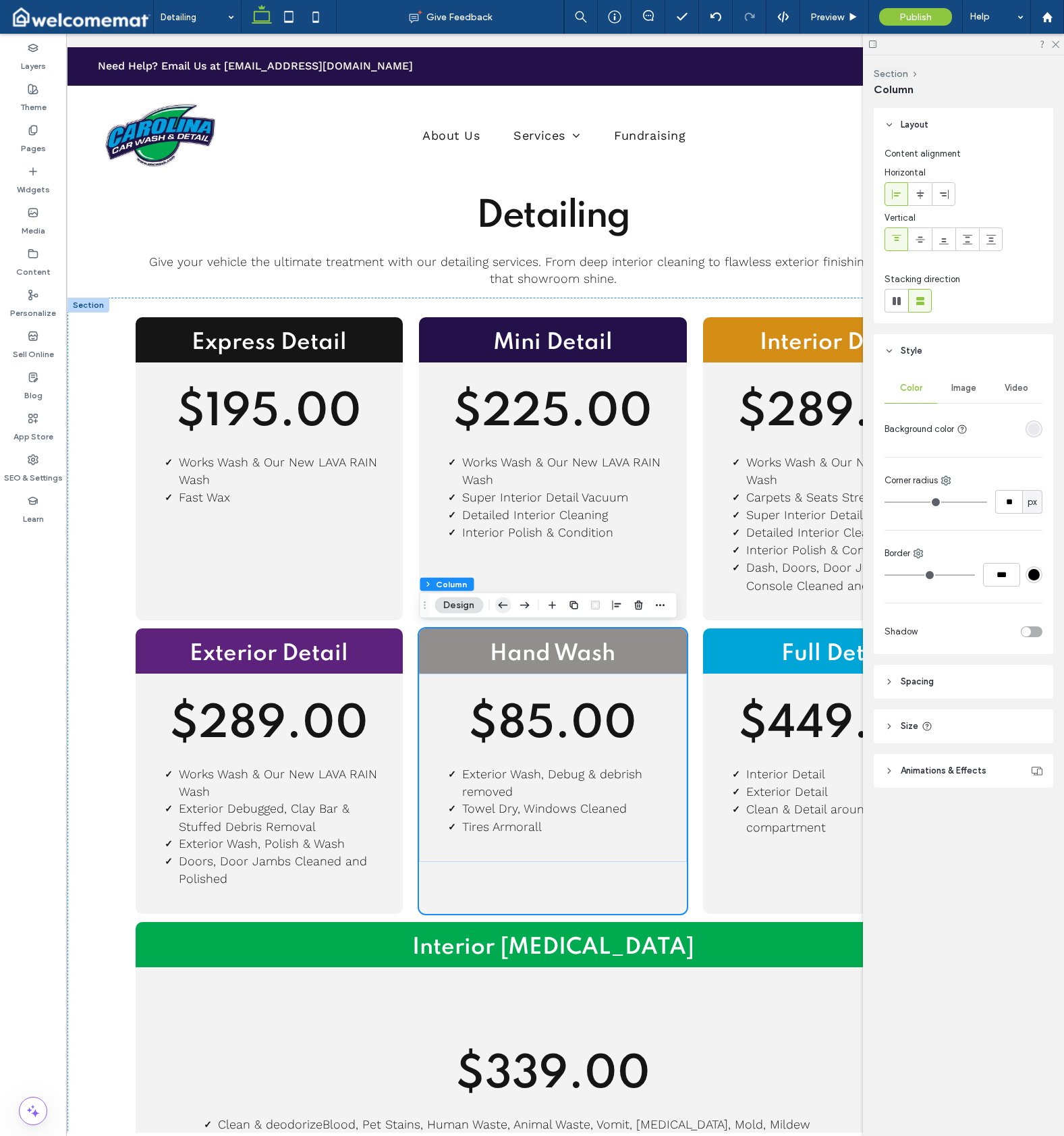
click at [510, 606] on icon "button" at bounding box center [503, 605] width 16 height 24
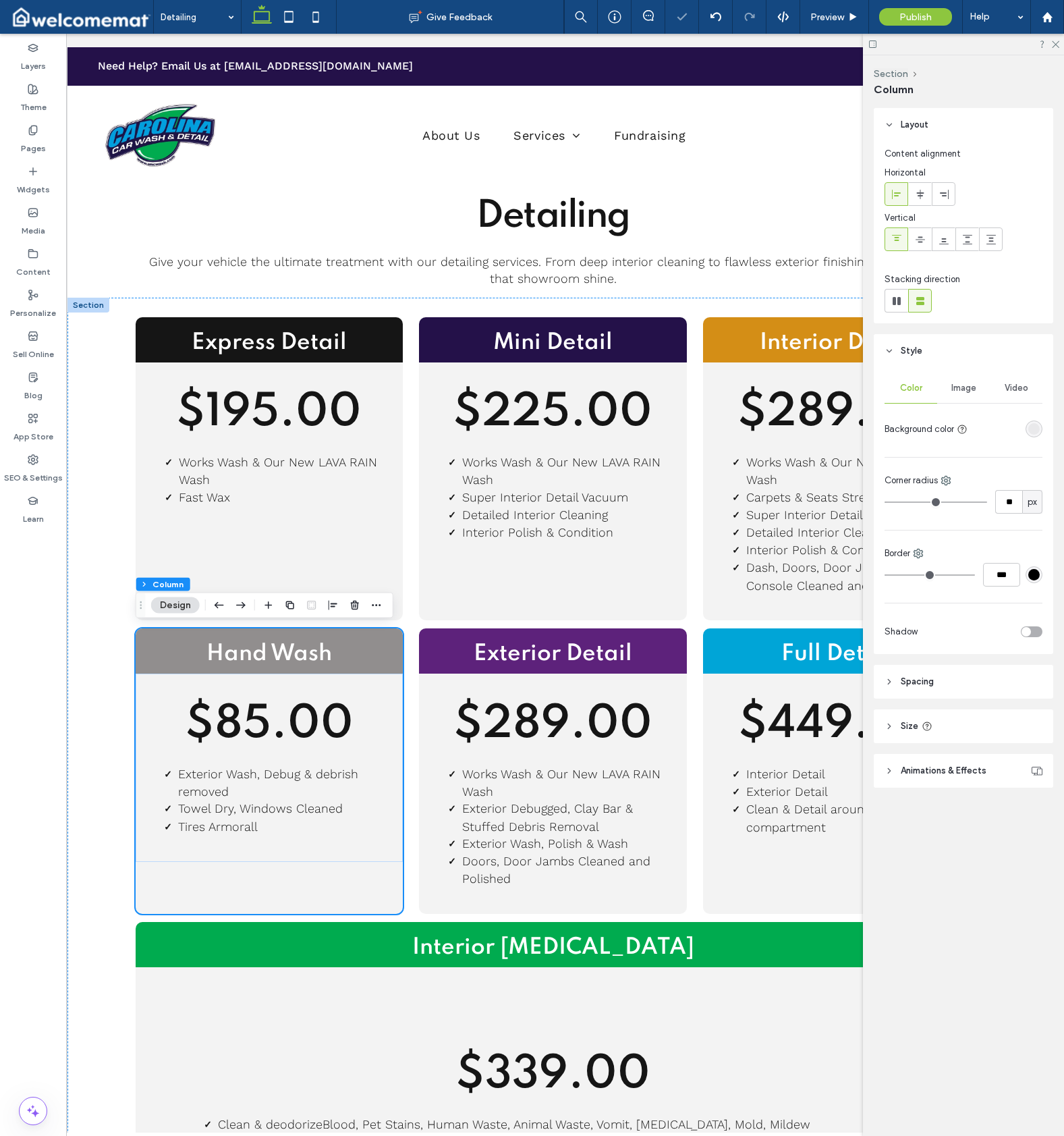
scroll to position [39, 0]
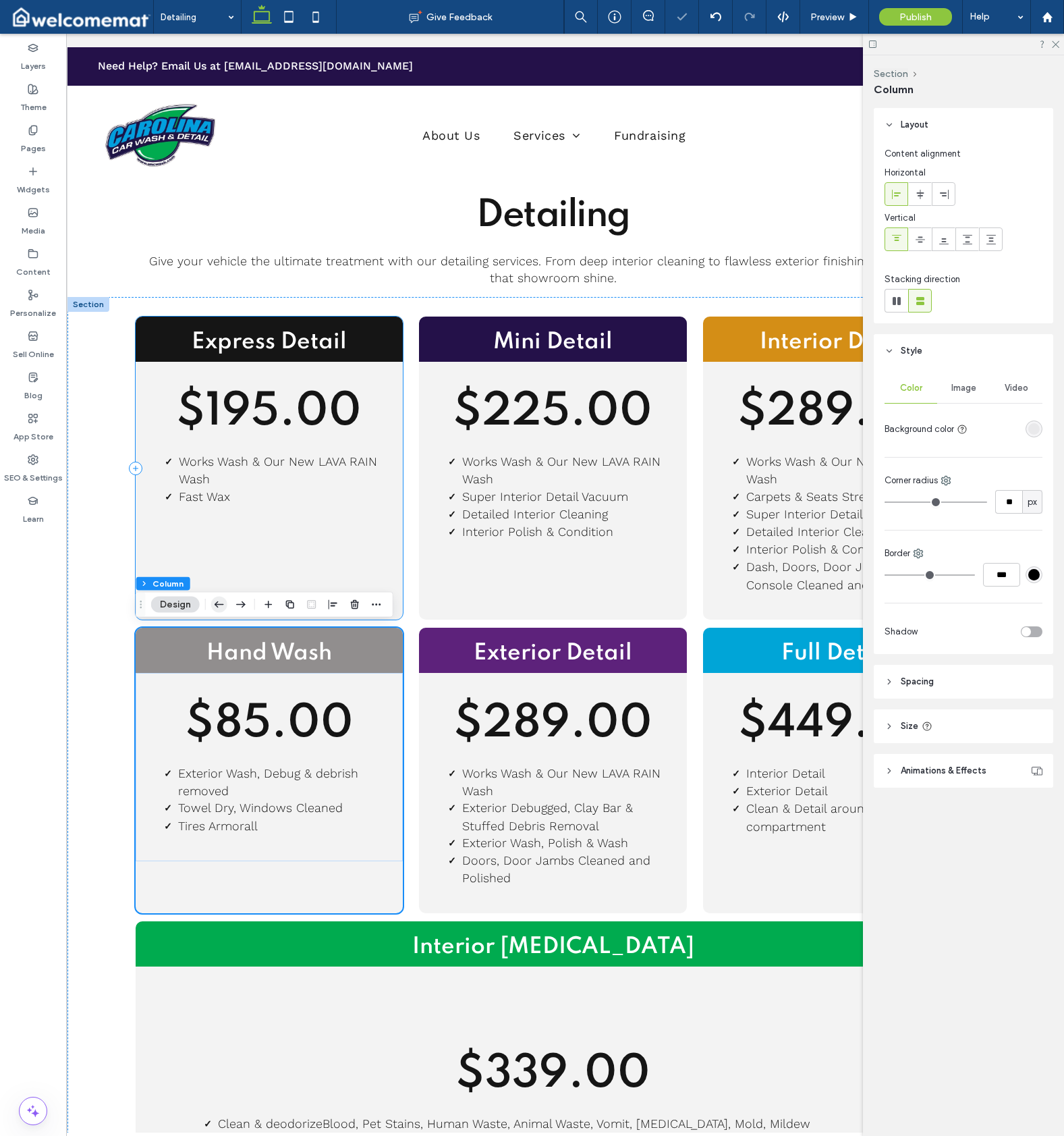
click at [212, 606] on icon "button" at bounding box center [219, 604] width 16 height 24
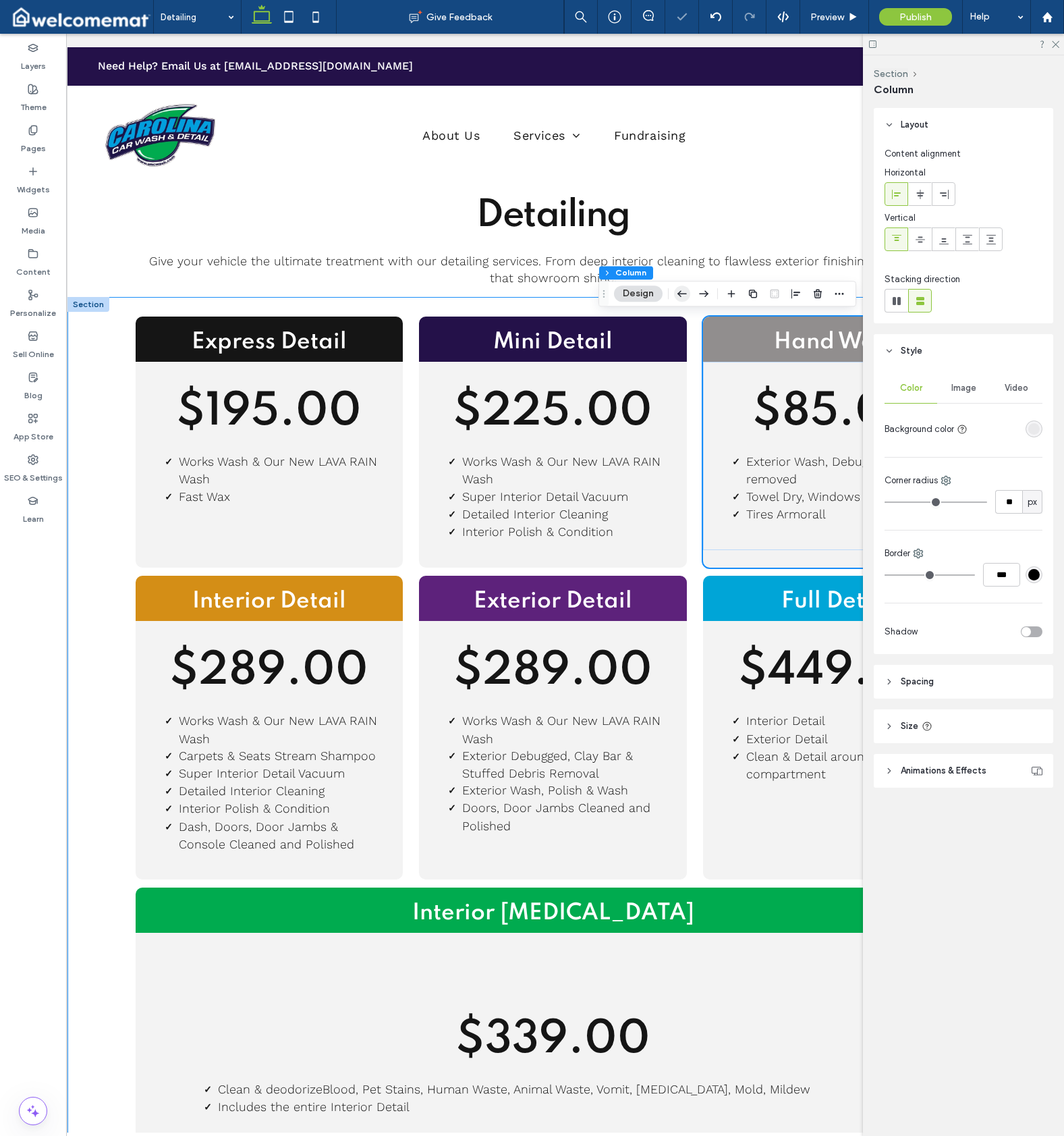
click at [685, 295] on use "button" at bounding box center [681, 294] width 9 height 6
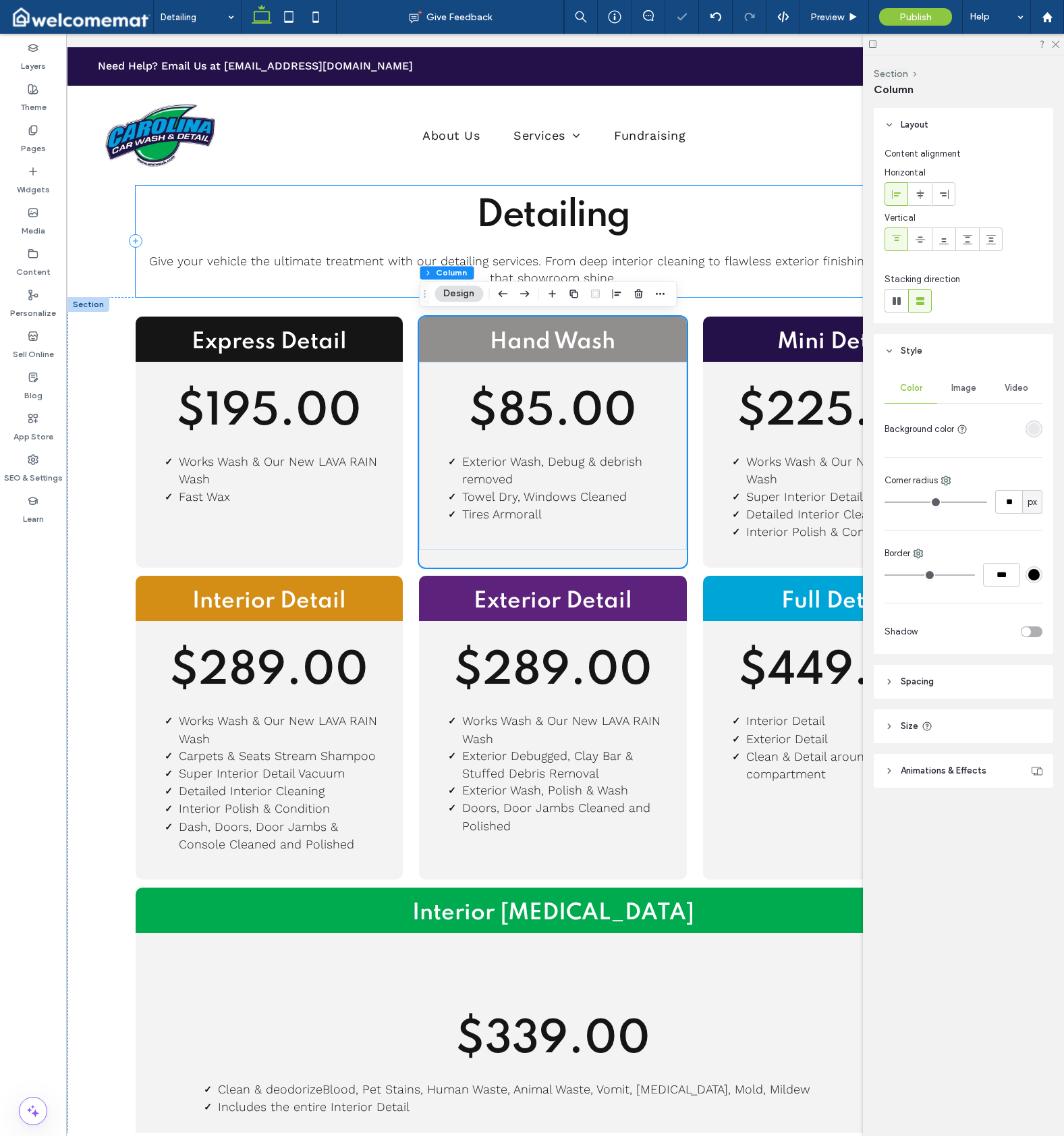
click at [510, 294] on icon "button" at bounding box center [503, 293] width 16 height 24
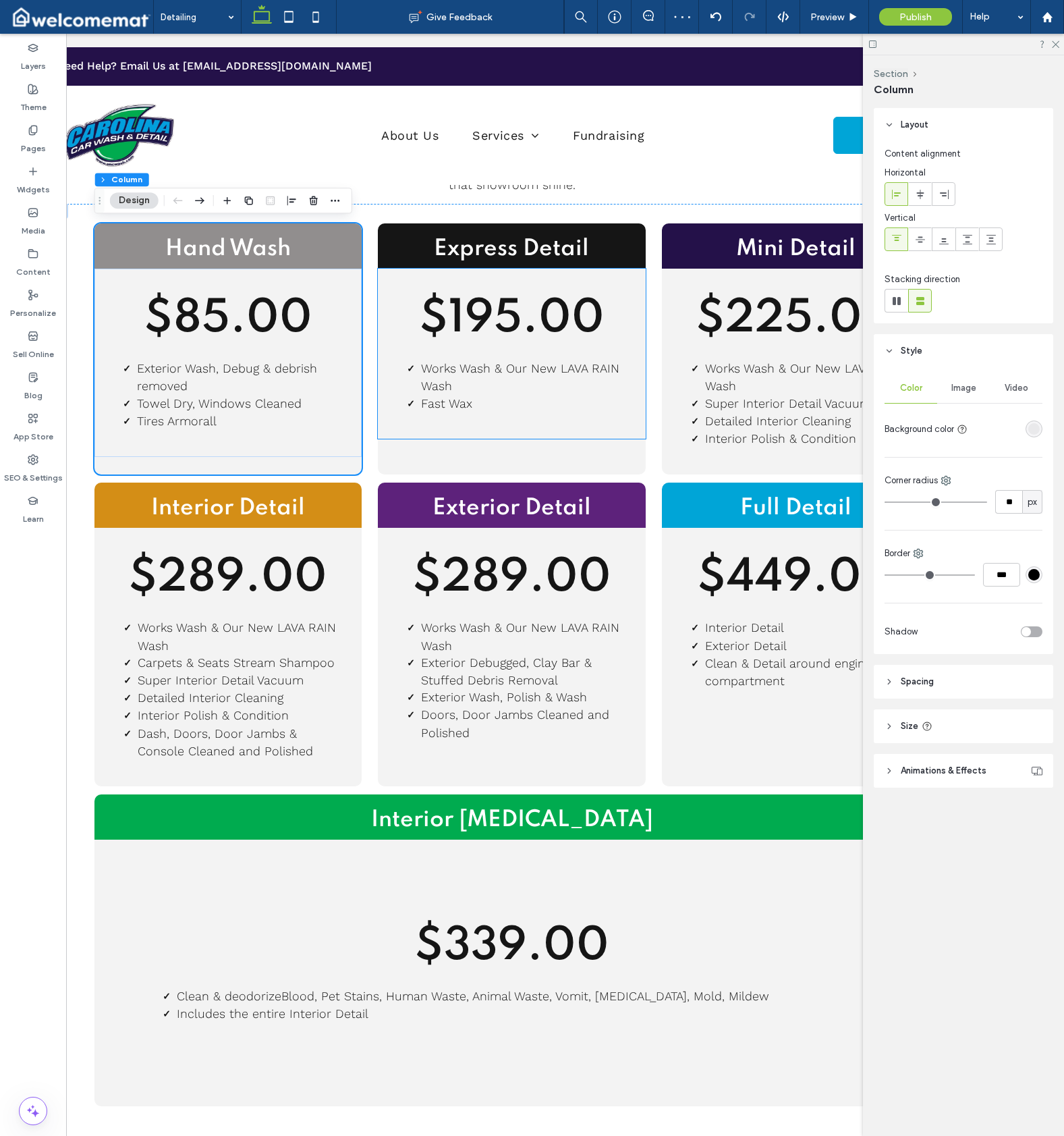
scroll to position [133, 0]
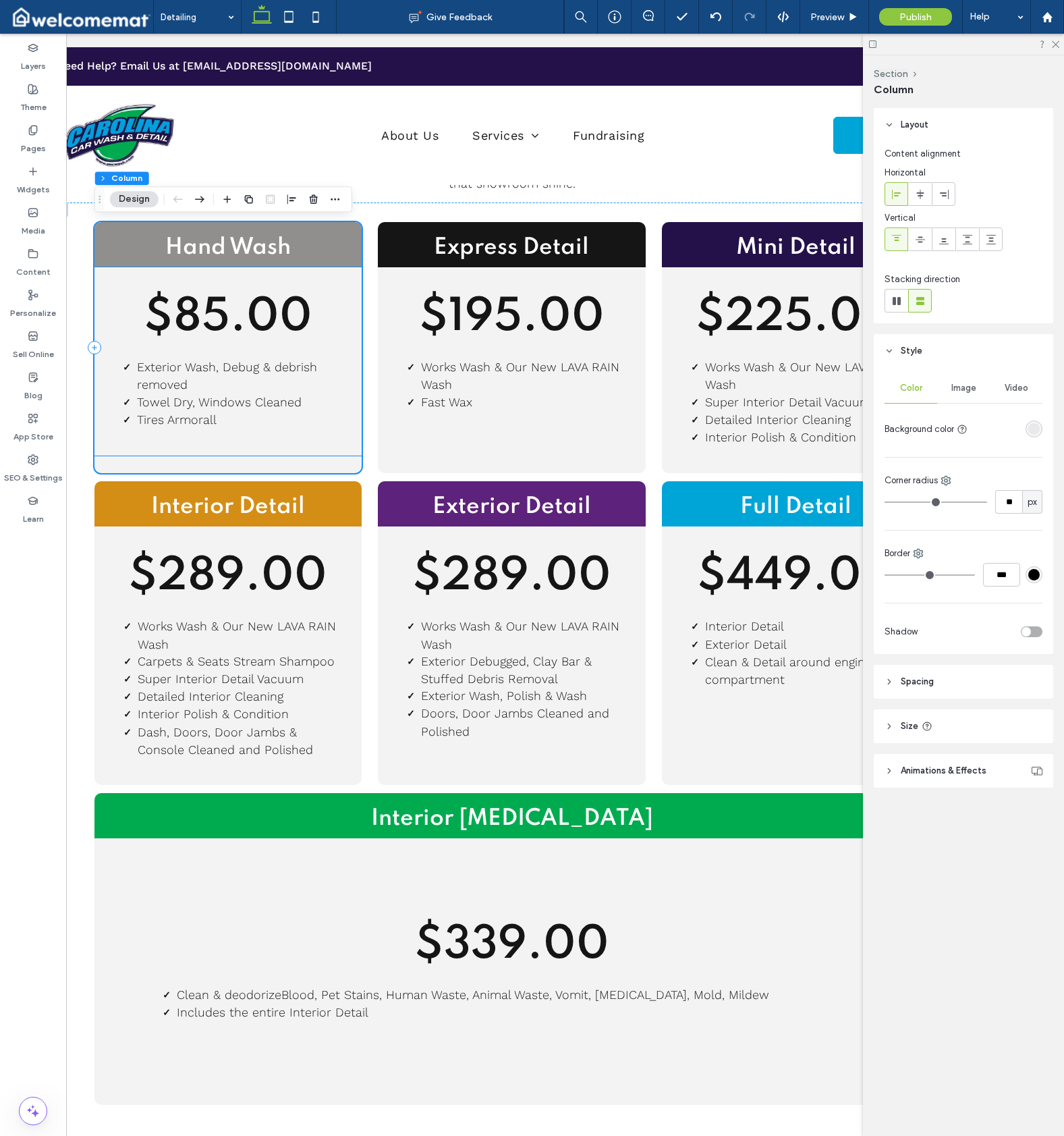
click at [252, 322] on span "$85.00" at bounding box center [228, 318] width 169 height 46
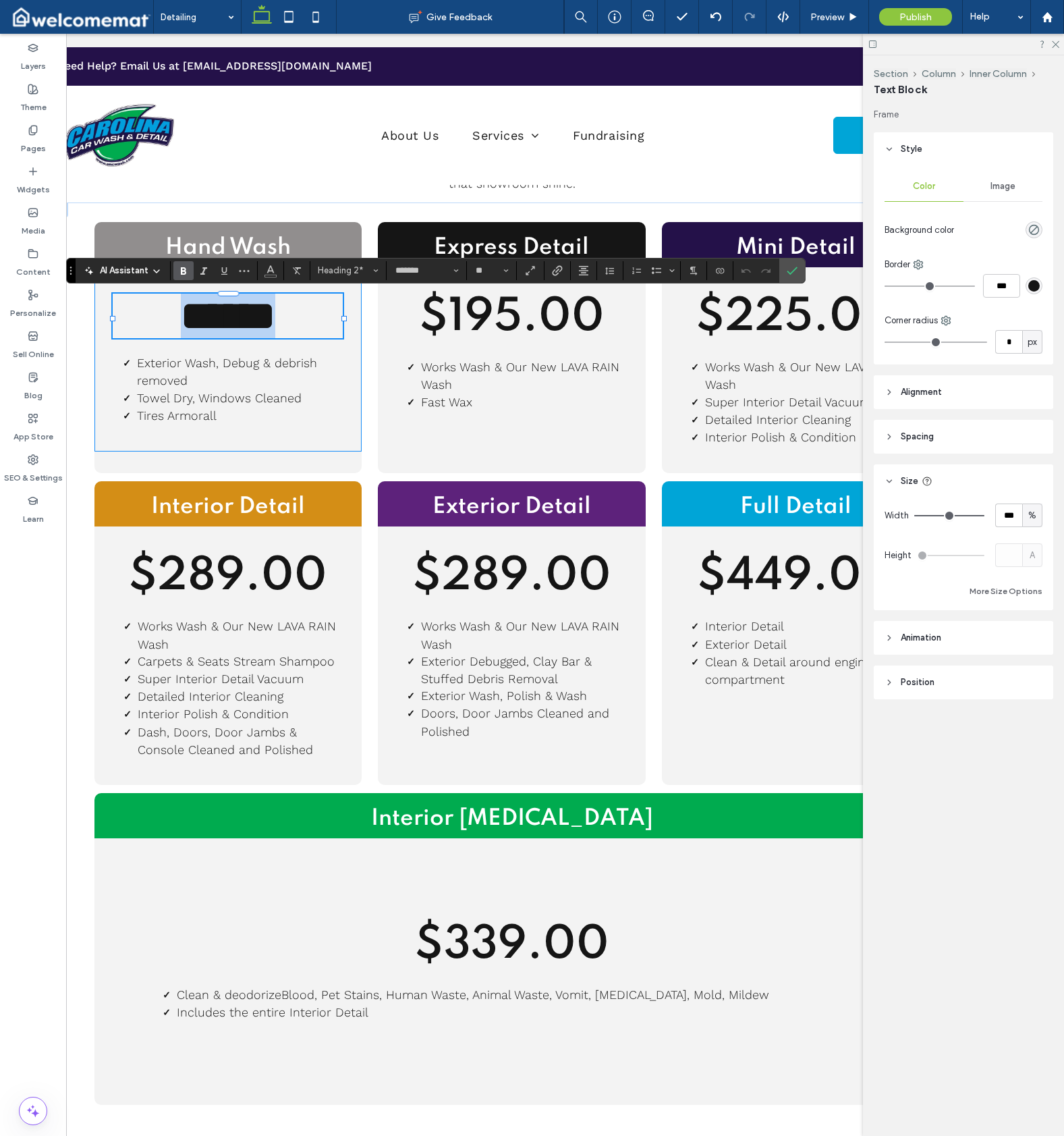
drag, startPoint x: 301, startPoint y: 321, endPoint x: 309, endPoint y: 323, distance: 8.2
click at [275, 321] on span "******" at bounding box center [228, 315] width 95 height 40
click at [549, 332] on span "$195.00" at bounding box center [511, 318] width 186 height 46
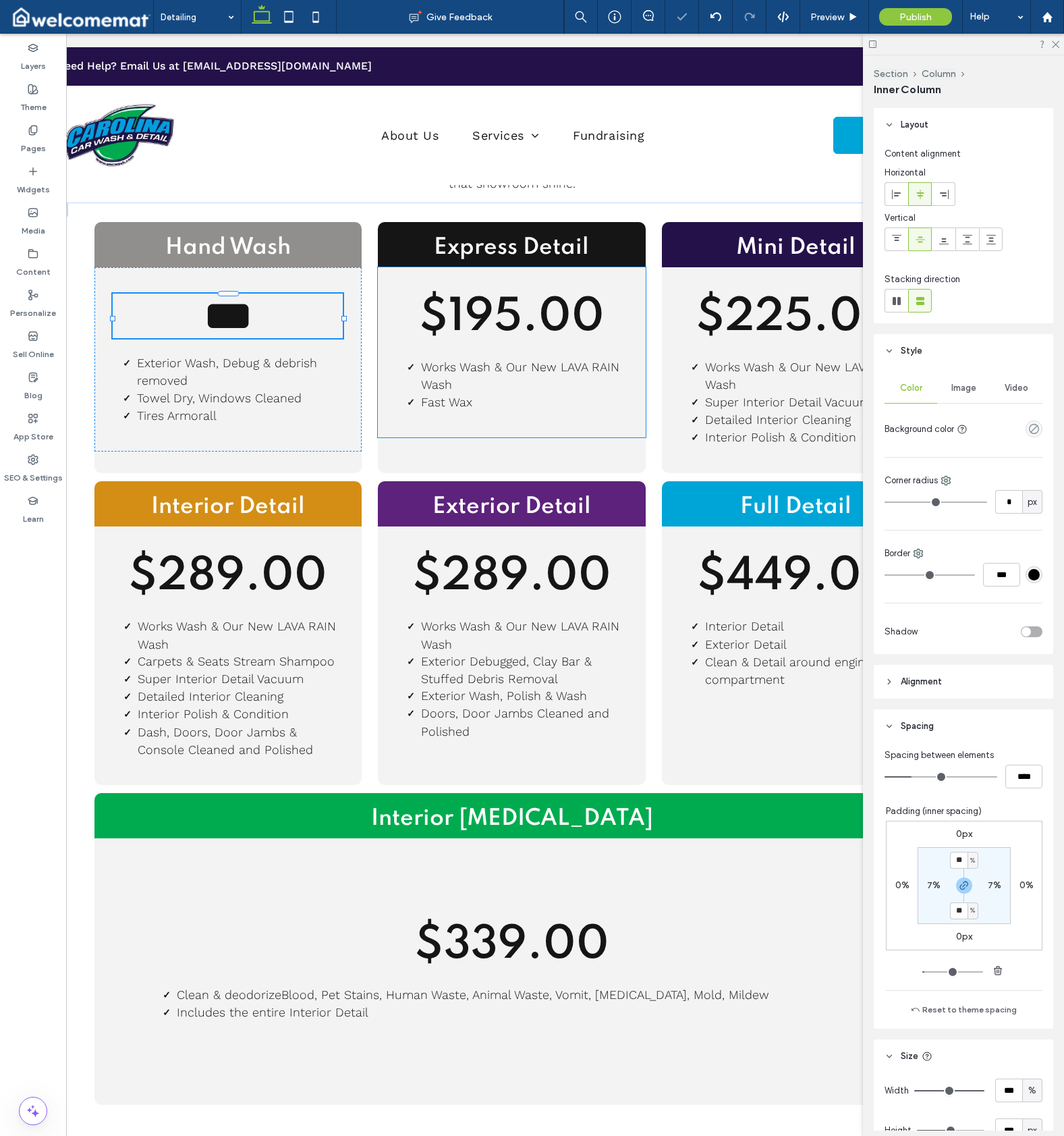
click at [549, 332] on span "$195.00" at bounding box center [511, 318] width 186 height 46
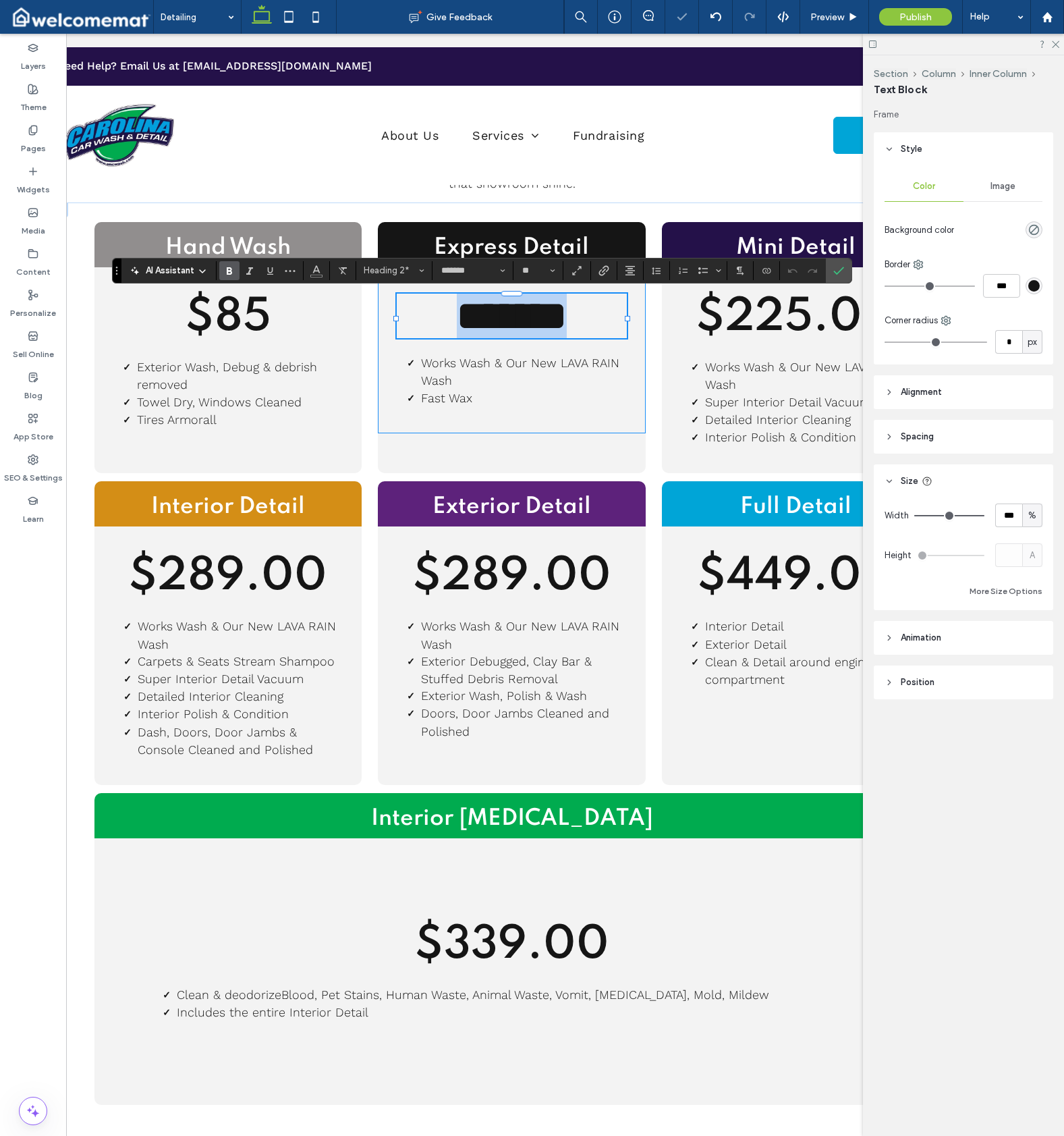
click at [567, 318] on span "*******" at bounding box center [511, 315] width 110 height 40
click at [788, 322] on span "$225.00" at bounding box center [795, 318] width 200 height 46
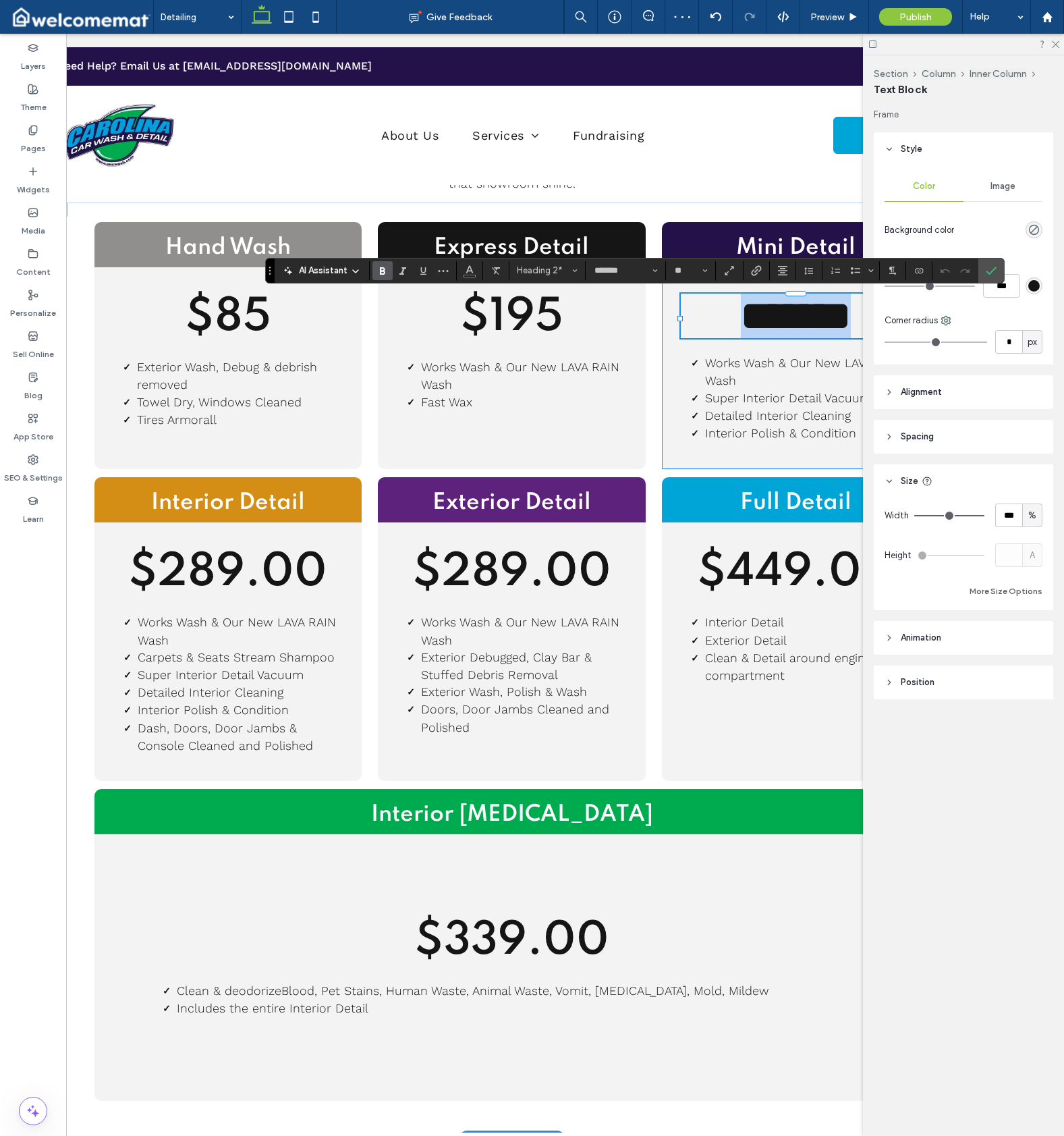
scroll to position [0, 113]
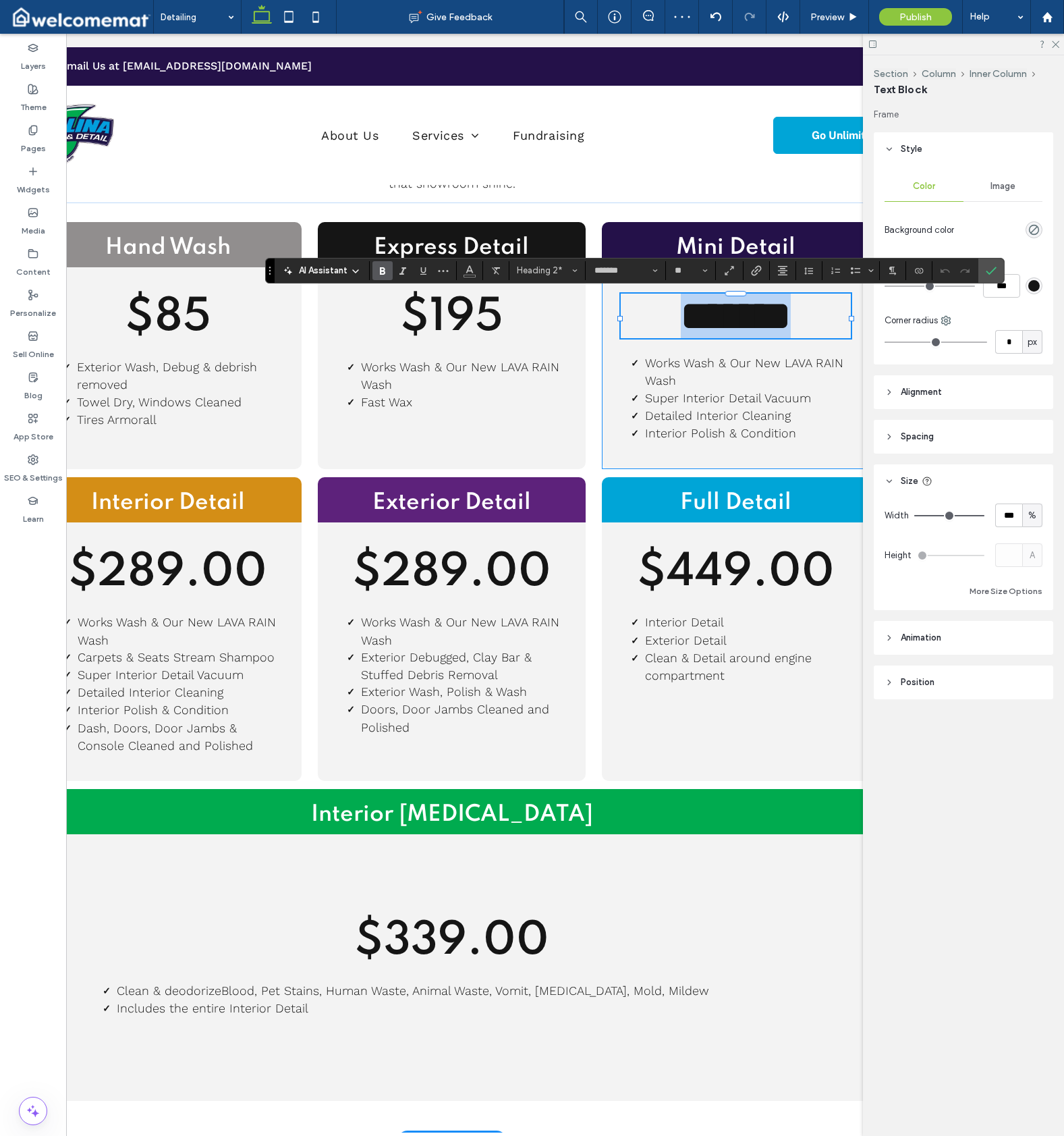
click at [791, 313] on span "*******" at bounding box center [735, 315] width 110 height 40
click at [207, 592] on span "$289.00" at bounding box center [167, 573] width 199 height 46
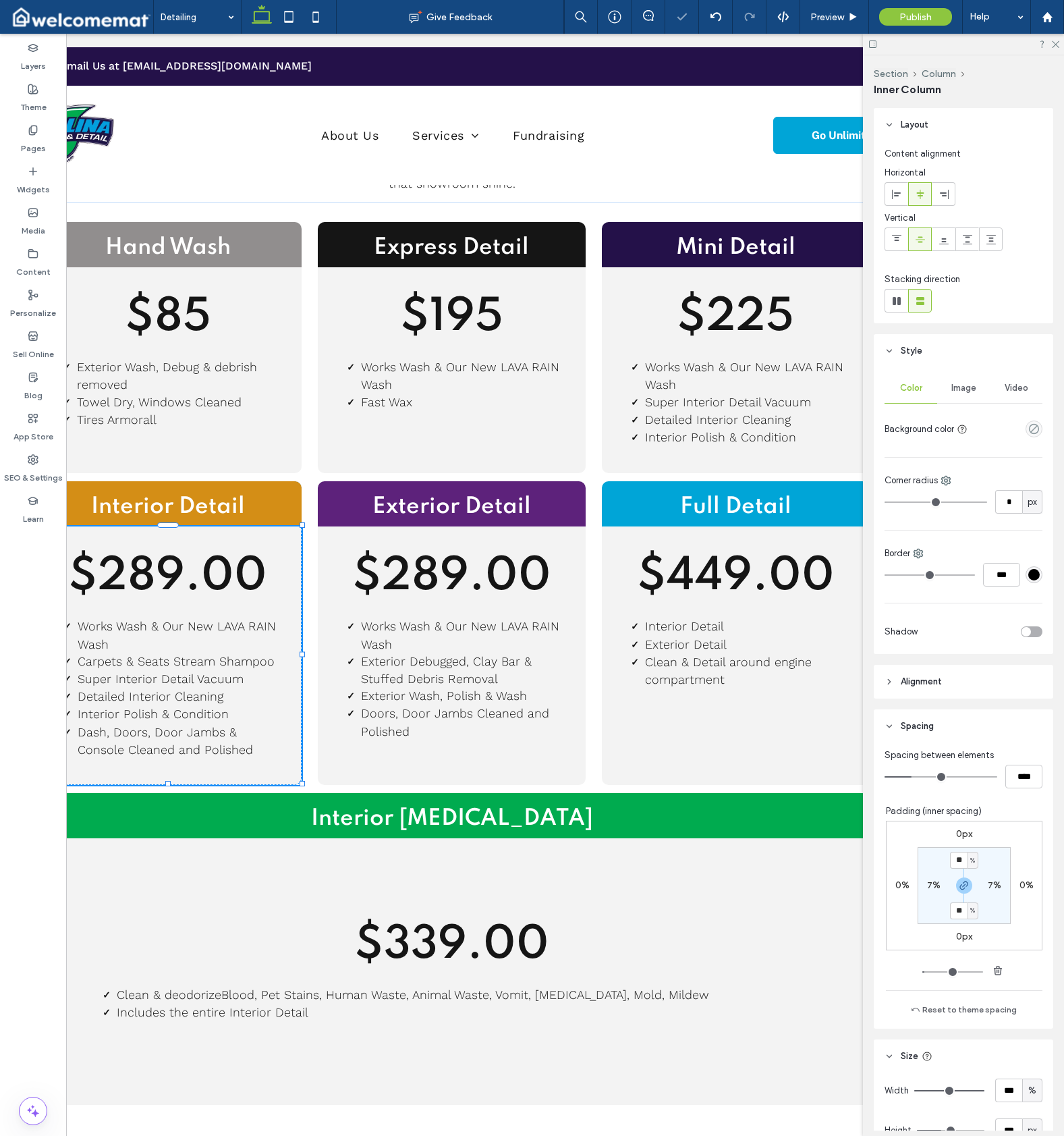
click at [207, 592] on span "$289.00" at bounding box center [167, 577] width 199 height 46
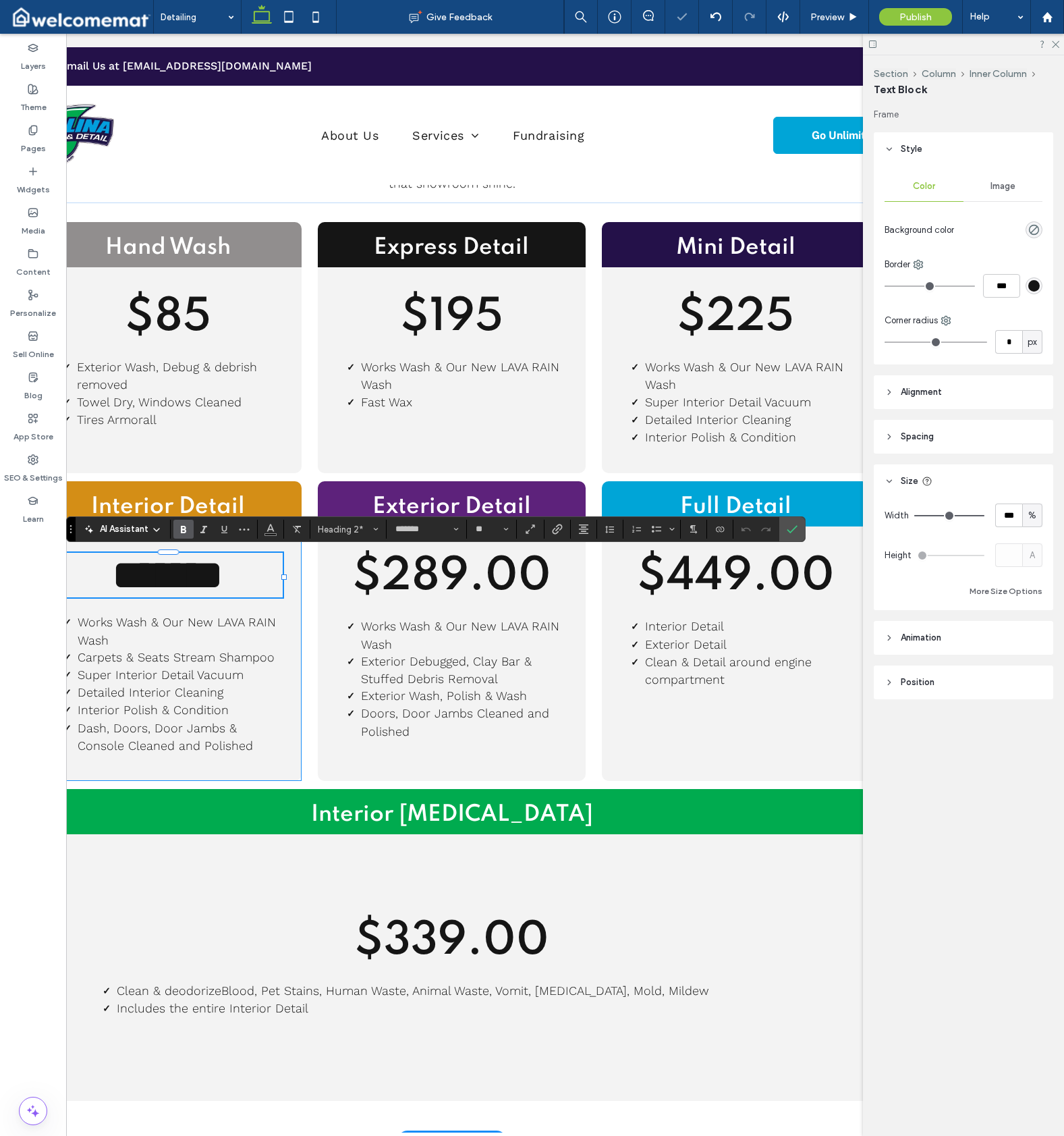
click at [223, 582] on span "*******" at bounding box center [167, 575] width 110 height 40
click at [531, 578] on span "$289.00" at bounding box center [451, 577] width 199 height 46
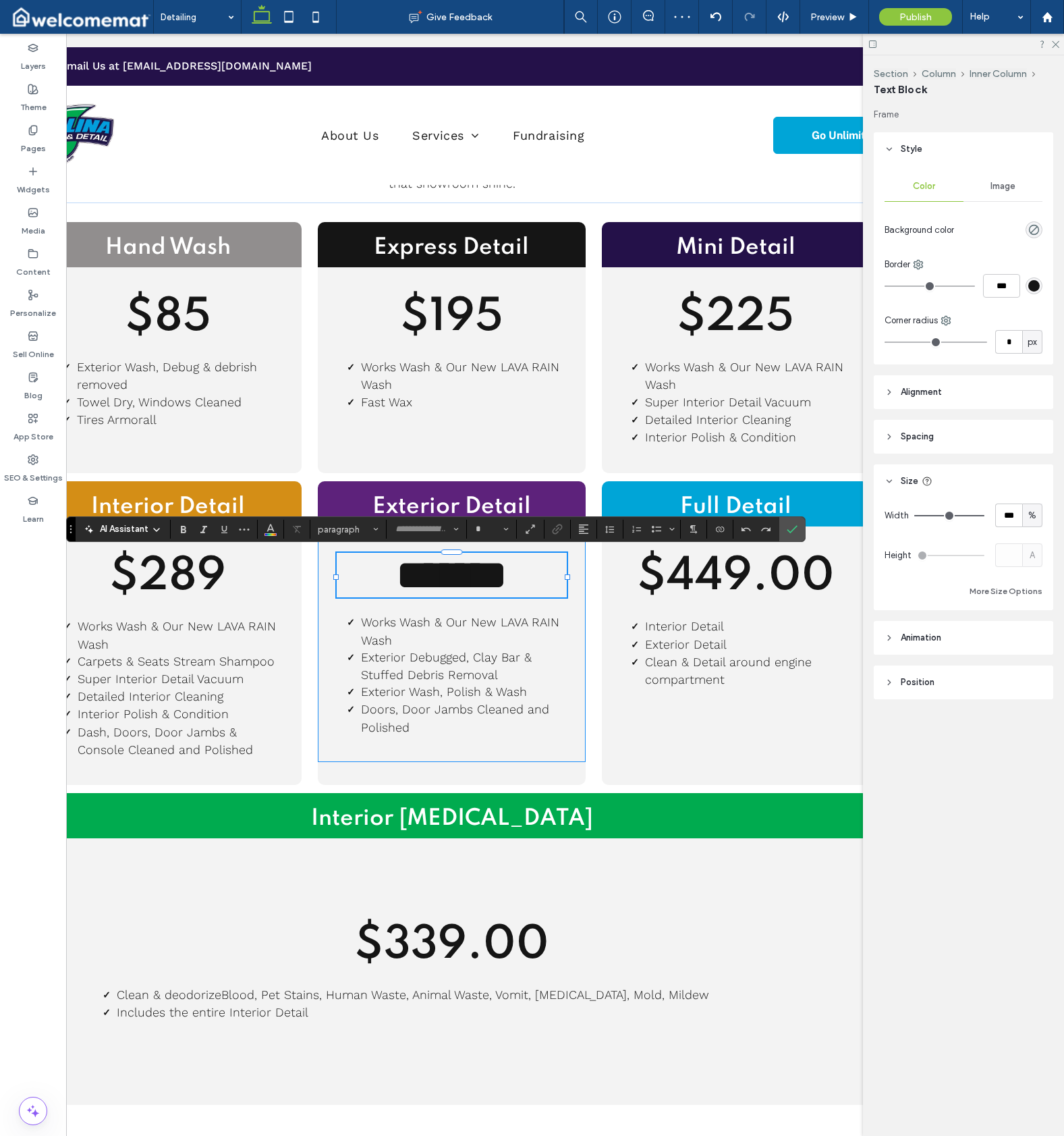
type input "*******"
type input "**"
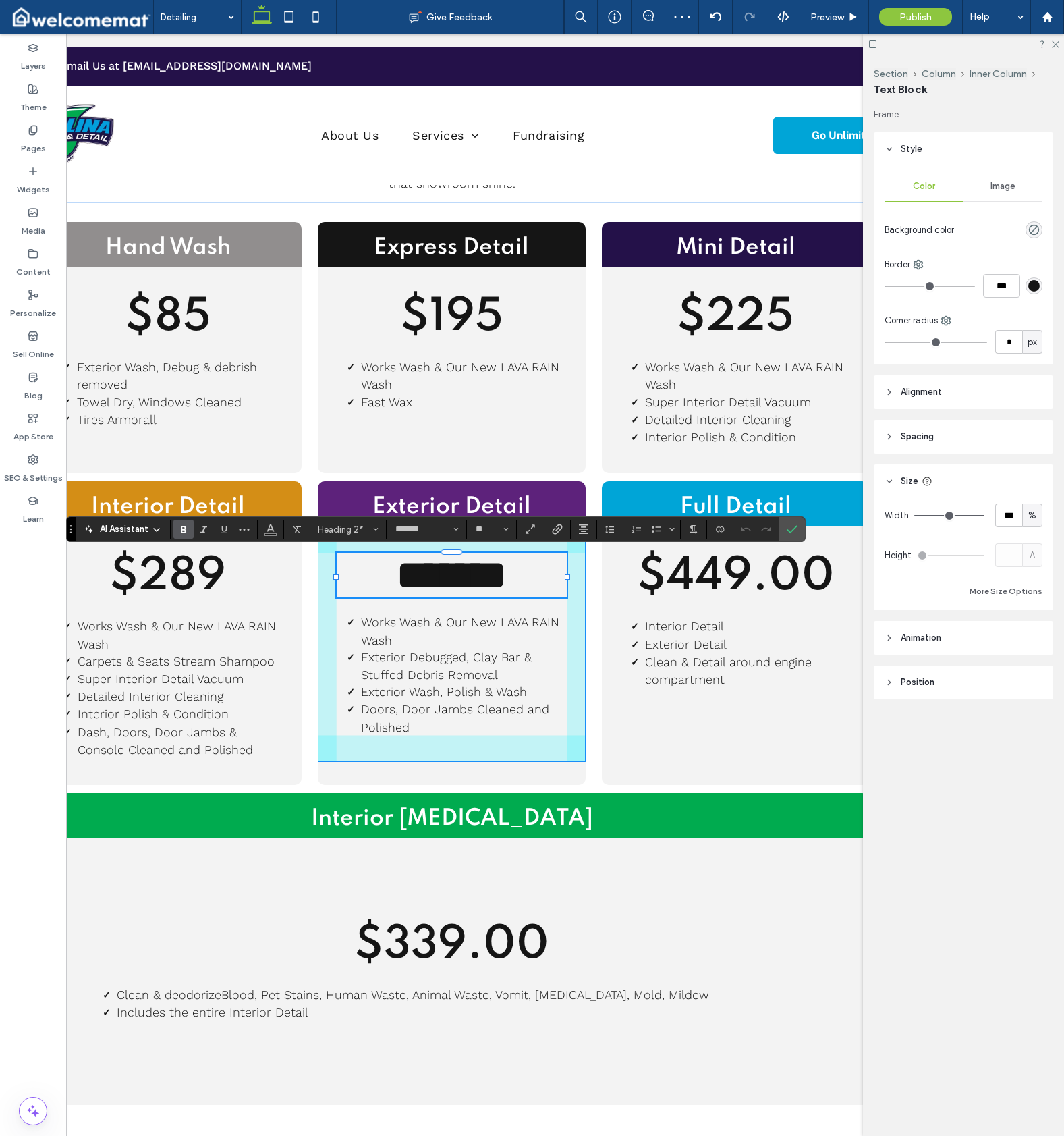
drag, startPoint x: 568, startPoint y: 575, endPoint x: 560, endPoint y: 576, distance: 8.1
click at [567, 576] on div at bounding box center [567, 577] width 6 height 6
type input "****"
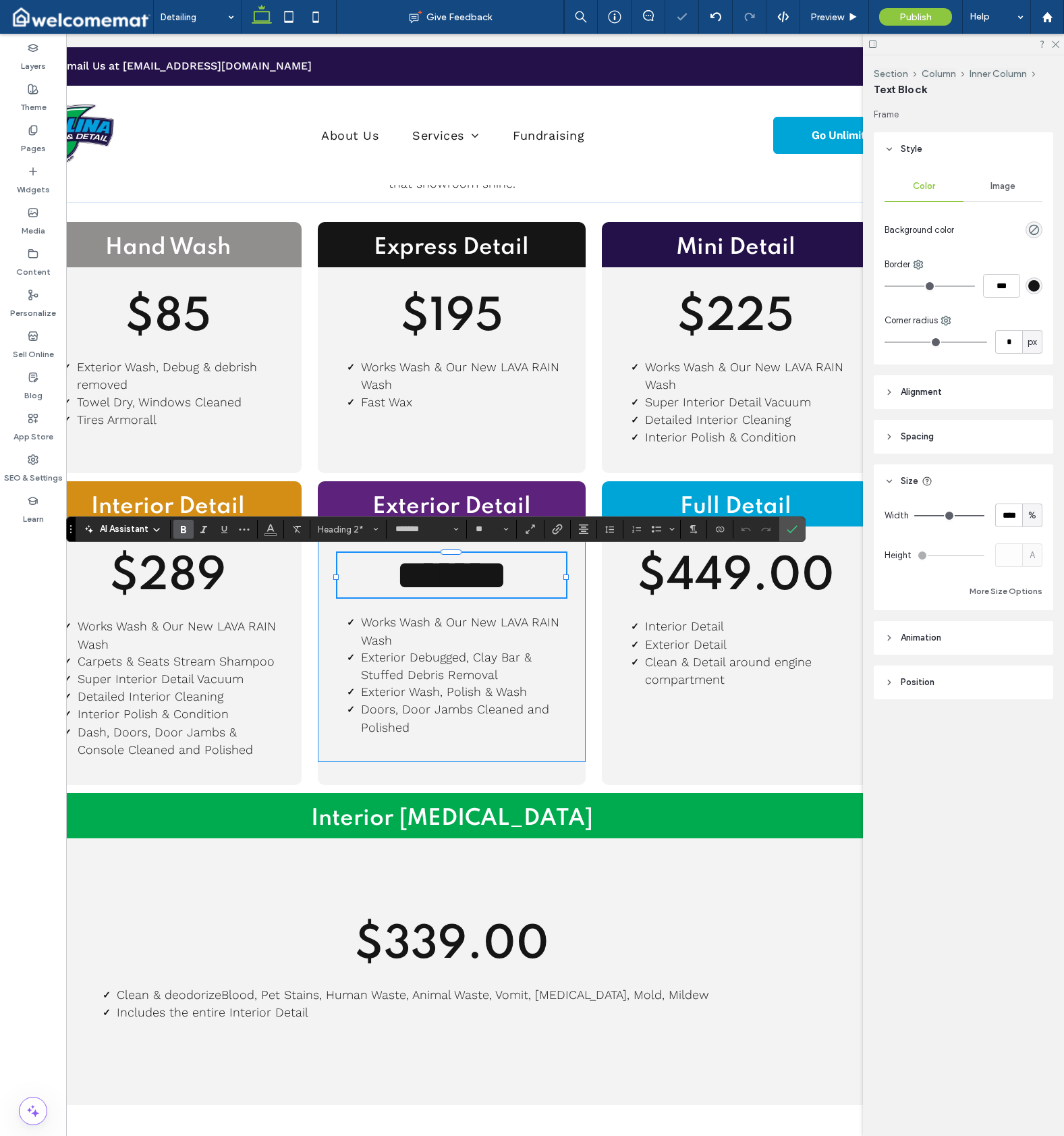
click at [561, 577] on h2 "*******" at bounding box center [451, 575] width 228 height 45
click at [751, 585] on span "$449.00" at bounding box center [736, 577] width 198 height 46
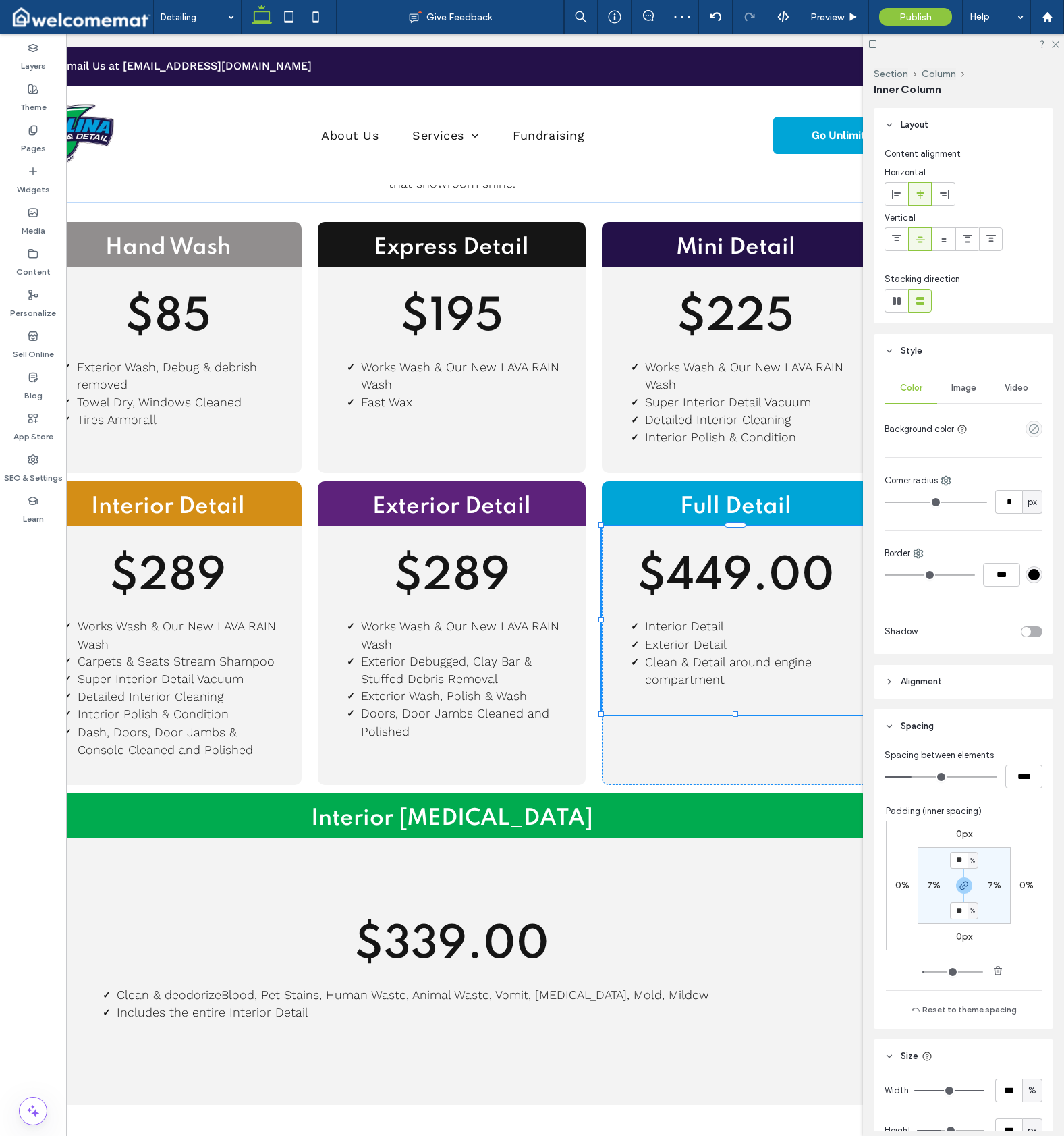
click at [751, 585] on span "$449.00" at bounding box center [736, 577] width 198 height 46
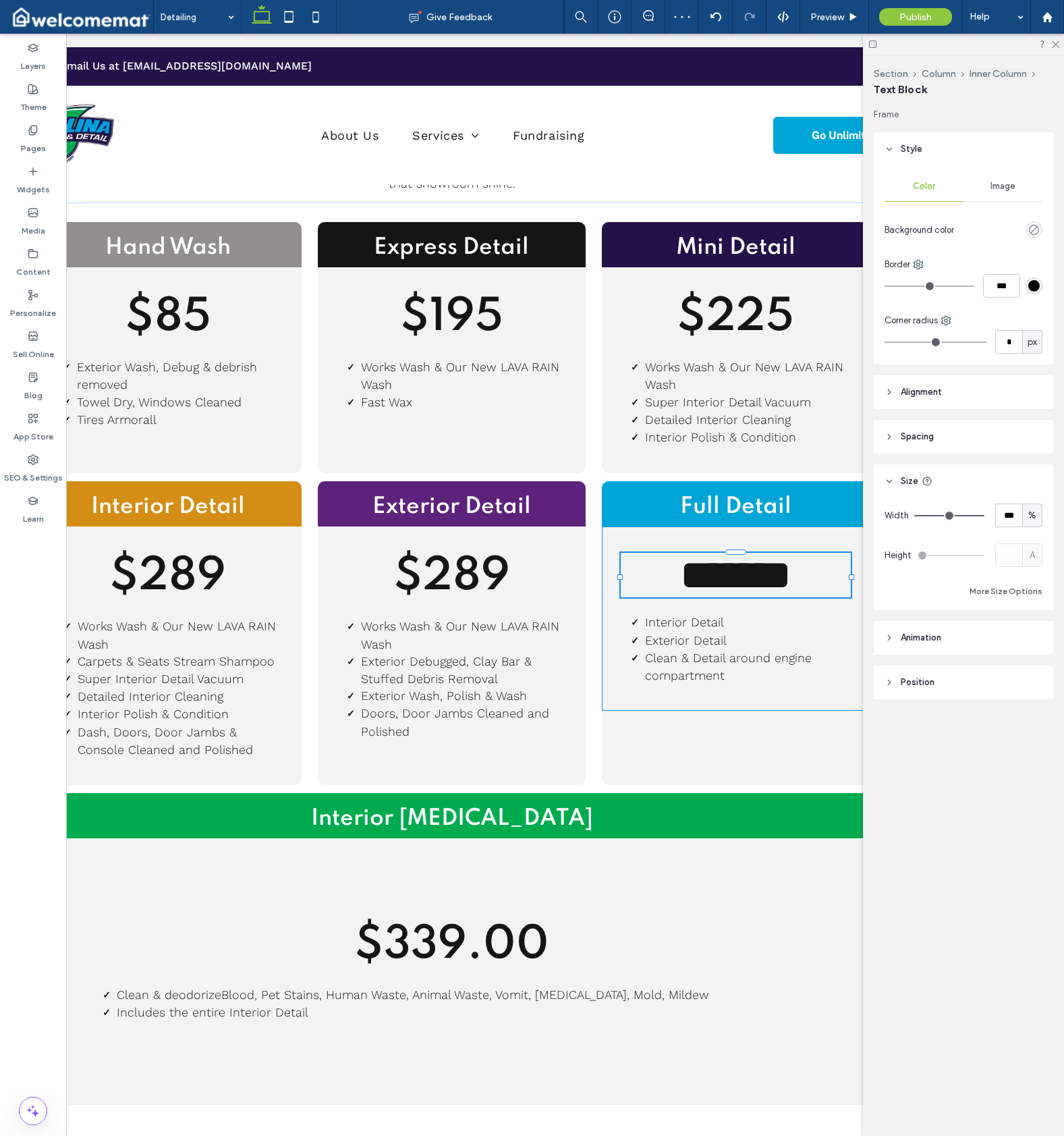
type input "*******"
type input "**"
click at [834, 568] on h2 "*******" at bounding box center [736, 575] width 230 height 45
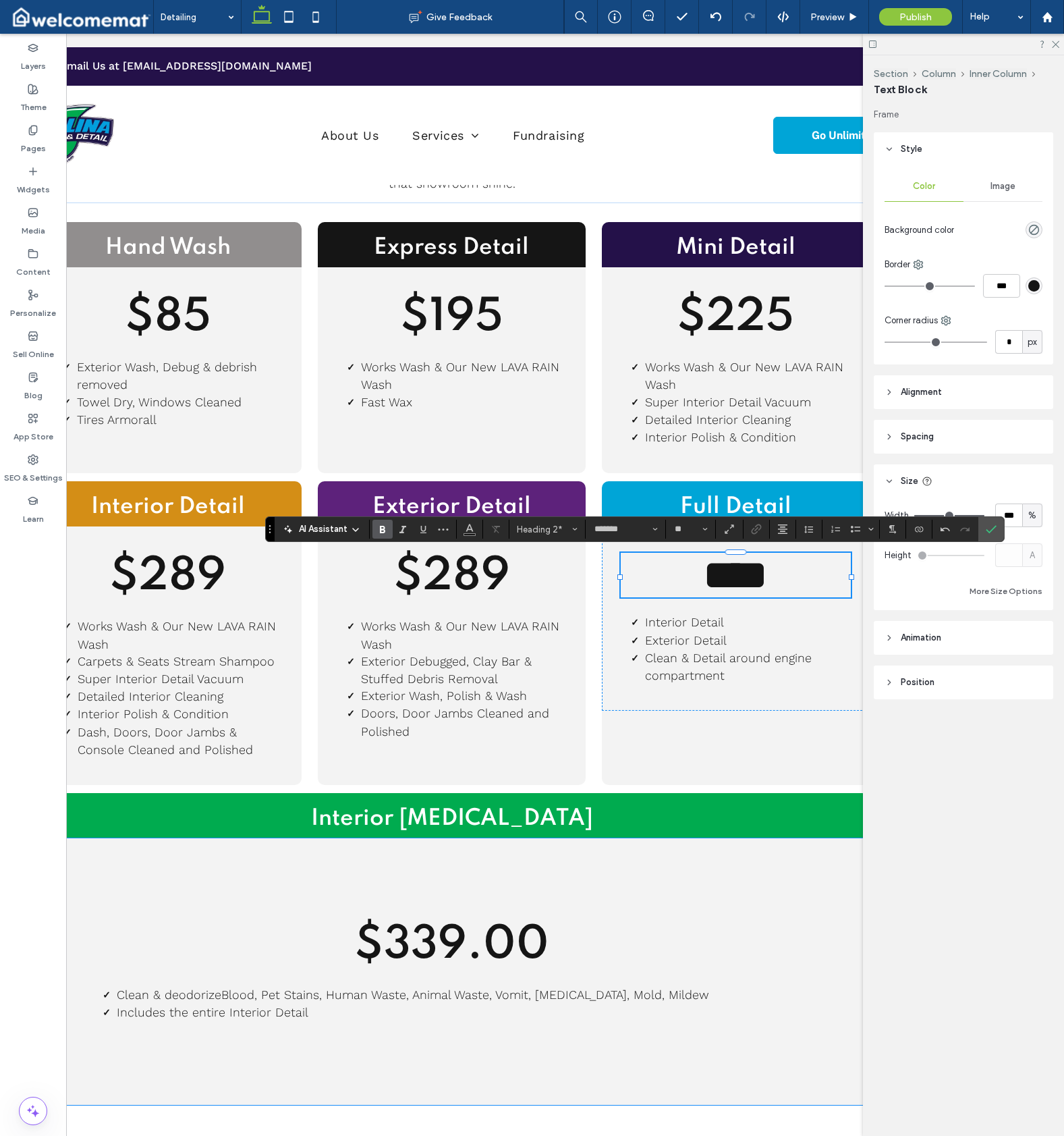
click at [534, 945] on span "$339.00" at bounding box center [452, 945] width 195 height 46
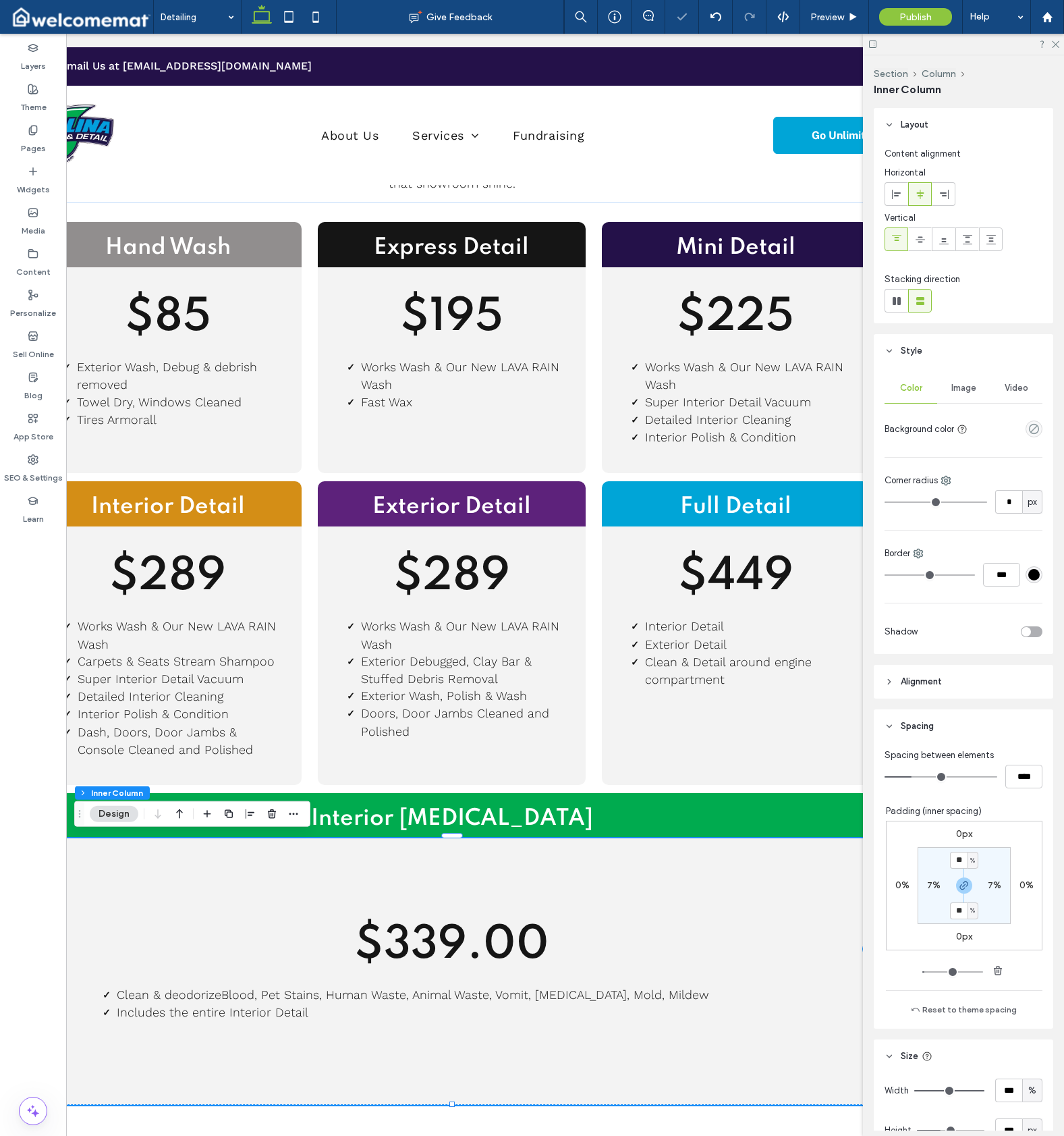
click at [534, 945] on span "$339.00" at bounding box center [452, 945] width 195 height 46
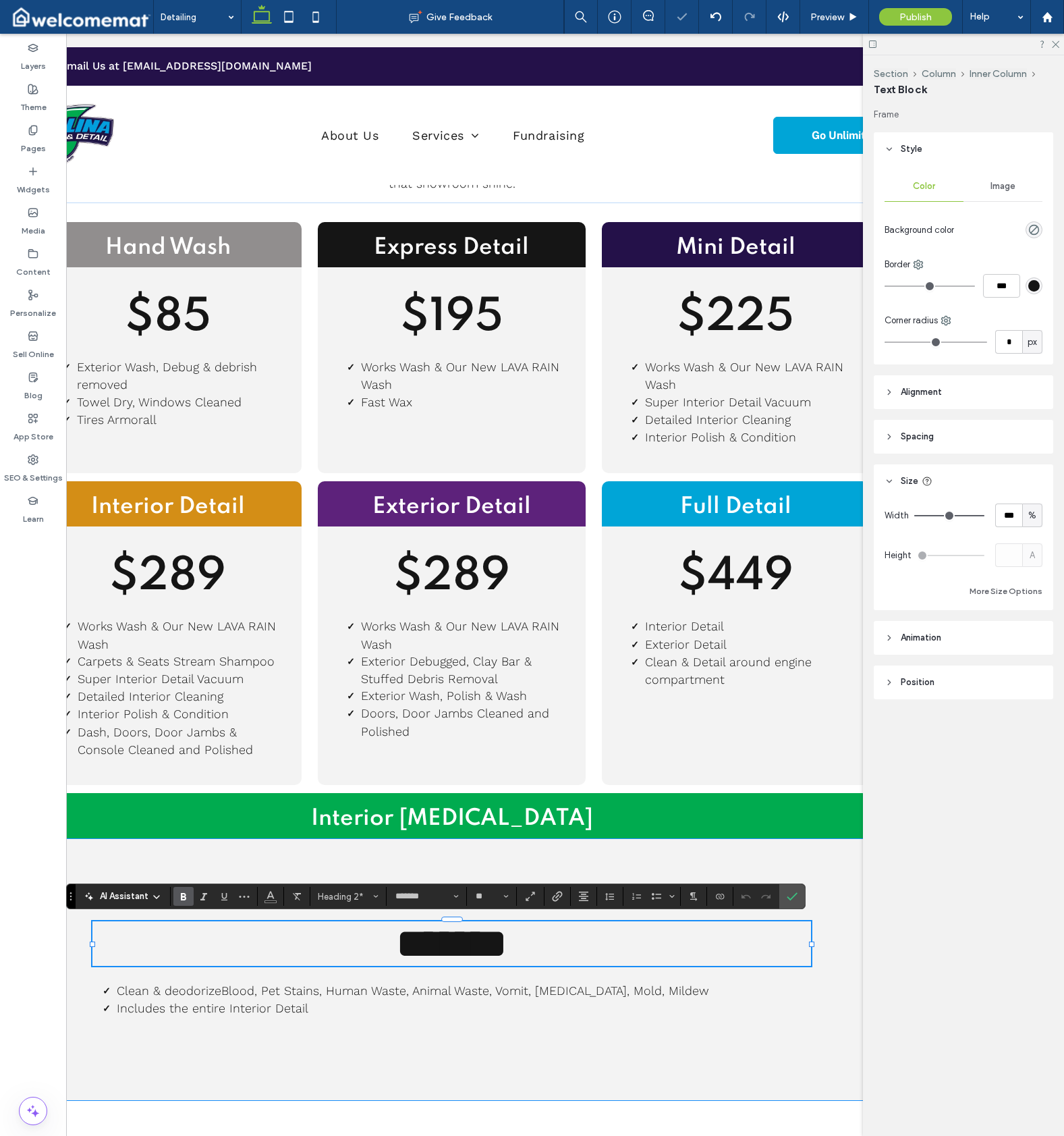
click at [506, 936] on span "*******" at bounding box center [451, 943] width 110 height 40
drag, startPoint x: 793, startPoint y: 898, endPoint x: 369, endPoint y: 825, distance: 430.2
click at [793, 898] on icon "Confirm" at bounding box center [792, 896] width 11 height 11
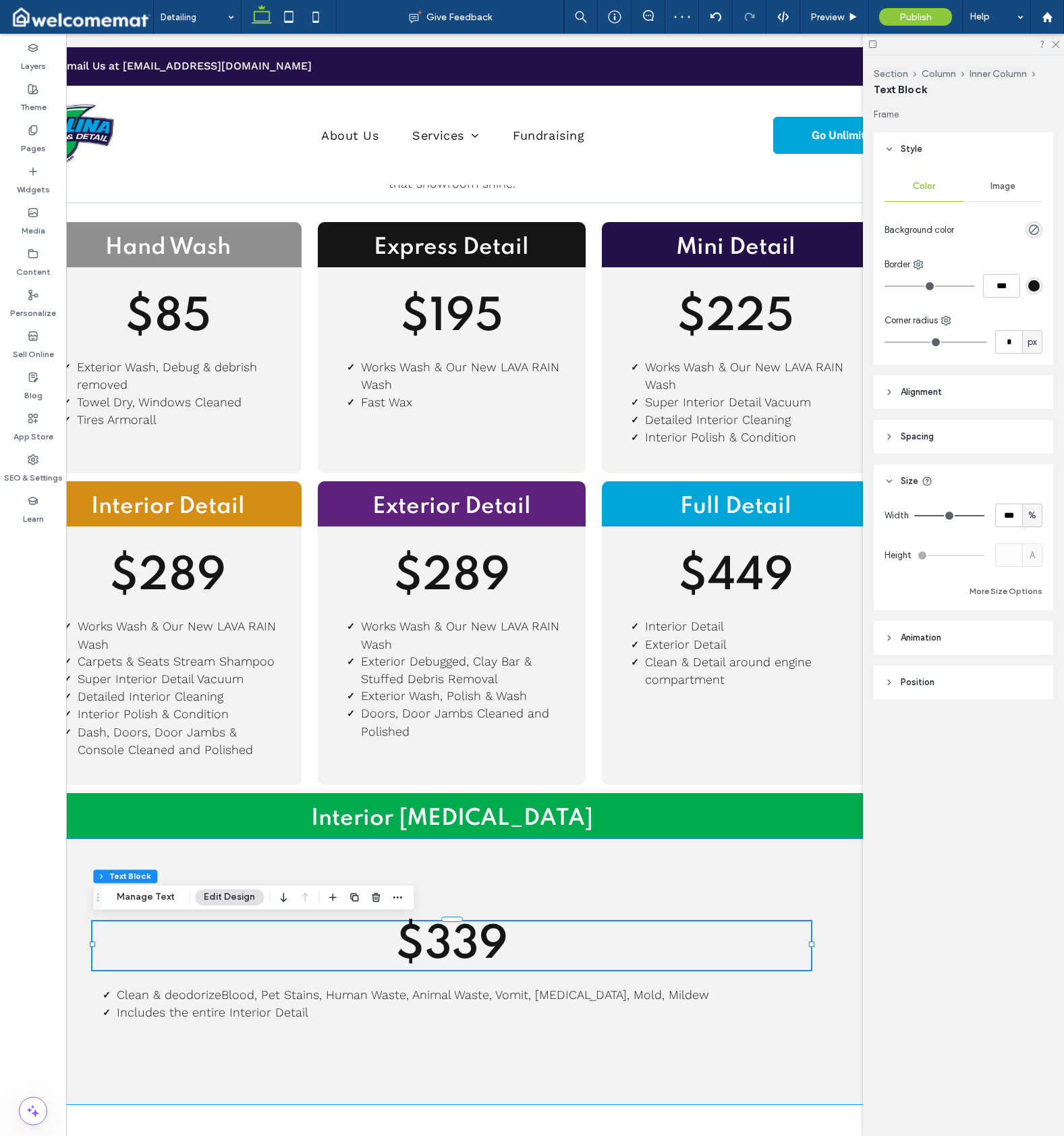
click at [308, 851] on div "$339 Clean & deodorize Blood, Pet Stains, Human Waste, Animal Waste, Vomit, [ME…" at bounding box center [452, 972] width 836 height 267
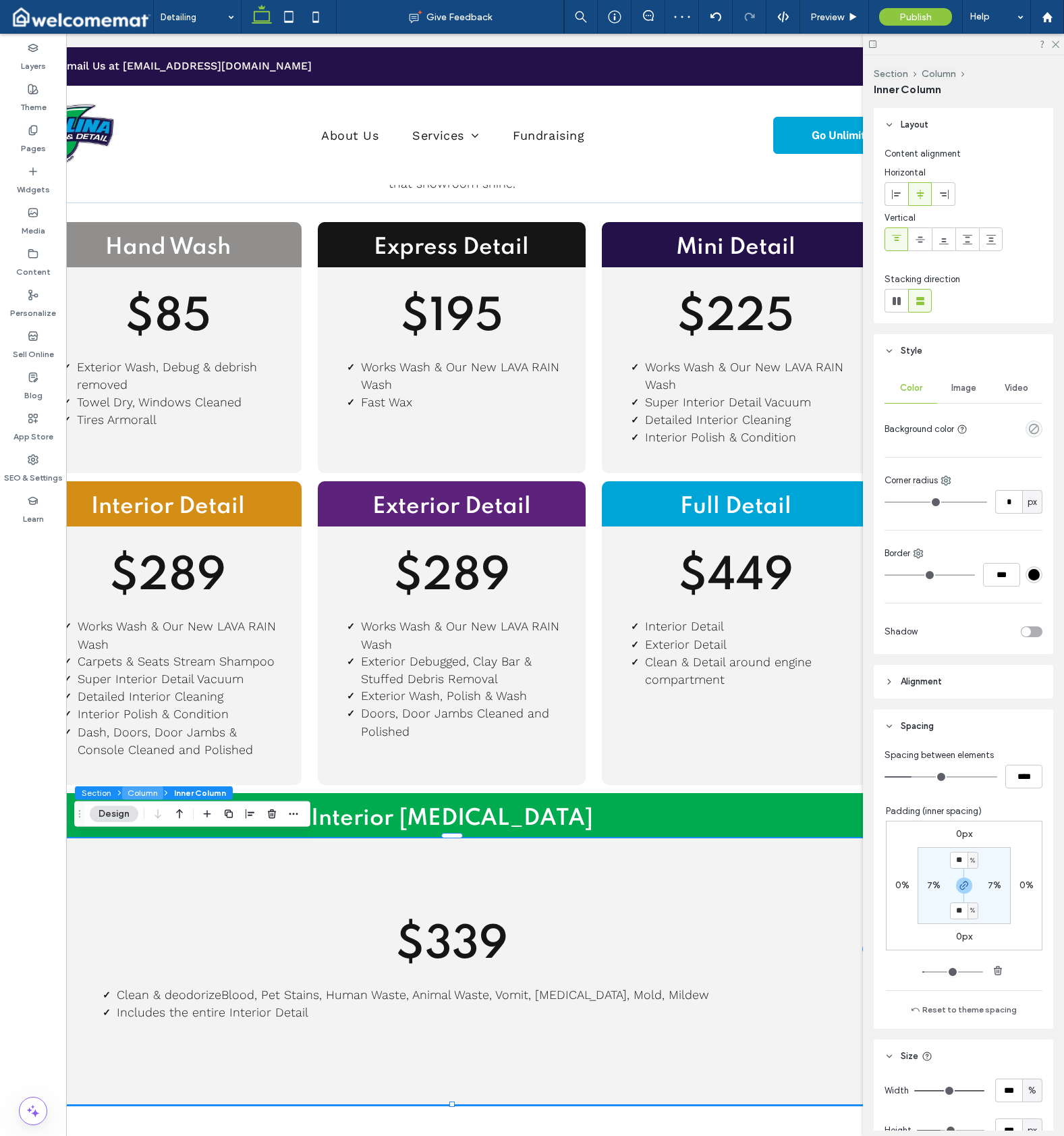
click at [153, 792] on button "Column" at bounding box center [143, 793] width 41 height 13
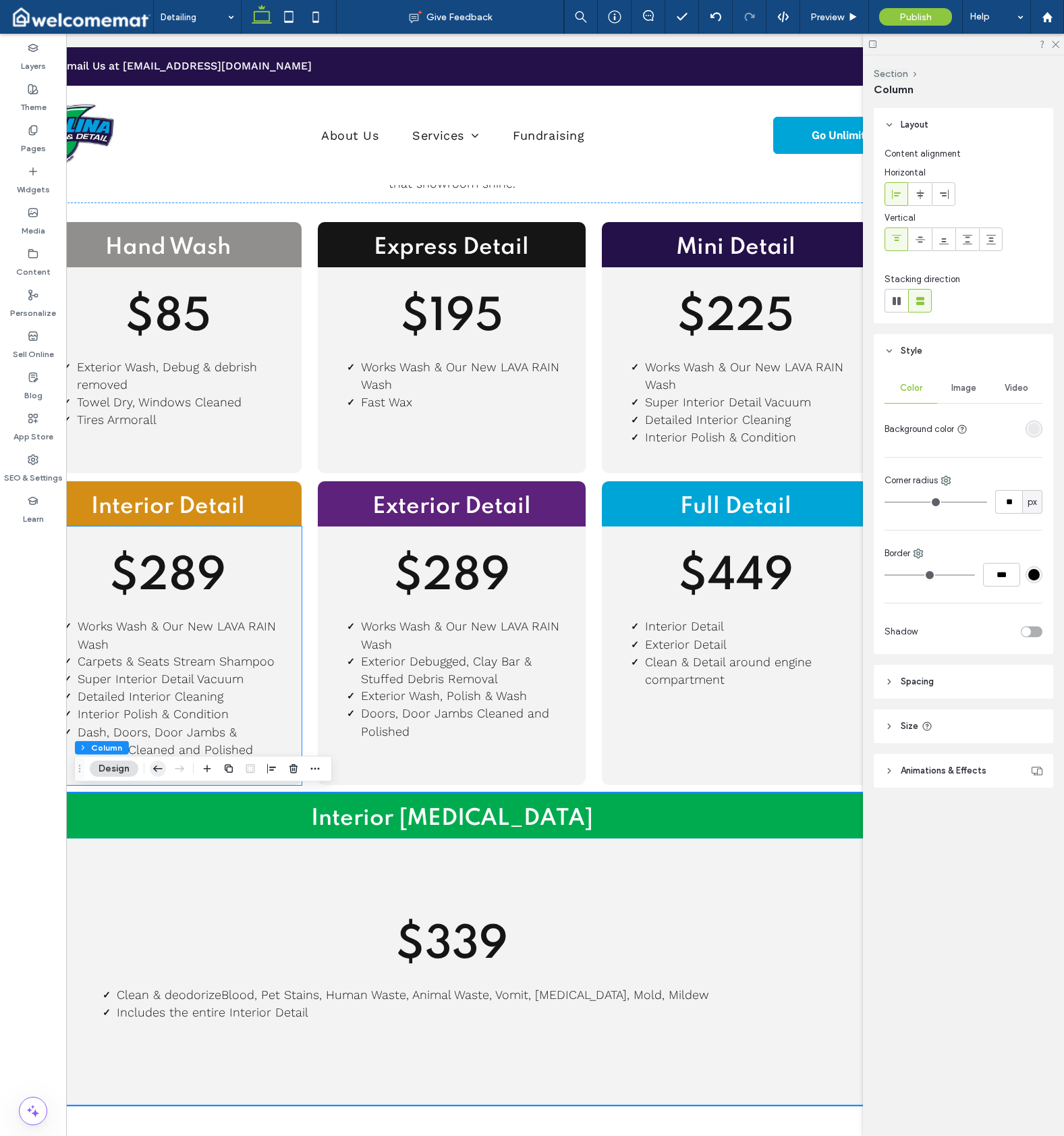
click at [158, 769] on use "button" at bounding box center [158, 768] width 9 height 6
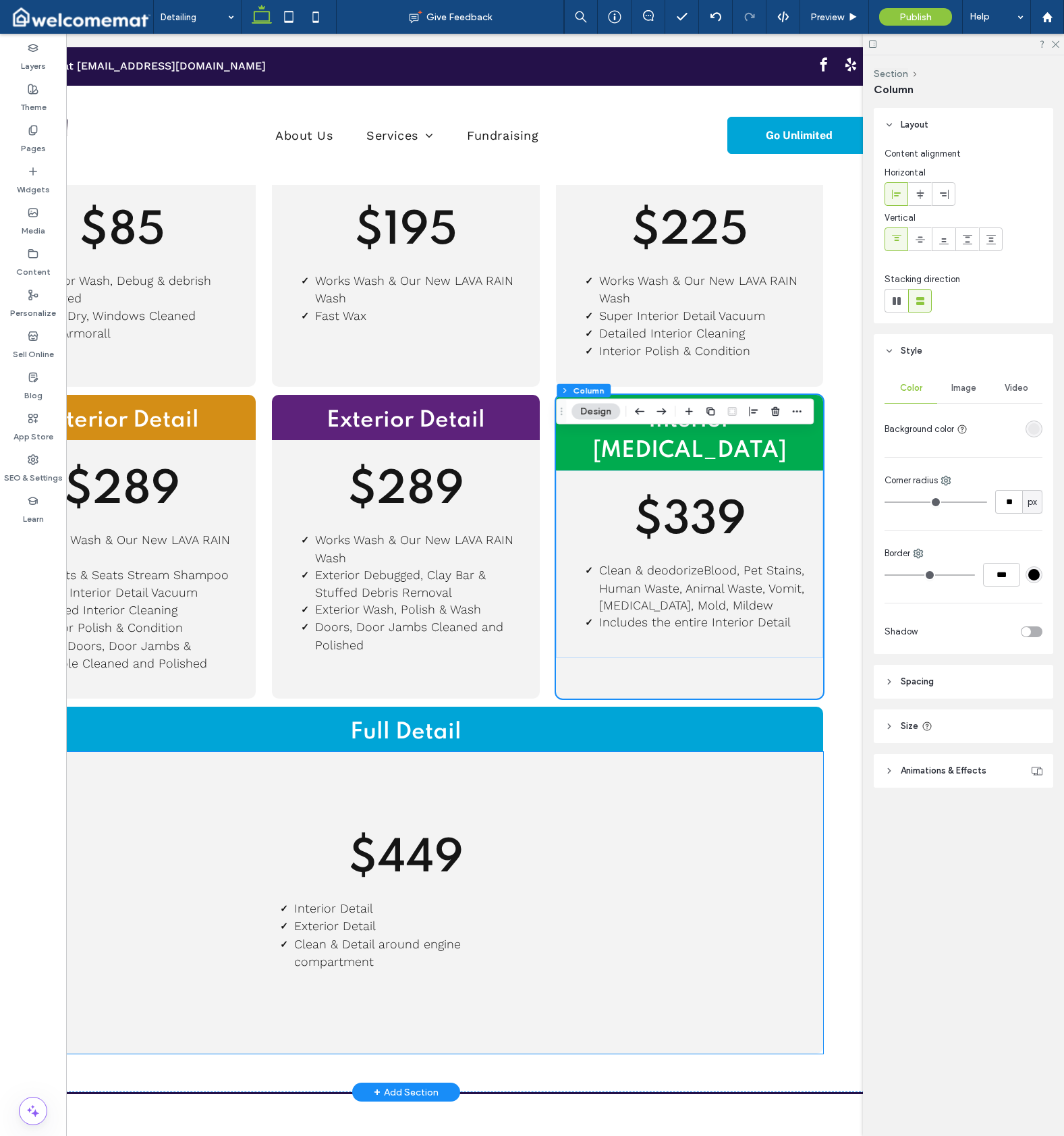
scroll to position [221, 0]
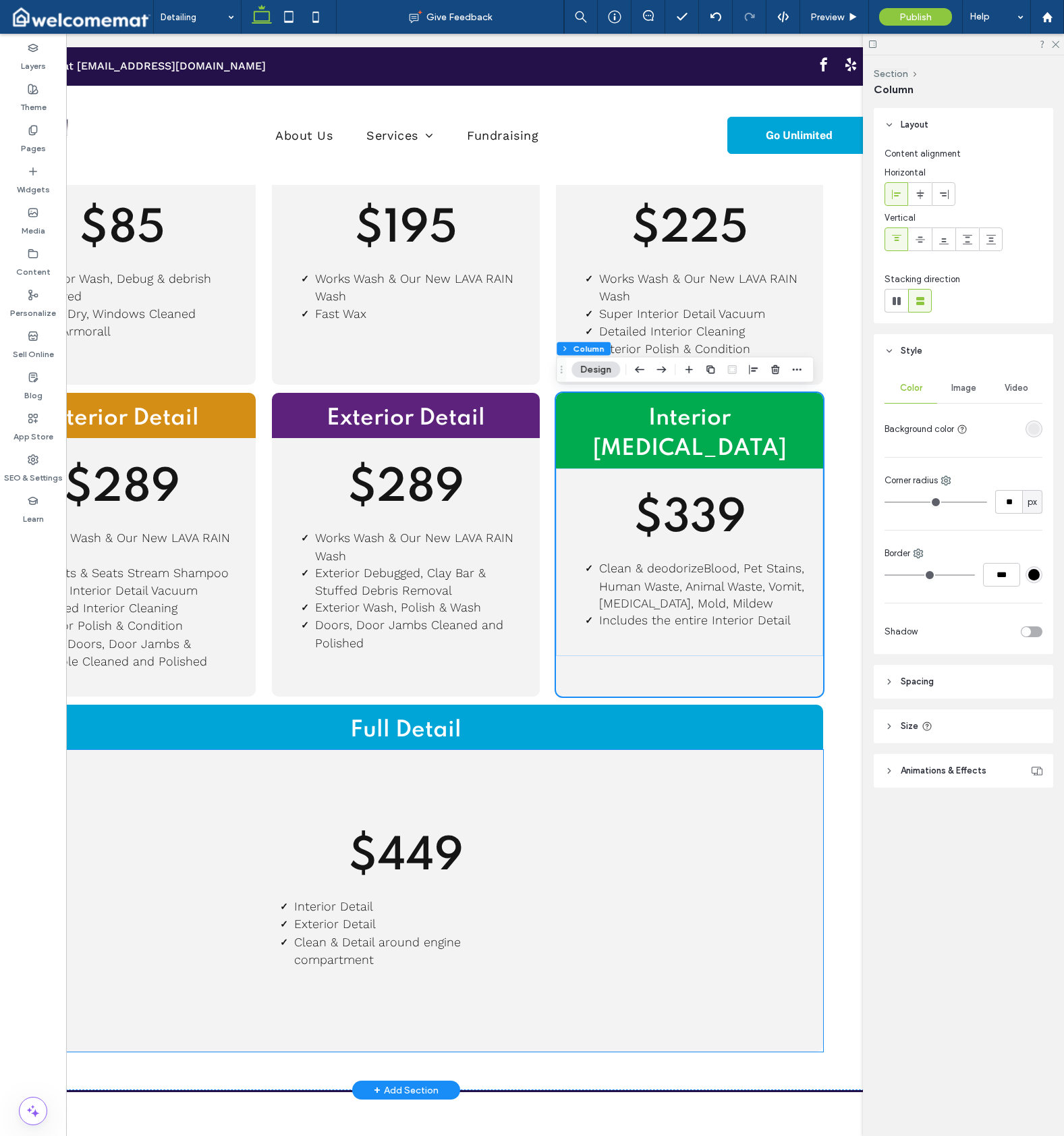
click at [737, 922] on div "$449 Interior Detail Exterior Detail Clean & Detail around engine compartment" at bounding box center [406, 901] width 836 height 302
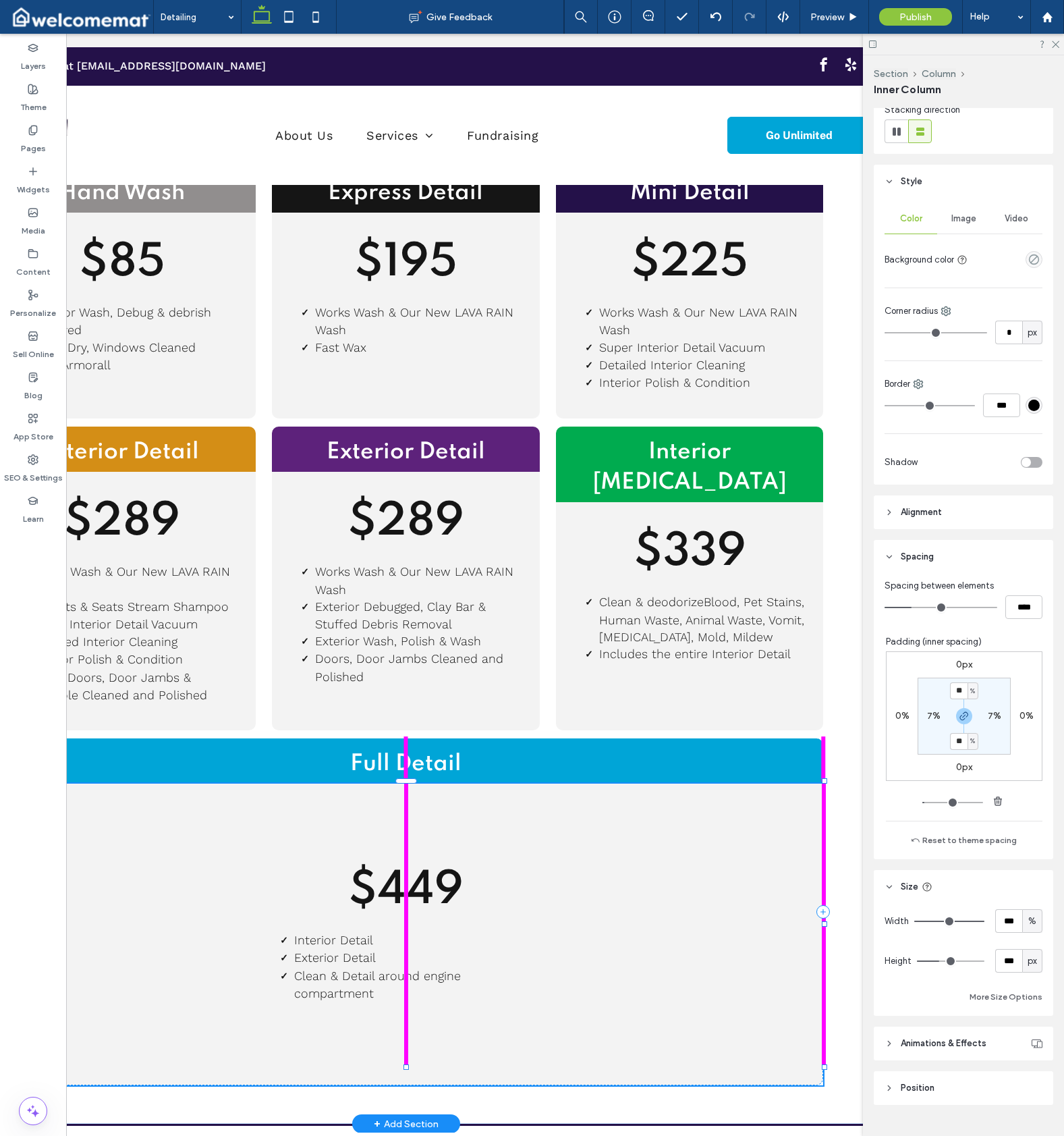
scroll to position [198, 0]
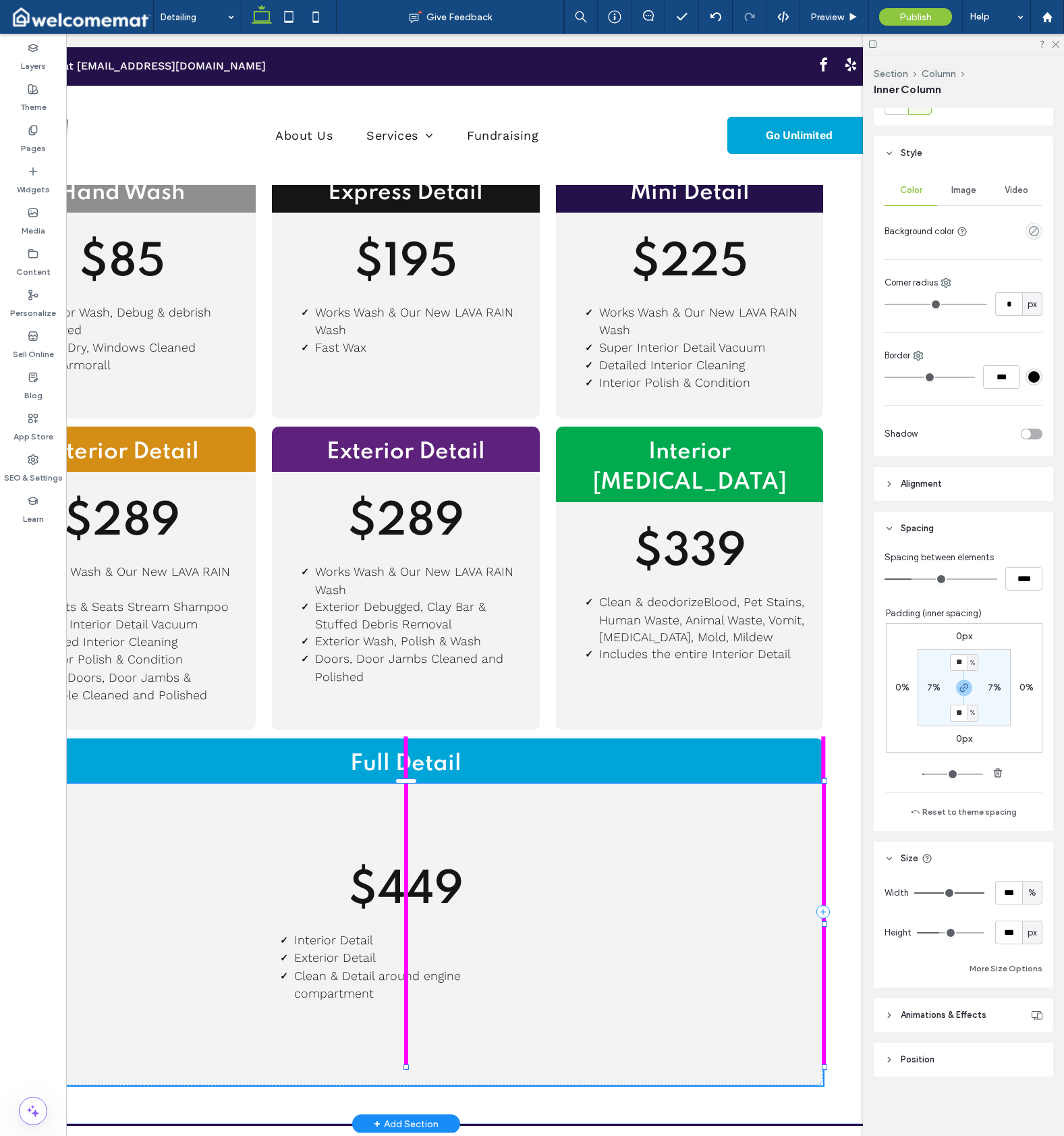
drag, startPoint x: 405, startPoint y: 1033, endPoint x: 406, endPoint y: 991, distance: 42.0
click at [406, 991] on div "Hand Wash $85 Exterior Wash, Debug & debrish removed Towel Dry, Windows Cleaned…" at bounding box center [405, 635] width 971 height 976
type input "***"
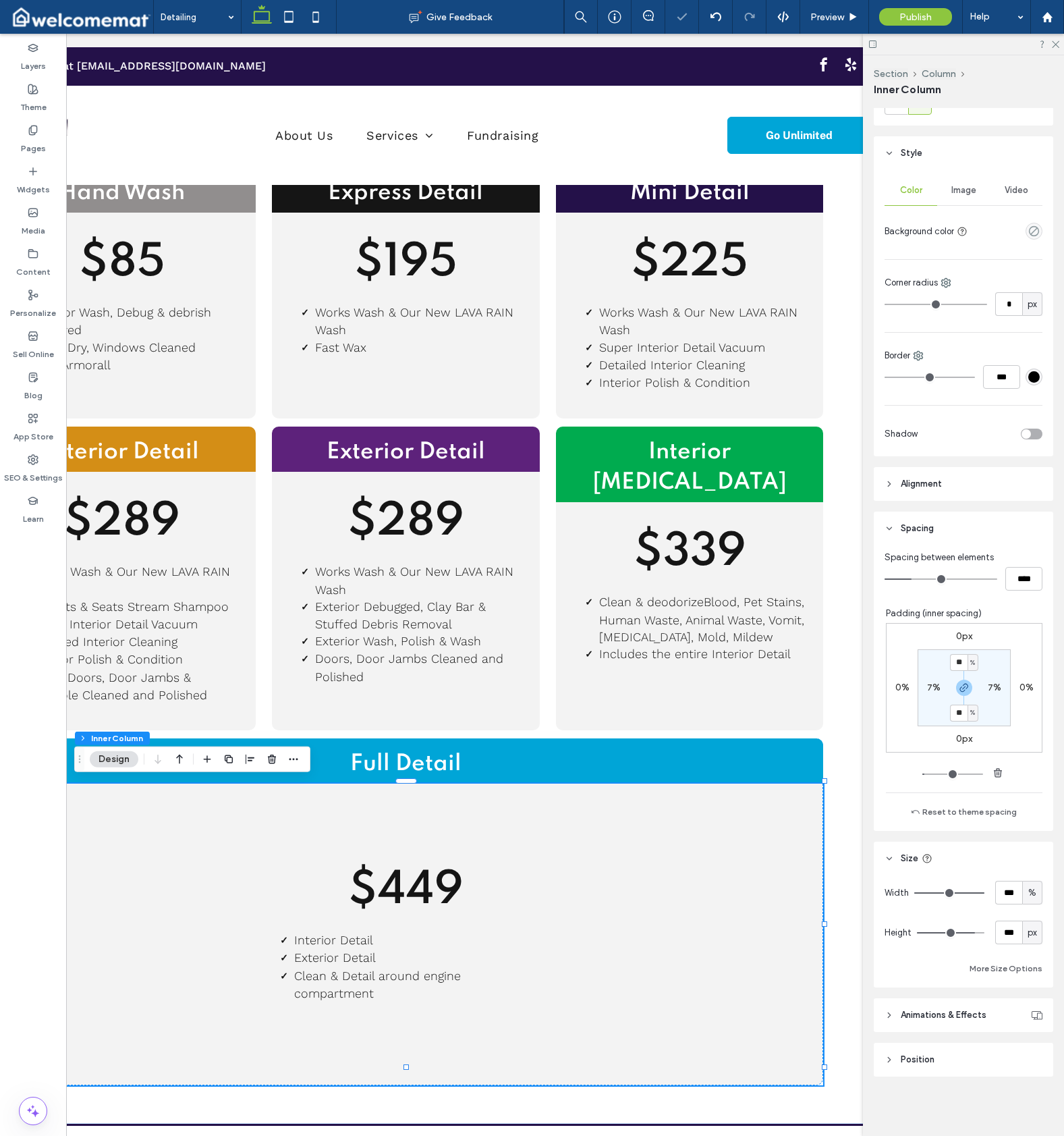
click at [970, 661] on span "%" at bounding box center [972, 662] width 5 height 13
click at [940, 662] on section "** % 7% ** % 7%" at bounding box center [964, 687] width 93 height 77
click at [952, 662] on input "**" at bounding box center [958, 662] width 17 height 16
type input "*"
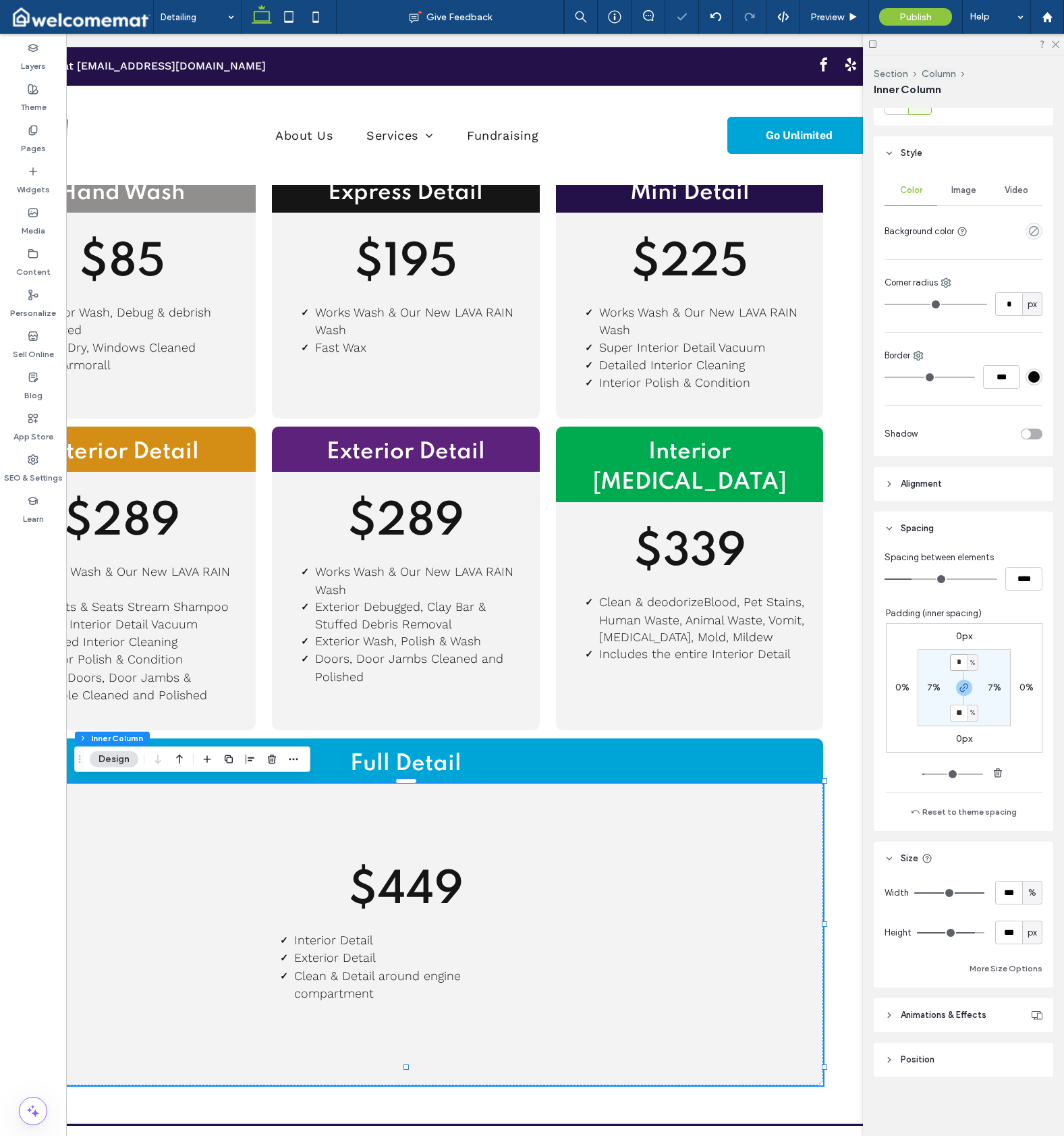
type input "*"
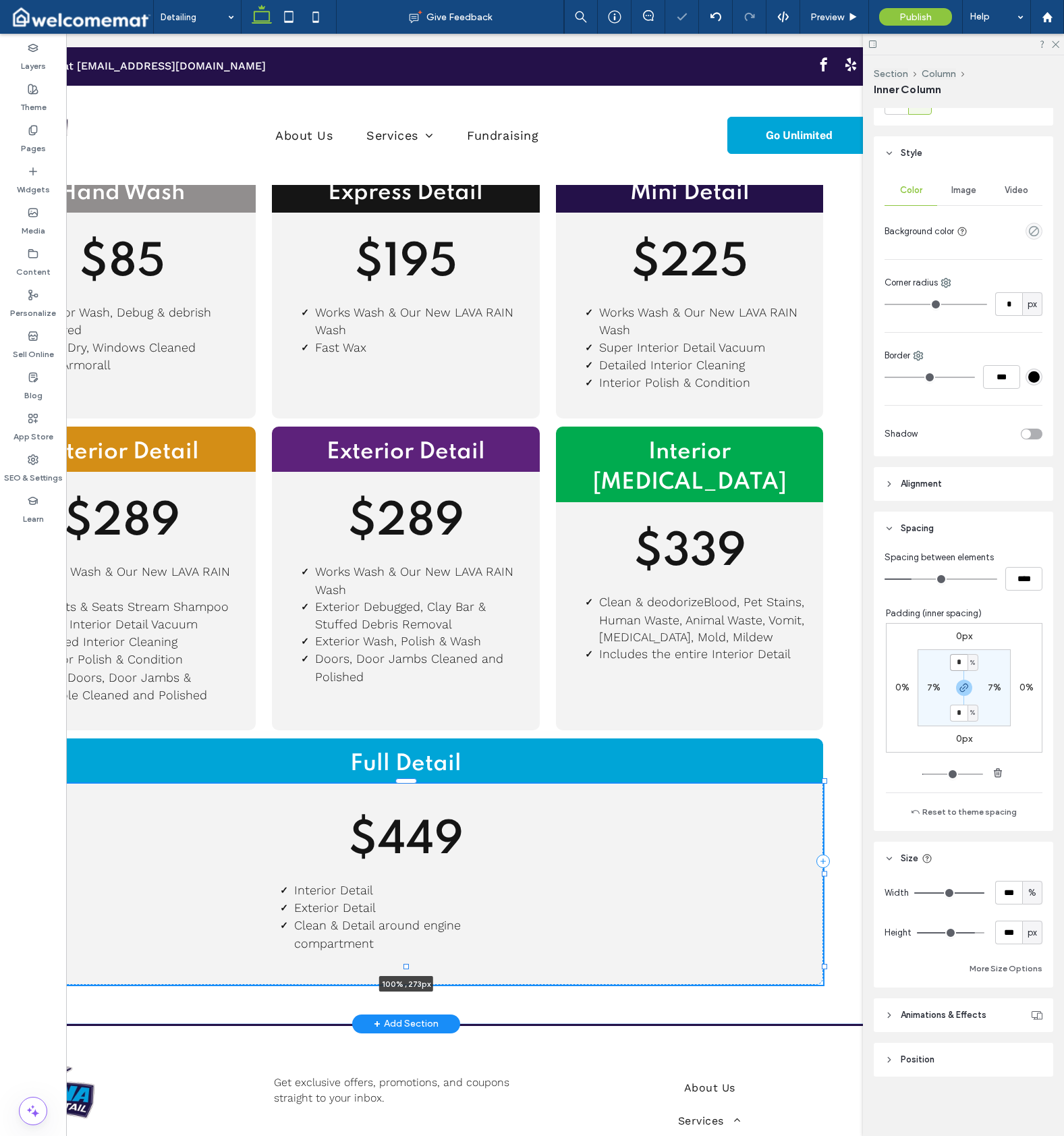
drag, startPoint x: 407, startPoint y: 1066, endPoint x: 497, endPoint y: 911, distance: 179.2
click at [440, 856] on div "Hand Wash $85 Exterior Wash, Debug & debrish removed Towel Dry, Windows Cleaned…" at bounding box center [405, 586] width 971 height 876
type input "***"
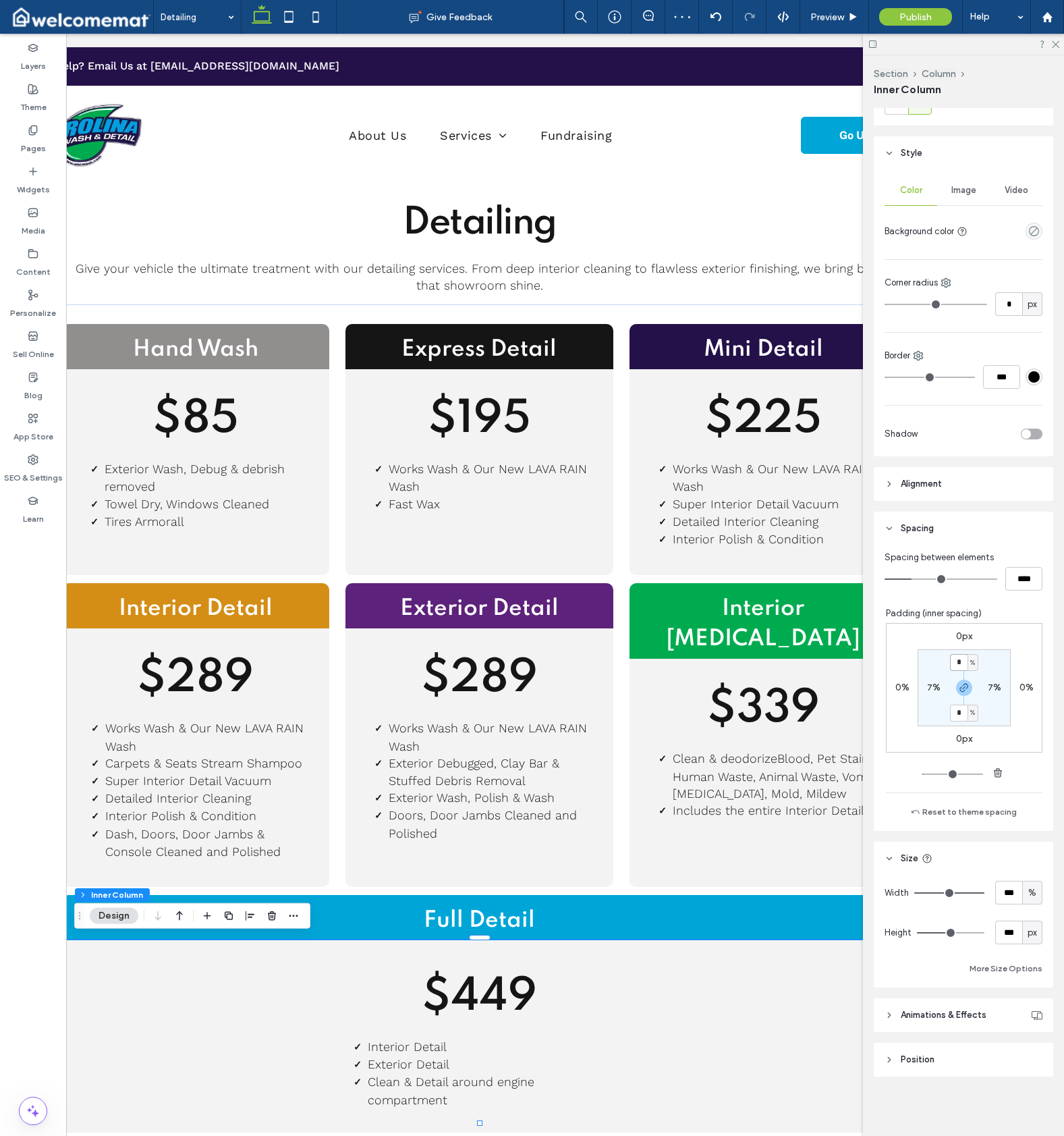
scroll to position [0, 87]
click at [297, 24] on icon at bounding box center [289, 16] width 27 height 27
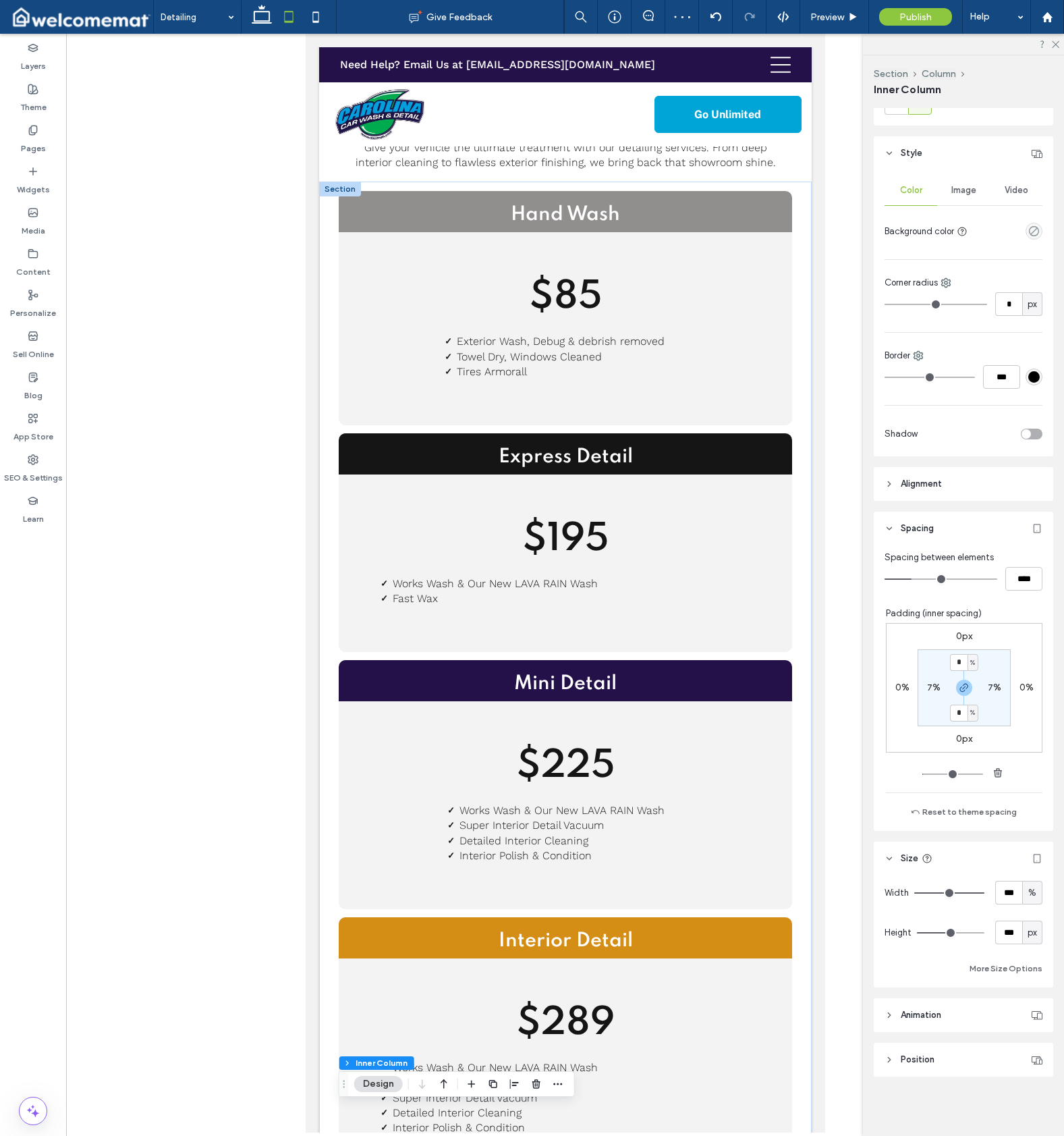
scroll to position [61, 0]
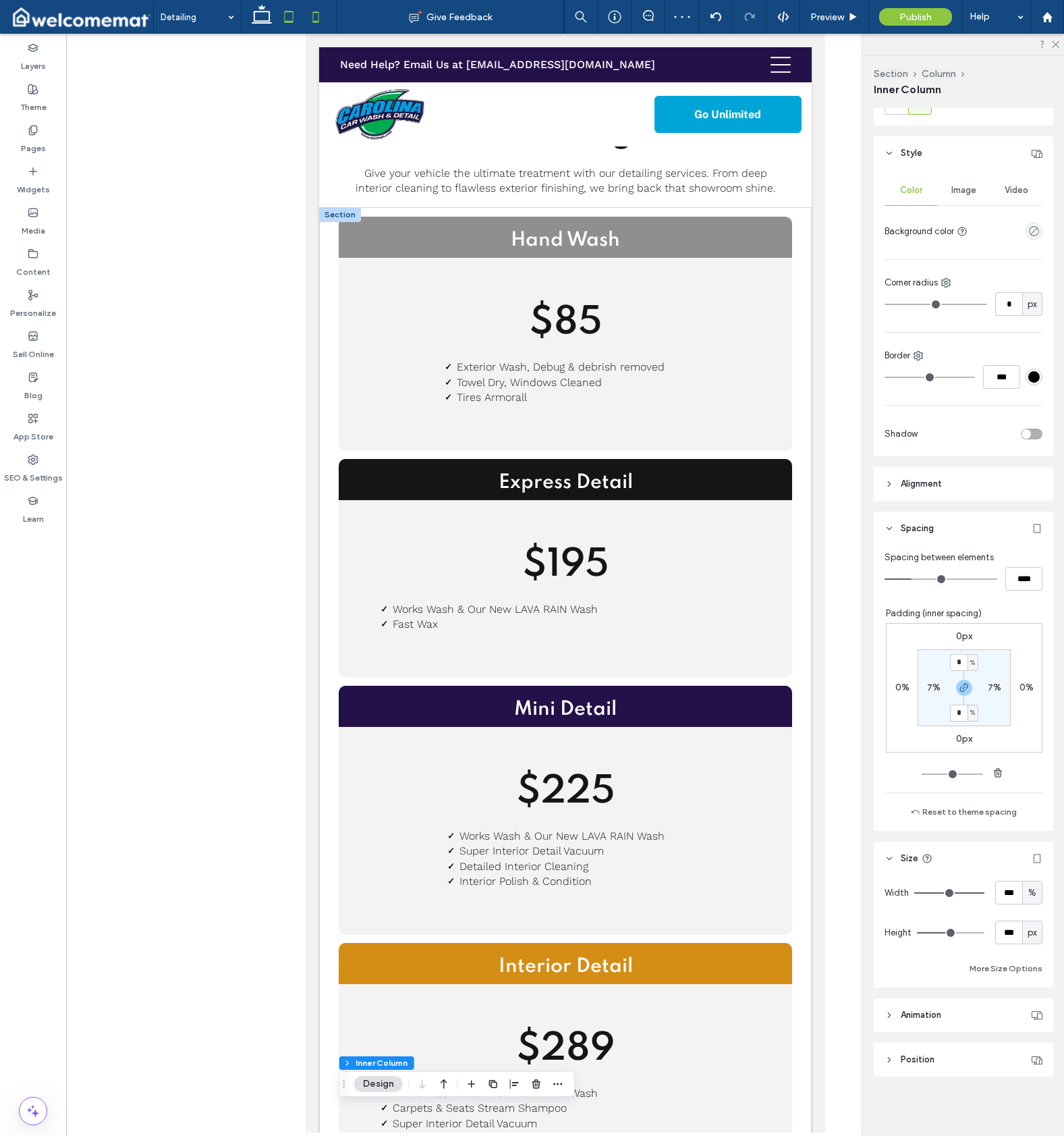
click at [304, 12] on icon at bounding box center [316, 16] width 27 height 27
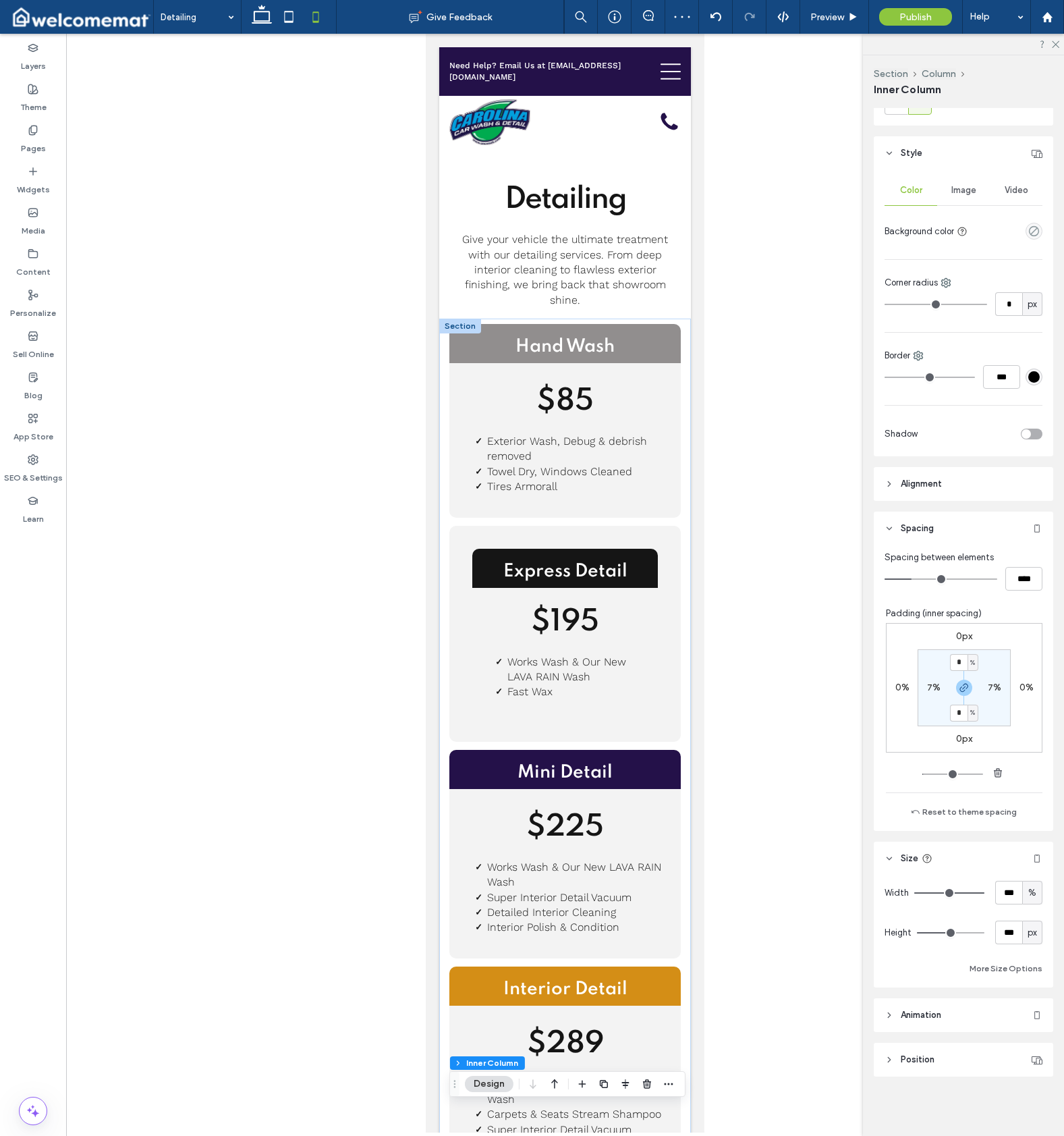
scroll to position [0, 0]
drag, startPoint x: 299, startPoint y: 23, endPoint x: 273, endPoint y: 22, distance: 26.0
click at [299, 23] on icon at bounding box center [289, 16] width 27 height 27
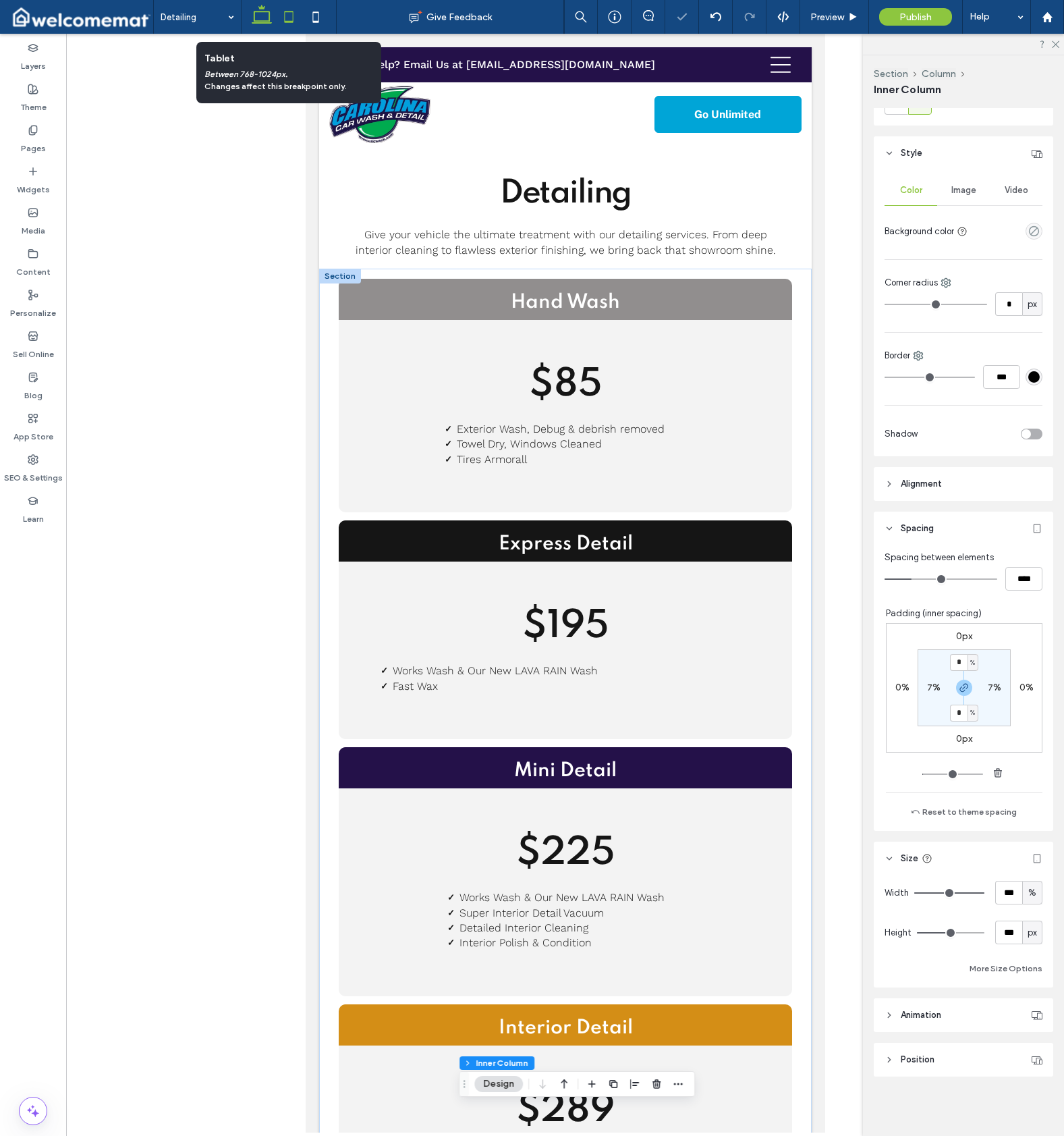
scroll to position [2, 0]
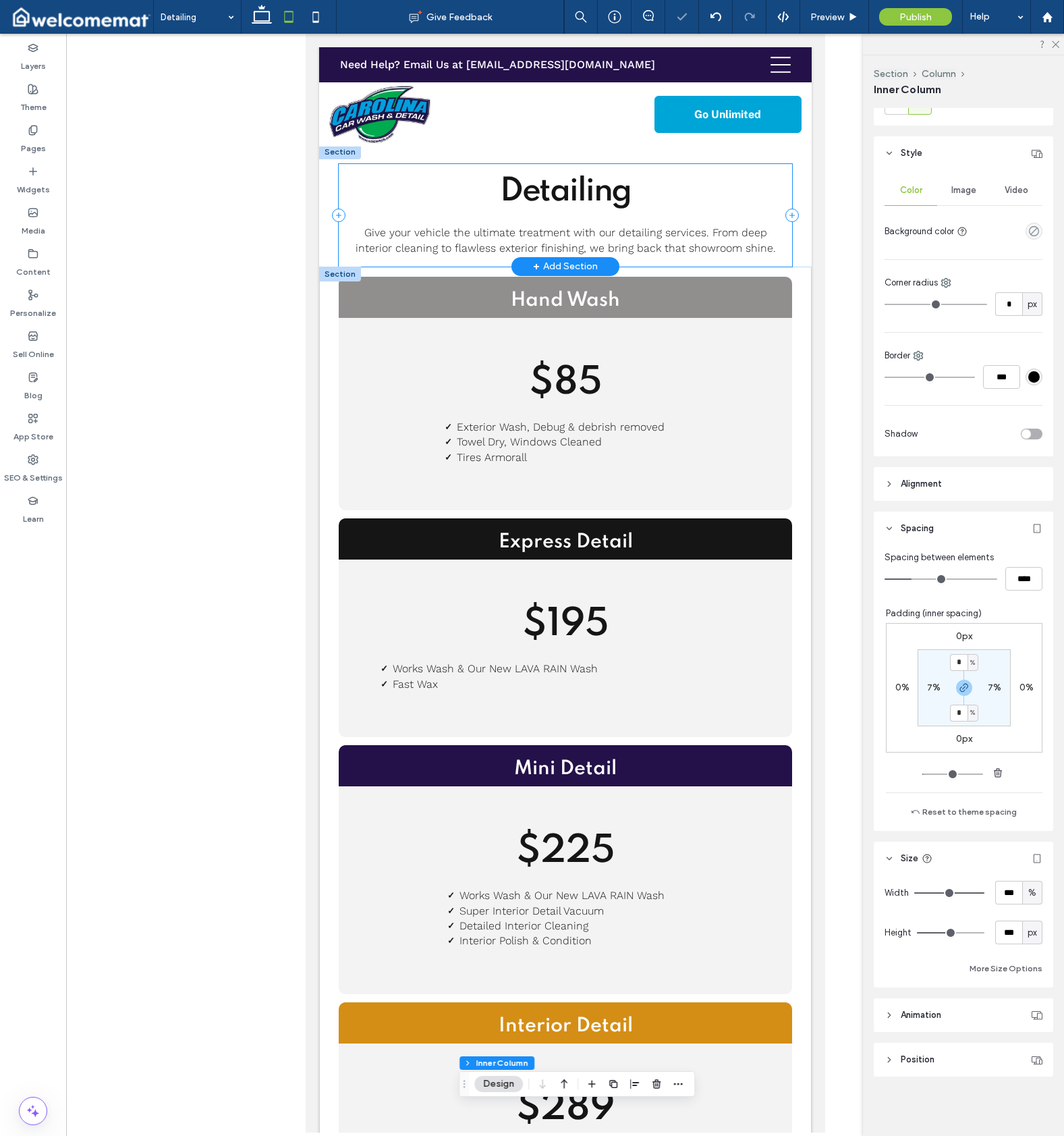
drag, startPoint x: 271, startPoint y: 21, endPoint x: 115, endPoint y: 224, distance: 256.0
click at [271, 21] on icon at bounding box center [261, 16] width 27 height 27
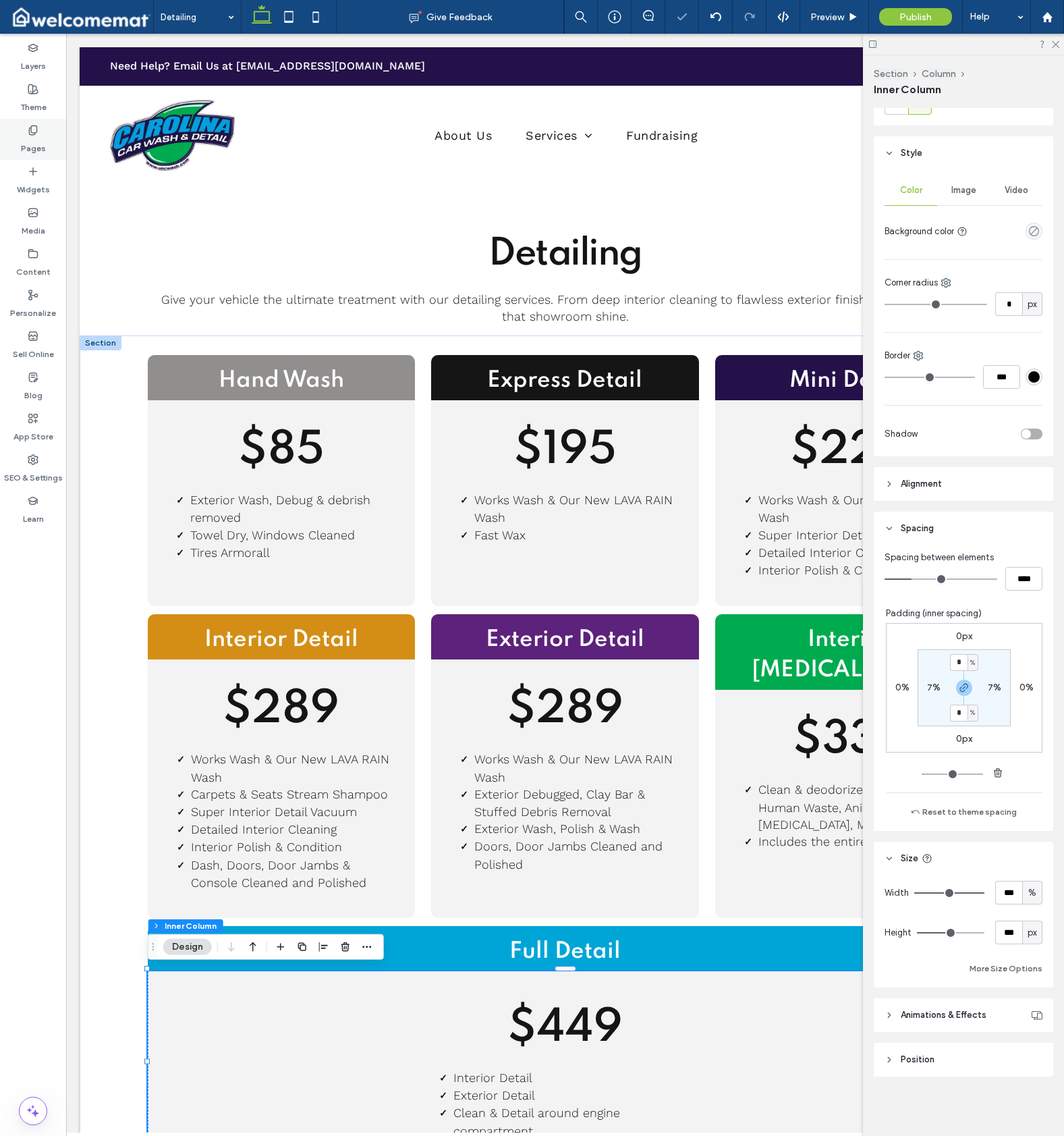
click at [27, 139] on label "Pages" at bounding box center [33, 144] width 25 height 19
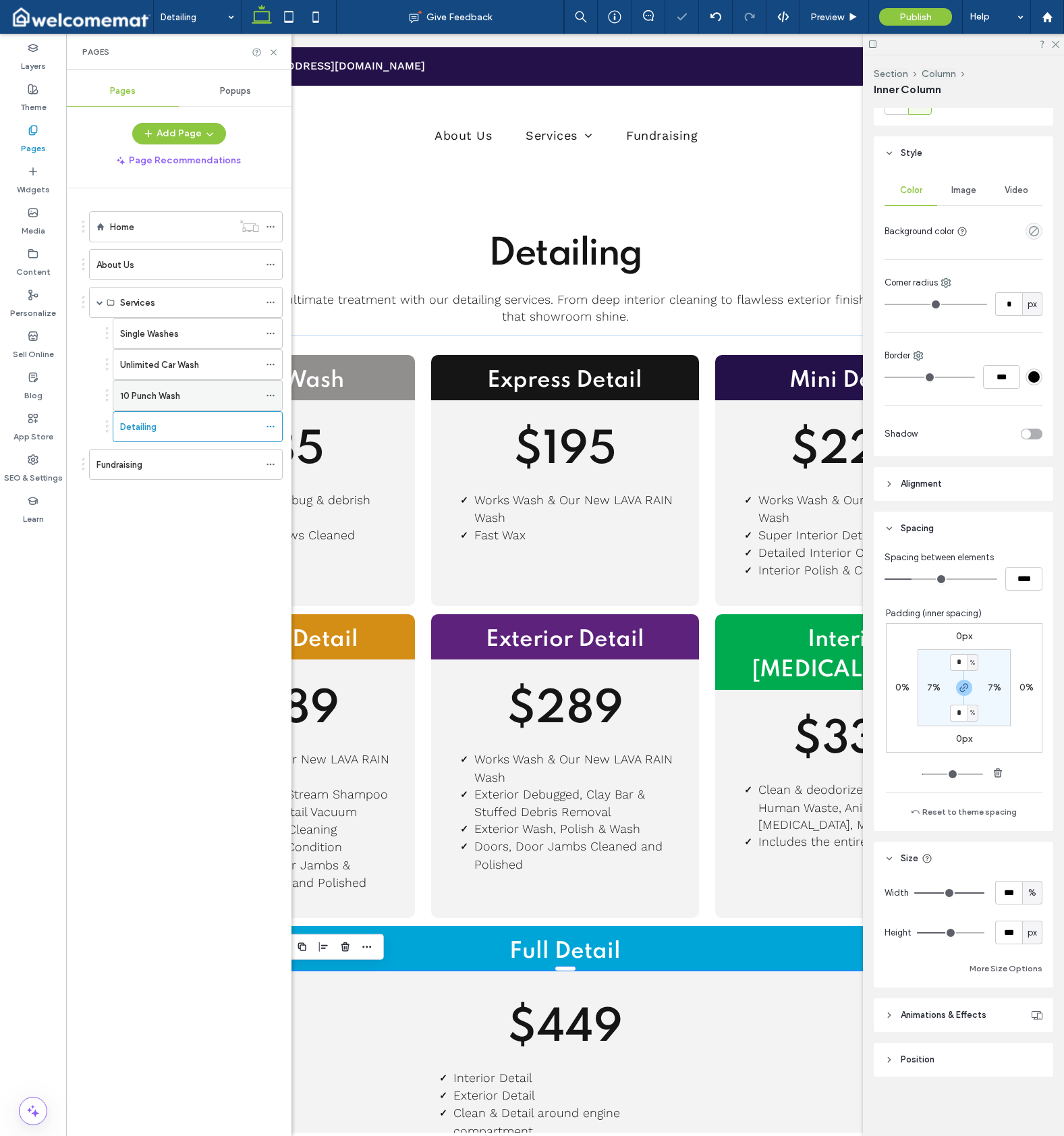
click at [163, 394] on label "10 Punch Wash" at bounding box center [150, 396] width 60 height 24
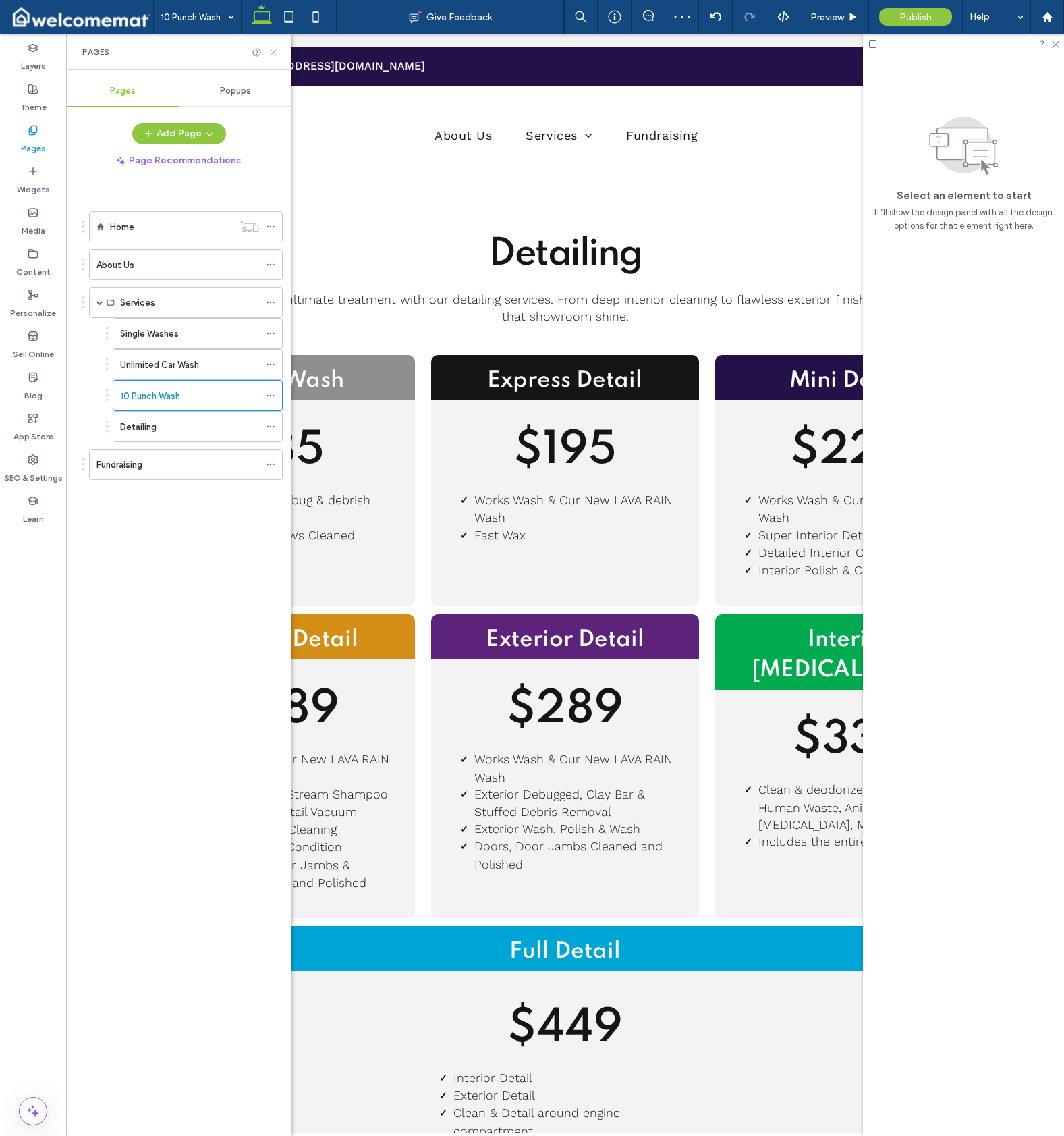
click at [271, 52] on icon at bounding box center [274, 52] width 10 height 10
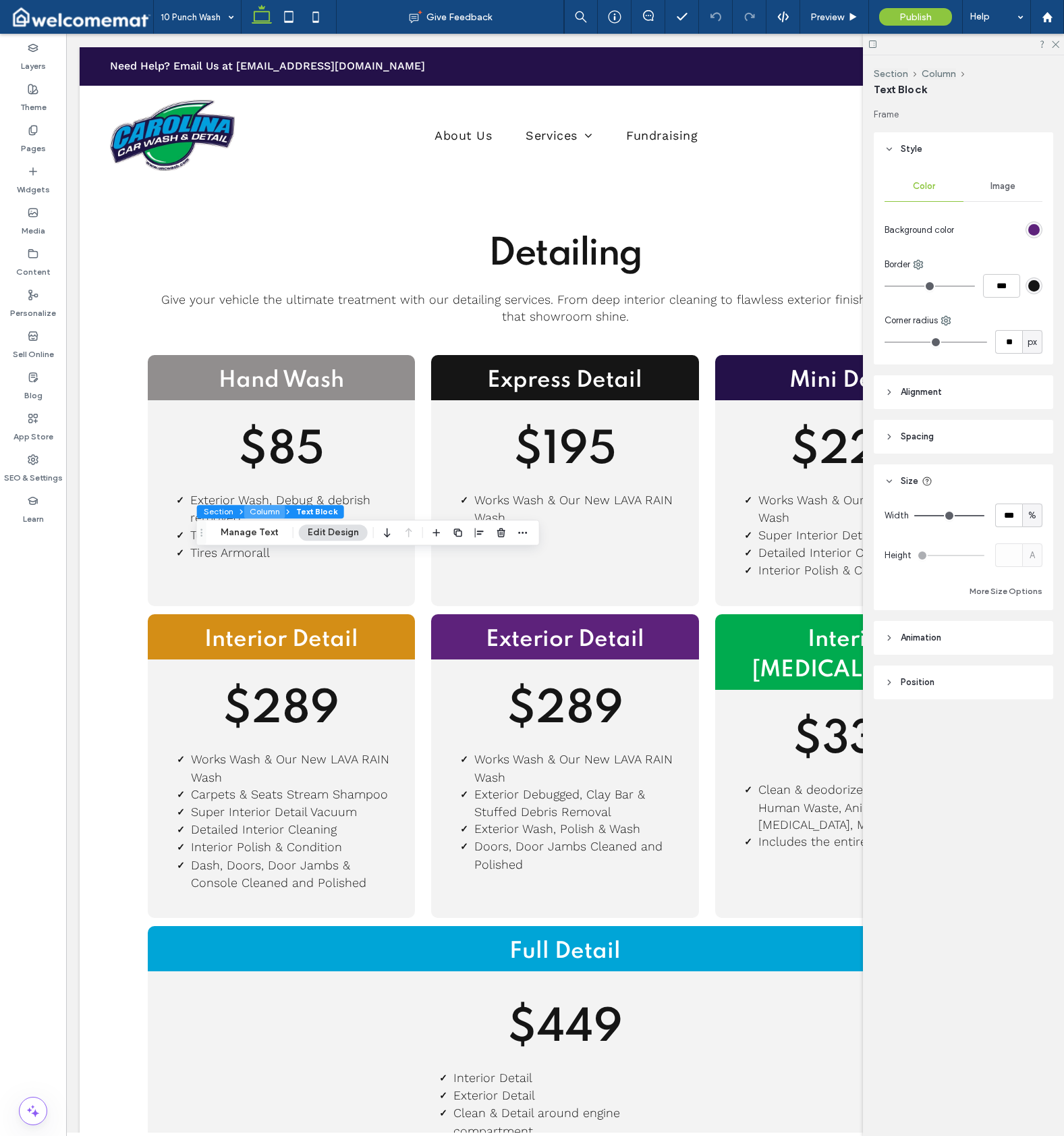
click at [257, 512] on button "Column" at bounding box center [265, 511] width 41 height 13
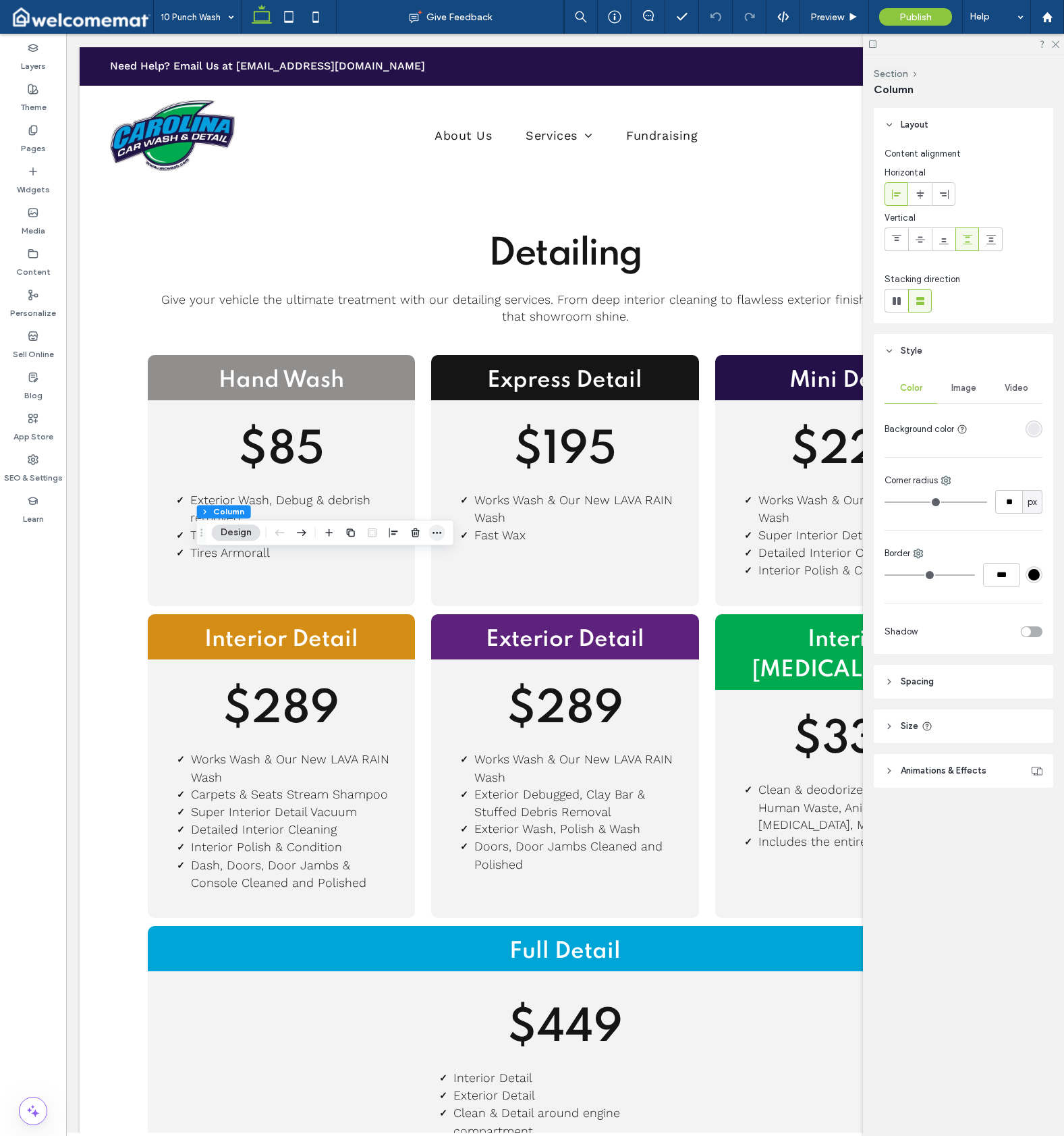
click at [440, 536] on icon "button" at bounding box center [437, 532] width 11 height 11
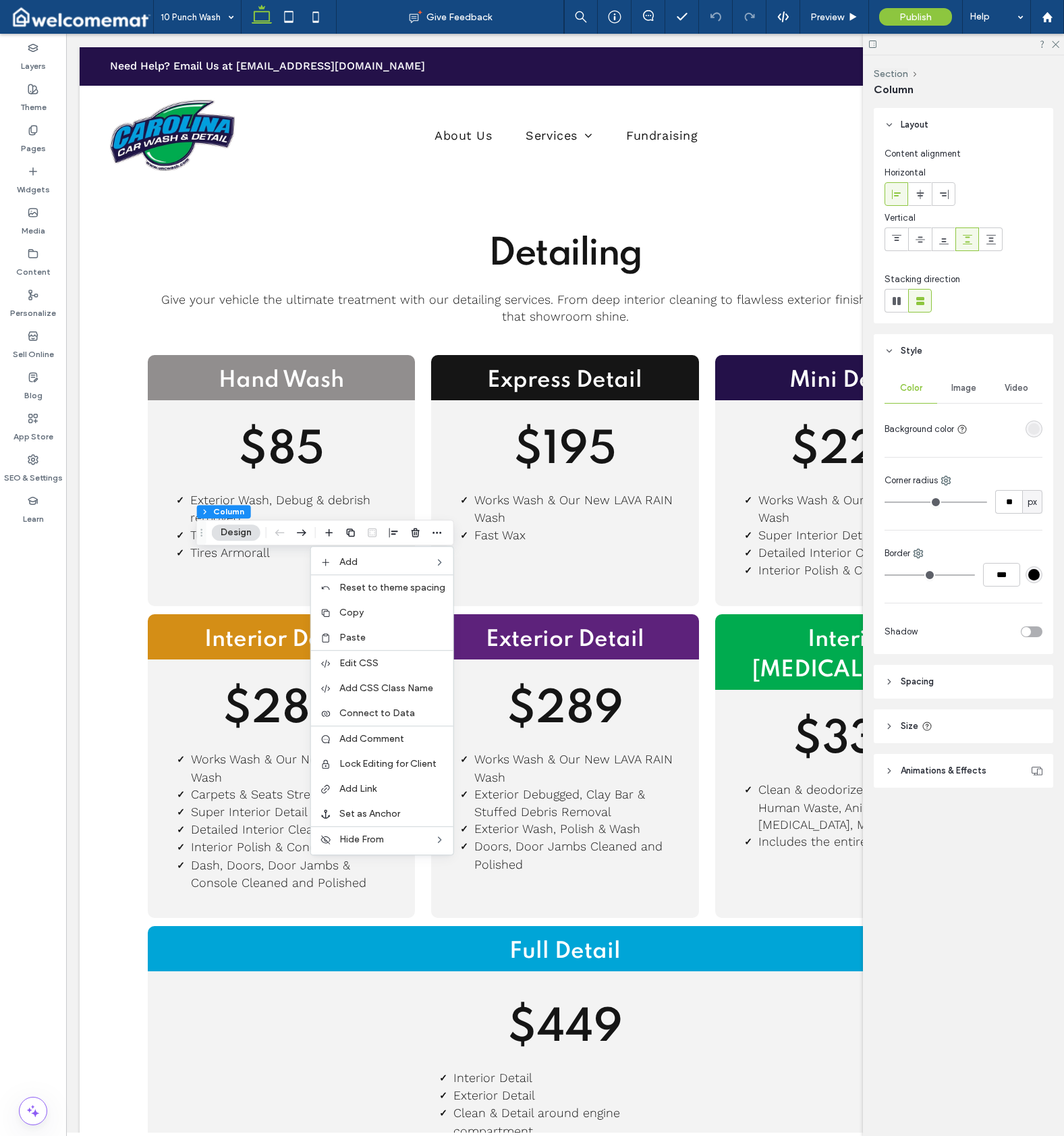
drag, startPoint x: 384, startPoint y: 611, endPoint x: 376, endPoint y: 606, distance: 9.4
click at [384, 611] on label "Copy" at bounding box center [393, 612] width 106 height 12
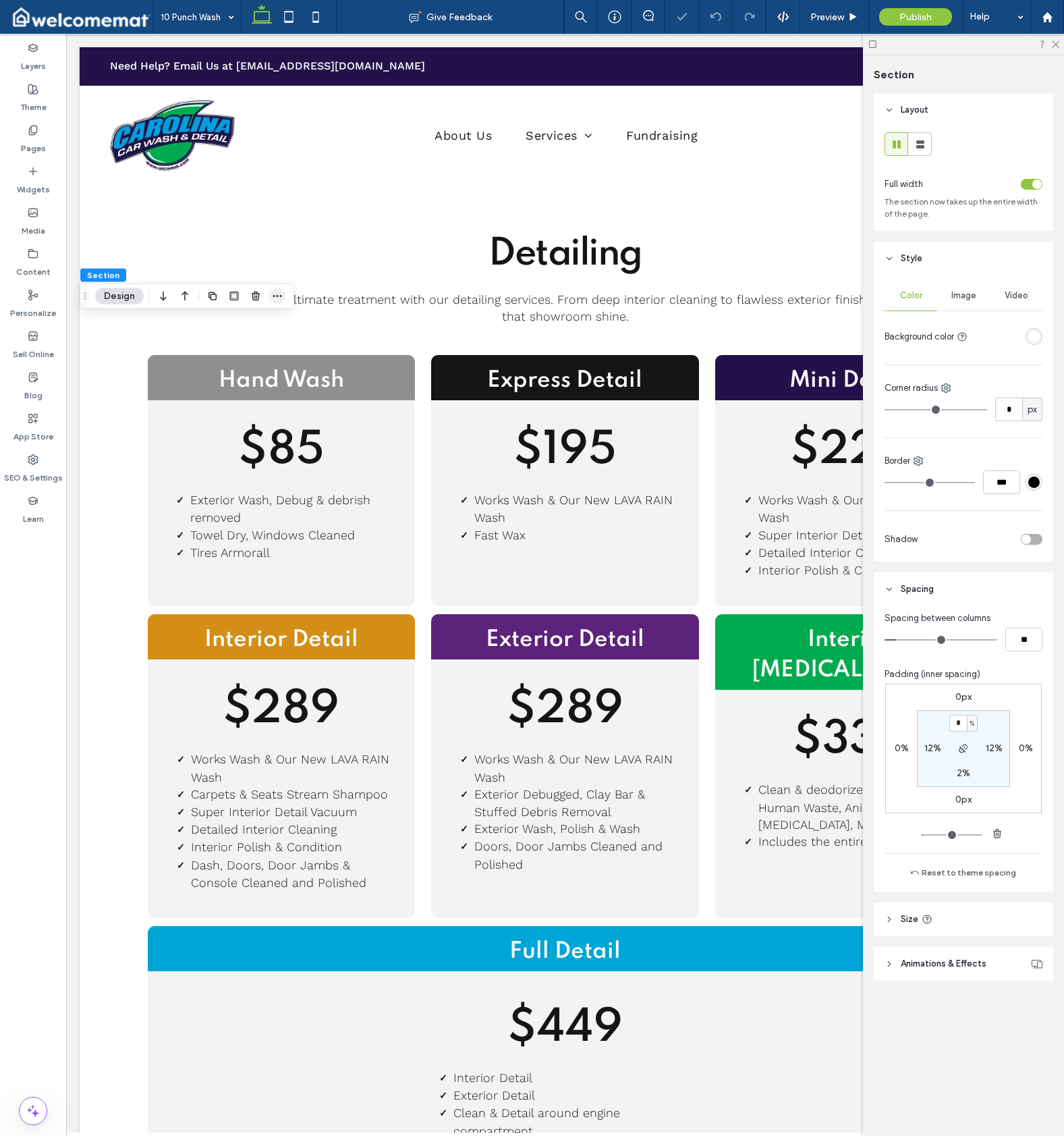
click at [284, 295] on span "button" at bounding box center [277, 296] width 16 height 16
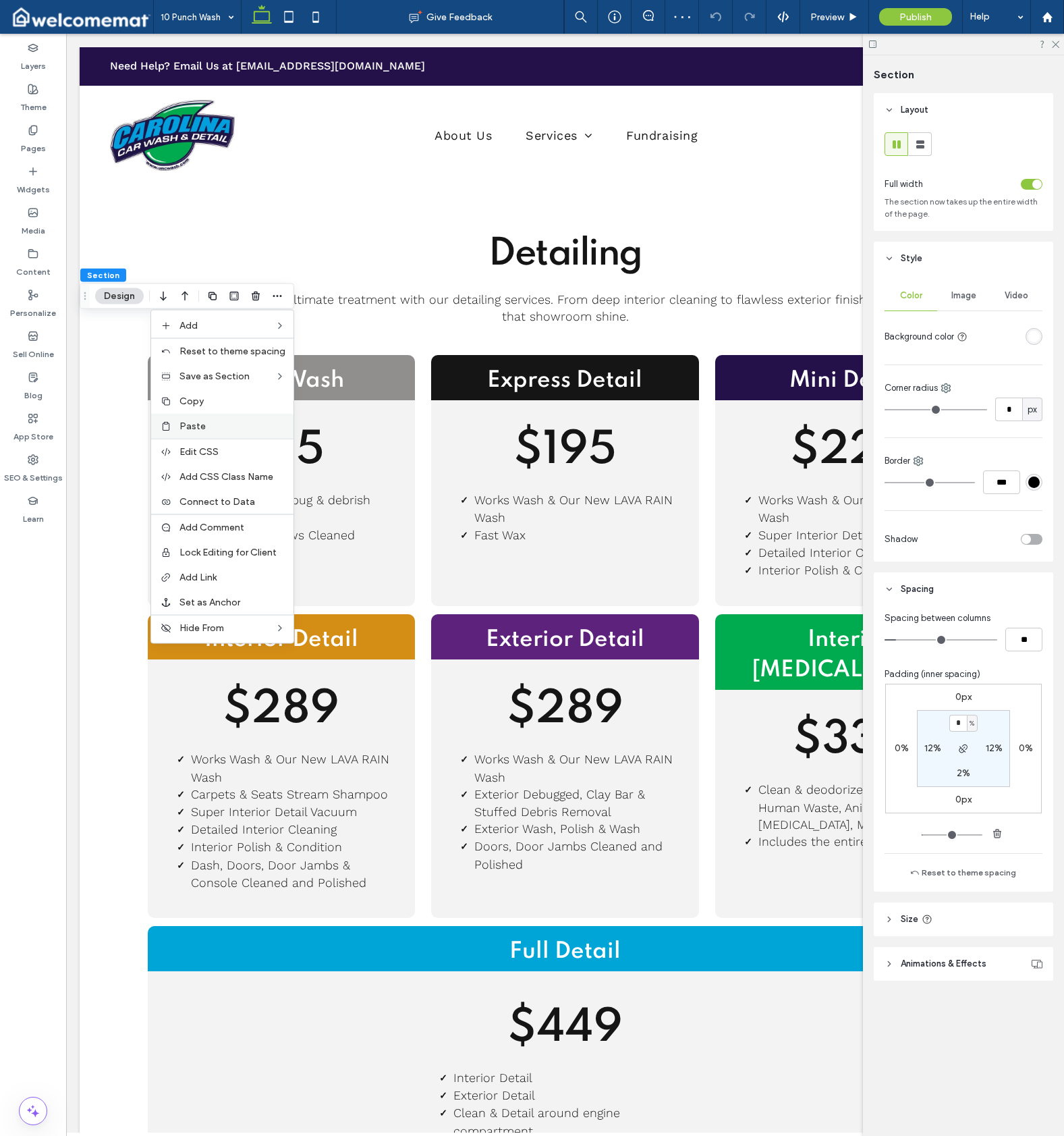
click at [235, 421] on label "Paste" at bounding box center [233, 427] width 106 height 12
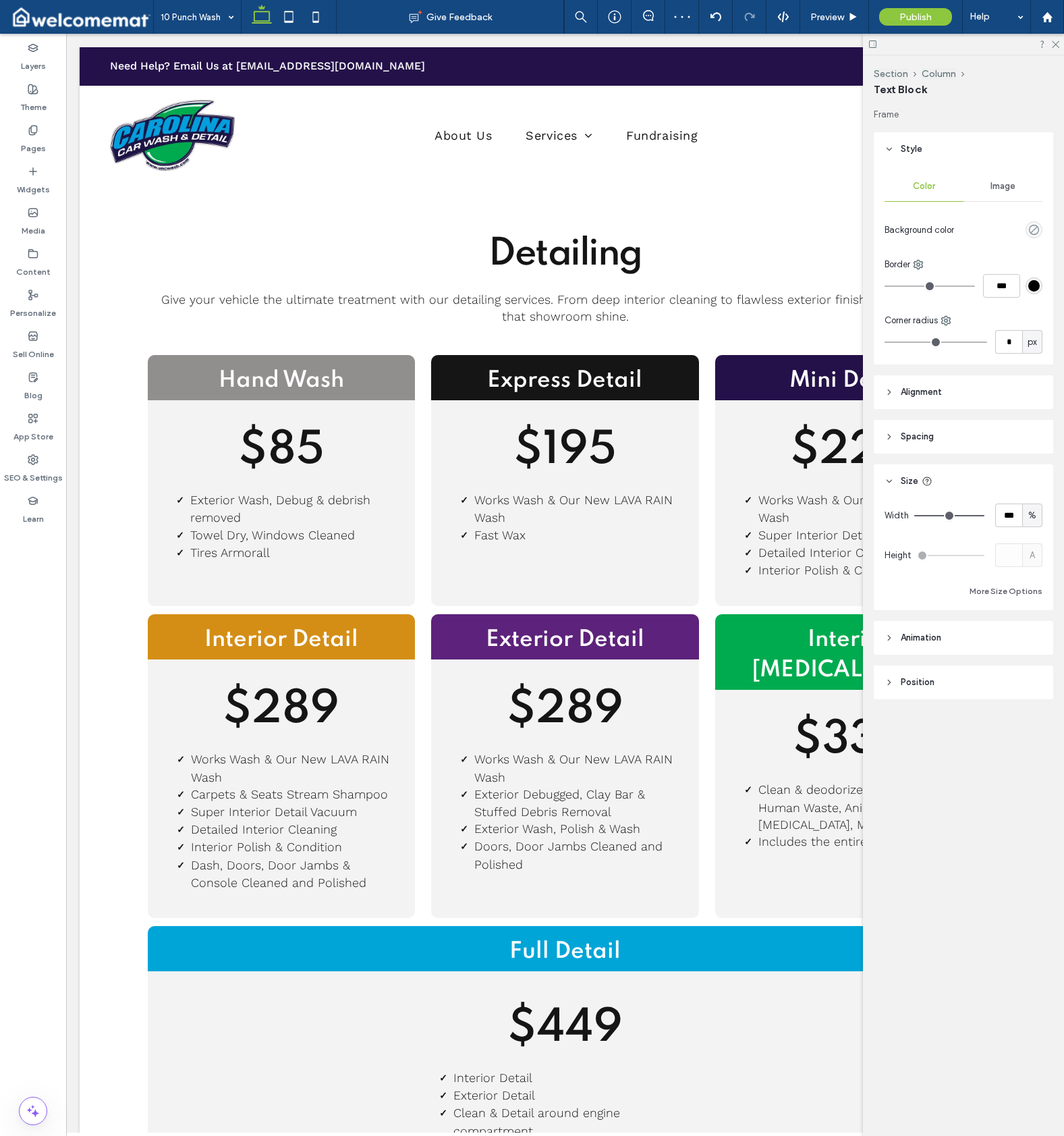
type input "**"
click at [591, 488] on button "Column" at bounding box center [584, 487] width 41 height 13
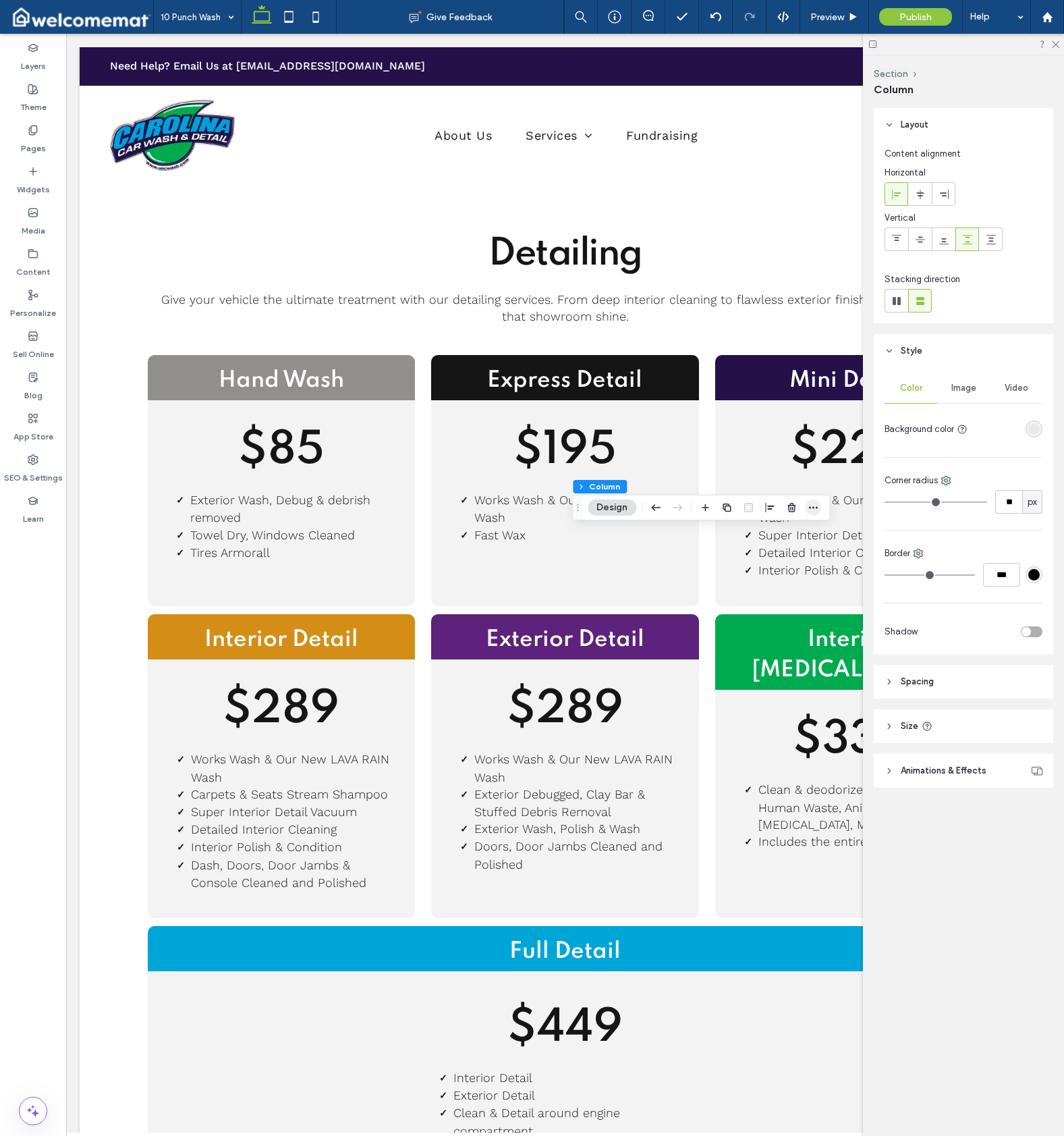
click at [811, 507] on icon "button" at bounding box center [812, 507] width 11 height 11
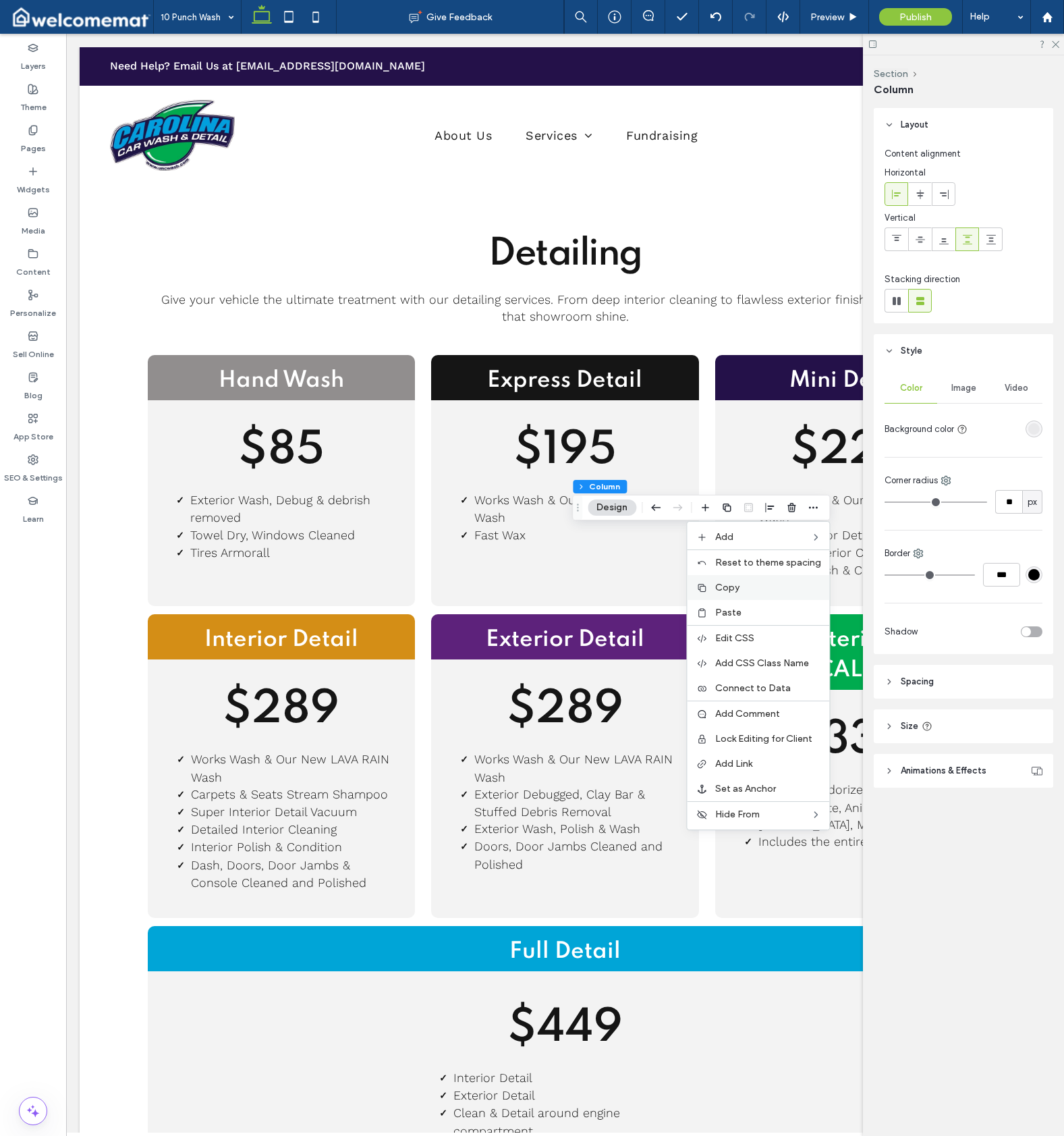
click at [777, 591] on label "Copy" at bounding box center [768, 587] width 106 height 12
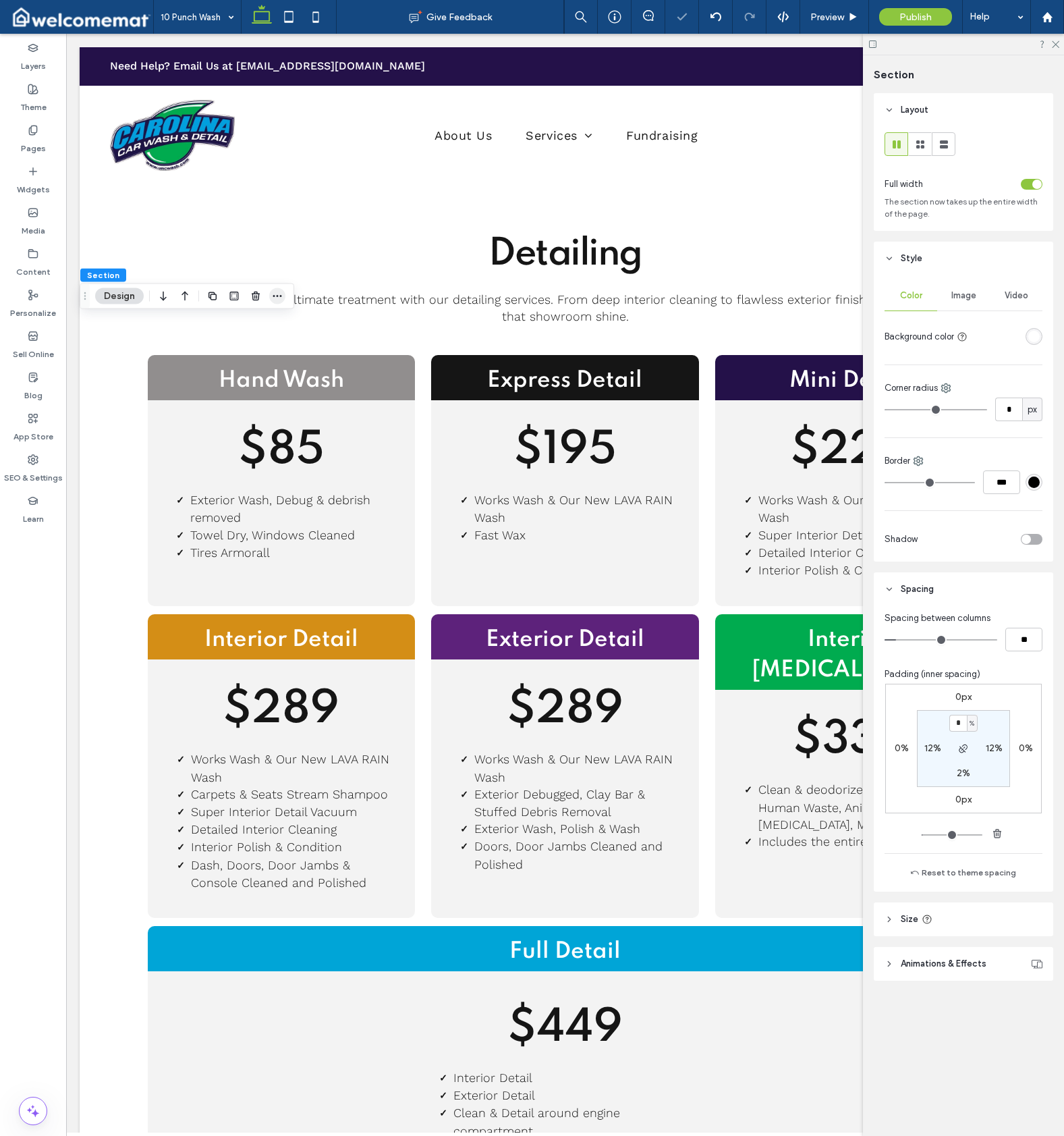
click at [280, 296] on use "button" at bounding box center [277, 296] width 9 height 2
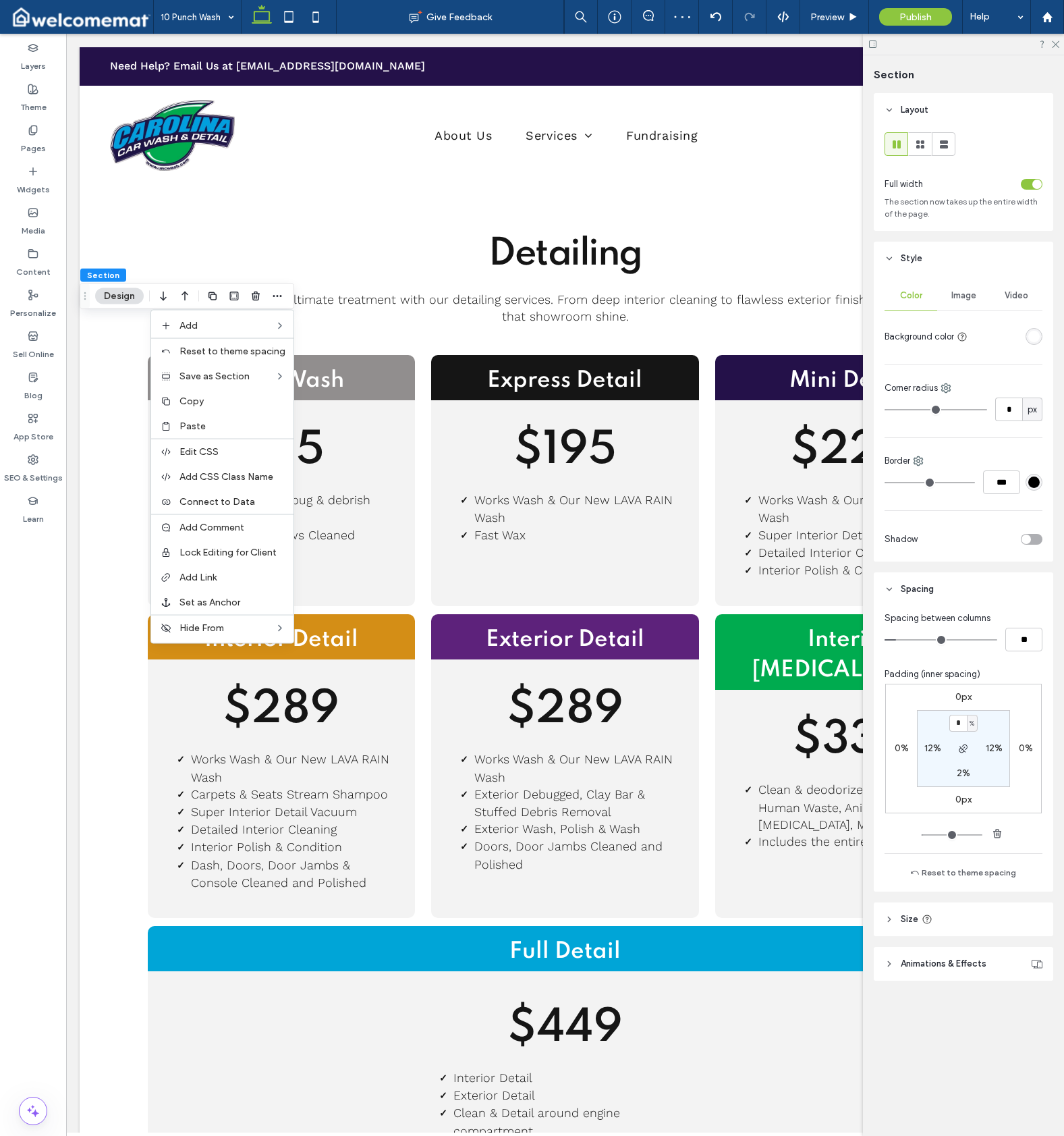
drag, startPoint x: 243, startPoint y: 425, endPoint x: 214, endPoint y: 466, distance: 50.2
click at [243, 425] on label "Paste" at bounding box center [233, 427] width 106 height 12
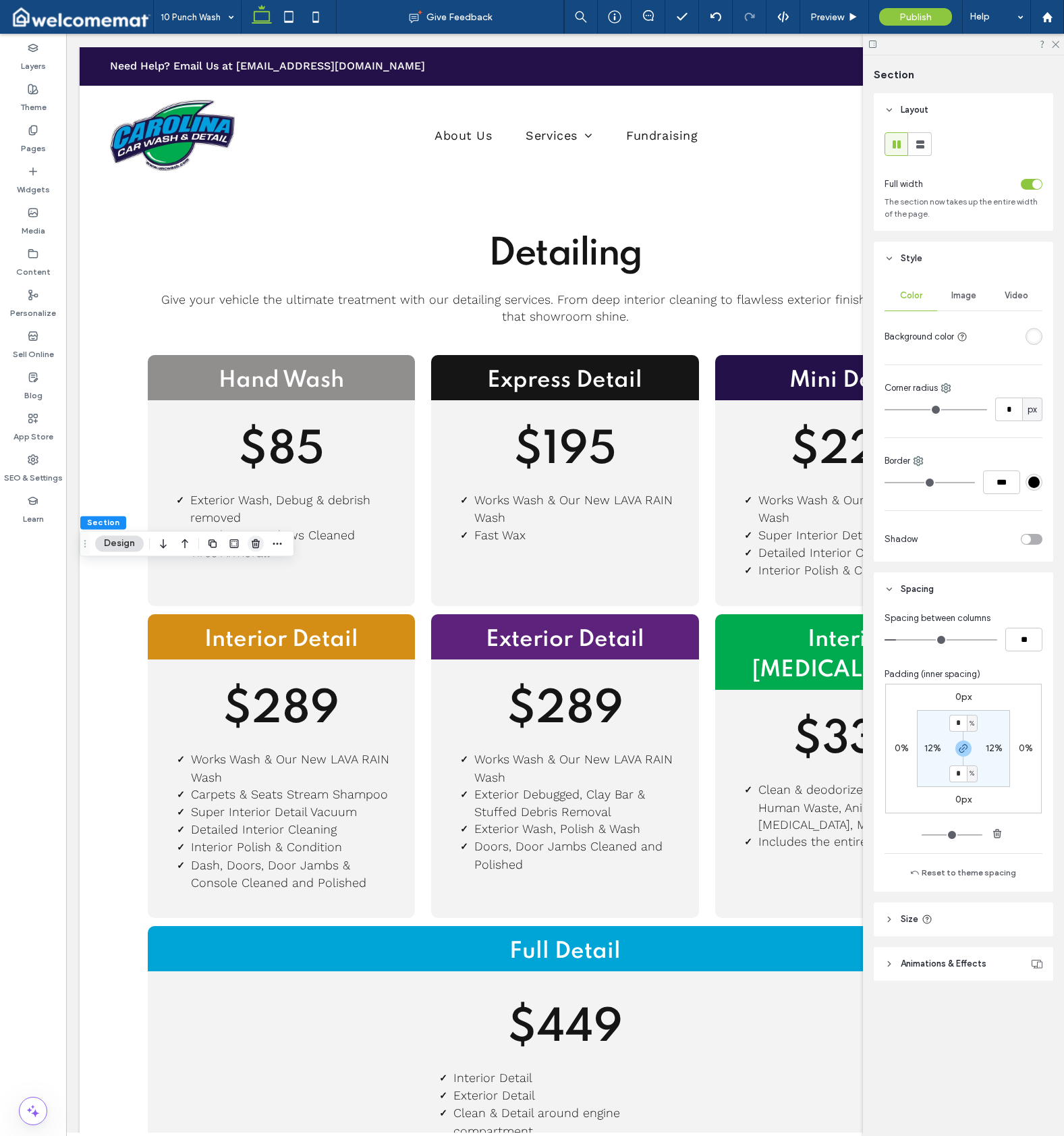
click at [257, 547] on icon "button" at bounding box center [256, 543] width 11 height 11
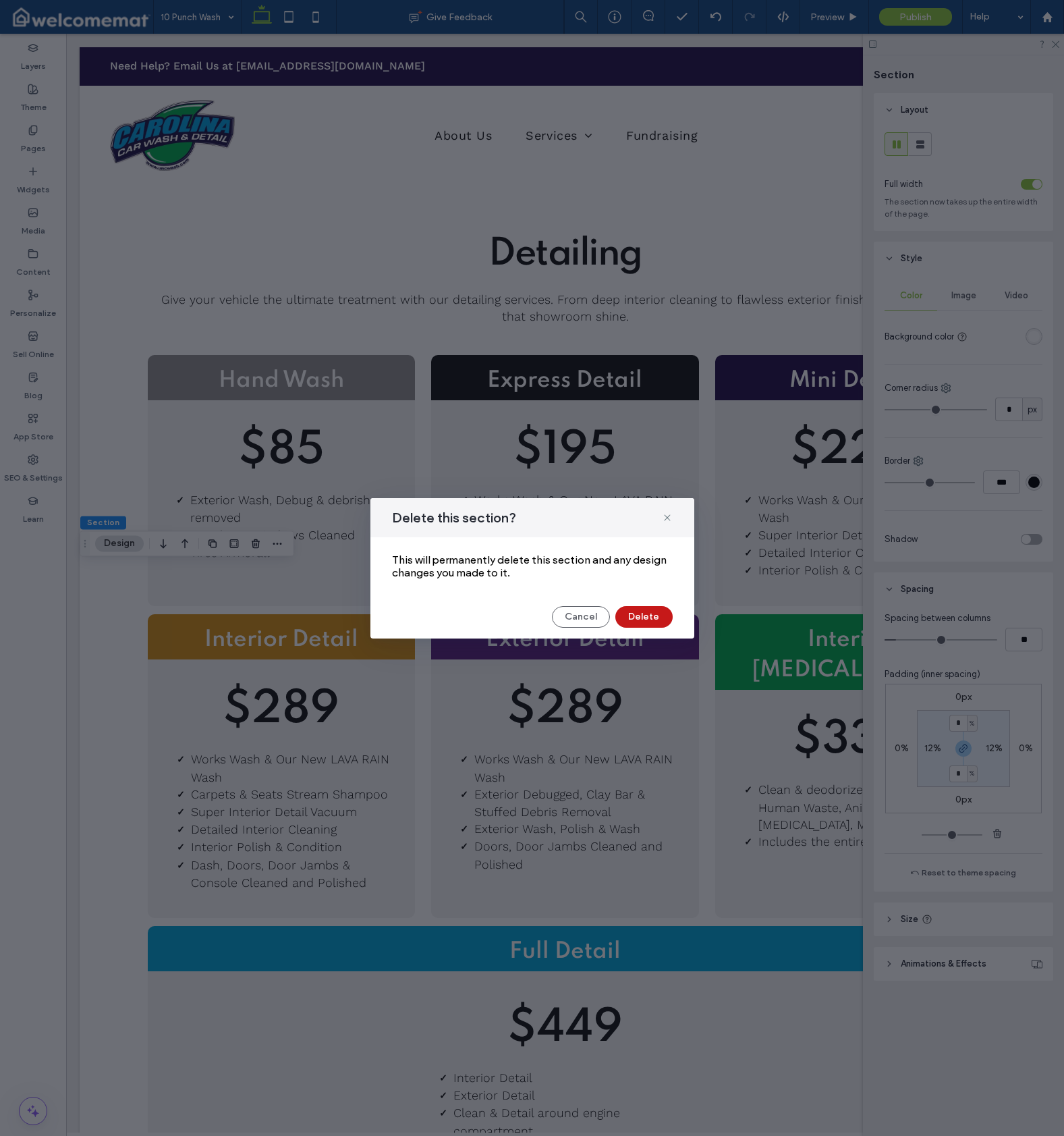
click at [630, 610] on button "Delete" at bounding box center [644, 617] width 58 height 21
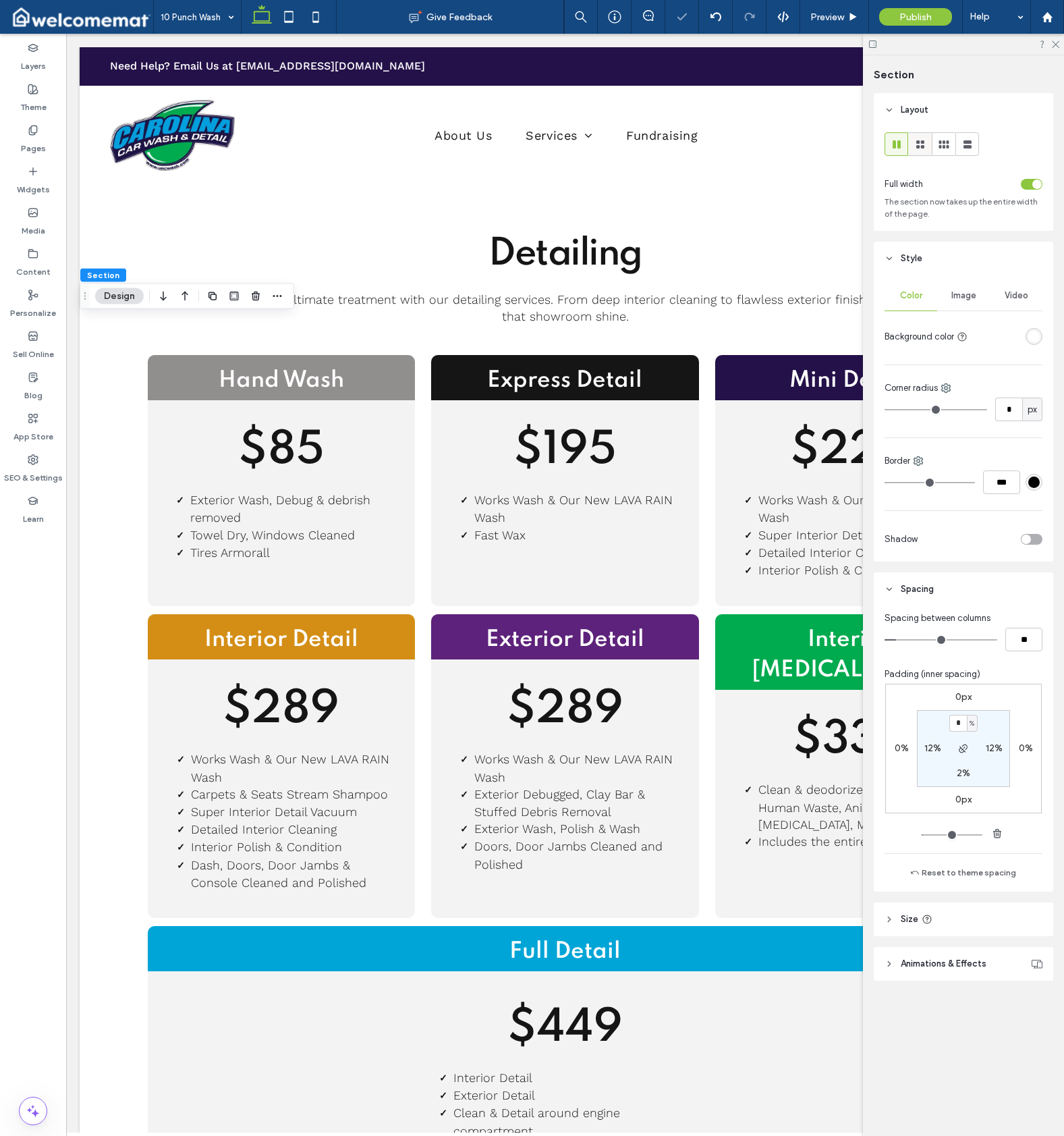
click at [919, 150] on icon at bounding box center [920, 144] width 13 height 13
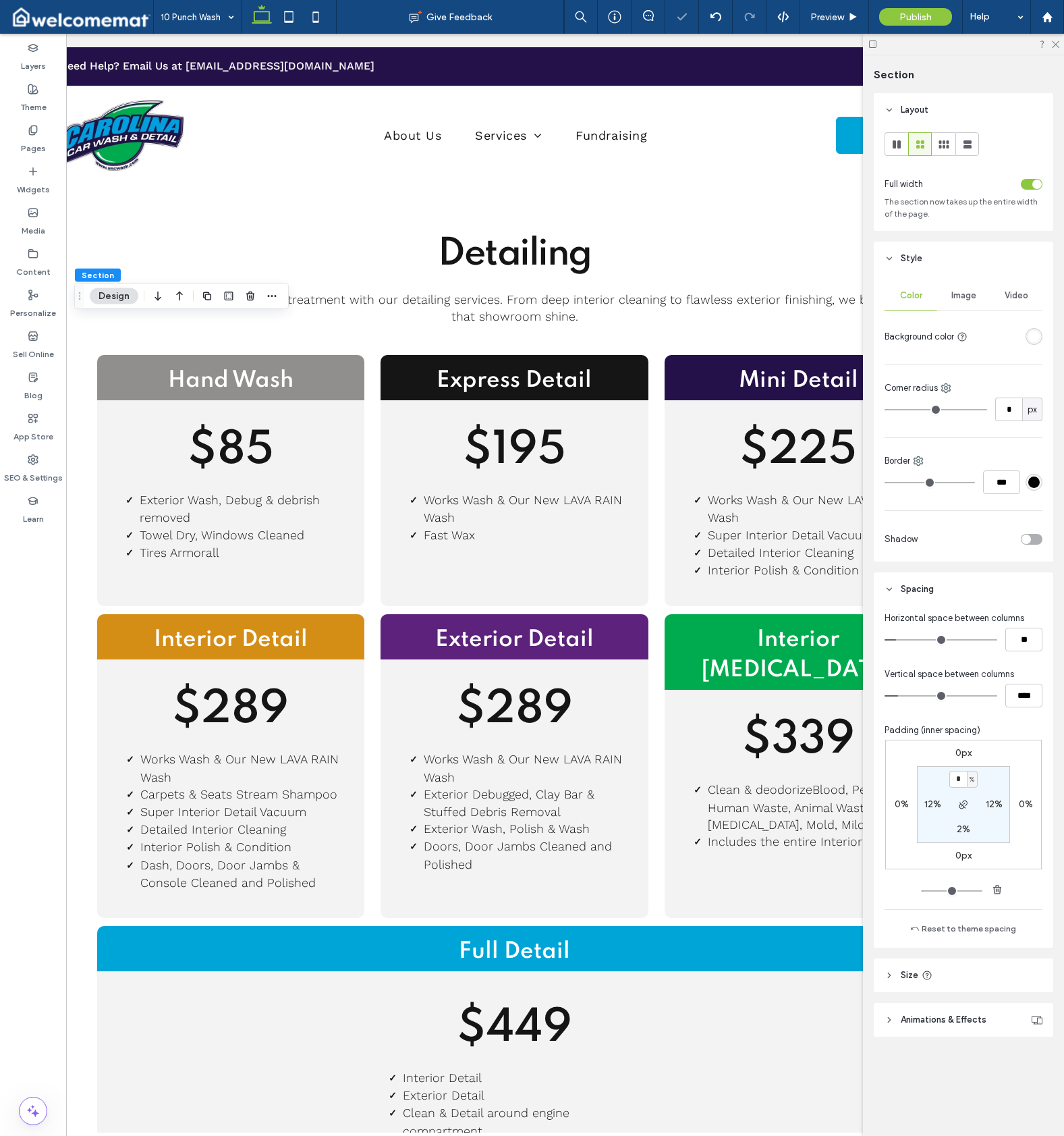
scroll to position [0, 80]
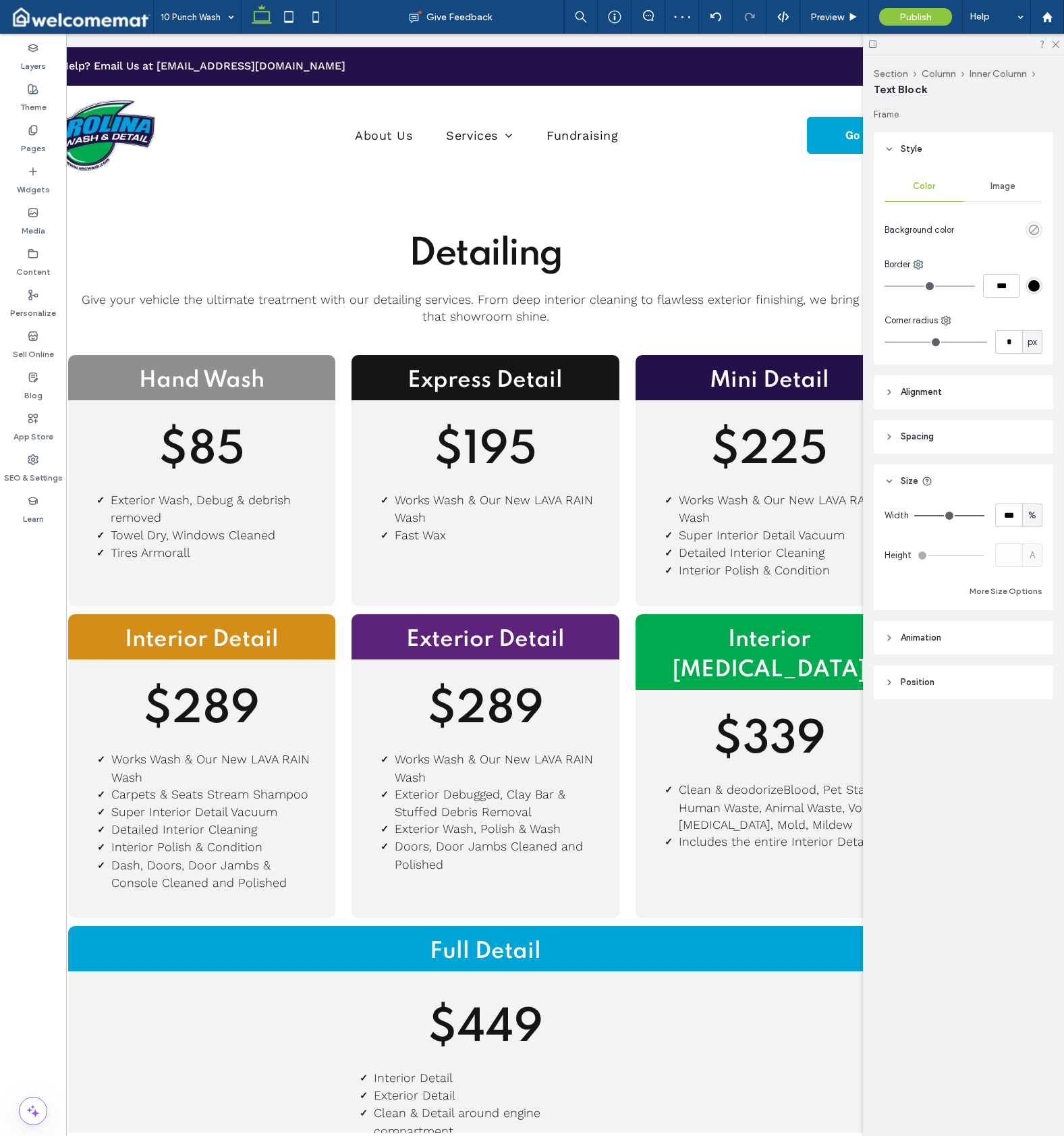
type input "*******"
type input "**"
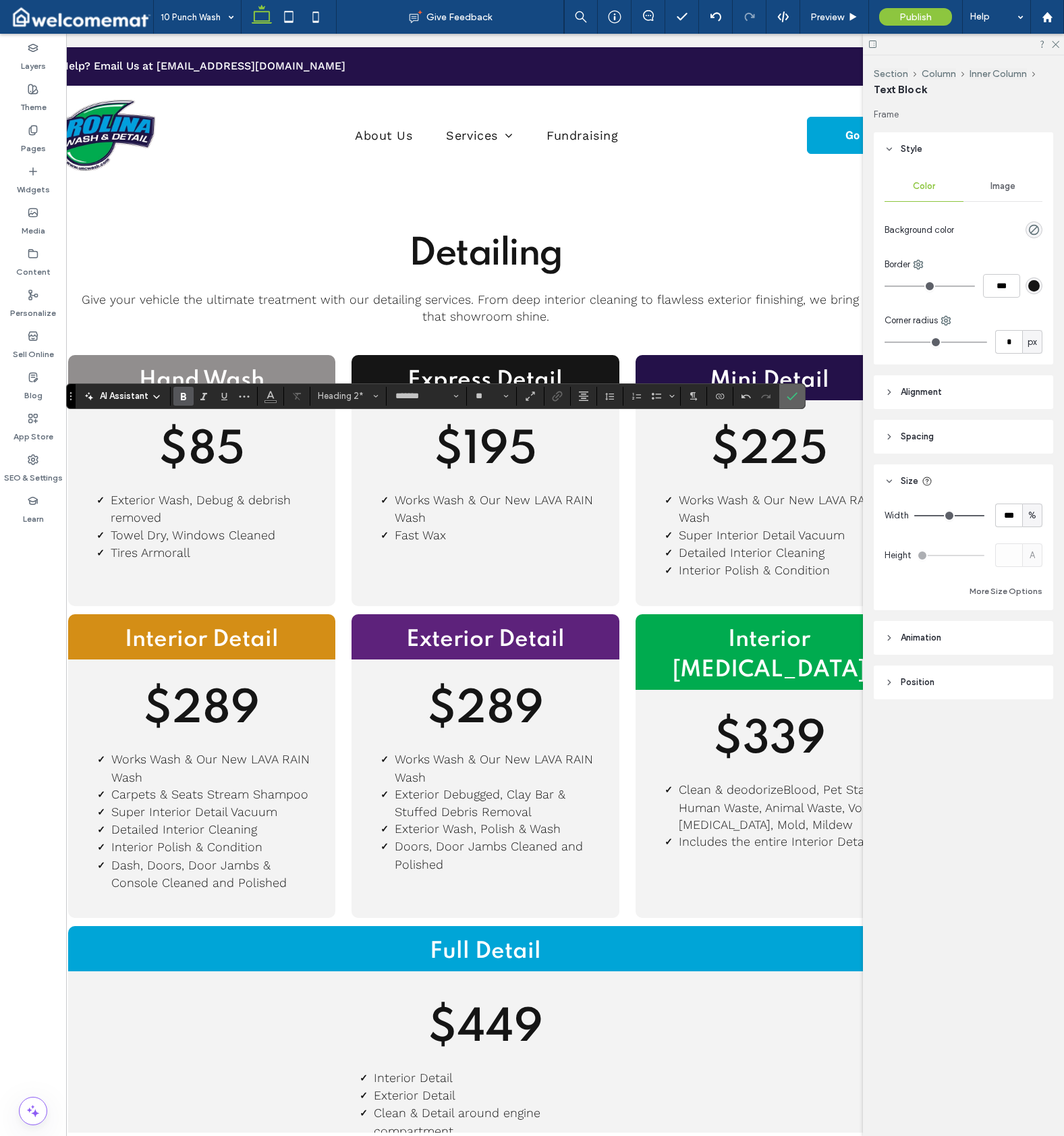
click at [789, 392] on icon "Confirm" at bounding box center [792, 396] width 11 height 11
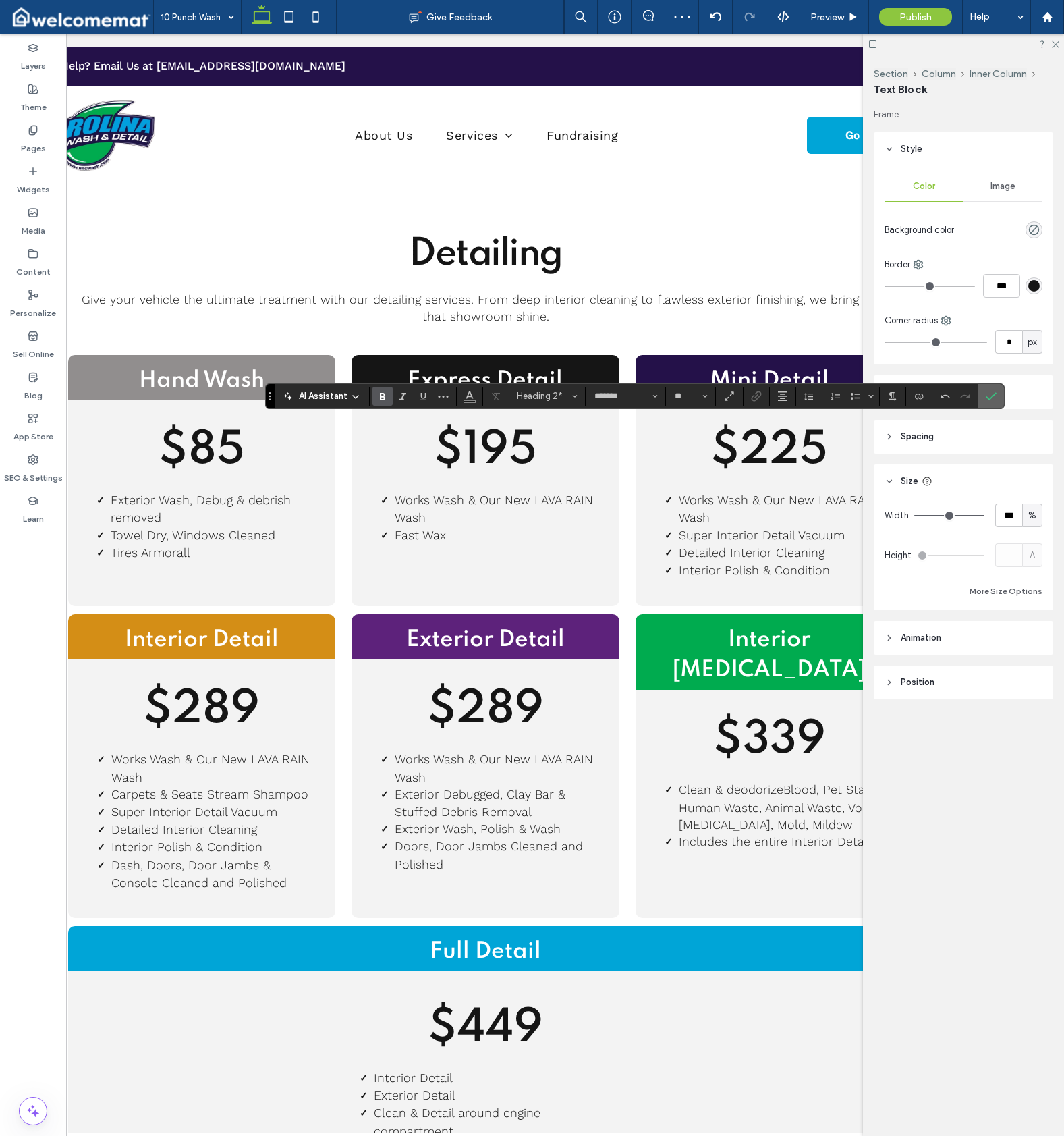
click at [998, 398] on label "Confirm" at bounding box center [991, 396] width 21 height 24
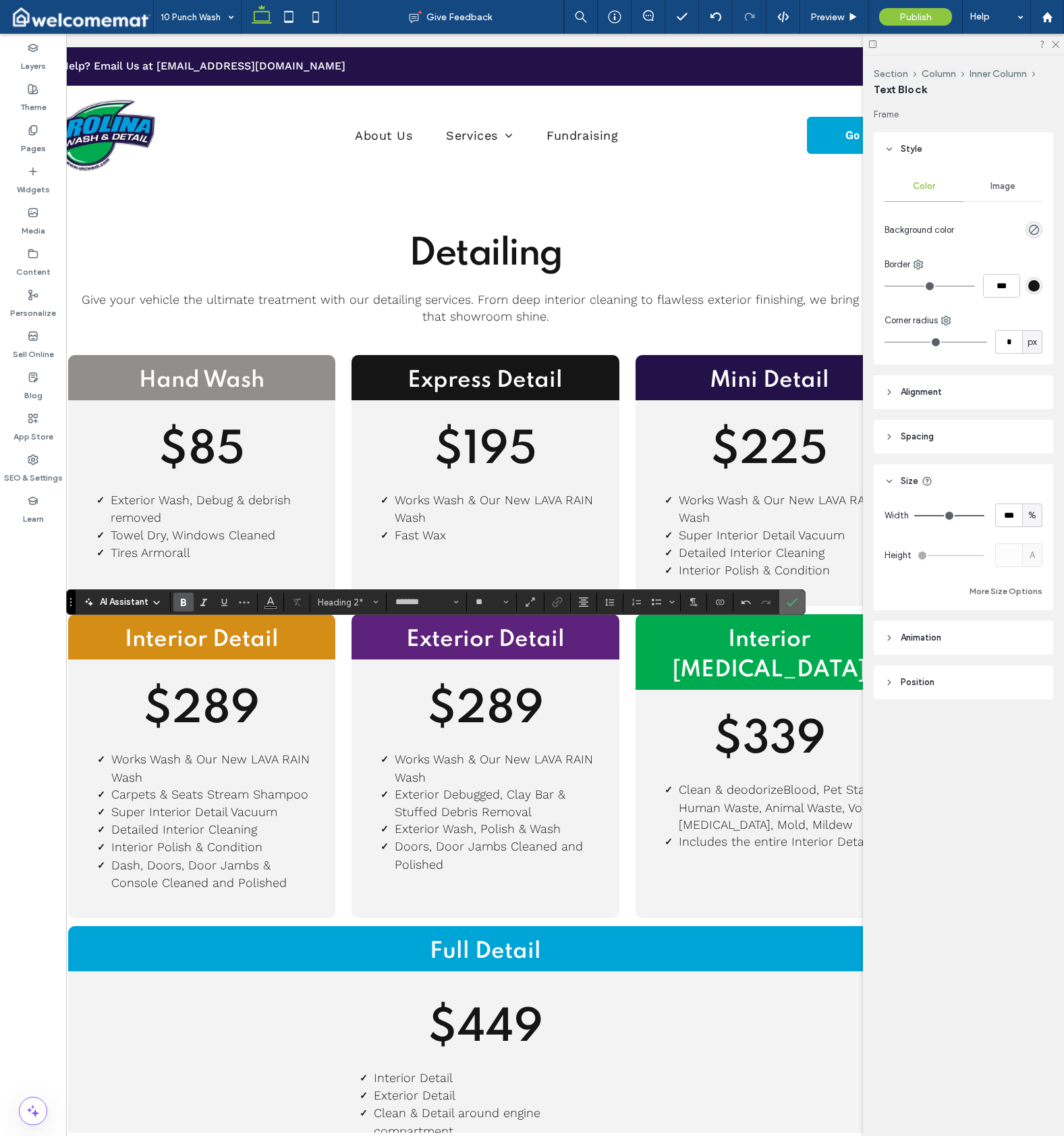
click at [790, 603] on icon "Confirm" at bounding box center [792, 601] width 11 height 11
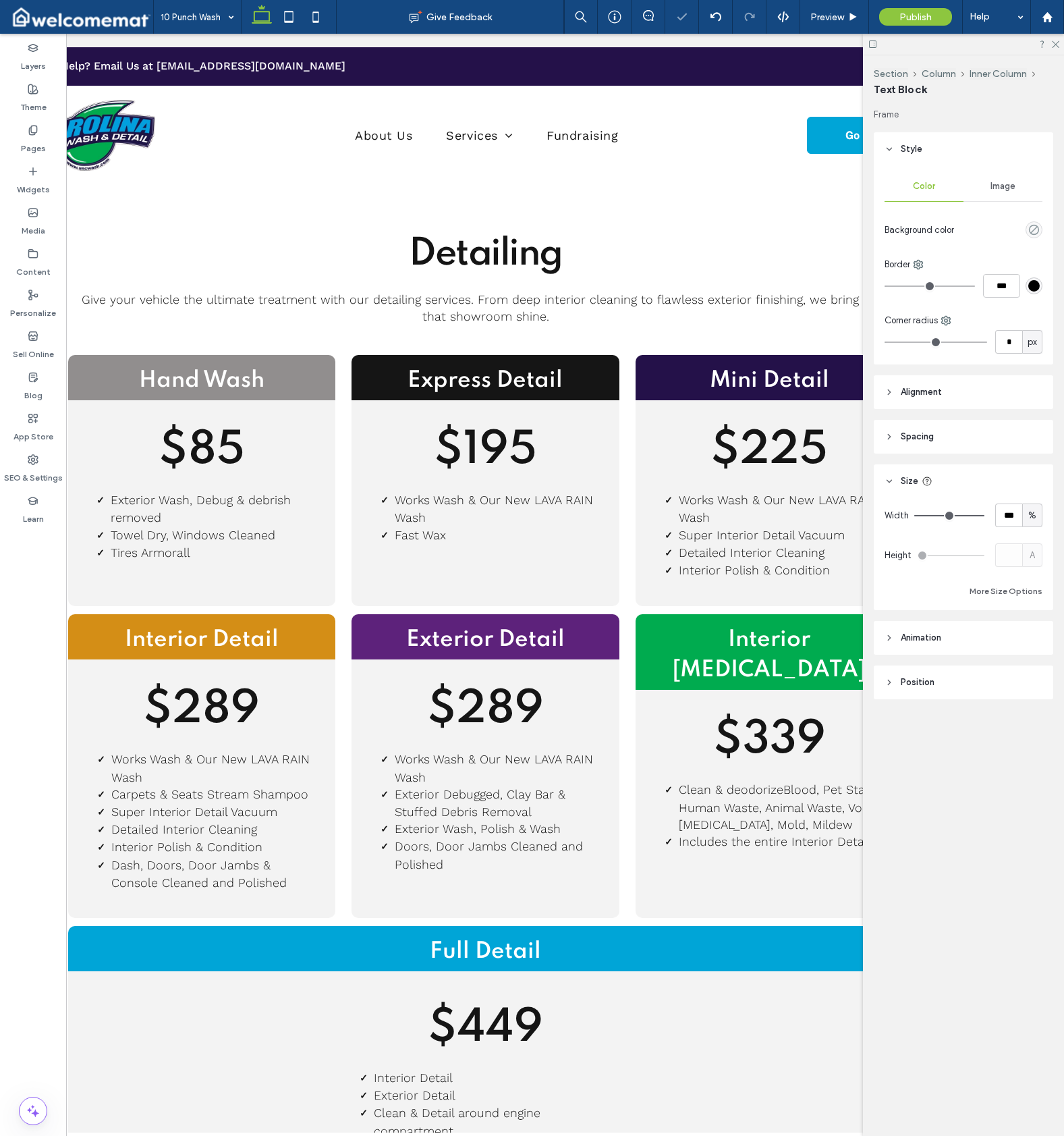
type input "*******"
type input "**"
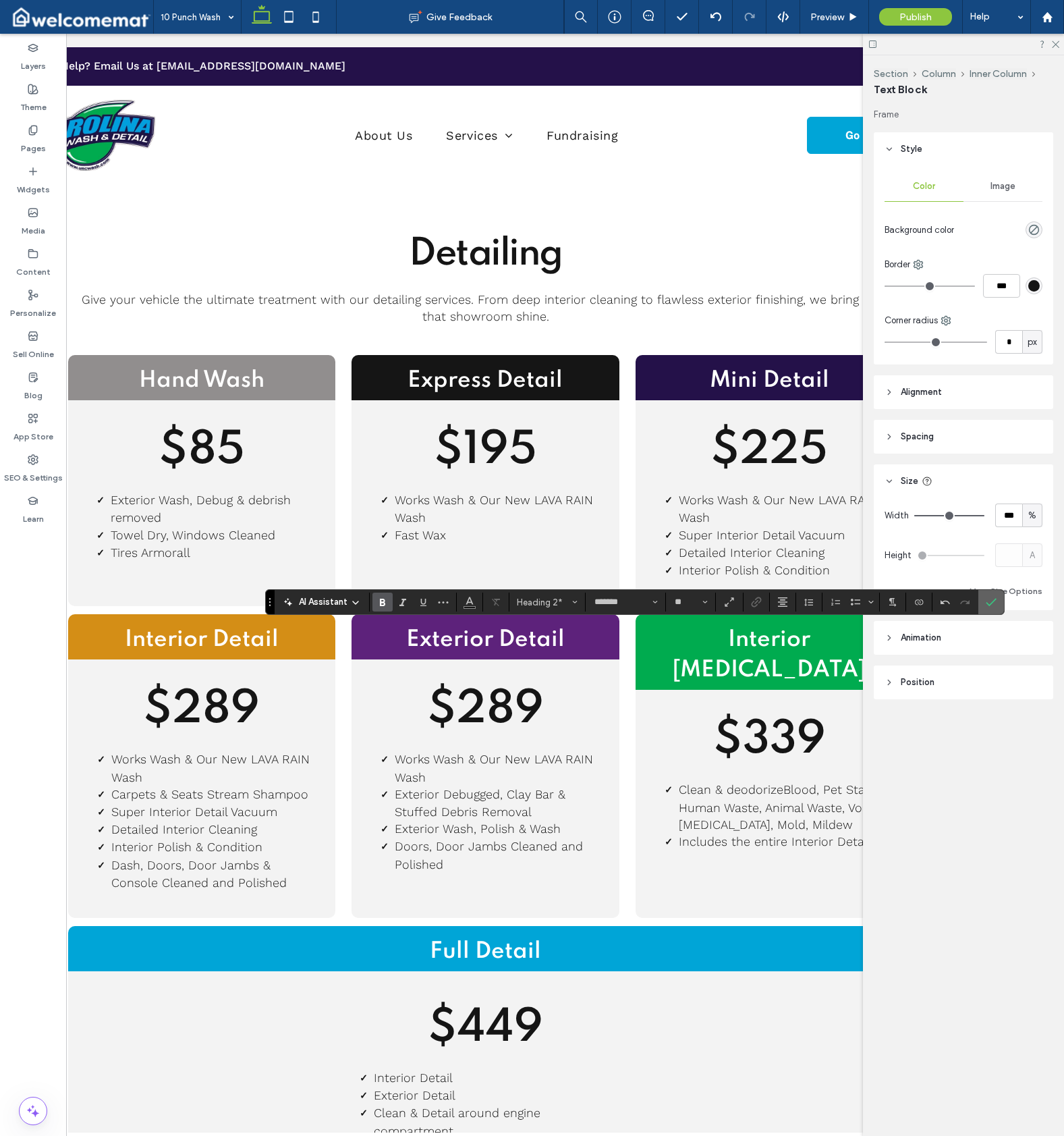
click at [989, 600] on icon "Confirm" at bounding box center [991, 601] width 11 height 11
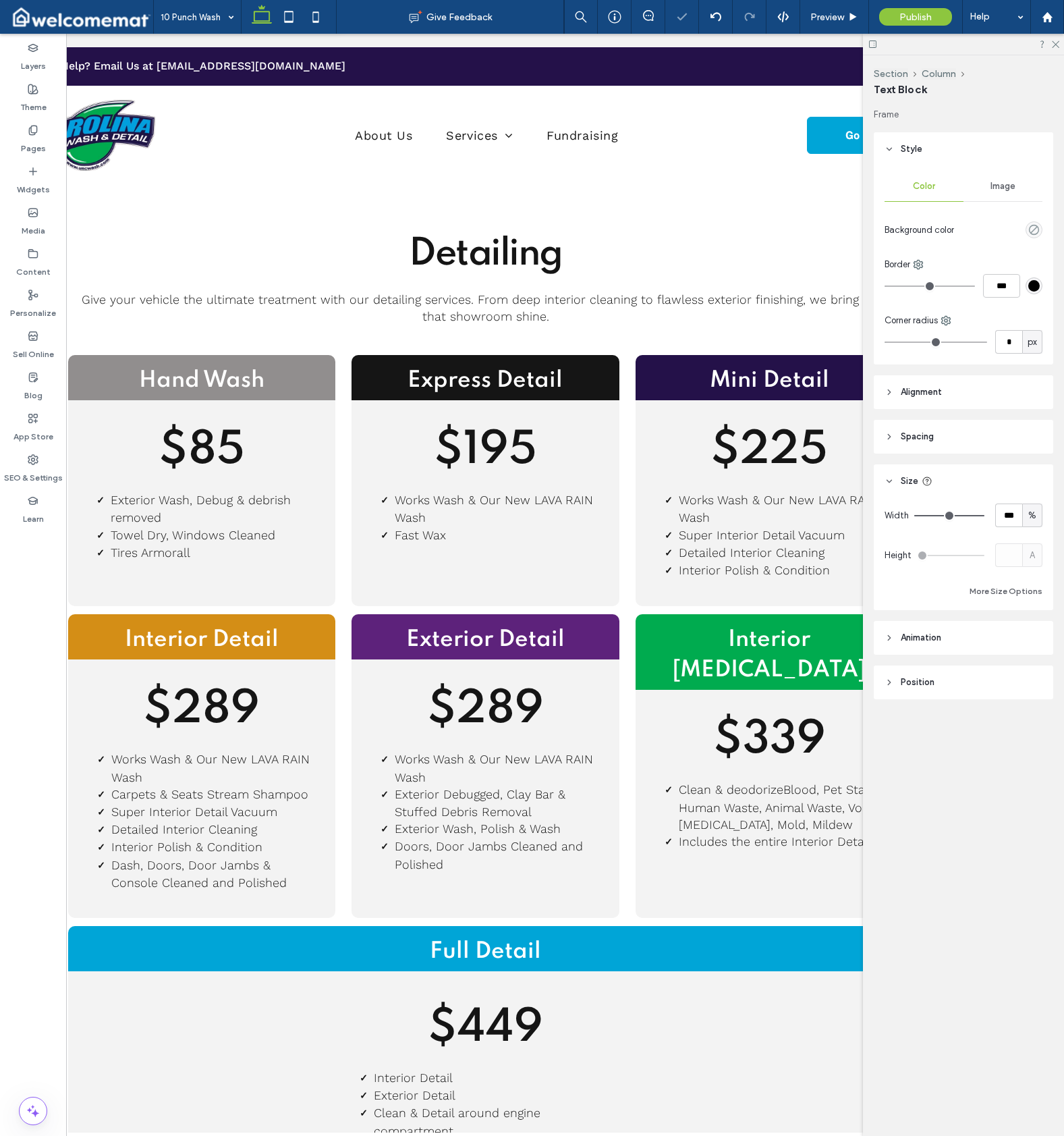
type input "**"
click at [569, 296] on button "Column" at bounding box center [561, 295] width 41 height 13
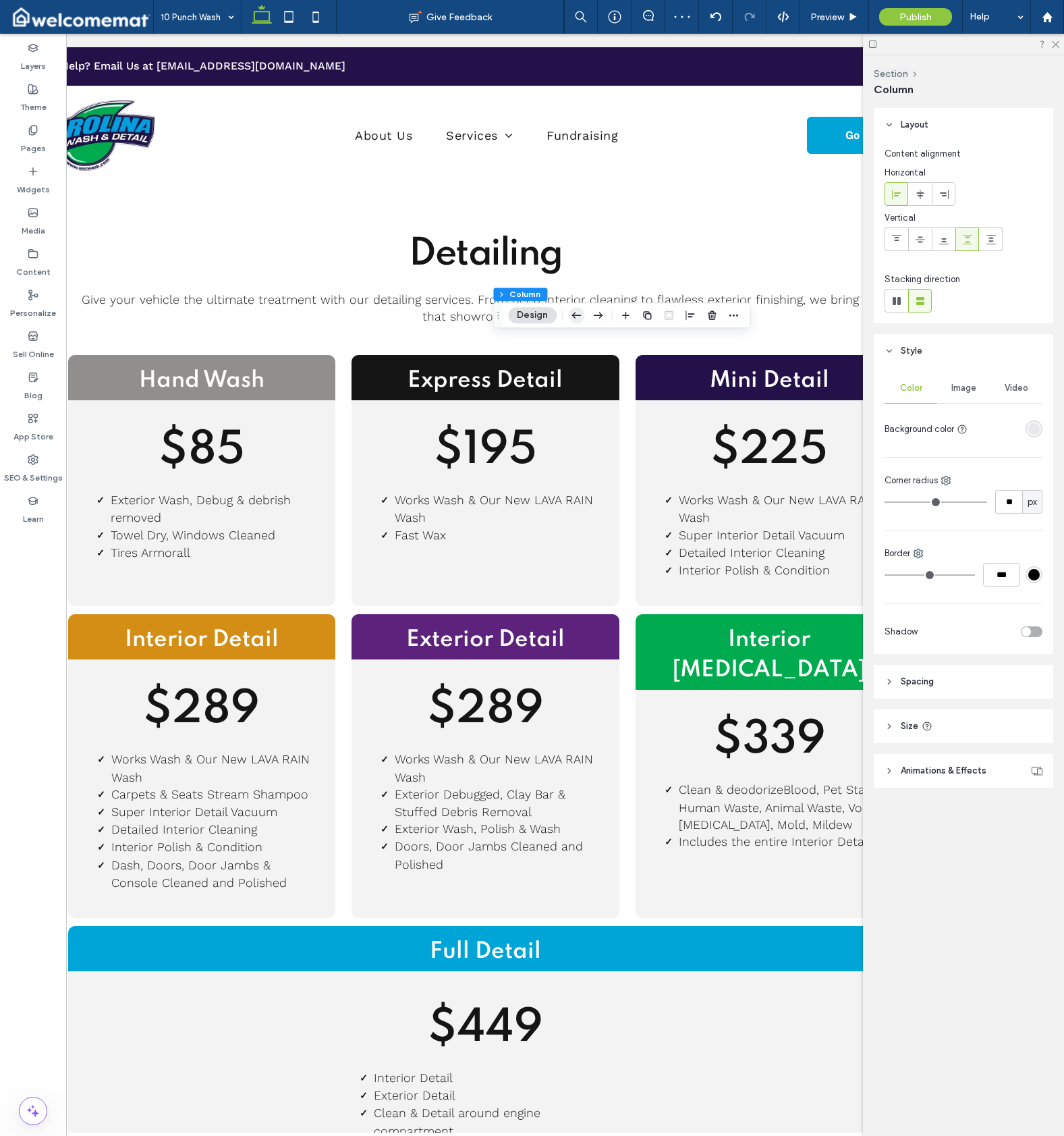
click at [574, 318] on use "button" at bounding box center [577, 315] width 9 height 6
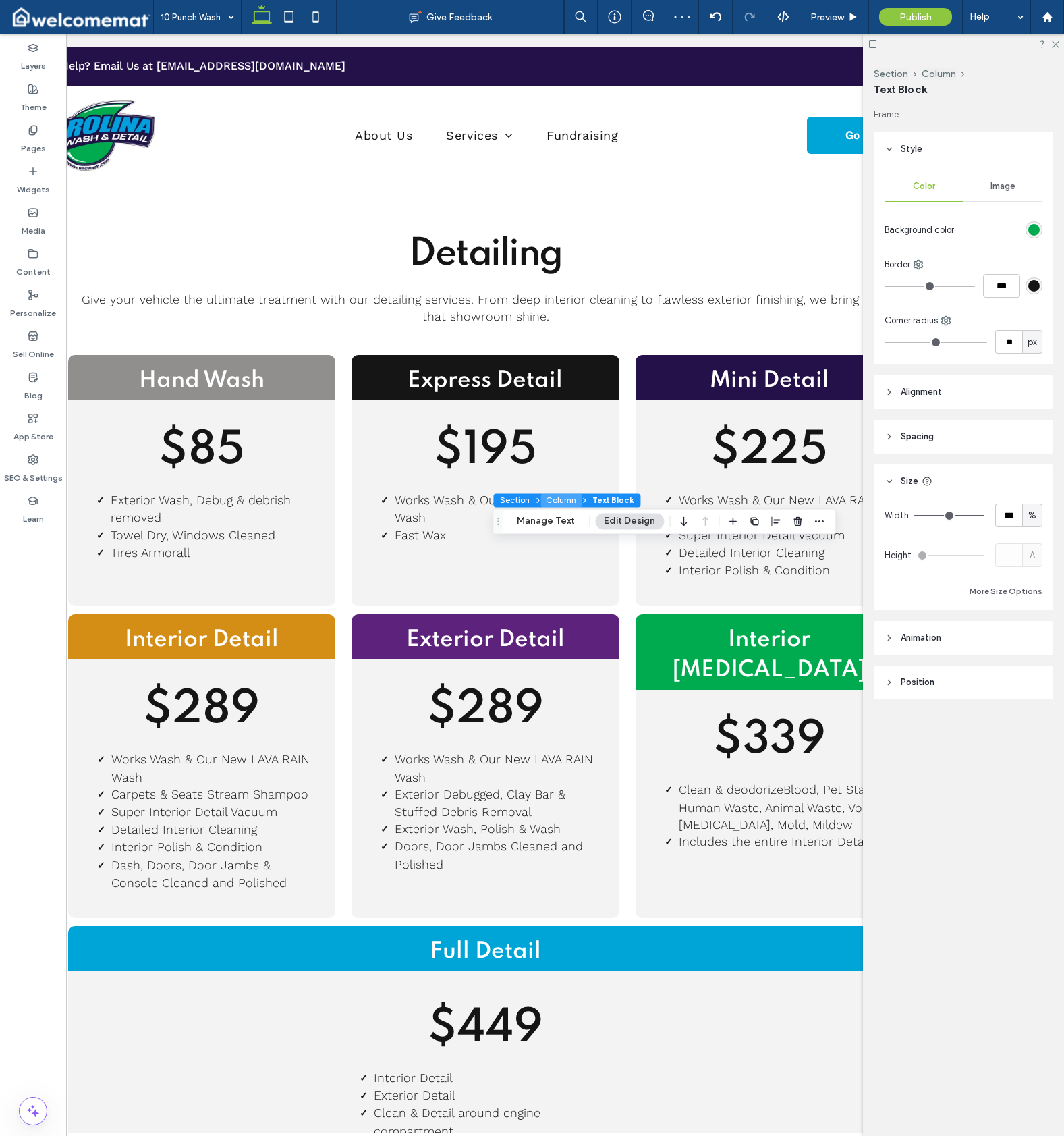
click at [563, 498] on button "Column" at bounding box center [561, 500] width 41 height 13
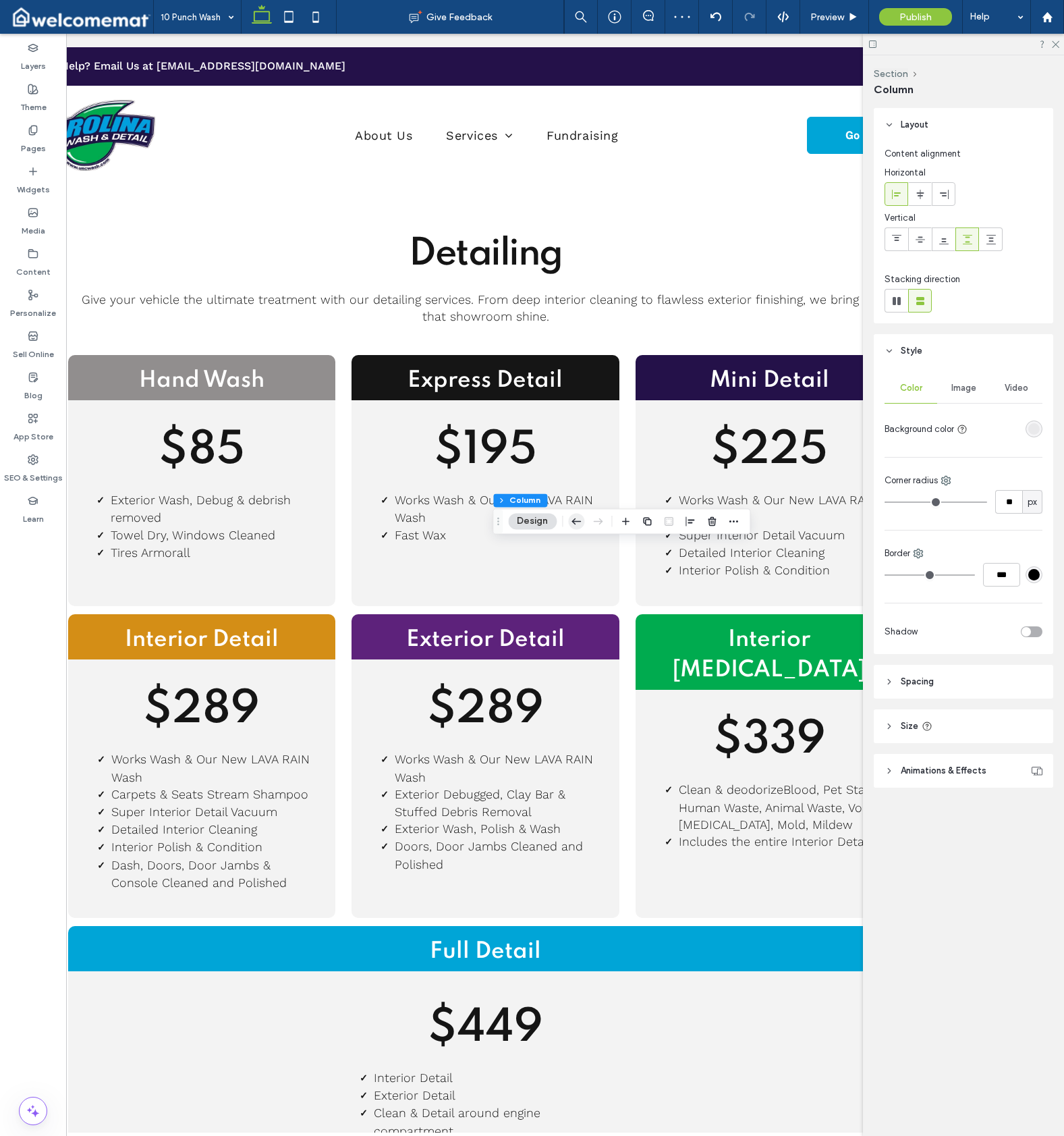
click at [572, 526] on icon "button" at bounding box center [577, 521] width 16 height 24
click at [205, 520] on icon "button" at bounding box center [200, 521] width 16 height 24
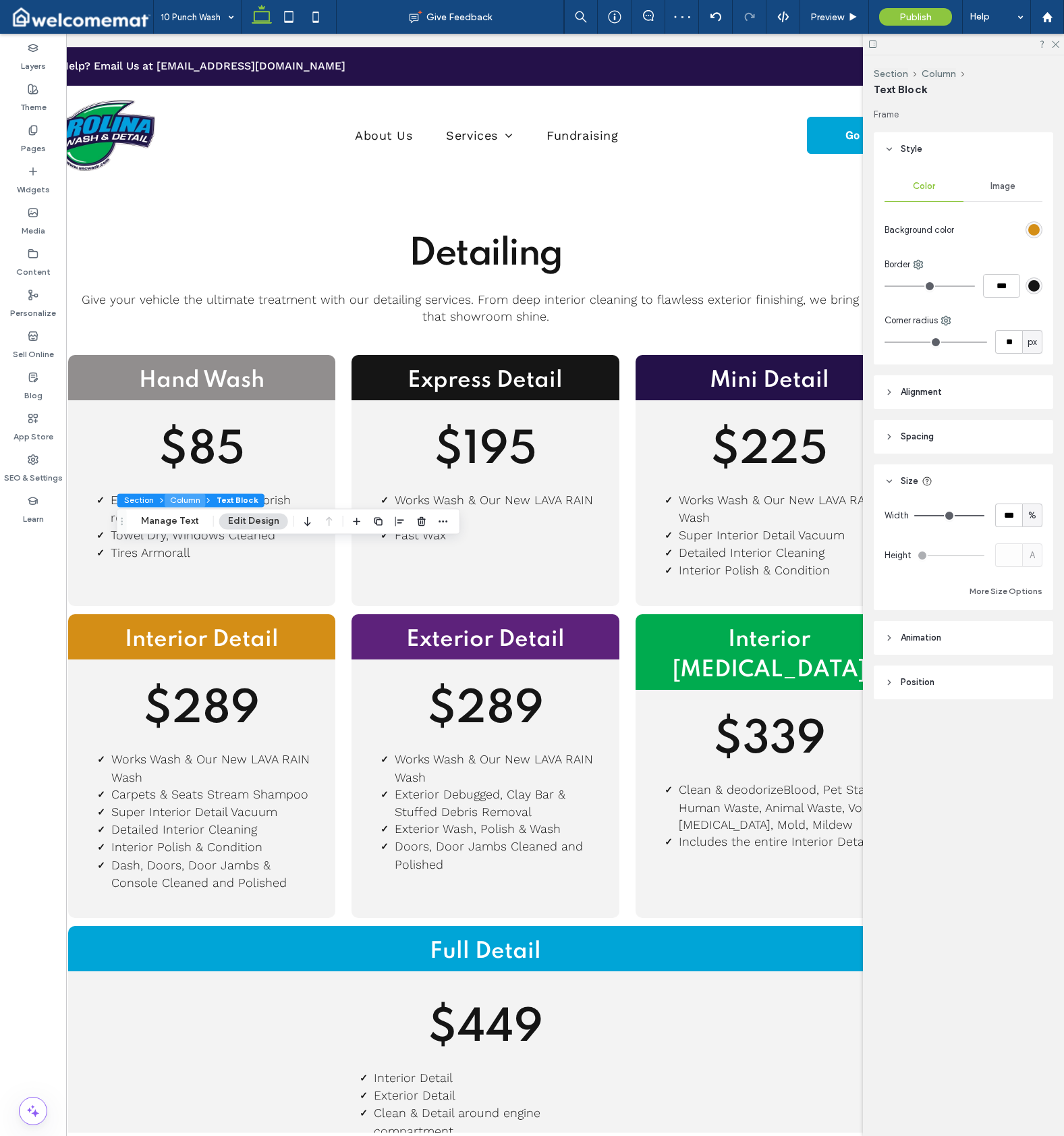
click at [180, 499] on button "Column" at bounding box center [186, 500] width 41 height 13
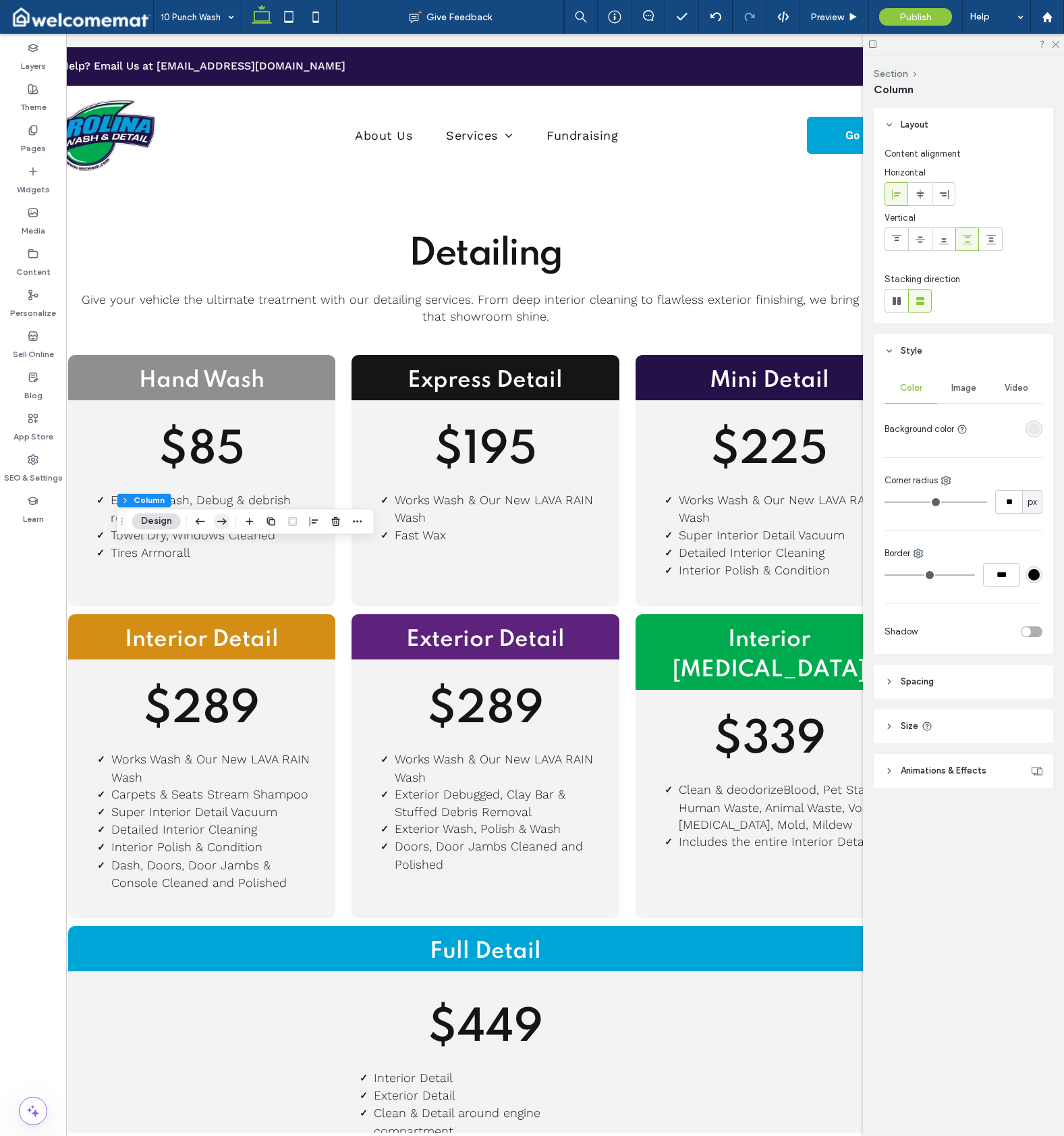
click at [225, 522] on use "button" at bounding box center [221, 521] width 9 height 7
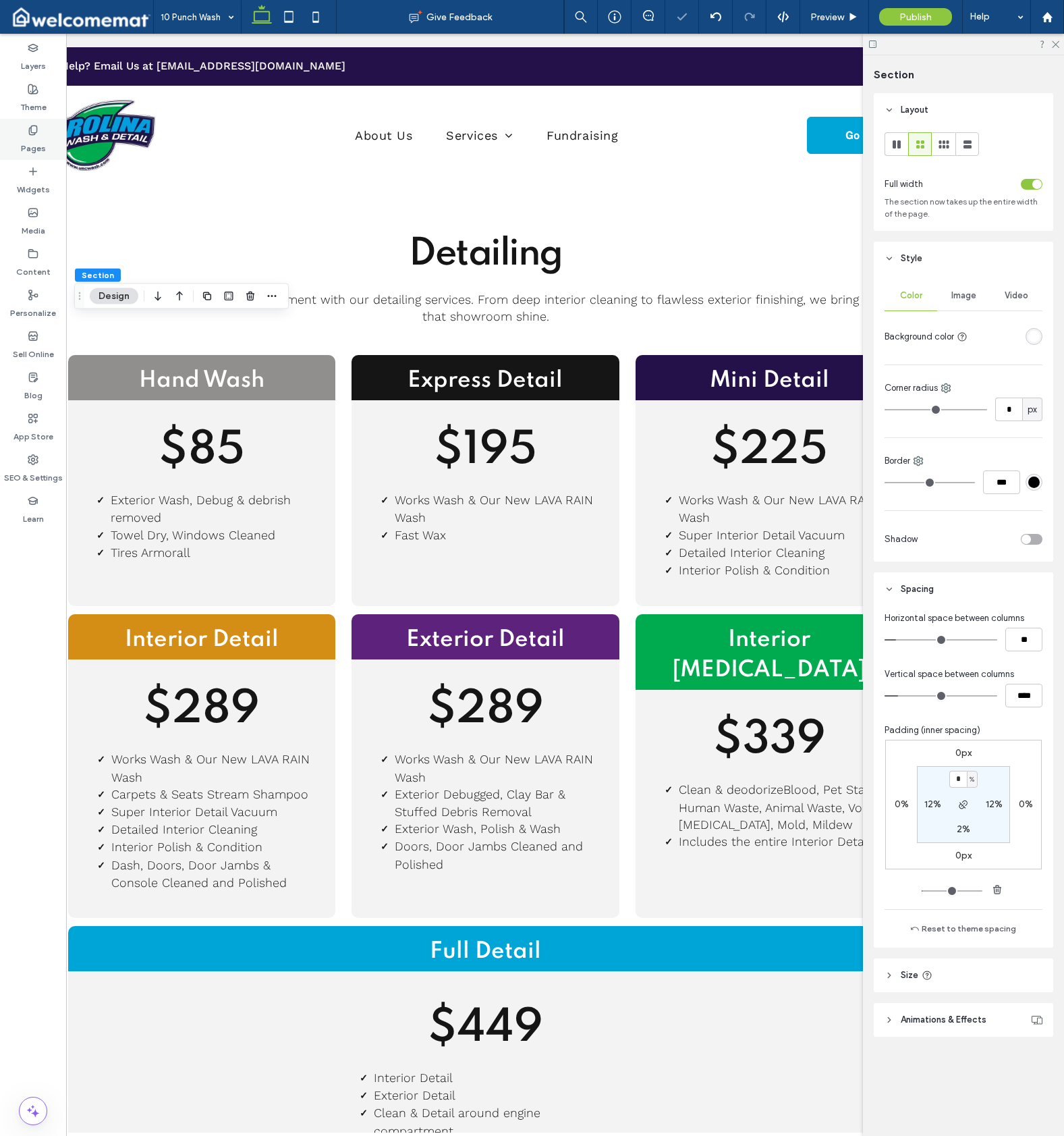
click at [36, 147] on label "Pages" at bounding box center [33, 144] width 25 height 19
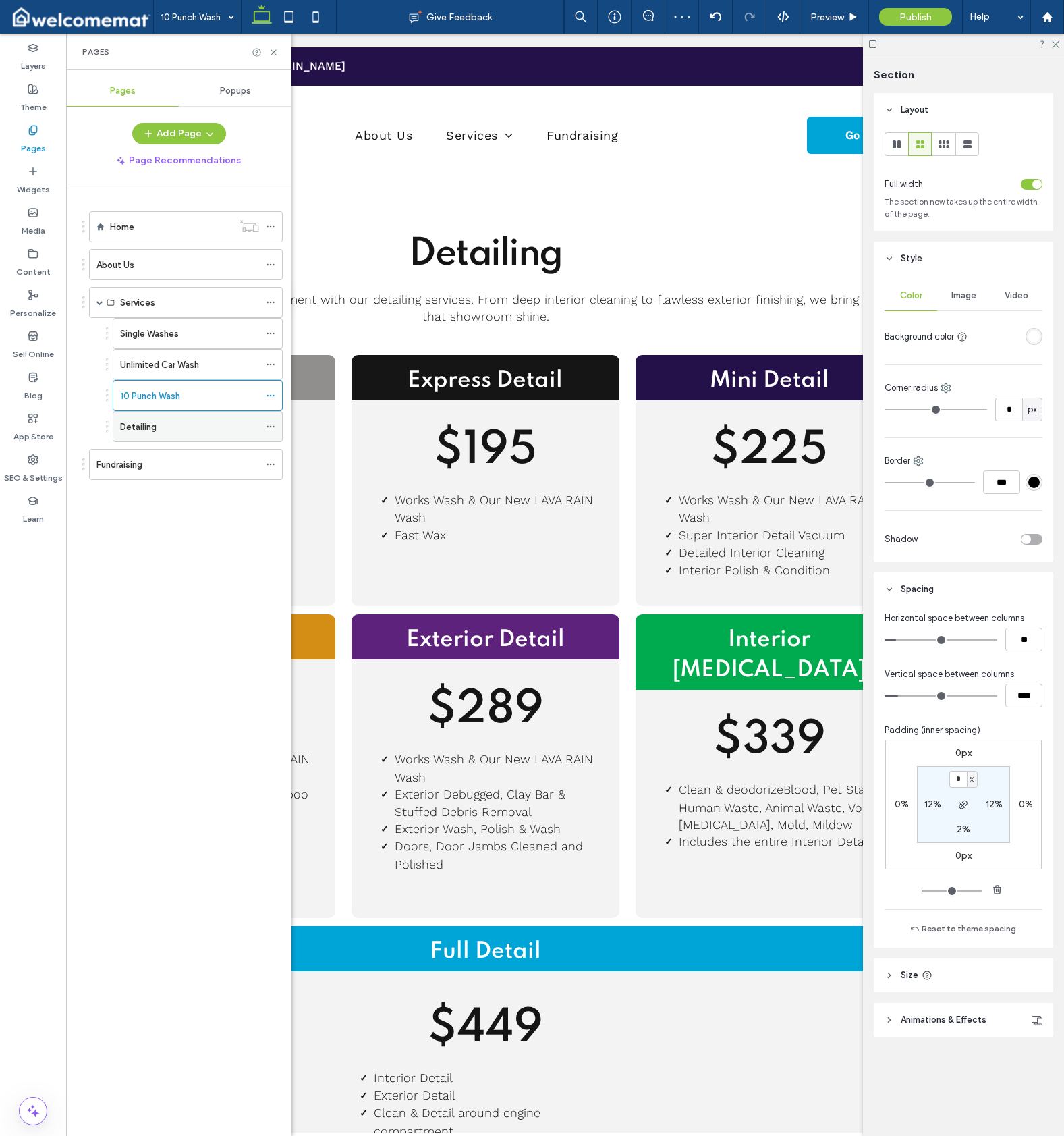
click at [177, 425] on div "Detailing" at bounding box center [190, 427] width 139 height 14
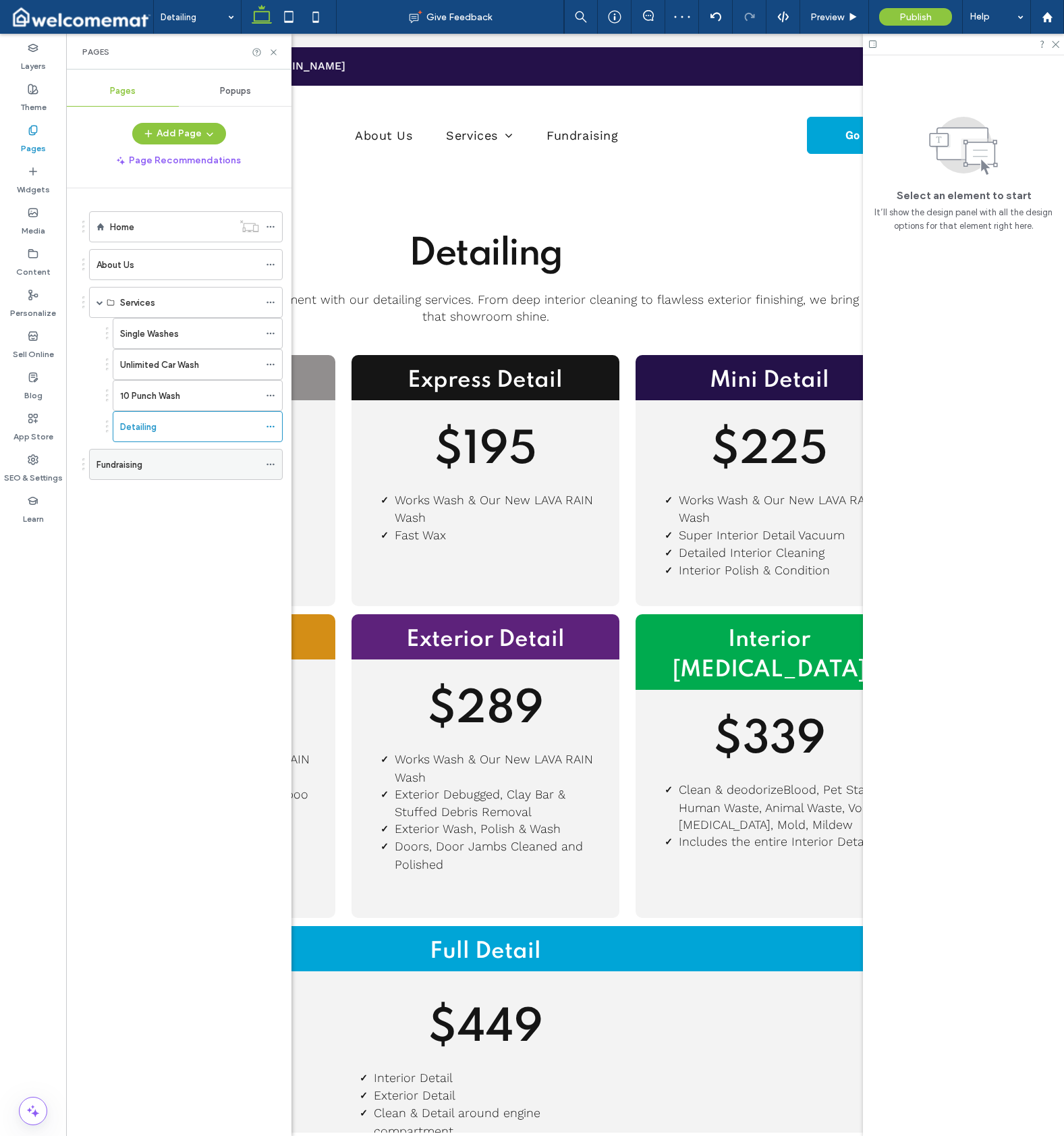
click at [154, 469] on div "Fundraising" at bounding box center [177, 464] width 162 height 14
click at [160, 437] on div "Detailing" at bounding box center [190, 427] width 139 height 30
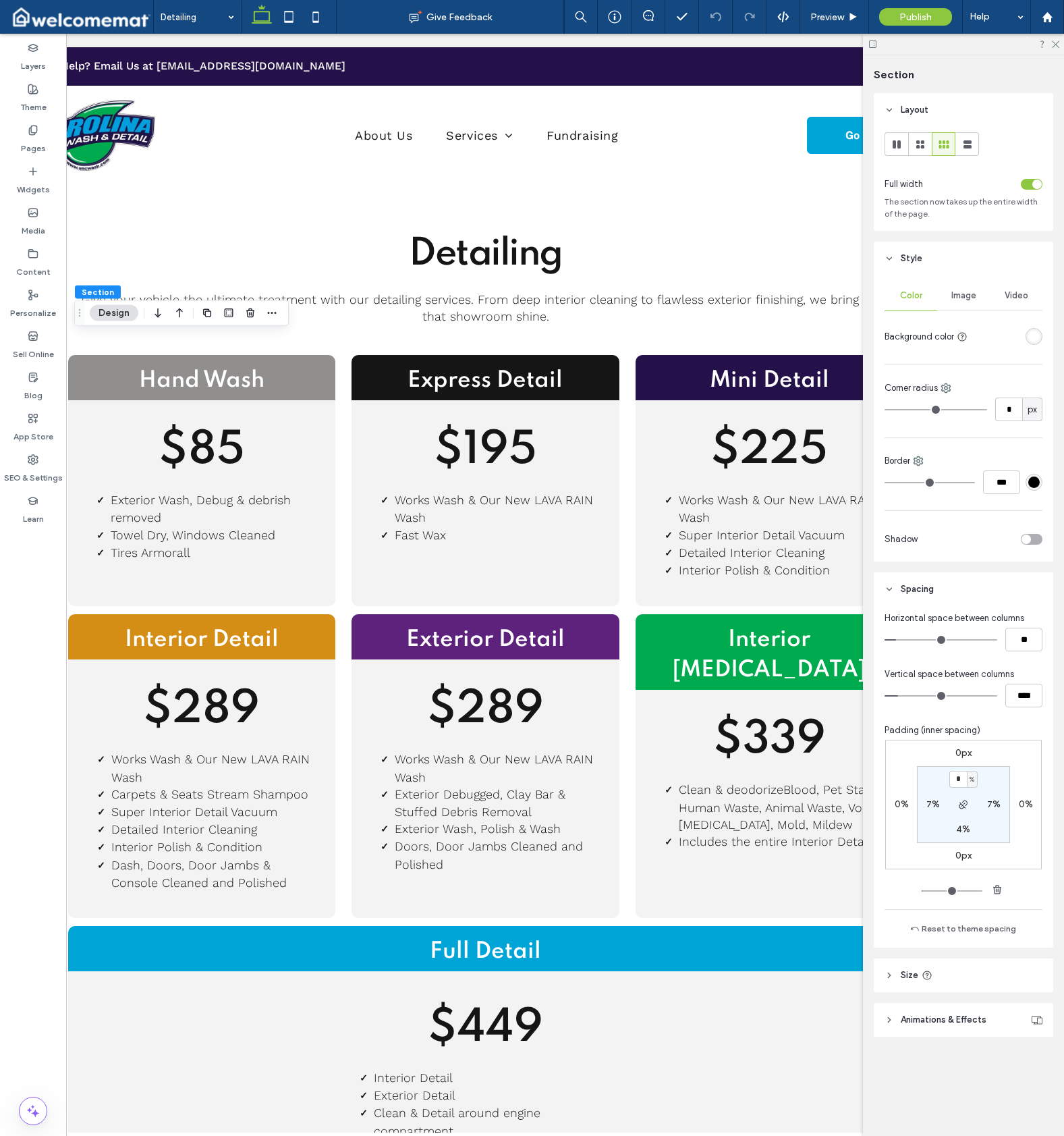
type input "**"
type input "****"
type input "**"
type input "****"
type input "**"
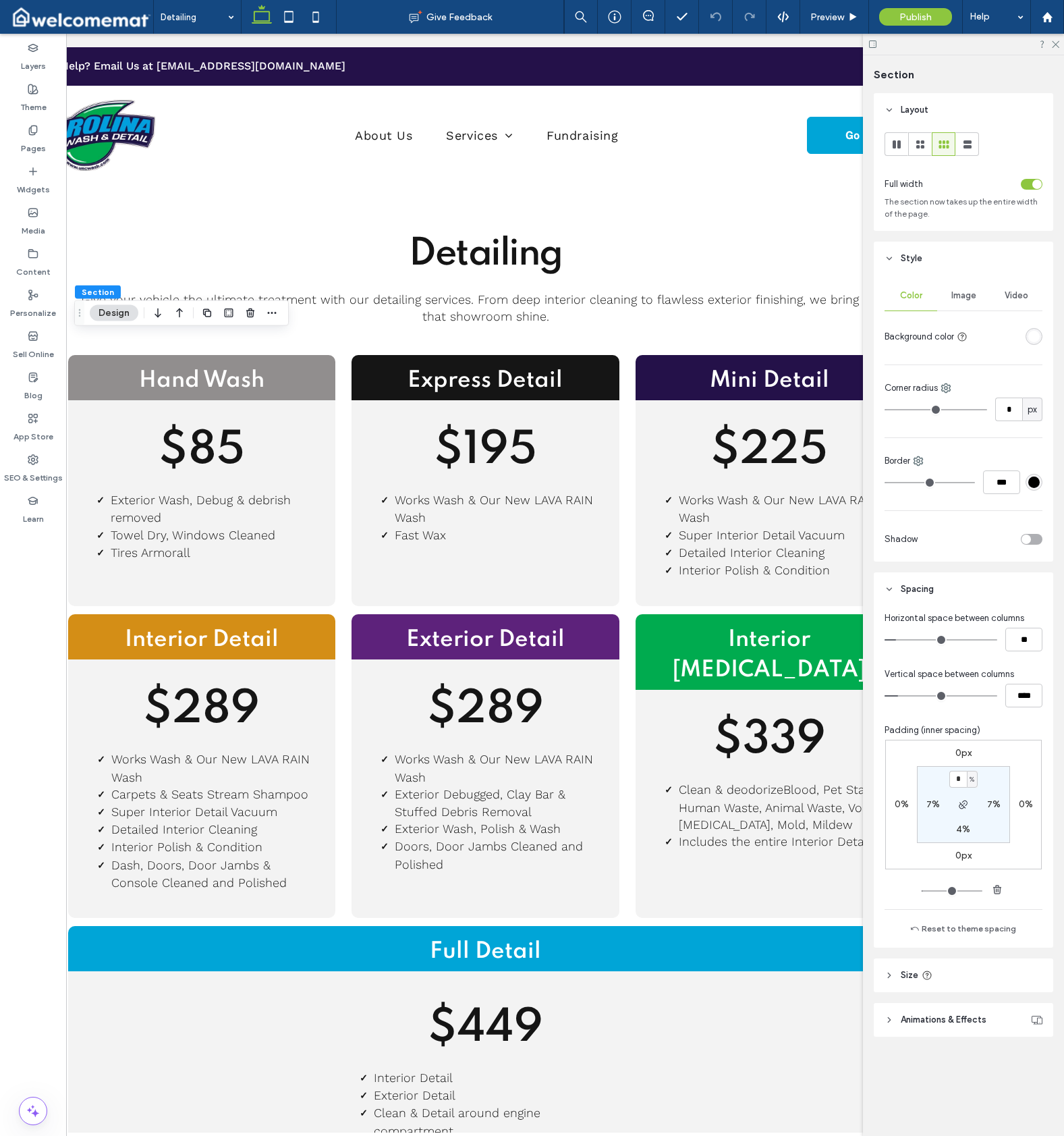
type input "****"
type input "**"
type input "****"
type input "**"
type input "****"
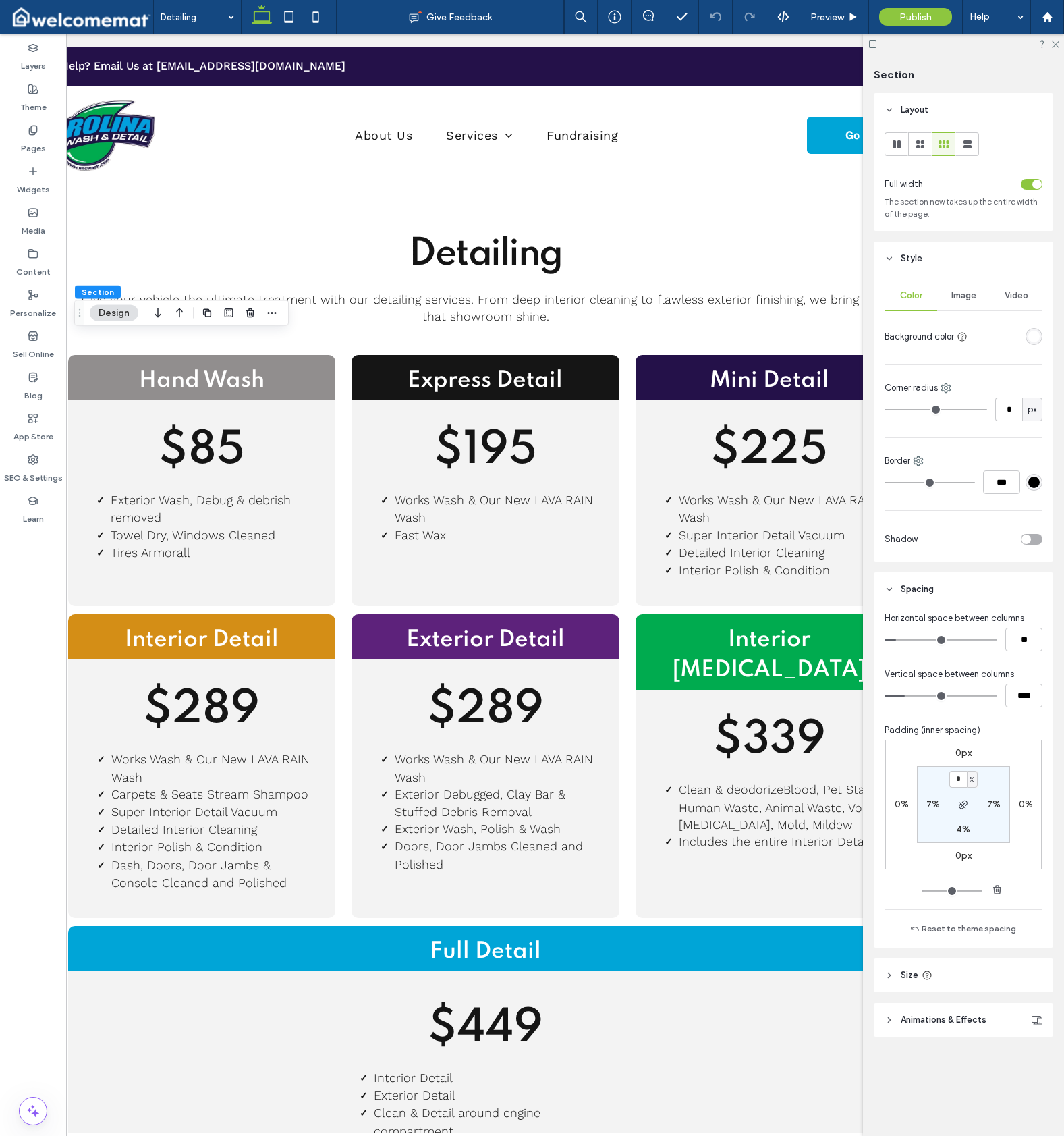
click at [908, 695] on input "range" at bounding box center [941, 696] width 113 height 2
type input "**"
type input "****"
type input "**"
type input "****"
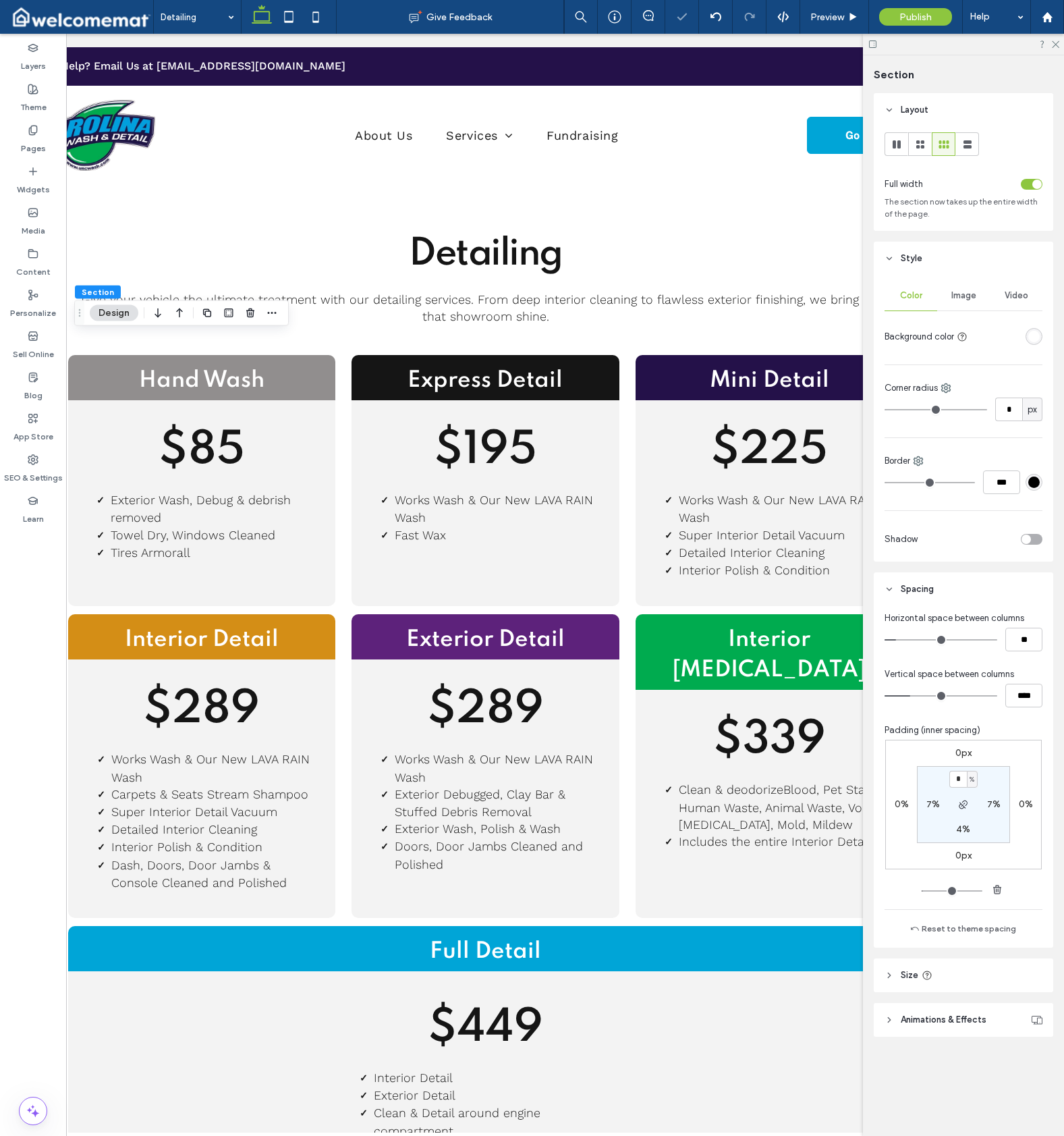
type input "**"
type input "****"
type input "**"
click at [916, 695] on input "range" at bounding box center [941, 696] width 113 height 2
type input "****"
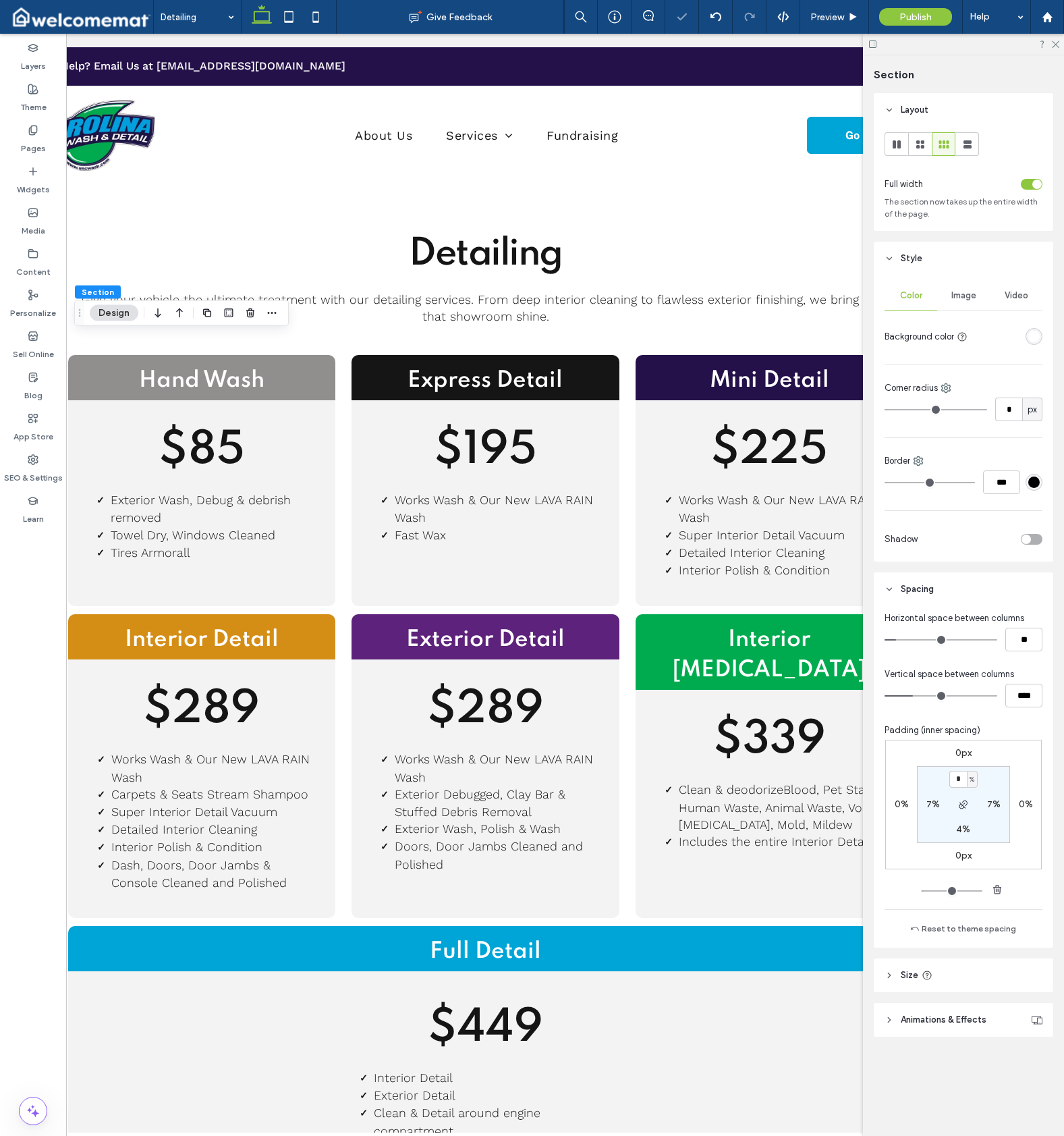
type input "**"
type input "****"
type input "**"
type input "****"
type input "**"
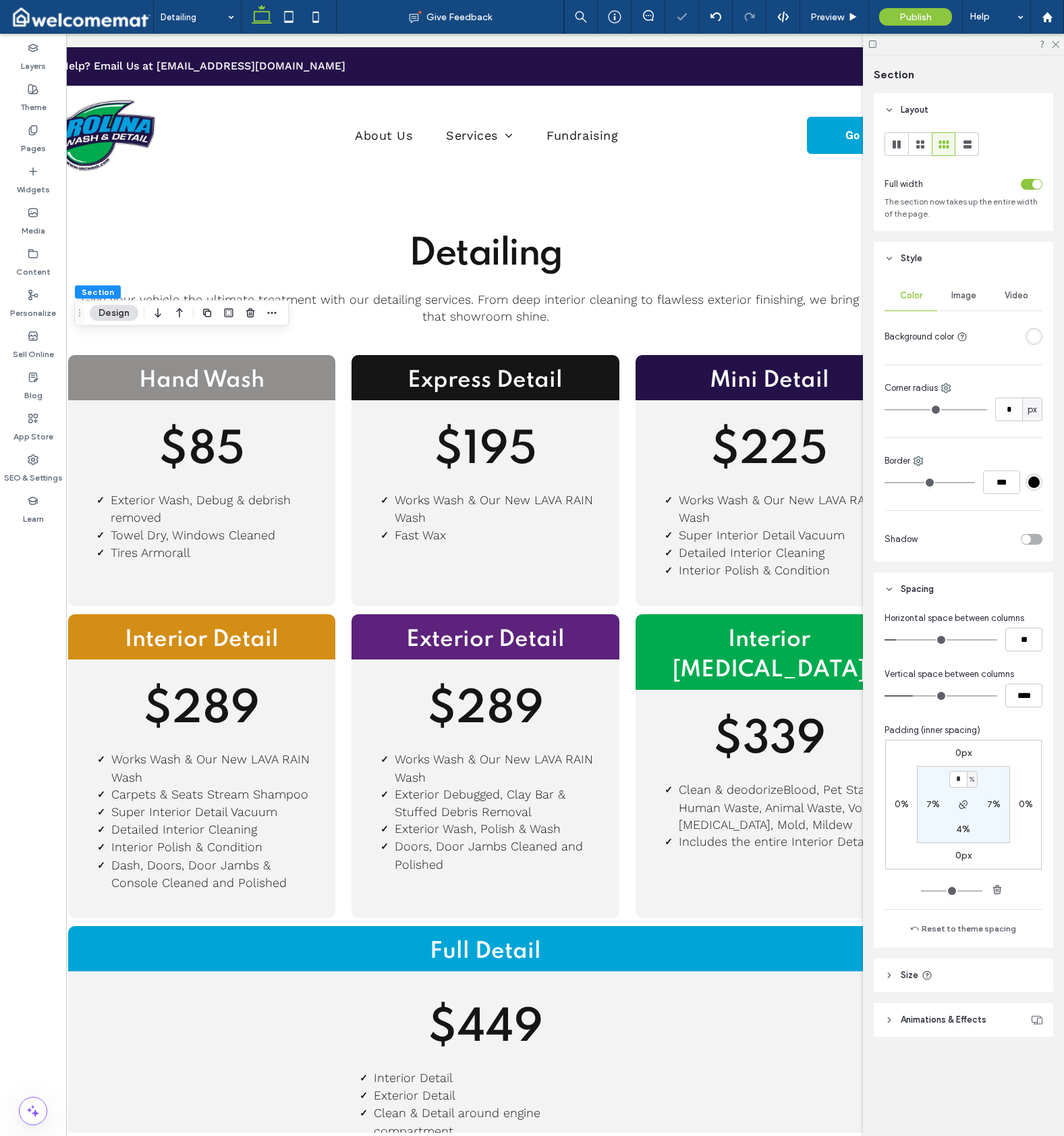
type input "****"
type input "**"
click at [910, 696] on input "range" at bounding box center [941, 696] width 113 height 2
click at [11, 139] on div "Pages" at bounding box center [33, 139] width 66 height 41
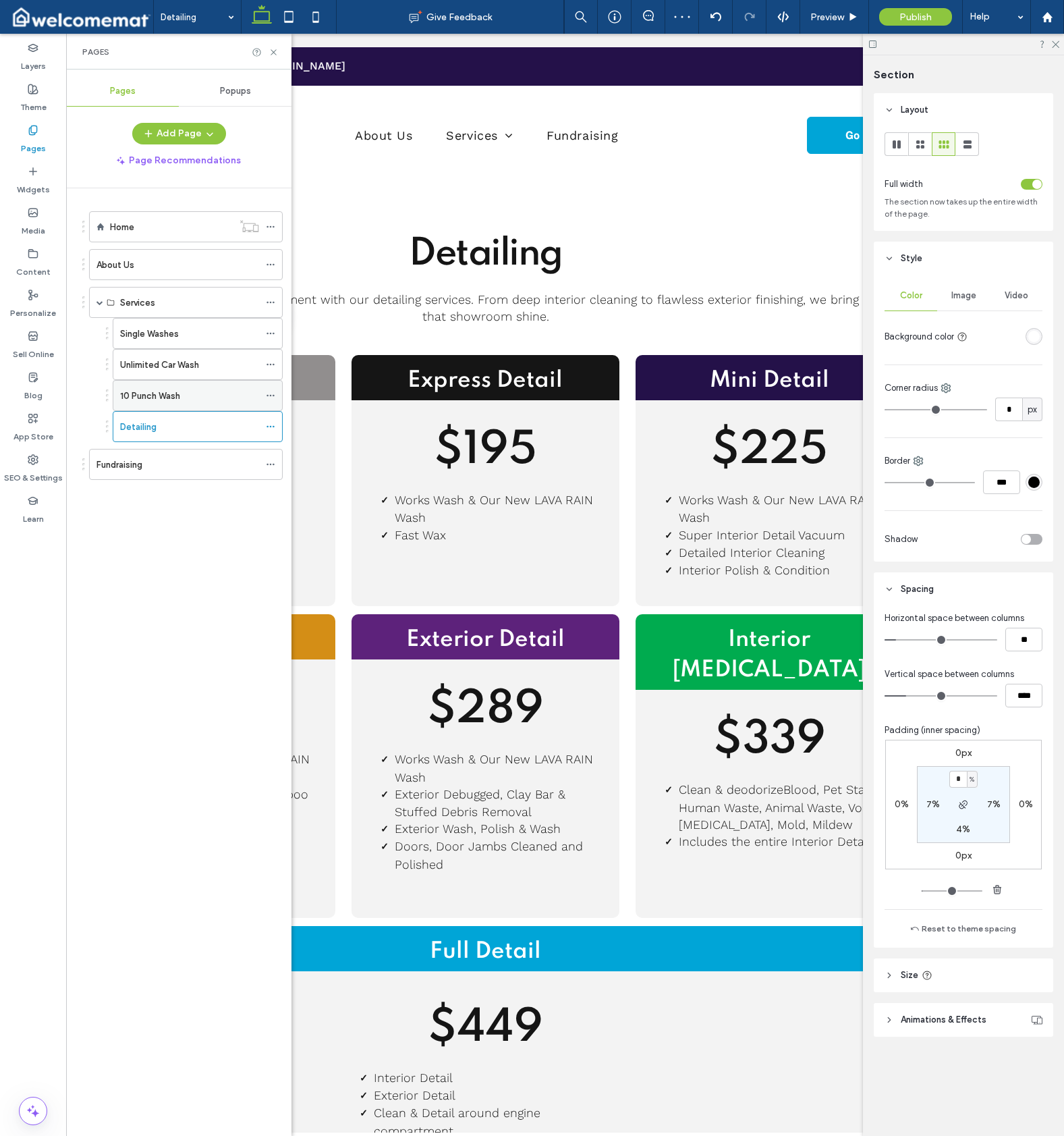
click at [190, 400] on div "10 Punch Wash" at bounding box center [190, 395] width 139 height 14
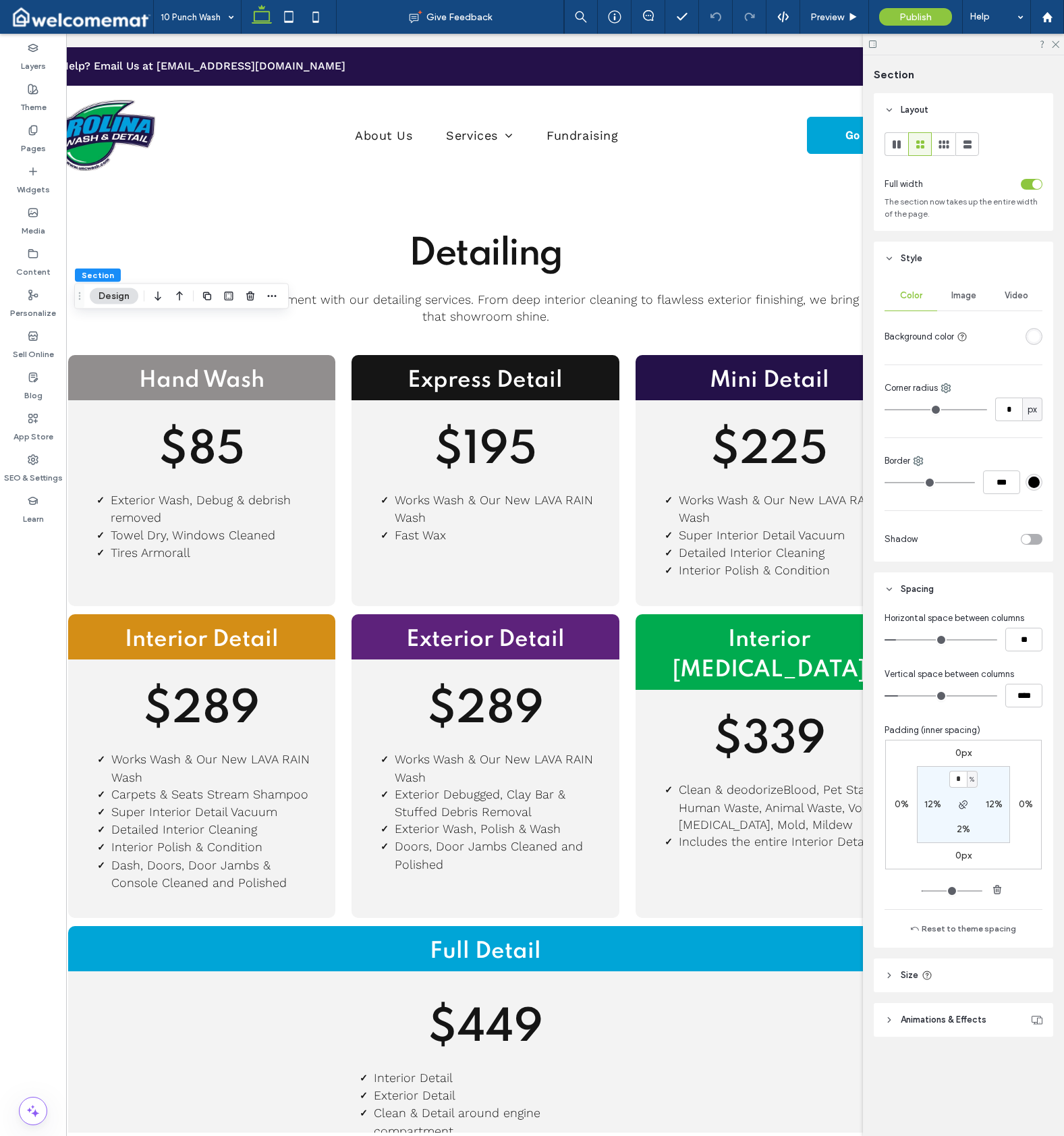
click at [906, 696] on input "range" at bounding box center [941, 696] width 113 height 2
type input "**"
type input "****"
type input "**"
type input "****"
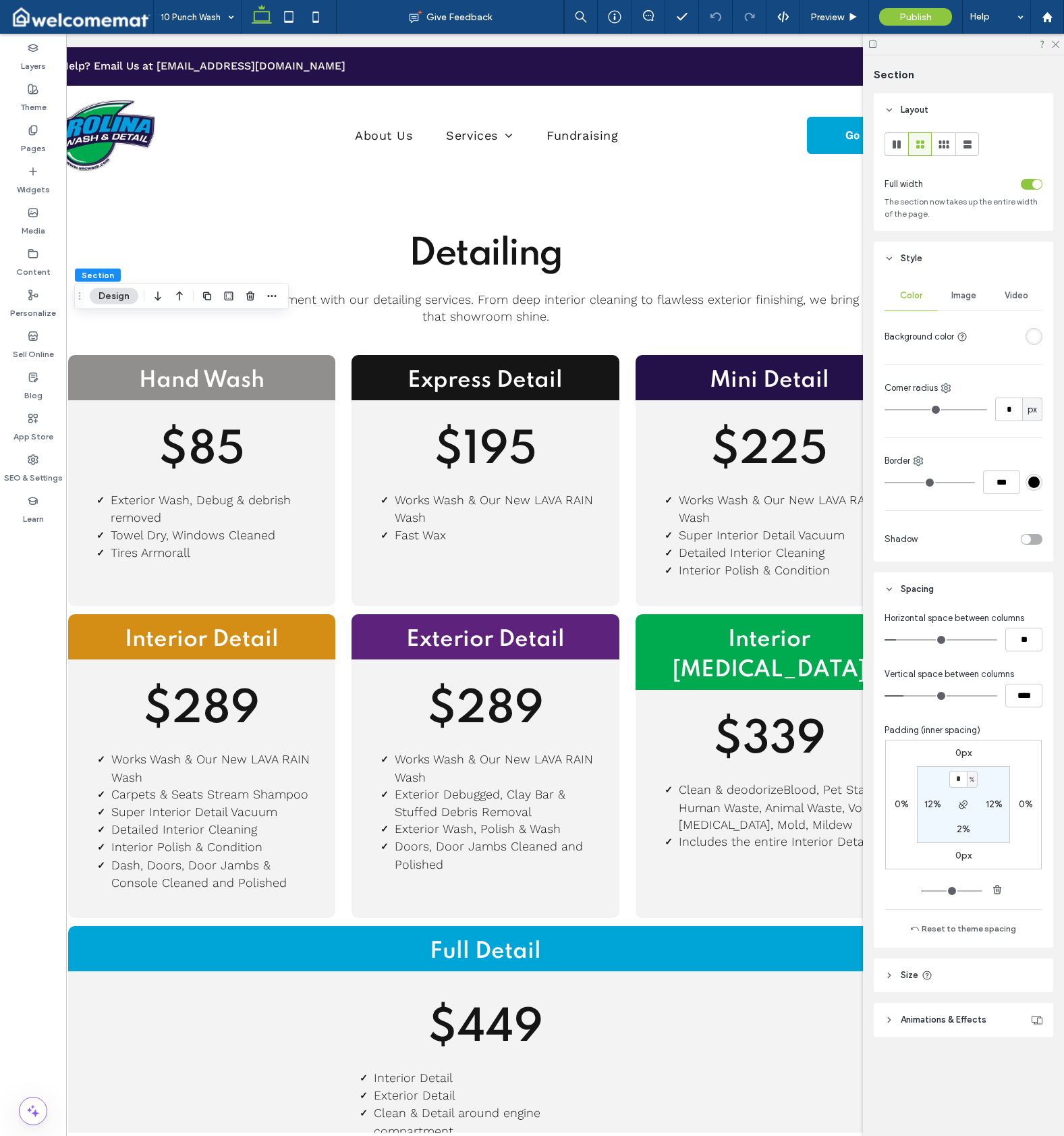
type input "**"
type input "****"
type input "**"
type input "****"
type input "**"
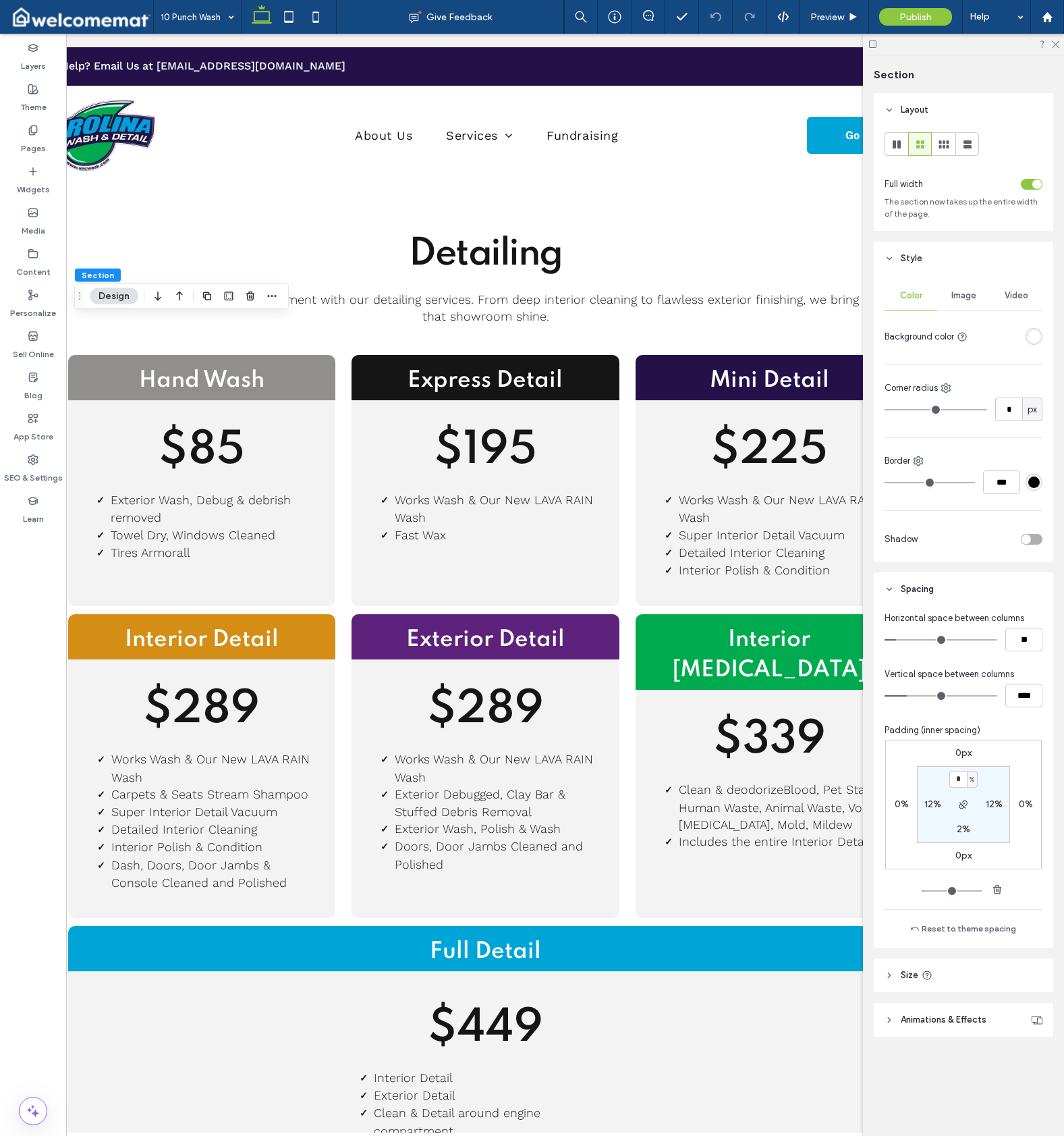
click at [911, 696] on input "range" at bounding box center [941, 696] width 113 height 2
click at [31, 133] on icon at bounding box center [33, 130] width 11 height 11
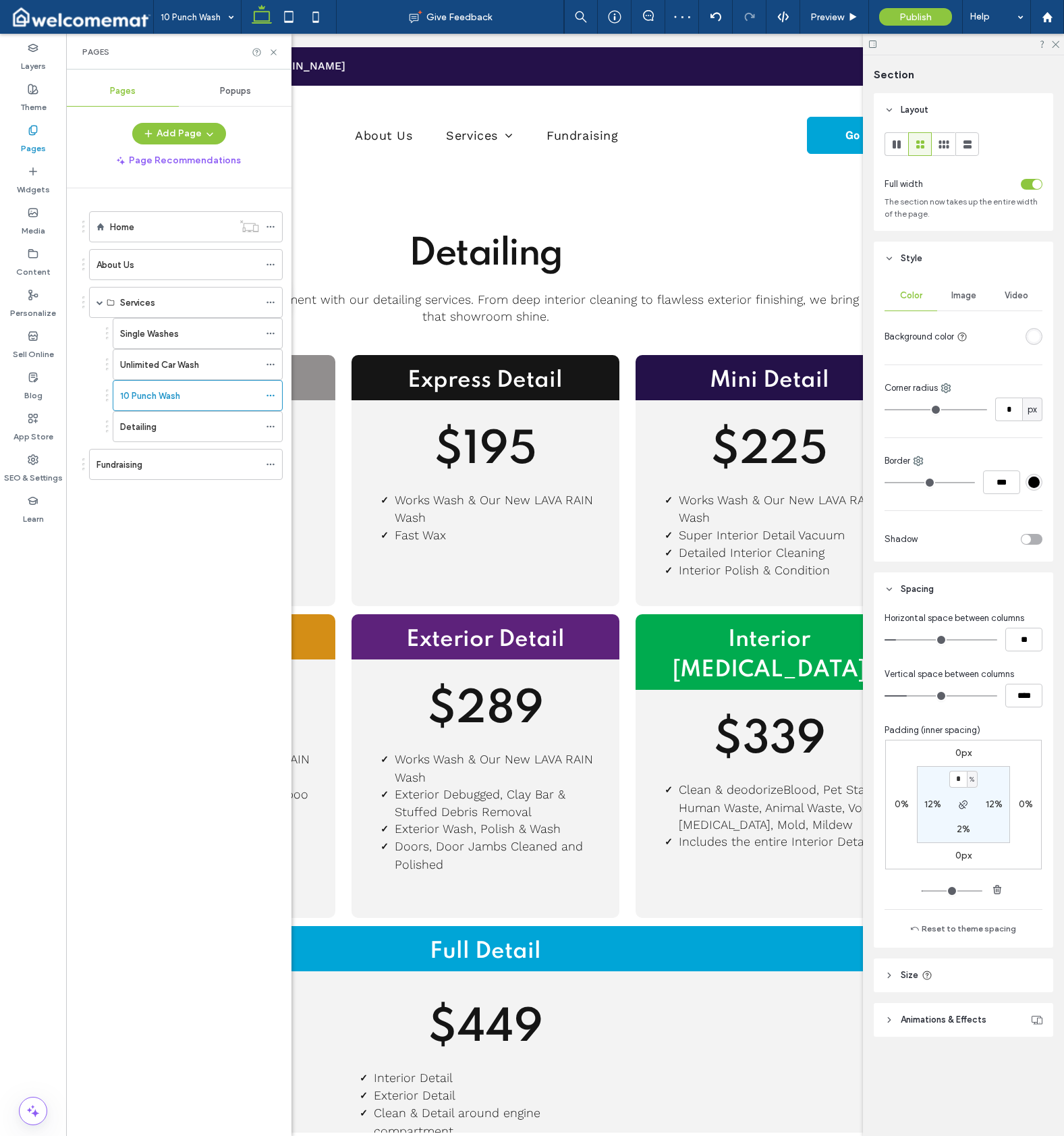
click at [968, 827] on label "2%" at bounding box center [963, 829] width 13 height 12
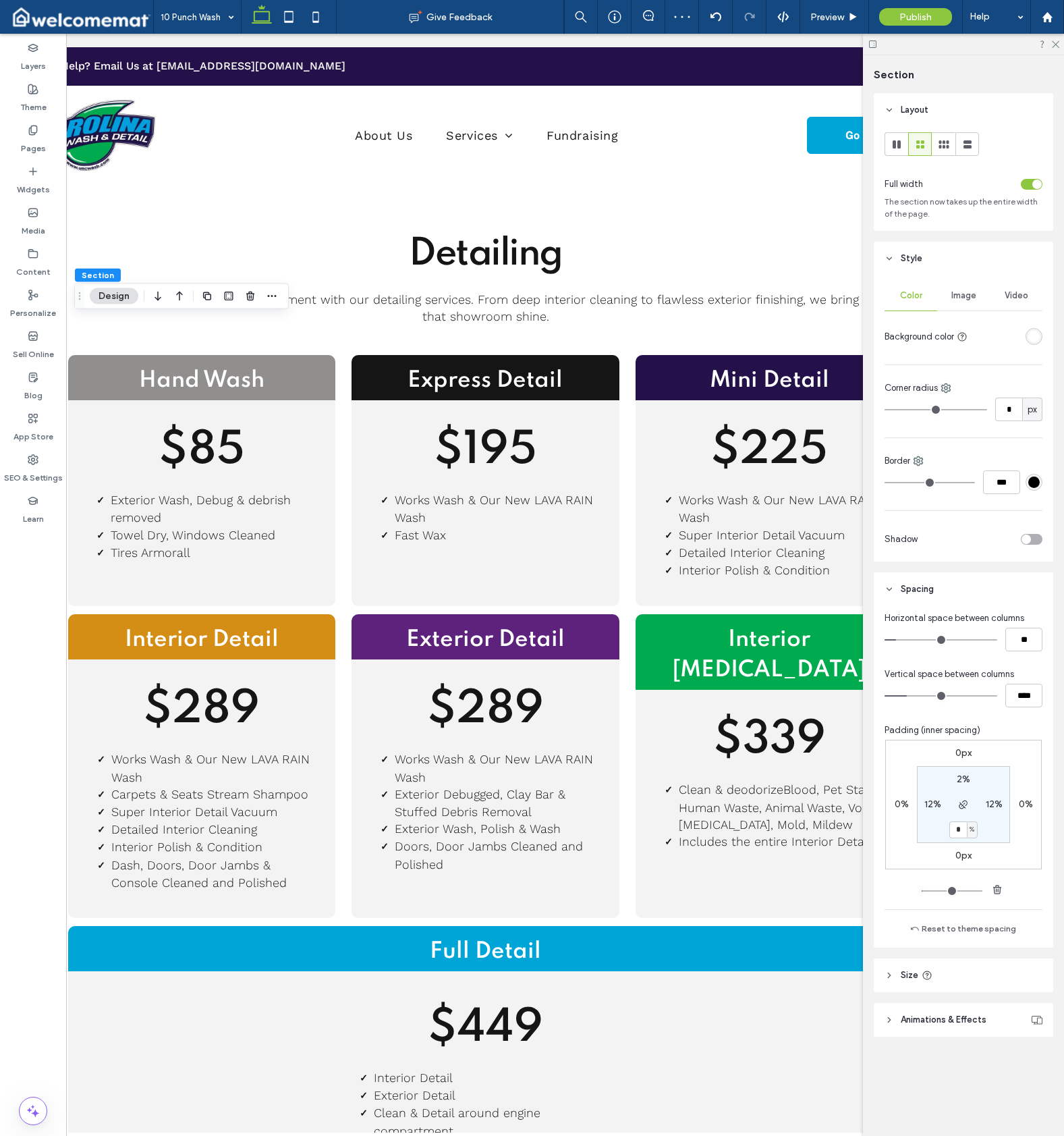
type input "*"
click at [45, 147] on div "Pages" at bounding box center [33, 139] width 66 height 41
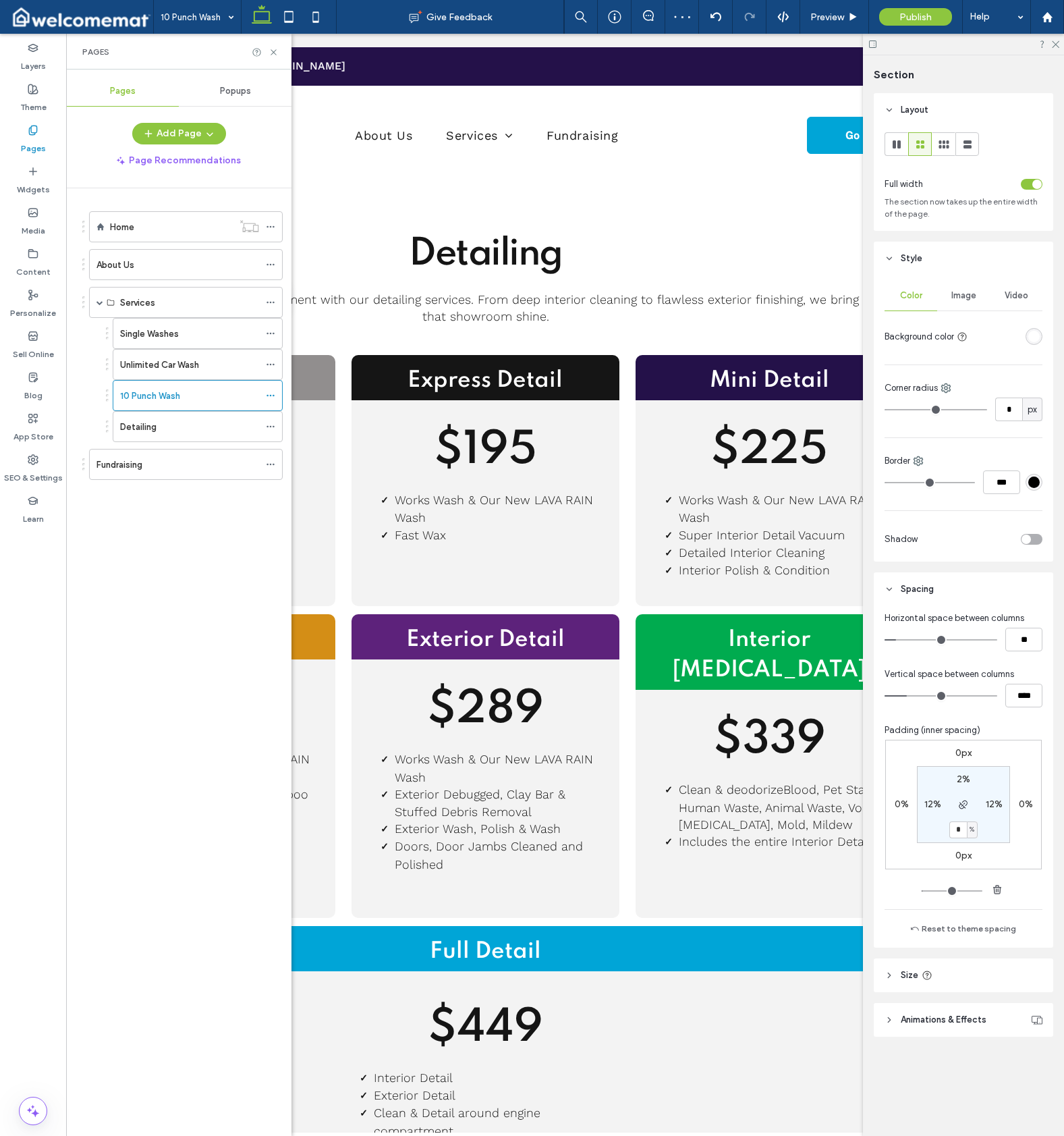
click at [177, 356] on div "Unlimited Car Wash" at bounding box center [190, 365] width 139 height 30
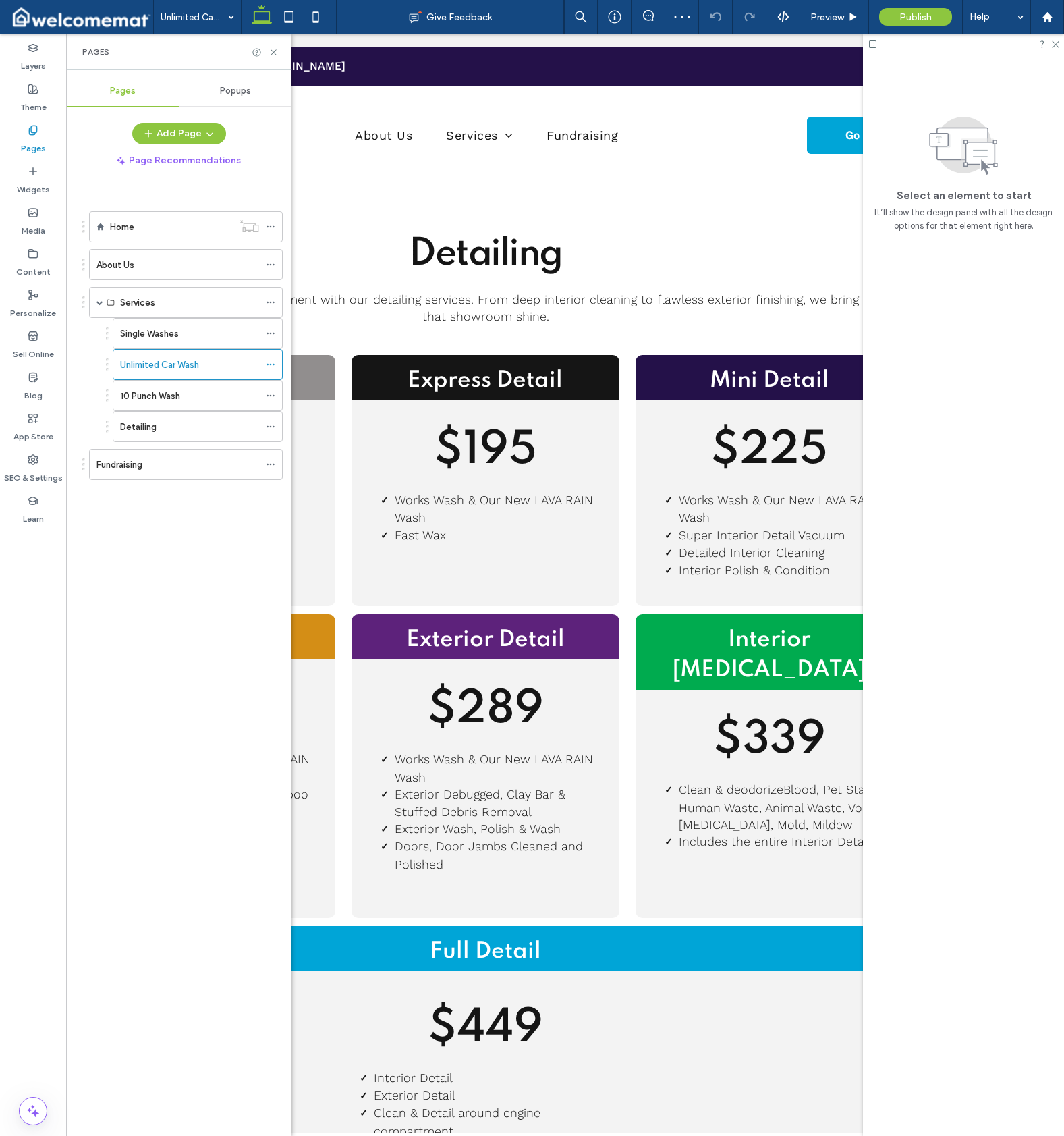
click at [180, 342] on div "Single Washes" at bounding box center [190, 333] width 139 height 30
click at [126, 224] on label "Home" at bounding box center [121, 227] width 24 height 24
click at [274, 51] on use at bounding box center [273, 52] width 6 height 6
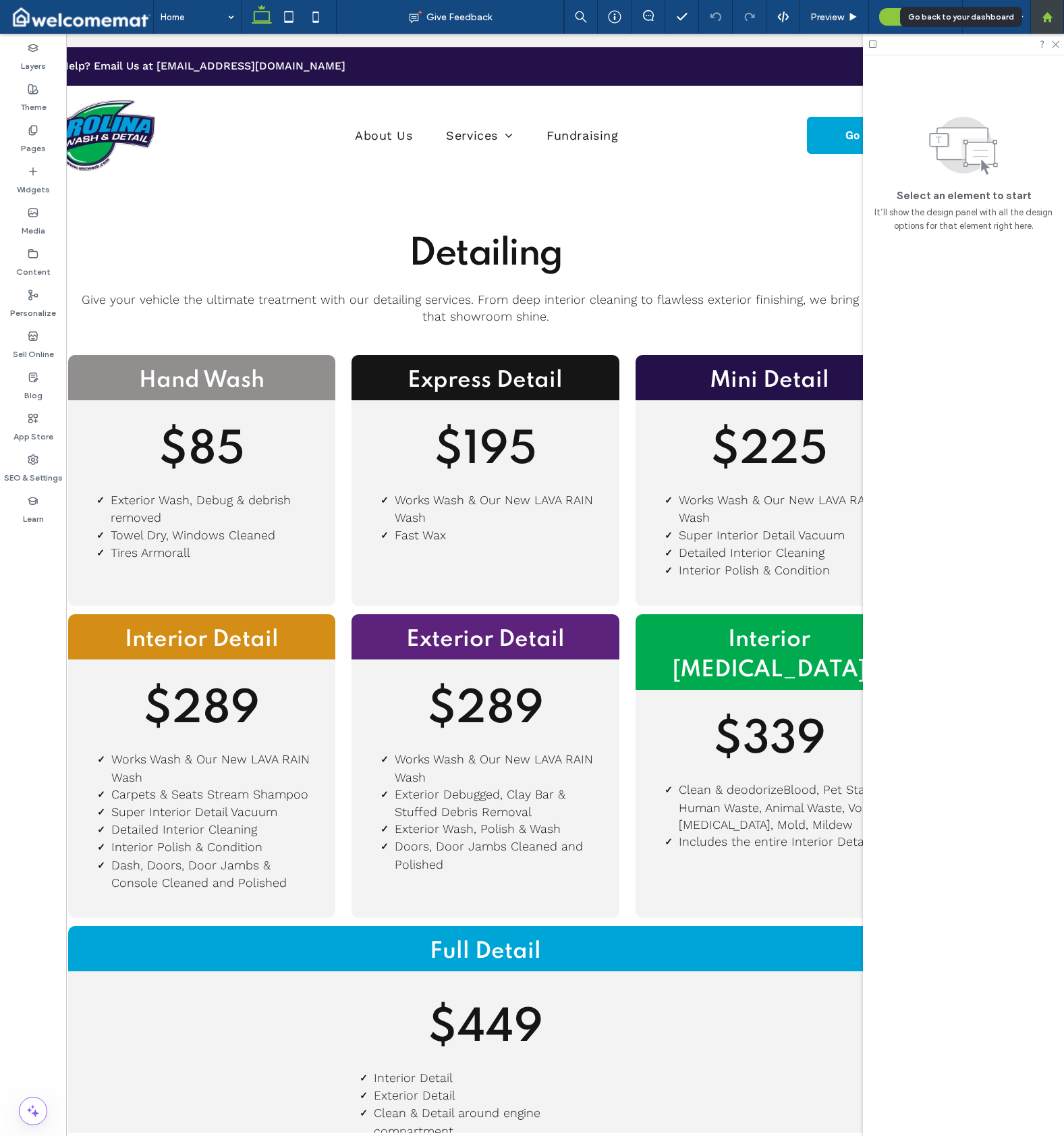
click at [1052, 16] on use at bounding box center [1047, 16] width 10 height 10
